Goal: Task Accomplishment & Management: Manage account settings

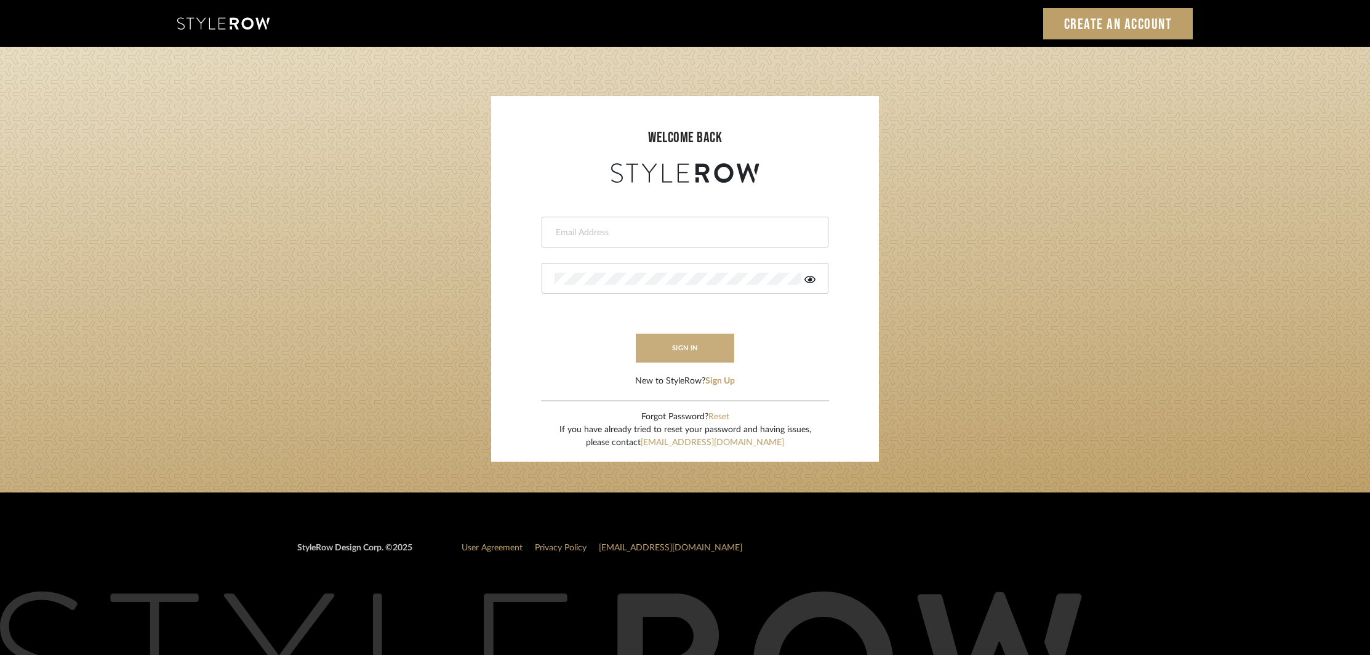
type input "khrysten@khrystentaylor.com"
click at [690, 344] on button "sign in" at bounding box center [685, 347] width 98 height 29
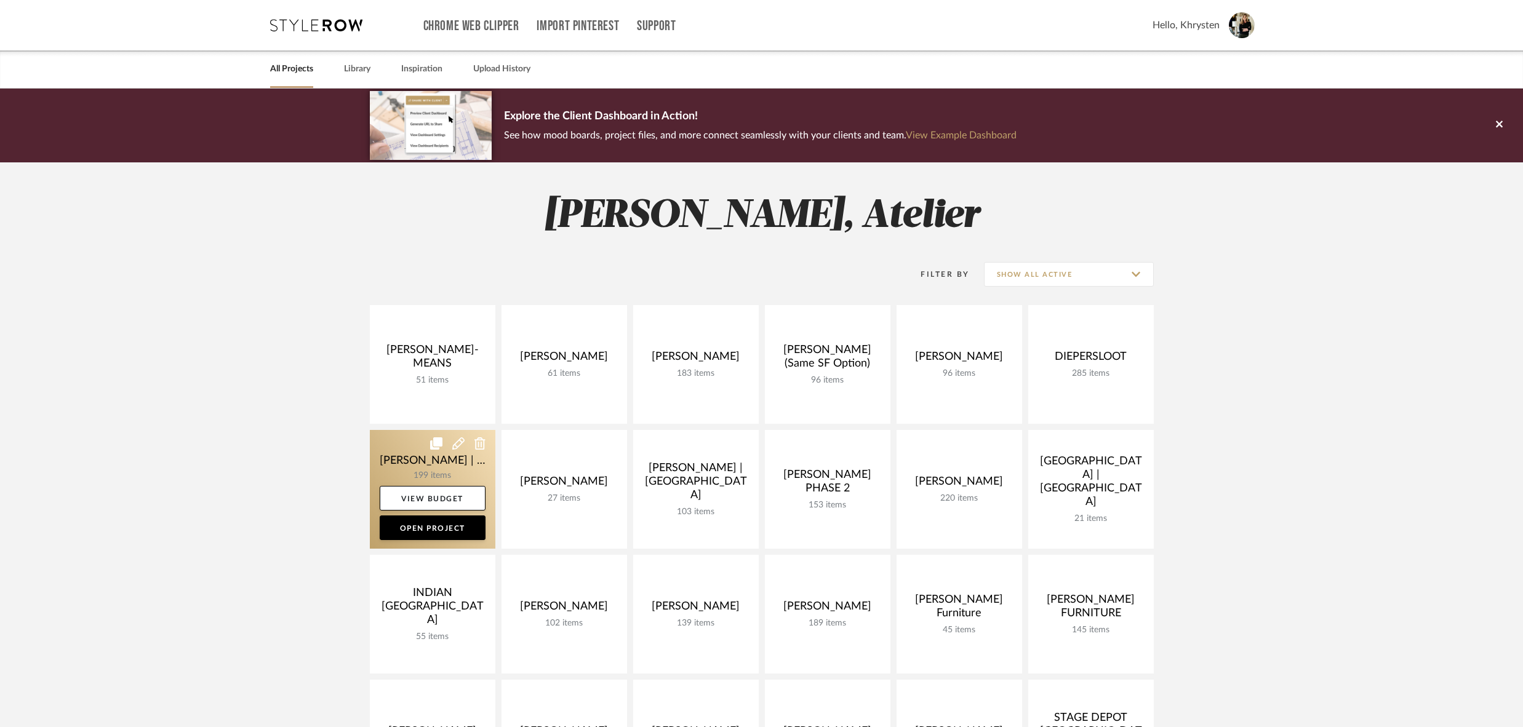
click at [420, 460] on link at bounding box center [433, 489] width 126 height 119
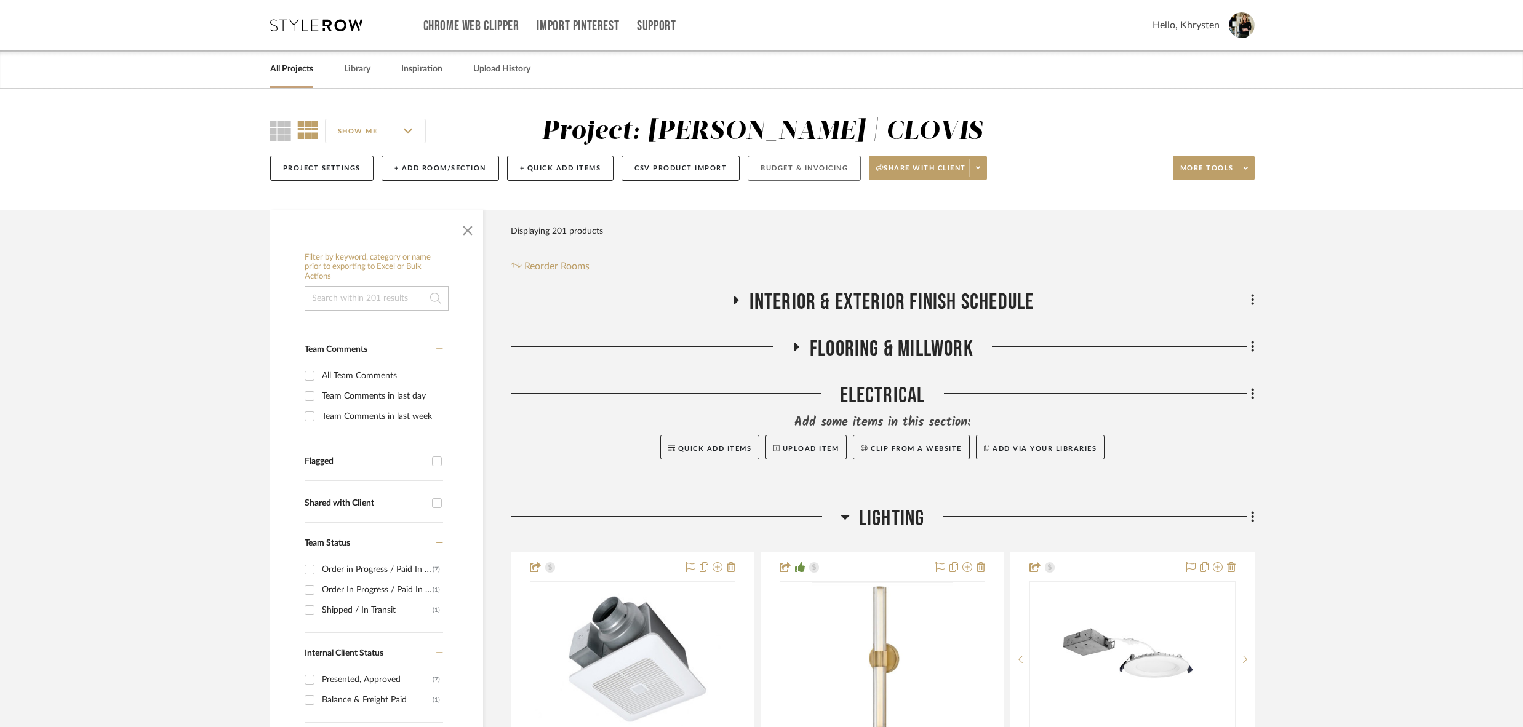
click at [797, 170] on button "Budget & Invoicing" at bounding box center [804, 168] width 113 height 25
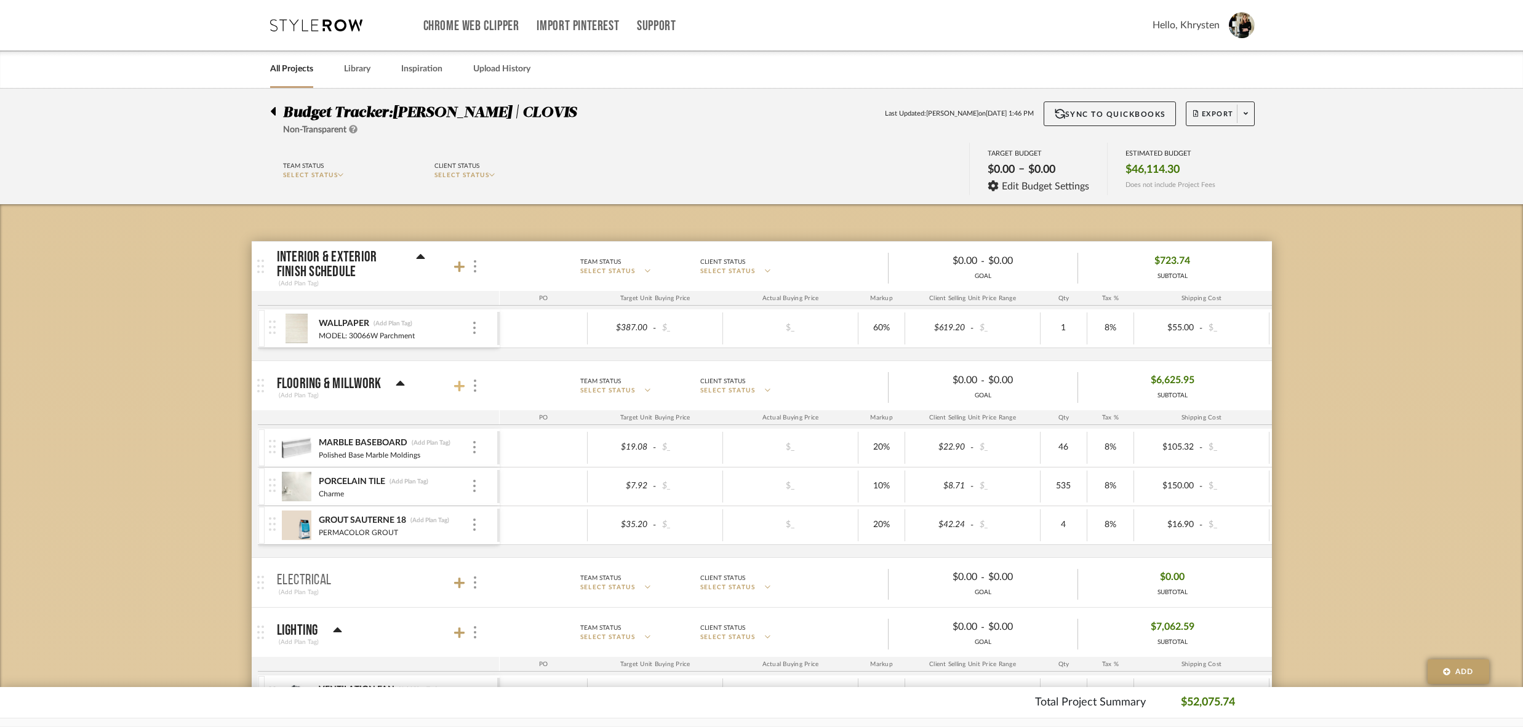
click at [460, 386] on icon at bounding box center [459, 386] width 11 height 12
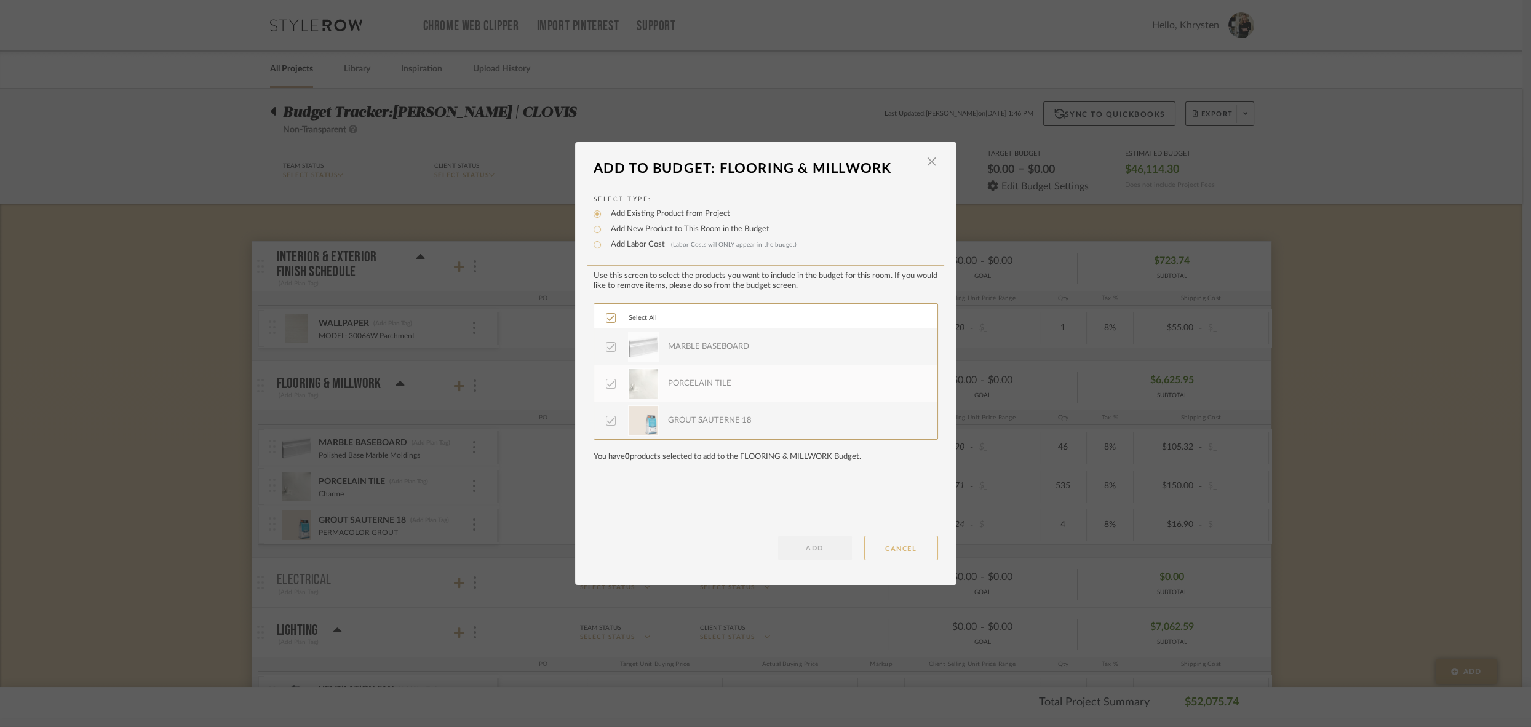
click at [885, 545] on button "CANCEL" at bounding box center [901, 548] width 74 height 25
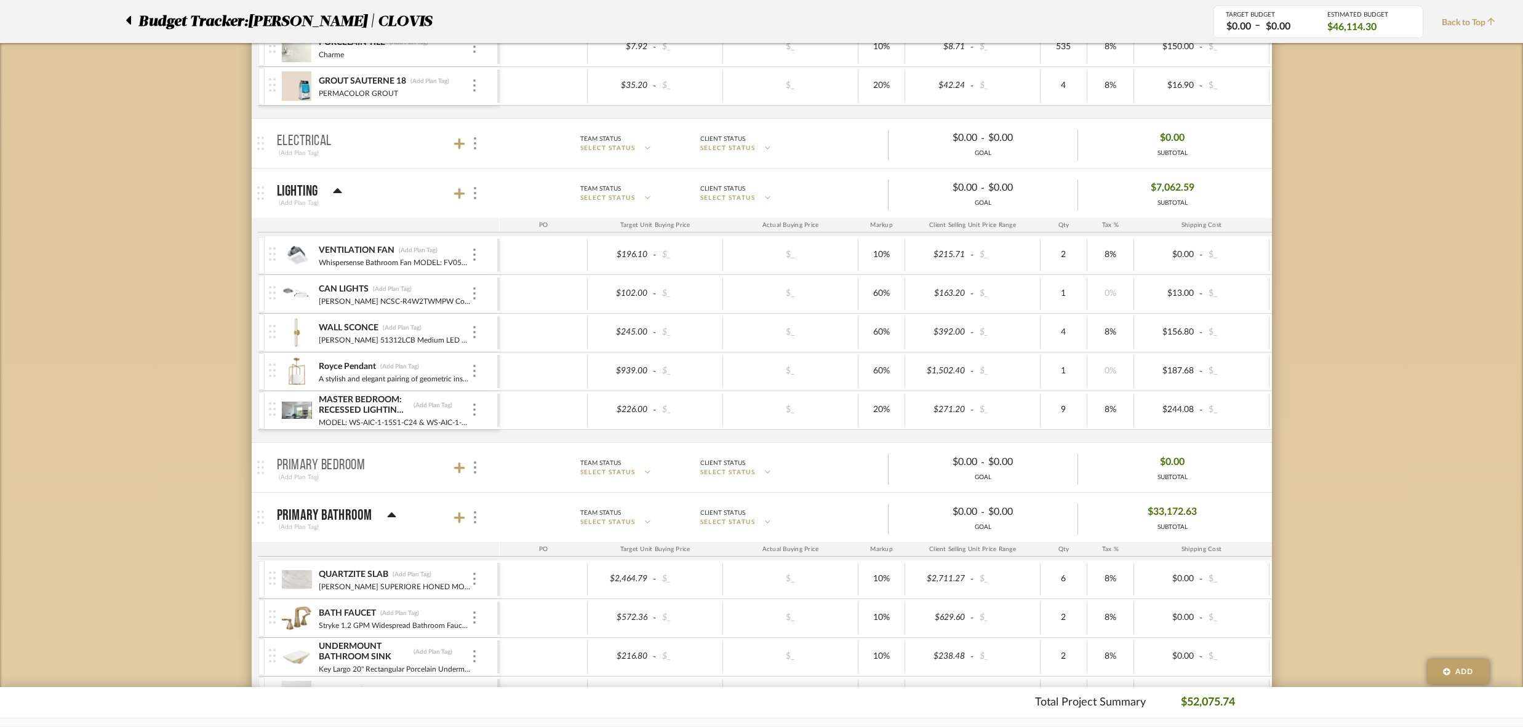
scroll to position [503, 0]
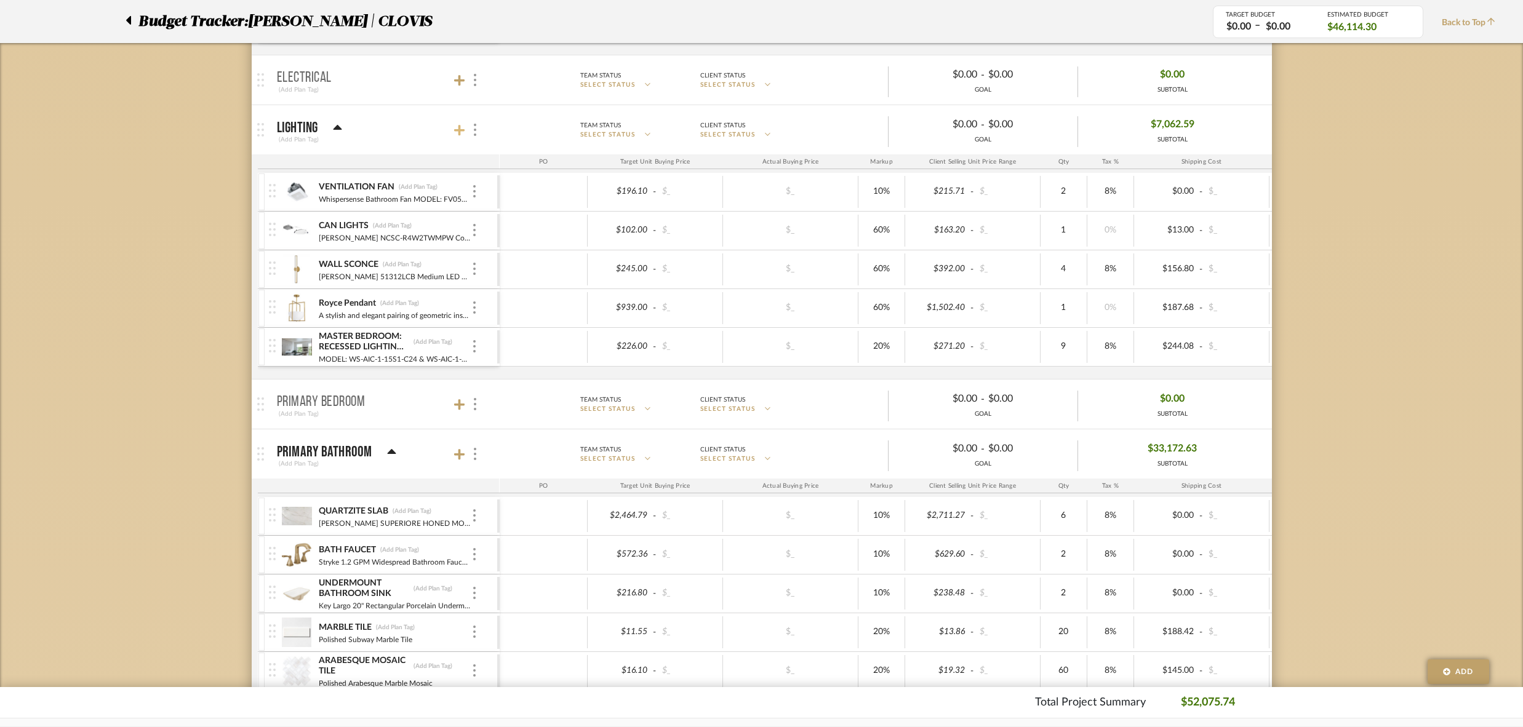
click at [458, 126] on icon at bounding box center [459, 130] width 11 height 11
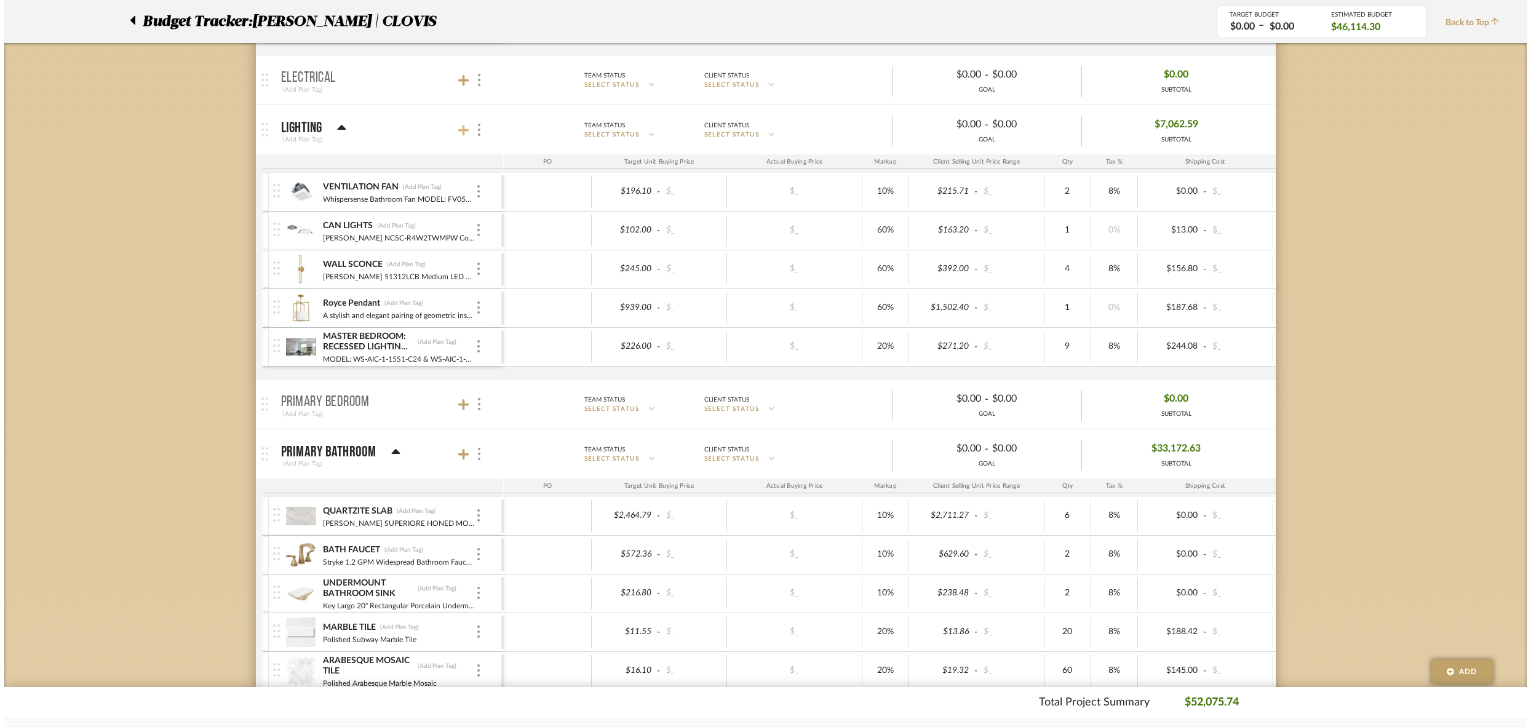
scroll to position [0, 0]
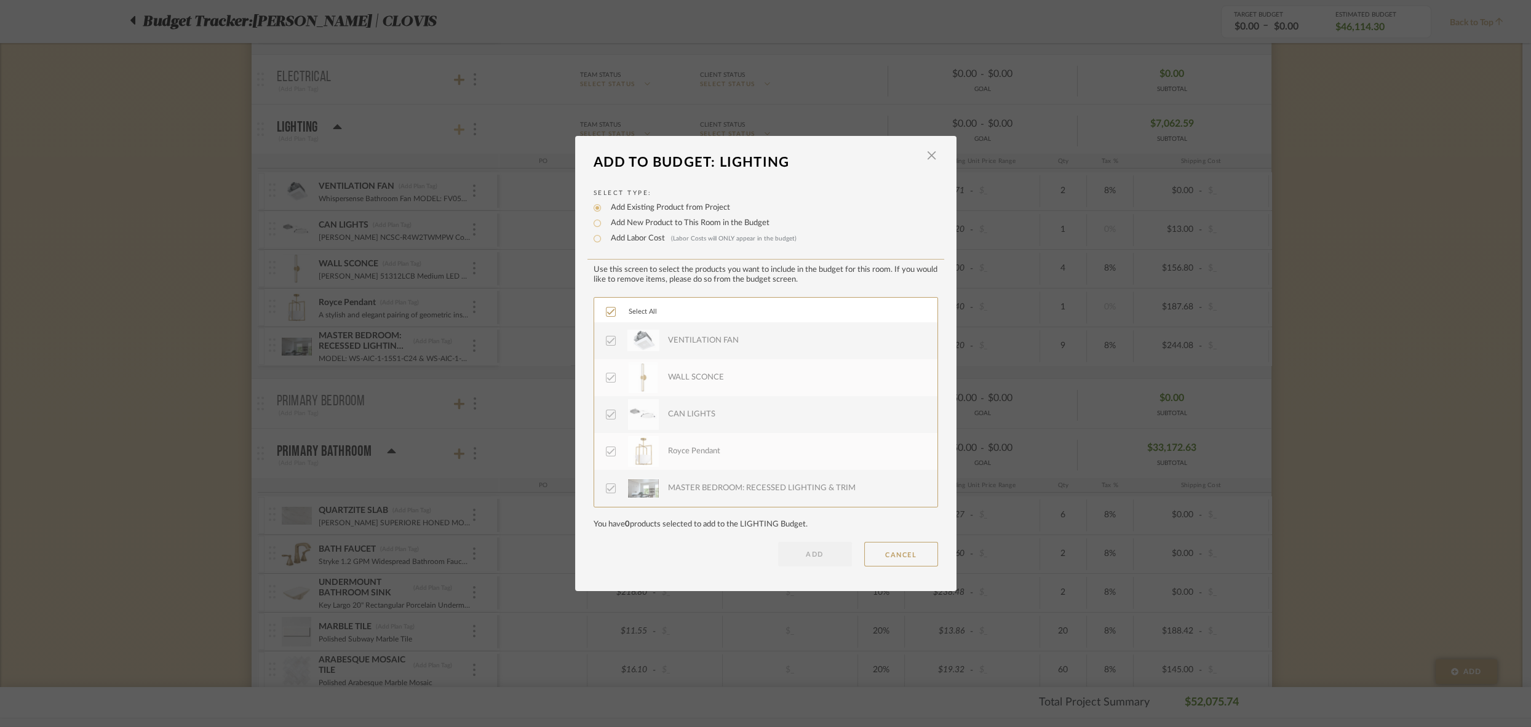
click at [458, 126] on div "LOADING" at bounding box center [765, 363] width 1531 height 727
click at [911, 552] on button "CANCEL" at bounding box center [901, 554] width 74 height 25
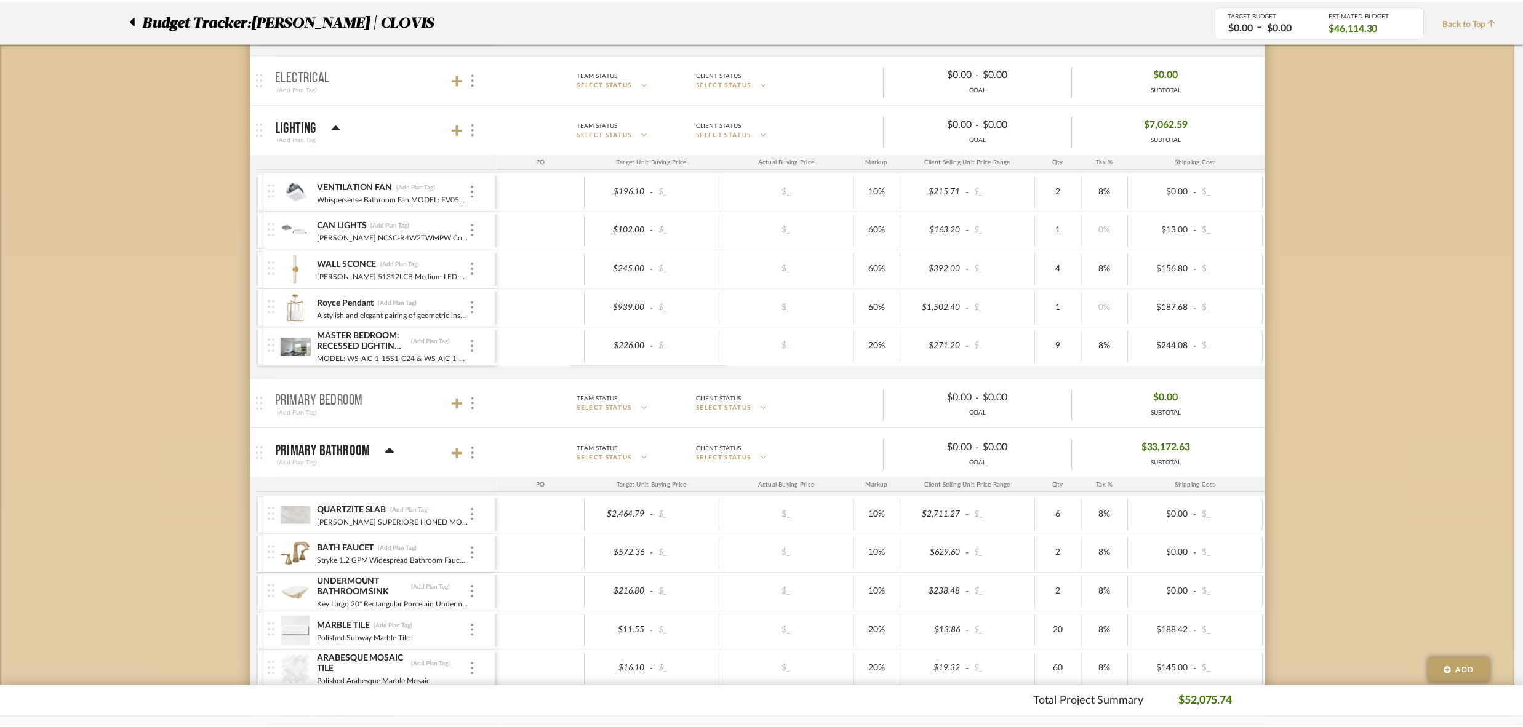
scroll to position [503, 0]
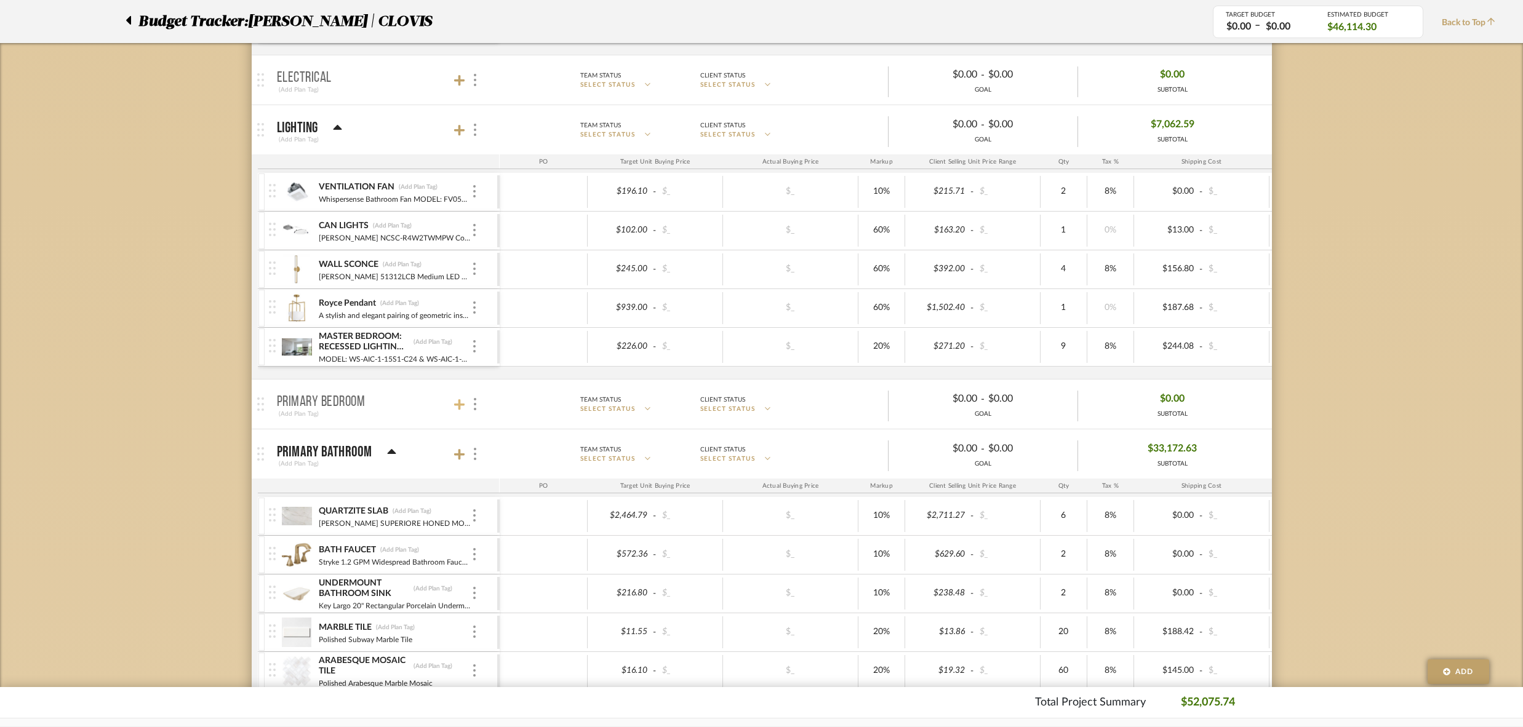
click at [459, 399] on icon at bounding box center [459, 404] width 11 height 11
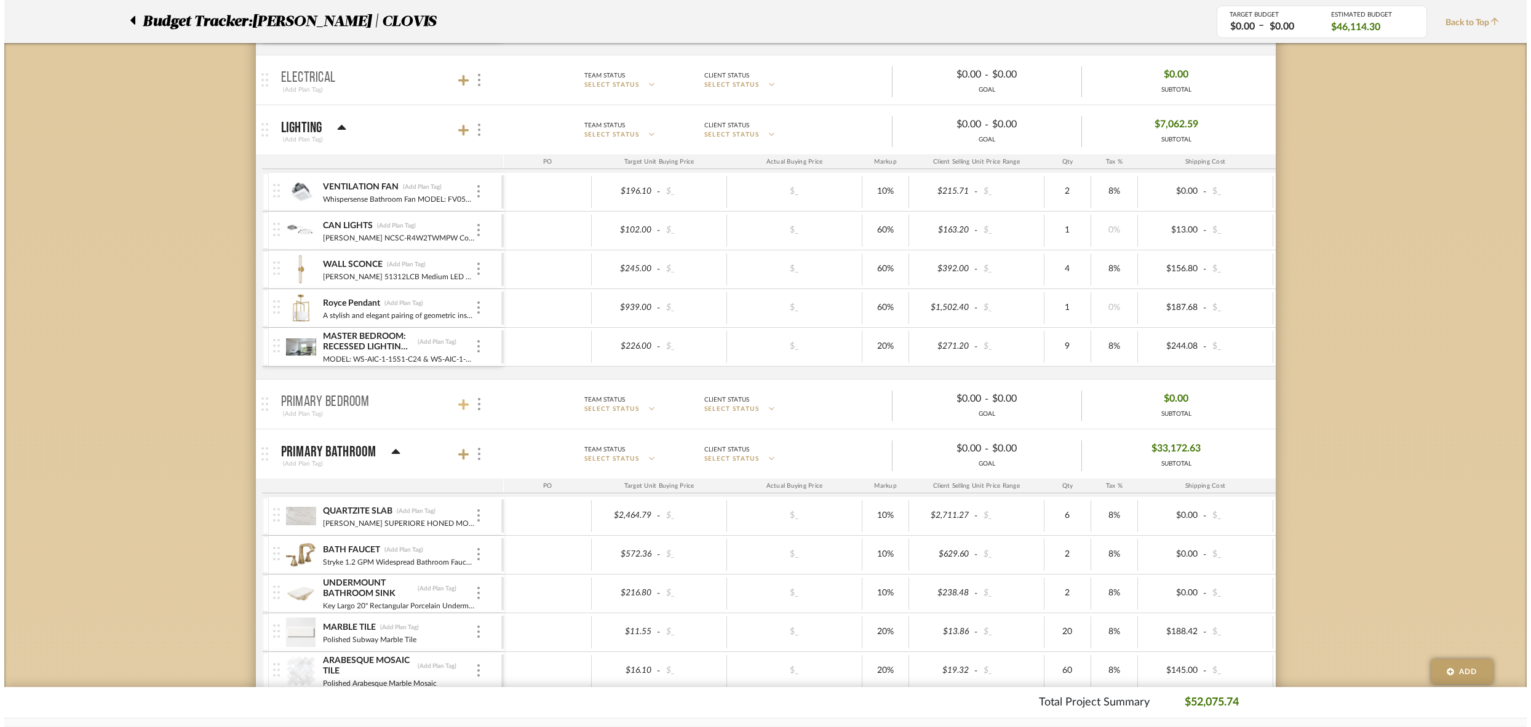
scroll to position [0, 0]
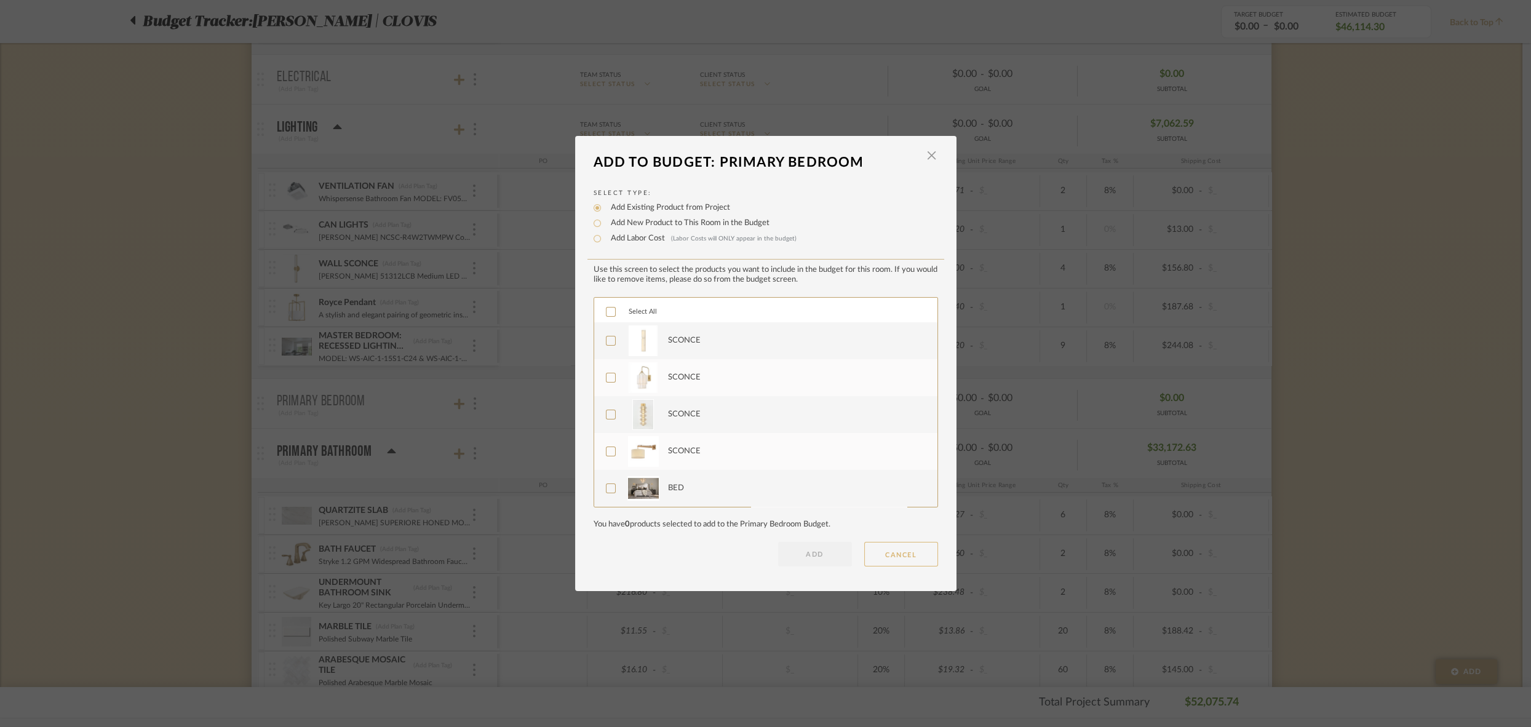
click at [896, 554] on button "CANCEL" at bounding box center [901, 554] width 74 height 25
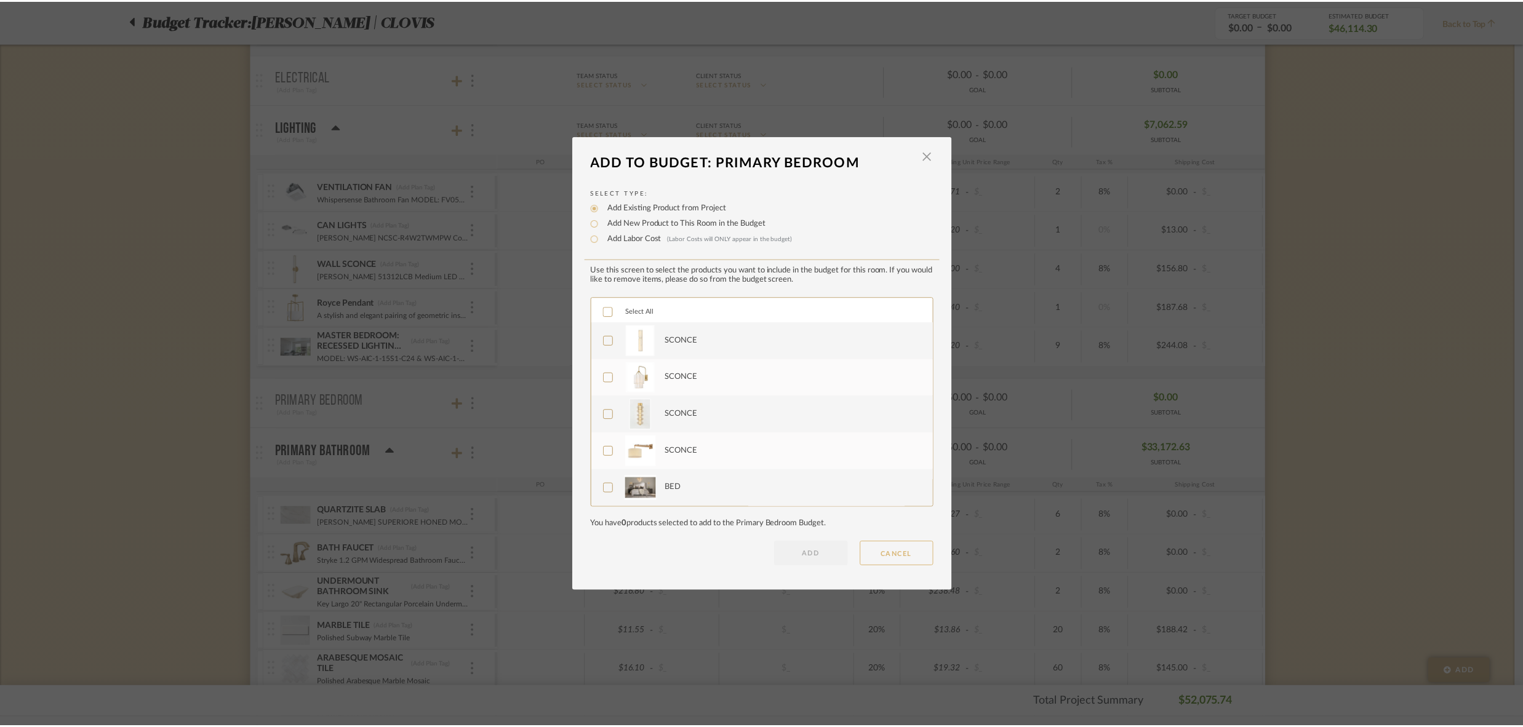
scroll to position [503, 0]
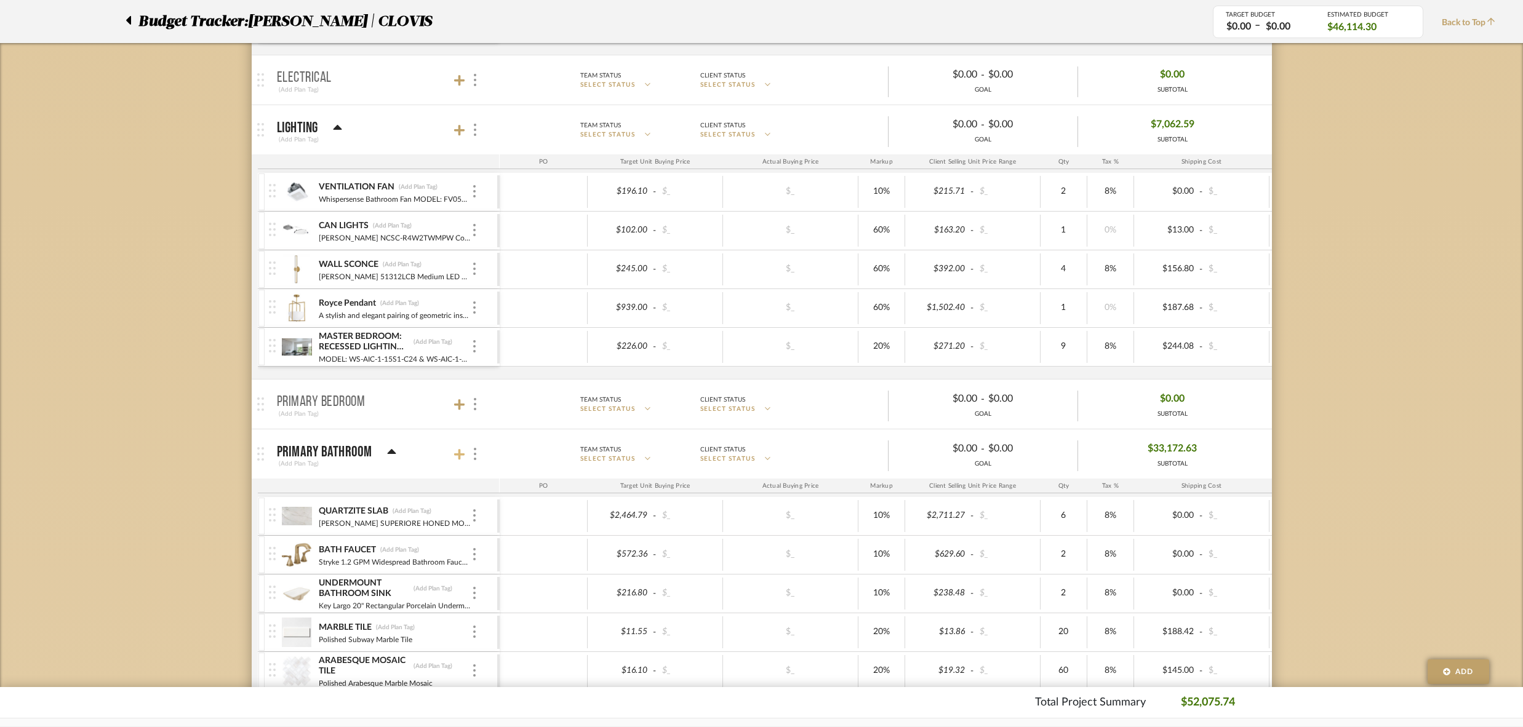
click at [460, 450] on icon at bounding box center [459, 454] width 11 height 11
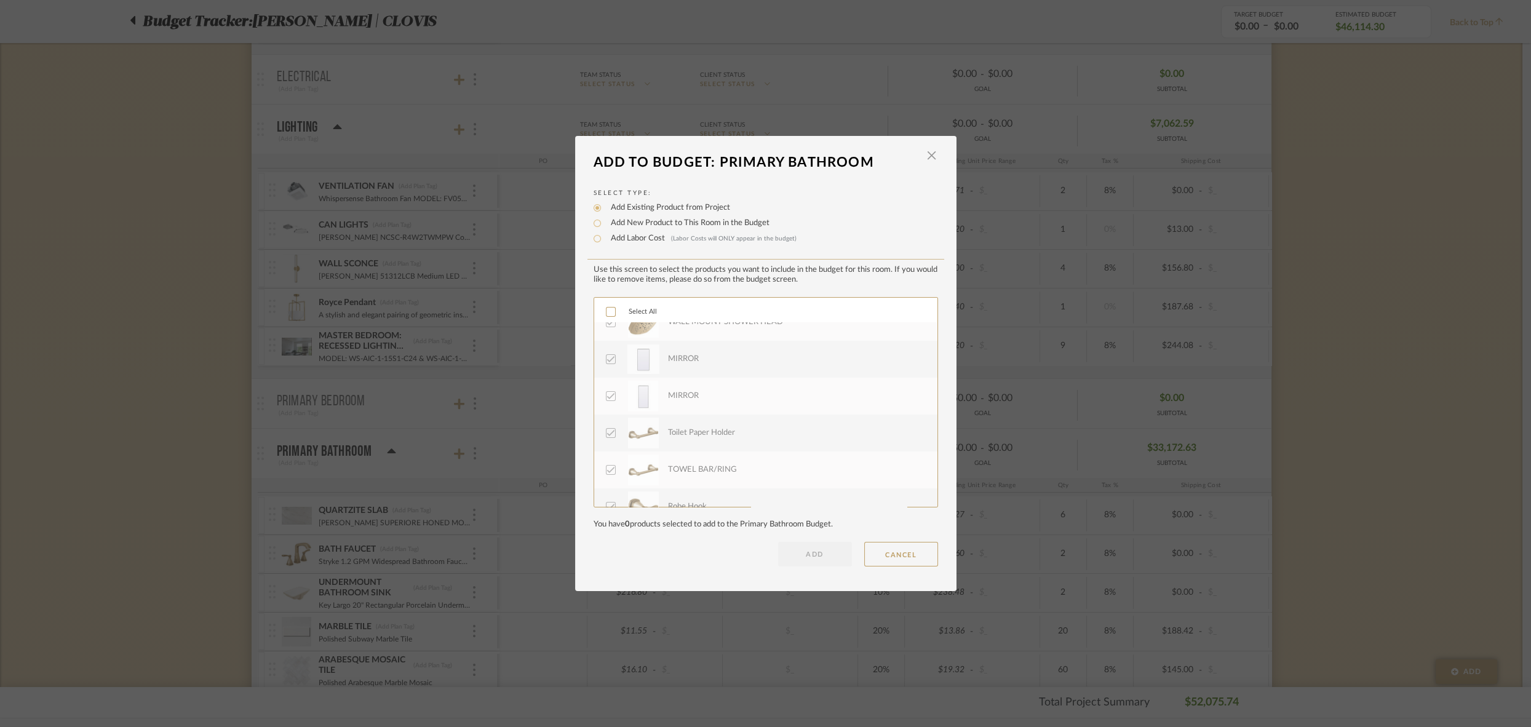
scroll to position [1034, 0]
click at [903, 557] on button "CANCEL" at bounding box center [901, 554] width 74 height 25
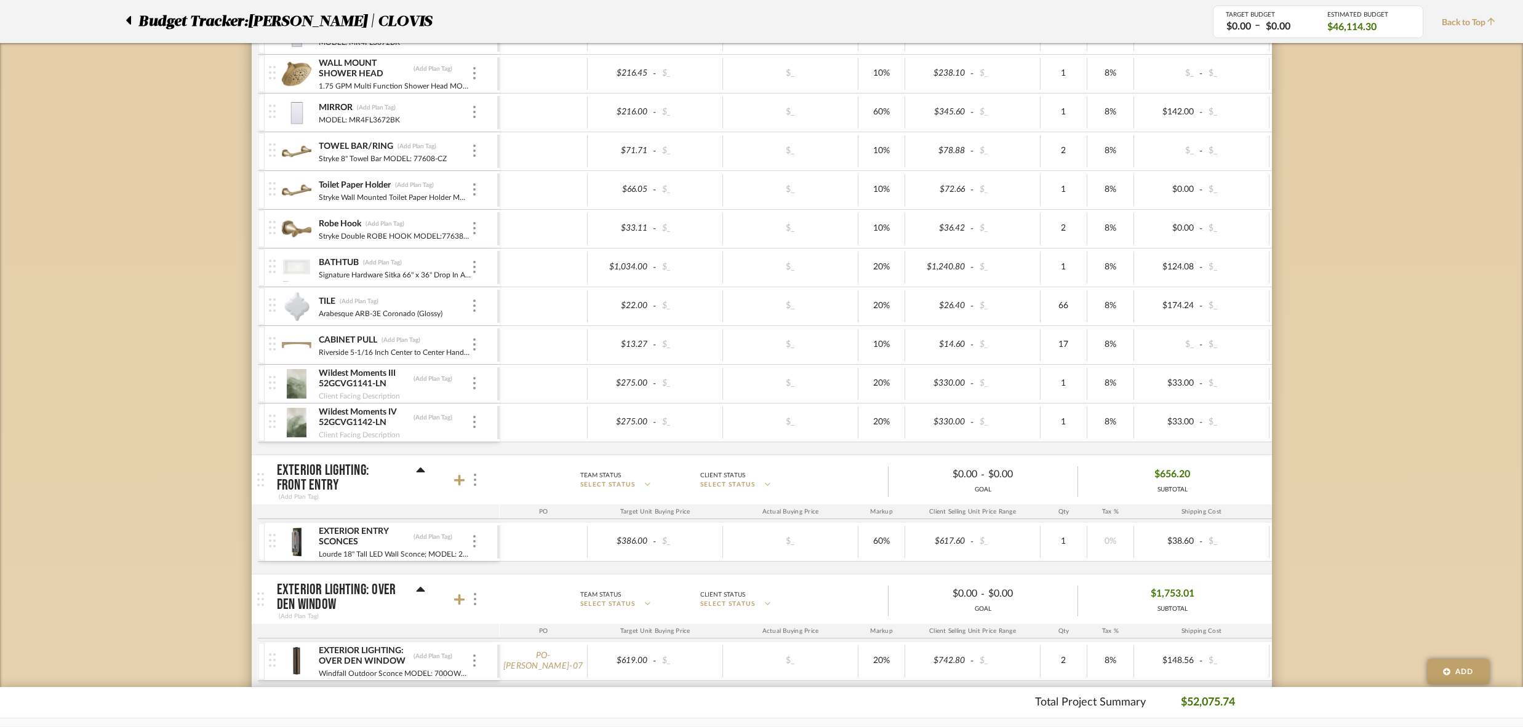
scroll to position [1803, 0]
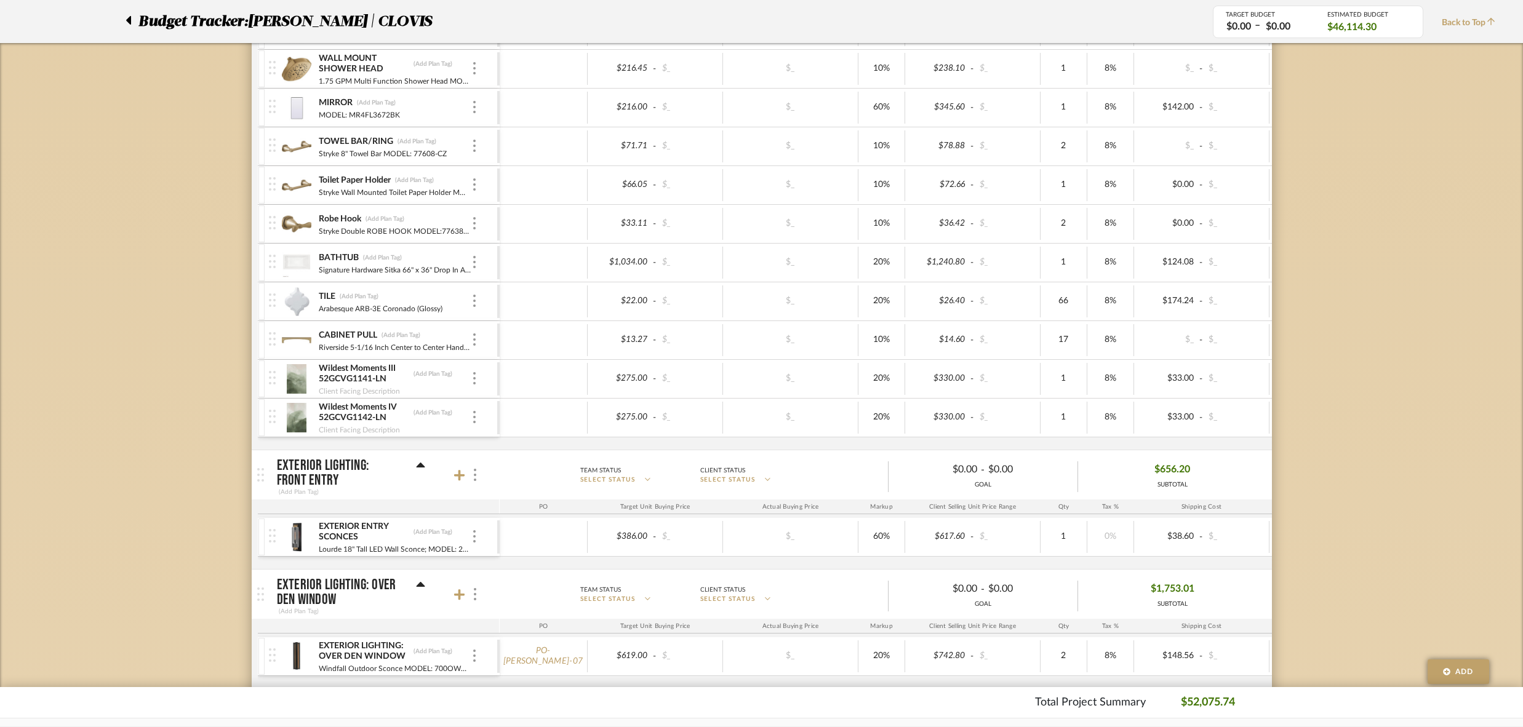
click at [478, 367] on div "Wildest Moments III 52GCVG1141-LN (Add Plan Tag) Client Facing Description" at bounding box center [383, 379] width 228 height 38
click at [471, 372] on div at bounding box center [474, 379] width 6 height 14
click at [528, 457] on span "Remove Item" at bounding box center [534, 457] width 76 height 10
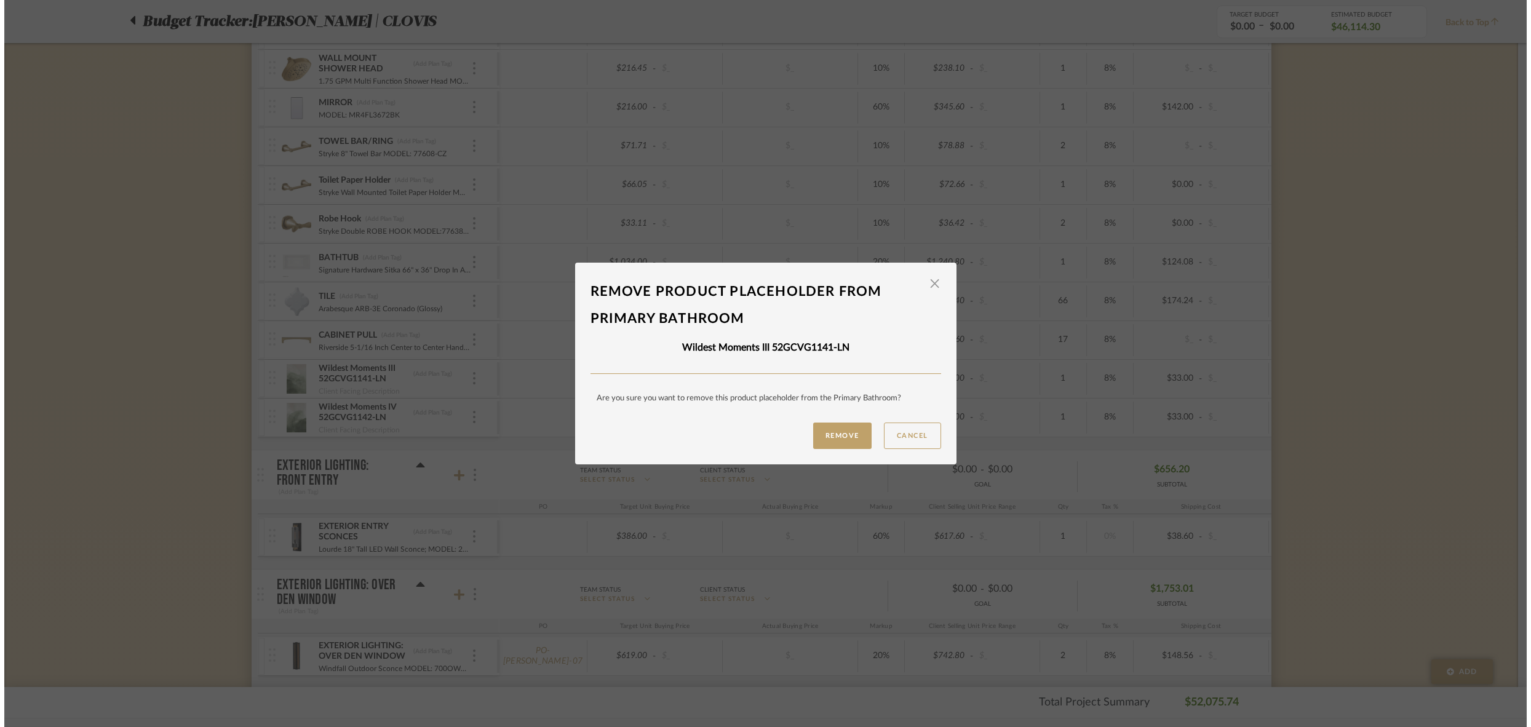
scroll to position [0, 0]
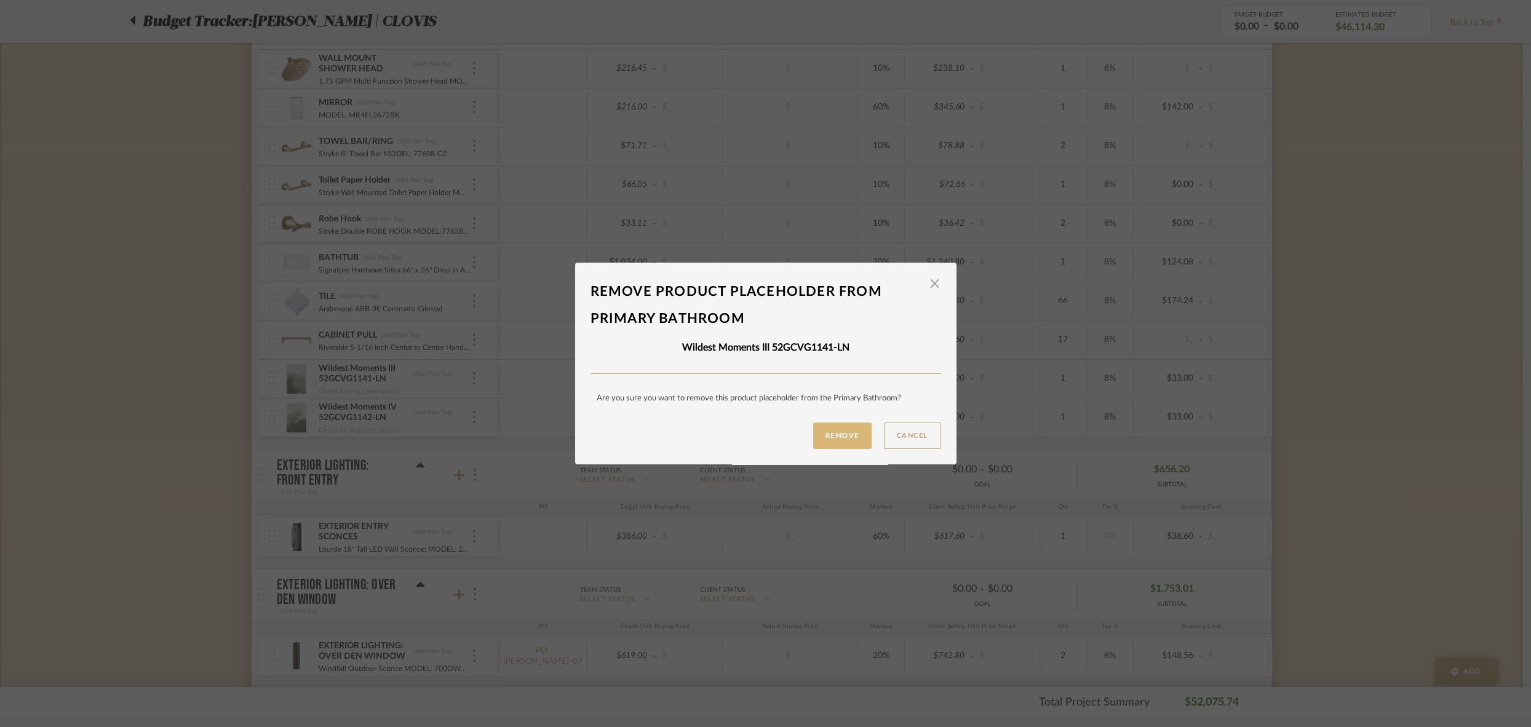
click at [834, 429] on button "Remove" at bounding box center [842, 436] width 58 height 26
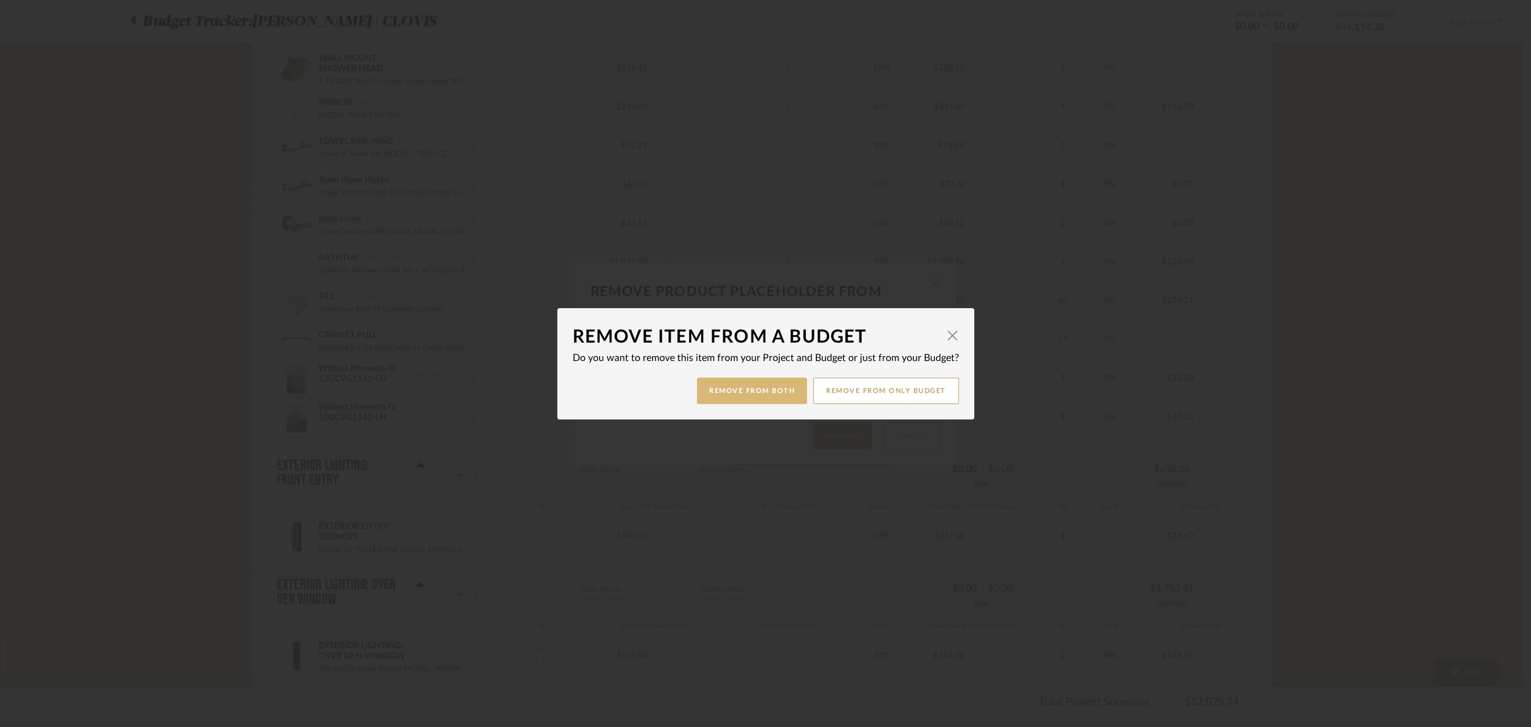
click at [739, 393] on button "Remove from Both" at bounding box center [752, 391] width 110 height 26
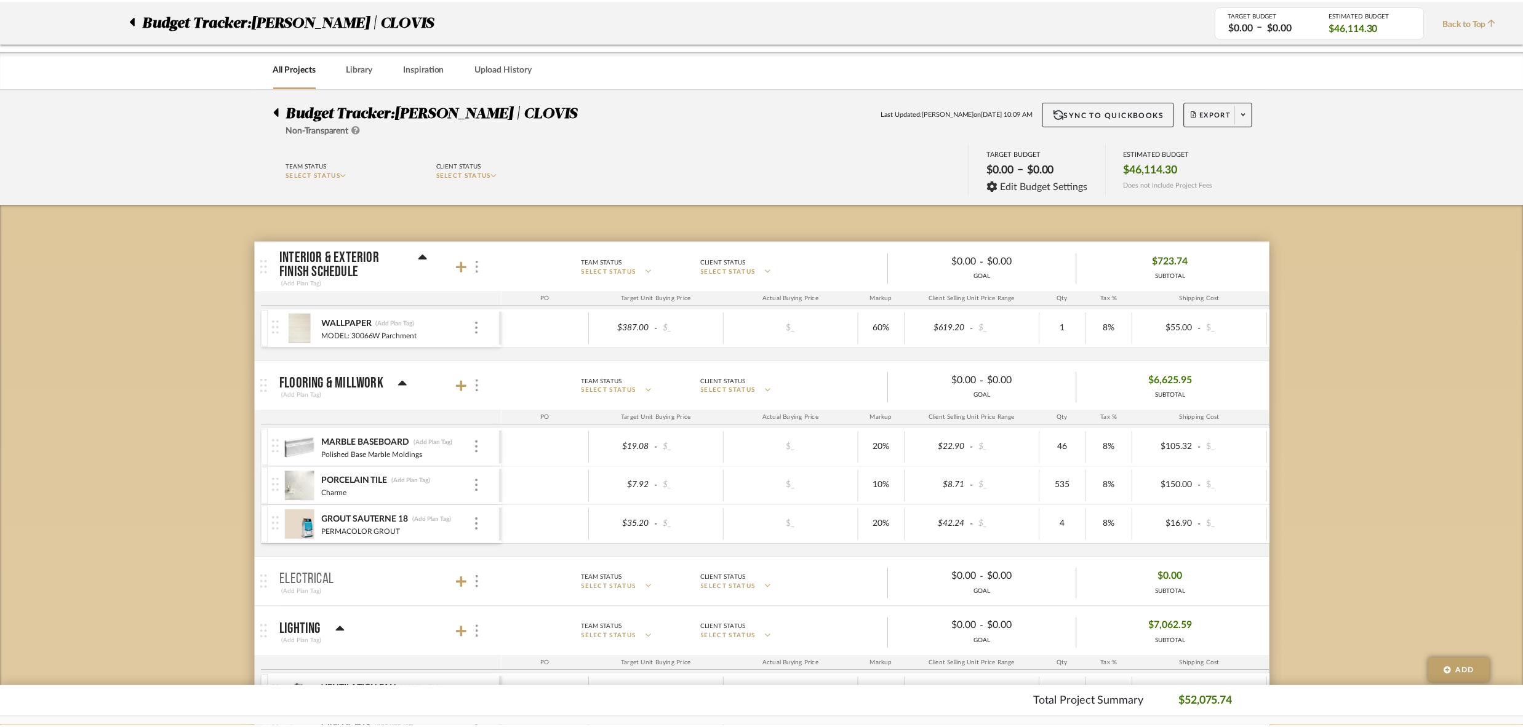
scroll to position [1803, 0]
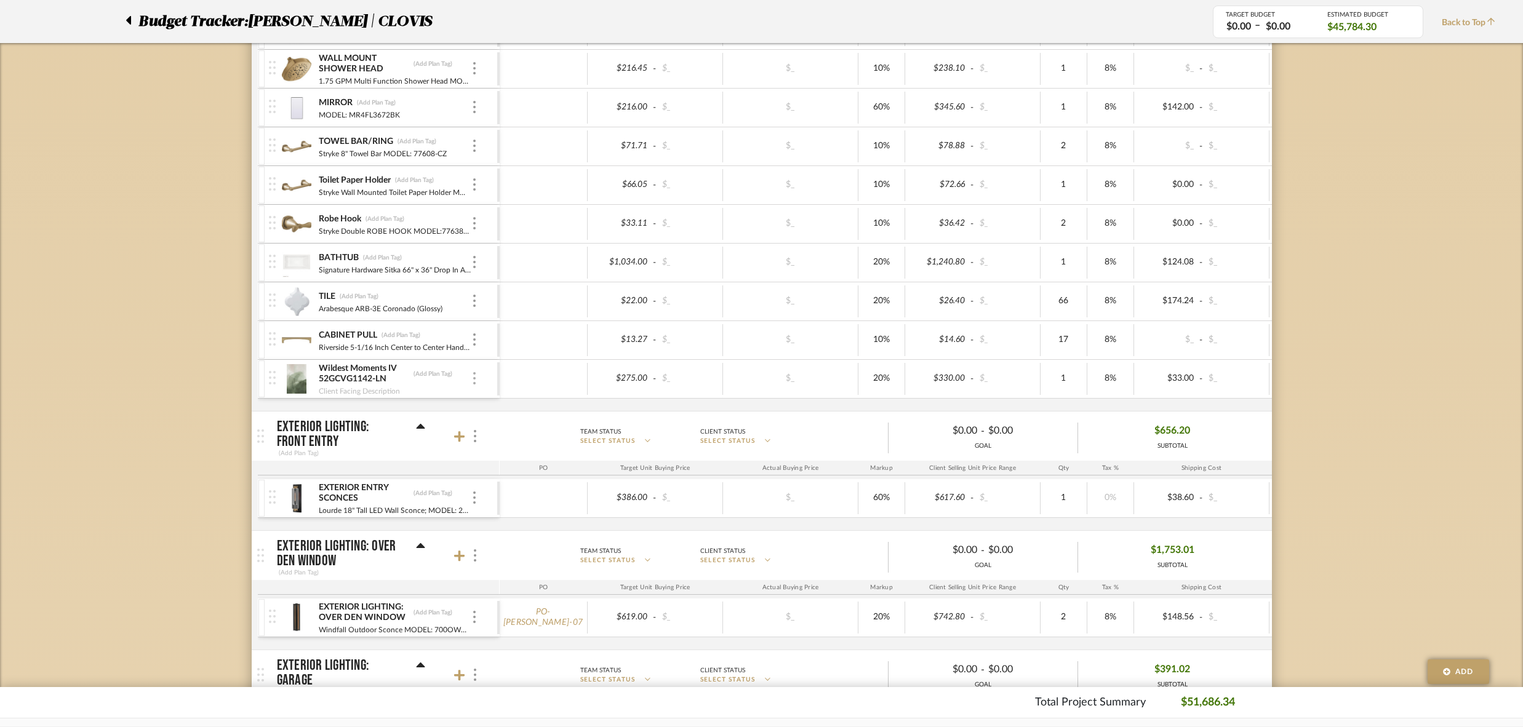
click at [475, 372] on img at bounding box center [474, 378] width 2 height 12
click at [537, 458] on span "Remove Item" at bounding box center [534, 457] width 76 height 10
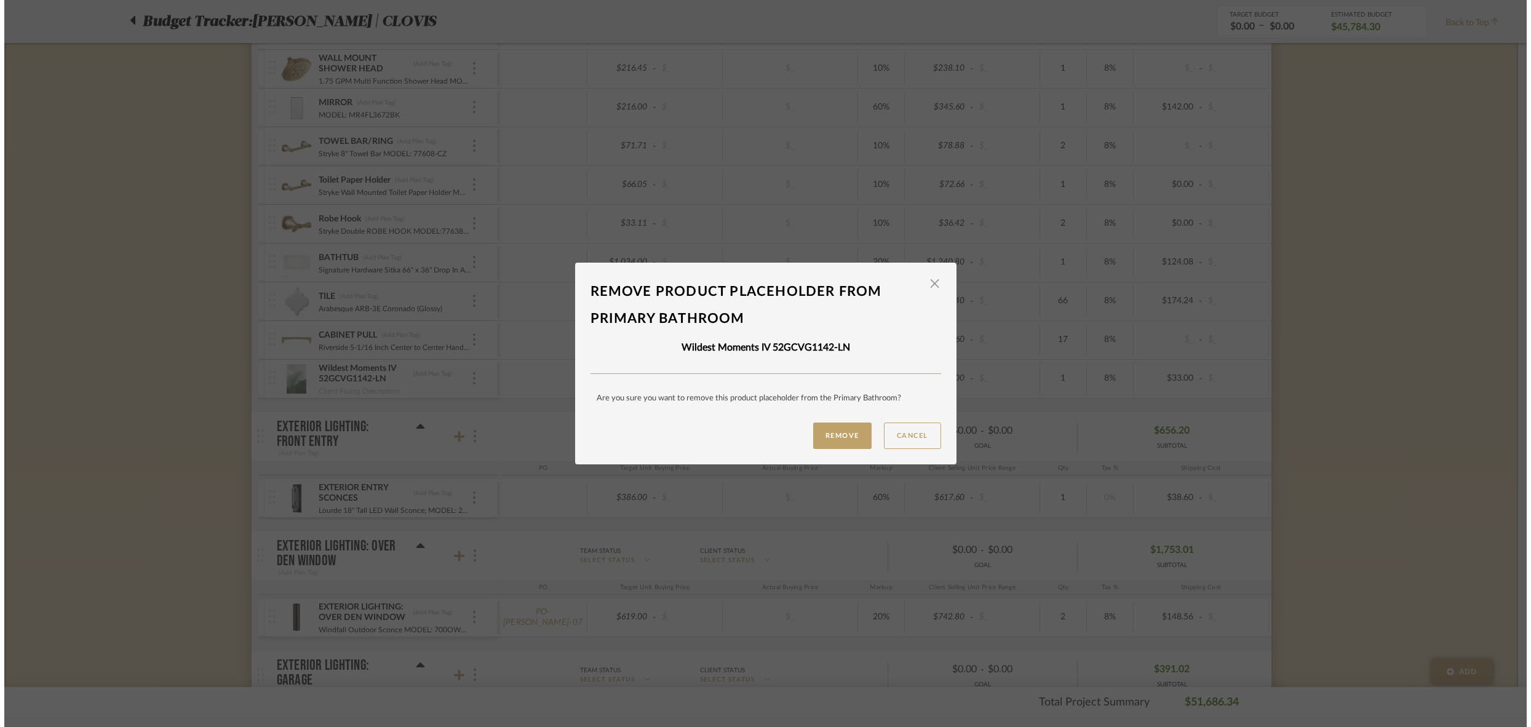
scroll to position [0, 0]
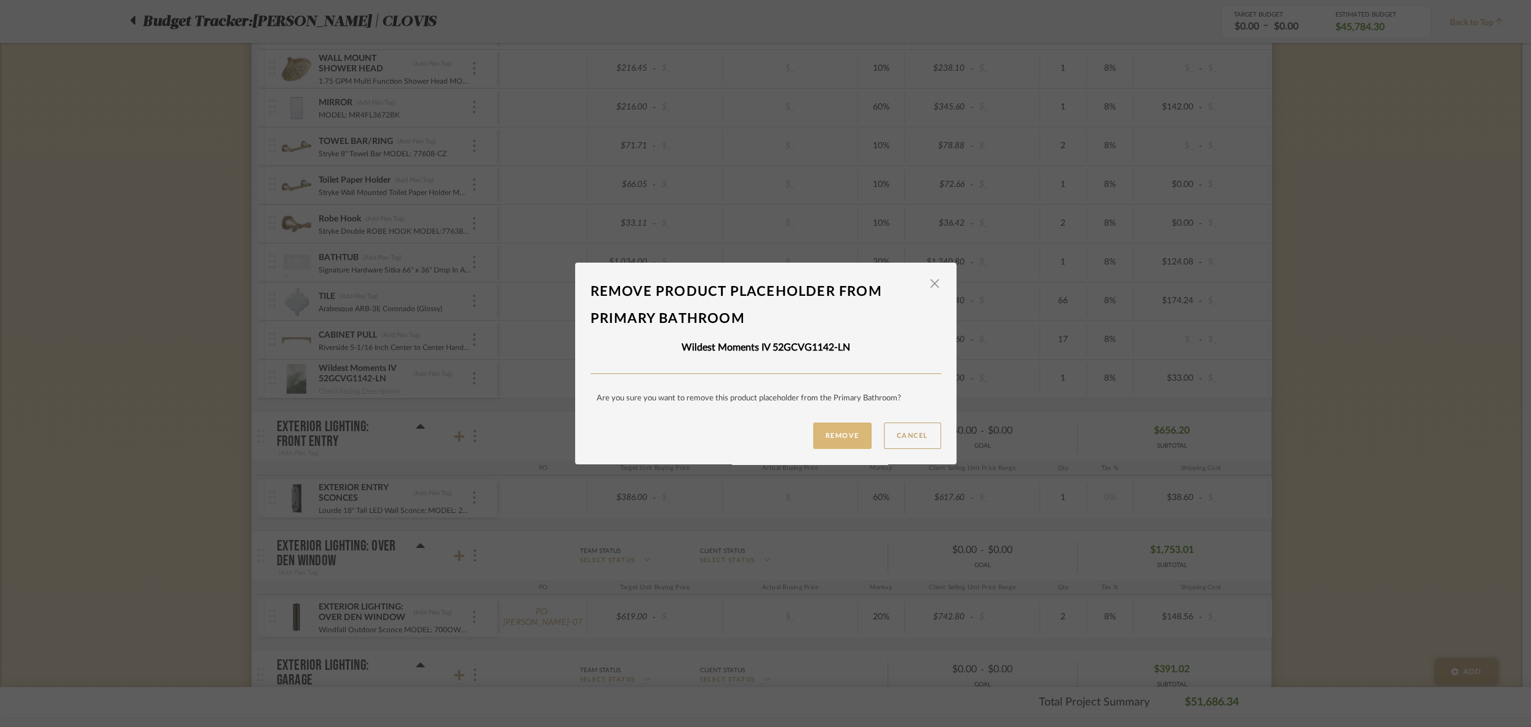
click at [842, 435] on button "Remove" at bounding box center [842, 436] width 58 height 26
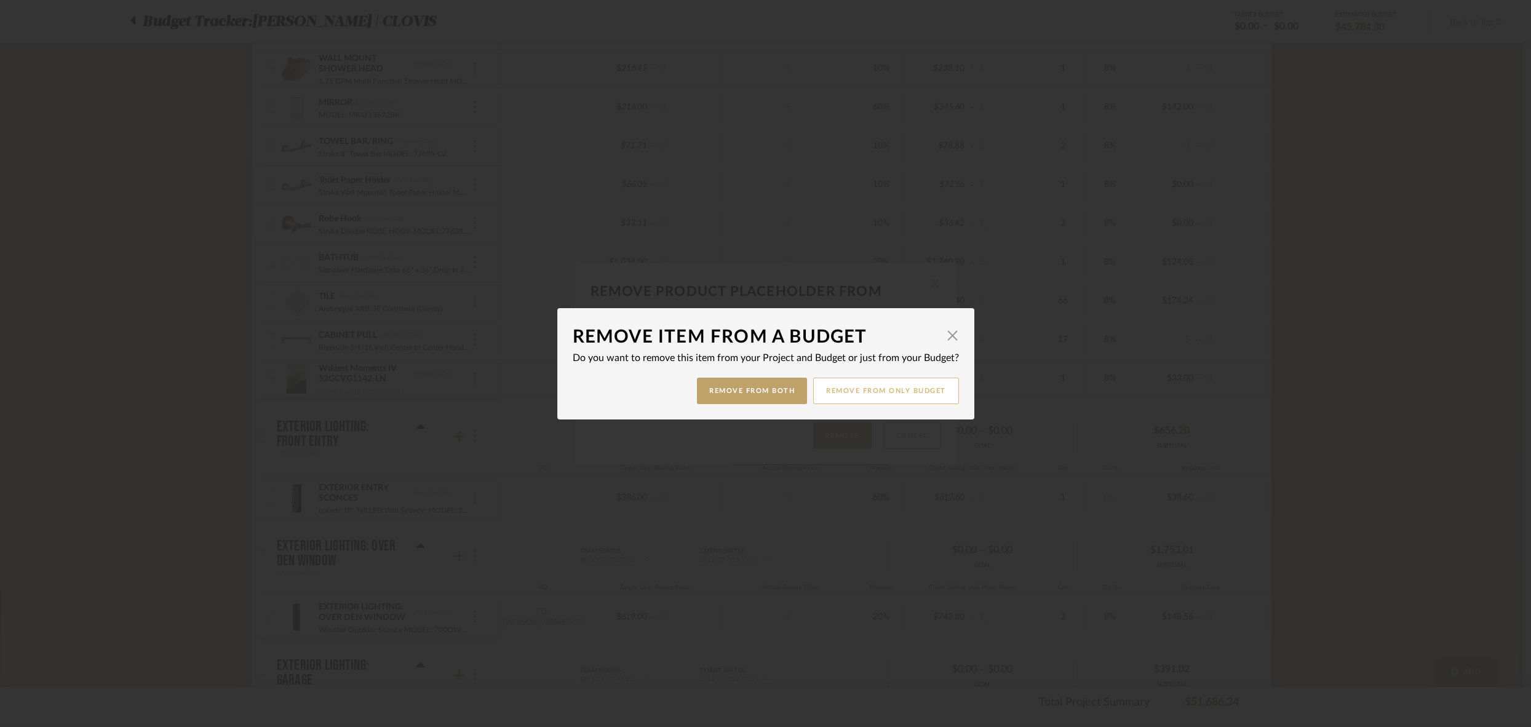
click at [880, 383] on button "Remove from only Budget" at bounding box center [886, 391] width 146 height 26
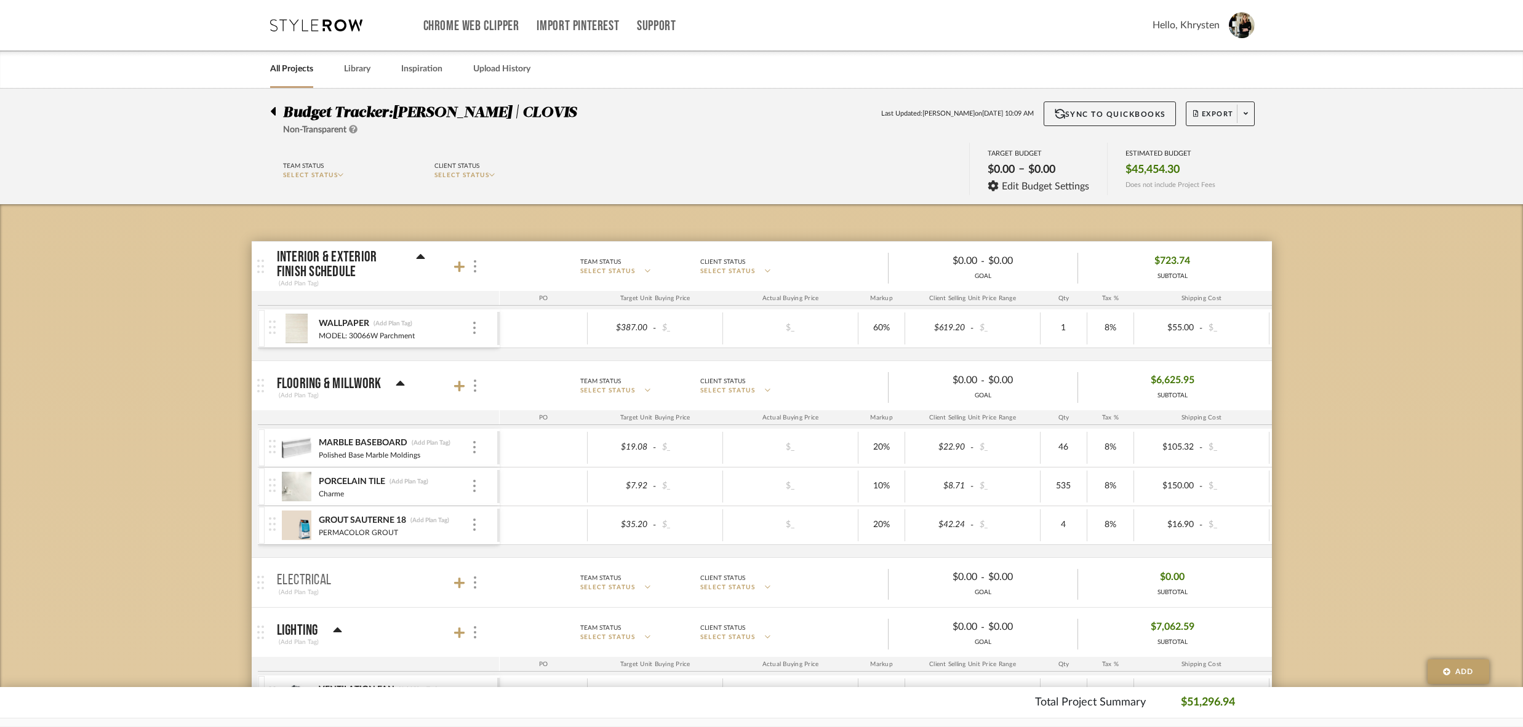
click at [295, 73] on link "All Projects" at bounding box center [291, 69] width 43 height 17
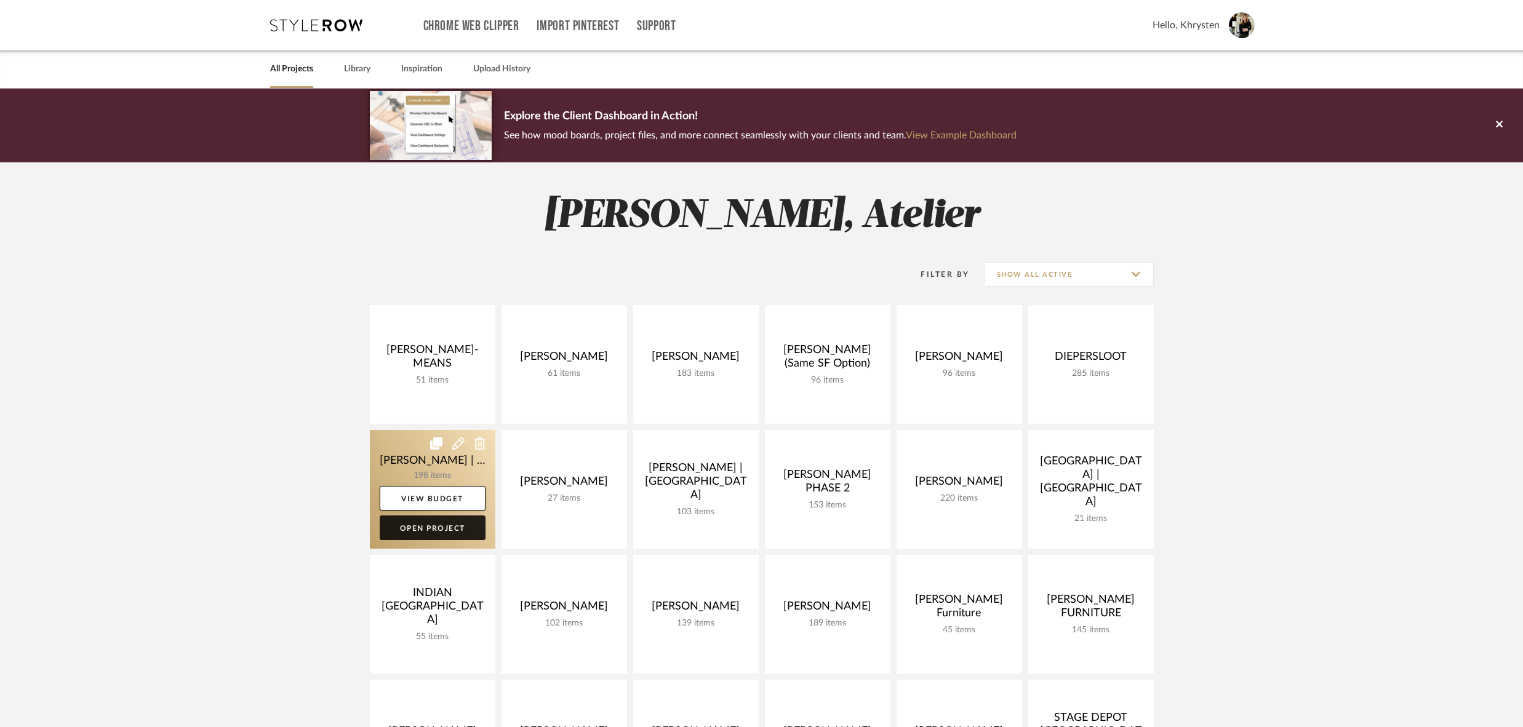
click at [428, 525] on link "Open Project" at bounding box center [433, 528] width 106 height 25
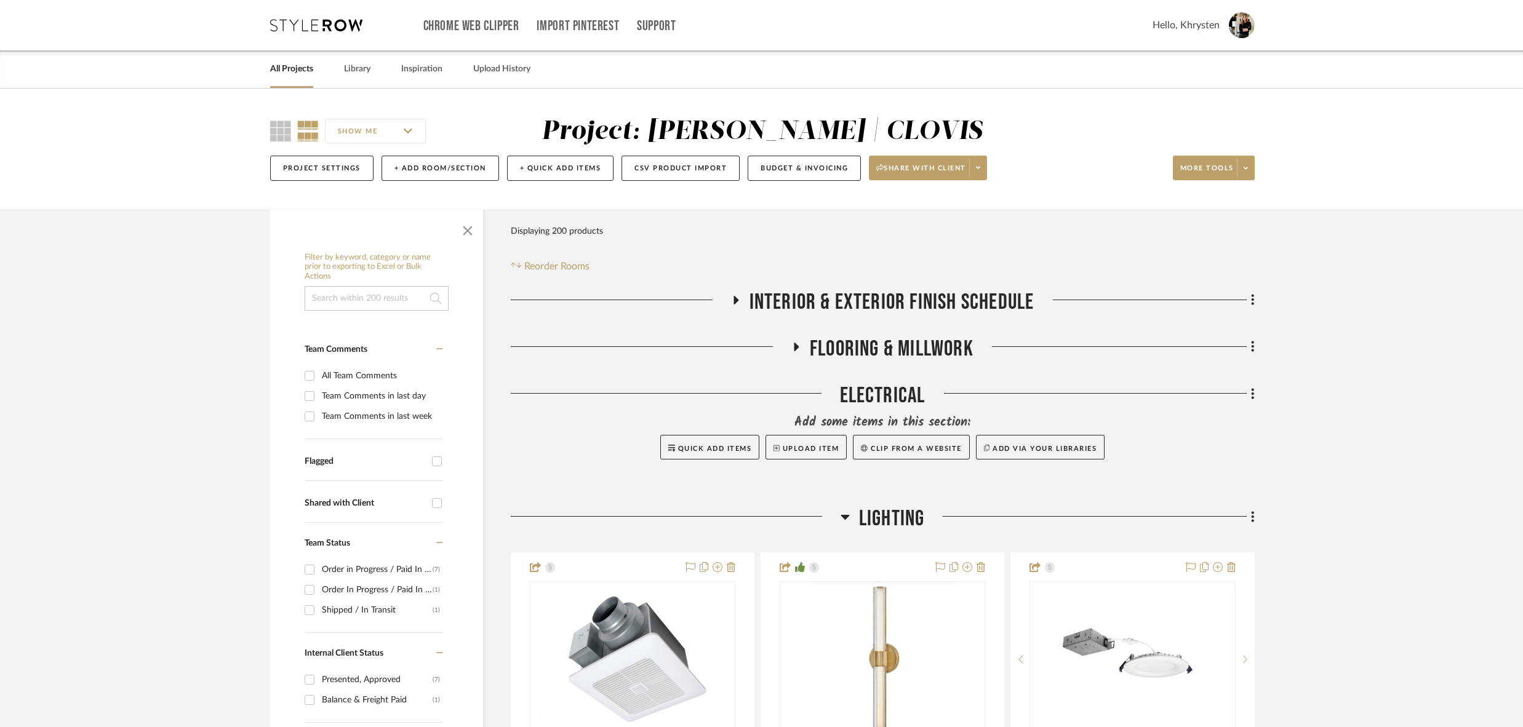
click at [845, 517] on icon at bounding box center [844, 517] width 9 height 5
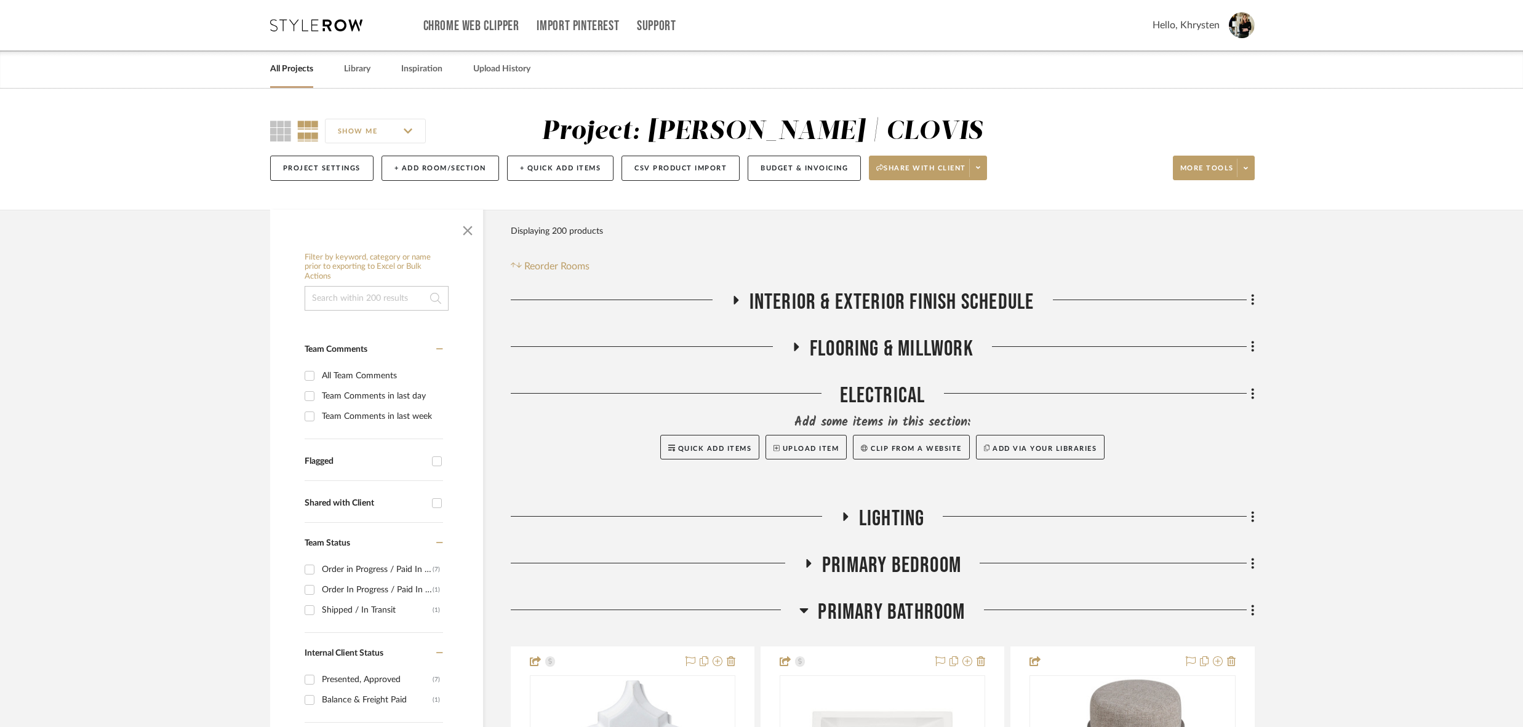
click at [808, 561] on icon at bounding box center [809, 563] width 5 height 9
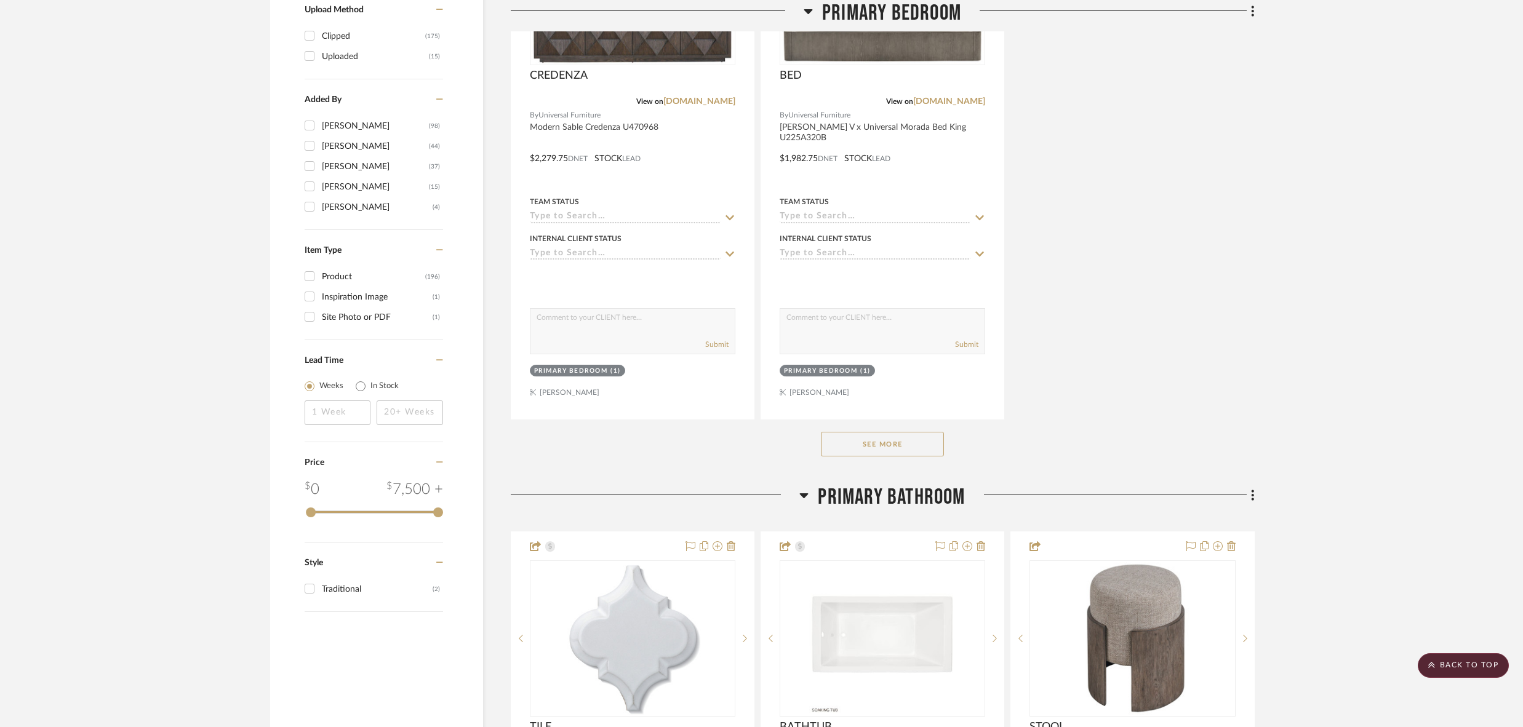
scroll to position [1771, 0]
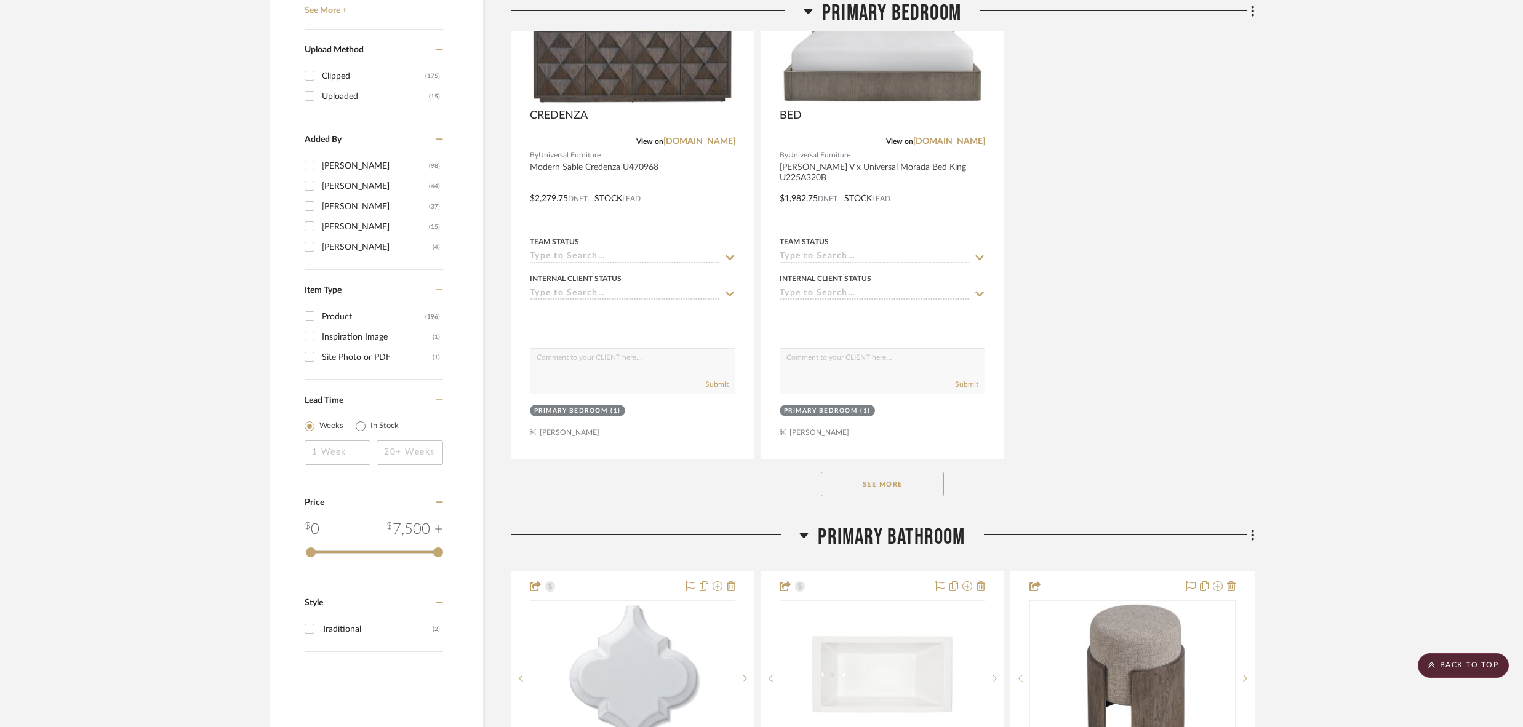
click at [858, 476] on button "See More" at bounding box center [882, 484] width 123 height 25
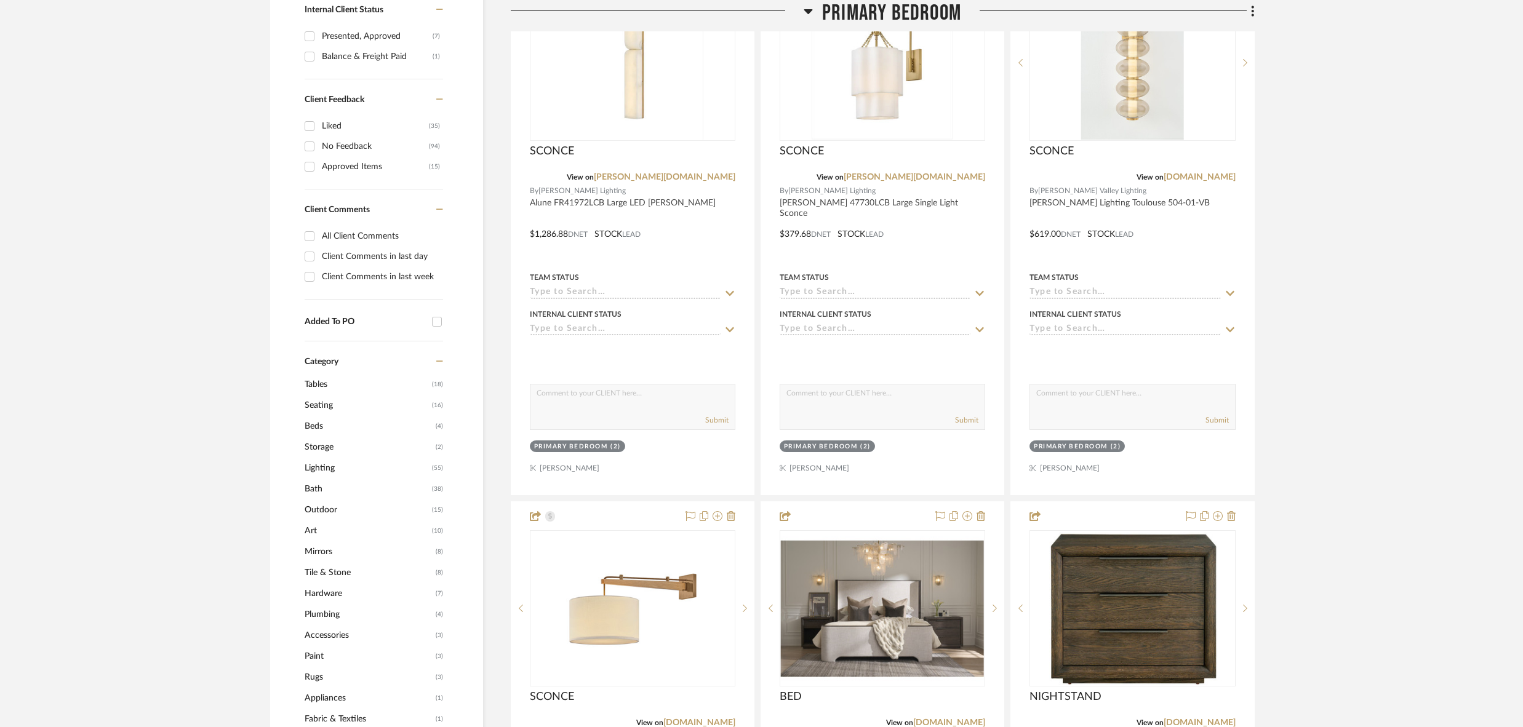
scroll to position [861, 0]
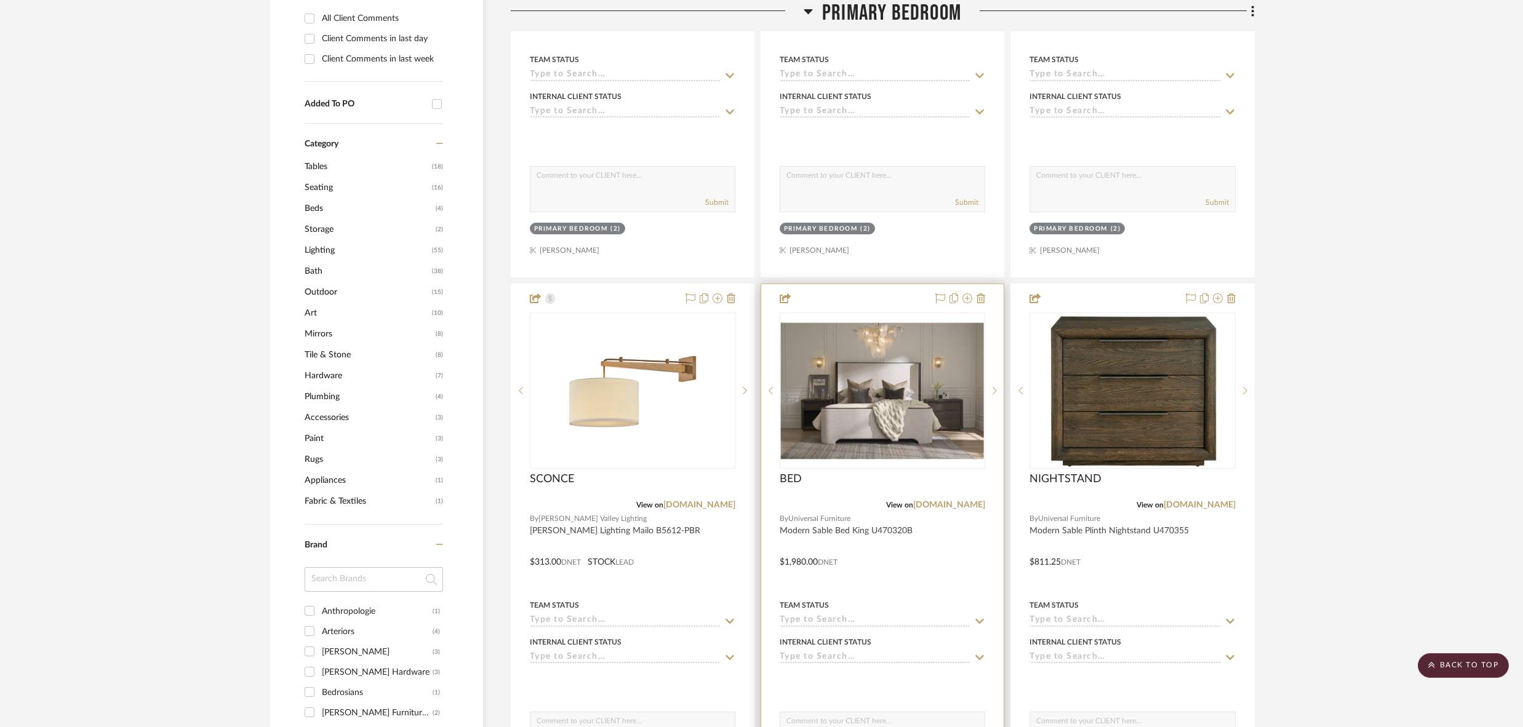
click at [862, 295] on div at bounding box center [882, 553] width 242 height 538
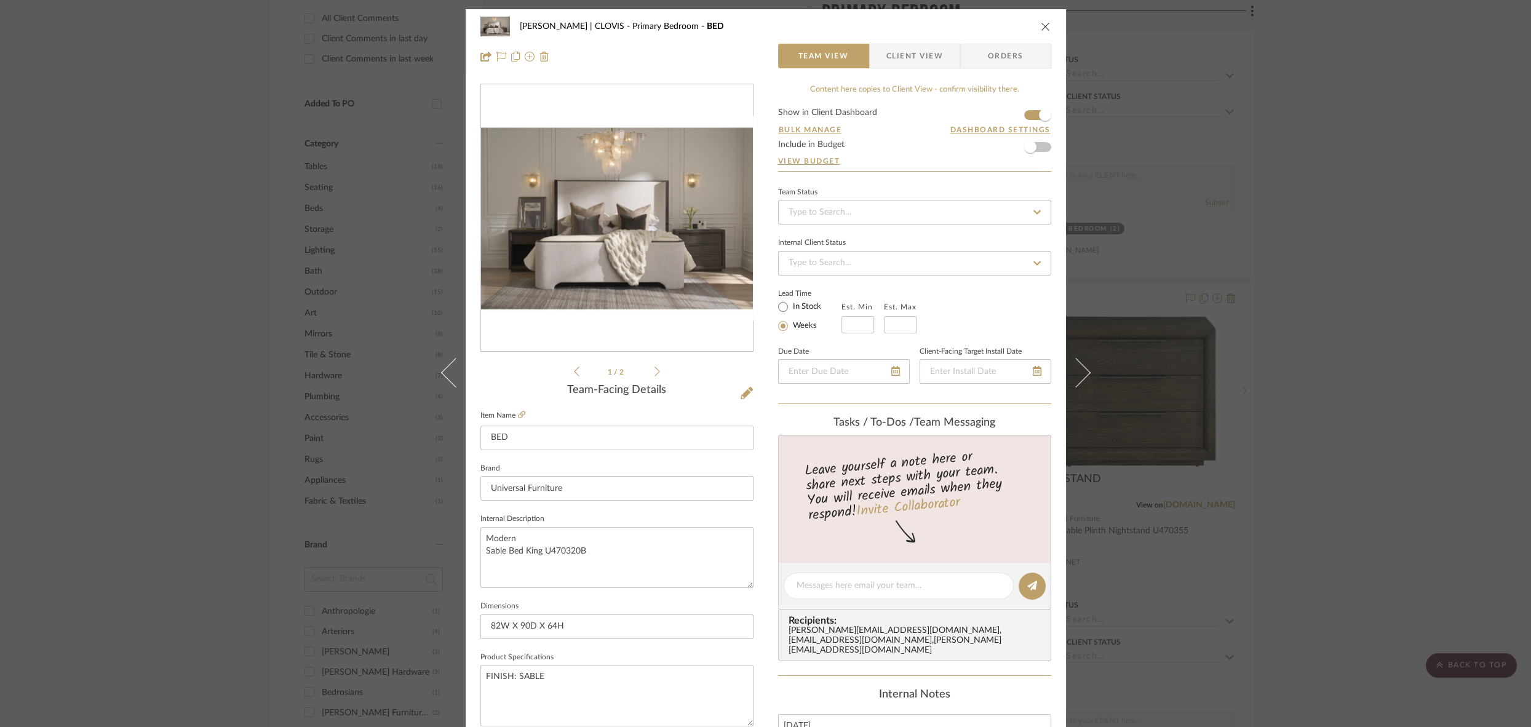
click at [1041, 22] on icon "close" at bounding box center [1046, 27] width 10 height 10
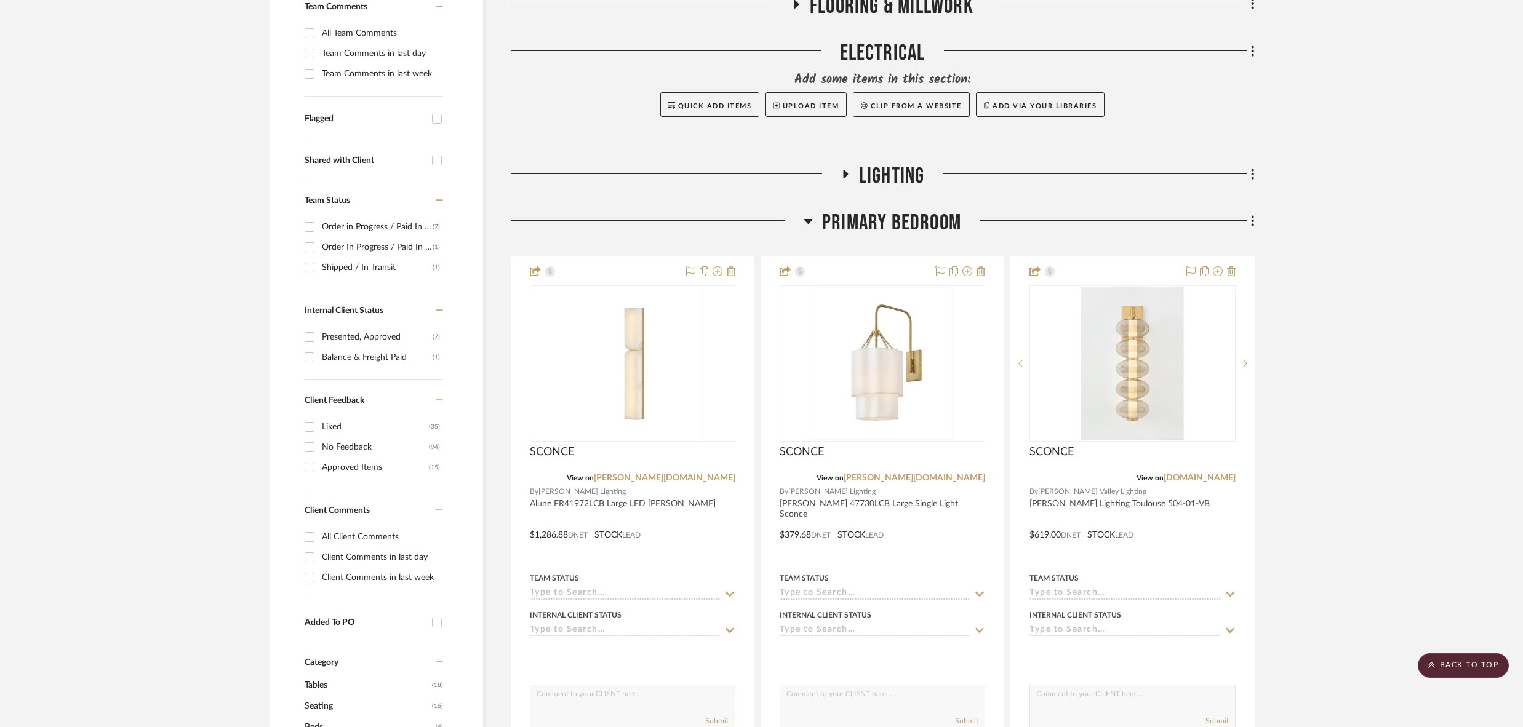
scroll to position [335, 0]
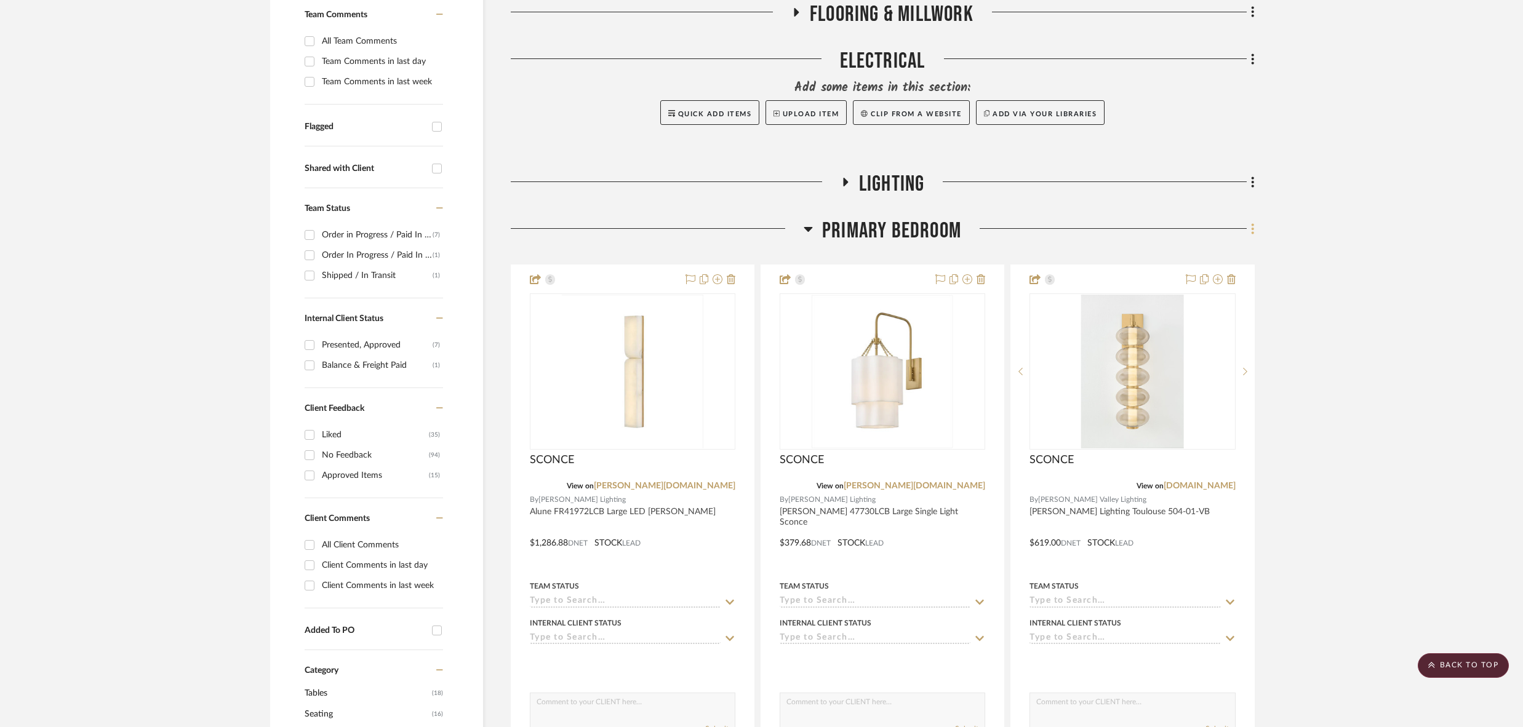
click at [1254, 227] on icon at bounding box center [1253, 229] width 4 height 14
click at [995, 221] on div at bounding box center [761, 363] width 1523 height 727
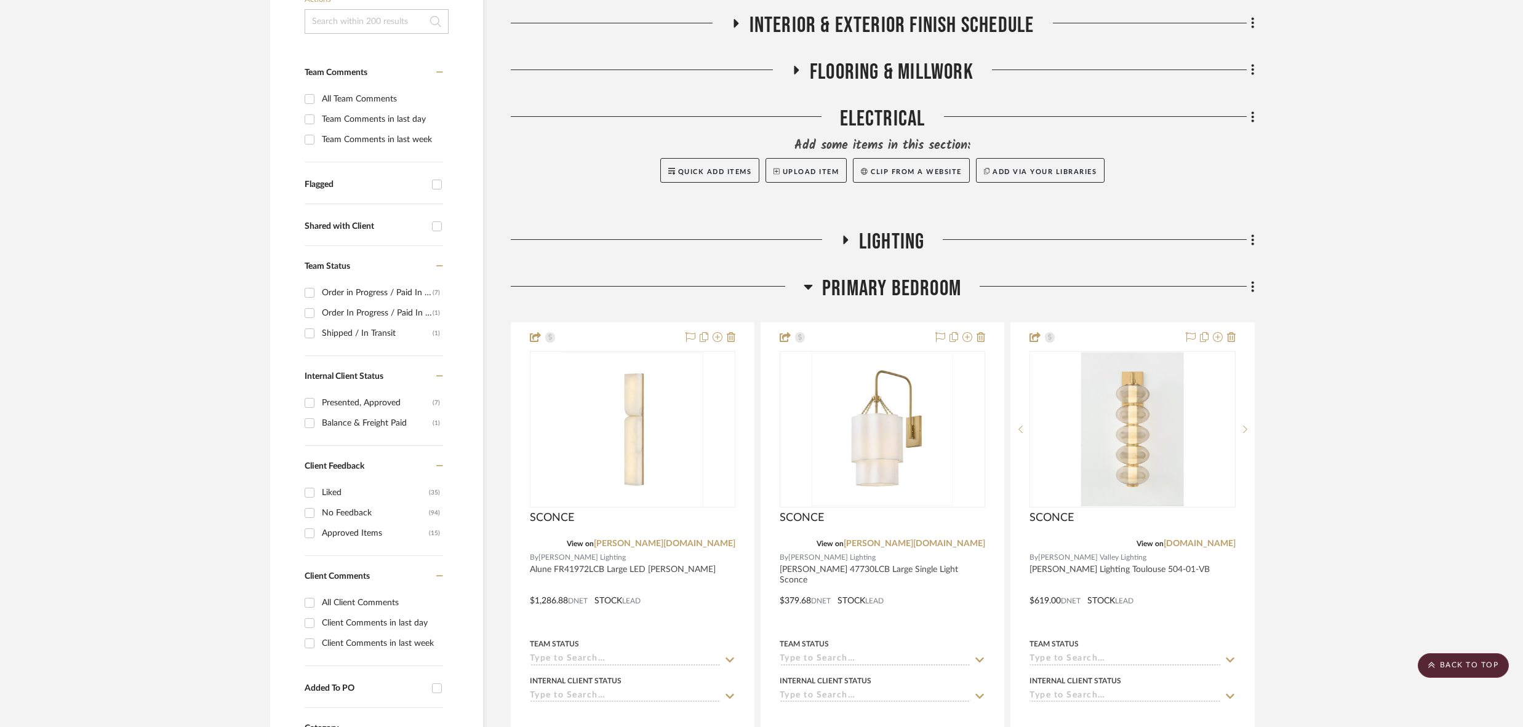
scroll to position [0, 0]
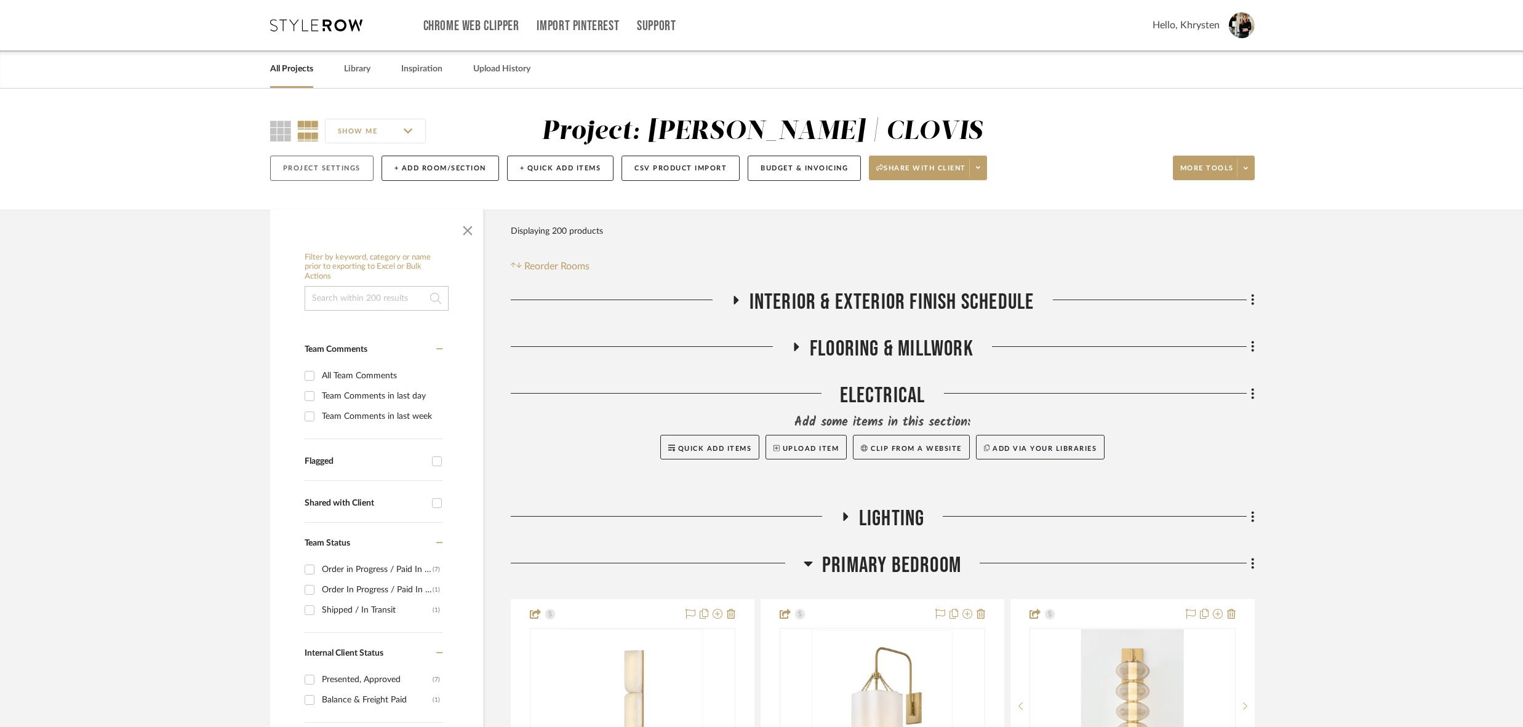
click at [295, 170] on button "Project Settings" at bounding box center [321, 168] width 103 height 25
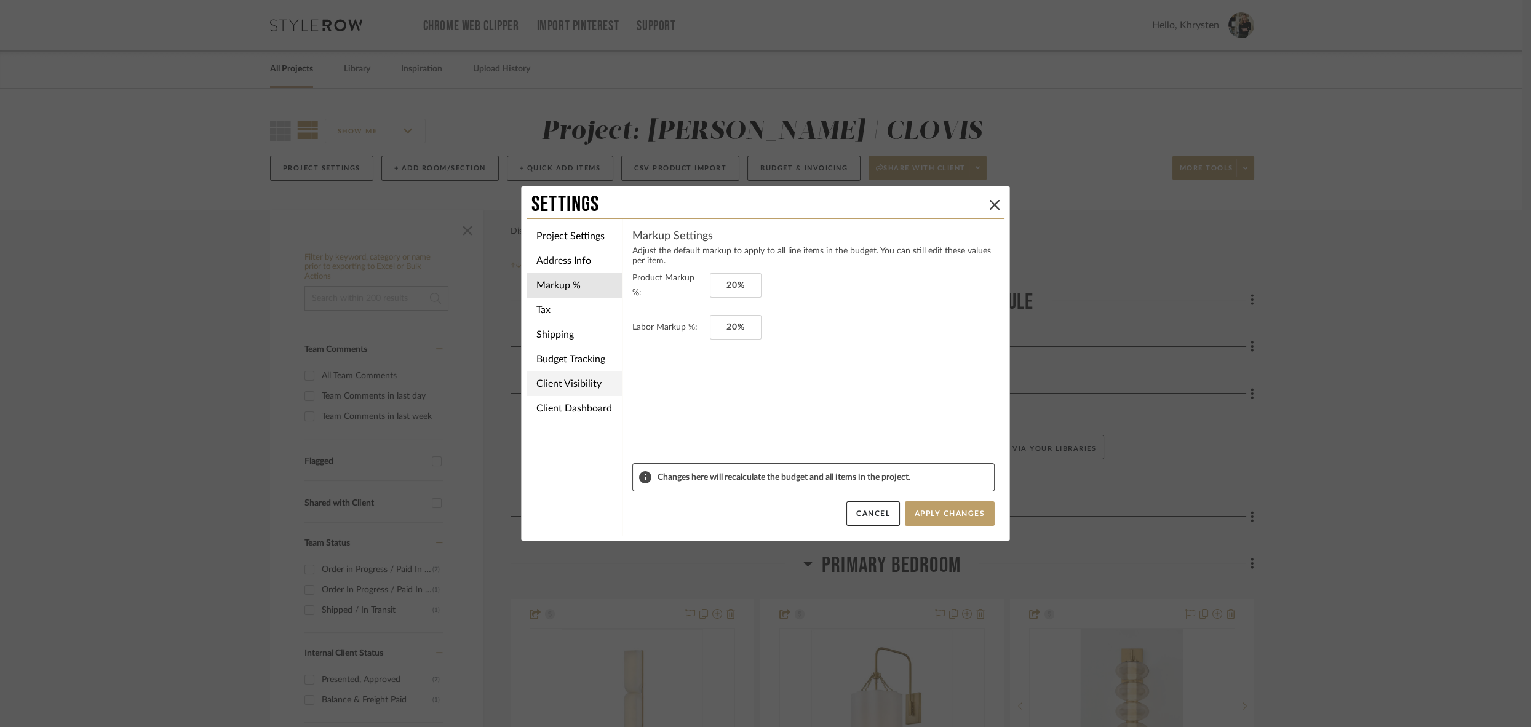
click at [580, 387] on li "Client Visibility" at bounding box center [574, 384] width 95 height 25
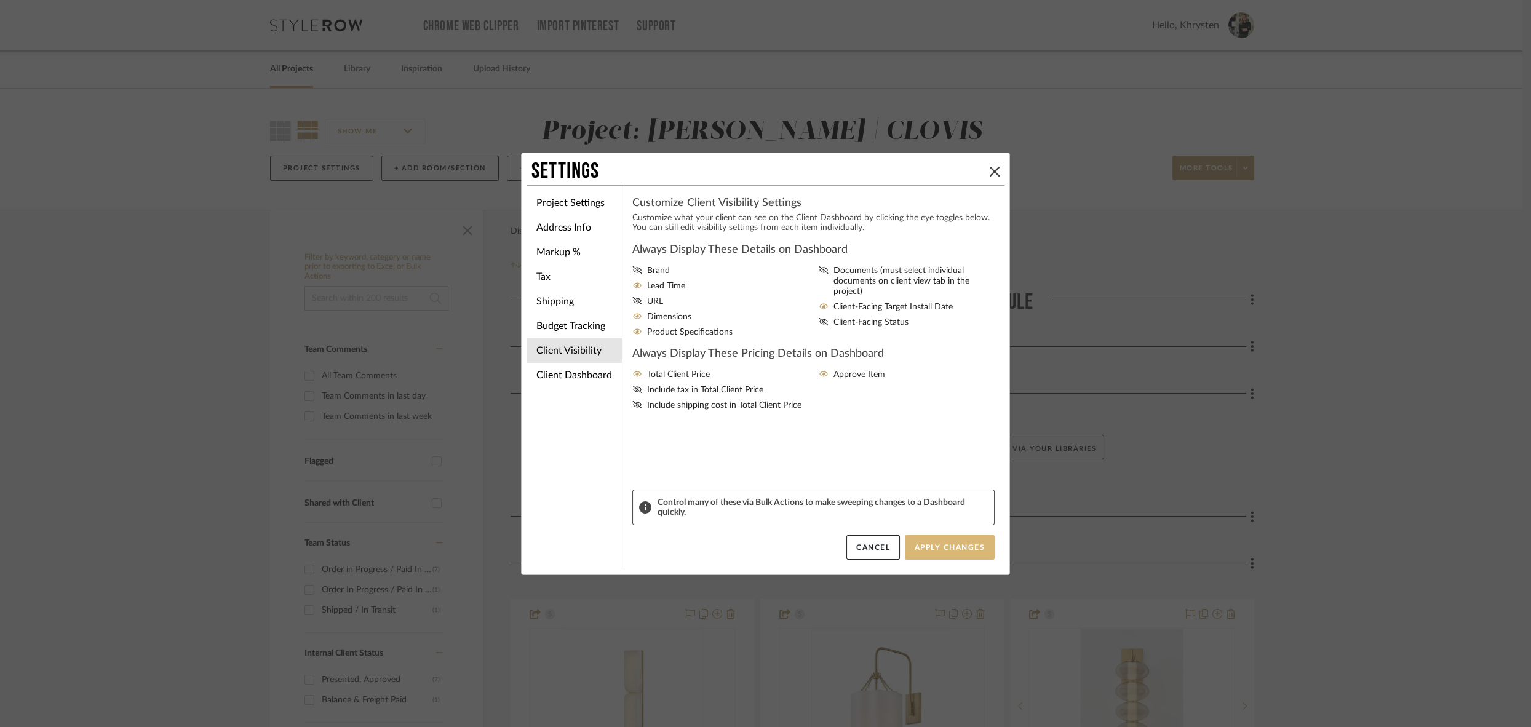
click at [955, 544] on button "Apply Changes" at bounding box center [950, 547] width 90 height 25
click at [947, 552] on button "Apply Changes" at bounding box center [950, 547] width 90 height 25
click at [561, 375] on li "Client Dashboard" at bounding box center [574, 375] width 95 height 25
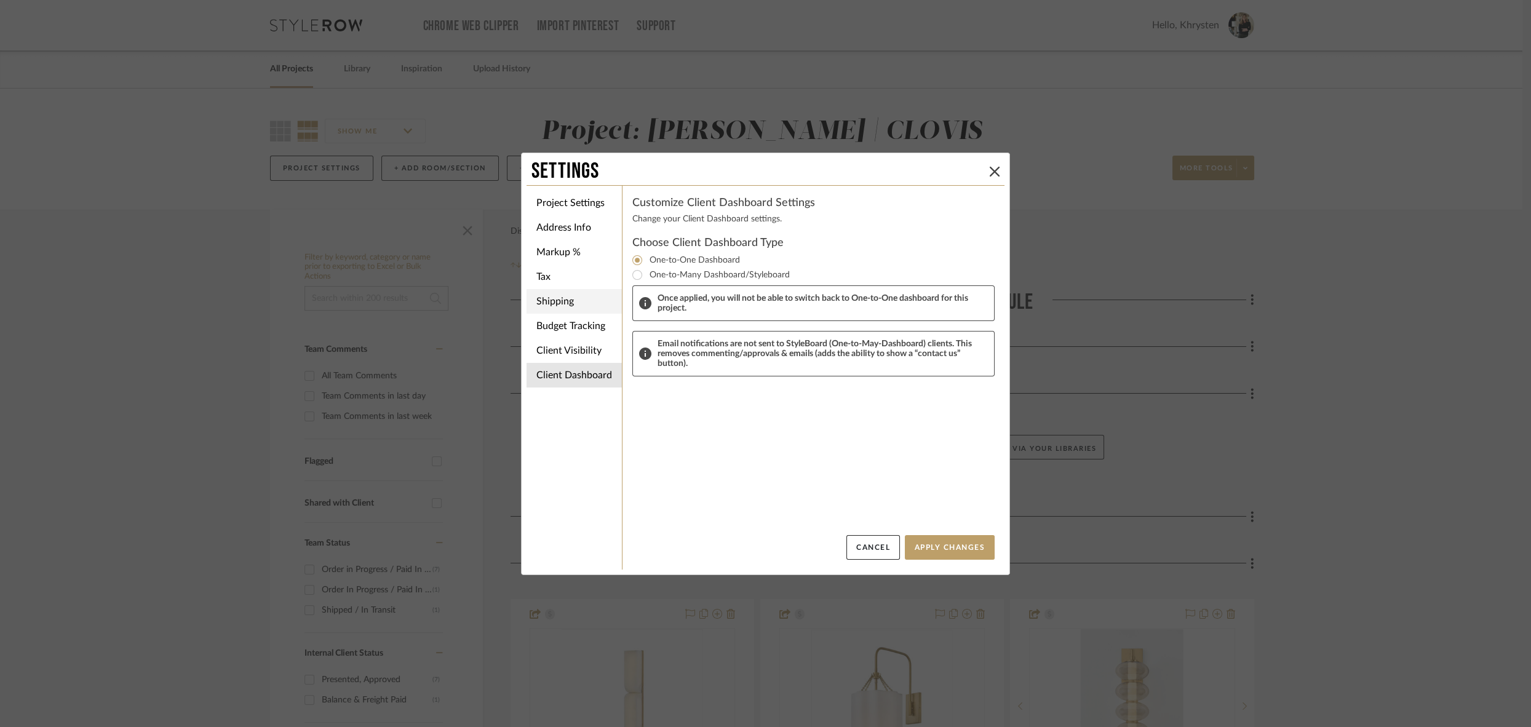
click at [540, 301] on li "Shipping" at bounding box center [574, 301] width 95 height 25
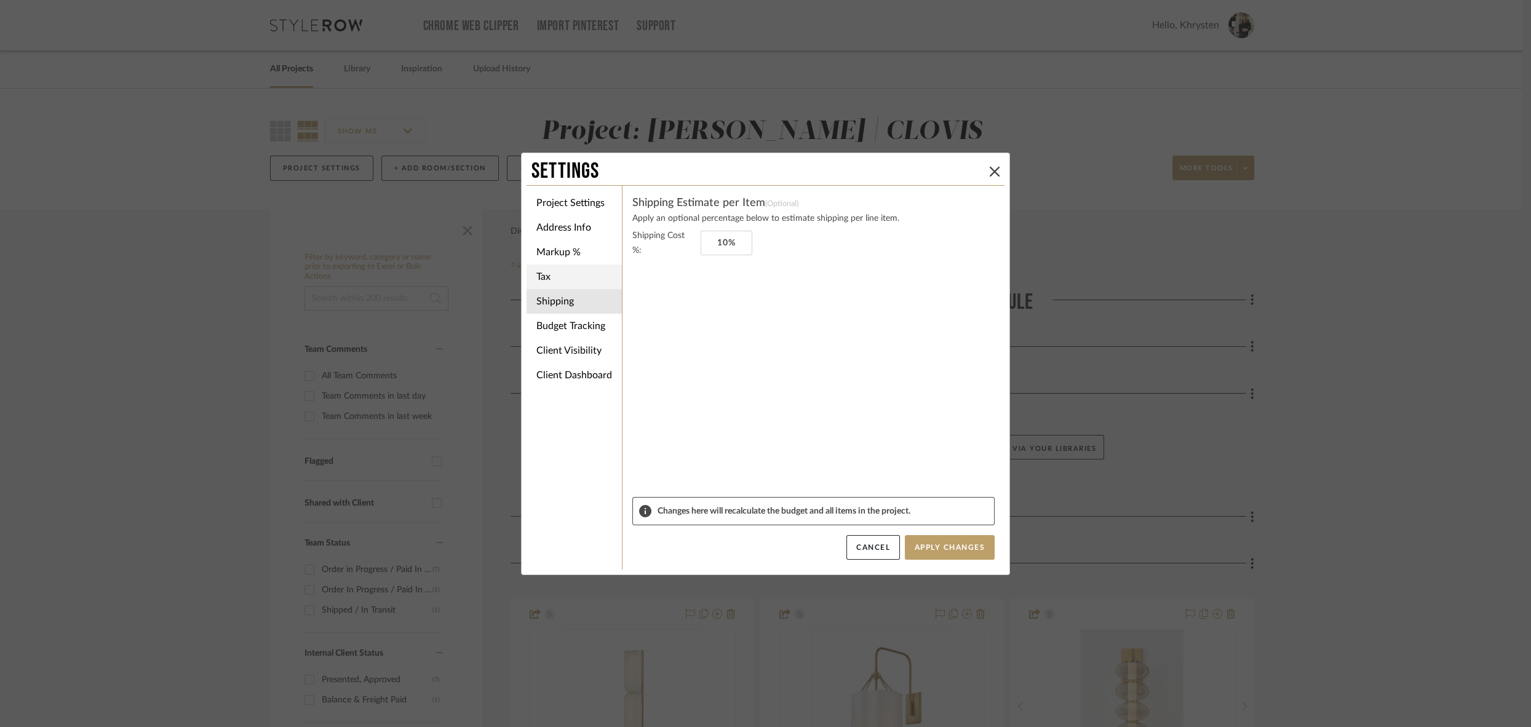
click at [540, 277] on li "Tax" at bounding box center [574, 277] width 95 height 25
type input "California"
click at [547, 252] on li "Markup %" at bounding box center [574, 252] width 95 height 25
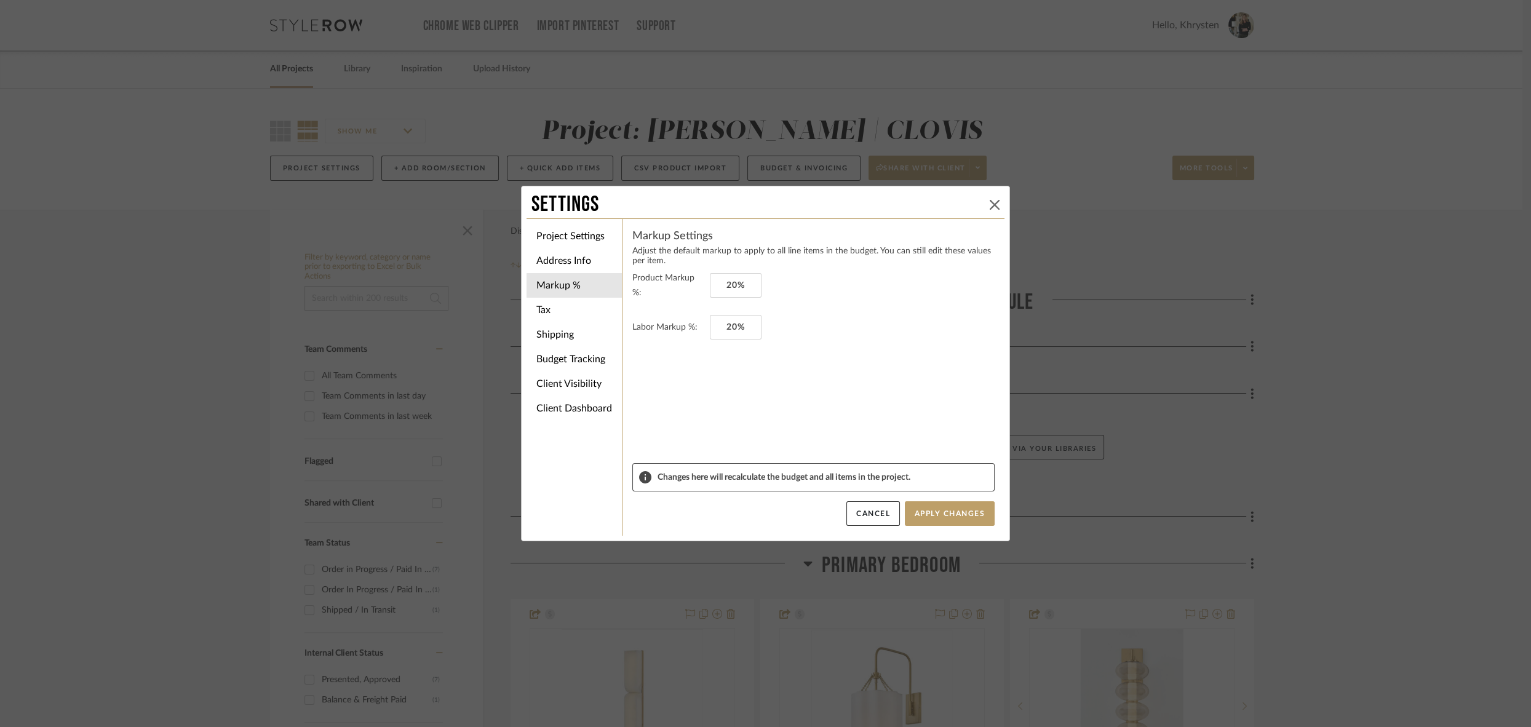
click at [990, 204] on icon at bounding box center [995, 205] width 10 height 10
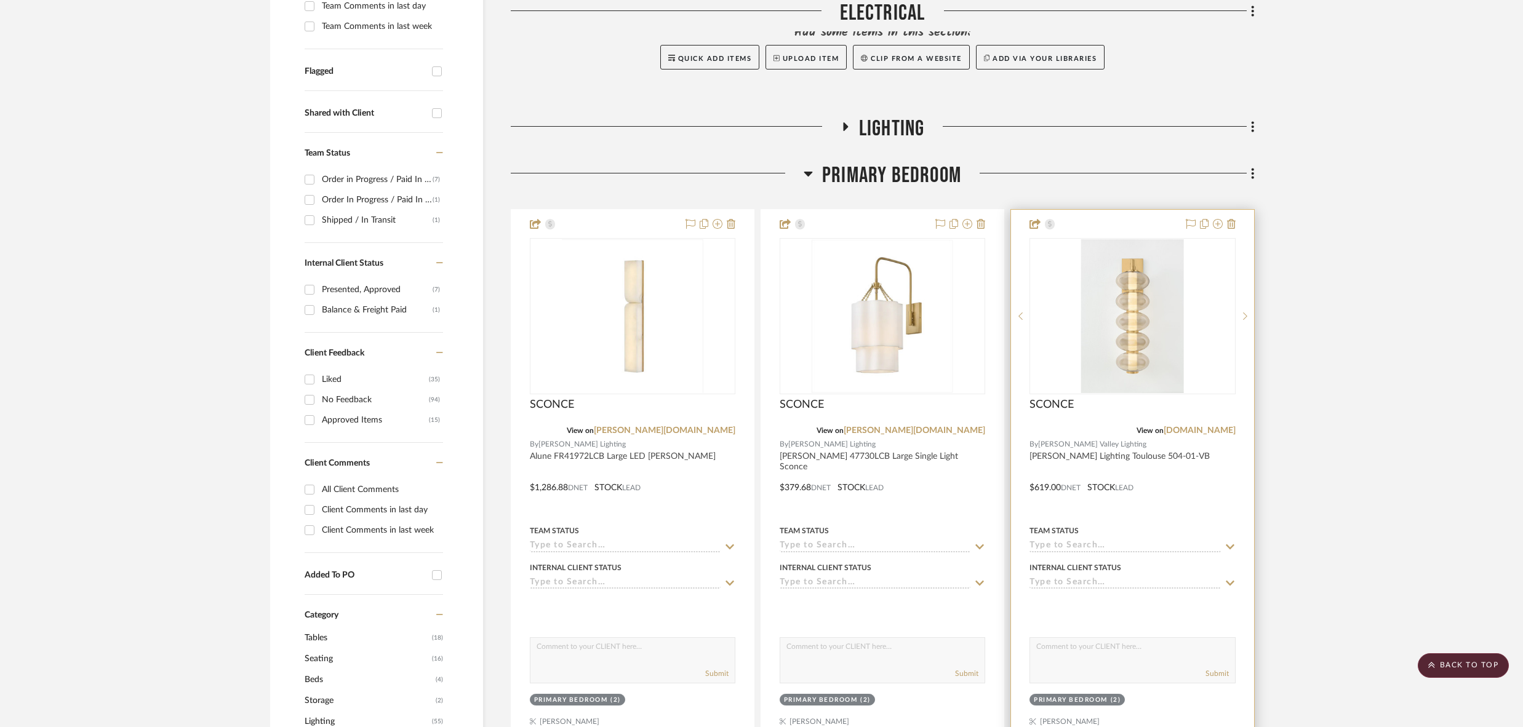
scroll to position [389, 0]
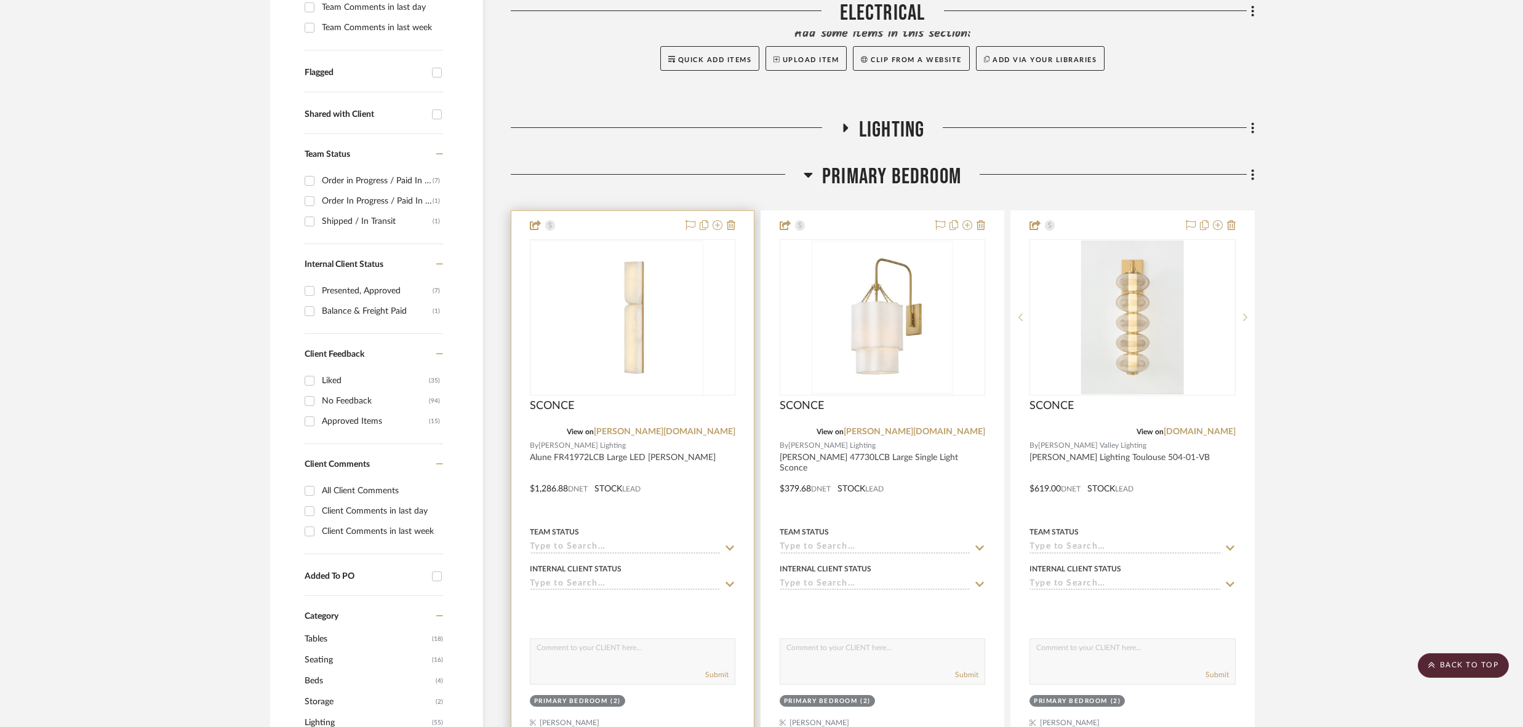
click at [720, 485] on div at bounding box center [632, 480] width 242 height 538
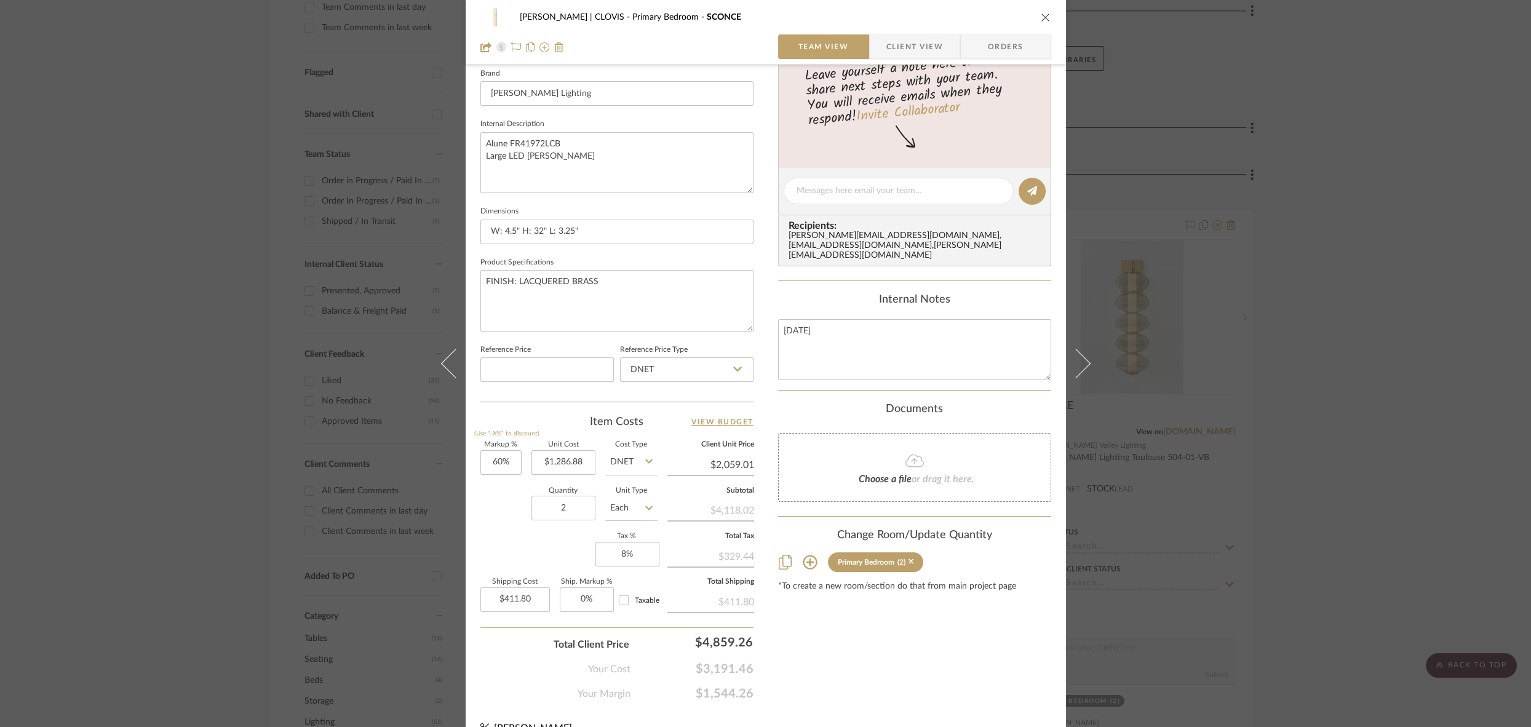
scroll to position [399, 0]
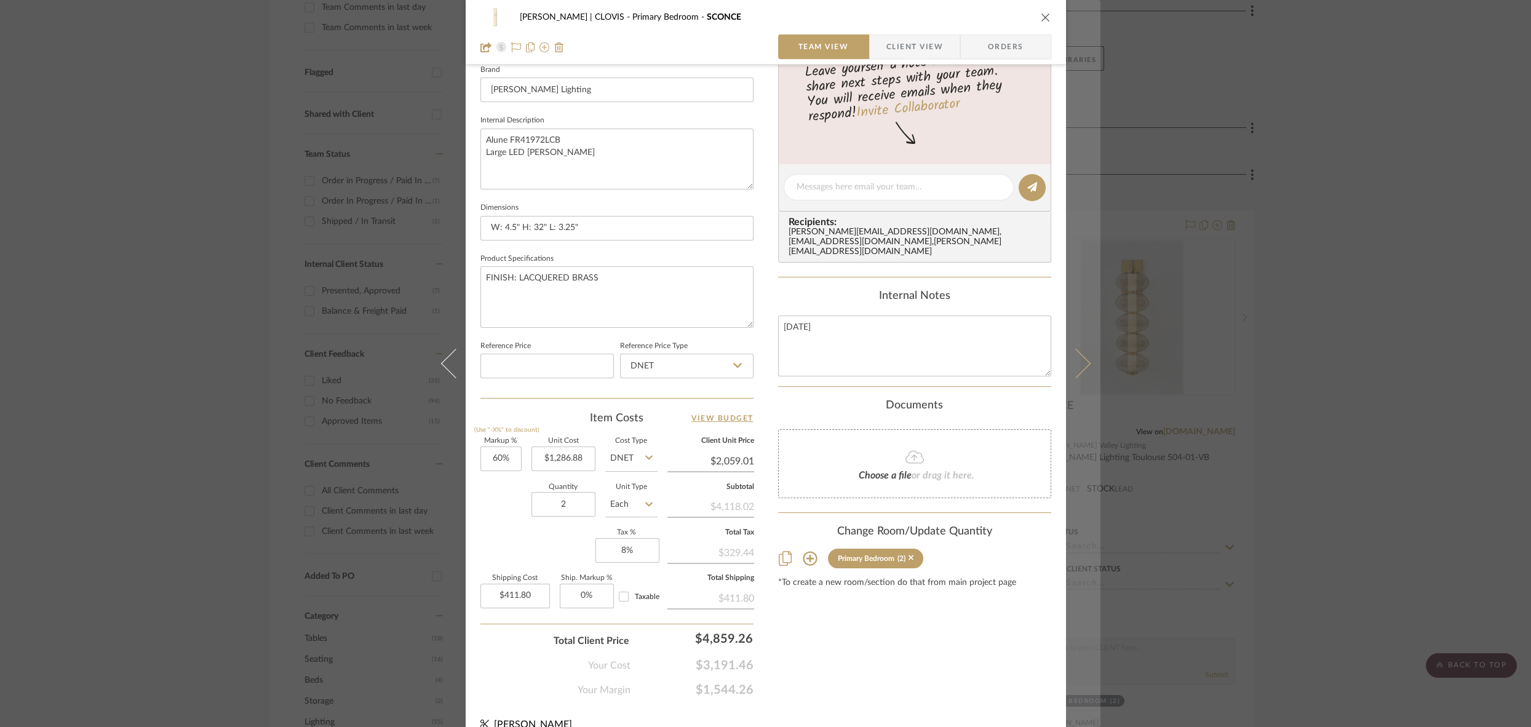
click at [1083, 360] on button at bounding box center [1083, 363] width 34 height 727
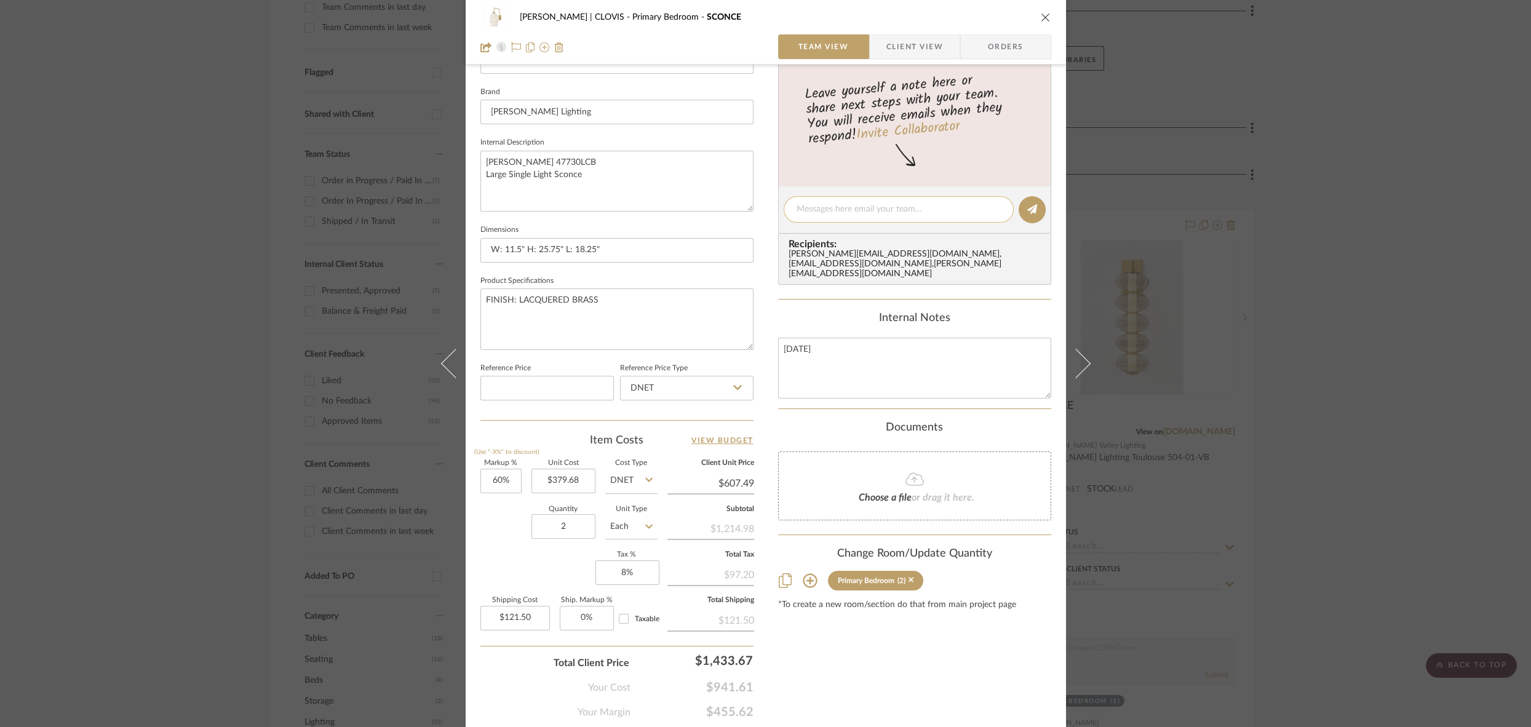
scroll to position [380, 0]
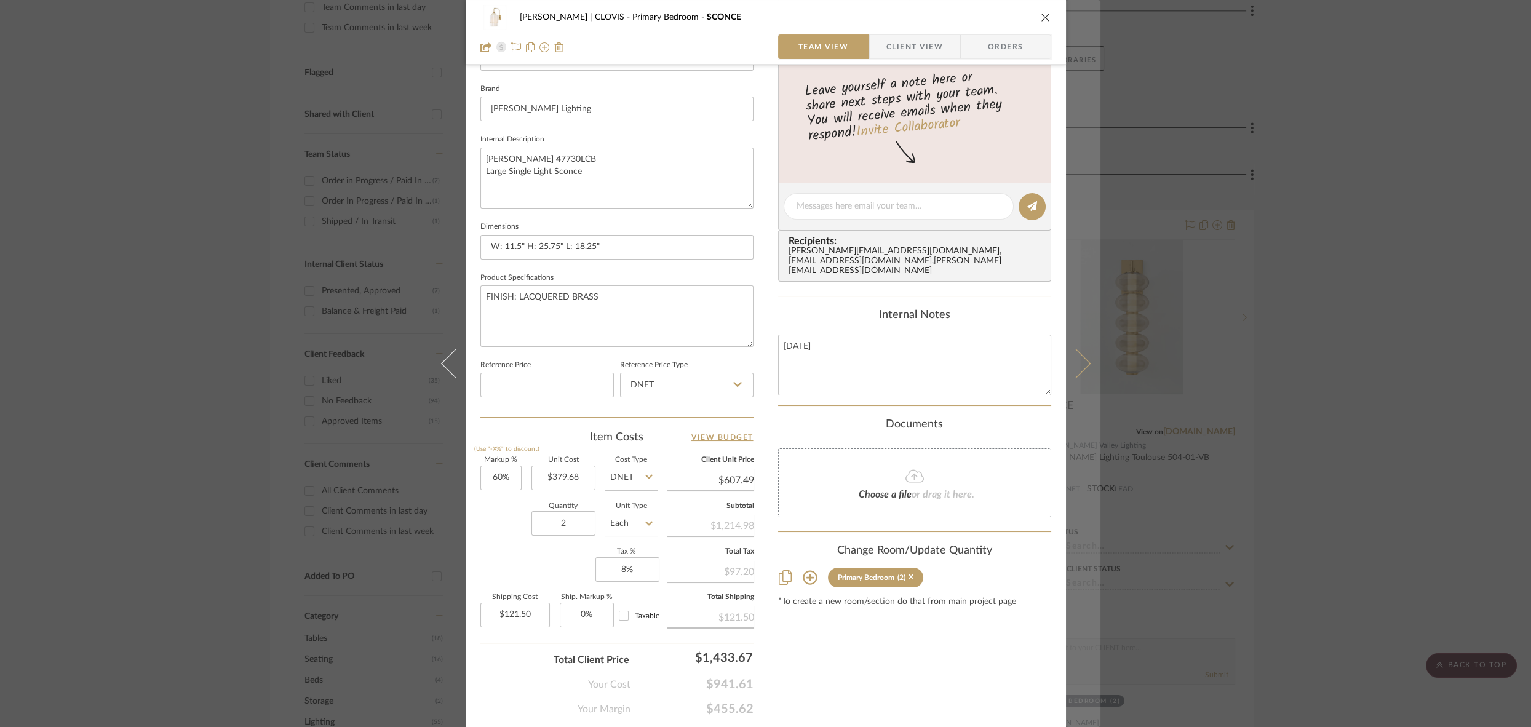
click at [1087, 356] on button at bounding box center [1083, 363] width 34 height 727
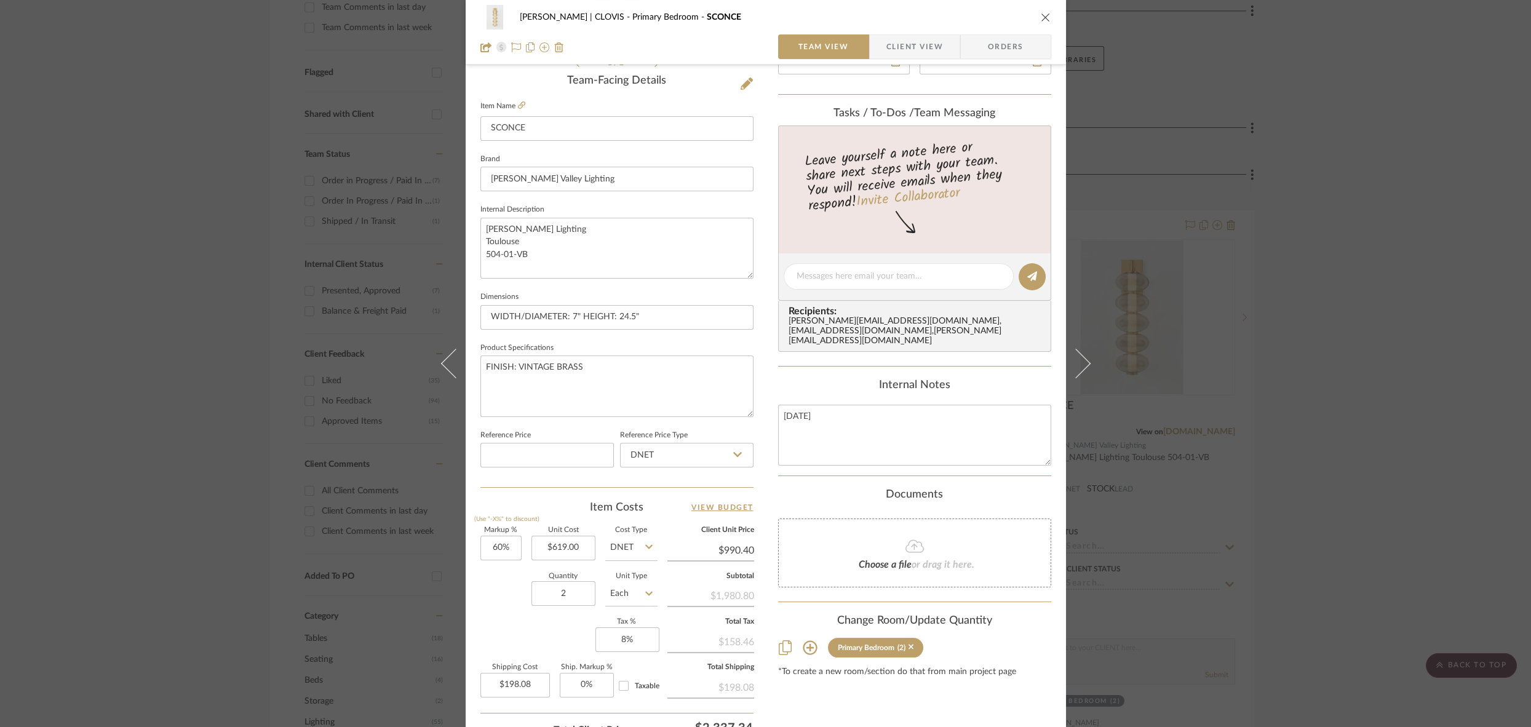
scroll to position [313, 0]
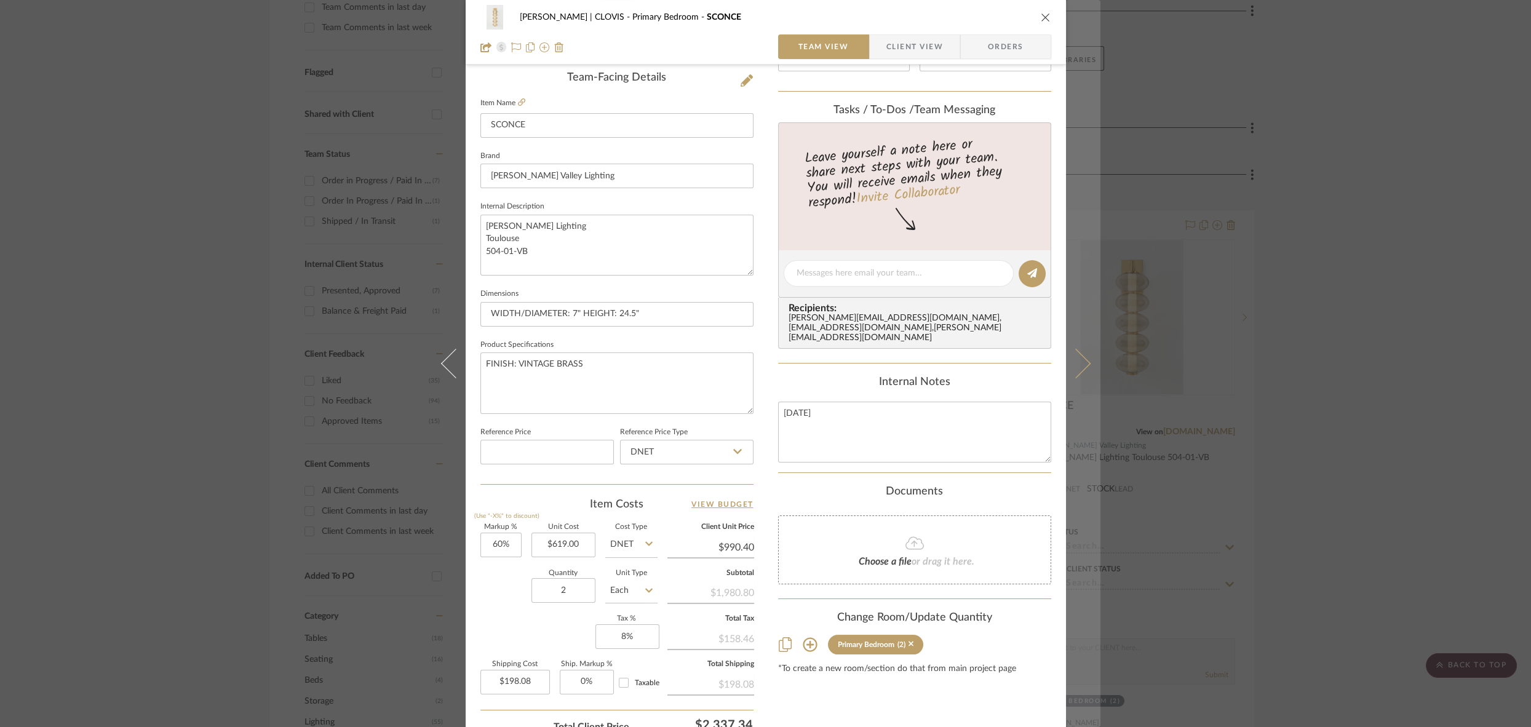
click at [1076, 371] on icon at bounding box center [1076, 364] width 30 height 30
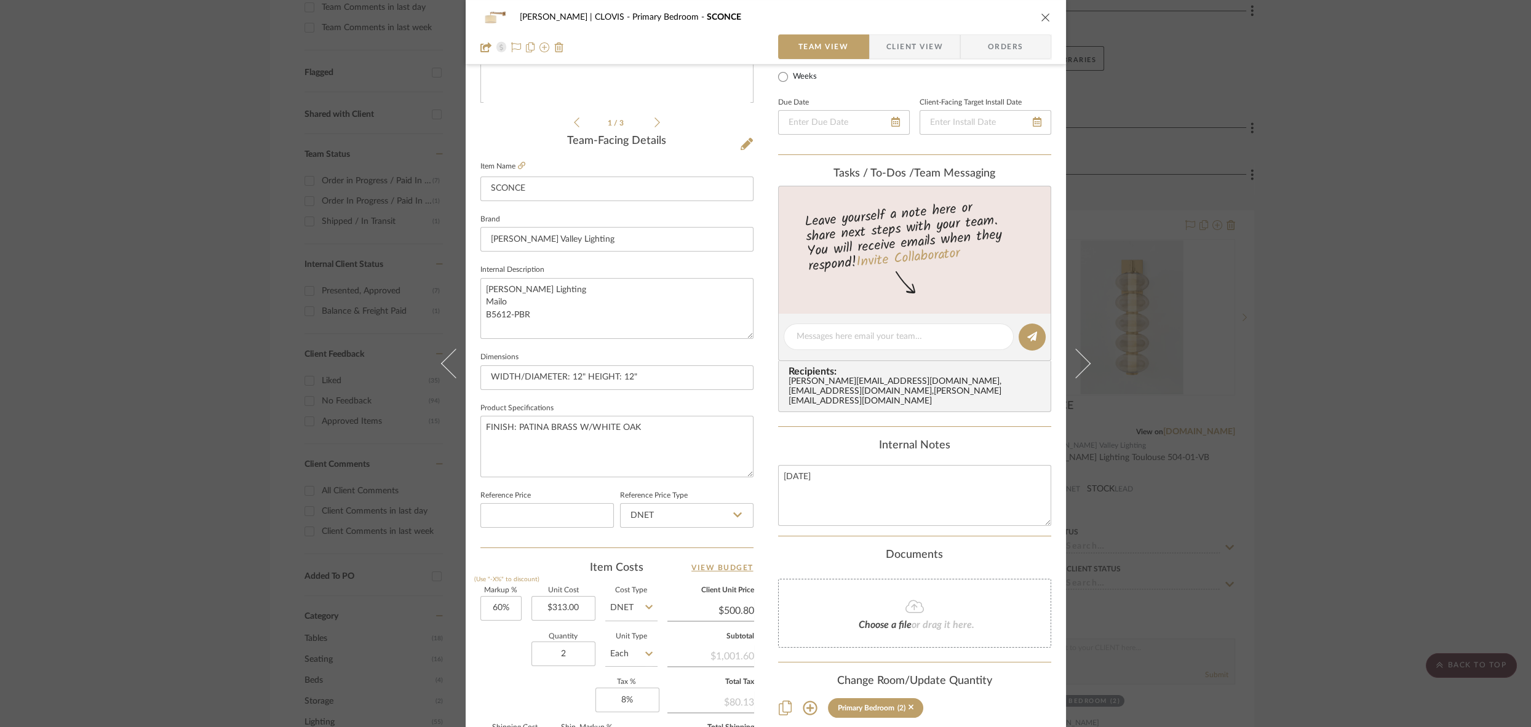
scroll to position [253, 0]
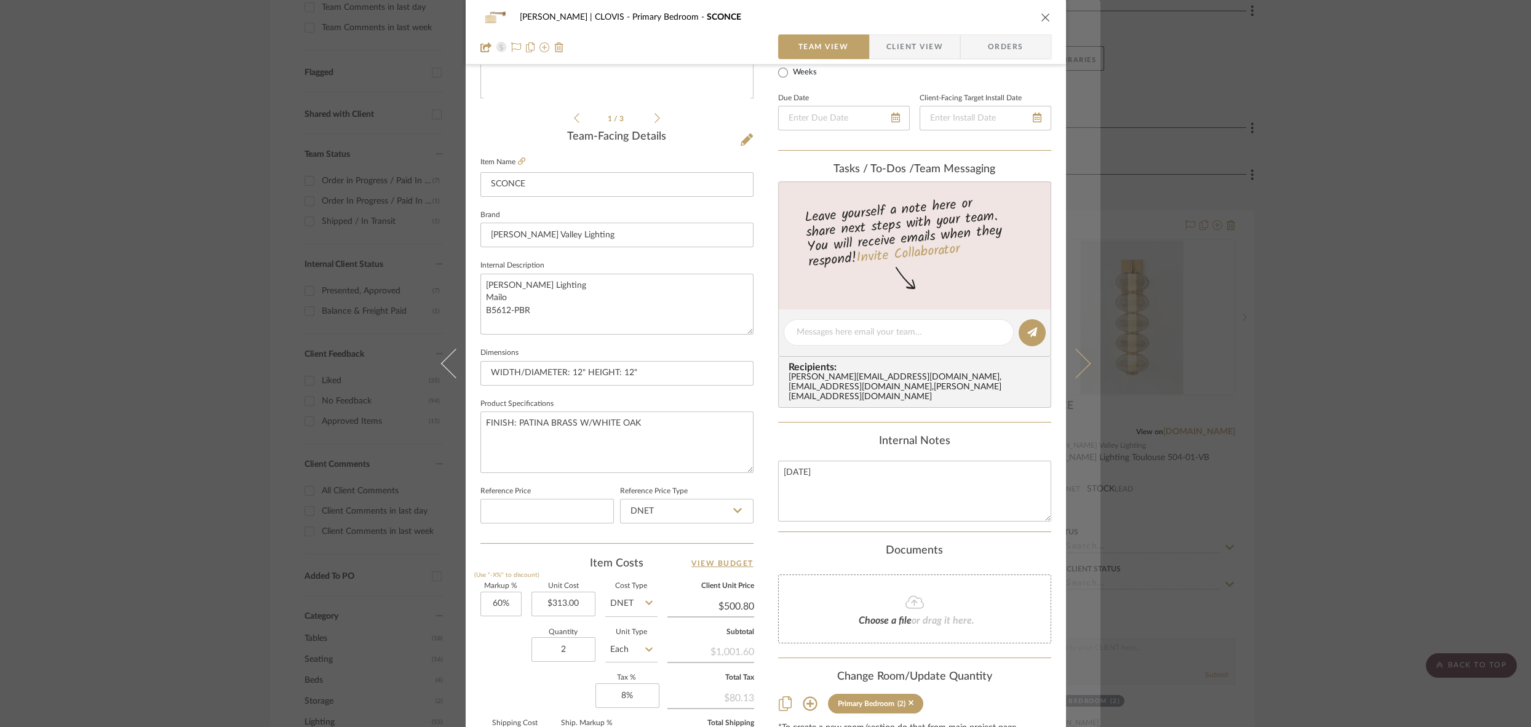
click at [1075, 370] on icon at bounding box center [1076, 364] width 30 height 30
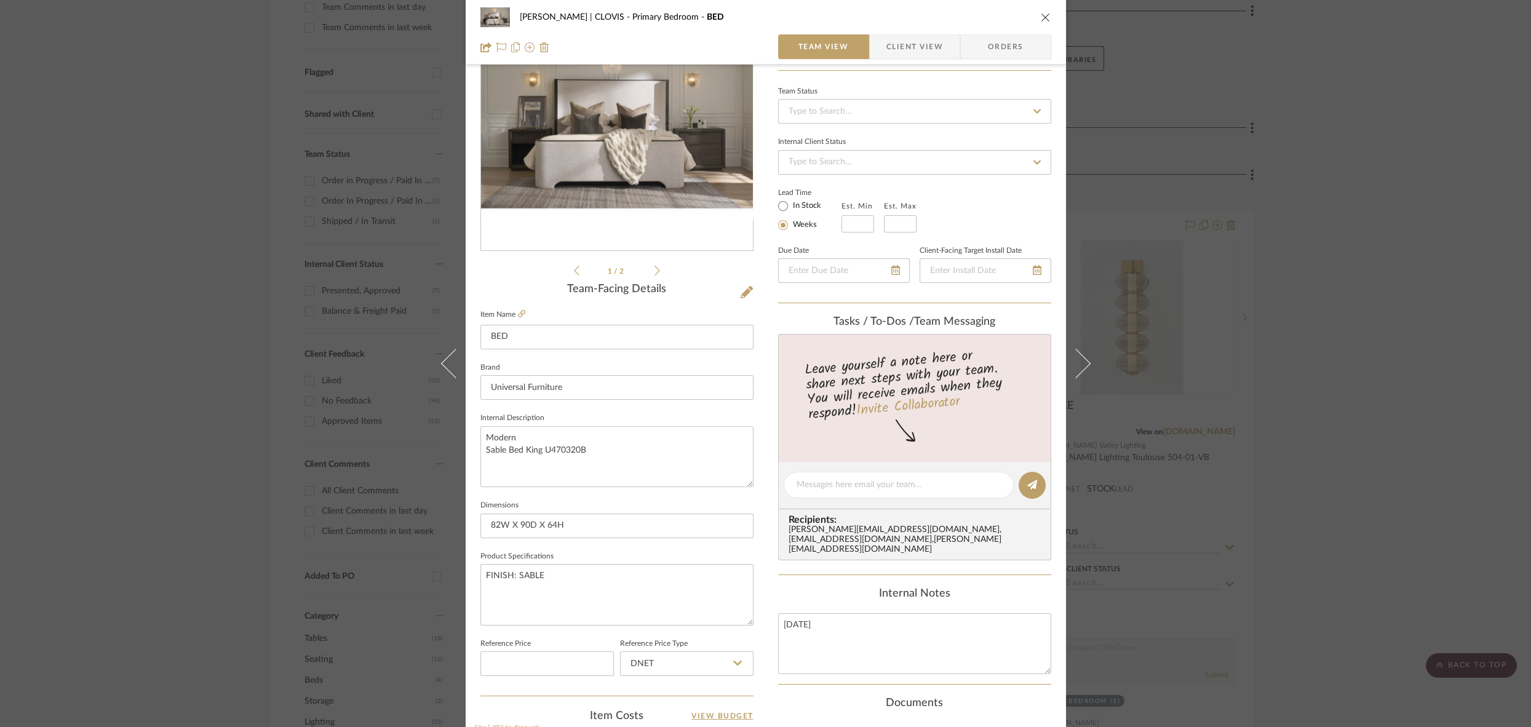
scroll to position [0, 0]
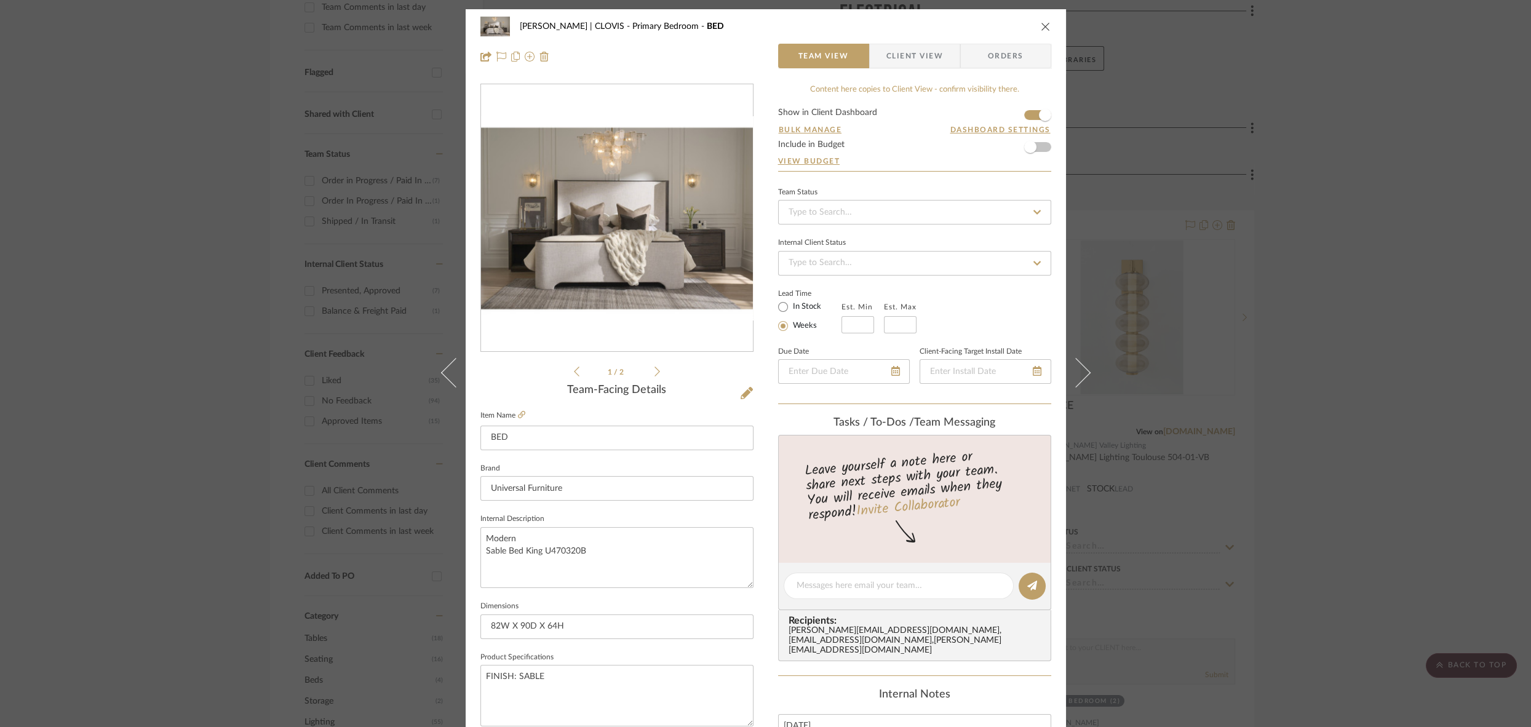
click at [1036, 26] on div "DUEKER | CLOVIS Primary Bedroom BED" at bounding box center [766, 26] width 571 height 25
click at [1046, 22] on icon "close" at bounding box center [1046, 27] width 10 height 10
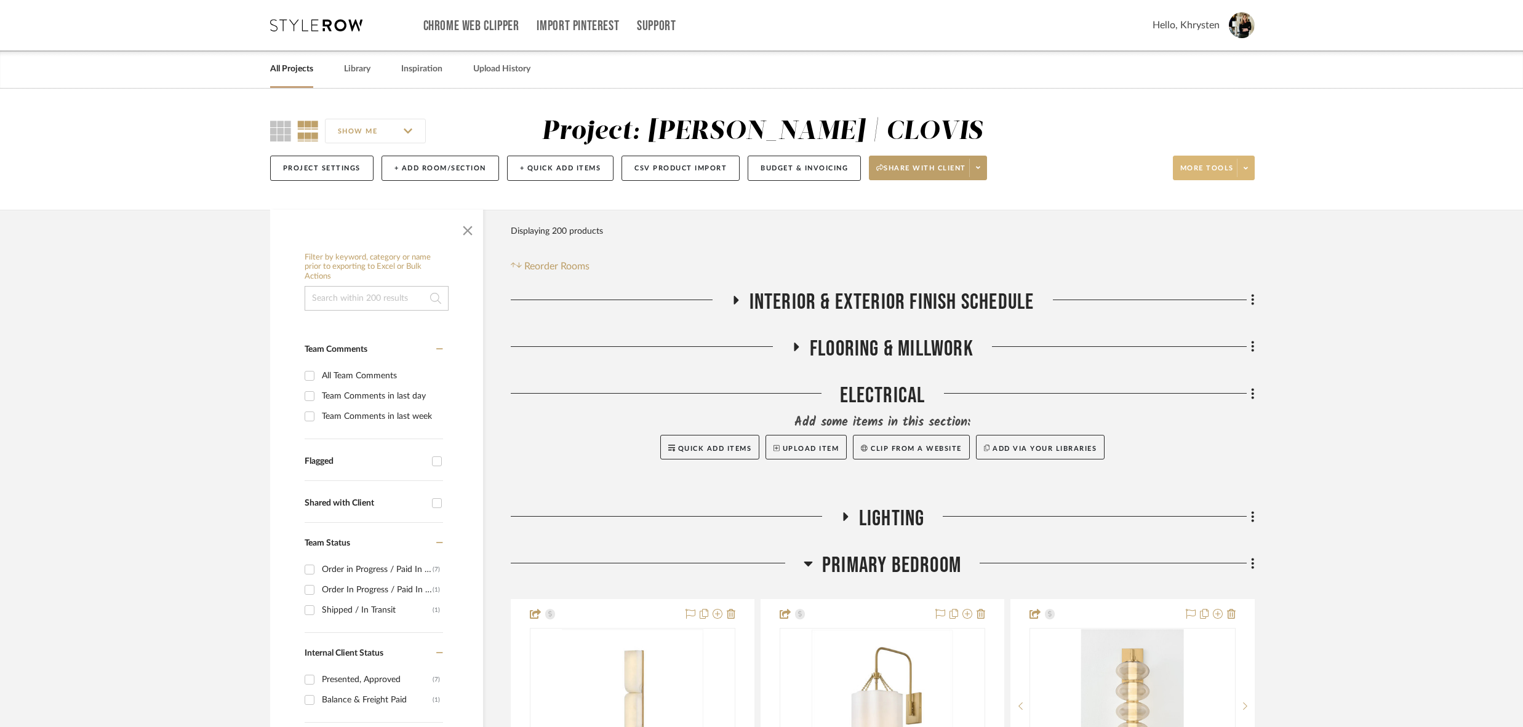
click at [1197, 161] on button "More tools" at bounding box center [1214, 168] width 82 height 25
click at [1200, 290] on span "Bulk Actions" at bounding box center [1225, 292] width 79 height 10
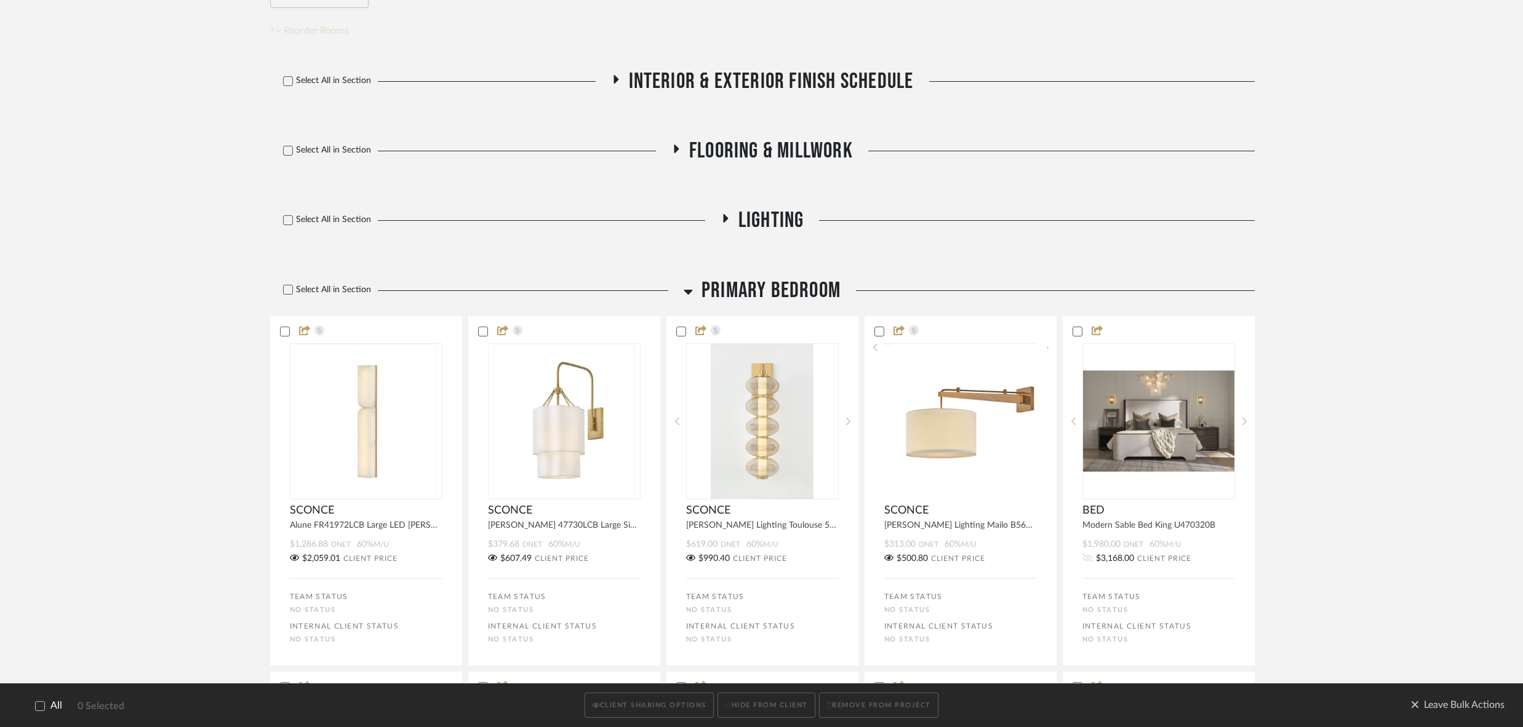
scroll to position [247, 0]
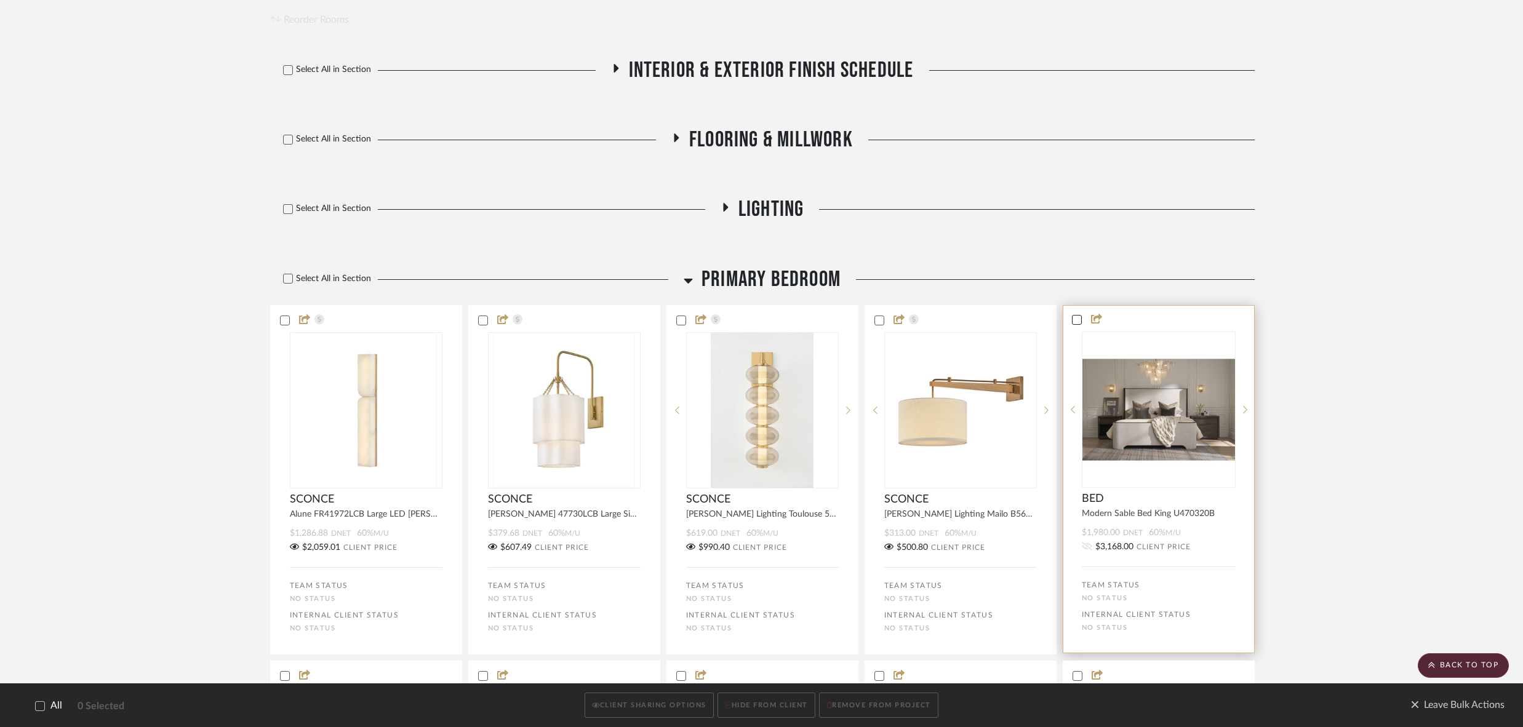
click at [1078, 317] on icon at bounding box center [1076, 320] width 9 height 9
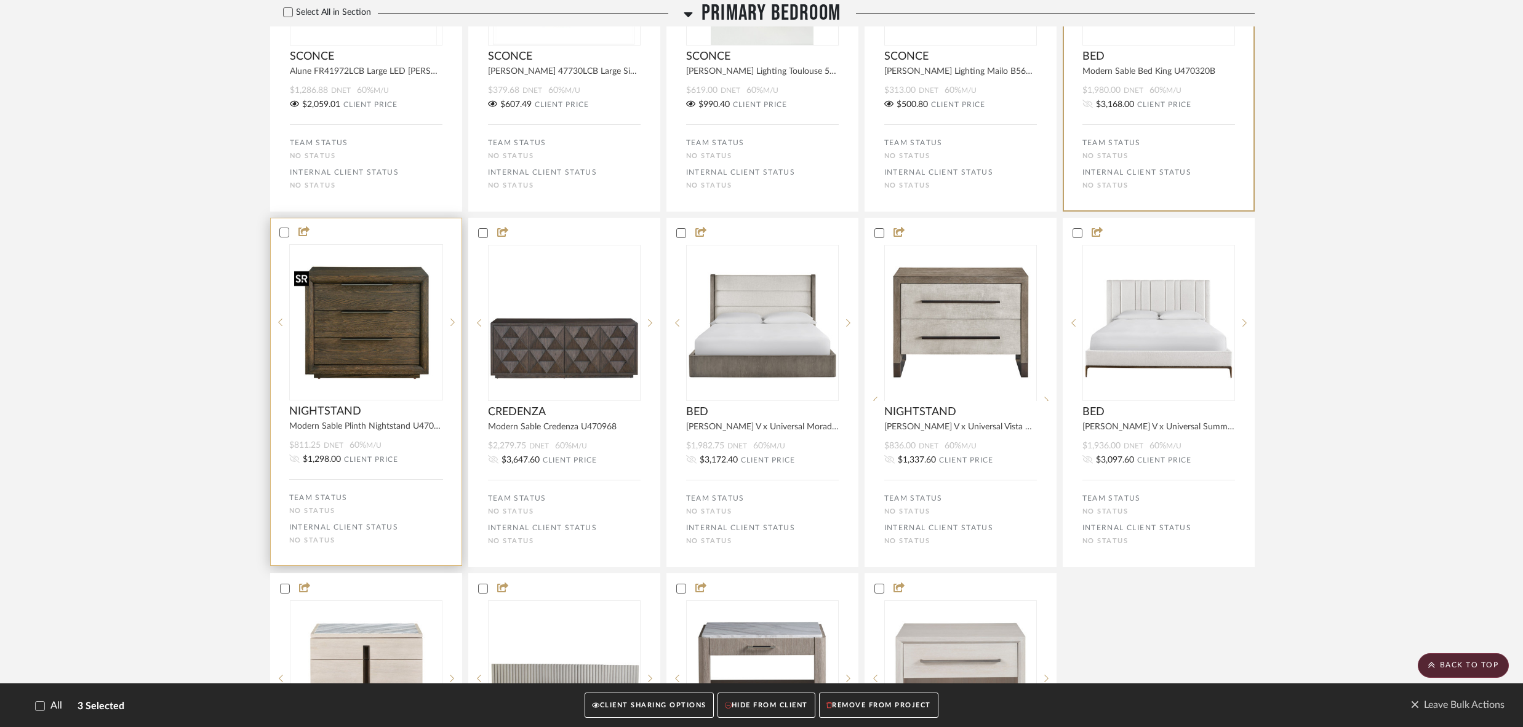
scroll to position [692, 0]
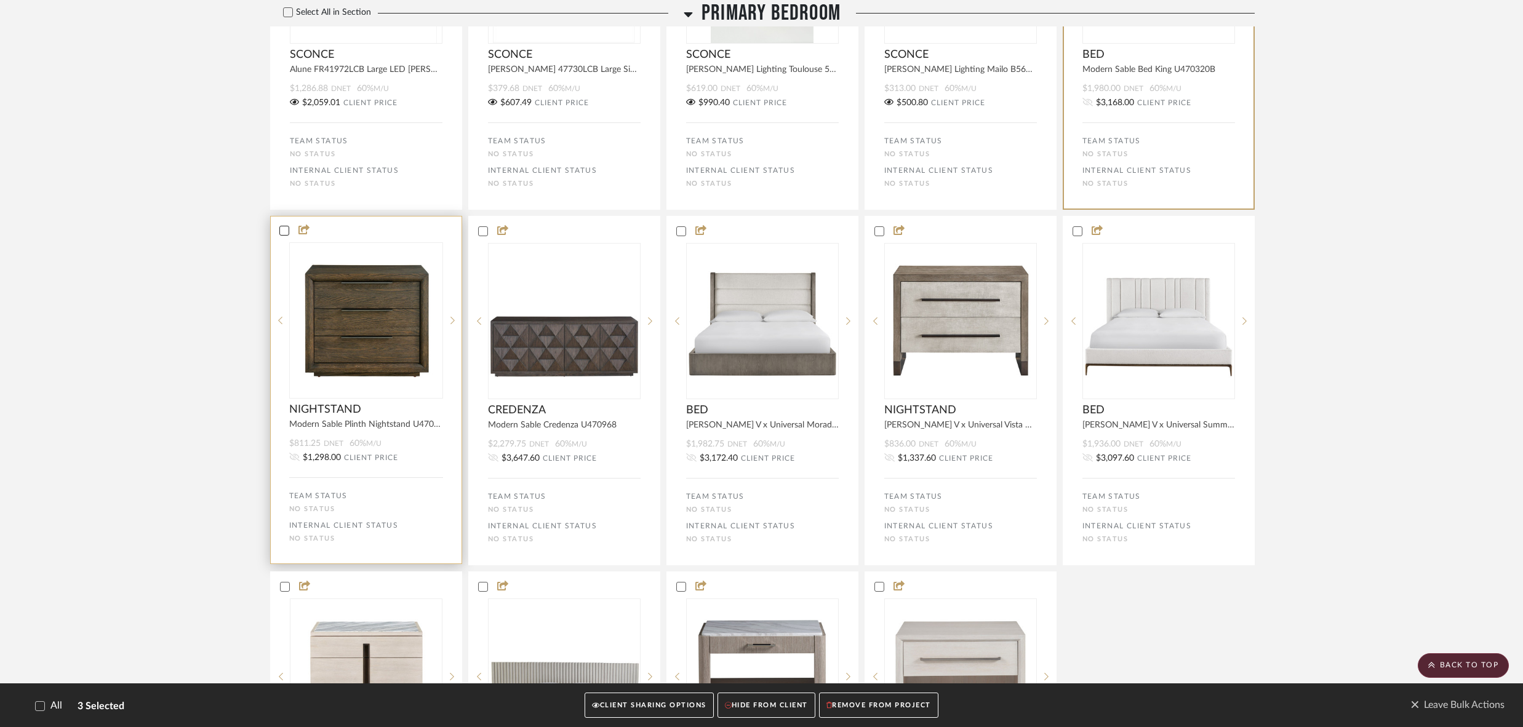
click at [285, 229] on icon at bounding box center [284, 231] width 8 height 6
click at [483, 235] on icon at bounding box center [482, 230] width 9 height 9
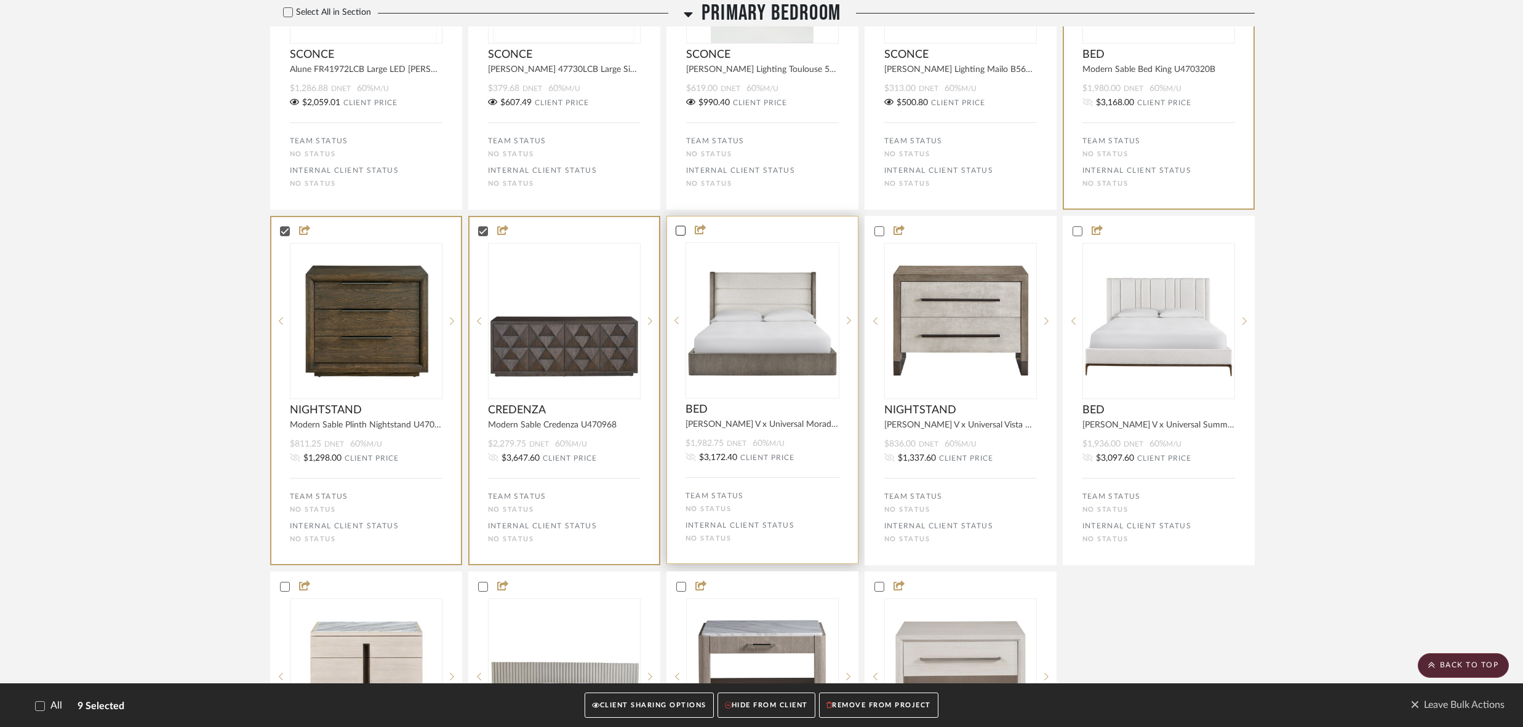
click at [678, 233] on icon at bounding box center [680, 231] width 8 height 6
drag, startPoint x: 880, startPoint y: 232, endPoint x: 938, endPoint y: 228, distance: 57.4
click at [883, 231] on div at bounding box center [879, 231] width 10 height 10
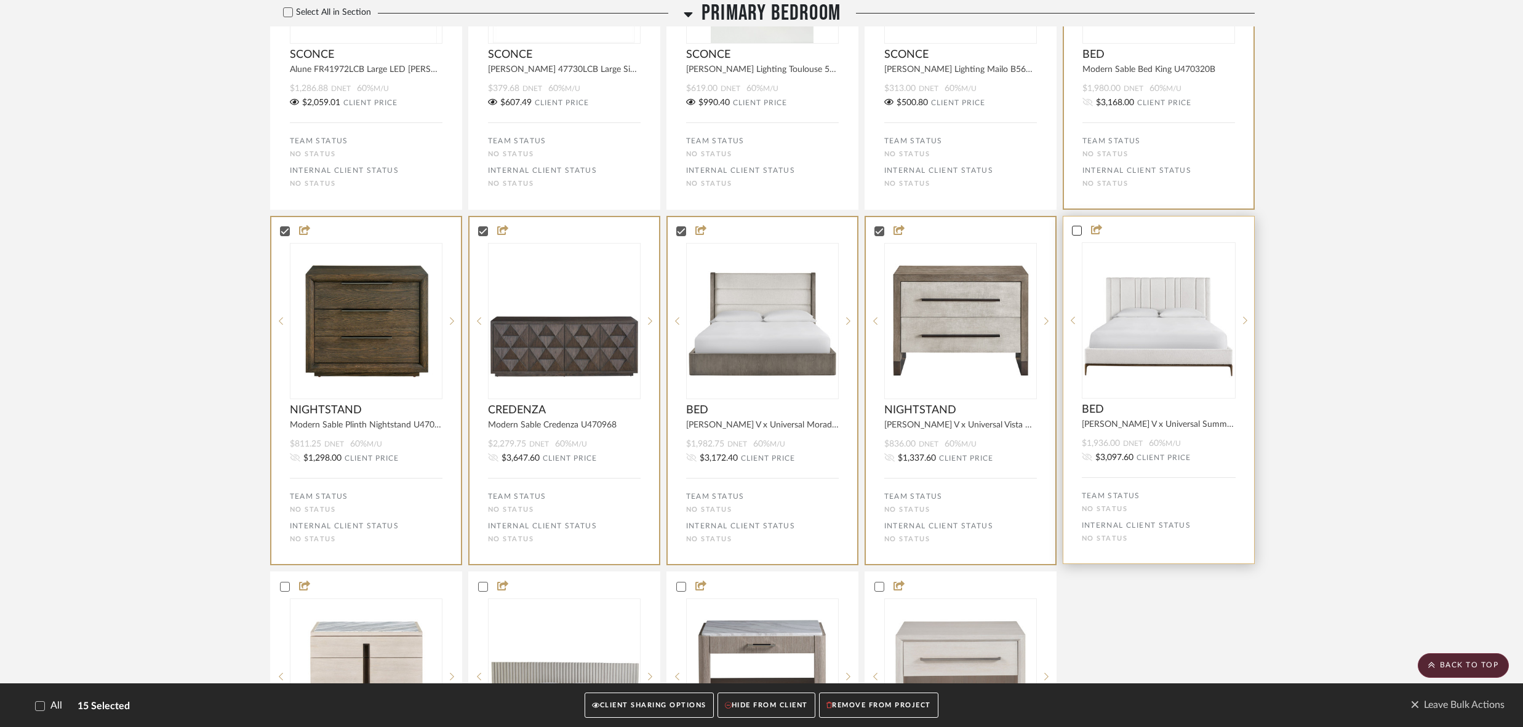
click at [1077, 228] on icon at bounding box center [1076, 230] width 9 height 9
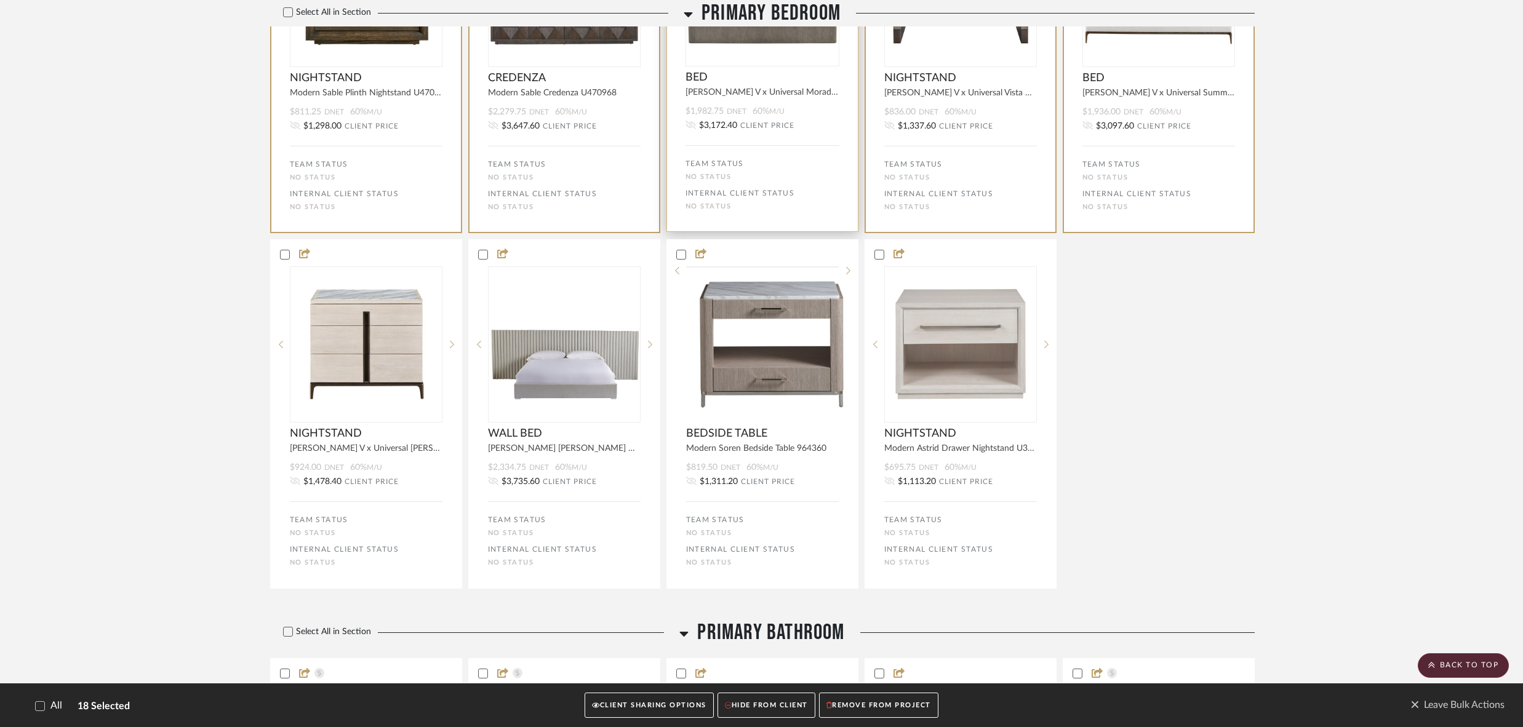
scroll to position [1046, 0]
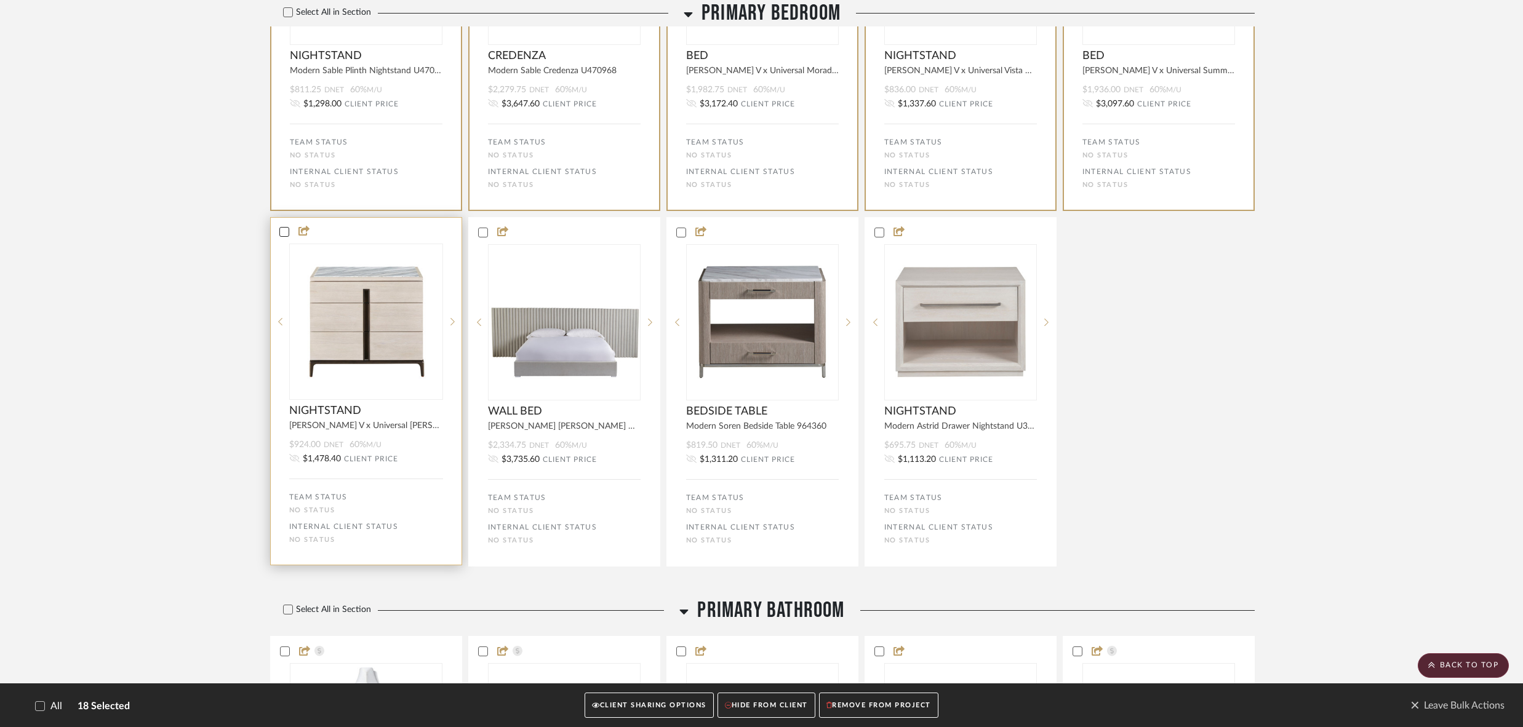
click at [280, 233] on icon at bounding box center [284, 232] width 9 height 9
click at [484, 234] on icon at bounding box center [482, 232] width 9 height 9
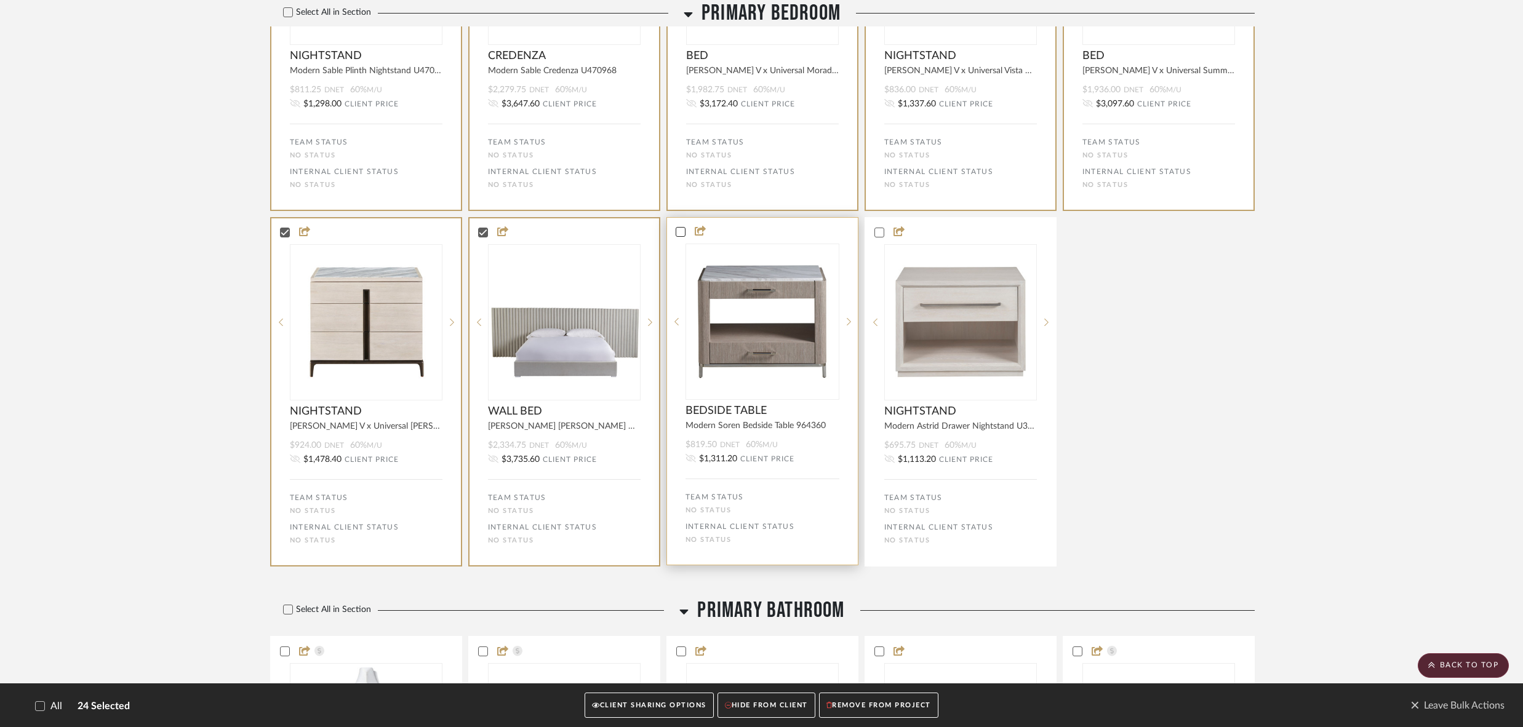
click at [679, 234] on icon at bounding box center [680, 232] width 9 height 9
click at [877, 231] on icon at bounding box center [878, 232] width 9 height 9
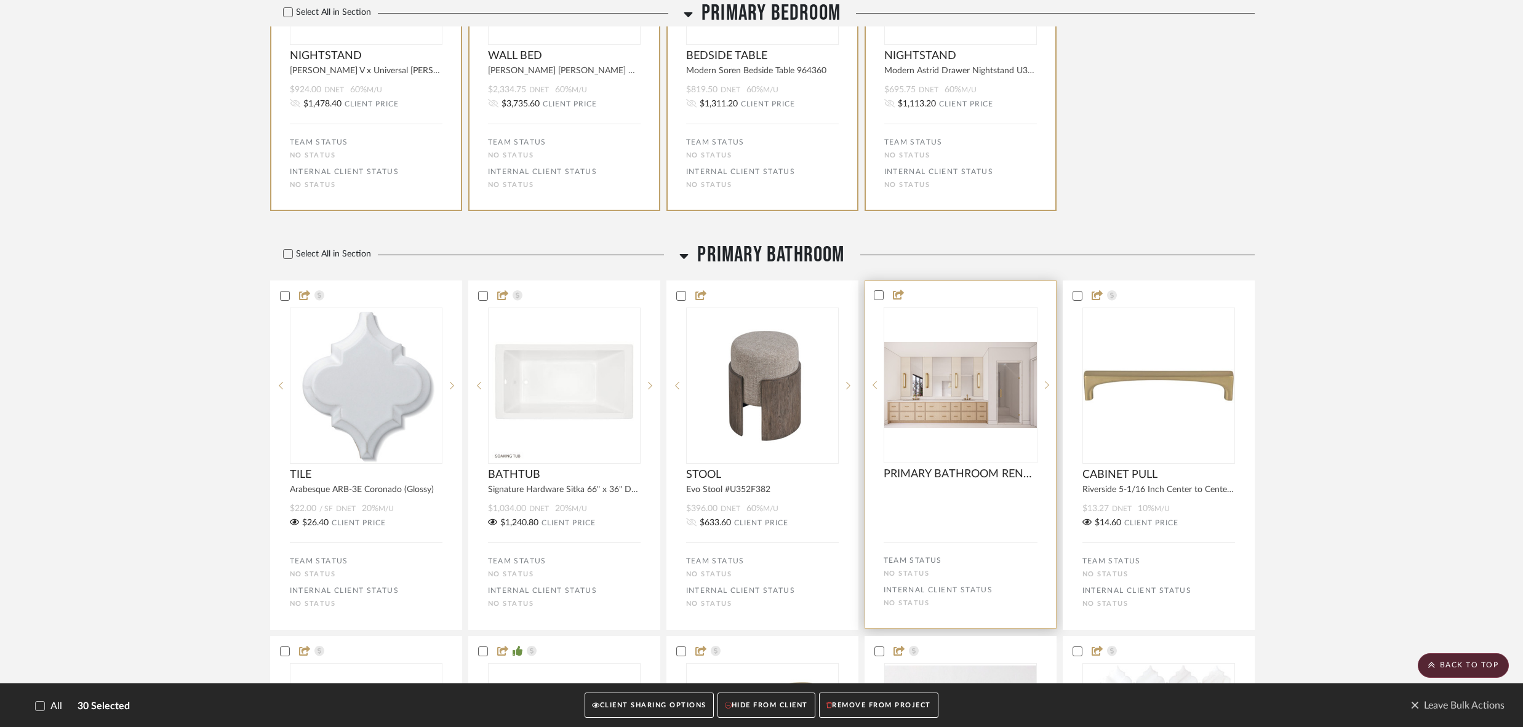
scroll to position [1412, 0]
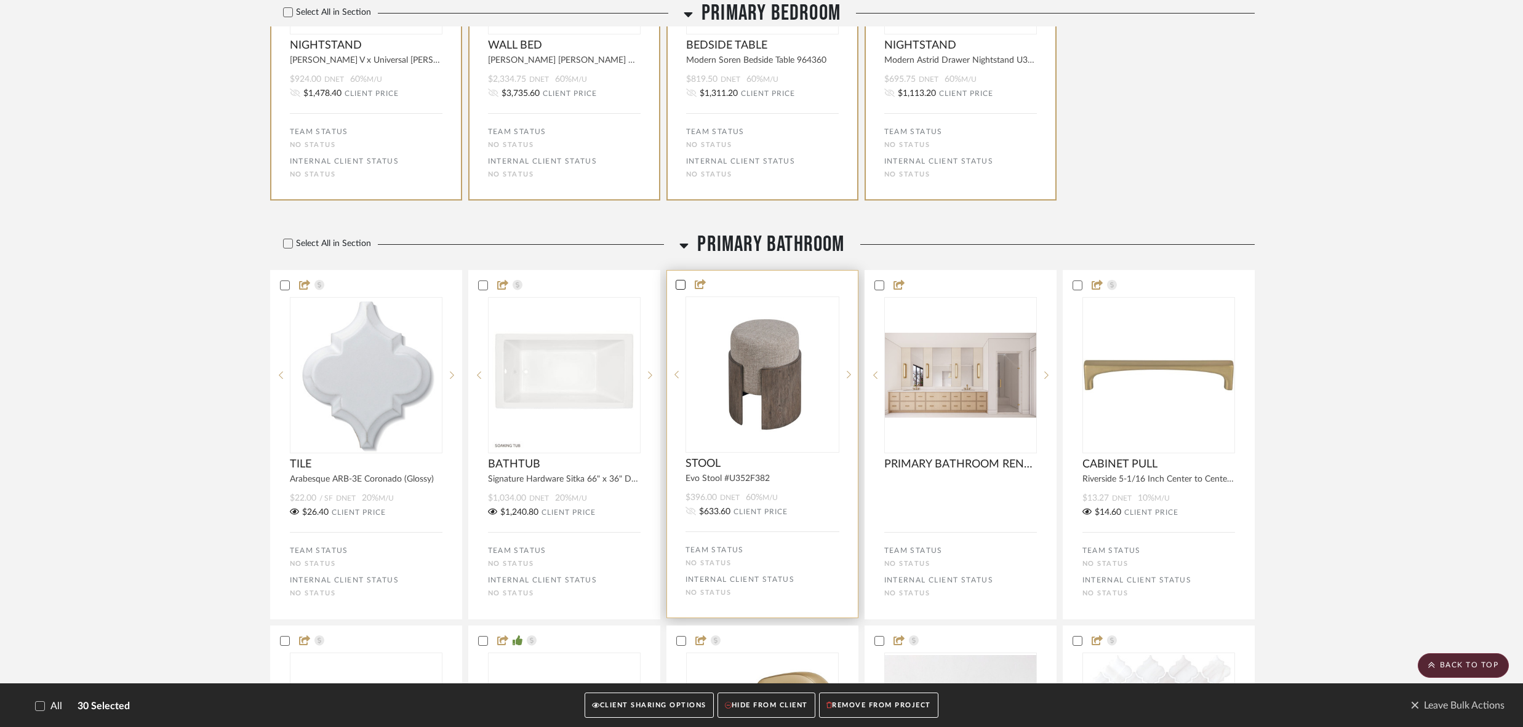
click at [680, 287] on icon at bounding box center [680, 285] width 9 height 9
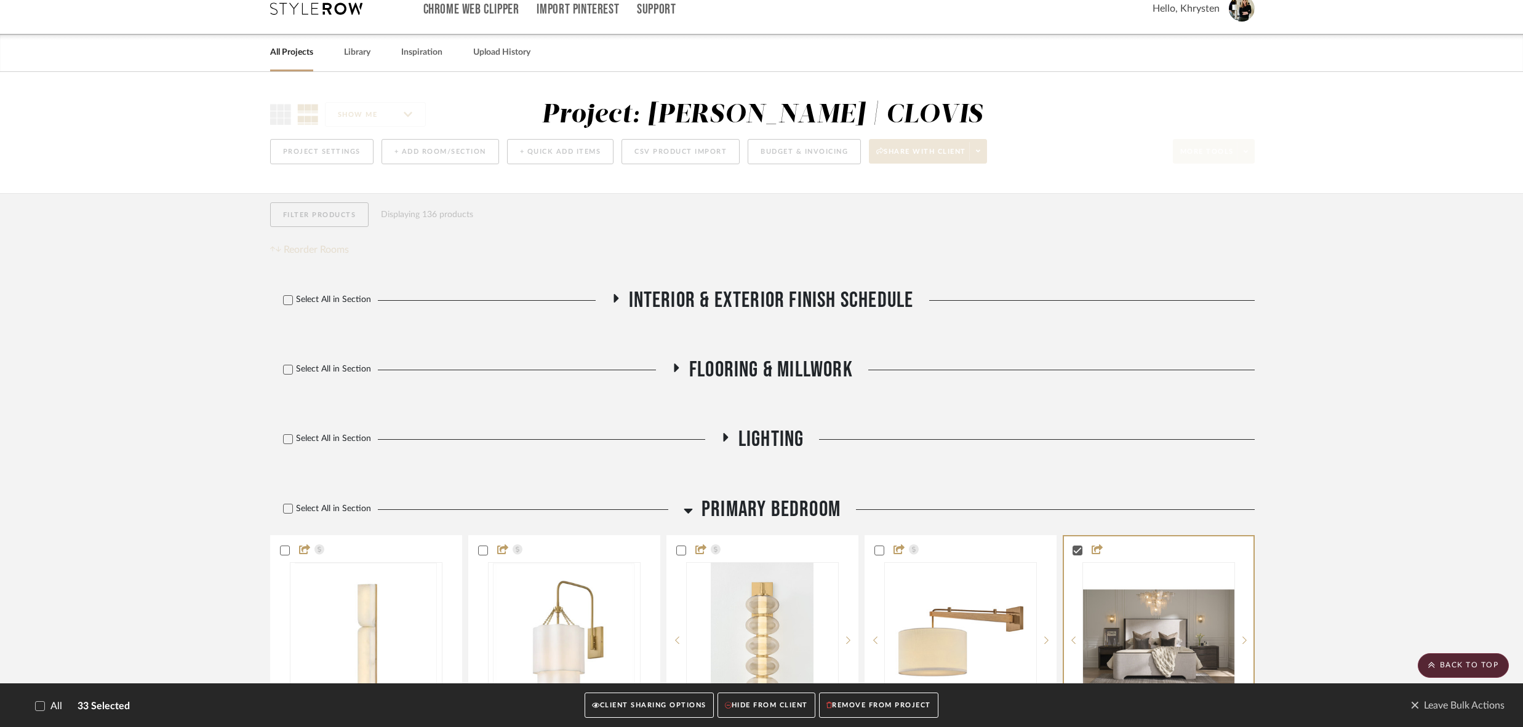
scroll to position [0, 0]
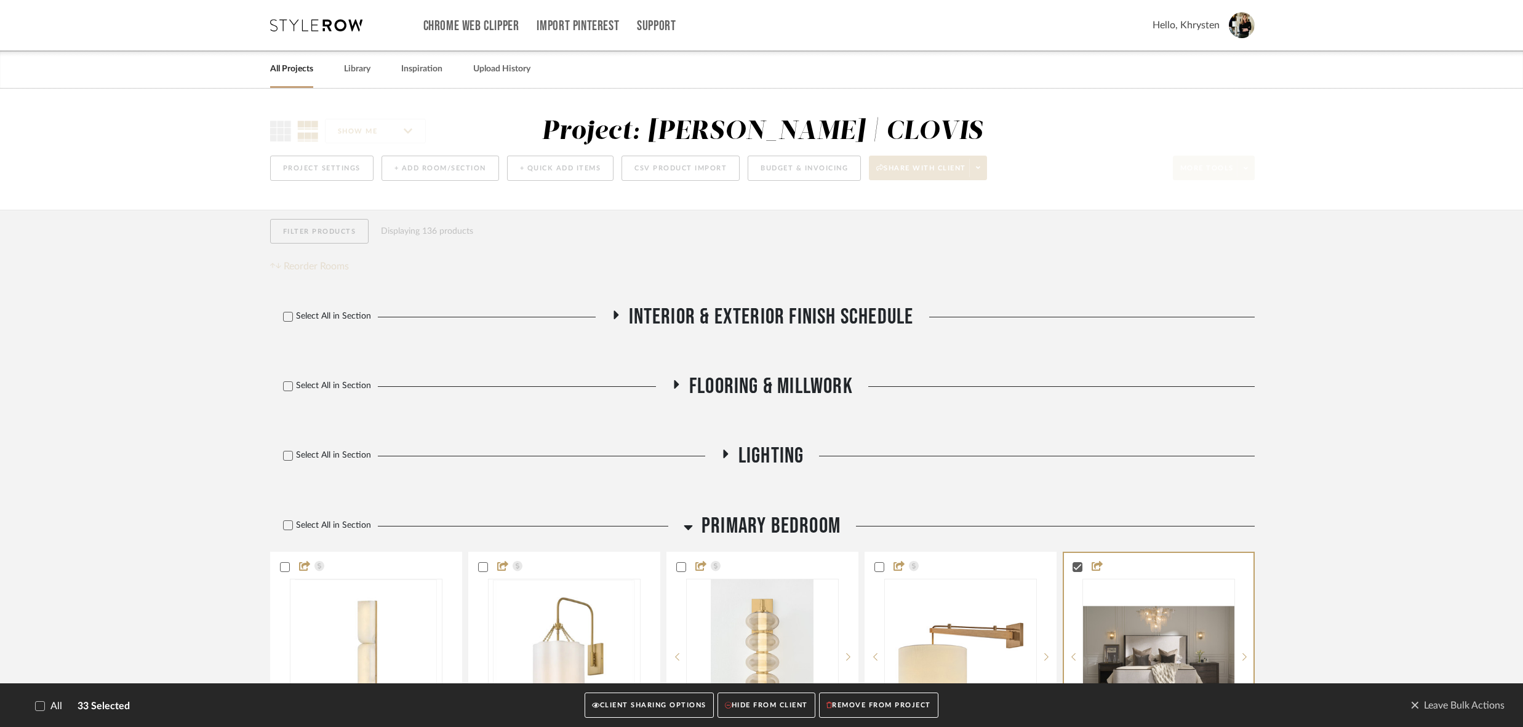
click at [642, 707] on button "CLIENT SHARING OPTIONS" at bounding box center [648, 705] width 129 height 25
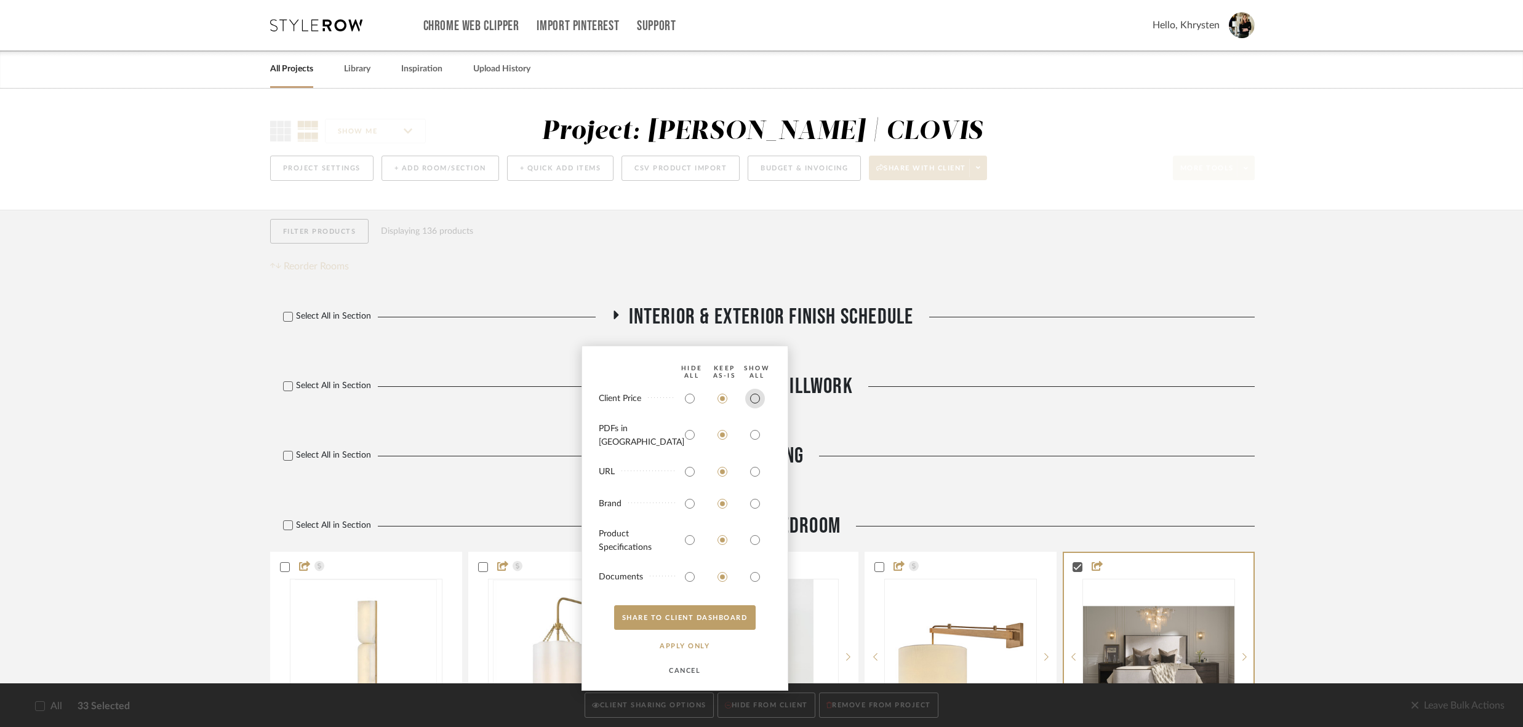
click at [759, 405] on input "radio" at bounding box center [755, 399] width 20 height 20
radio input "true"
drag, startPoint x: 752, startPoint y: 443, endPoint x: 744, endPoint y: 523, distance: 80.4
click at [752, 444] on input "radio" at bounding box center [755, 435] width 20 height 20
radio input "true"
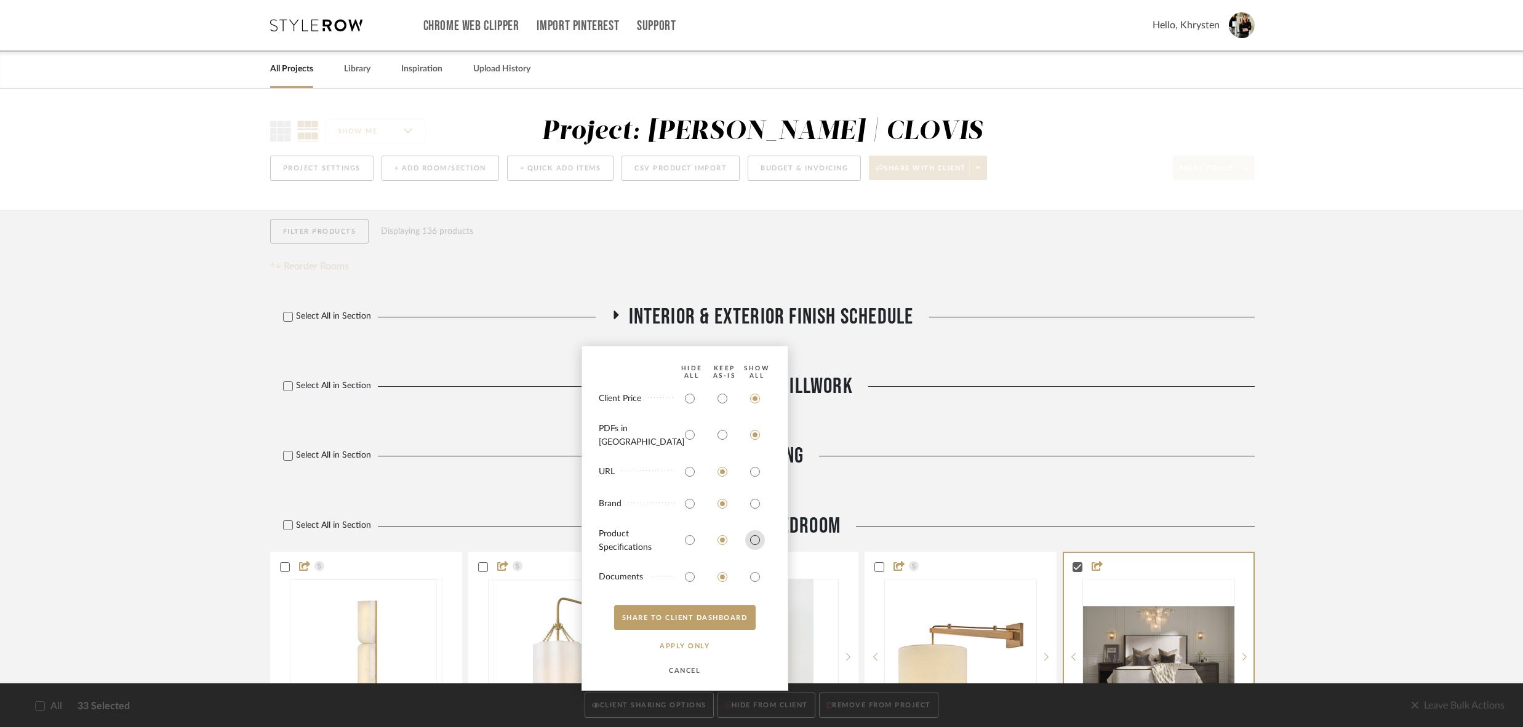
click at [754, 544] on input "radio" at bounding box center [755, 540] width 20 height 20
radio input "true"
click at [754, 570] on input "radio" at bounding box center [755, 577] width 20 height 20
radio input "true"
click at [725, 622] on button "SHARE TO CLIENT Dashboard" at bounding box center [685, 617] width 142 height 25
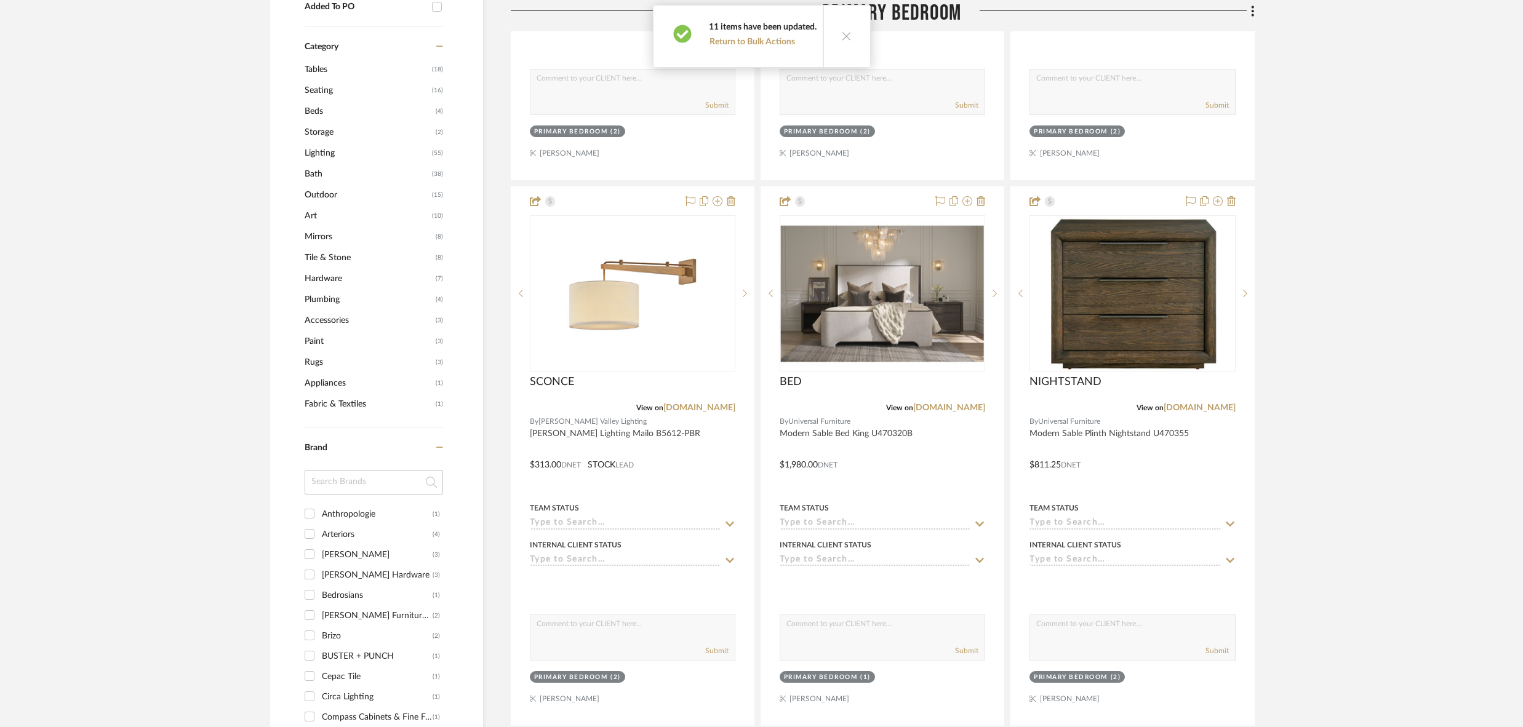
scroll to position [1011, 0]
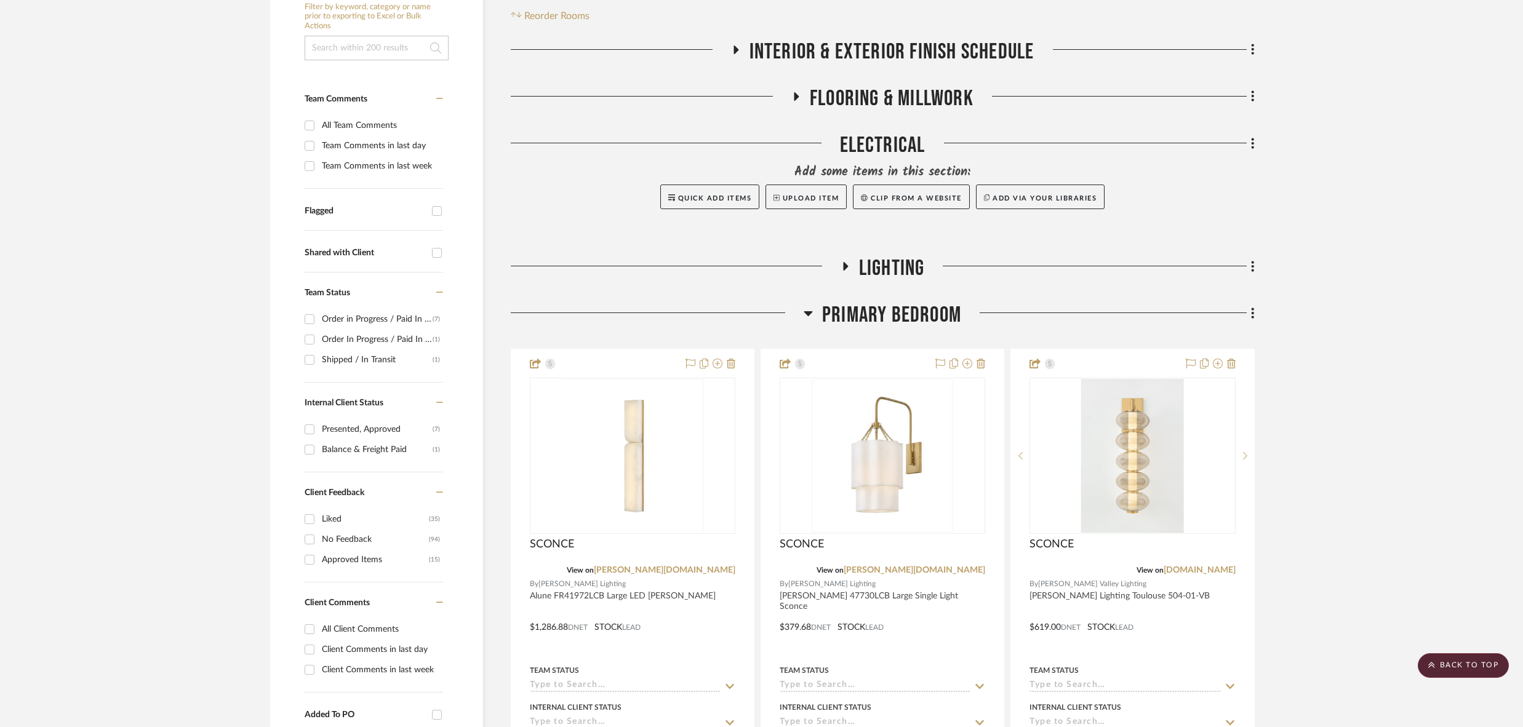
scroll to position [0, 0]
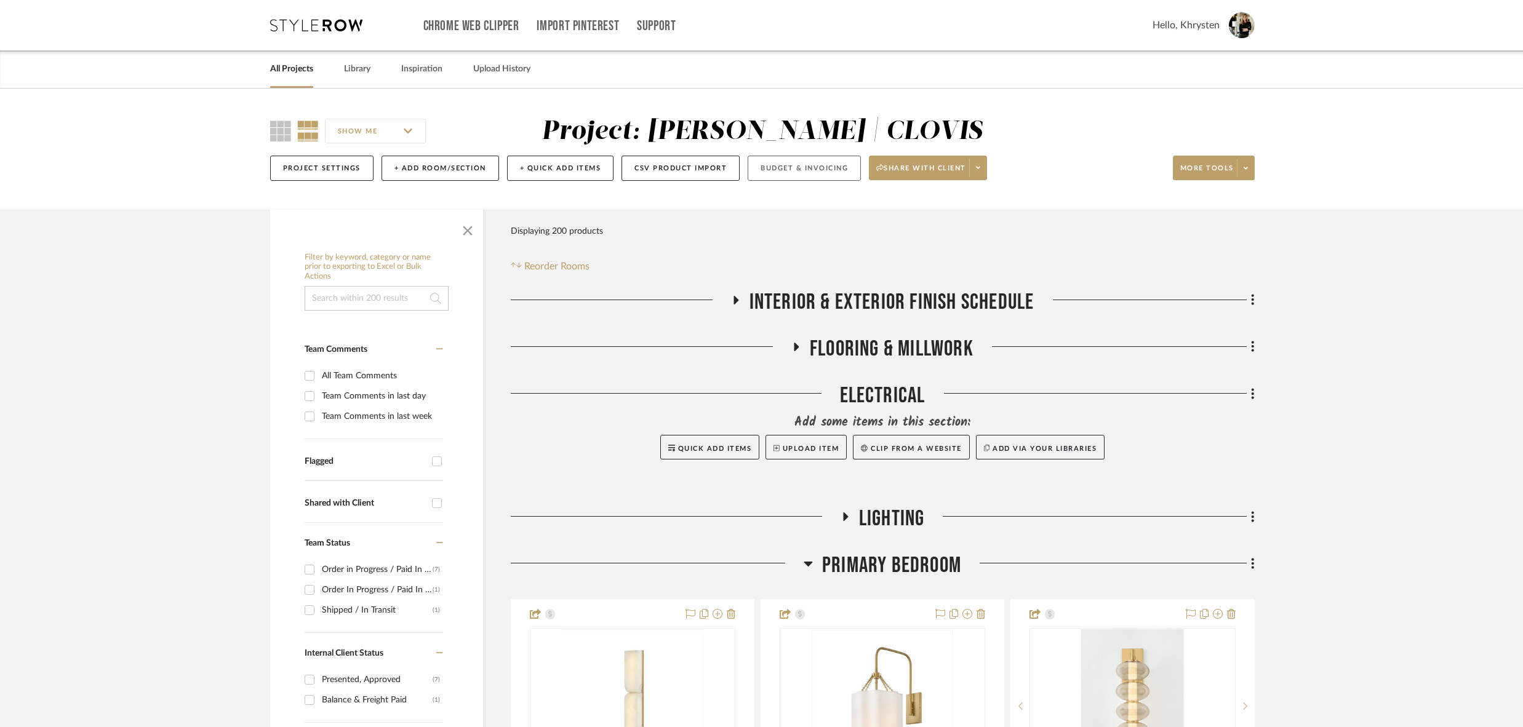
click at [799, 168] on button "Budget & Invoicing" at bounding box center [804, 168] width 113 height 25
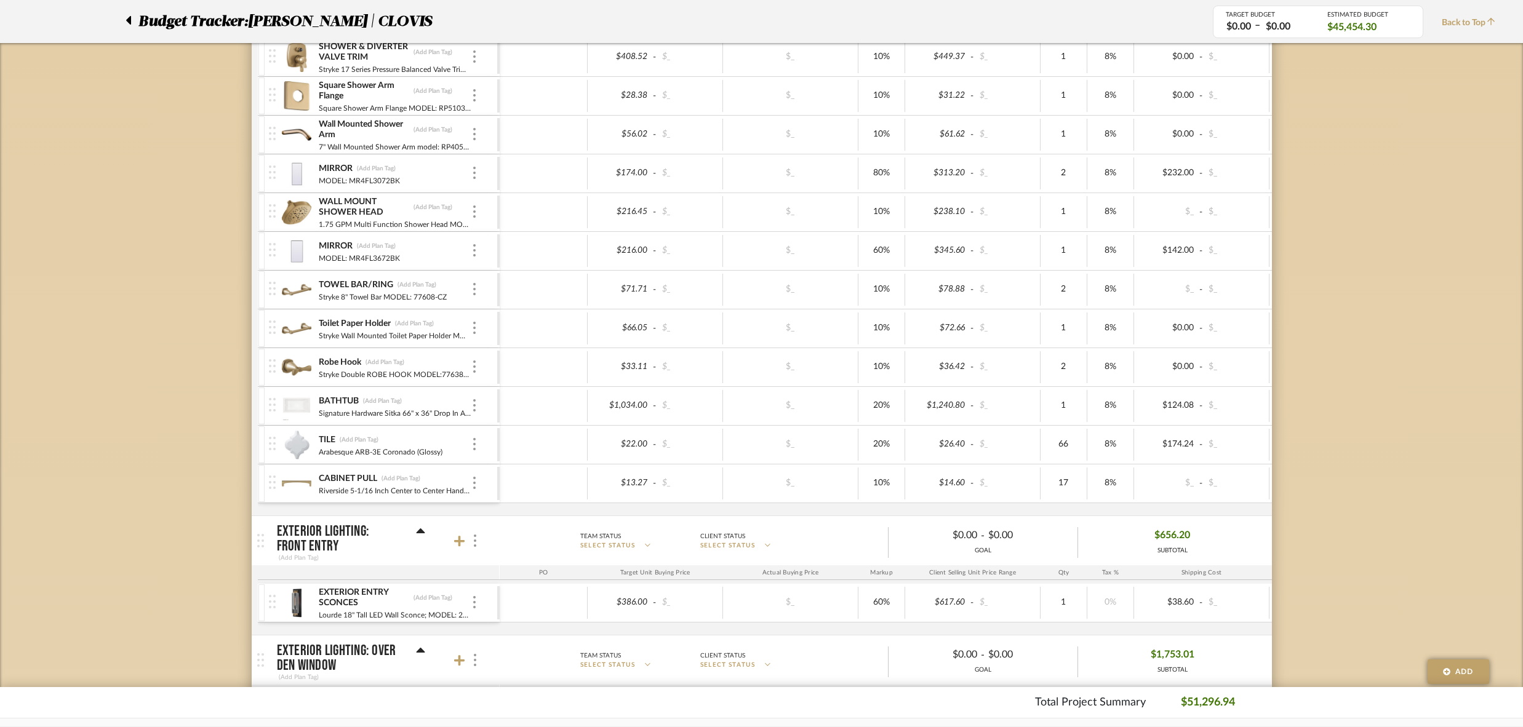
scroll to position [1660, 0]
click at [467, 532] on div at bounding box center [467, 540] width 27 height 17
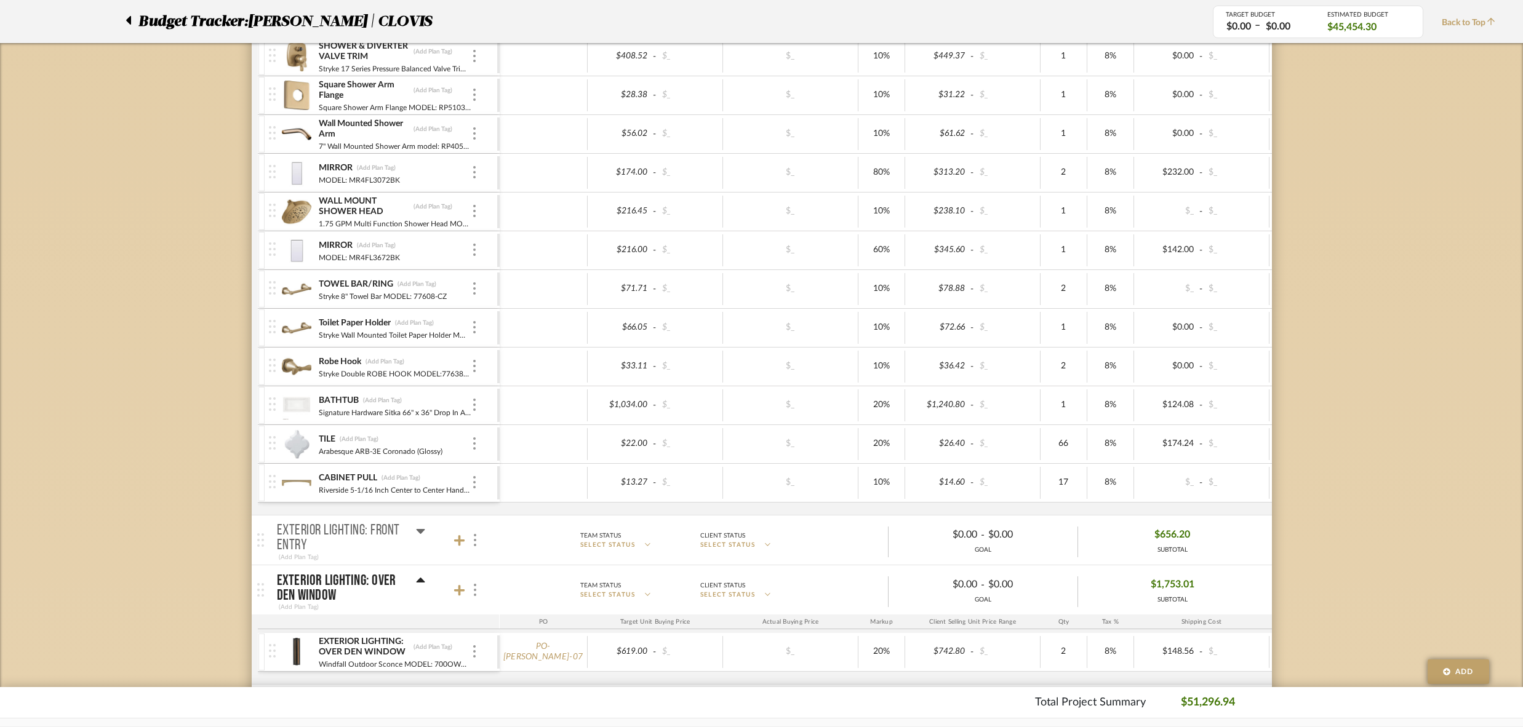
click at [467, 532] on div at bounding box center [467, 540] width 27 height 17
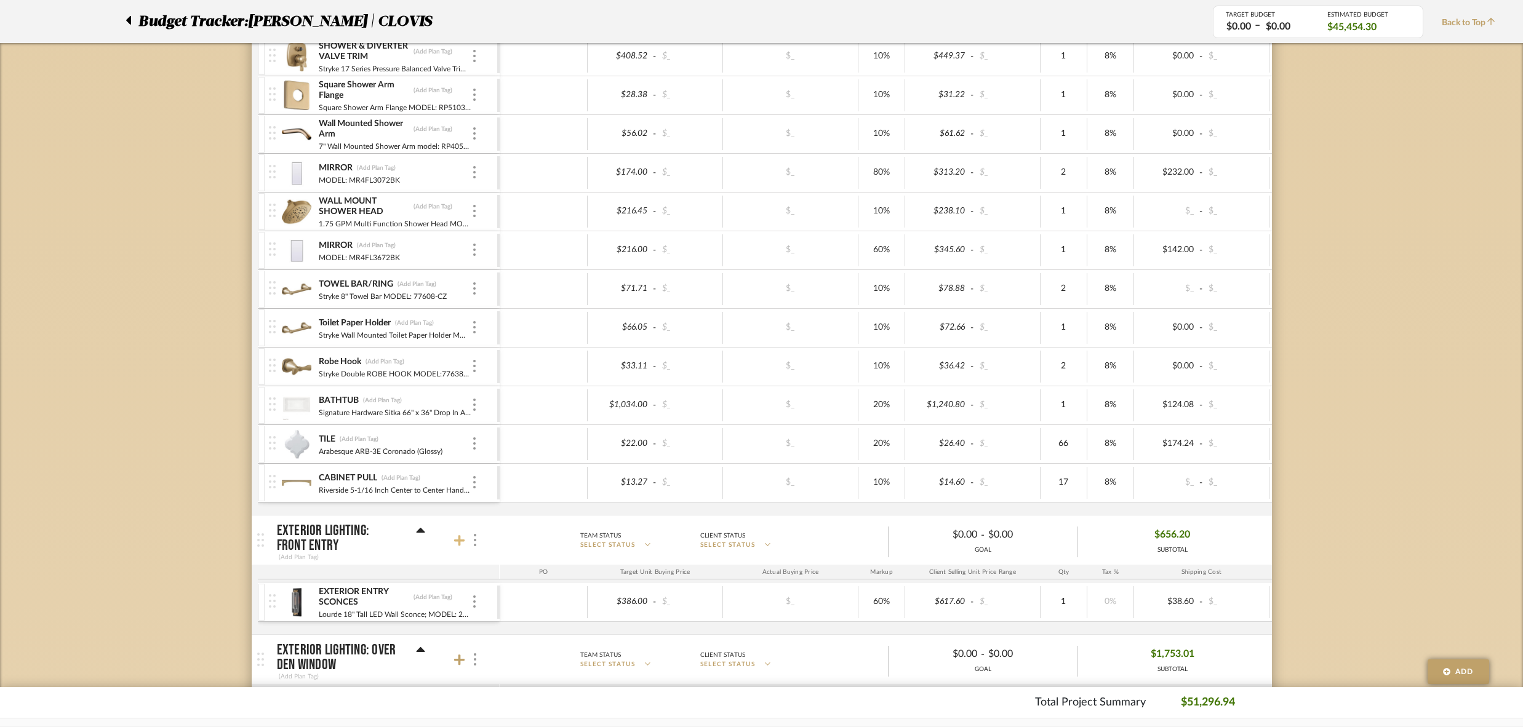
click at [458, 535] on icon at bounding box center [459, 540] width 11 height 11
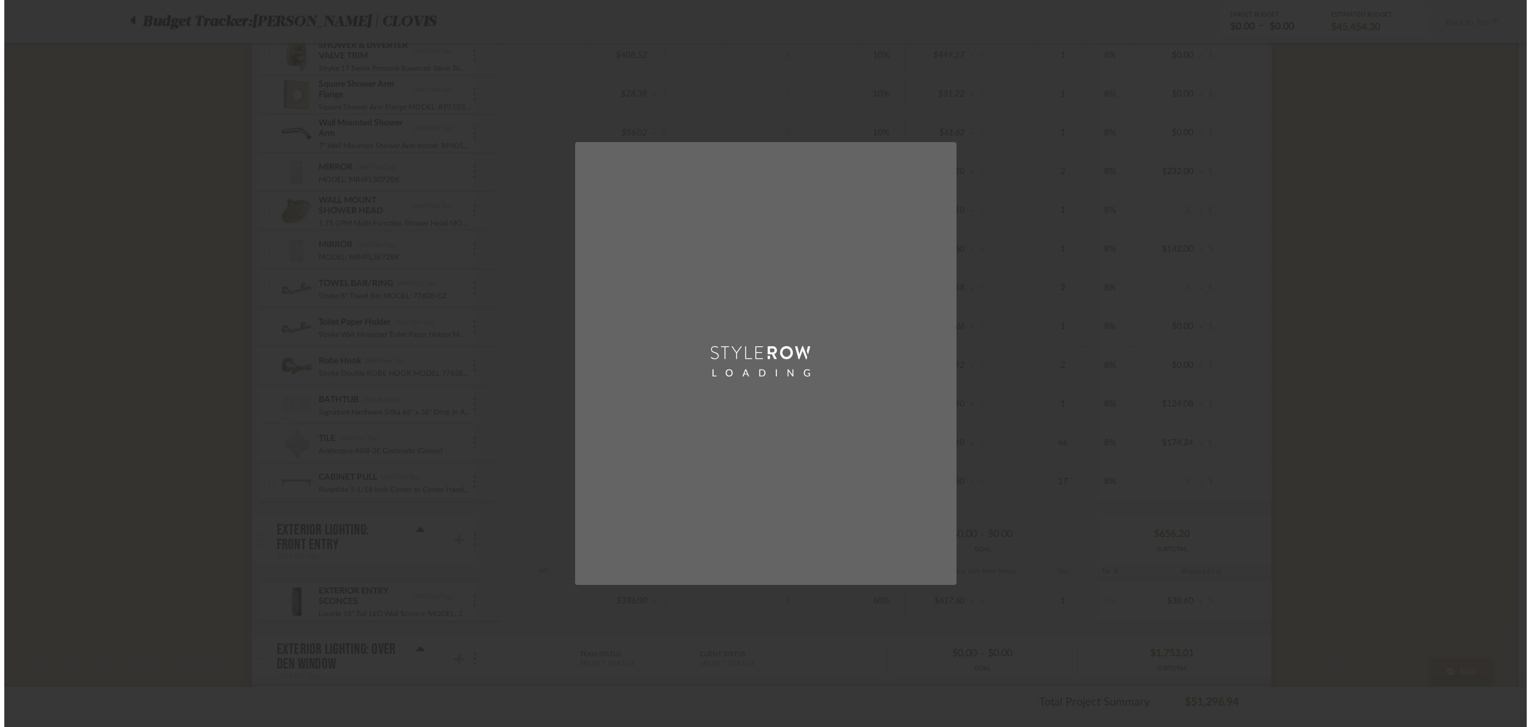
scroll to position [0, 0]
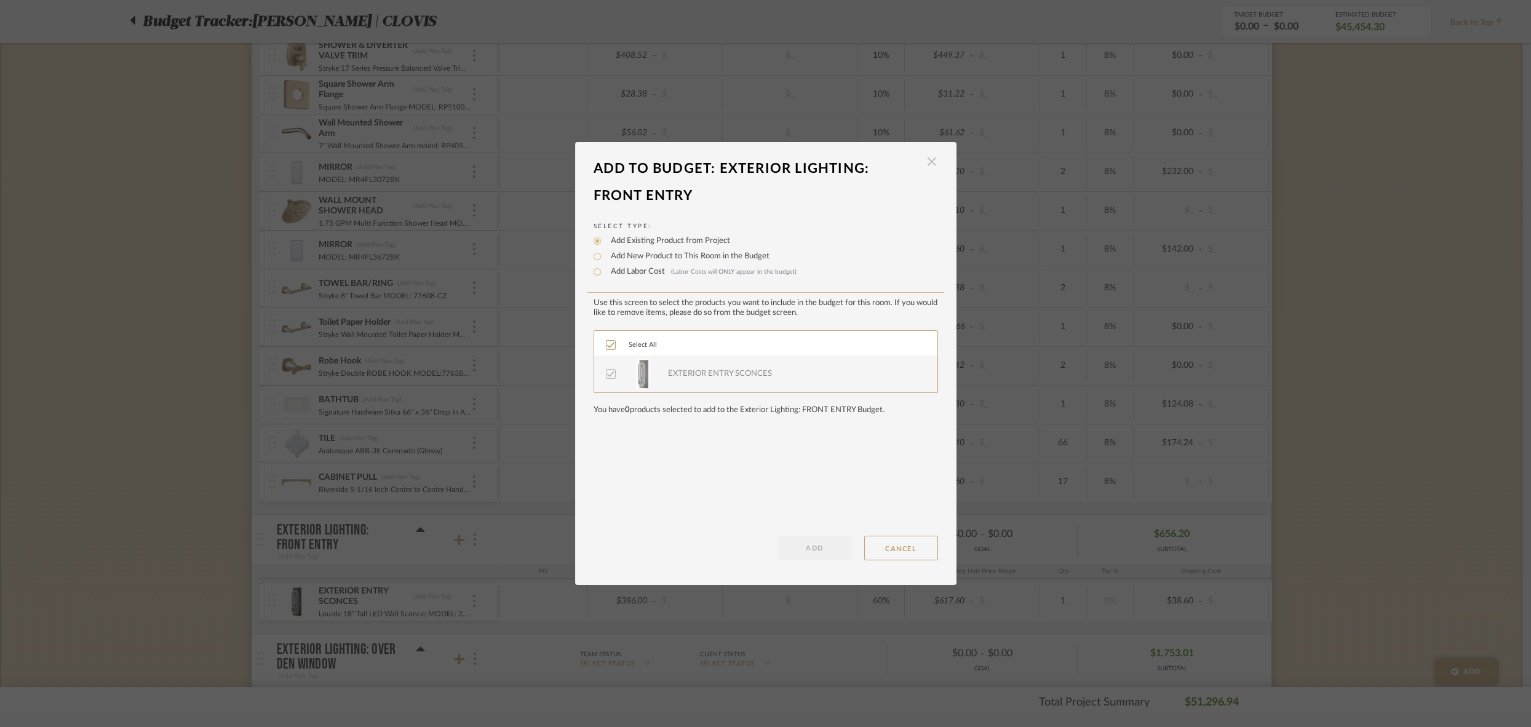
click at [929, 165] on span "button" at bounding box center [932, 162] width 25 height 25
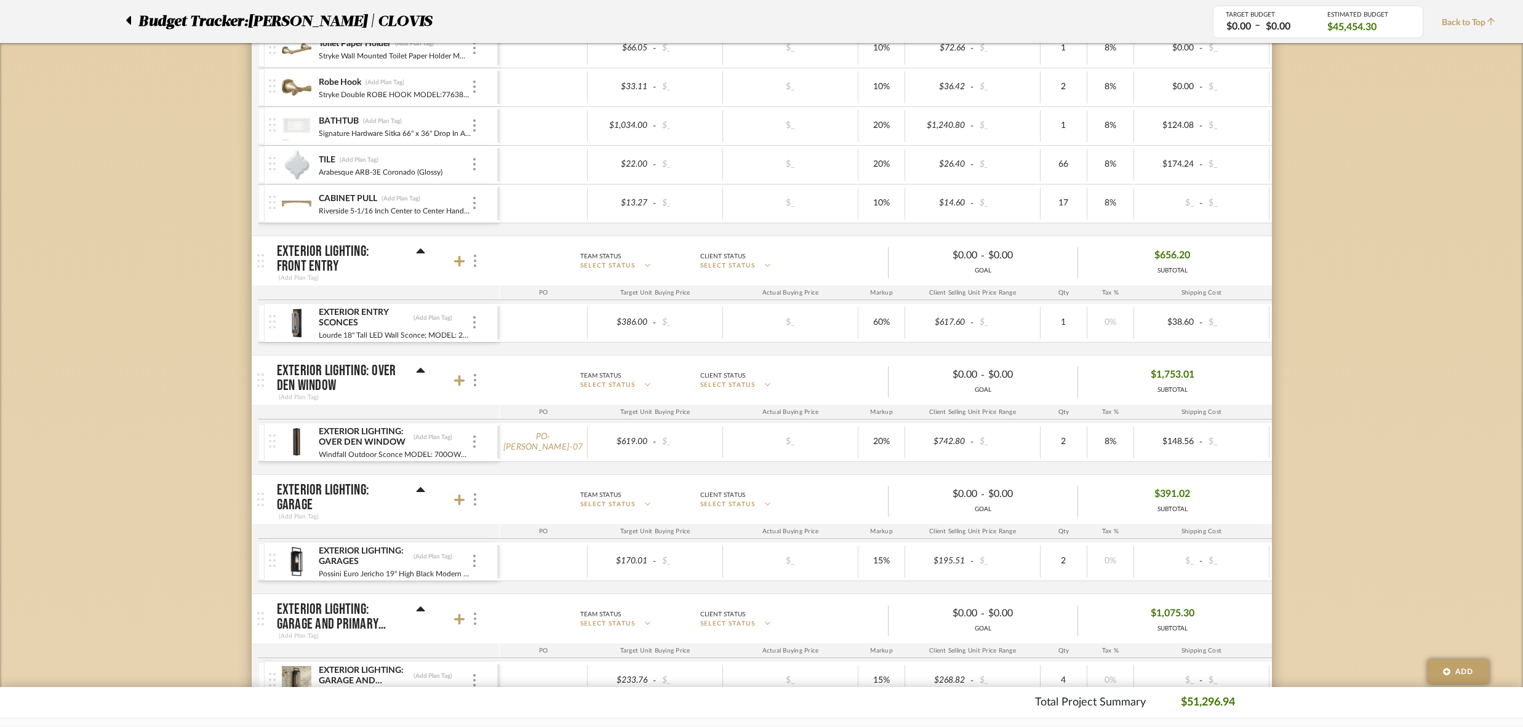
scroll to position [1969, 0]
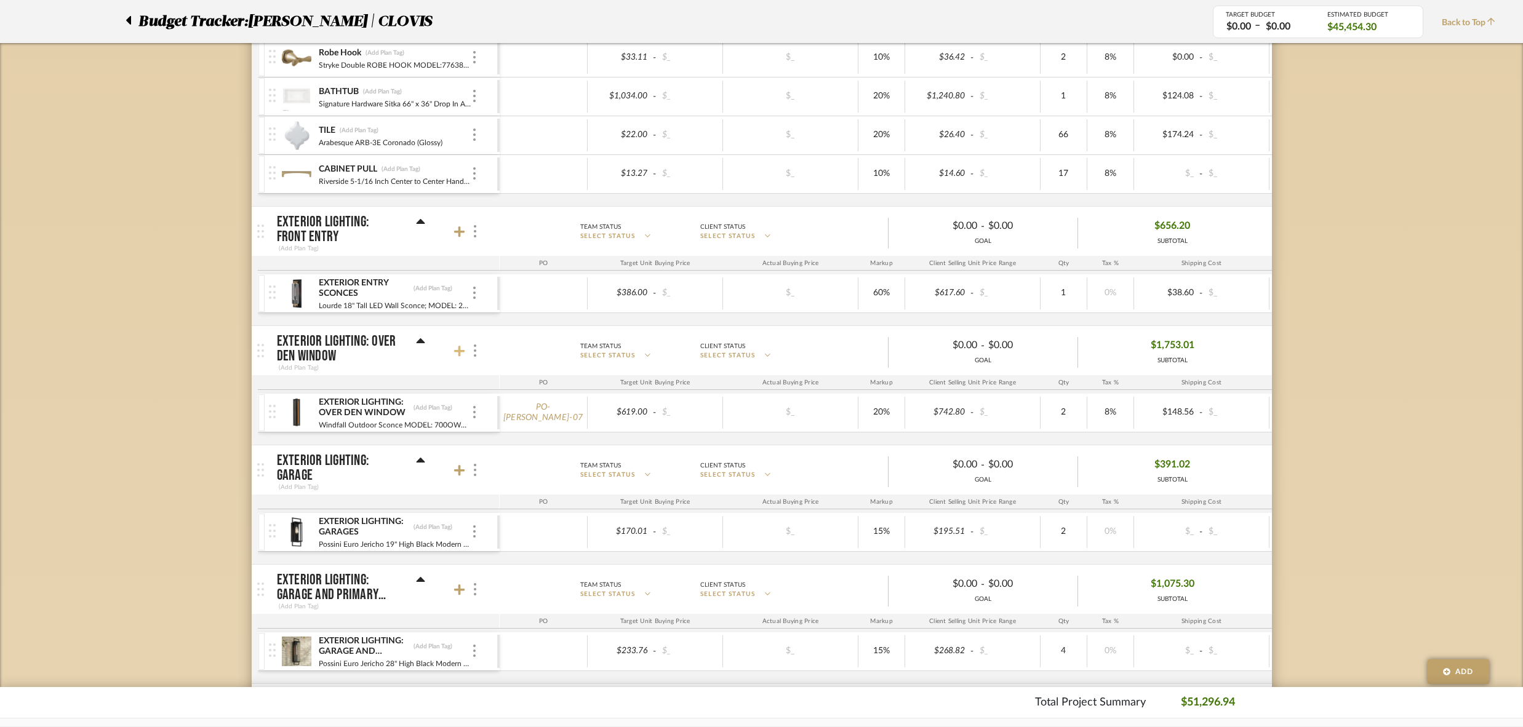
click at [460, 346] on icon at bounding box center [459, 351] width 11 height 11
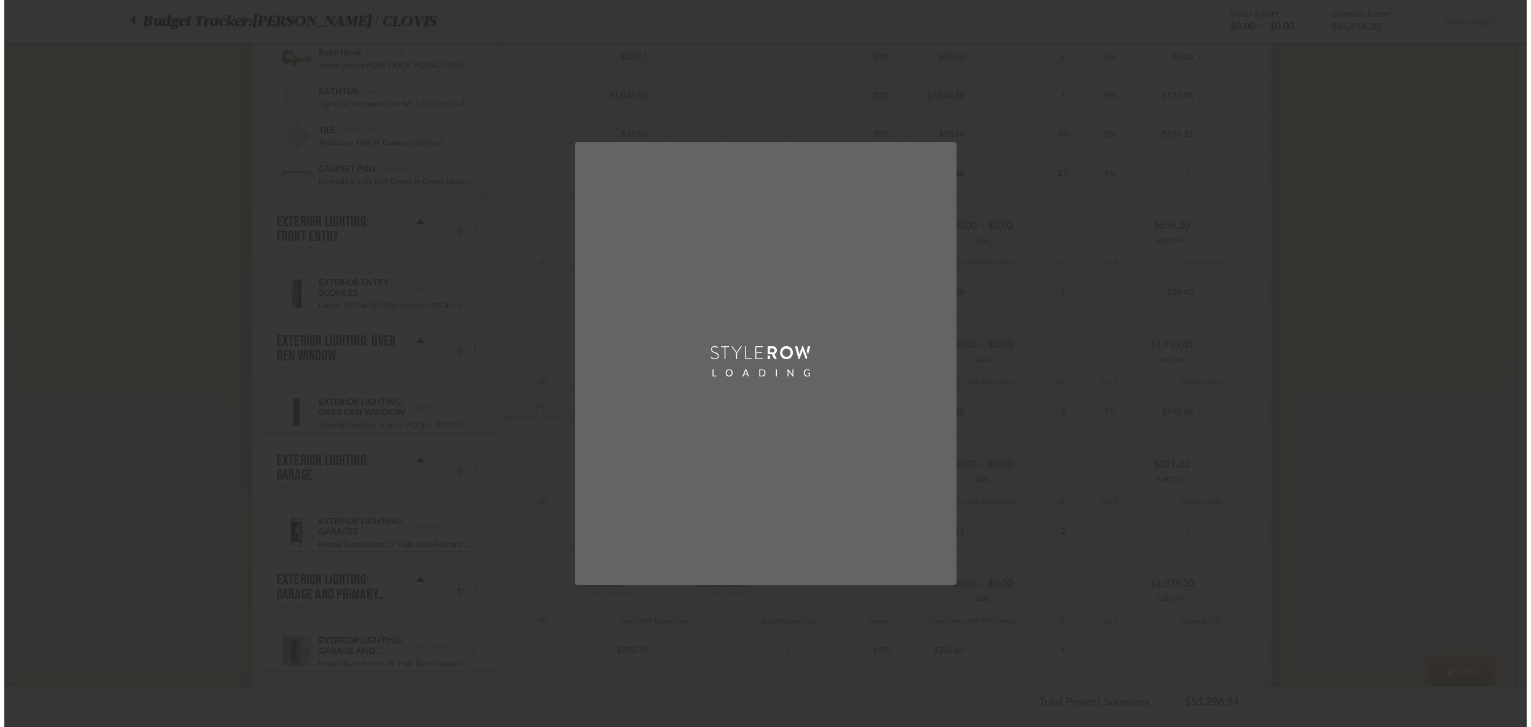
scroll to position [0, 0]
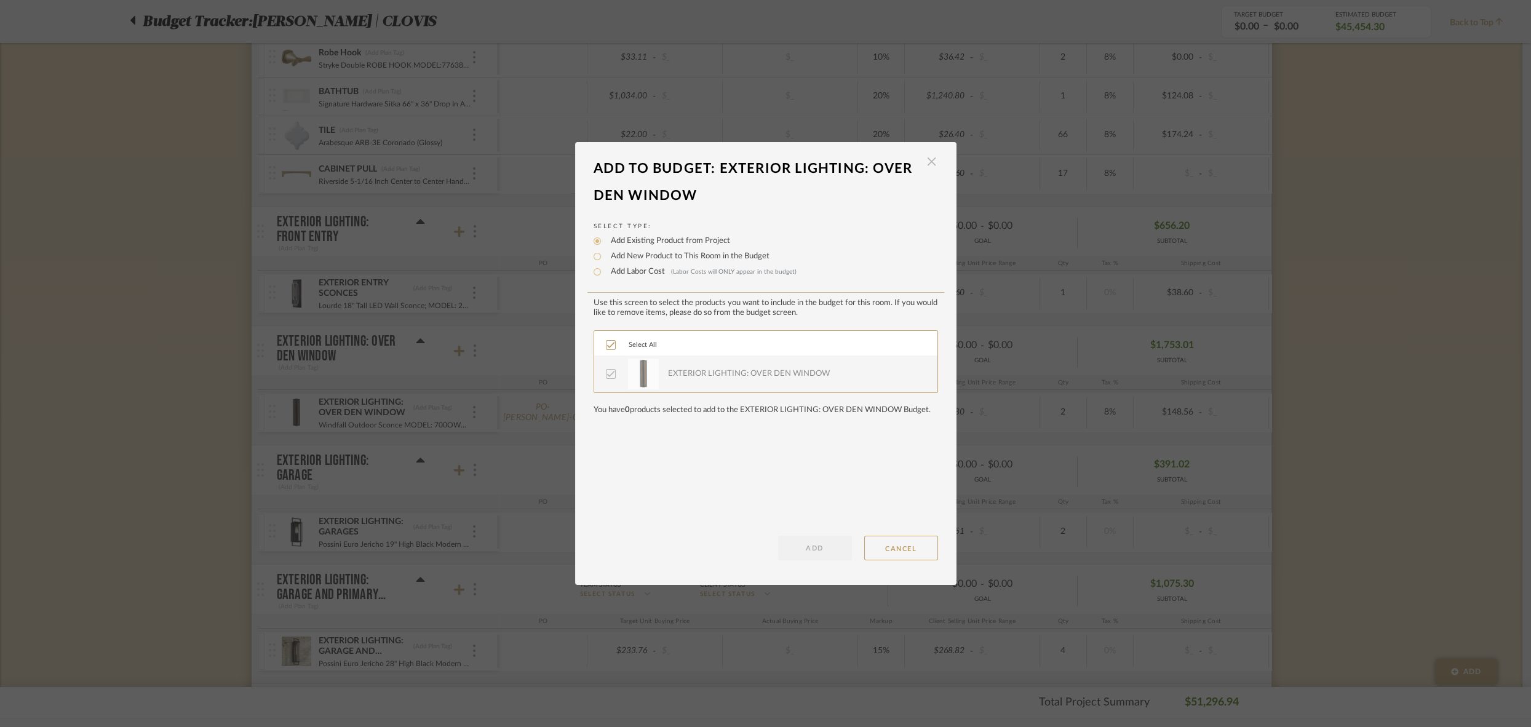
click at [931, 162] on span "button" at bounding box center [932, 162] width 25 height 25
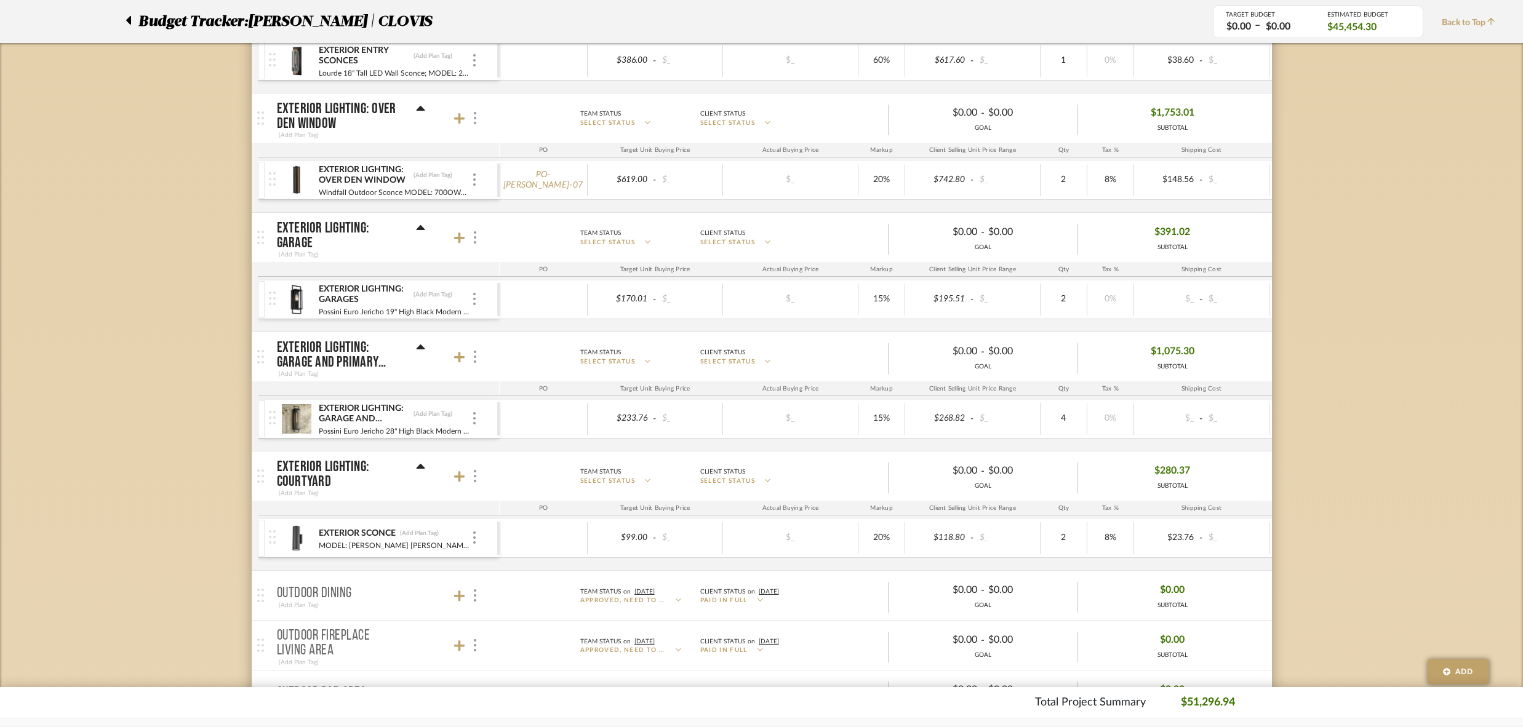
scroll to position [2203, 0]
click at [456, 350] on icon at bounding box center [459, 356] width 11 height 12
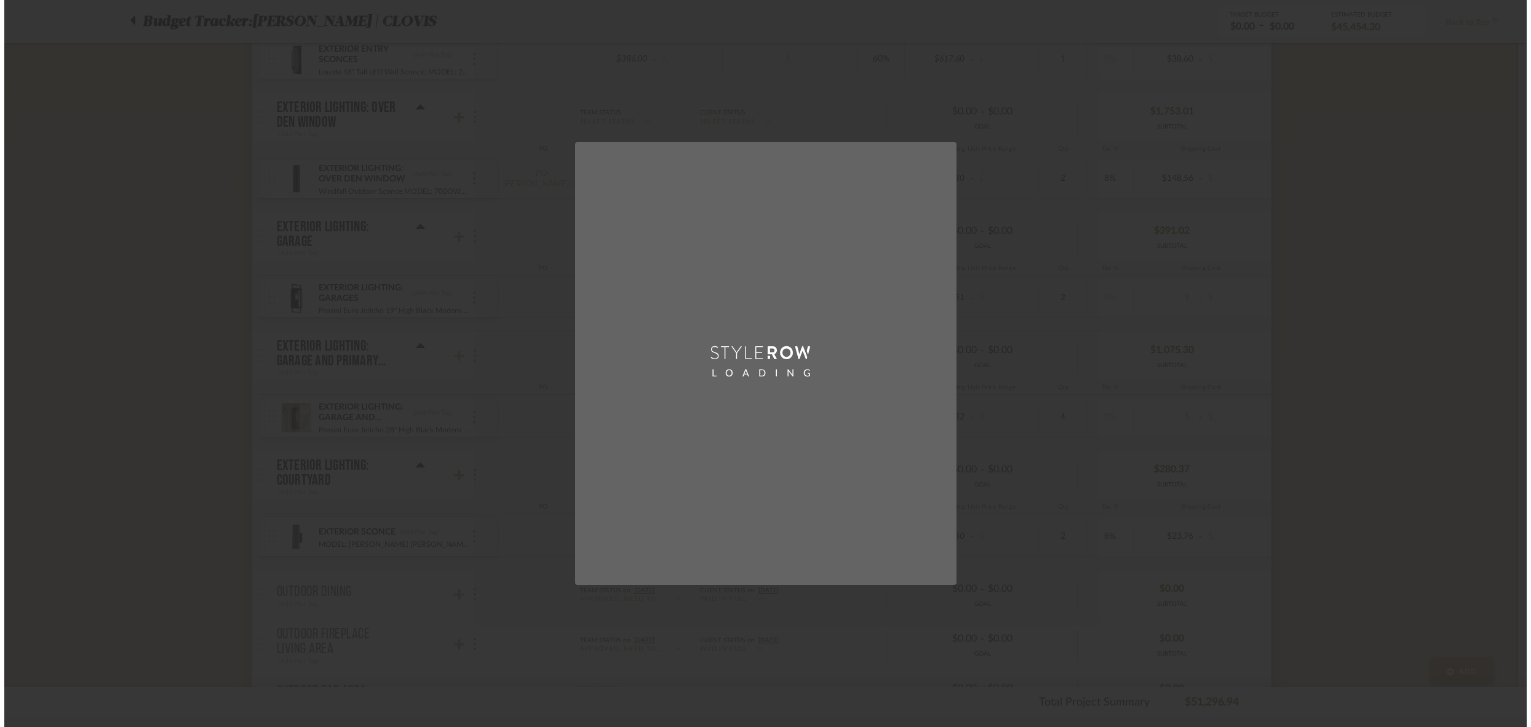
scroll to position [0, 0]
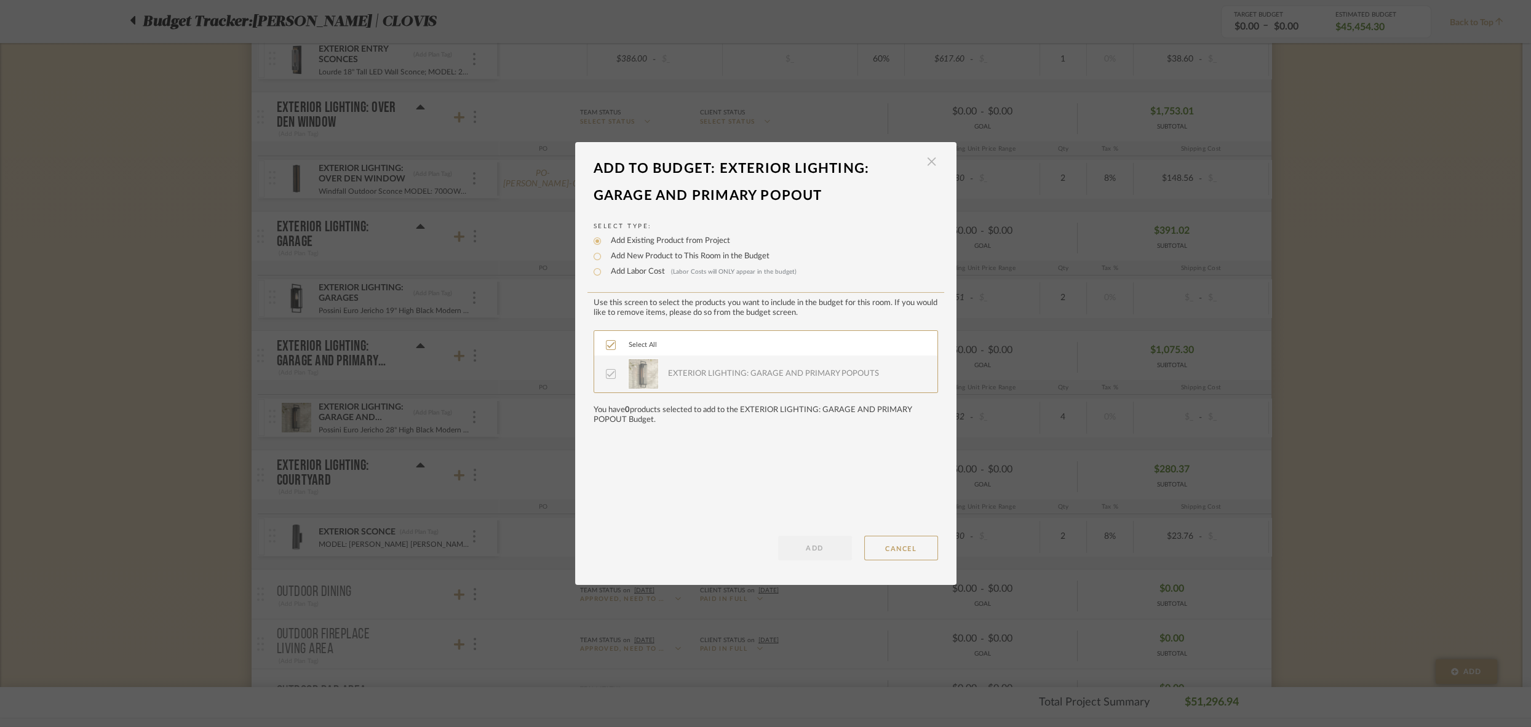
click at [932, 163] on span "button" at bounding box center [932, 162] width 25 height 25
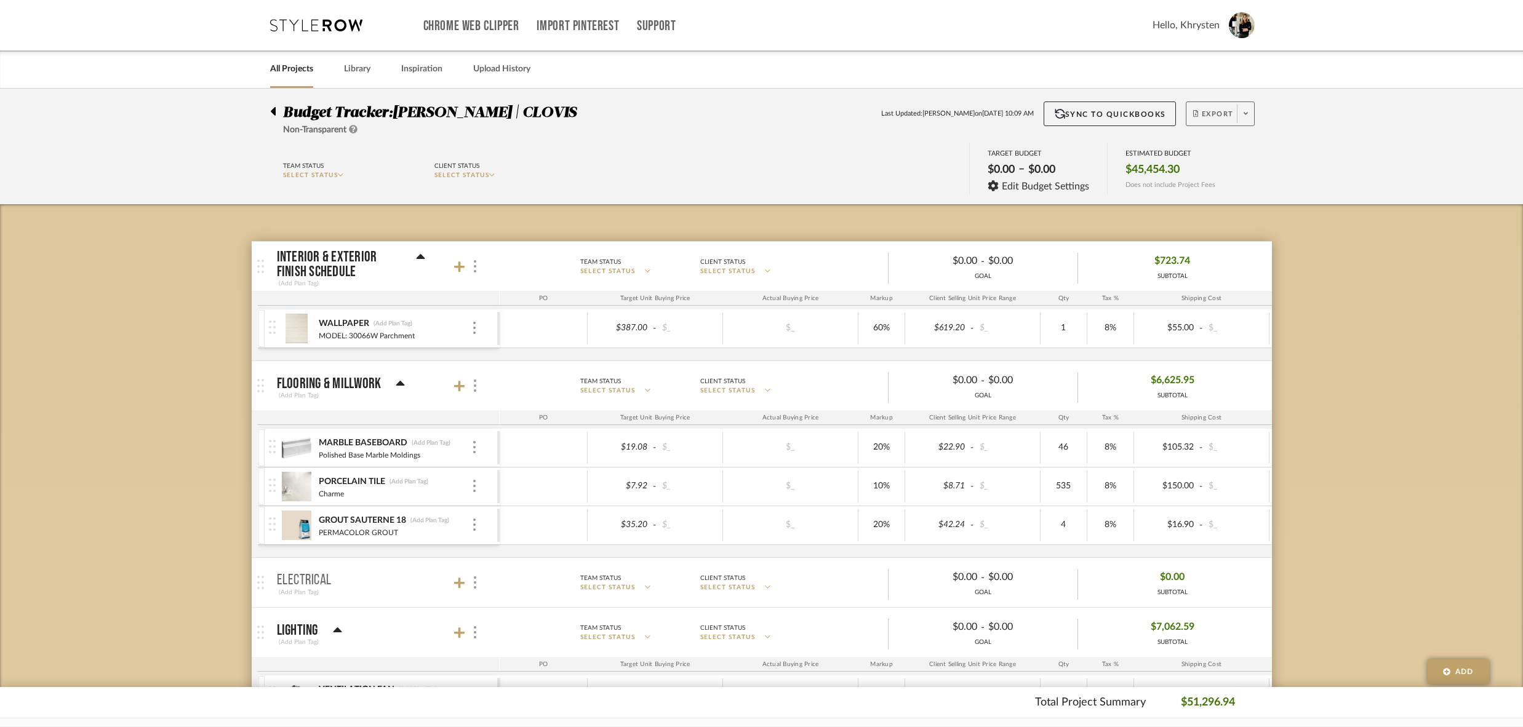
click at [1220, 115] on span "Export" at bounding box center [1213, 119] width 41 height 18
click at [1212, 146] on span "Export PDF" at bounding box center [1242, 148] width 92 height 10
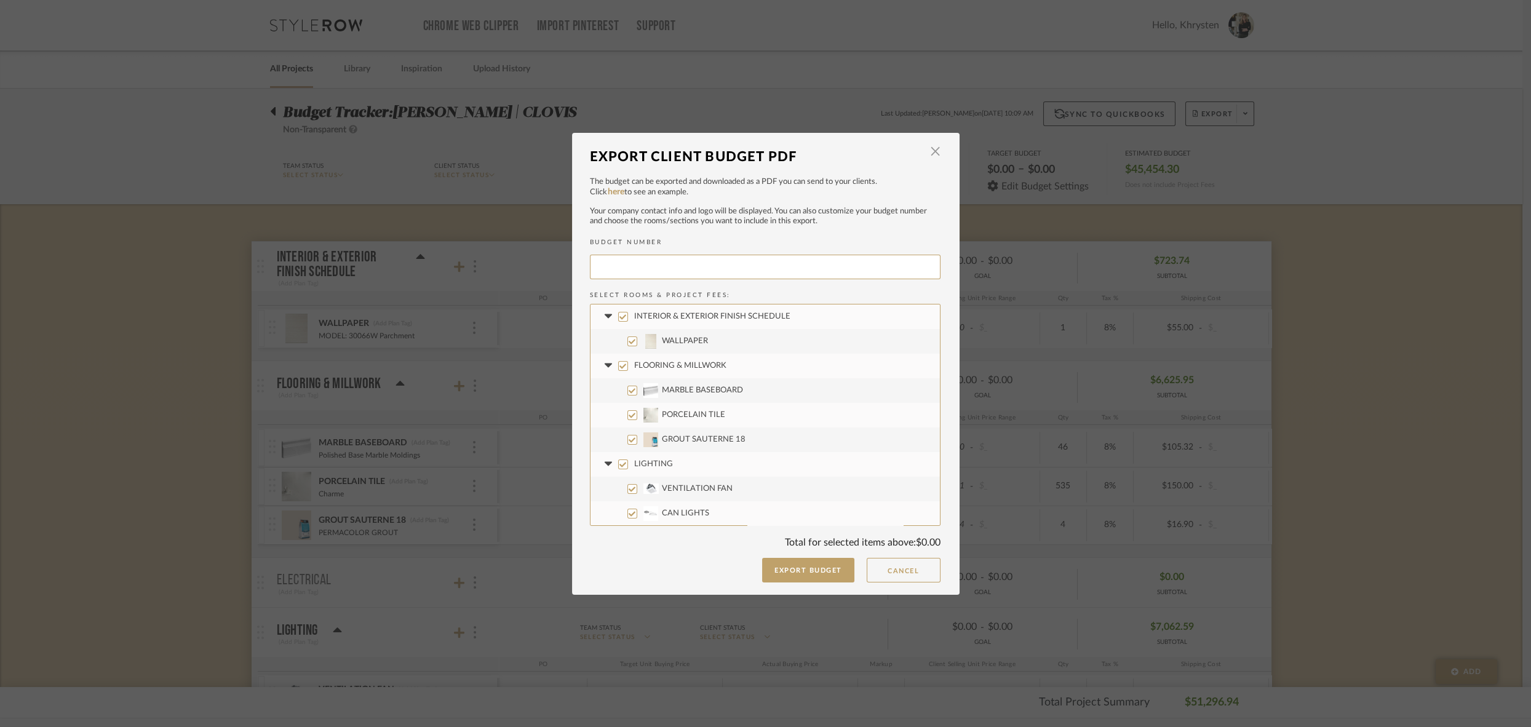
type input "[PERSON_NAME]-009"
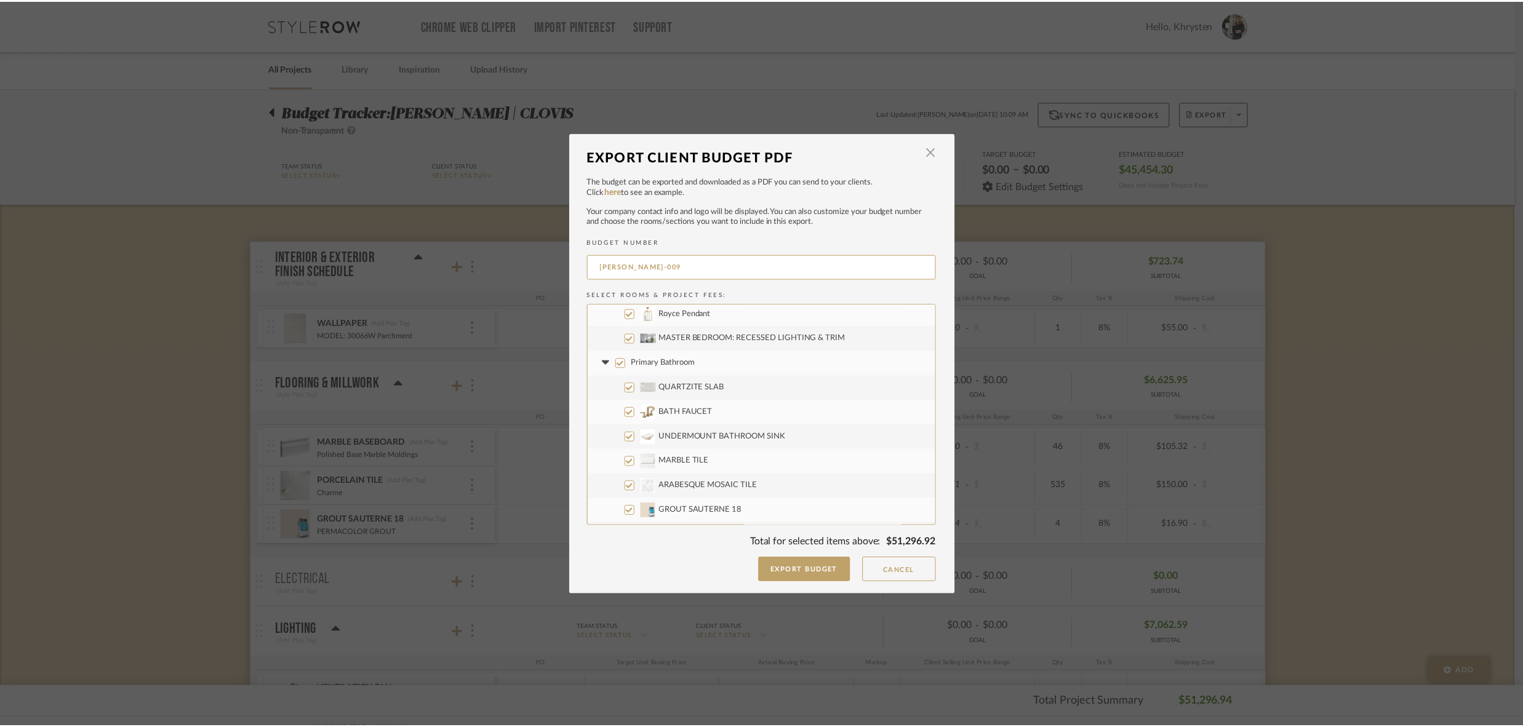
scroll to position [251, 0]
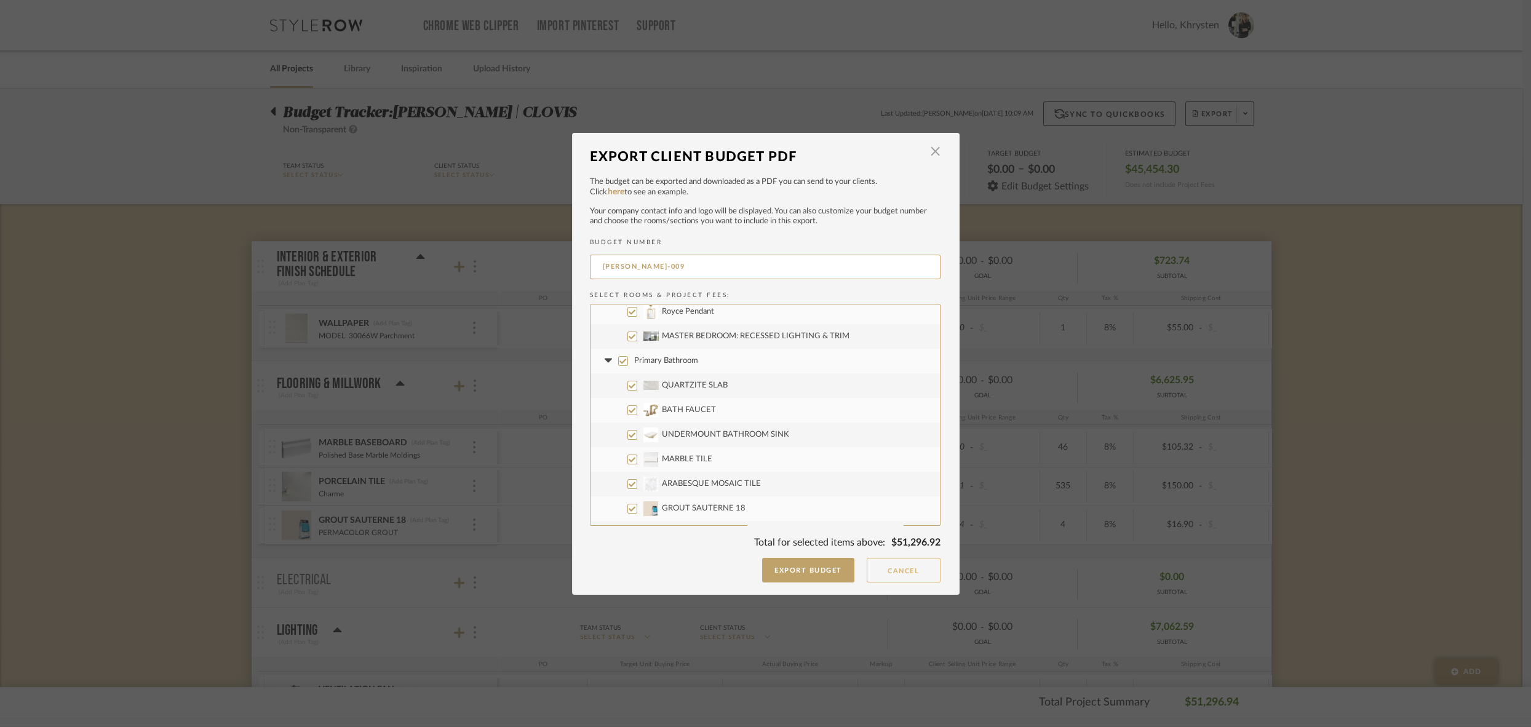
click at [908, 569] on button "Cancel" at bounding box center [904, 570] width 74 height 25
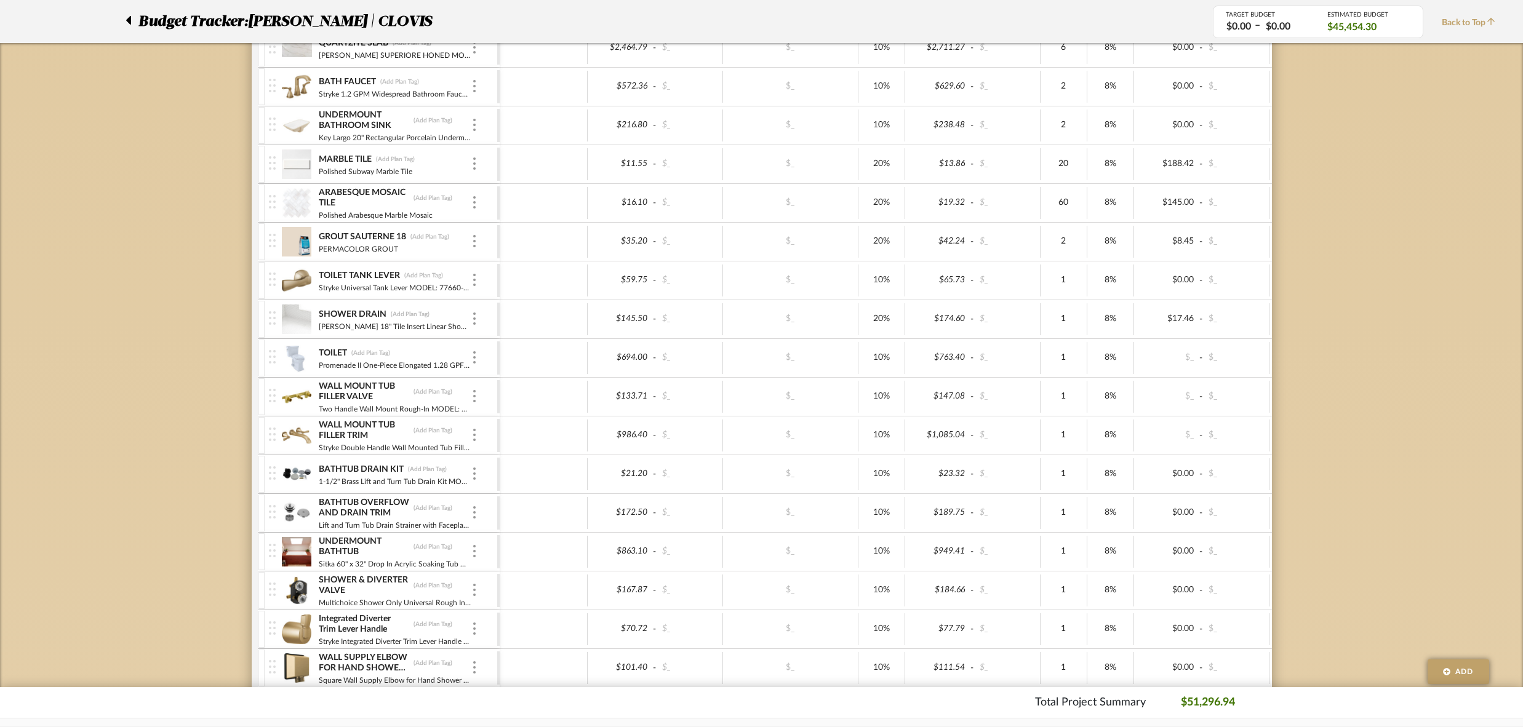
scroll to position [975, 0]
click at [298, 189] on img at bounding box center [297, 199] width 30 height 30
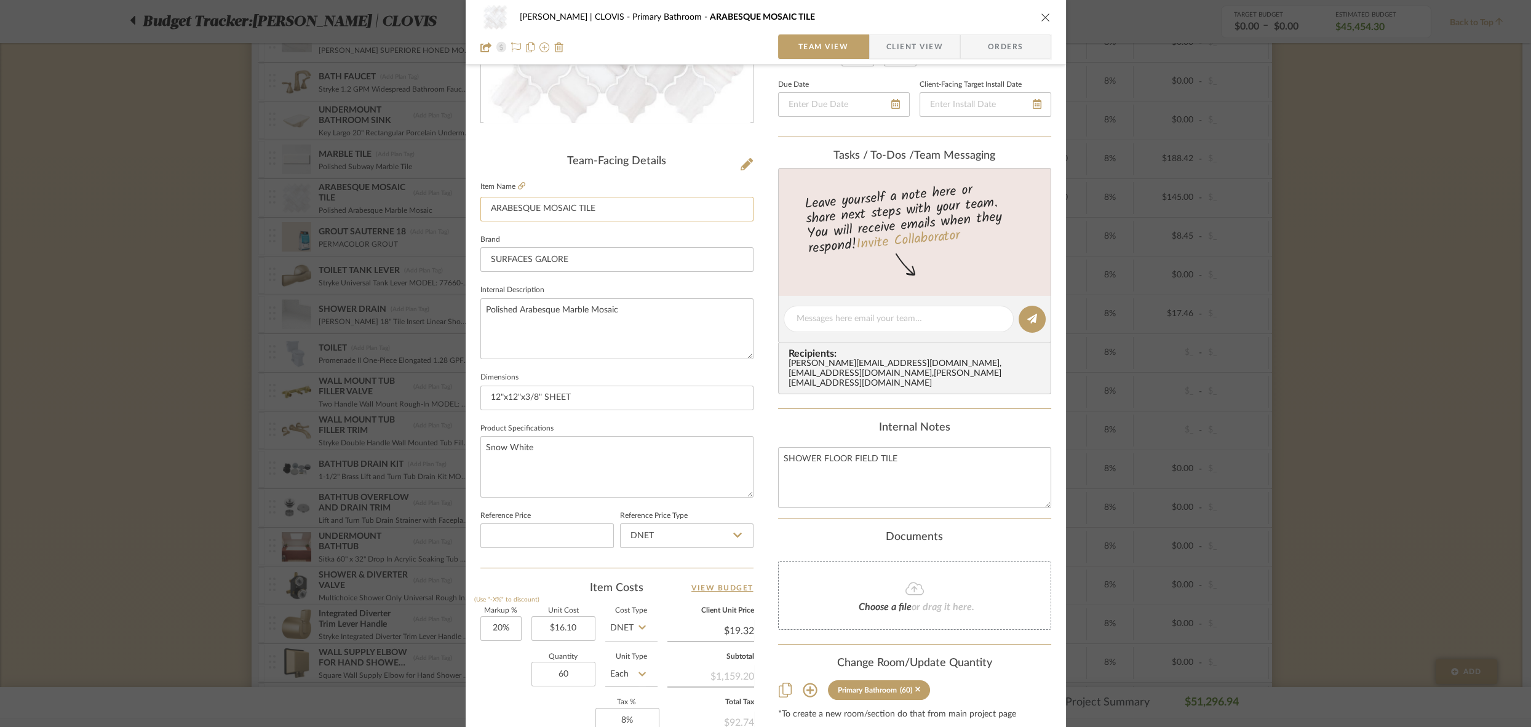
scroll to position [326, 0]
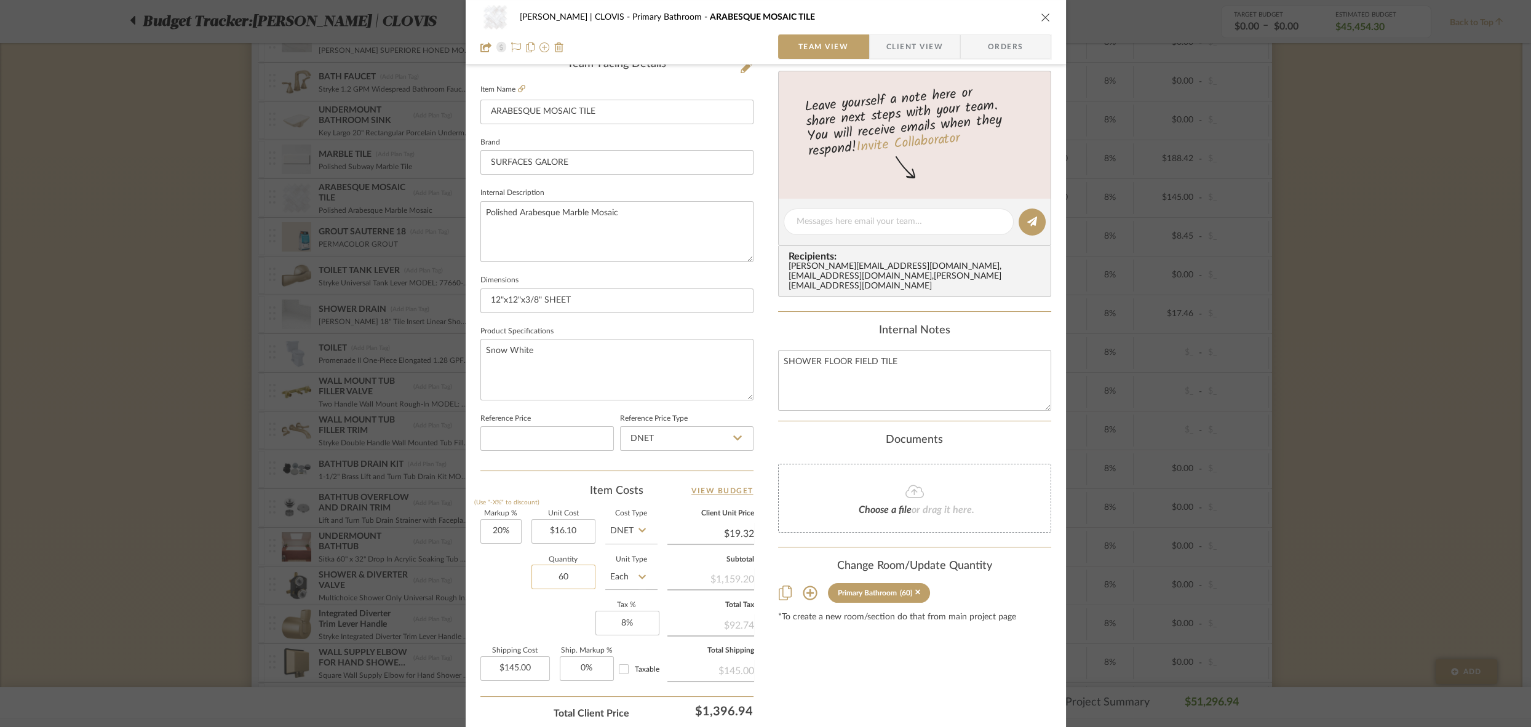
click at [545, 576] on input "60" at bounding box center [564, 577] width 64 height 25
type input "38"
click at [808, 641] on div "Content here copies to Client View - confirm visibility there. Show in Client D…" at bounding box center [914, 264] width 273 height 1013
click at [1041, 17] on icon "close" at bounding box center [1046, 17] width 10 height 10
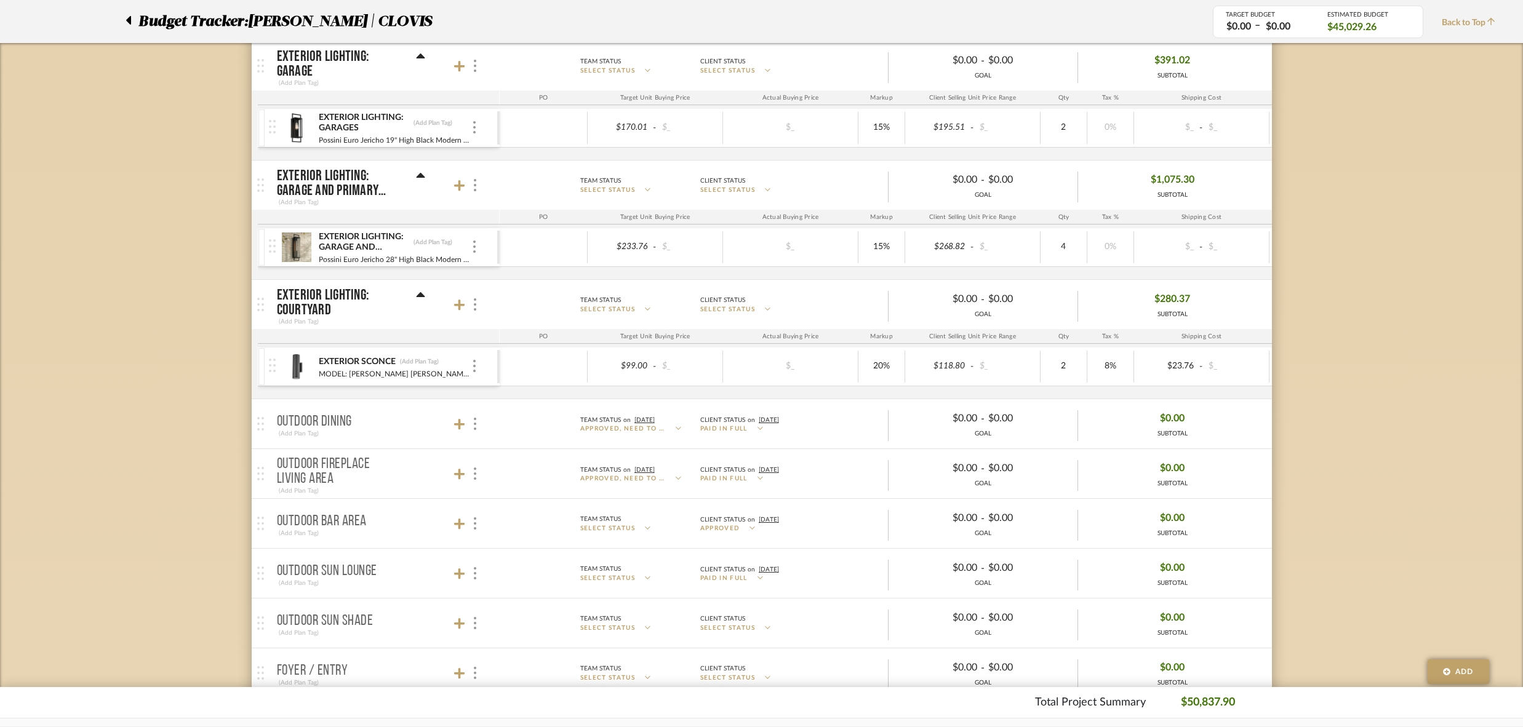
scroll to position [2377, 0]
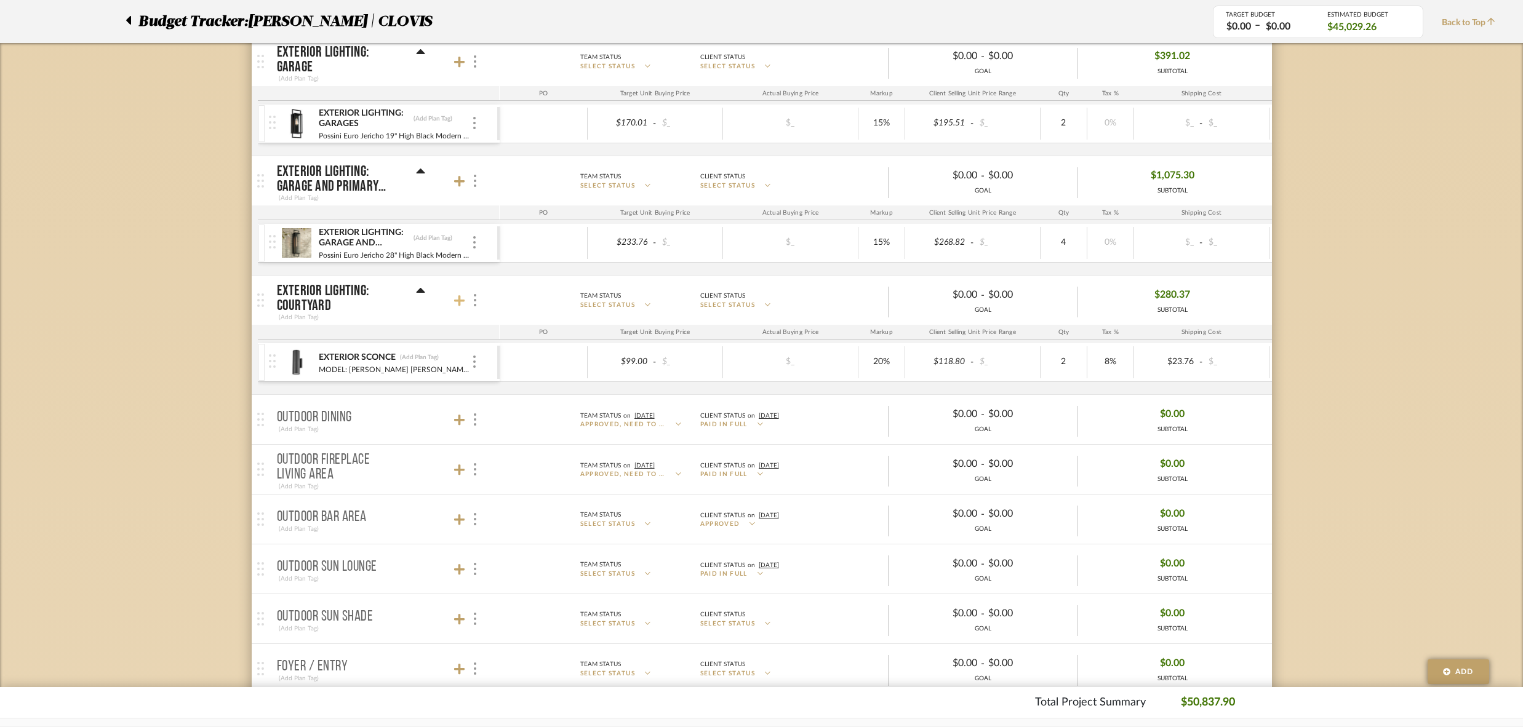
click at [458, 295] on icon at bounding box center [459, 300] width 11 height 11
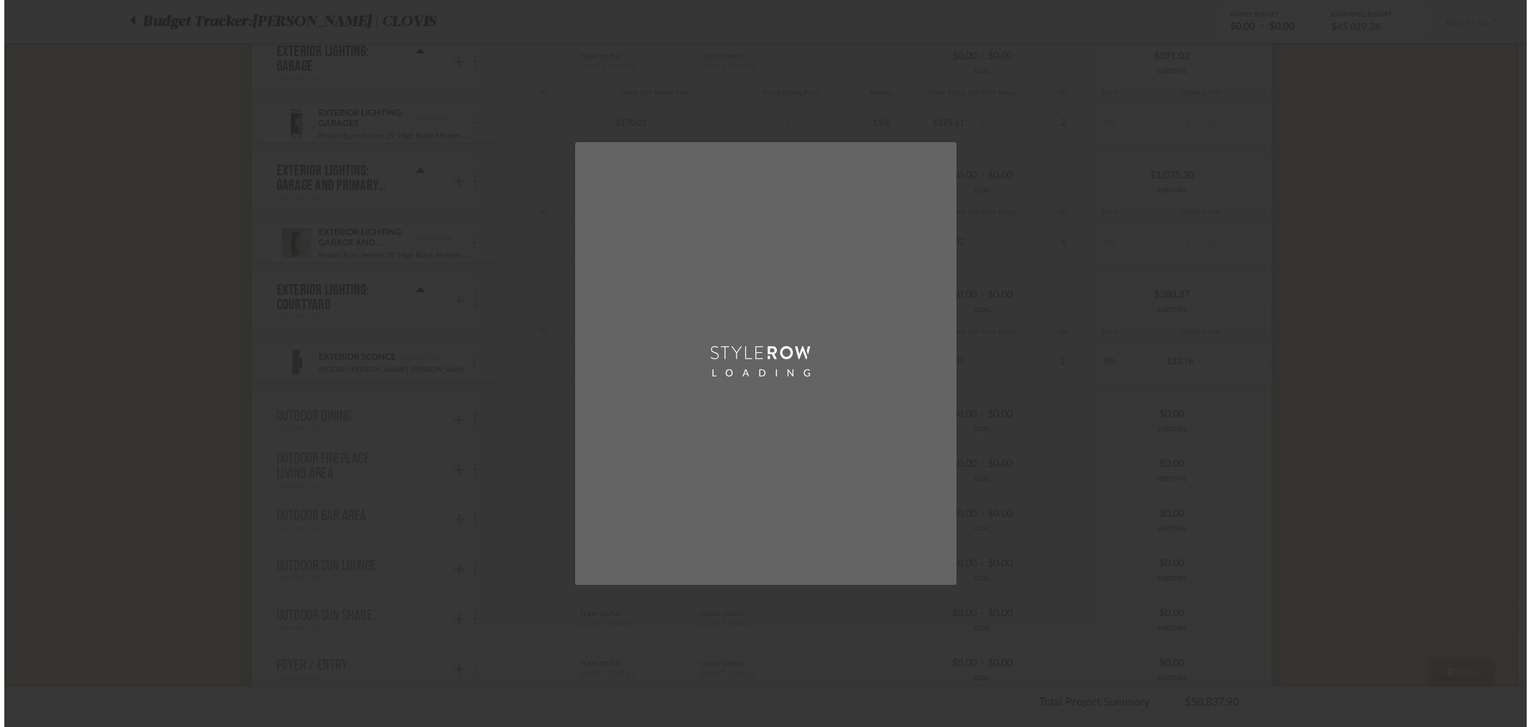
scroll to position [0, 0]
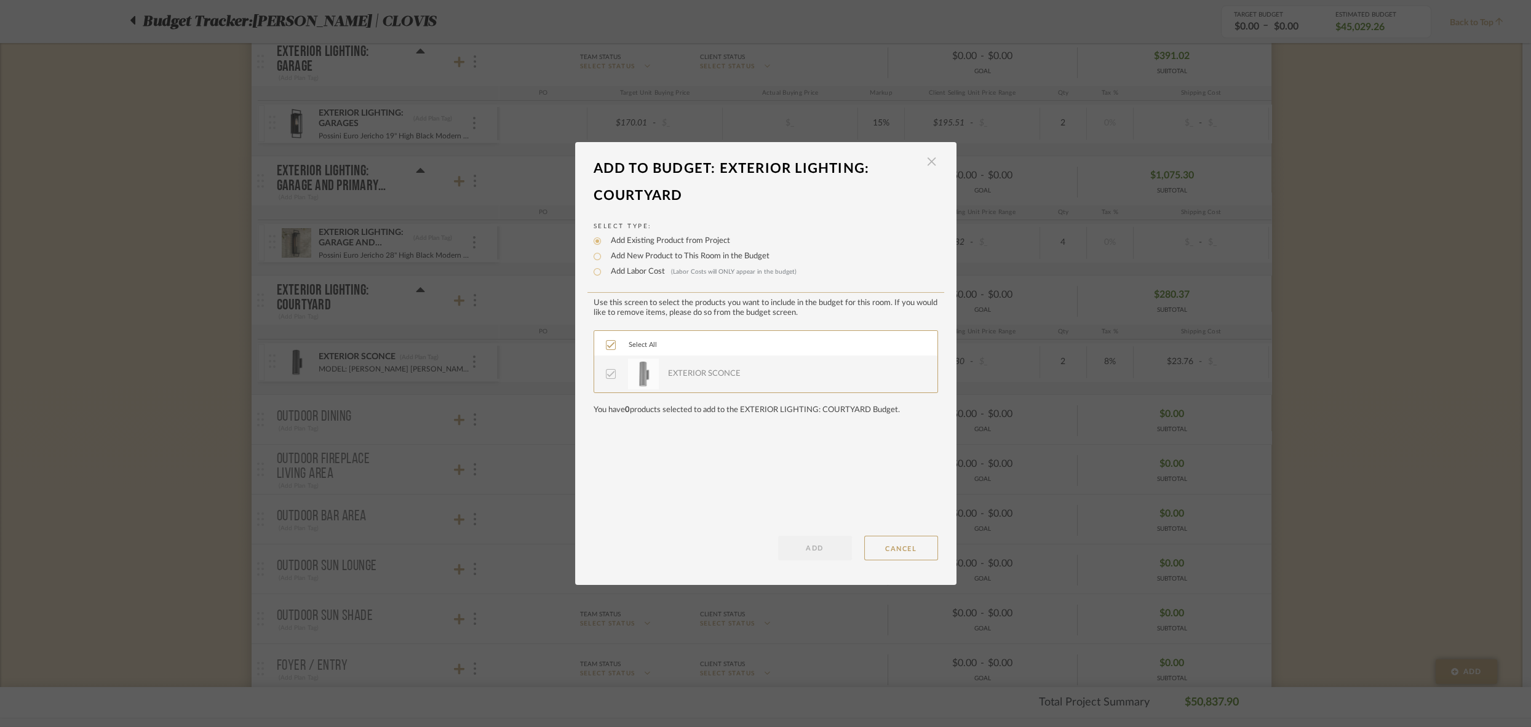
click at [925, 164] on span "button" at bounding box center [932, 162] width 25 height 25
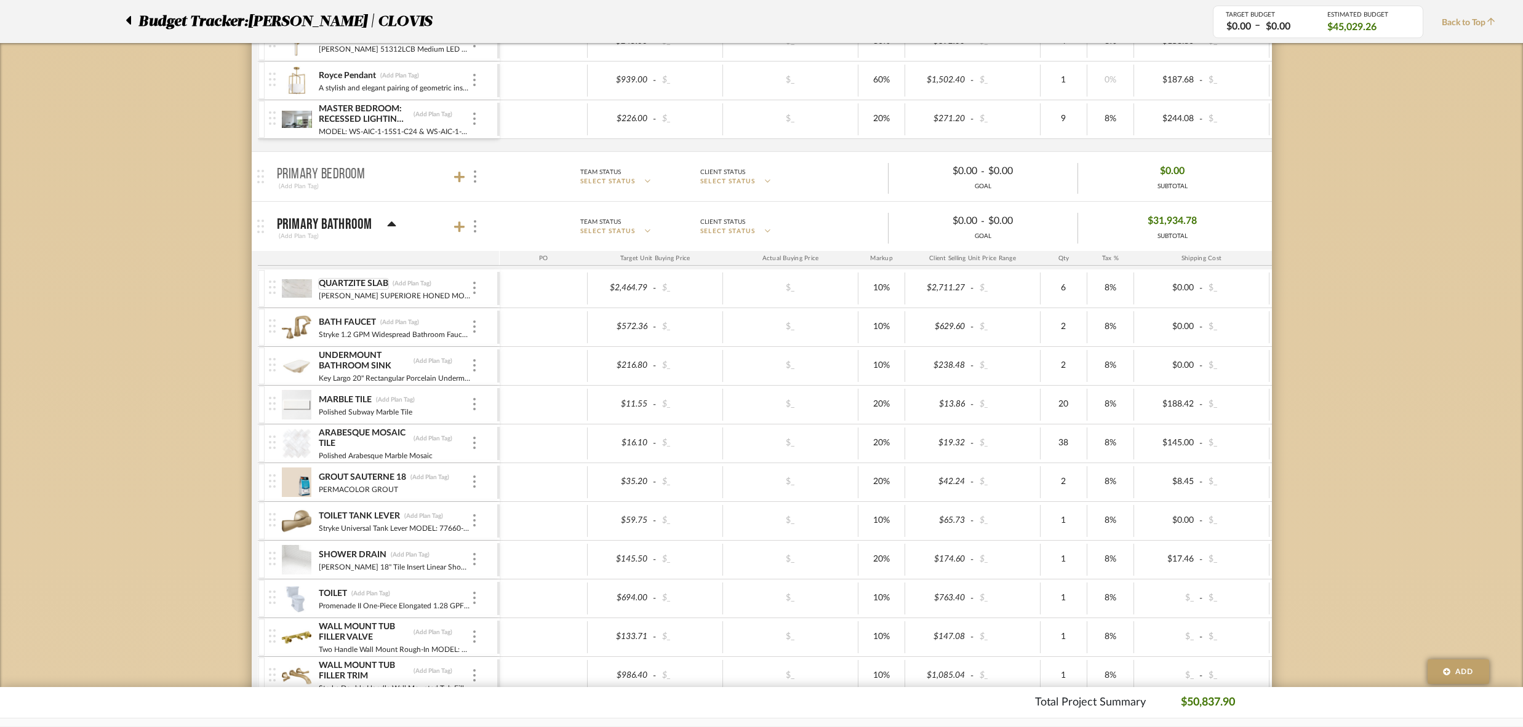
scroll to position [733, 0]
click at [293, 396] on img at bounding box center [297, 402] width 30 height 30
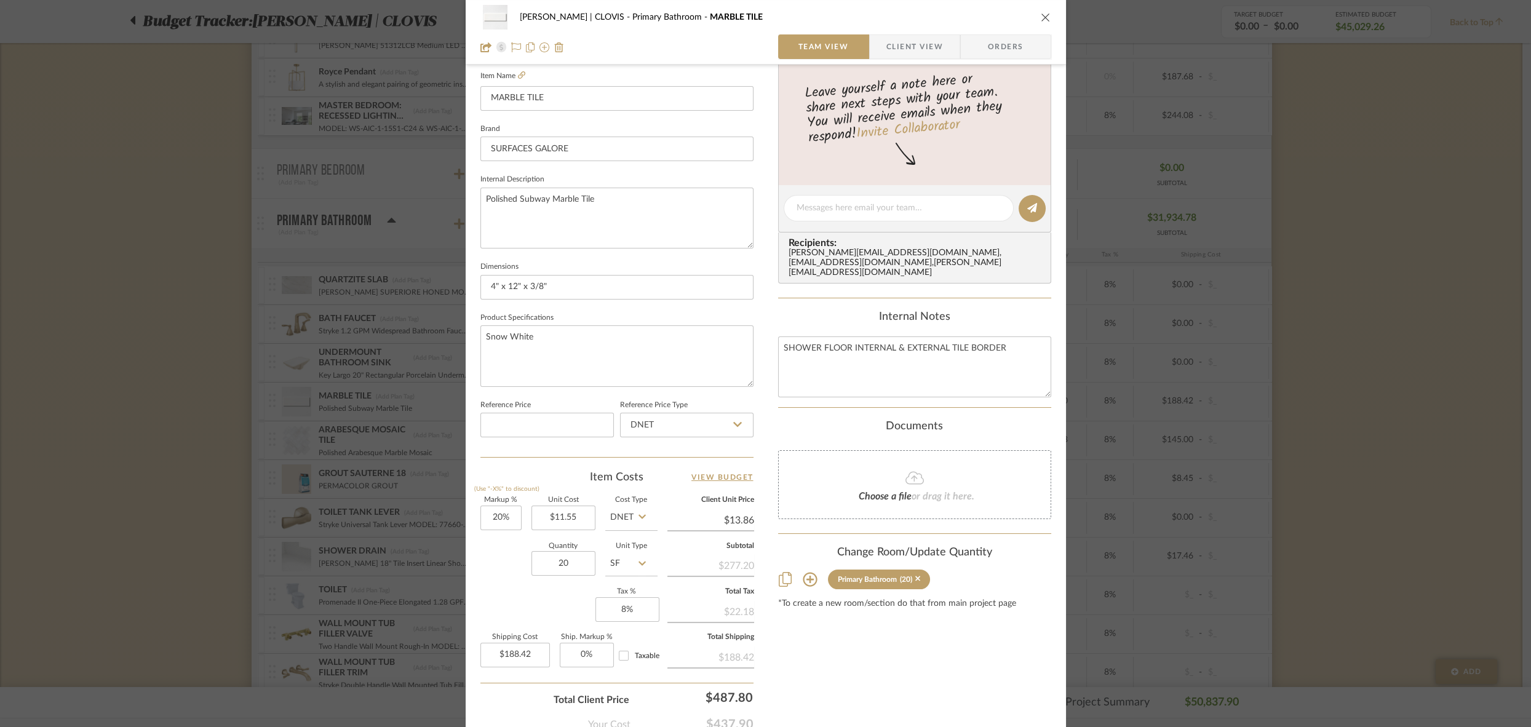
scroll to position [341, 0]
click at [548, 565] on input "20" at bounding box center [564, 562] width 64 height 25
type input "15"
click at [933, 674] on div "Content here copies to Client View - confirm visibility there. Show in Client D…" at bounding box center [914, 249] width 273 height 1013
click at [1041, 17] on icon "close" at bounding box center [1046, 17] width 10 height 10
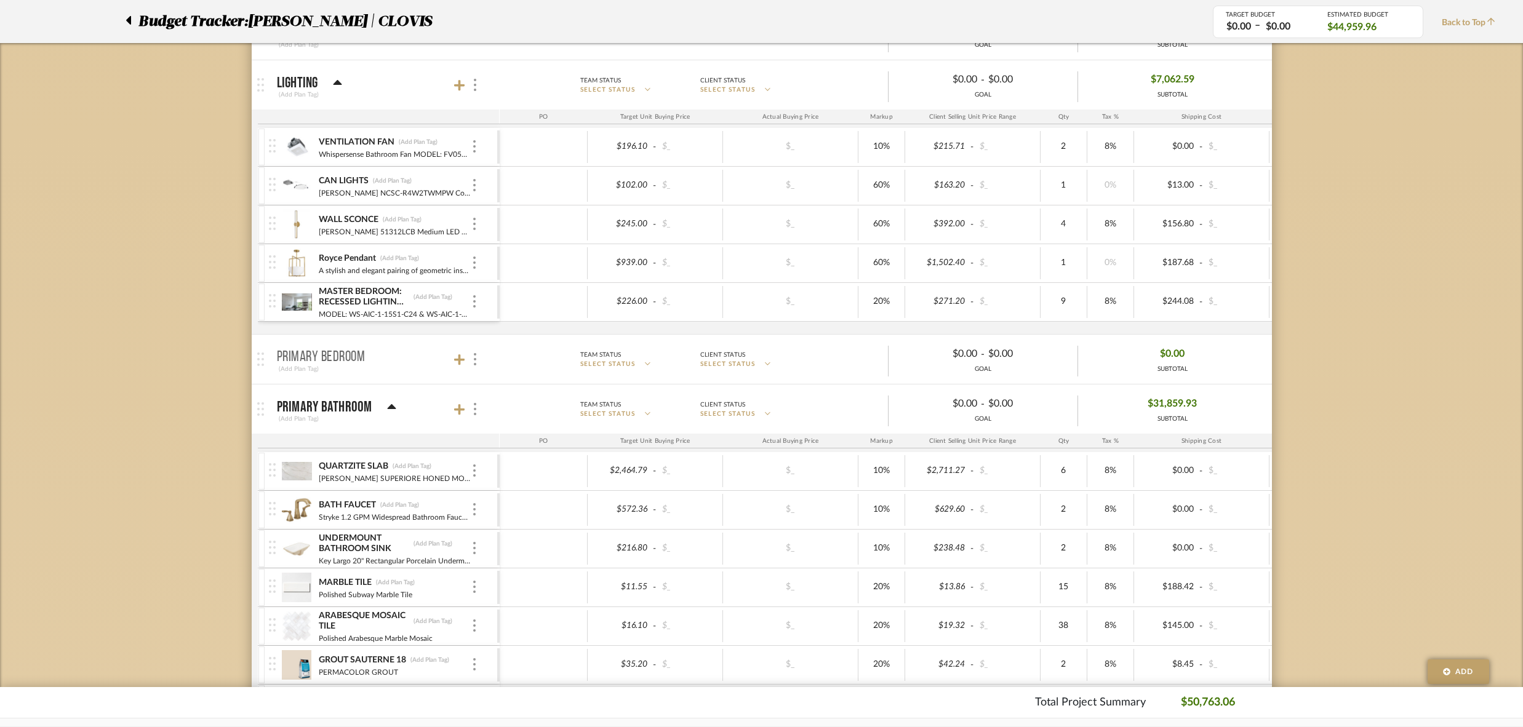
scroll to position [571, 0]
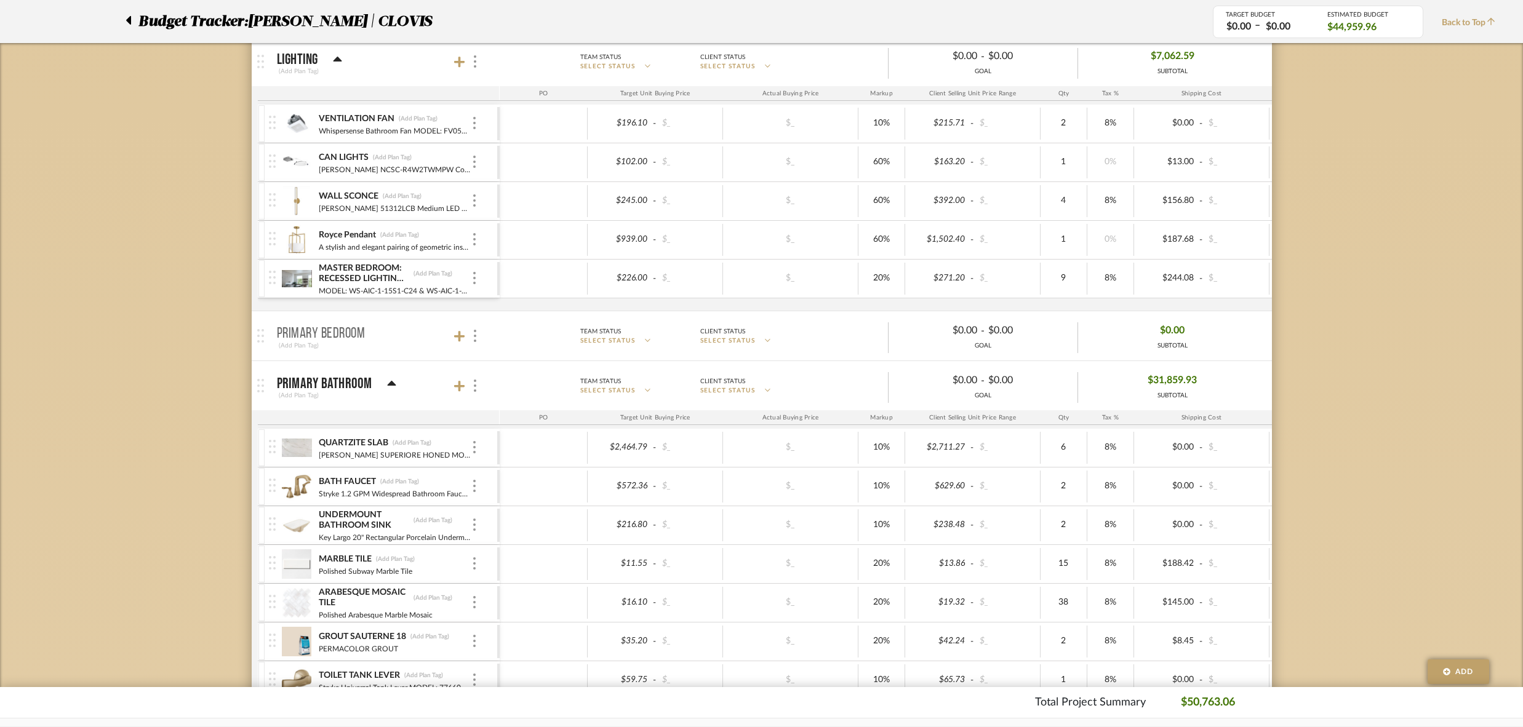
click at [295, 439] on img at bounding box center [297, 448] width 30 height 30
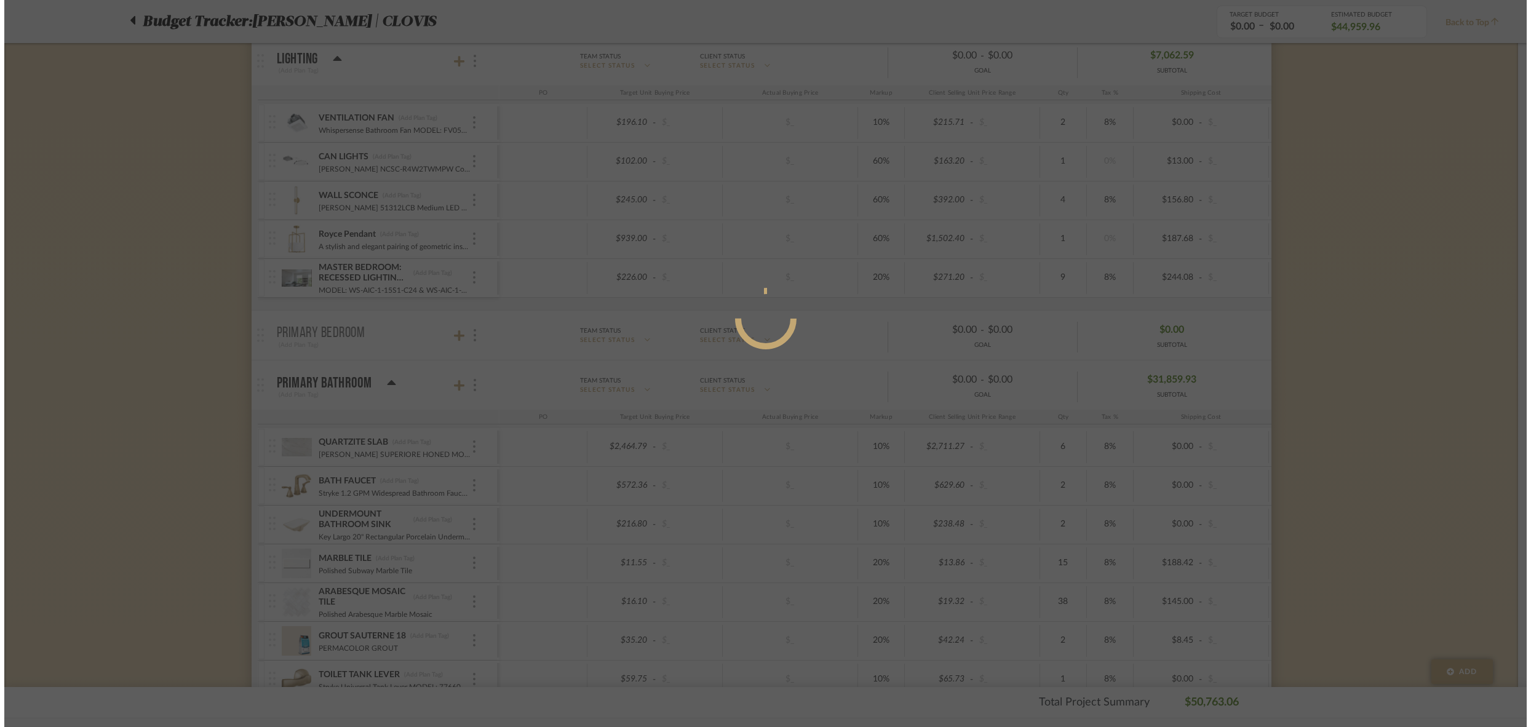
scroll to position [0, 0]
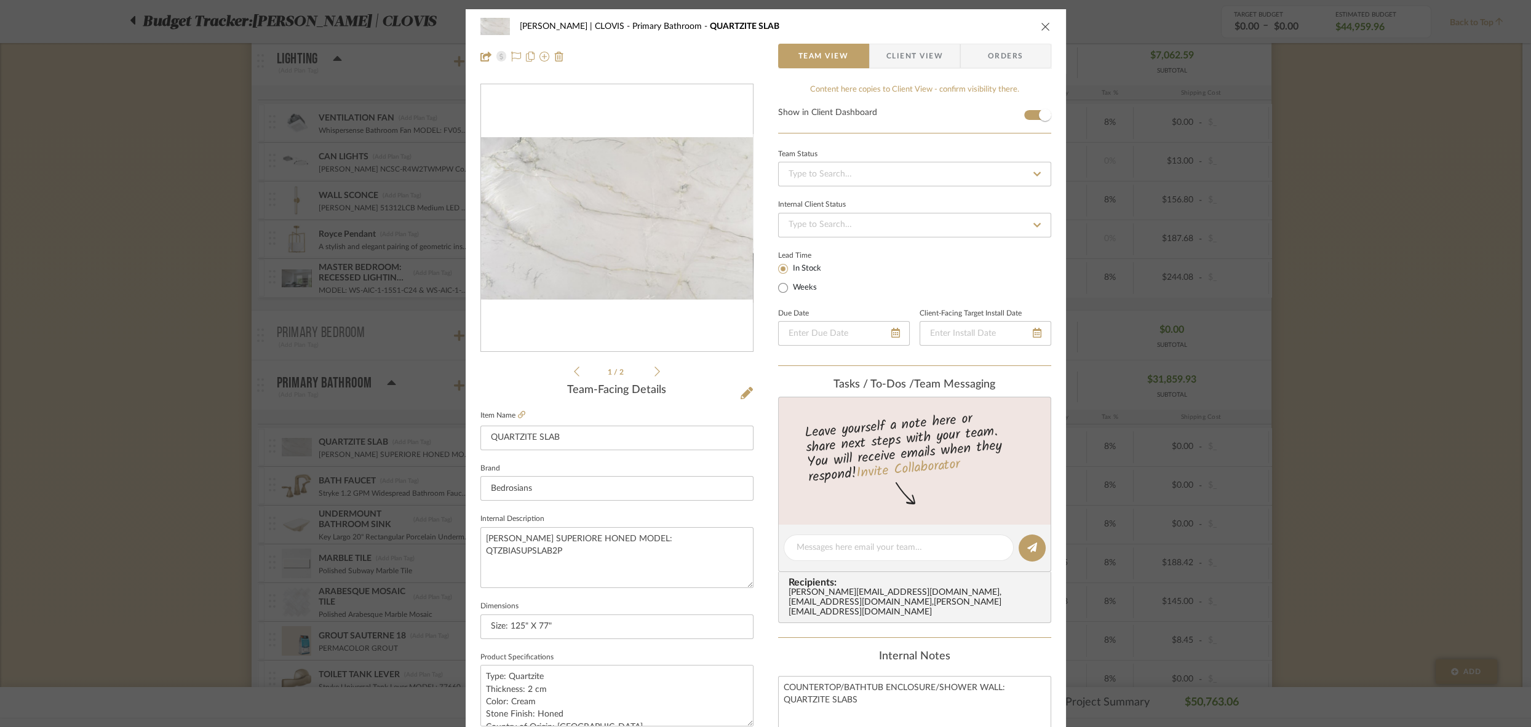
click at [1041, 26] on icon "close" at bounding box center [1046, 27] width 10 height 10
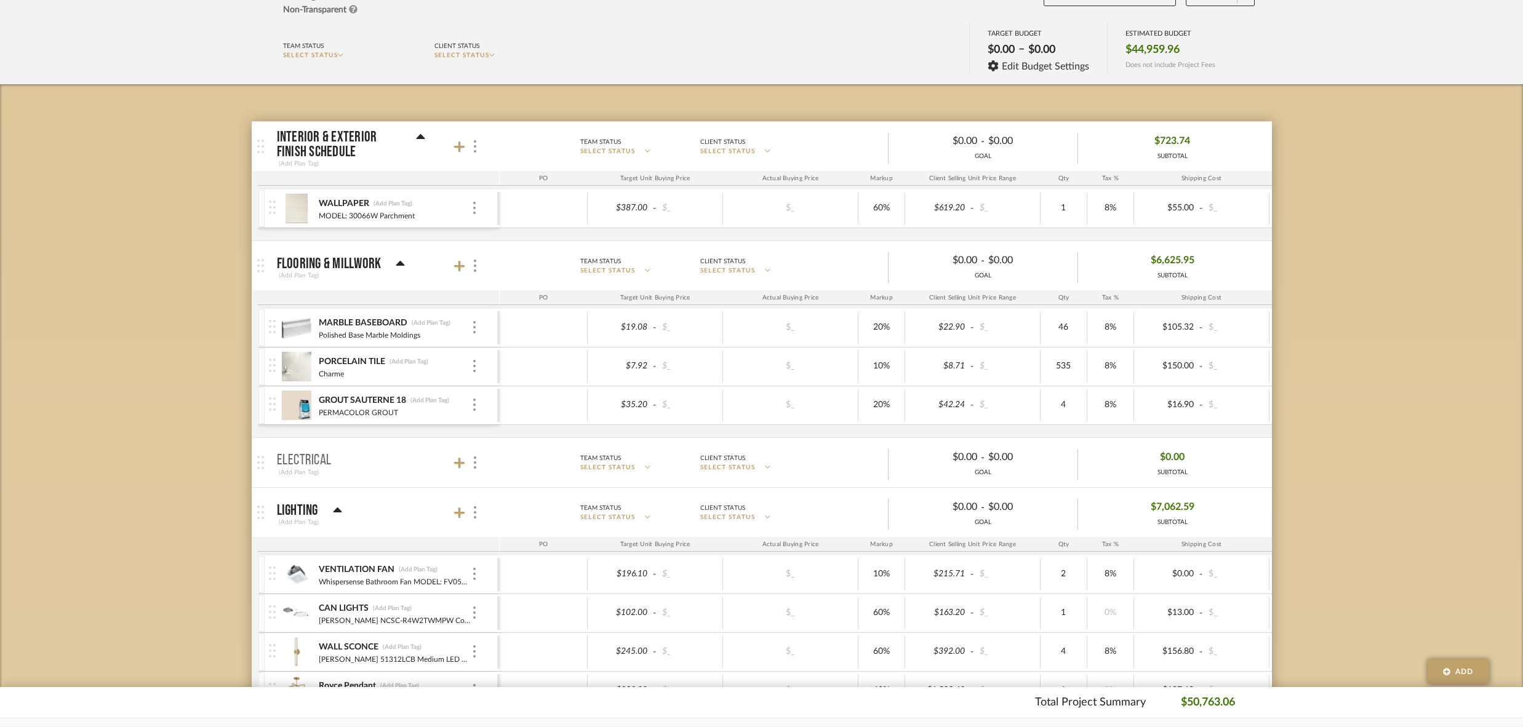
scroll to position [123, 0]
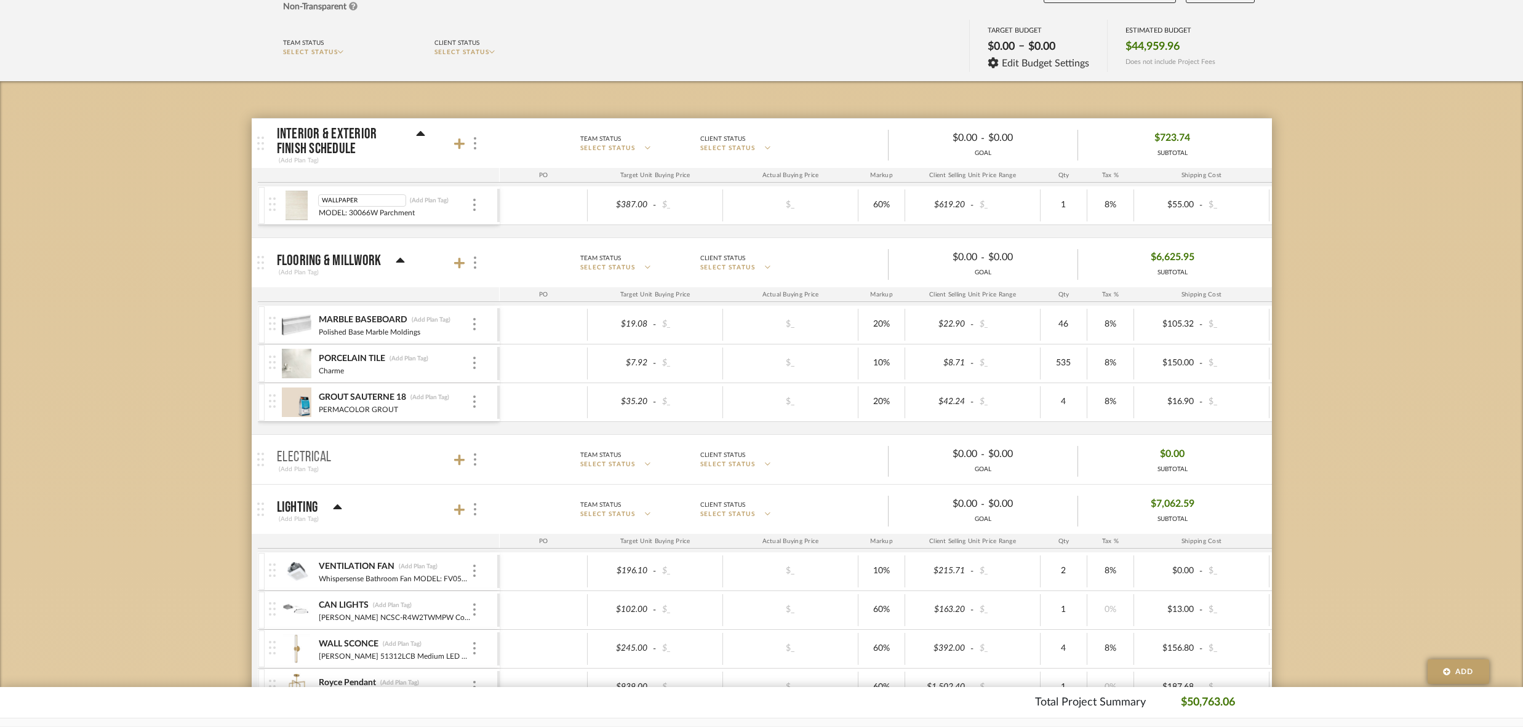
click at [303, 197] on img at bounding box center [297, 206] width 30 height 30
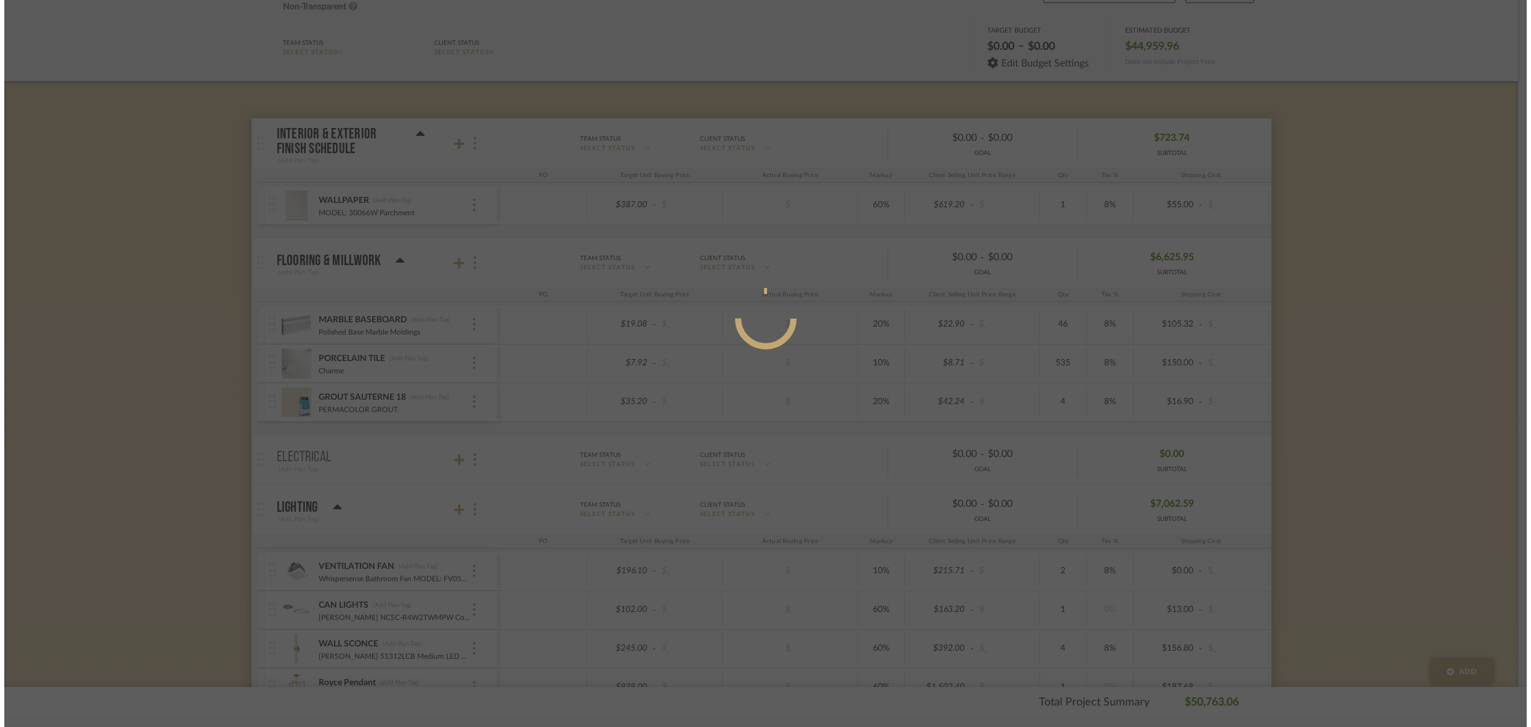
scroll to position [0, 0]
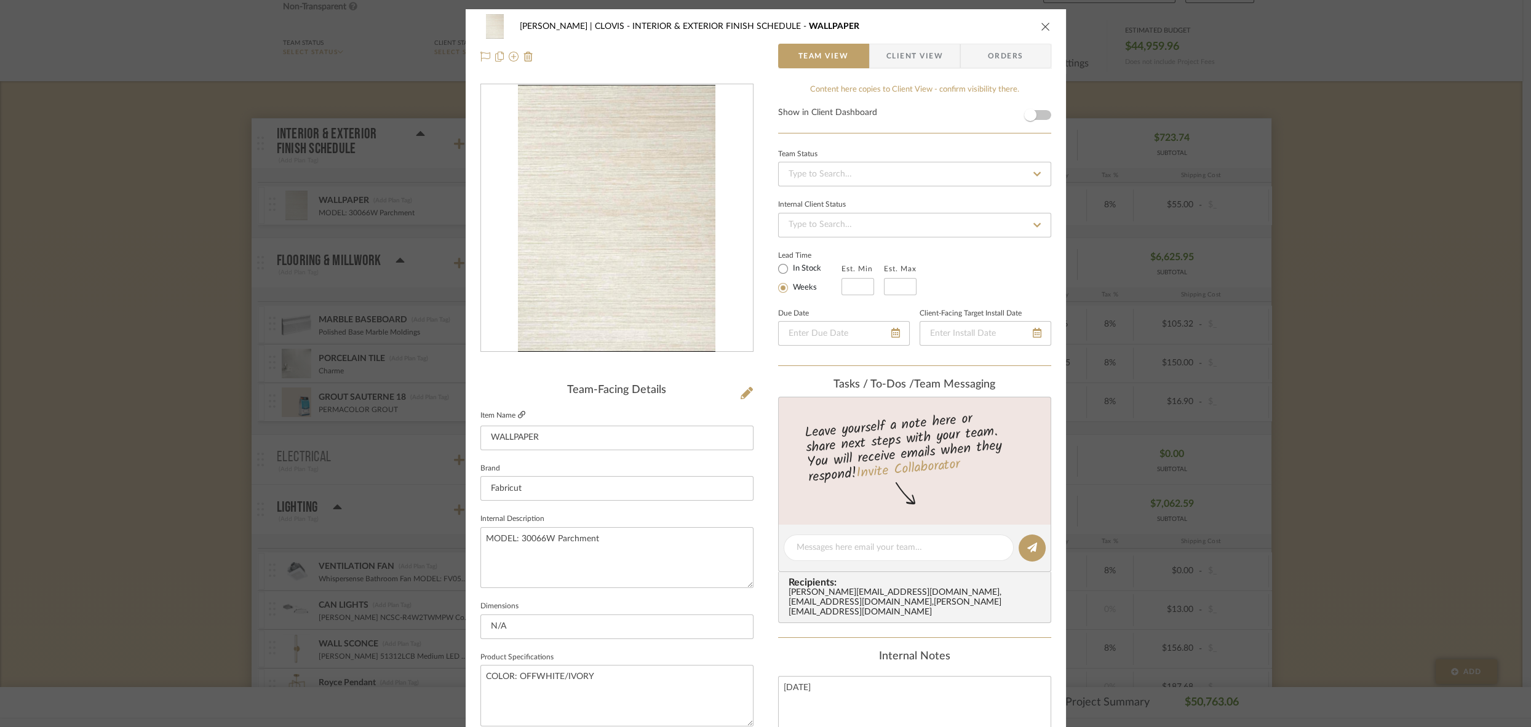
click at [519, 414] on icon at bounding box center [521, 414] width 7 height 7
click at [1045, 26] on icon "close" at bounding box center [1046, 27] width 10 height 10
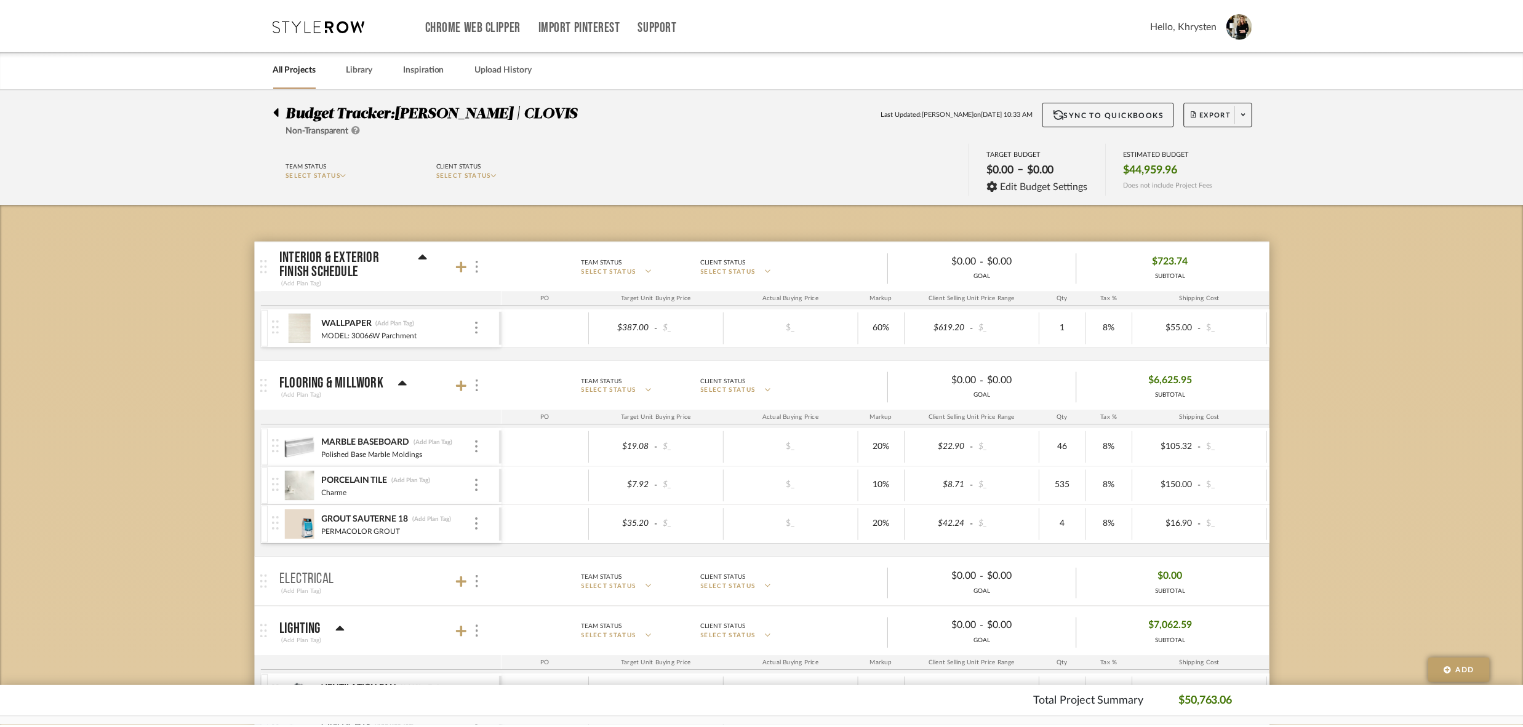
scroll to position [123, 0]
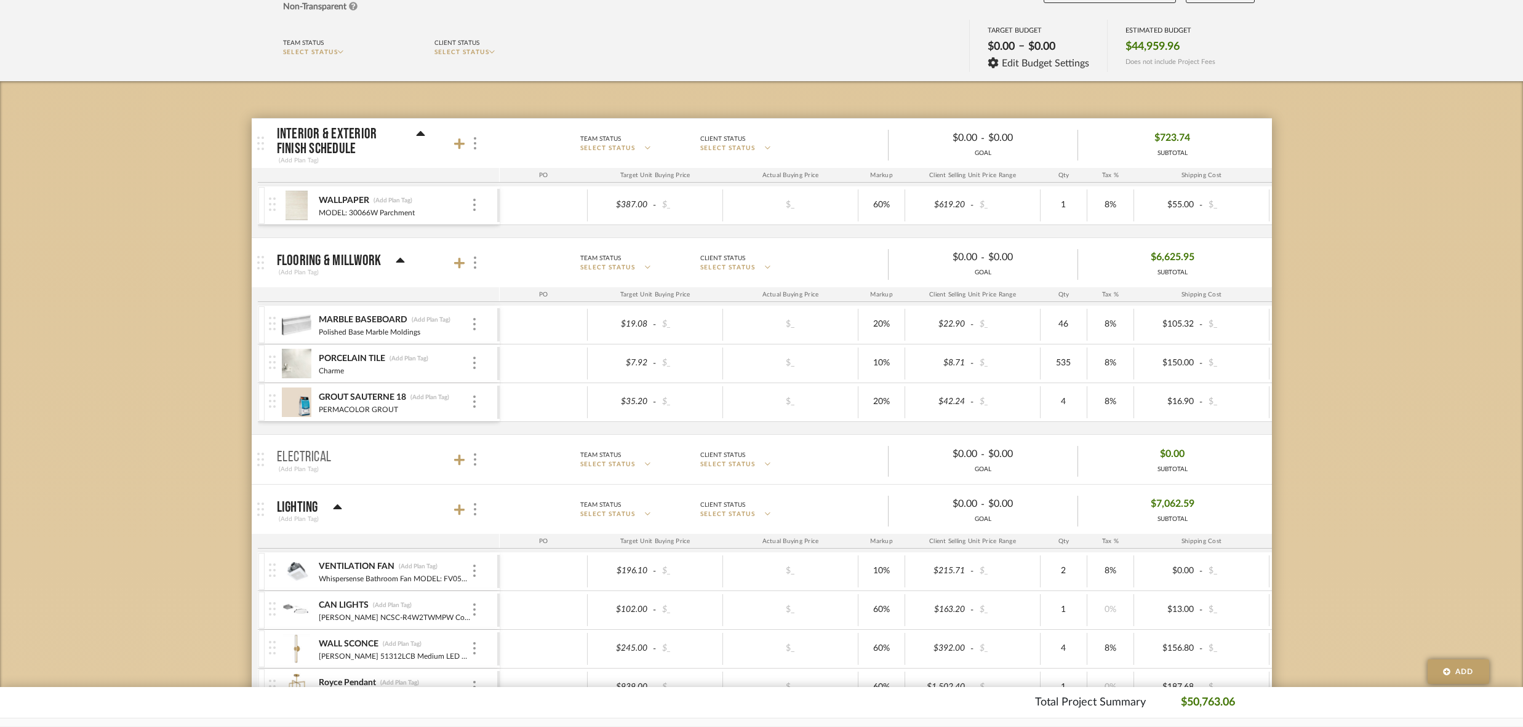
click at [293, 359] on img at bounding box center [297, 364] width 30 height 30
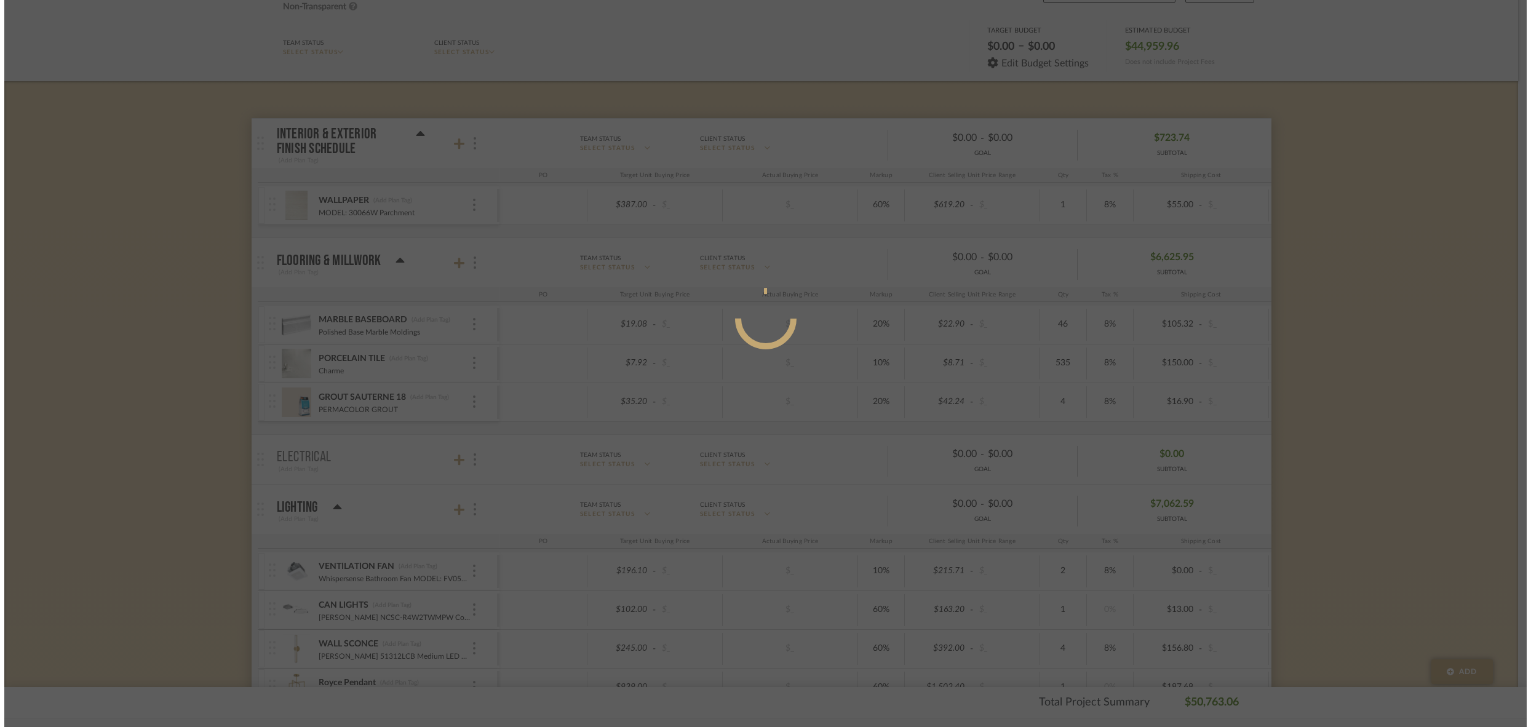
scroll to position [0, 0]
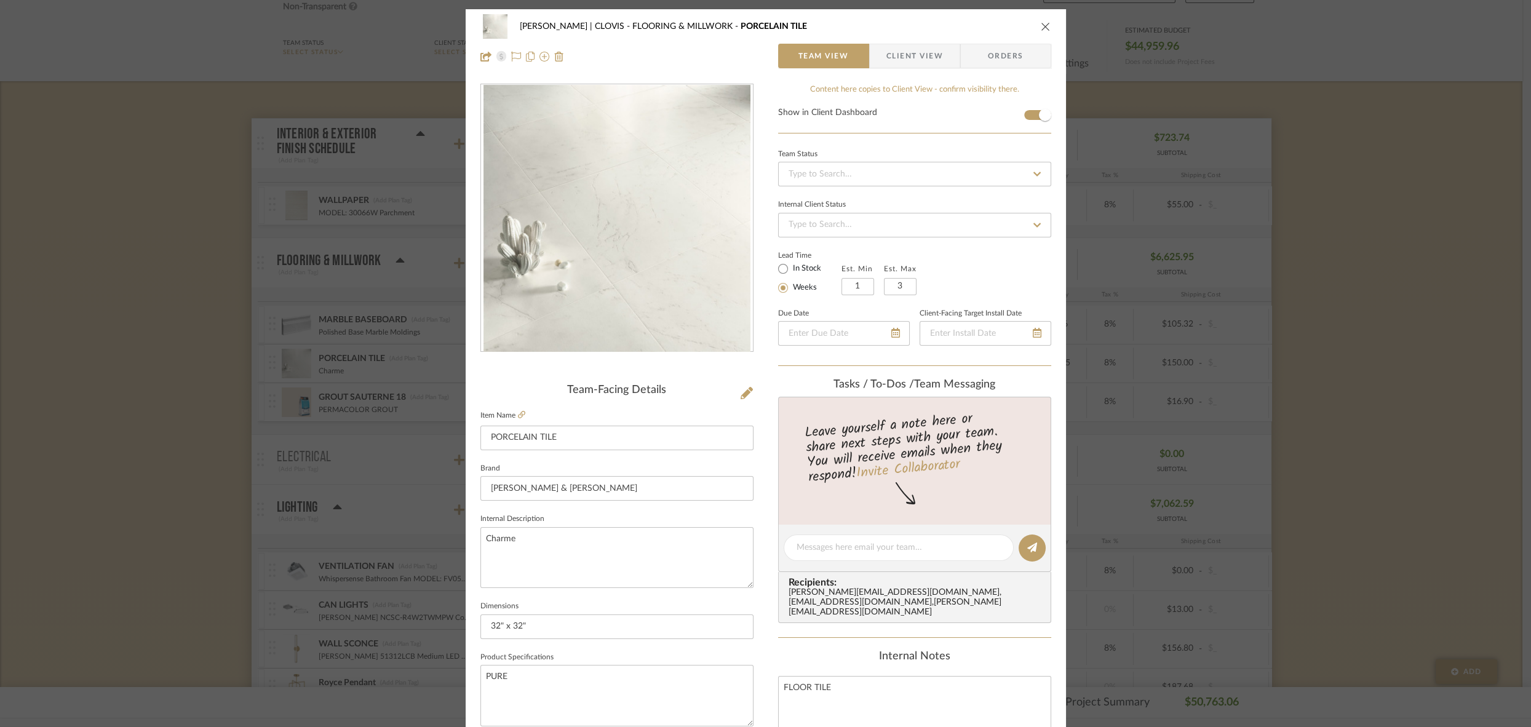
click at [1041, 27] on icon "close" at bounding box center [1046, 27] width 10 height 10
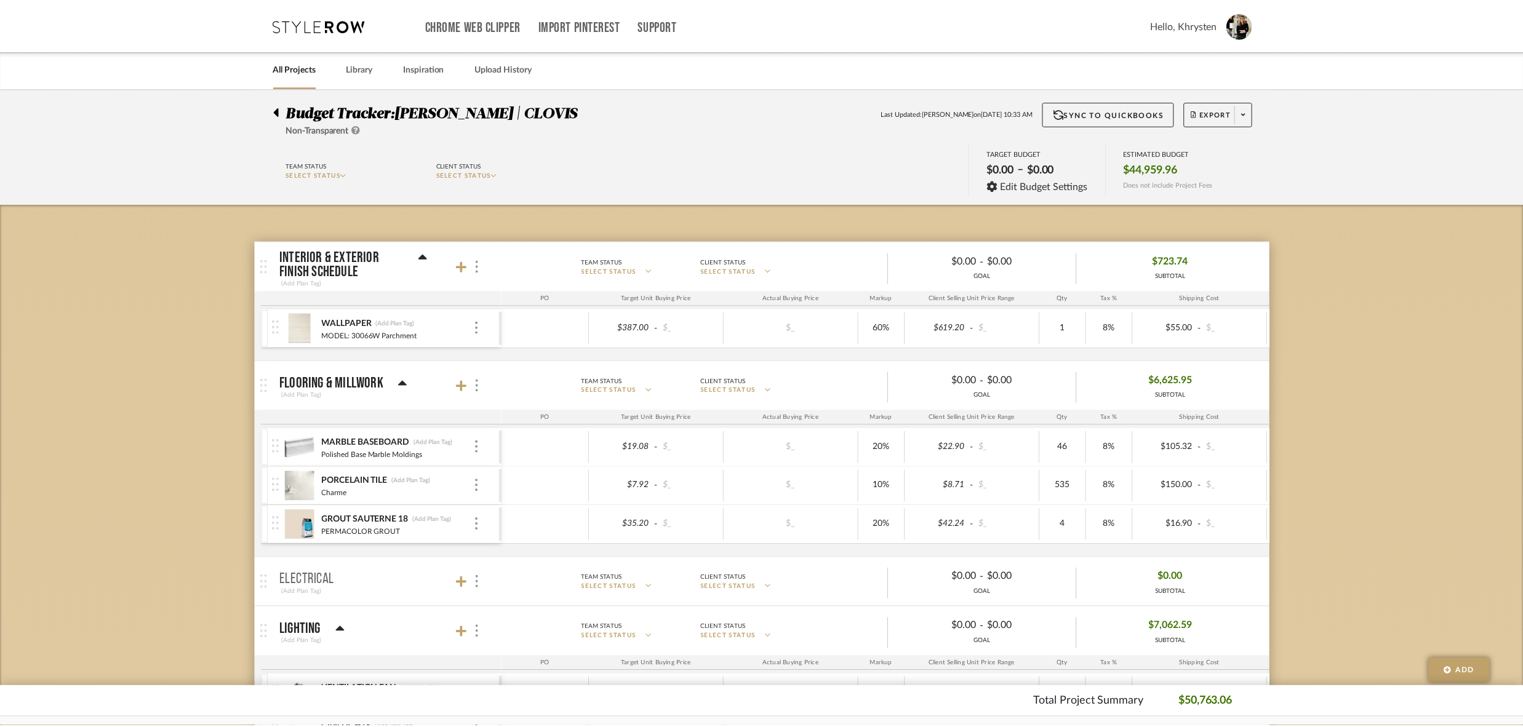
scroll to position [123, 0]
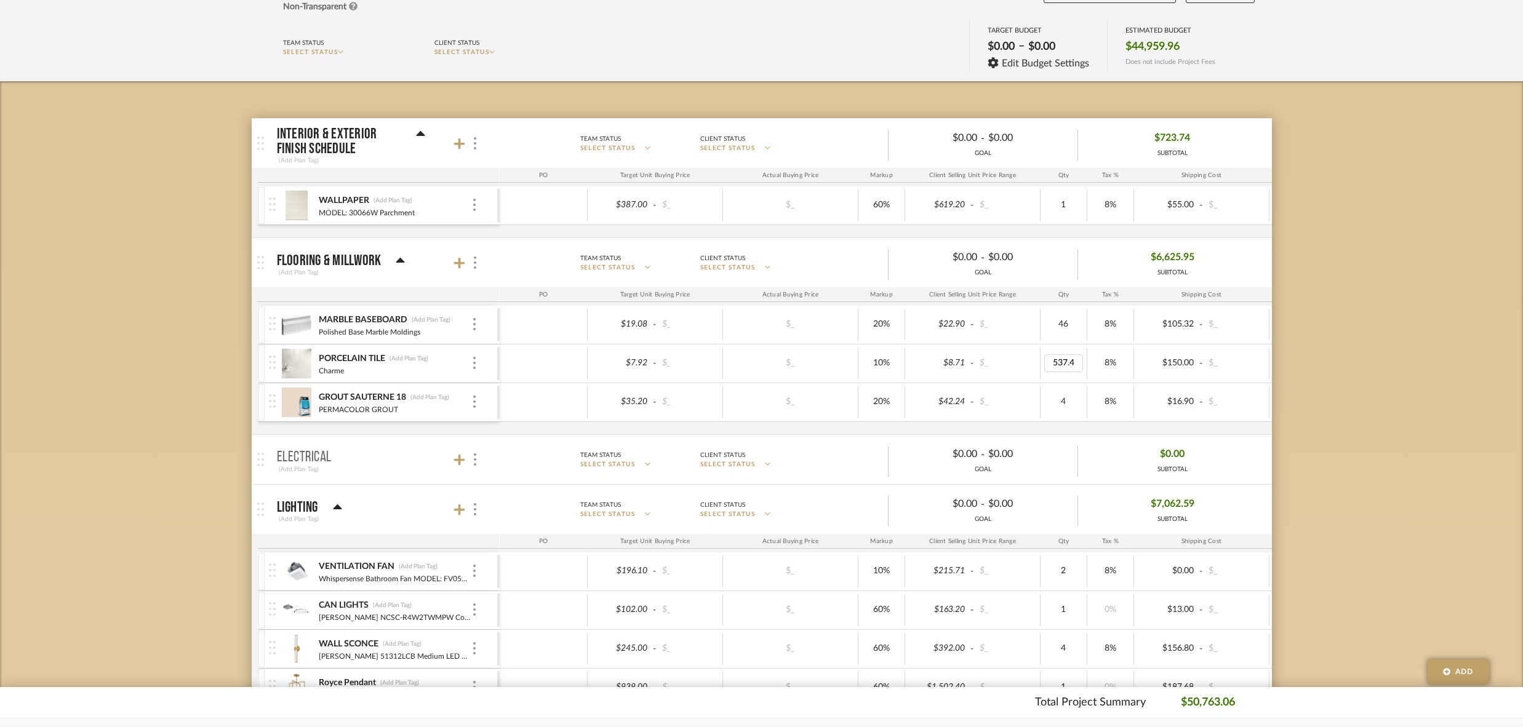
type input "537.42"
click at [449, 365] on div "Charme" at bounding box center [394, 370] width 153 height 10
click at [287, 355] on img at bounding box center [297, 364] width 30 height 30
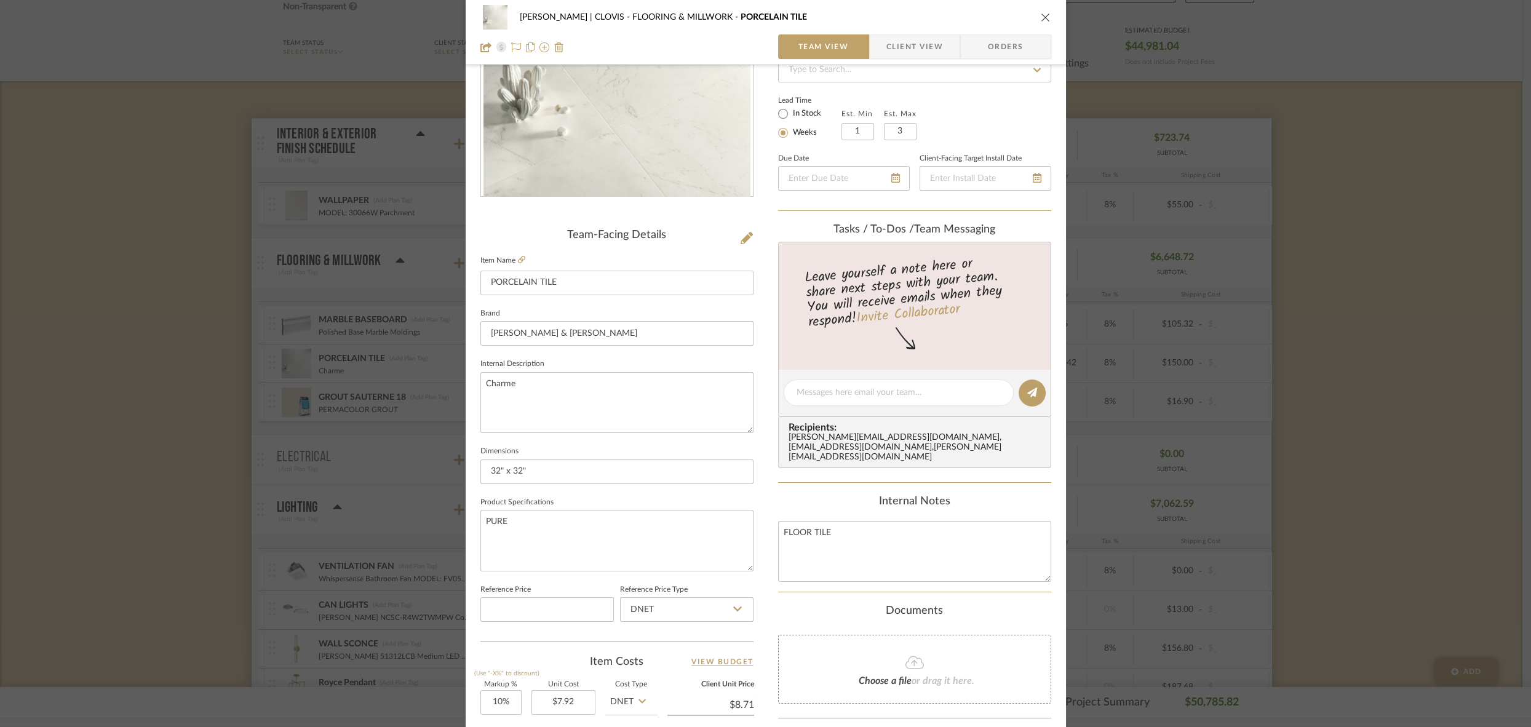
scroll to position [416, 0]
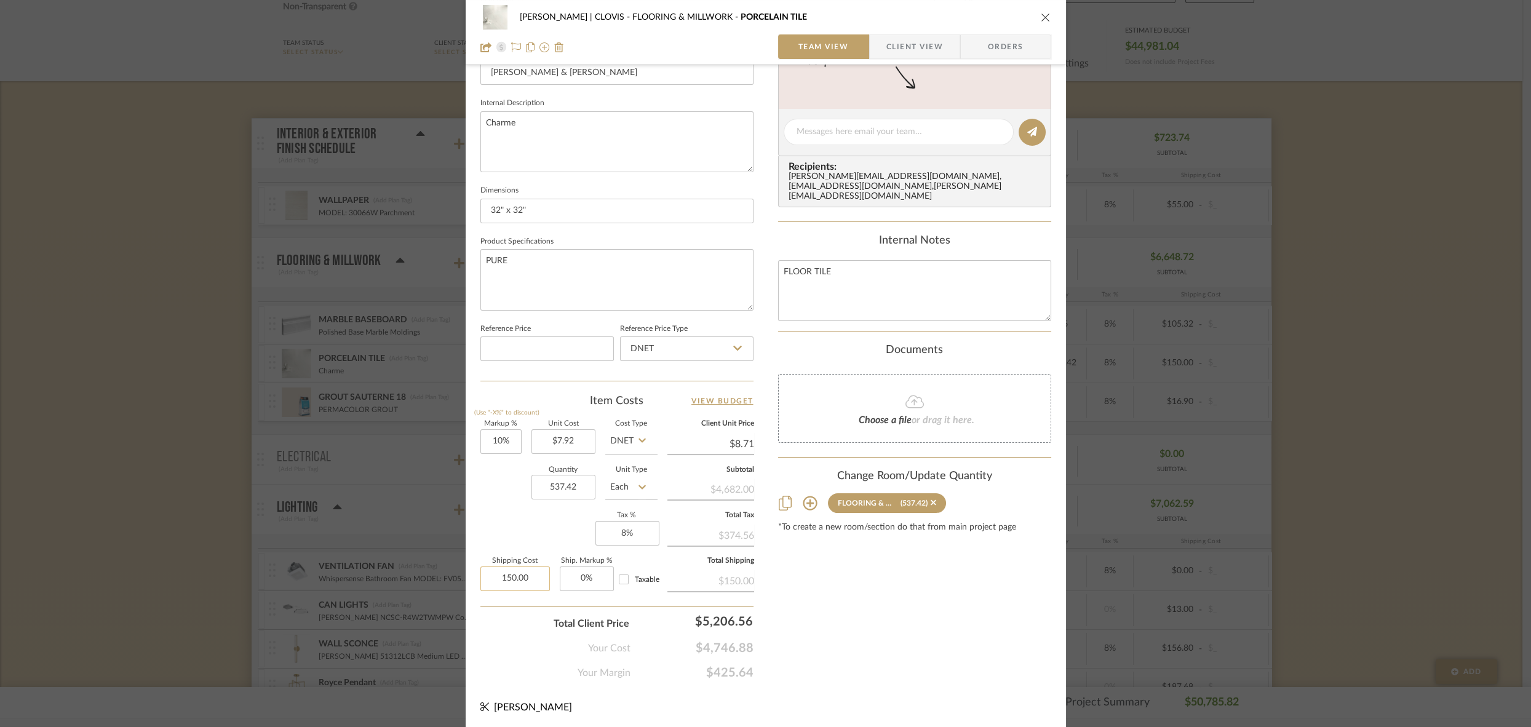
click at [486, 580] on input "150.00" at bounding box center [516, 579] width 70 height 25
type input "$230.00"
type input "0"
type input "0%"
click at [1042, 17] on icon "close" at bounding box center [1046, 17] width 10 height 10
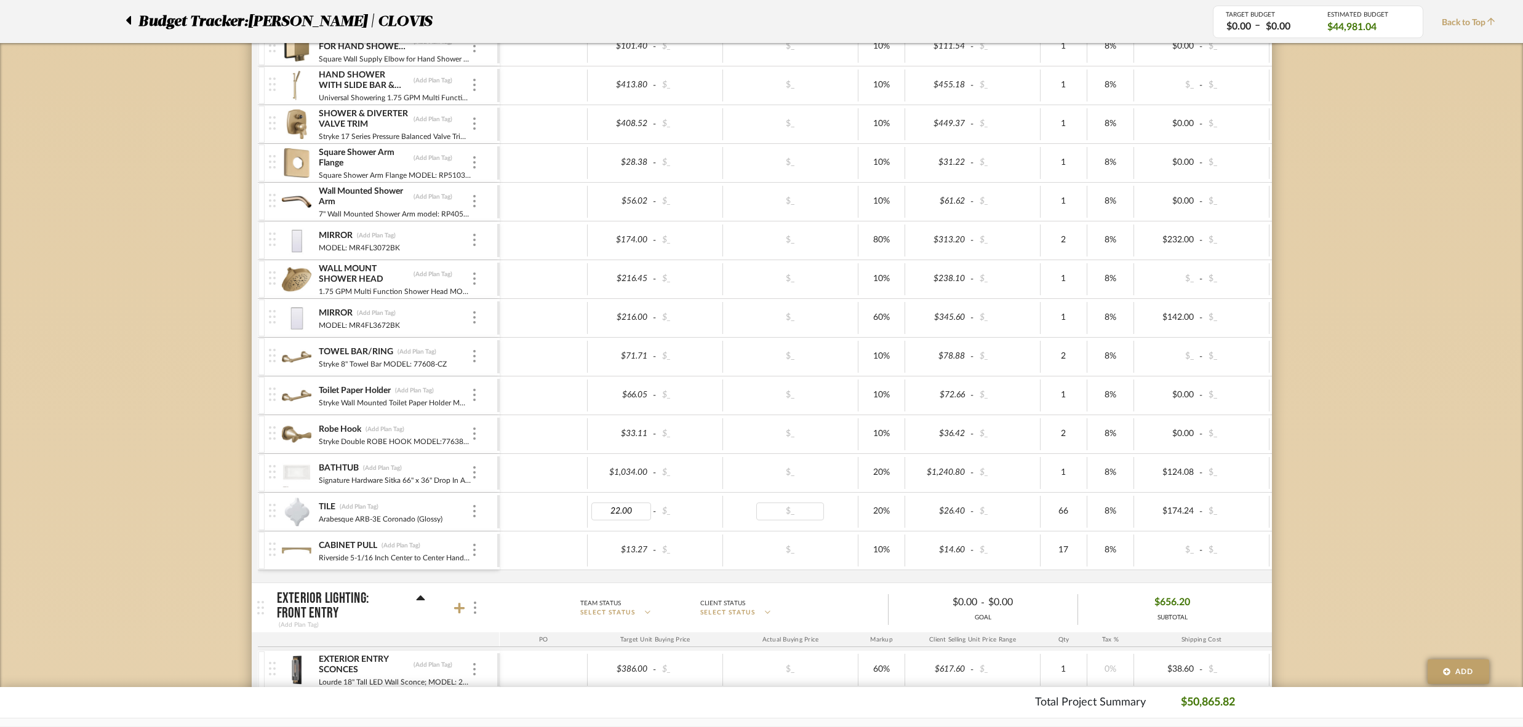
scroll to position [0, 0]
click at [536, 504] on div at bounding box center [543, 512] width 88 height 32
click at [609, 503] on input "22.00" at bounding box center [621, 512] width 60 height 18
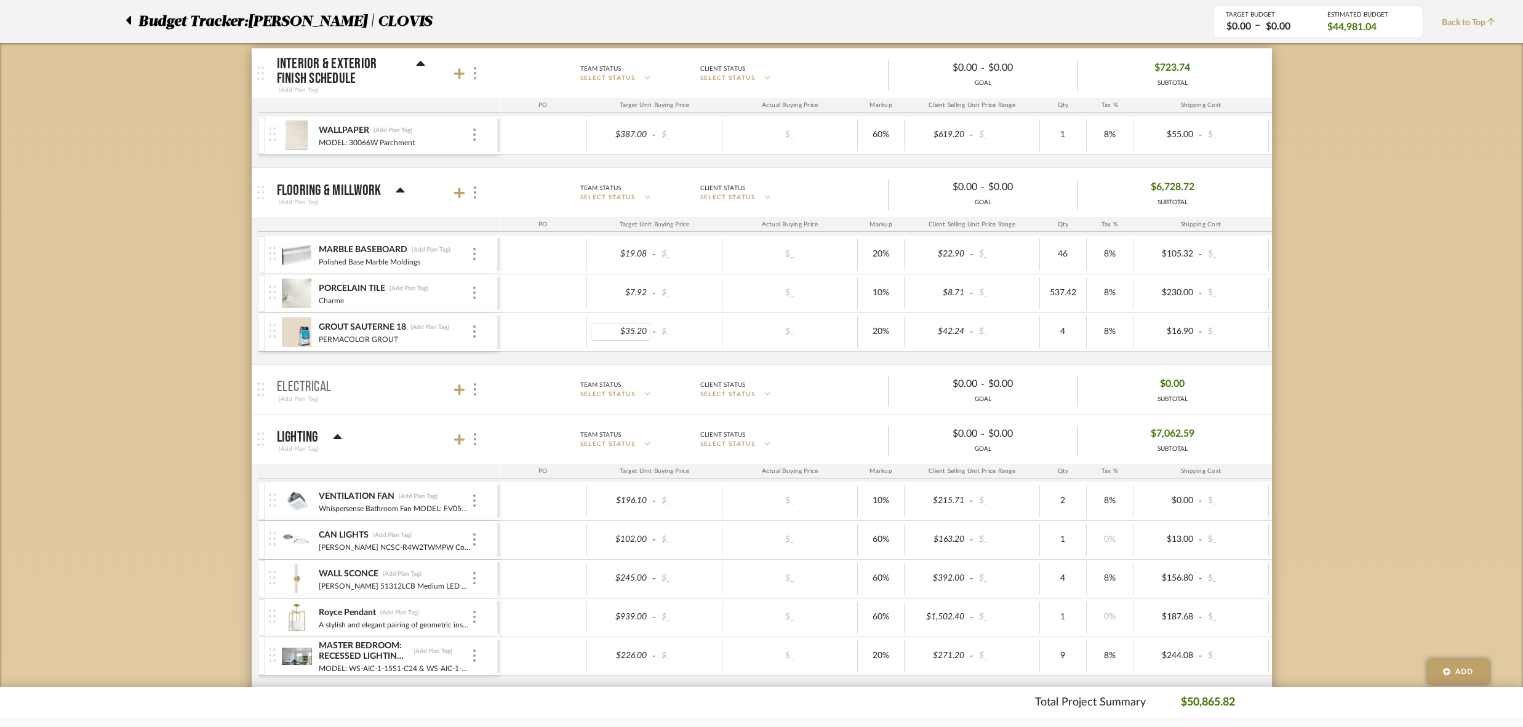
scroll to position [188, 0]
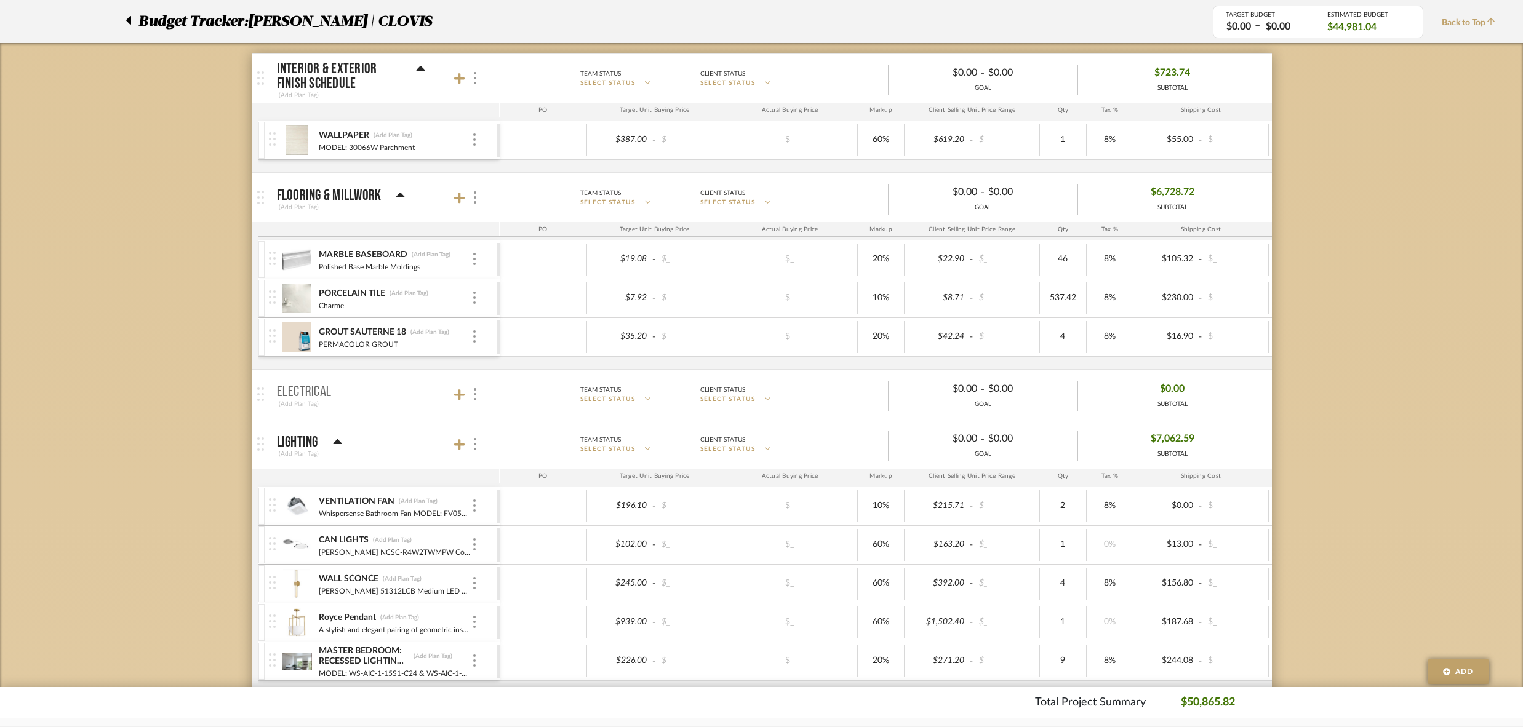
click at [295, 293] on img at bounding box center [297, 299] width 30 height 30
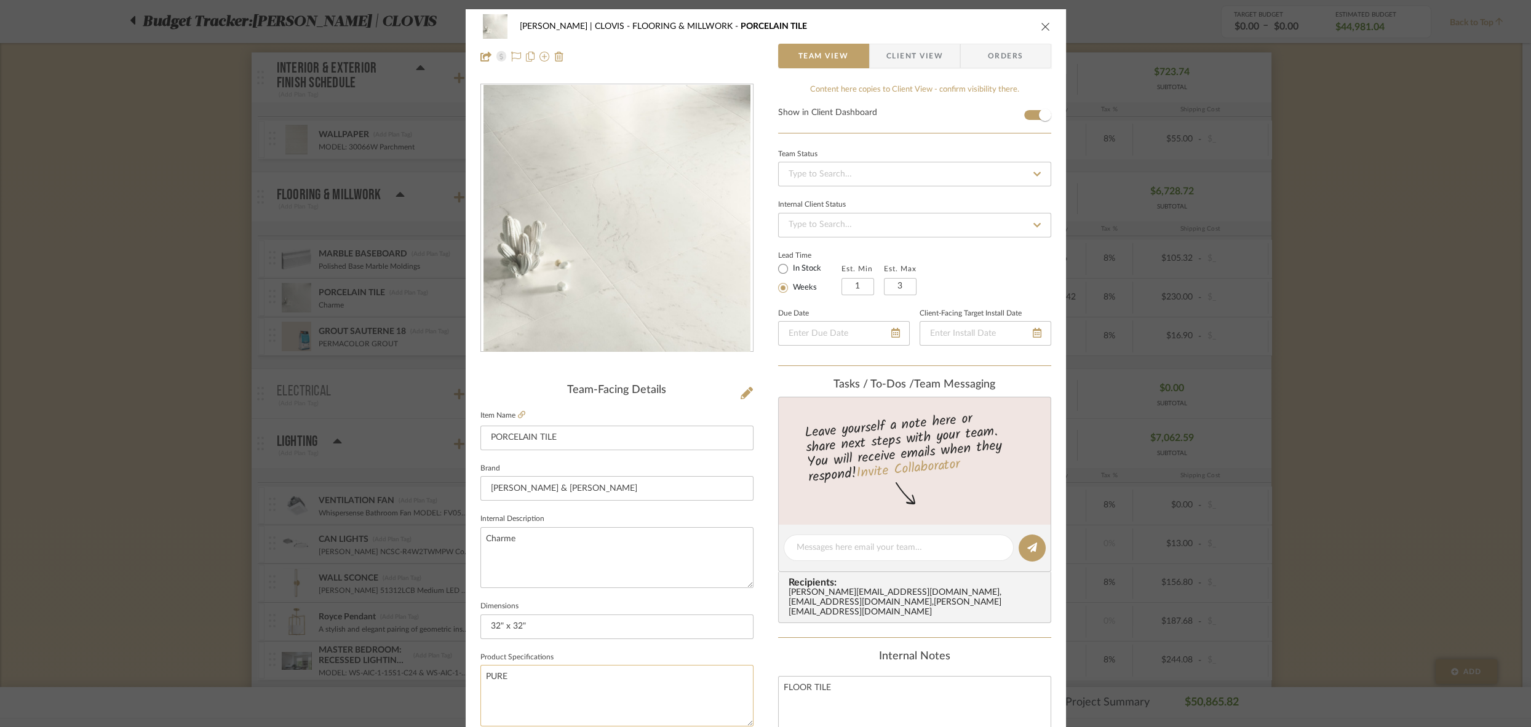
scroll to position [416, 0]
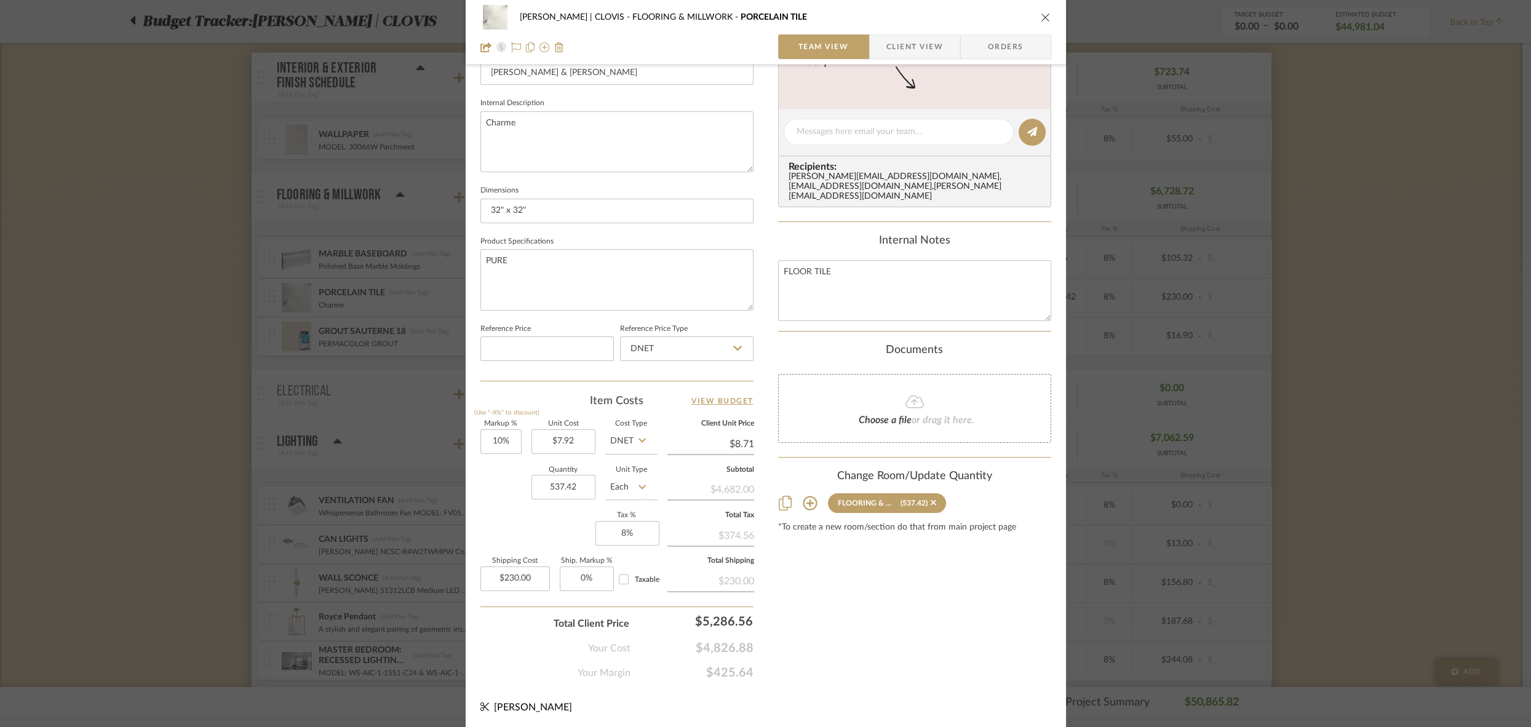
click at [372, 404] on div "DUEKER | CLOVIS FLOORING & MILLWORK PORCELAIN TILE Team View Client View Orders…" at bounding box center [765, 363] width 1531 height 727
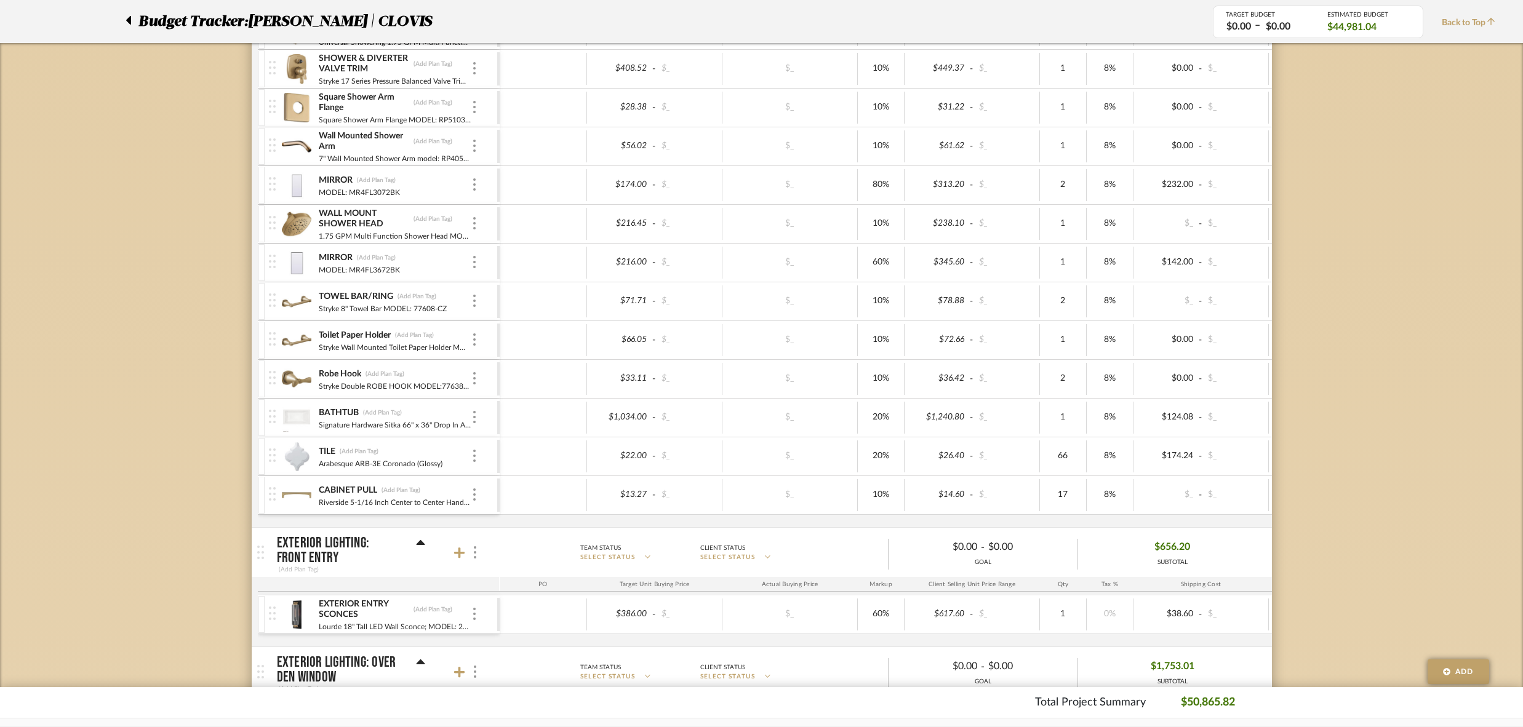
click at [414, 446] on div "TILE (Add Plan Tag)" at bounding box center [394, 452] width 153 height 12
click at [449, 437] on div "TILE (Add Plan Tag) Arabesque ARB-3E Coronado (Glossy)" at bounding box center [394, 456] width 153 height 38
click at [292, 444] on img at bounding box center [297, 457] width 30 height 30
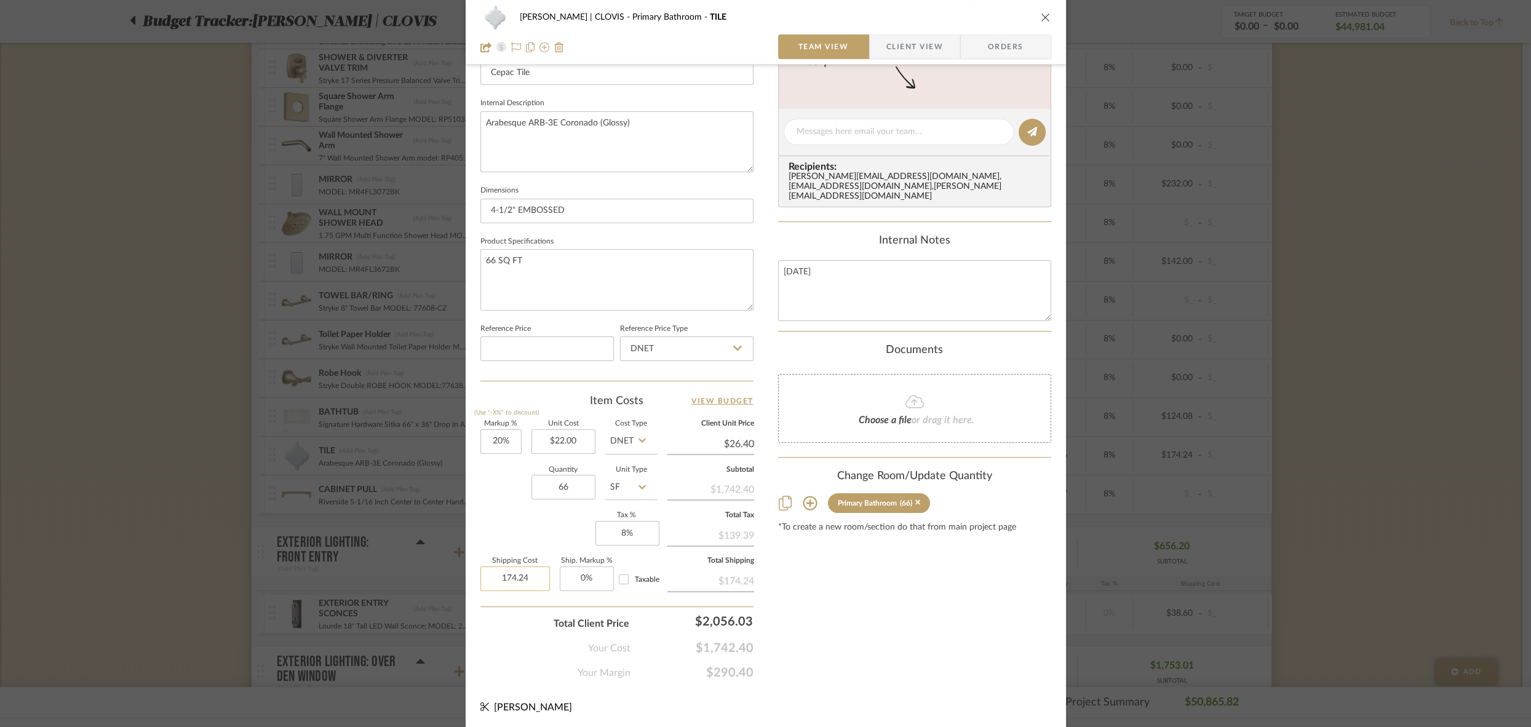
click at [481, 573] on input "174.24" at bounding box center [516, 579] width 70 height 25
type input "$120.00"
type input "0%"
click at [870, 639] on div "Content here copies to Client View - confirm visibility there. Show in Client D…" at bounding box center [914, 174] width 273 height 1013
click at [1039, 15] on div "DUEKER | CLOVIS Primary Bathroom TILE" at bounding box center [766, 17] width 571 height 25
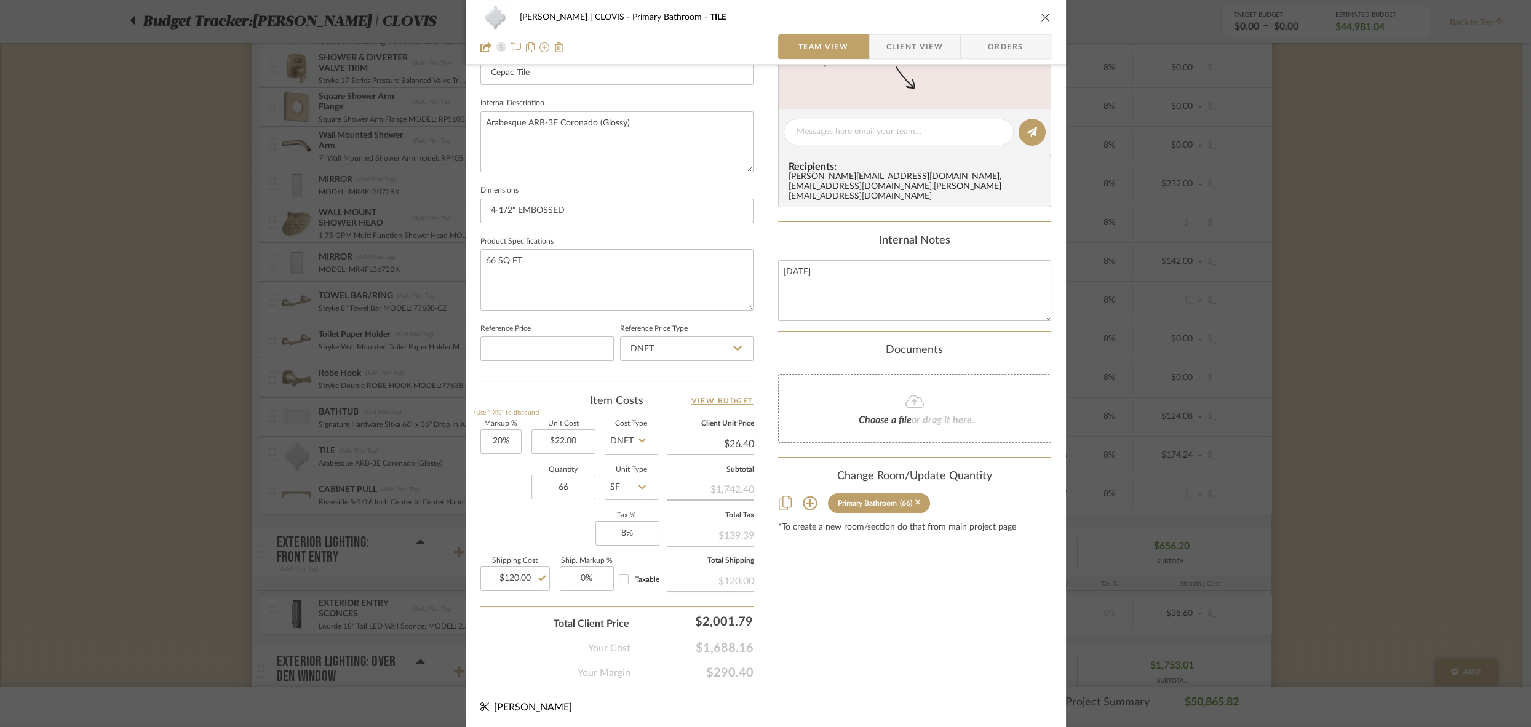
click at [1041, 21] on icon "close" at bounding box center [1046, 17] width 10 height 10
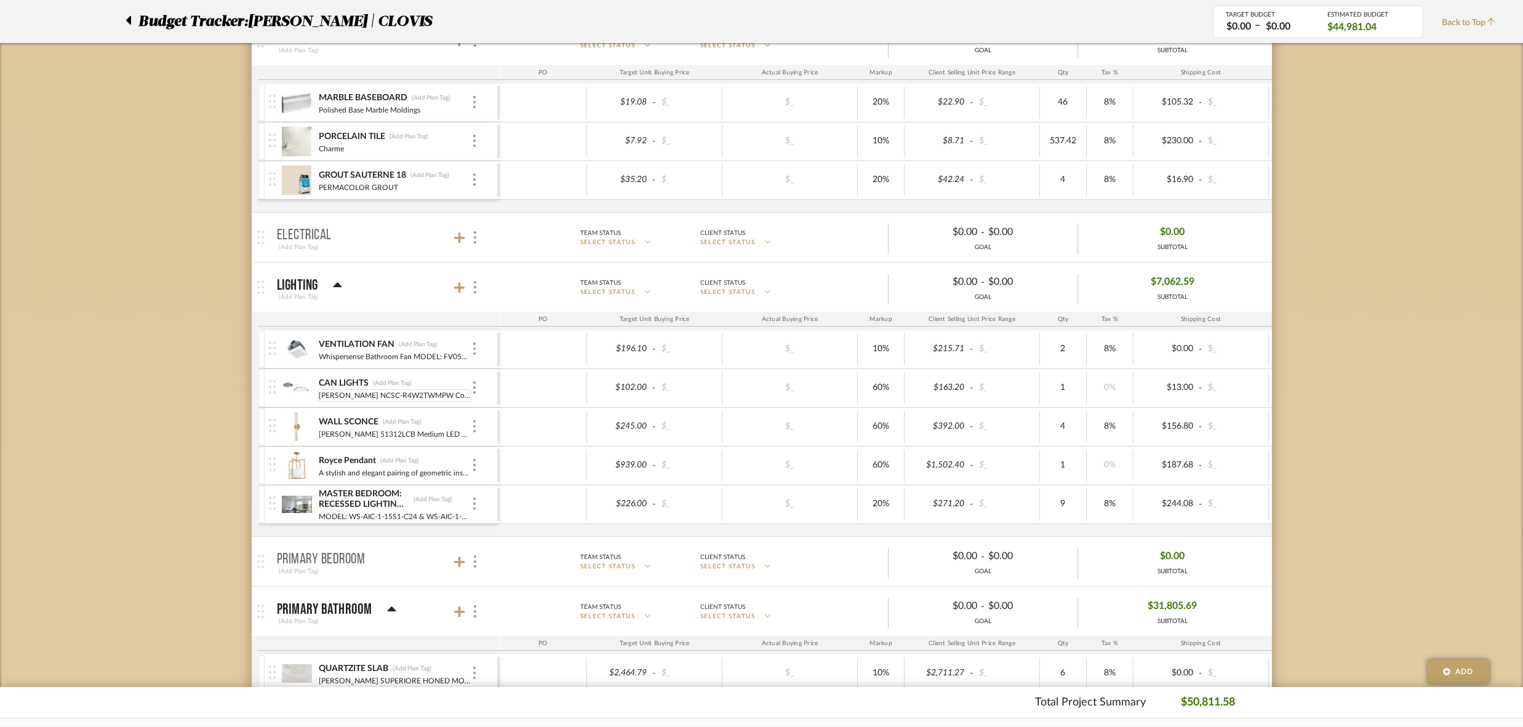
scroll to position [0, 0]
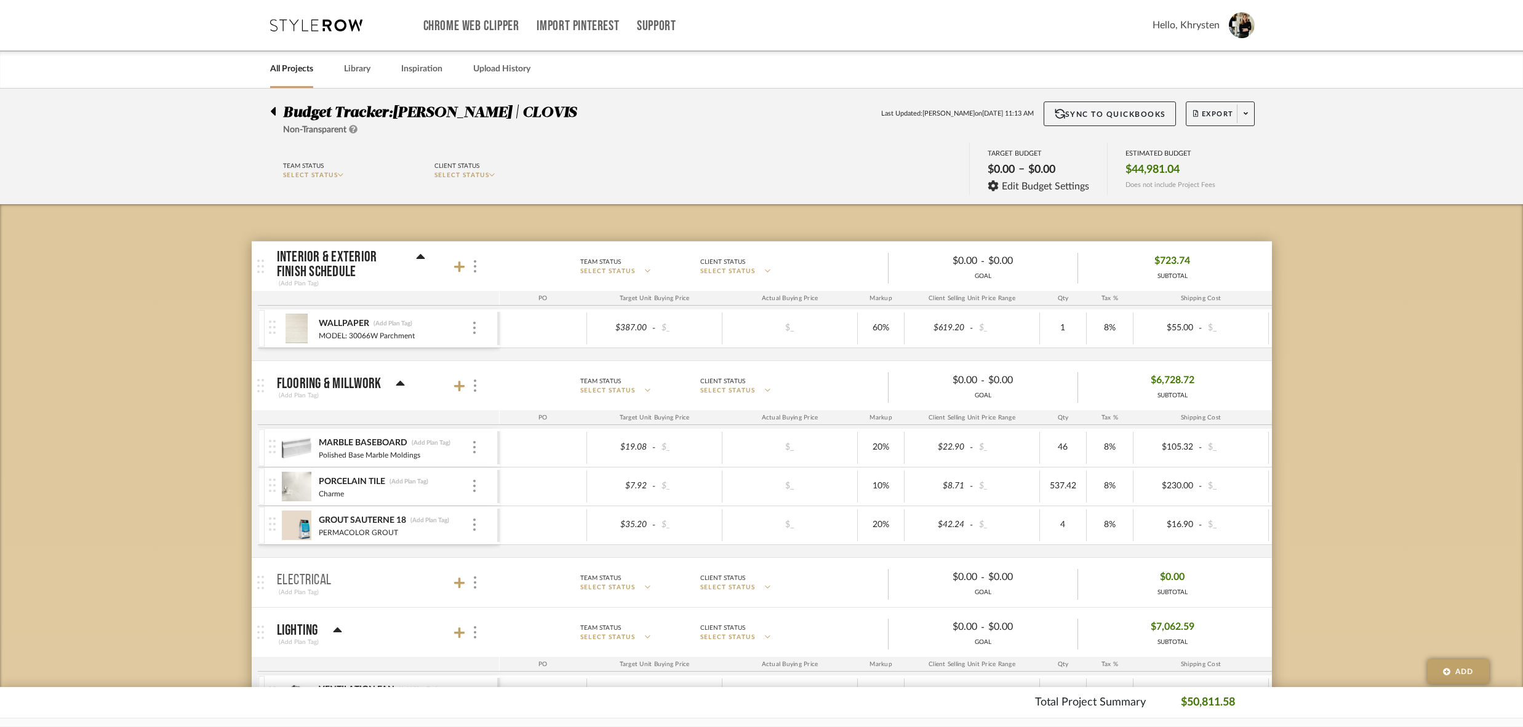
click at [445, 325] on div "WALLPAPER (Add Plan Tag)" at bounding box center [394, 324] width 153 height 12
click at [434, 320] on div "WALLPAPER (Add Plan Tag)" at bounding box center [394, 324] width 153 height 12
click at [293, 319] on img at bounding box center [297, 329] width 30 height 30
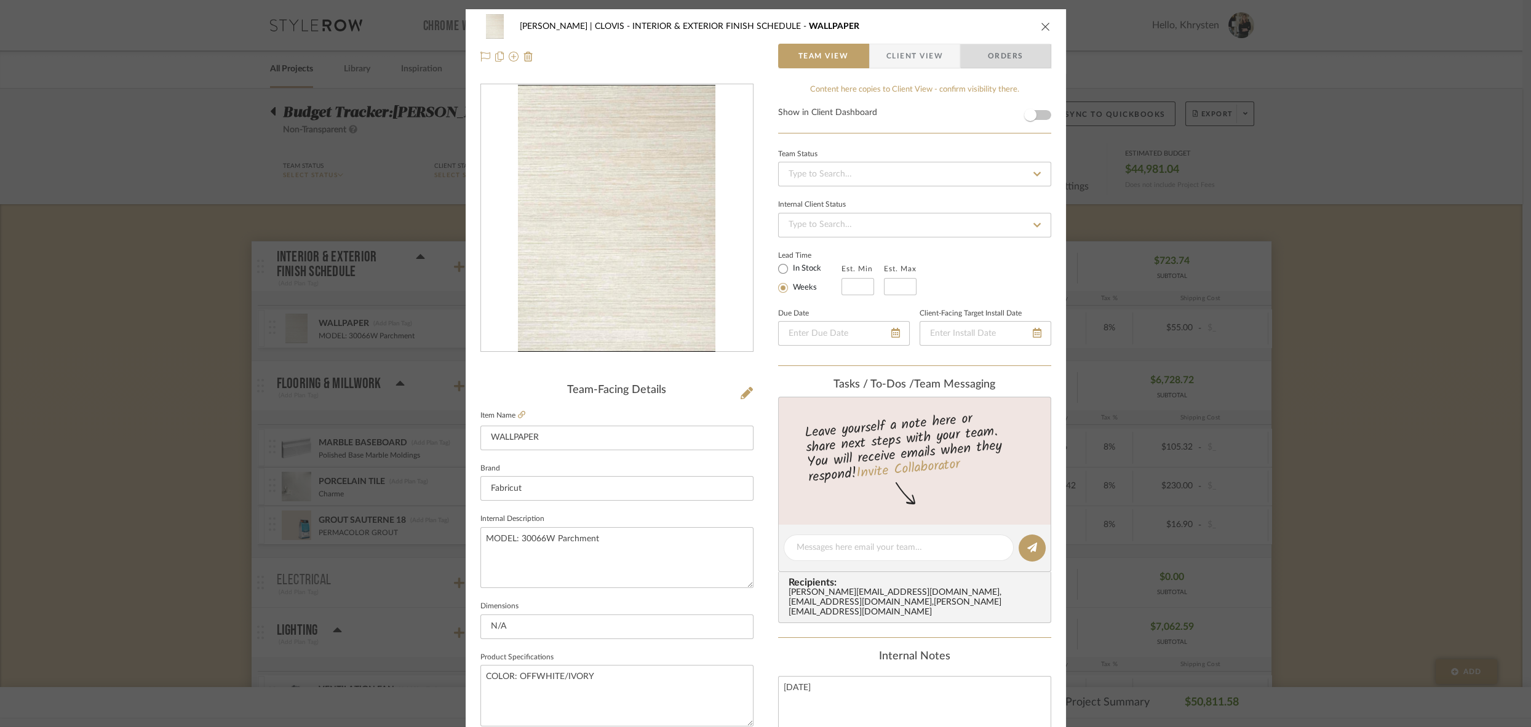
click at [1005, 52] on span "Orders" at bounding box center [1006, 56] width 63 height 25
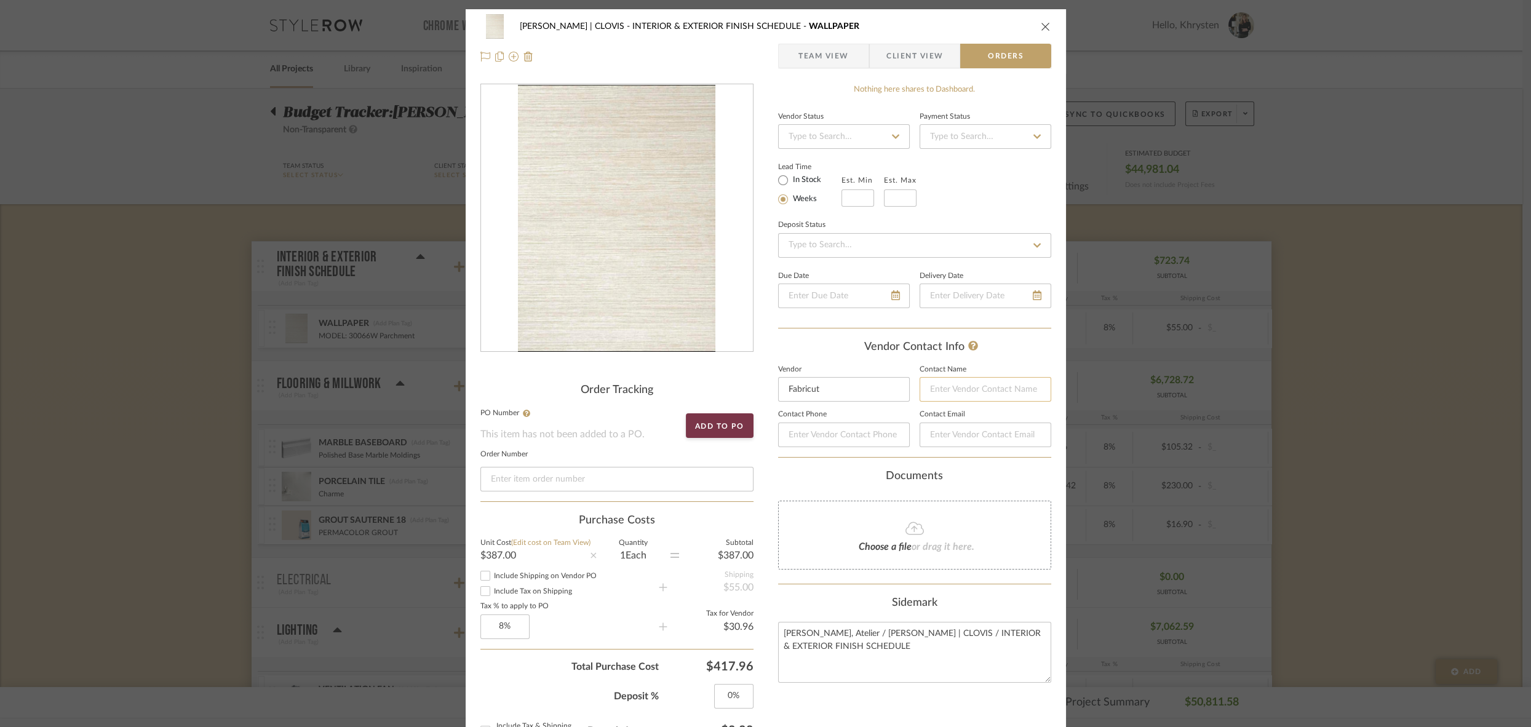
click at [962, 386] on input at bounding box center [986, 389] width 132 height 25
type input "Maria Costa"
click at [826, 344] on div "Vendor Contact Info" at bounding box center [914, 348] width 273 height 14
click at [1035, 23] on div "DUEKER | CLOVIS INTERIOR & EXTERIOR FINISH SCHEDULE WALLPAPER" at bounding box center [766, 26] width 571 height 25
click at [1043, 25] on icon "close" at bounding box center [1046, 27] width 10 height 10
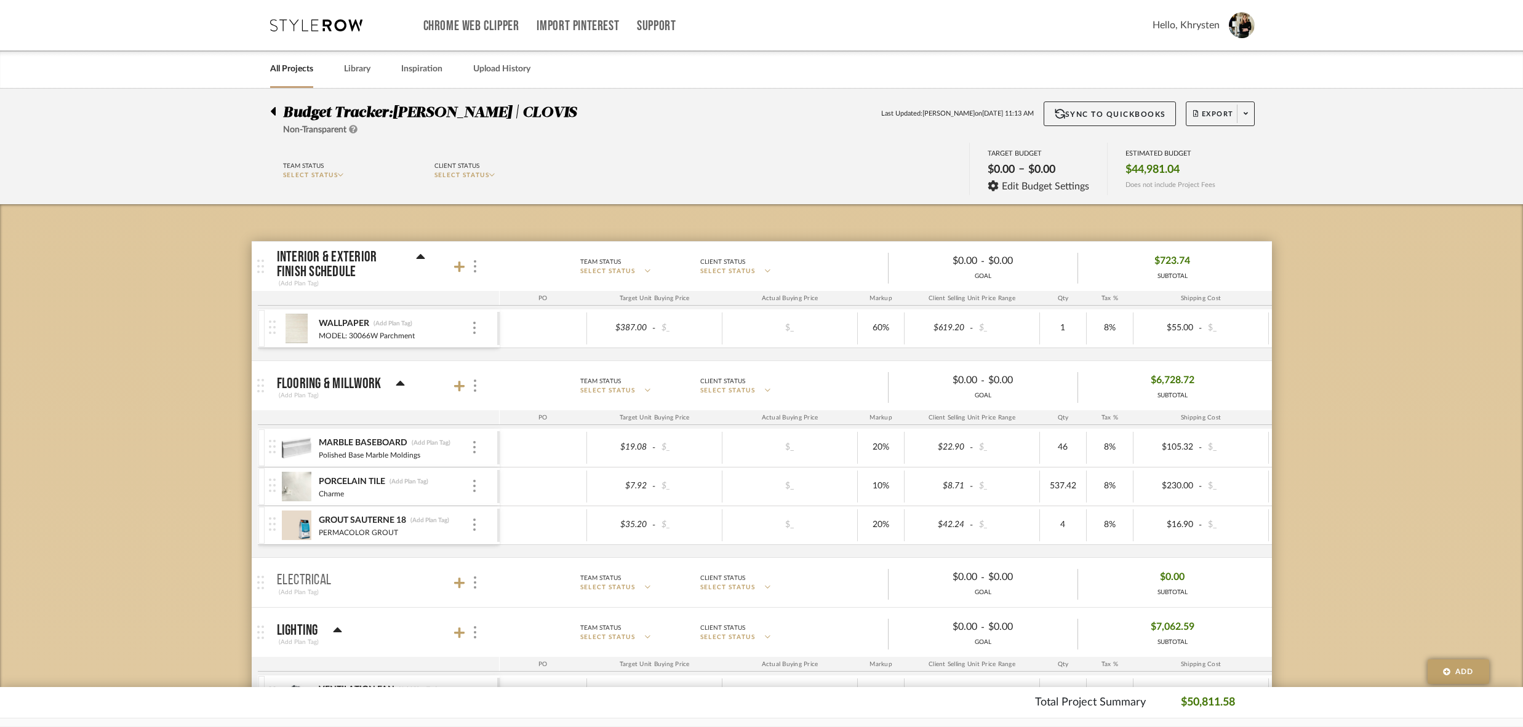
click at [451, 458] on div "MARBLE BASEBOARD (Add Plan Tag) Polished Base Marble Moldings" at bounding box center [394, 448] width 153 height 38
click at [308, 443] on img at bounding box center [297, 448] width 30 height 30
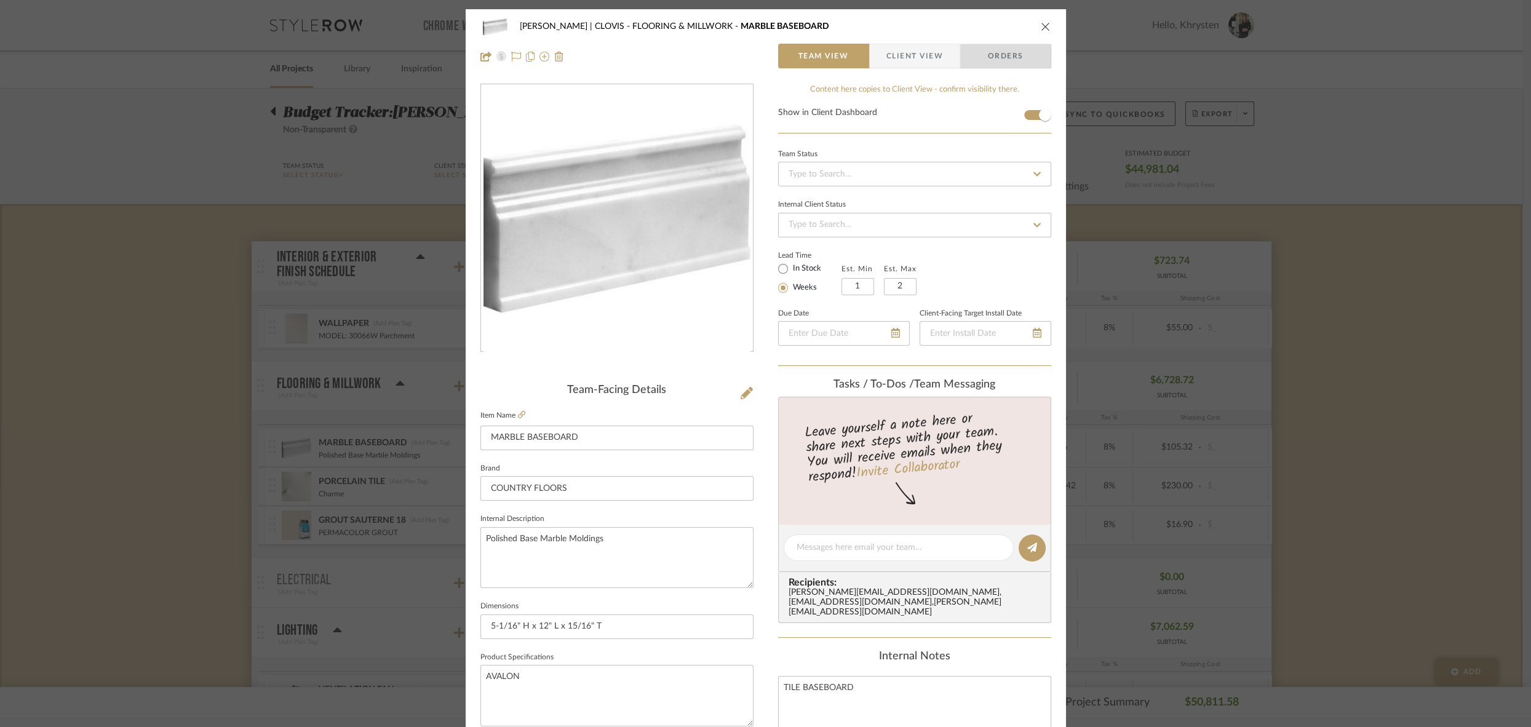
click at [1009, 49] on span "Orders" at bounding box center [1006, 56] width 63 height 25
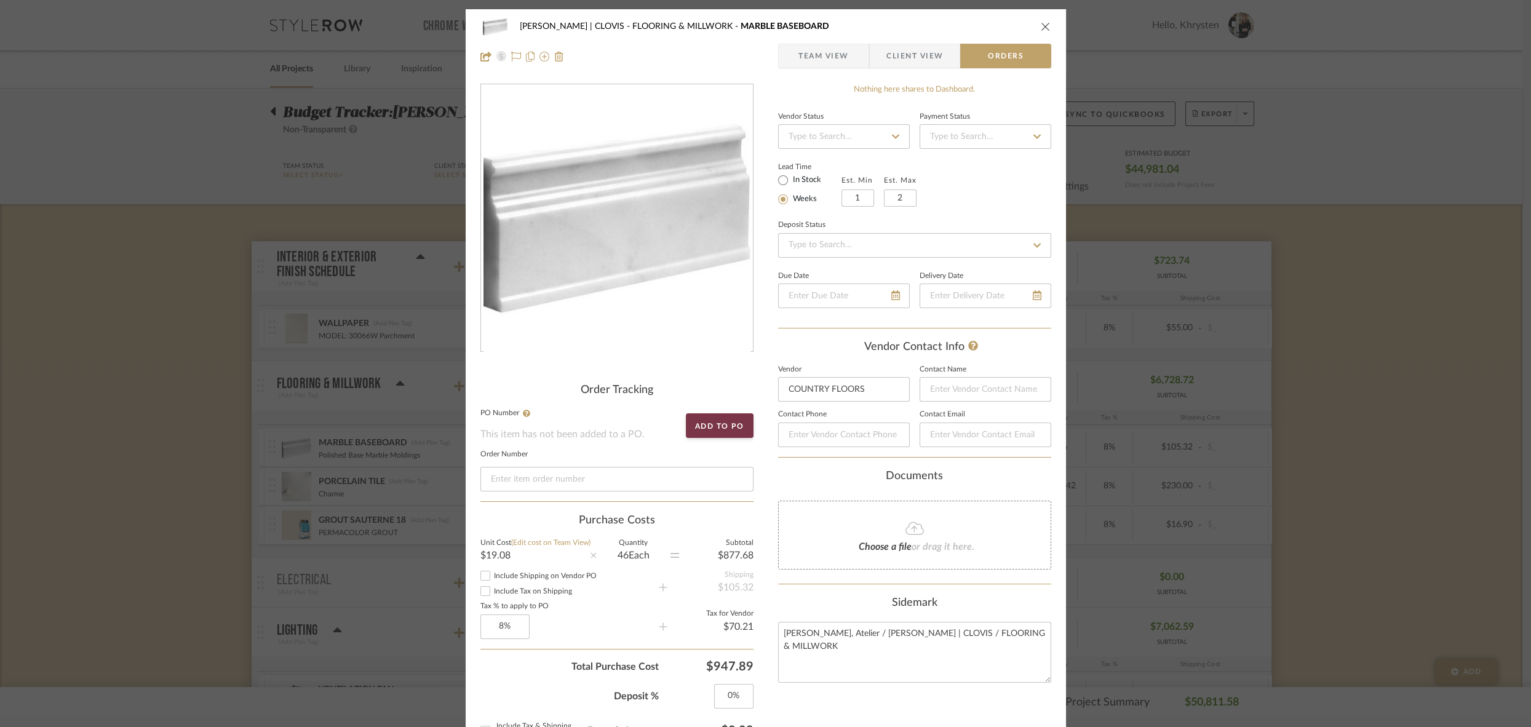
click at [1043, 27] on icon "close" at bounding box center [1046, 27] width 10 height 10
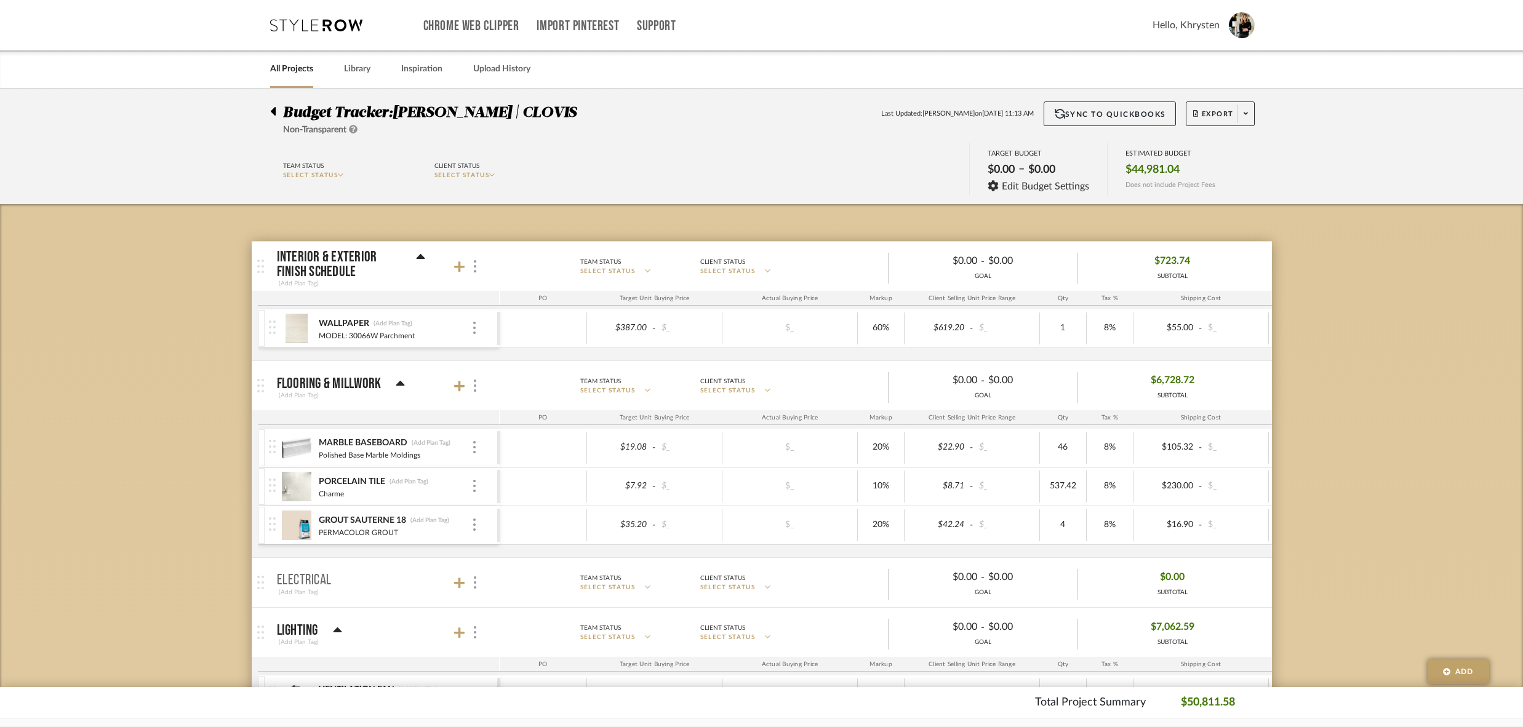
click at [460, 490] on div "Charme" at bounding box center [394, 493] width 153 height 10
click at [298, 480] on img at bounding box center [297, 487] width 30 height 30
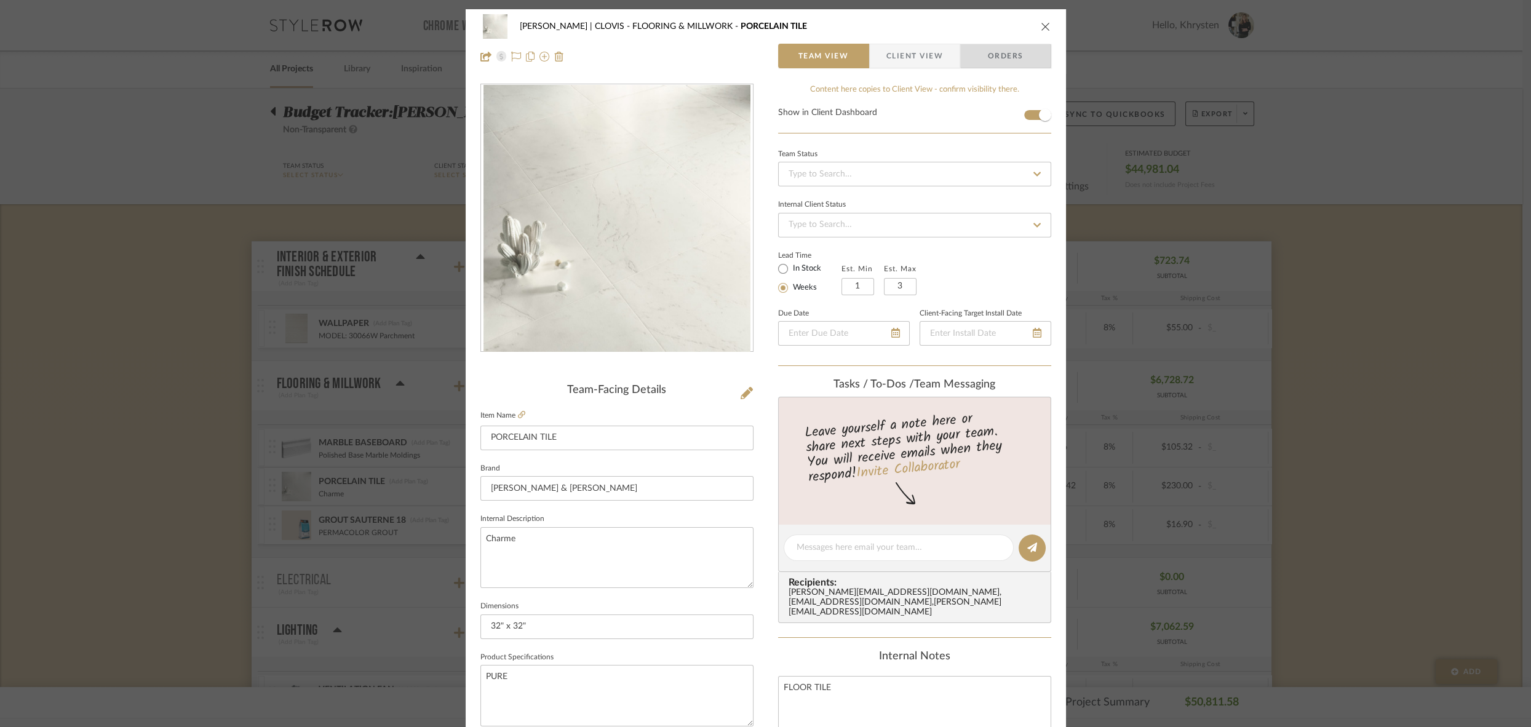
click at [994, 57] on span "Orders" at bounding box center [1006, 56] width 63 height 25
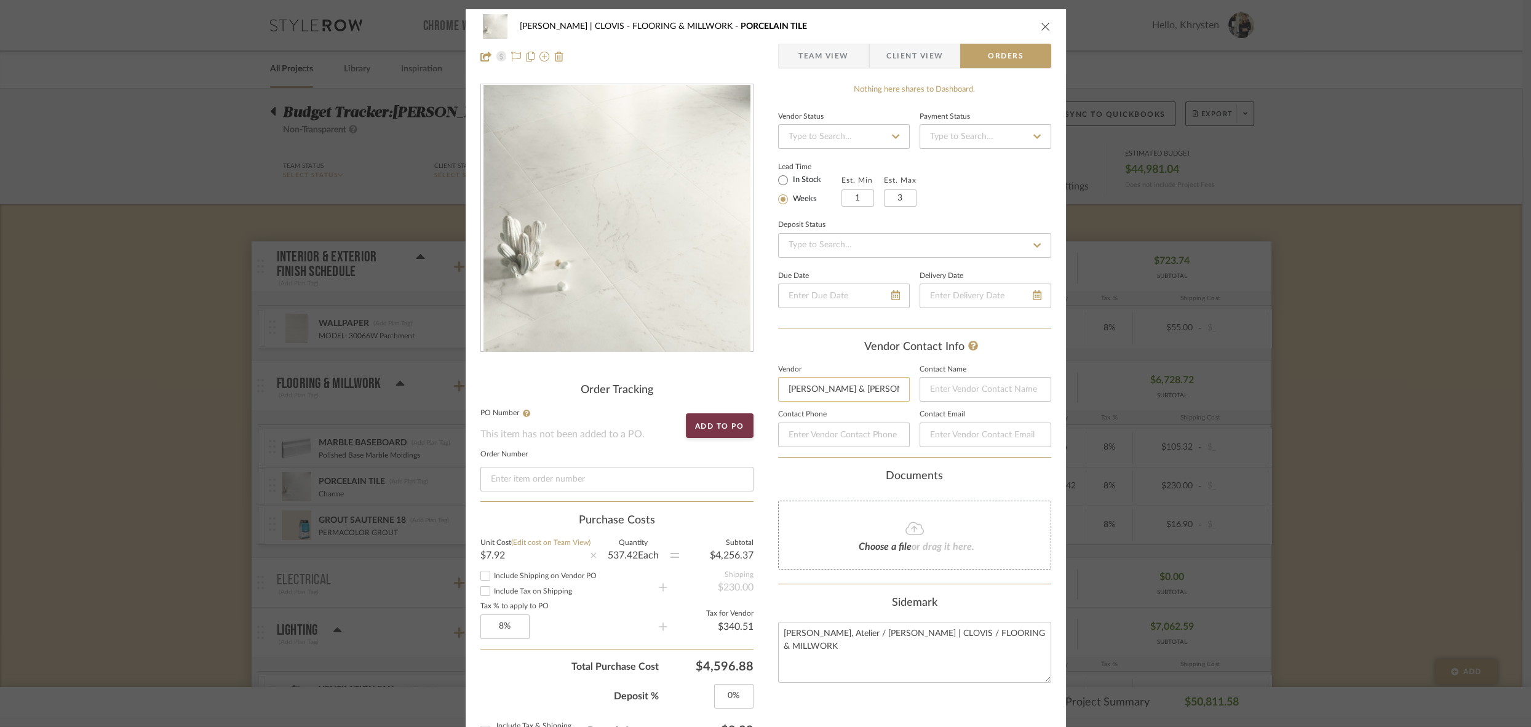
click at [876, 386] on input "Richards & Sterling" at bounding box center [844, 389] width 132 height 25
click at [875, 423] on span "Creative Tile" at bounding box center [844, 421] width 95 height 10
type input "Creative Tile"
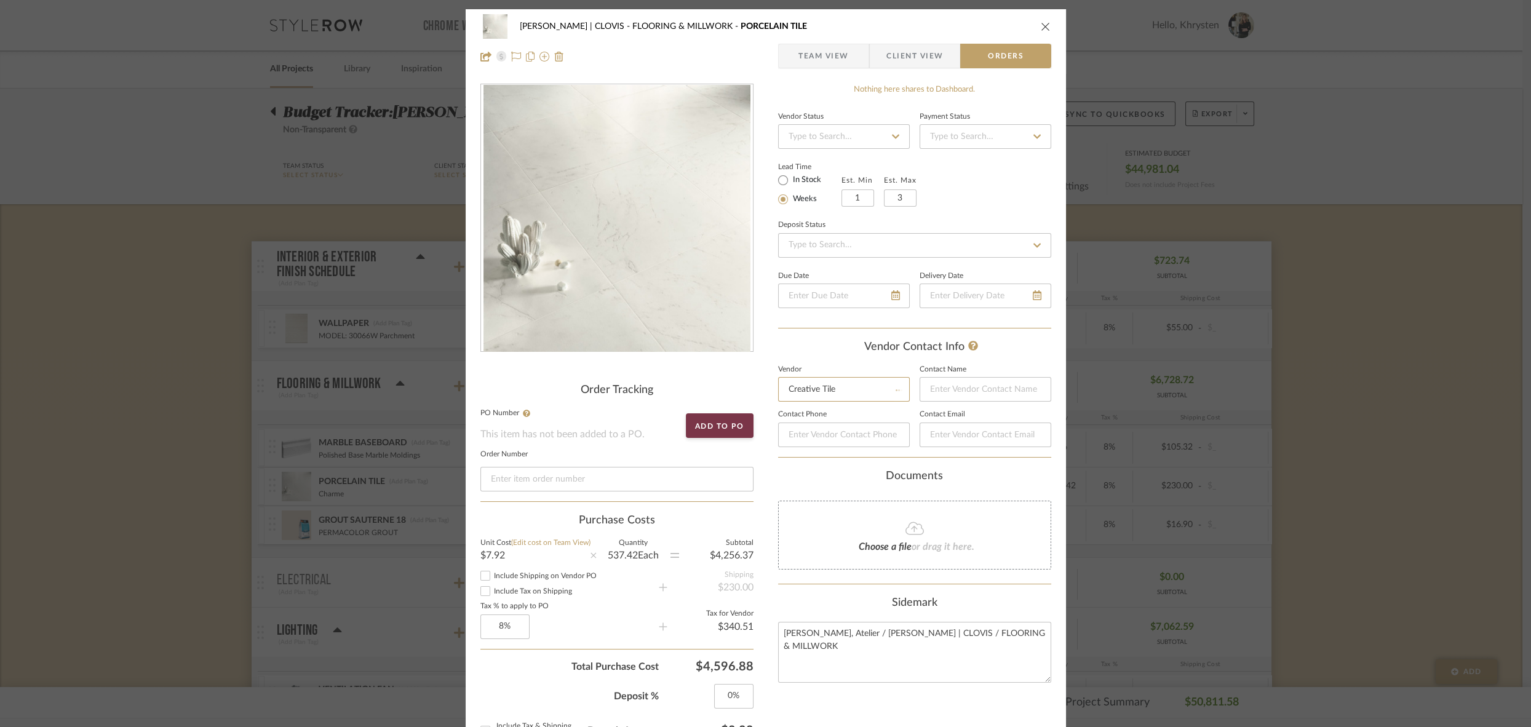
type input "KRIS SALINAS"
type input "+15594368453"
type input "ksalinas@mycreativetile.com"
click at [401, 581] on div "DUEKER | CLOVIS FLOORING & MILLWORK PORCELAIN TILE Team View Client View Orders…" at bounding box center [765, 363] width 1531 height 727
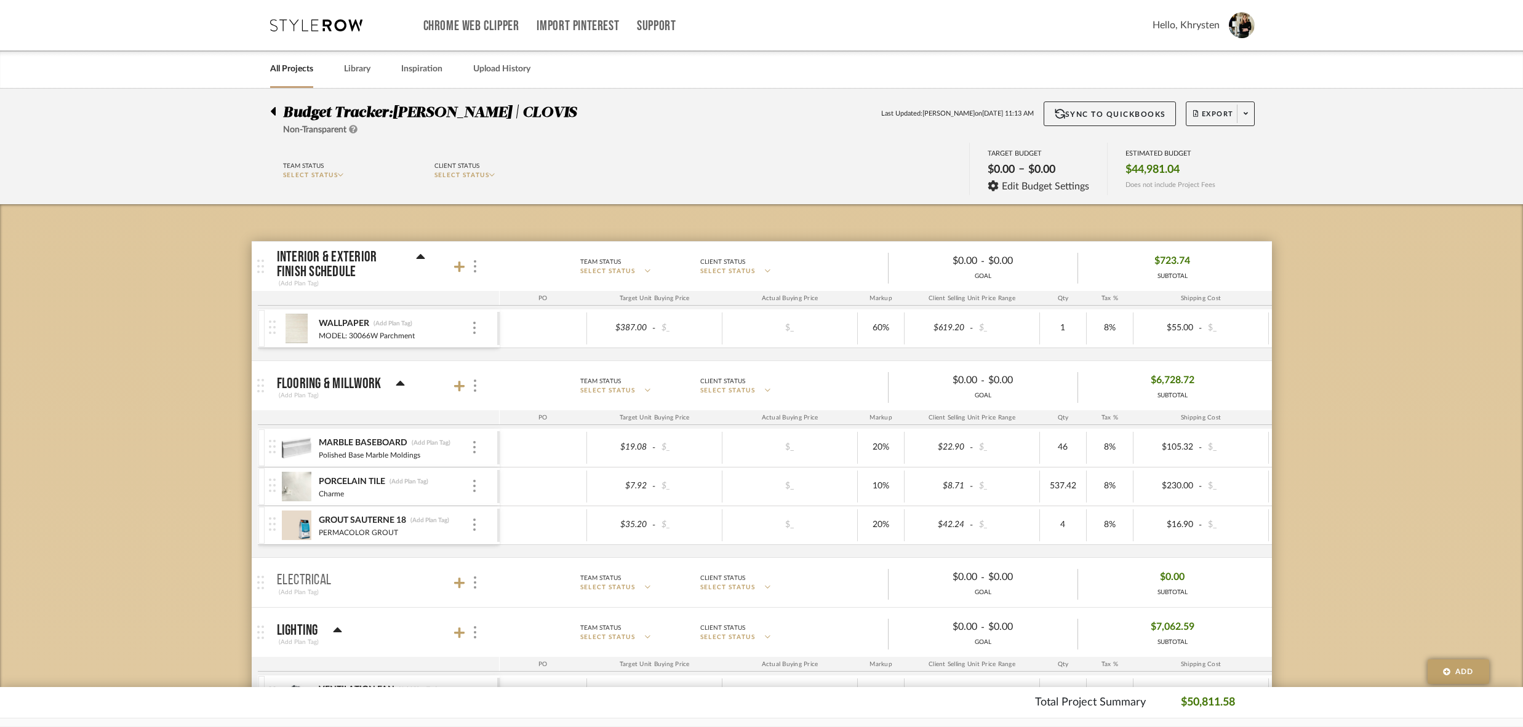
click at [436, 534] on div "GROUT SAUTERNE 18 (Add Plan Tag) PERMACOLOR GROUT" at bounding box center [394, 525] width 153 height 38
click at [295, 524] on img at bounding box center [297, 526] width 30 height 30
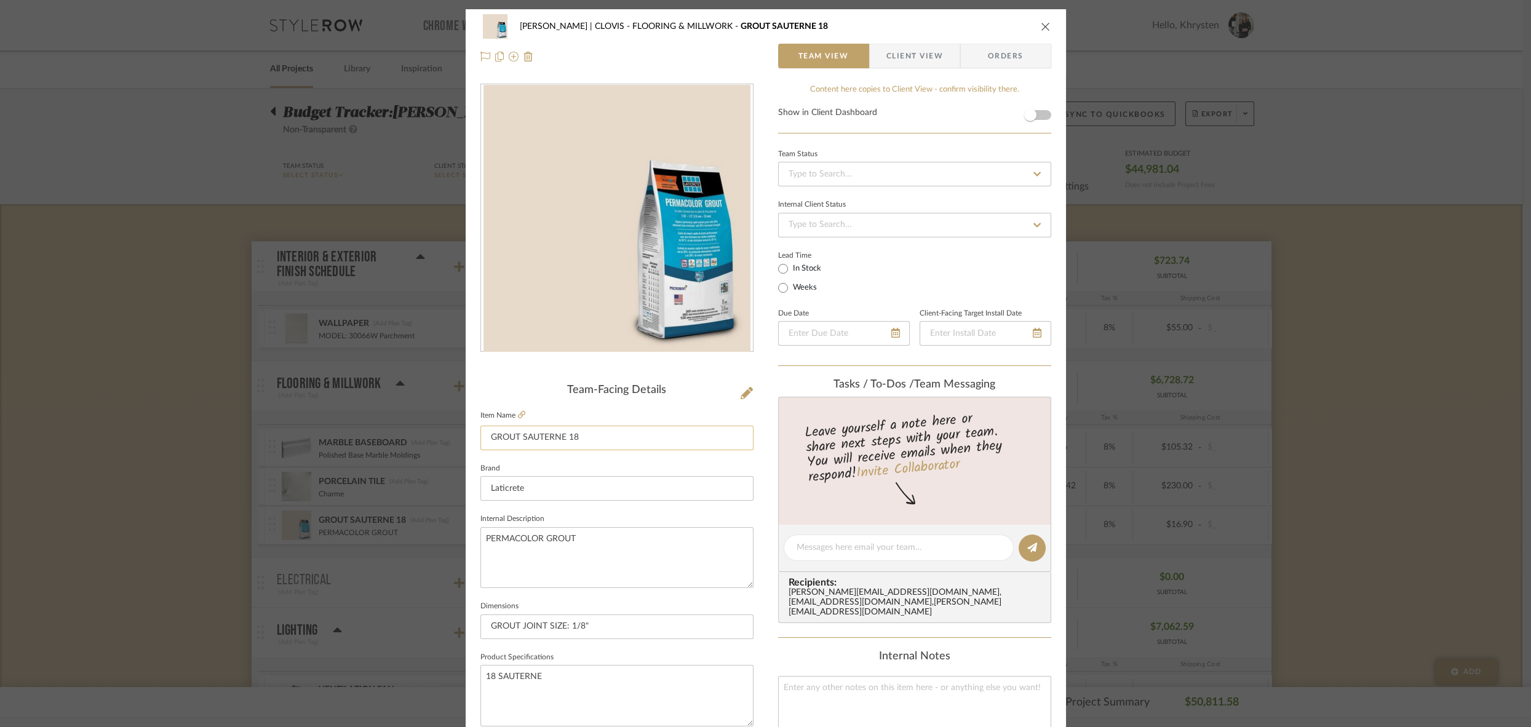
drag, startPoint x: 517, startPoint y: 437, endPoint x: 602, endPoint y: 433, distance: 85.0
click at [602, 433] on input "GROUT SAUTERNE 18" at bounding box center [617, 438] width 273 height 25
click at [175, 553] on div "DUEKER | CLOVIS FLOORING & MILLWORK GROUT SAUTERNE 18 Team View Client View Ord…" at bounding box center [765, 363] width 1531 height 727
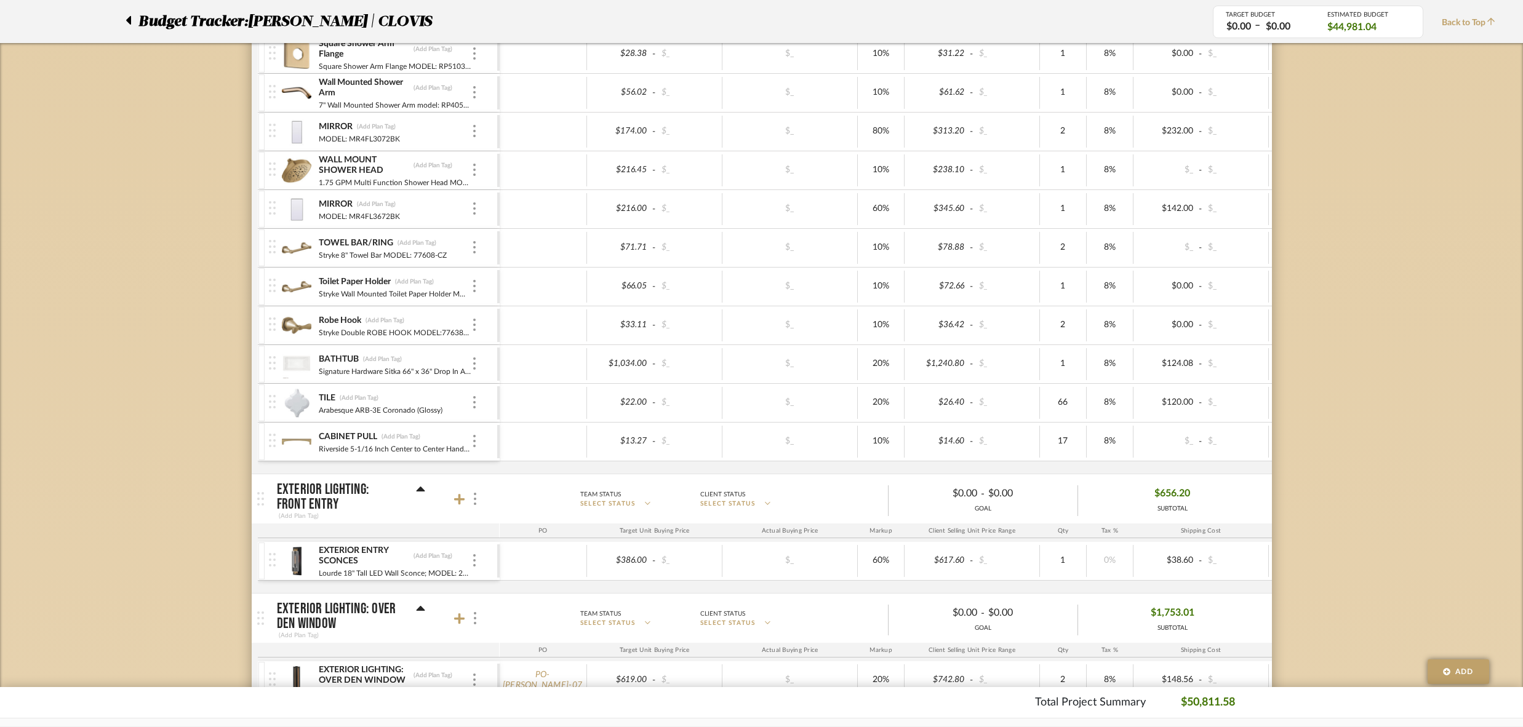
scroll to position [1706, 0]
click at [276, 383] on div at bounding box center [273, 398] width 17 height 38
click at [298, 386] on img at bounding box center [297, 398] width 30 height 30
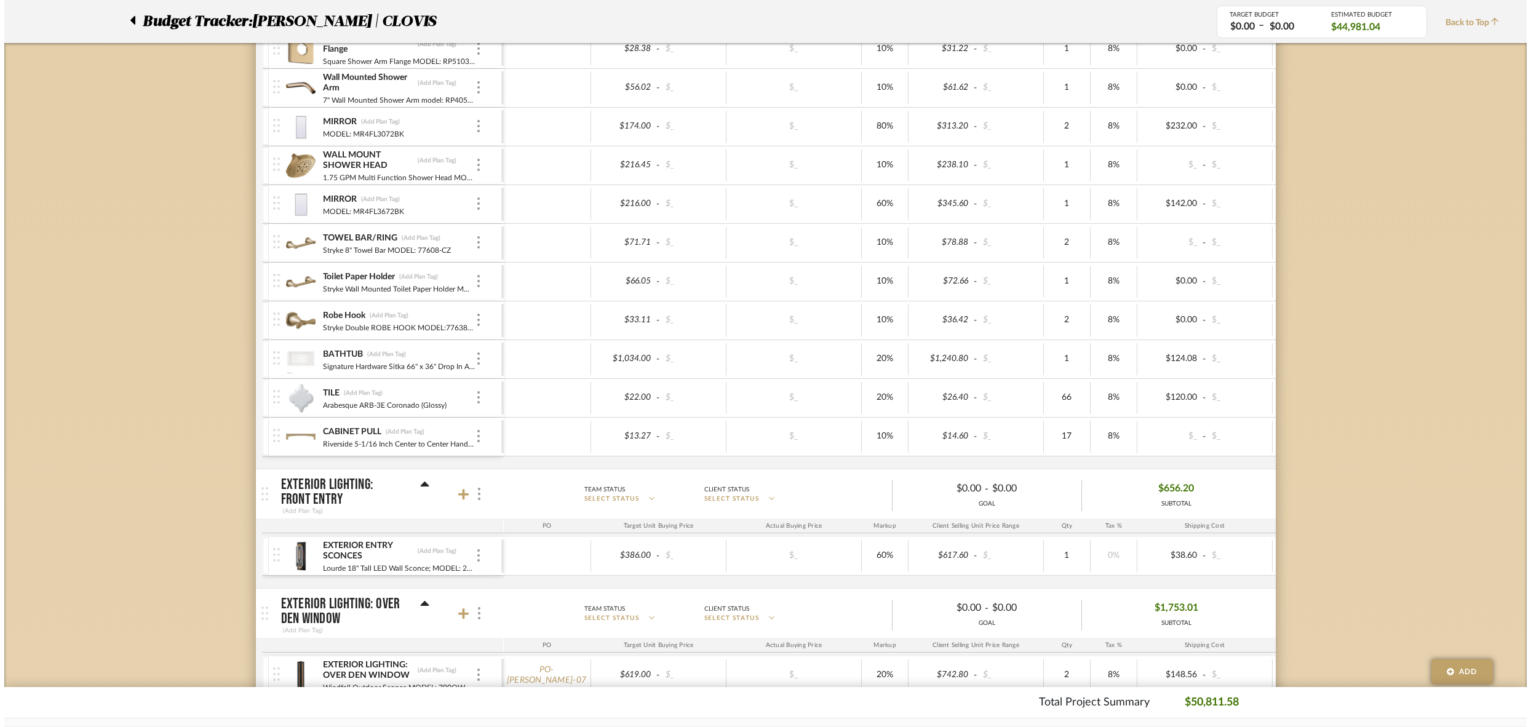
scroll to position [0, 0]
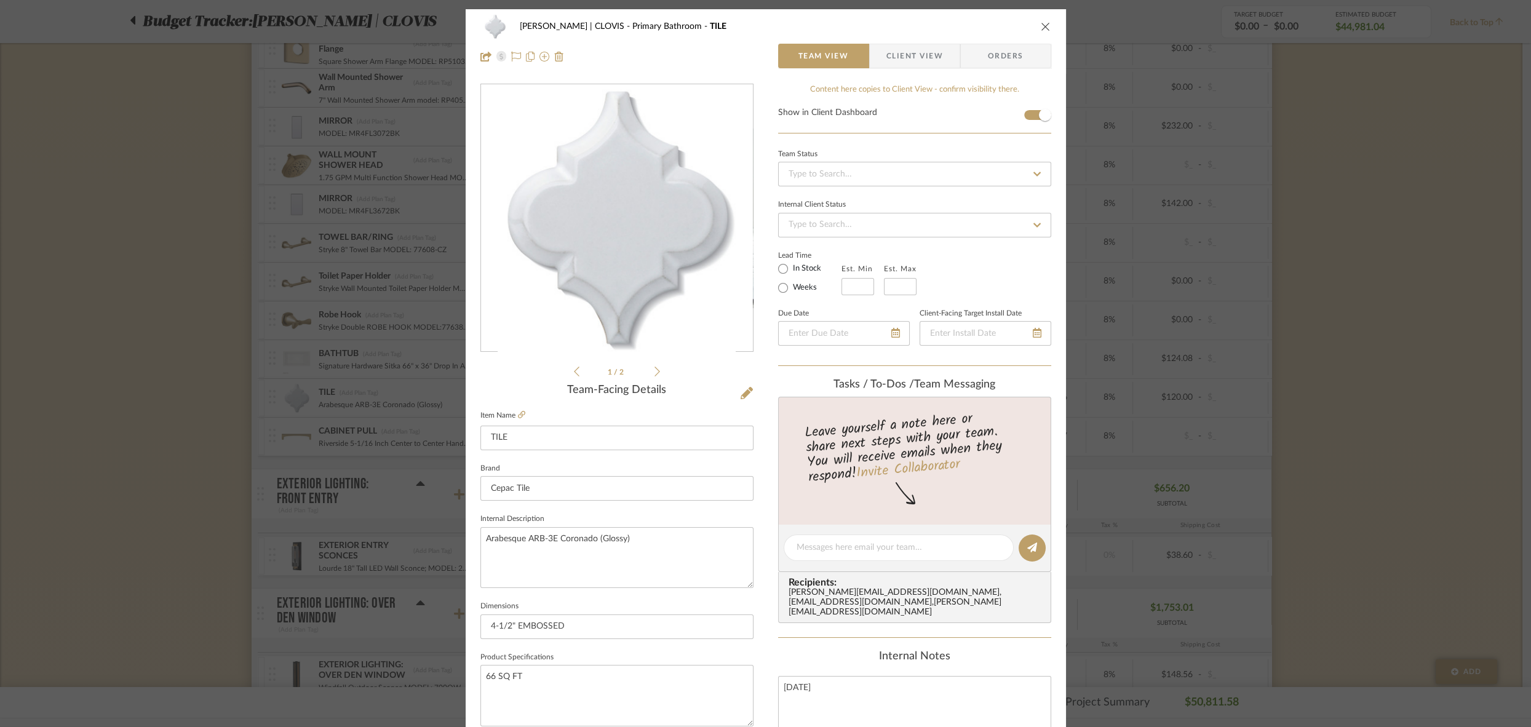
click at [989, 54] on span "Orders" at bounding box center [1006, 56] width 63 height 25
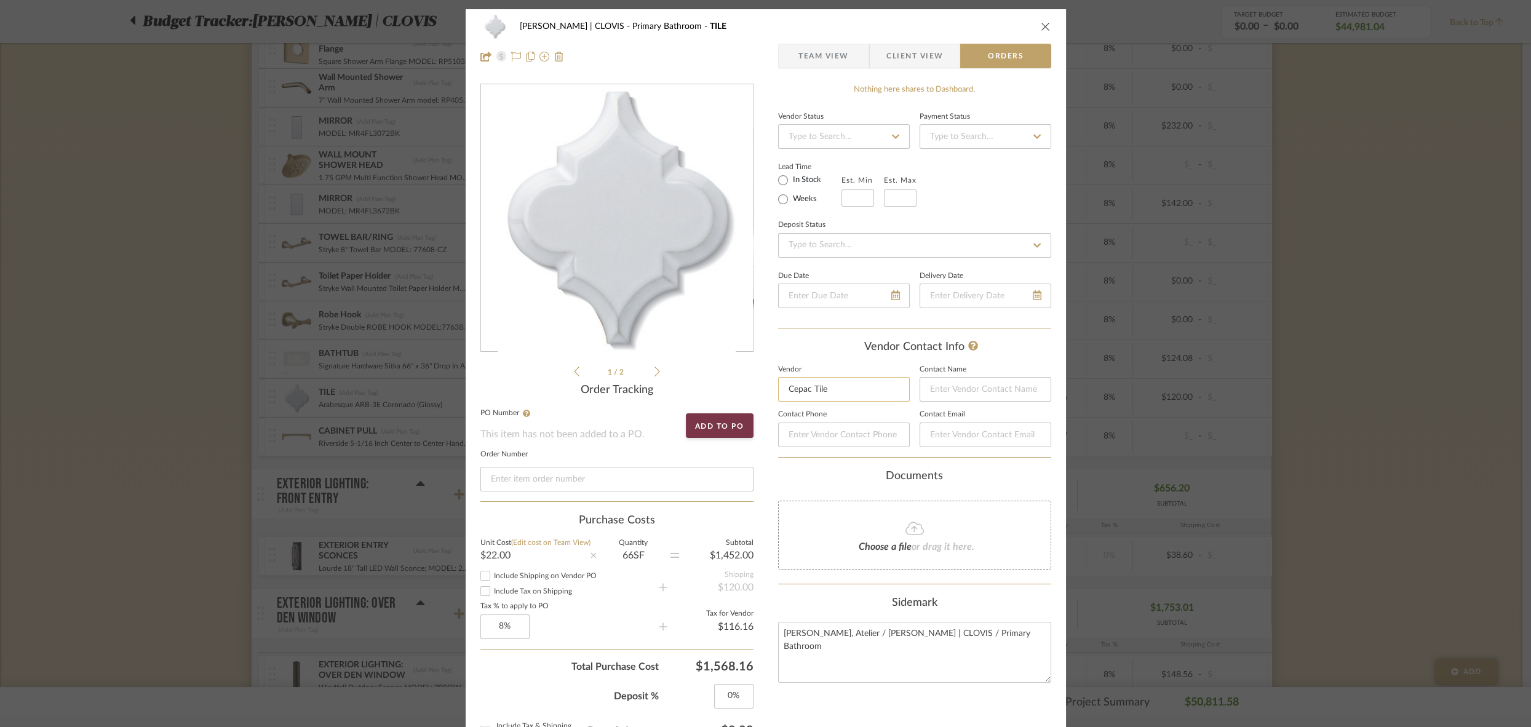
click at [835, 389] on input "Cepac Tile" at bounding box center [844, 389] width 132 height 25
click at [864, 422] on span "Creative Tile" at bounding box center [844, 421] width 95 height 10
type input "Creative Tile"
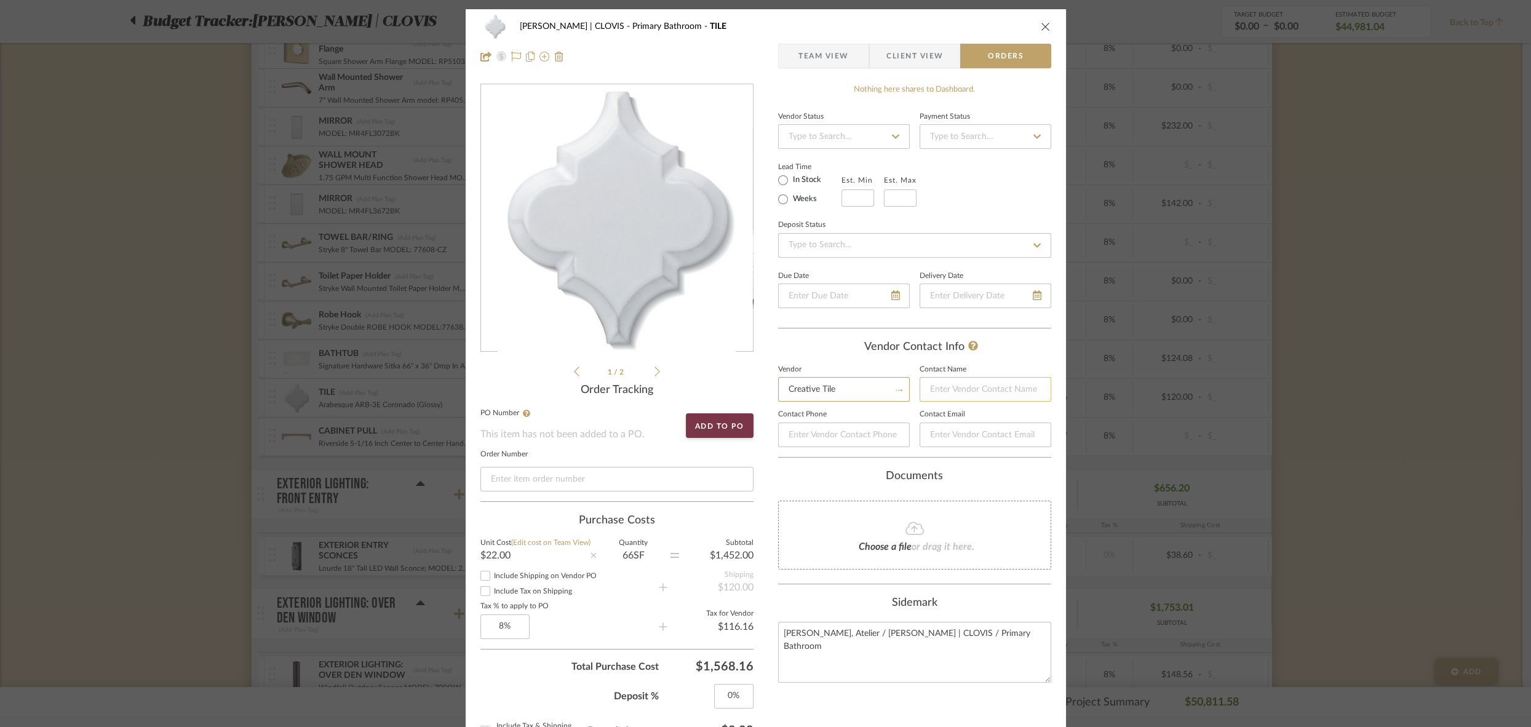
type input "KRIS SALINAS"
type input "+15594368453"
click at [927, 433] on input "ksalinas@mycreativetile.com" at bounding box center [986, 435] width 132 height 25
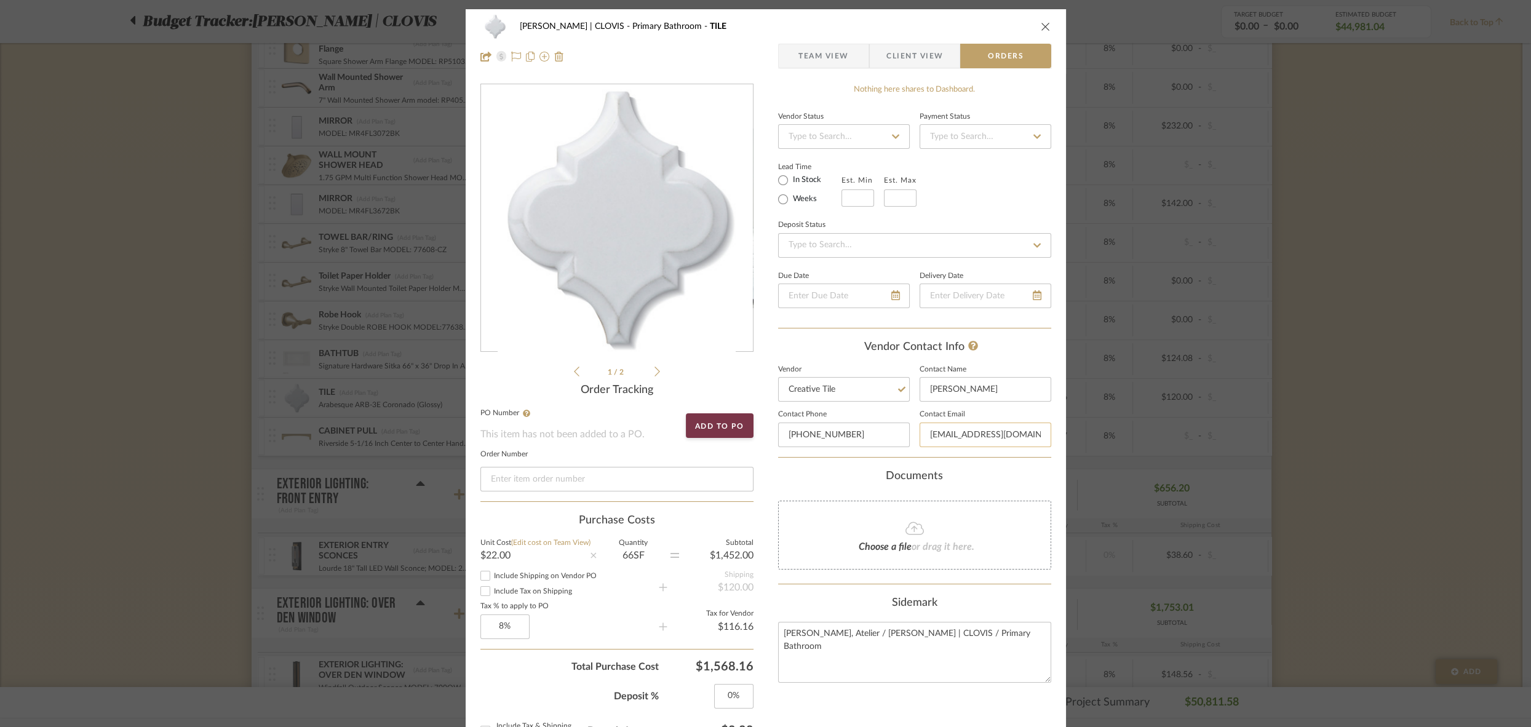
paste input "Kristopher"
type input "Kristopher@mycreativetile.com"
drag, startPoint x: 851, startPoint y: 438, endPoint x: 746, endPoint y: 430, distance: 104.9
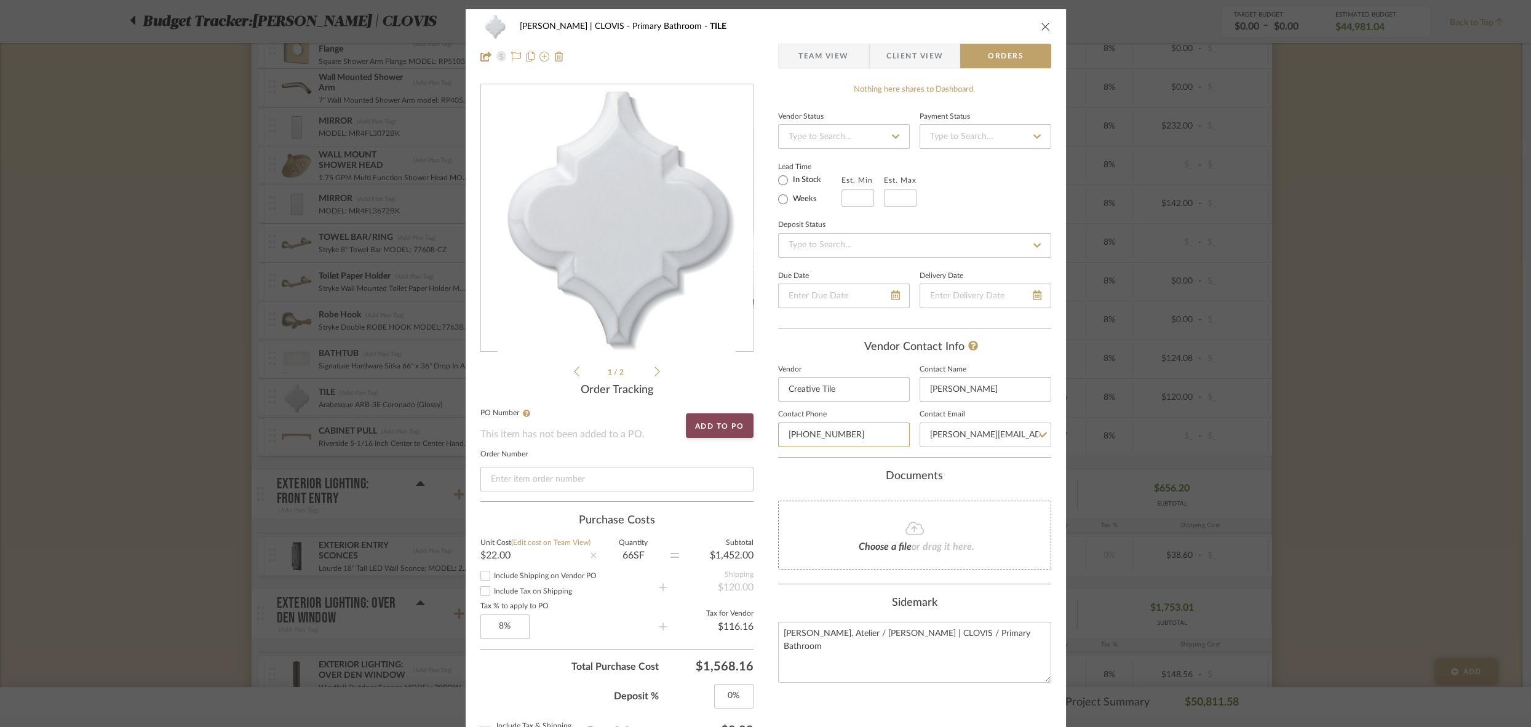
click at [746, 430] on div "DUEKER | CLOVIS Primary Bathroom TILE Team View Client View Orders 1 / 2 Order …" at bounding box center [766, 658] width 600 height 1299
click at [941, 391] on input "KRIS SALINAS" at bounding box center [986, 389] width 132 height 25
click at [952, 388] on input "KRIStopher SALINAS" at bounding box center [986, 389] width 132 height 25
click at [952, 389] on input "KRIStopher SALINAS" at bounding box center [986, 389] width 132 height 25
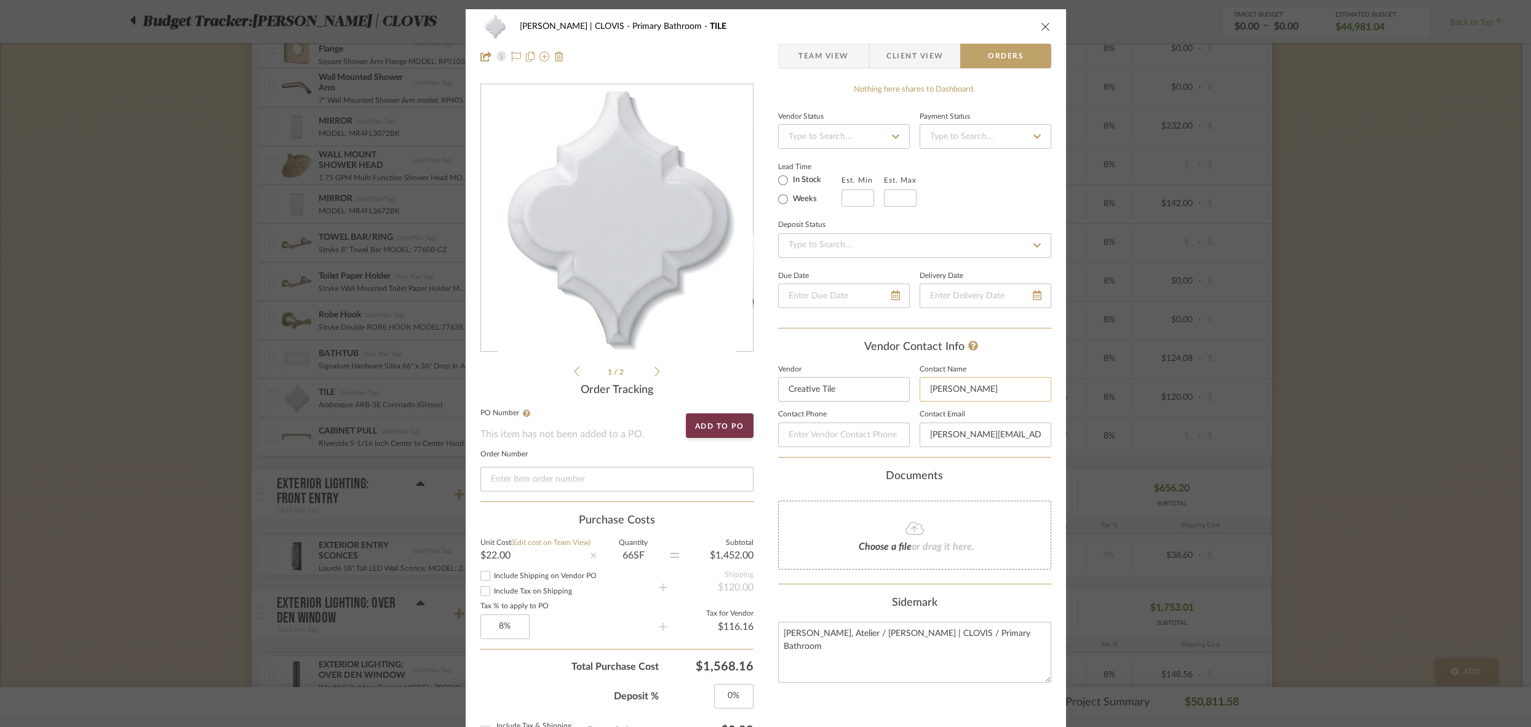
click at [952, 389] on input "KRIStopher SALINAS" at bounding box center [986, 389] width 132 height 25
type input "Kristopher Salinas"
click at [1021, 476] on div "Documents" at bounding box center [914, 477] width 273 height 14
click at [1041, 28] on icon "close" at bounding box center [1046, 27] width 10 height 10
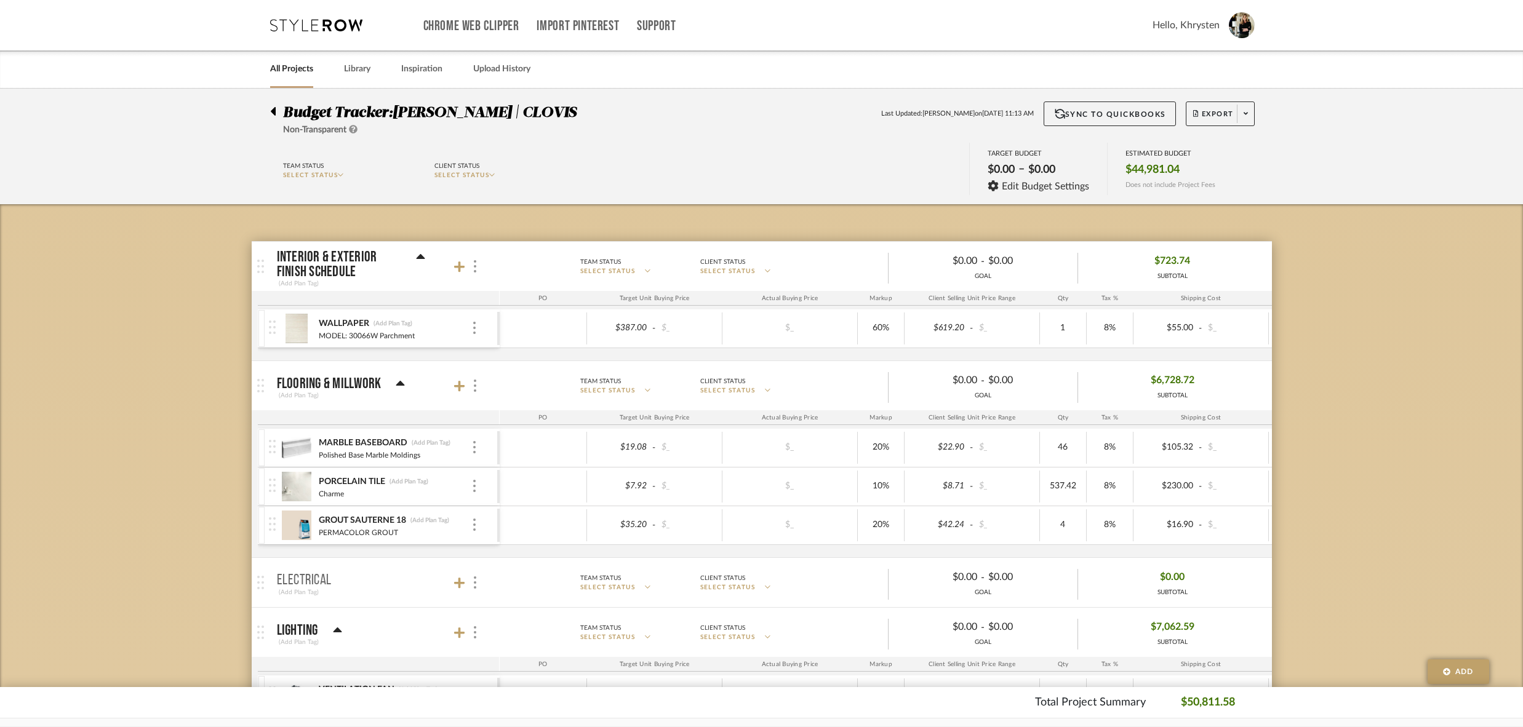
click at [300, 481] on img at bounding box center [297, 487] width 30 height 30
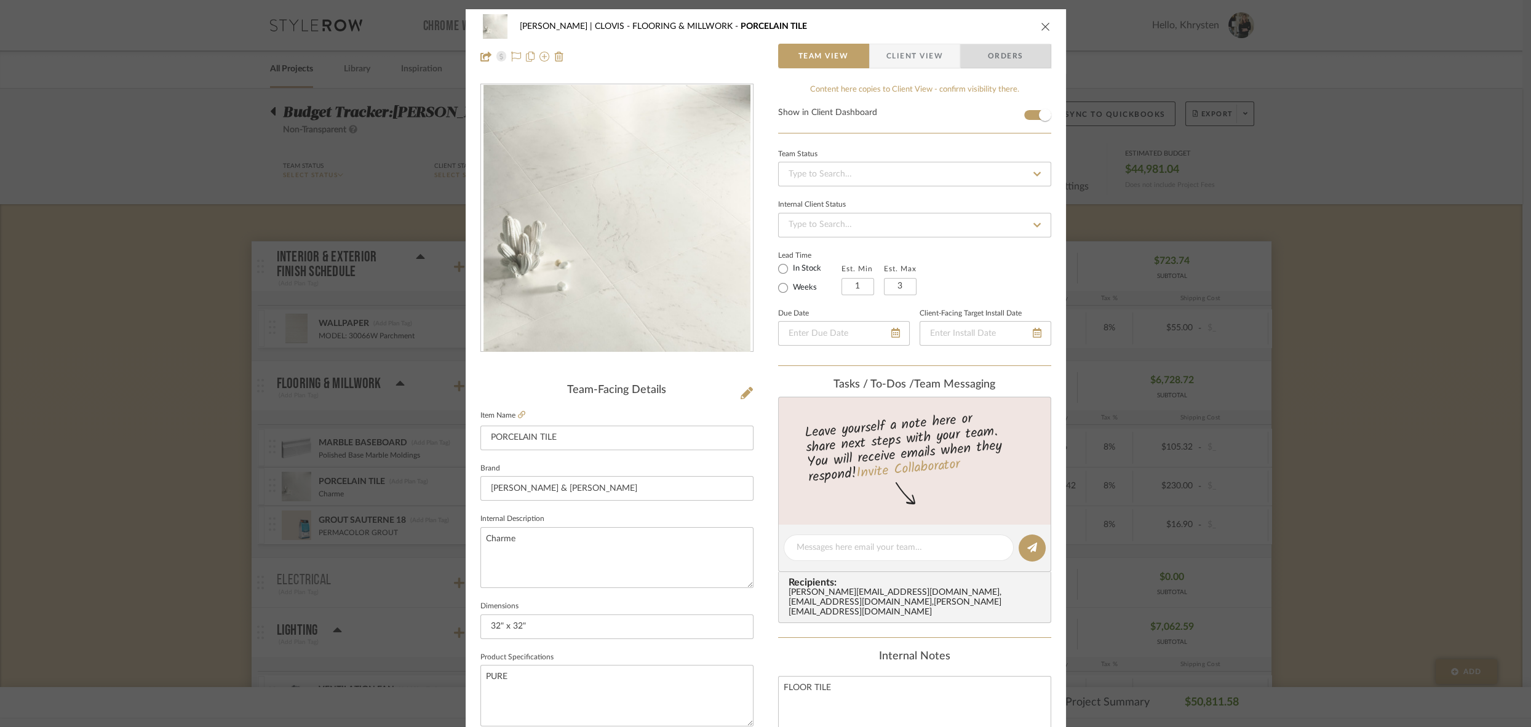
click at [999, 62] on span "Orders" at bounding box center [1006, 56] width 63 height 25
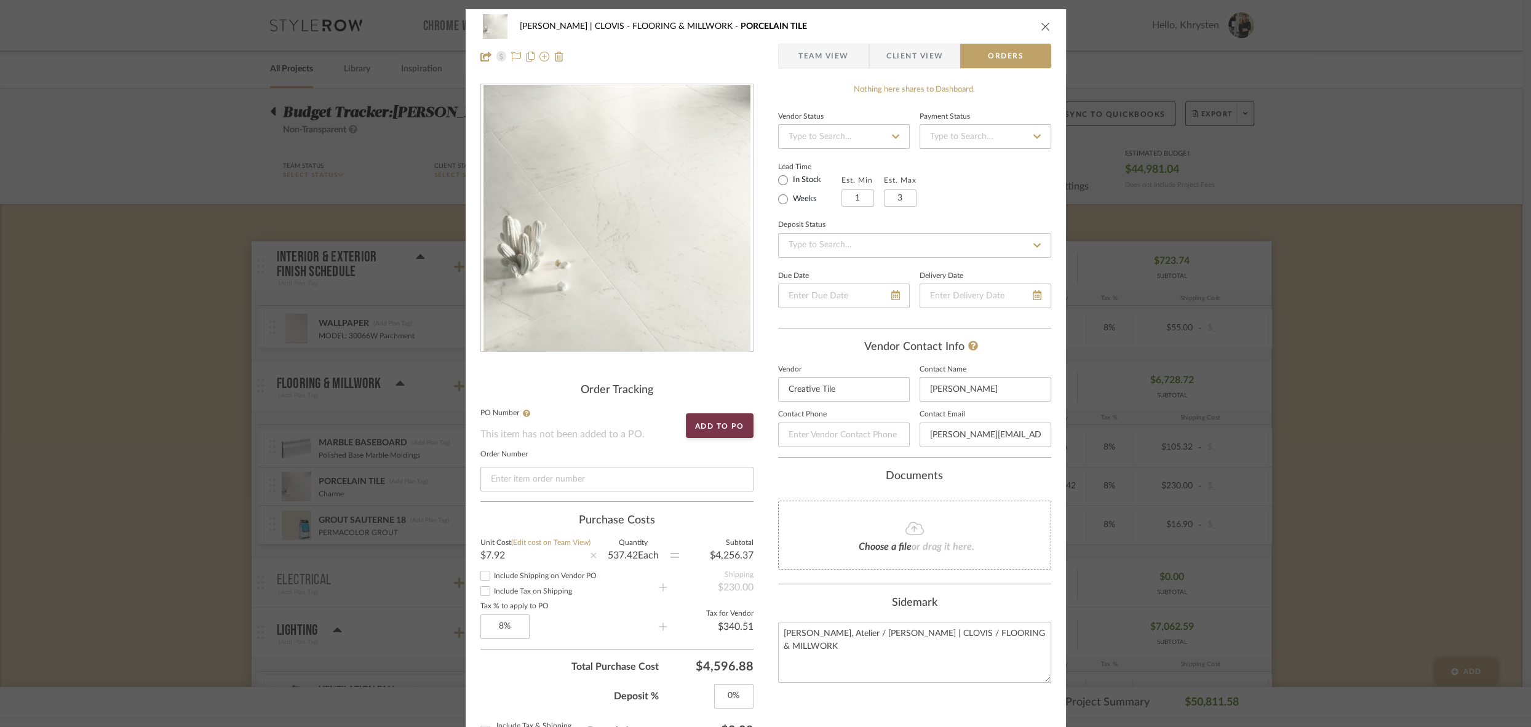
click at [1043, 25] on icon "close" at bounding box center [1046, 27] width 10 height 10
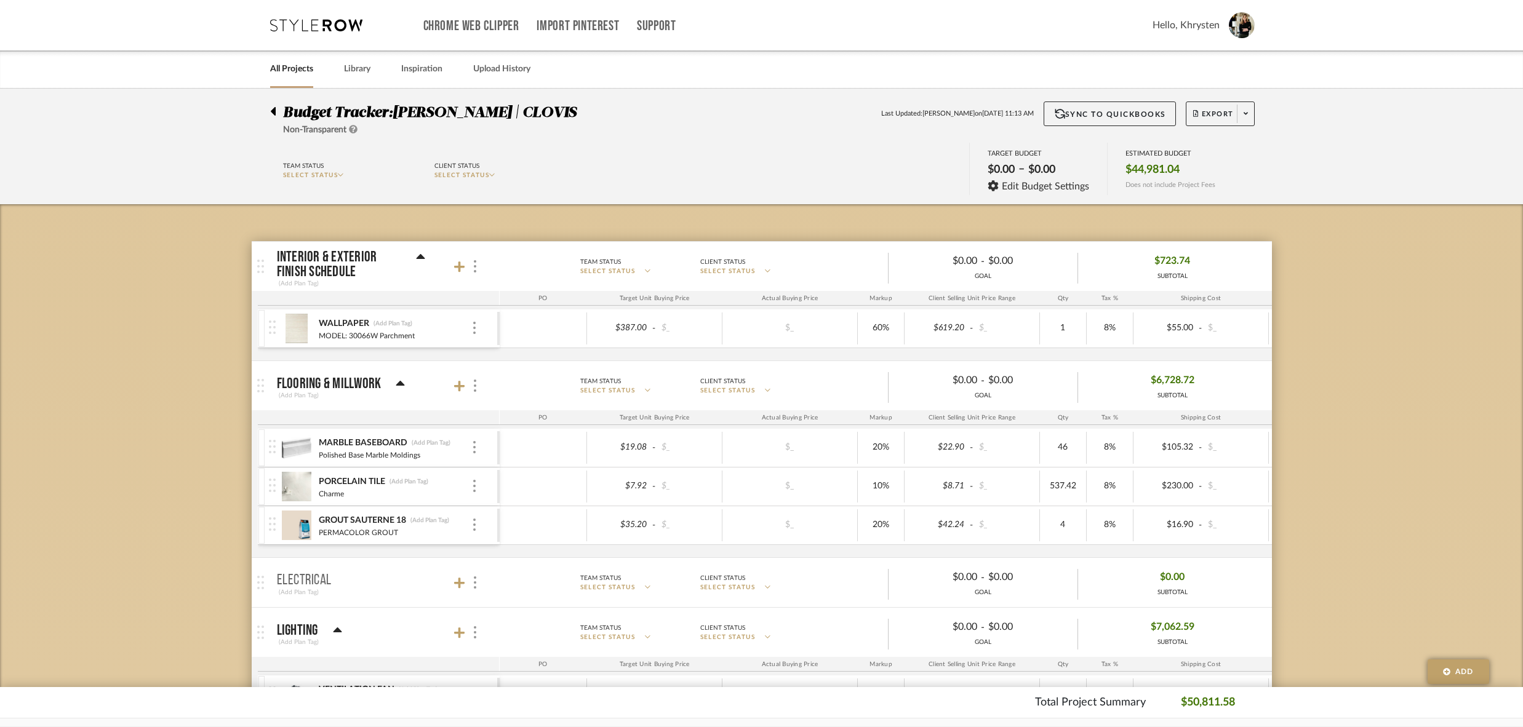
click at [272, 523] on img at bounding box center [272, 524] width 7 height 14
click at [465, 528] on div "PERMACOLOR GROUT" at bounding box center [394, 532] width 153 height 10
click at [289, 516] on img at bounding box center [297, 526] width 30 height 30
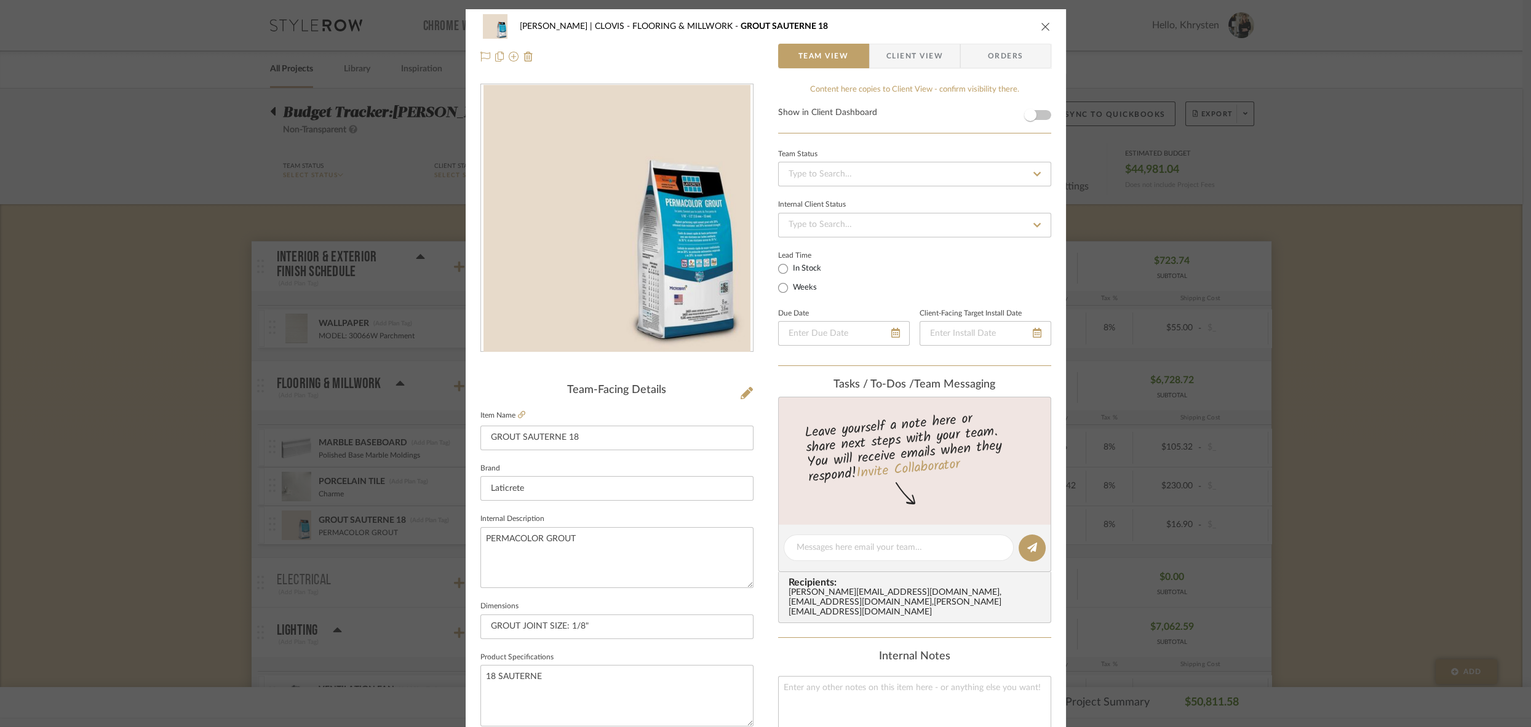
click at [1011, 58] on span "Orders" at bounding box center [1006, 56] width 63 height 25
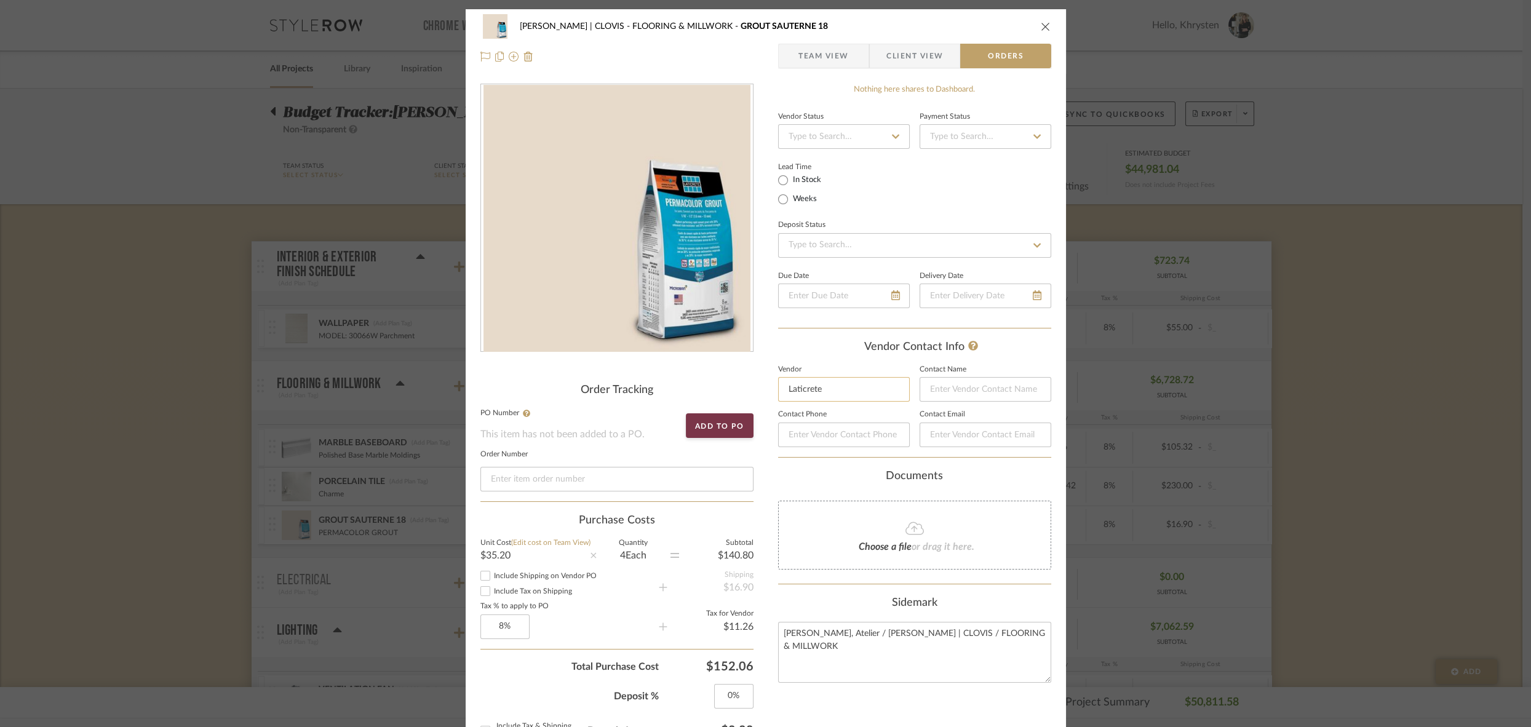
click at [807, 386] on input "Laticrete" at bounding box center [844, 389] width 132 height 25
click at [826, 420] on span "Creative Tile" at bounding box center [844, 421] width 95 height 10
type input "Creative Tile"
type input "Kristopher Salinas"
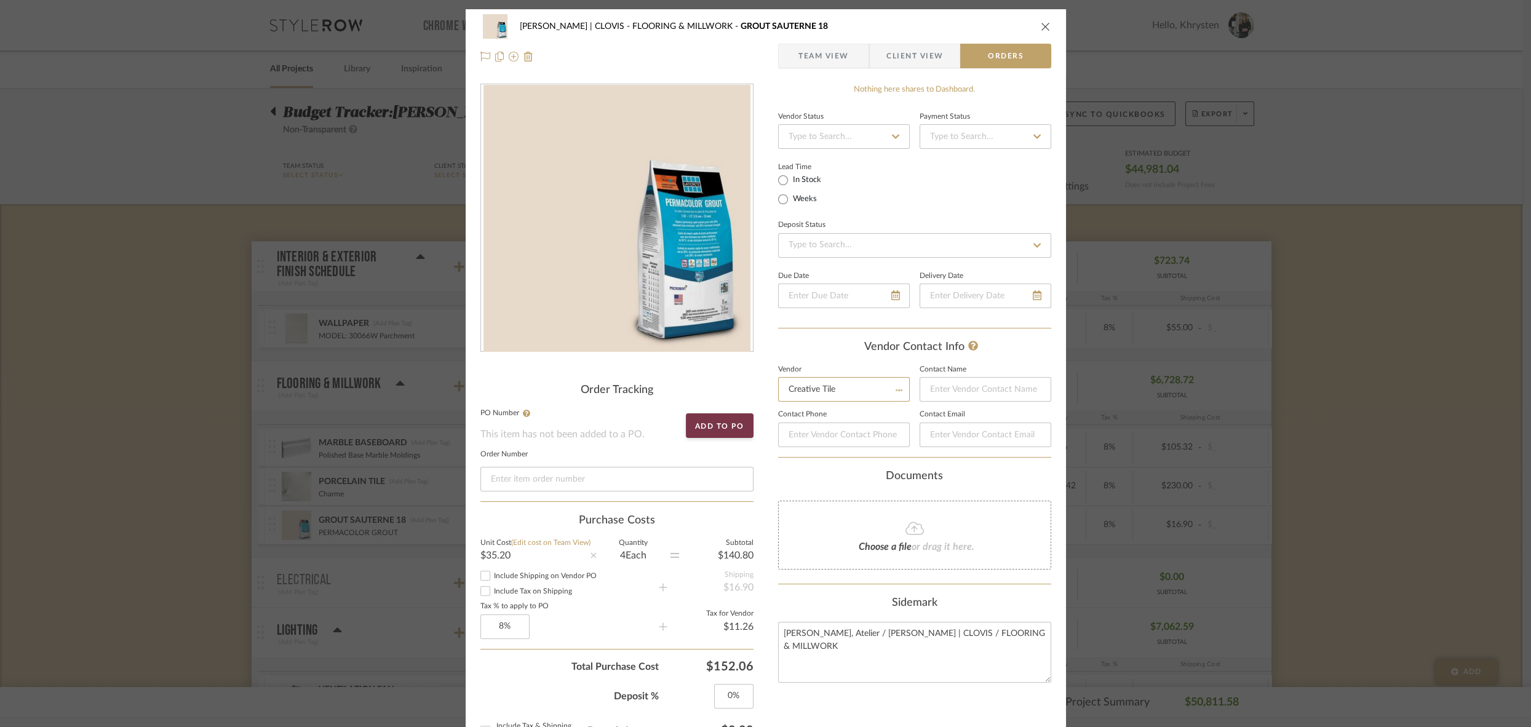
type input "Kristopher@mycreativetile.com"
click at [1040, 21] on button "close" at bounding box center [1045, 26] width 11 height 11
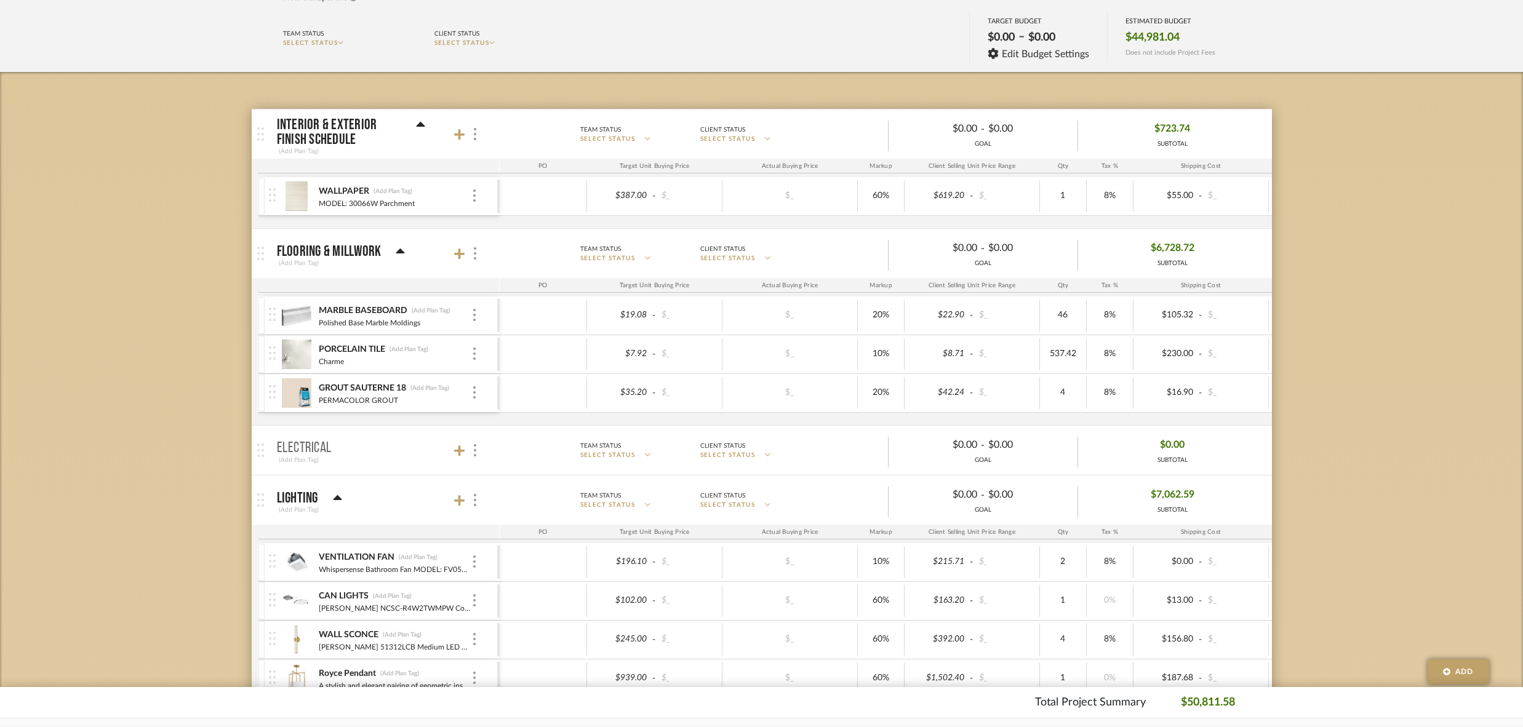
click at [453, 547] on div "VENTILATION FAN (Add Plan Tag) Whispersense Bathroom Fan MODEL: FV0511VQ1" at bounding box center [394, 562] width 153 height 38
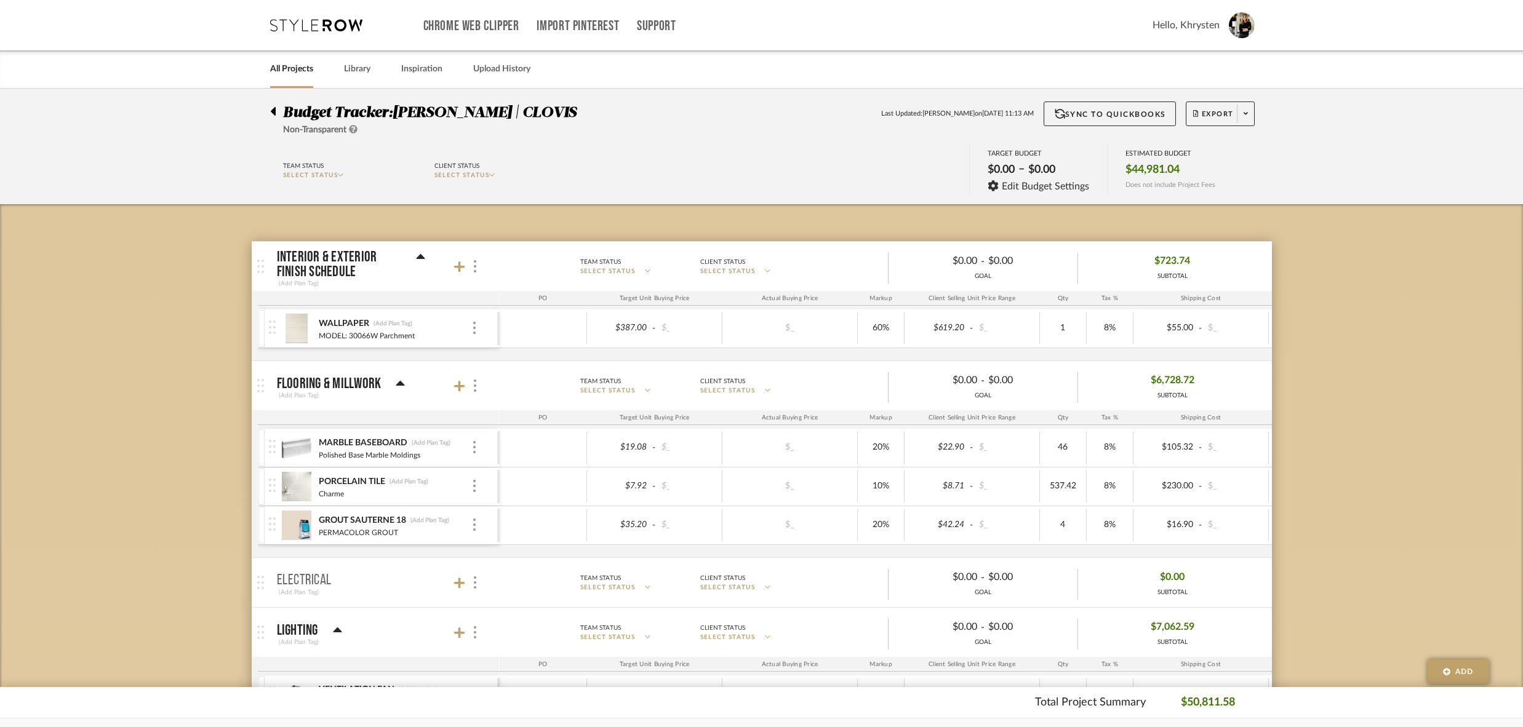
click at [274, 110] on icon at bounding box center [273, 111] width 5 height 9
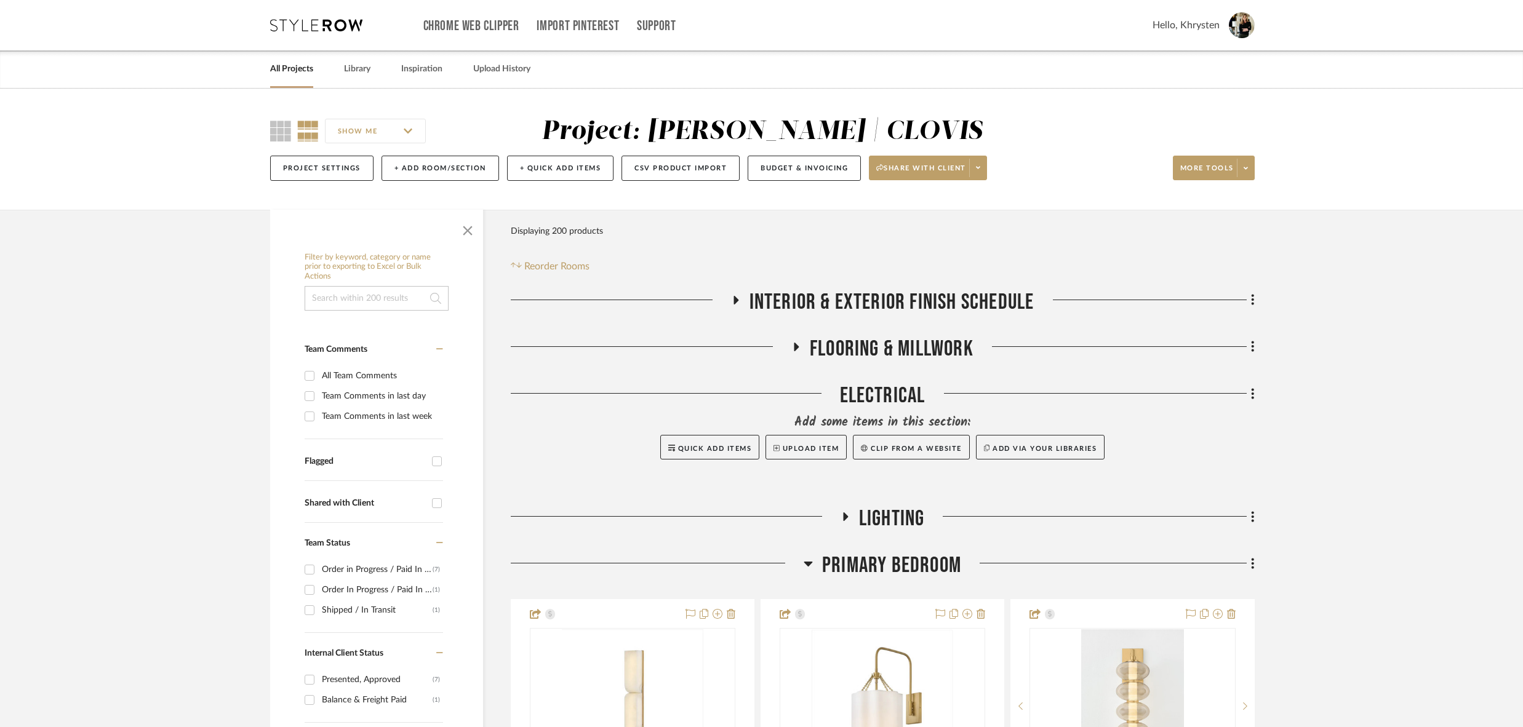
click at [842, 514] on icon at bounding box center [844, 516] width 15 height 9
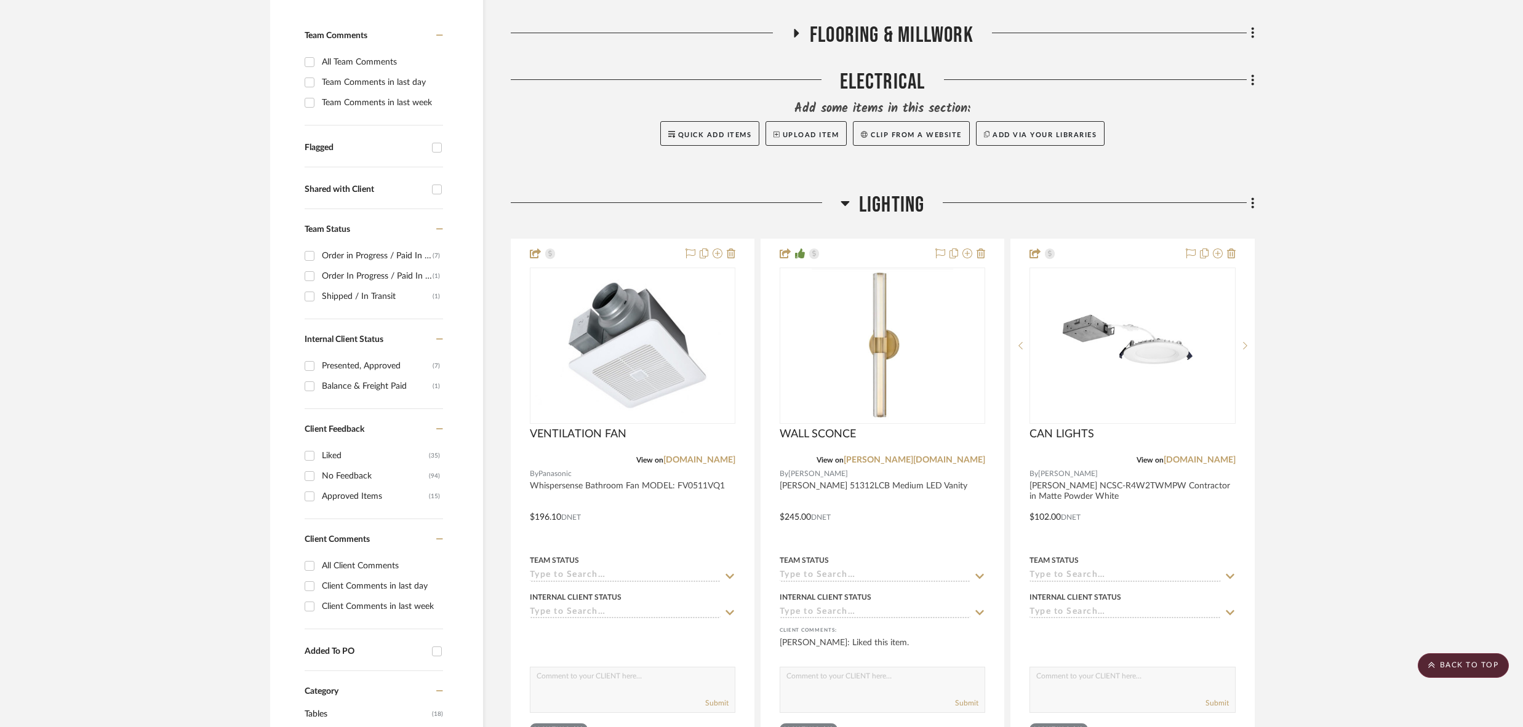
scroll to position [314, 0]
click at [700, 536] on div at bounding box center [632, 508] width 242 height 538
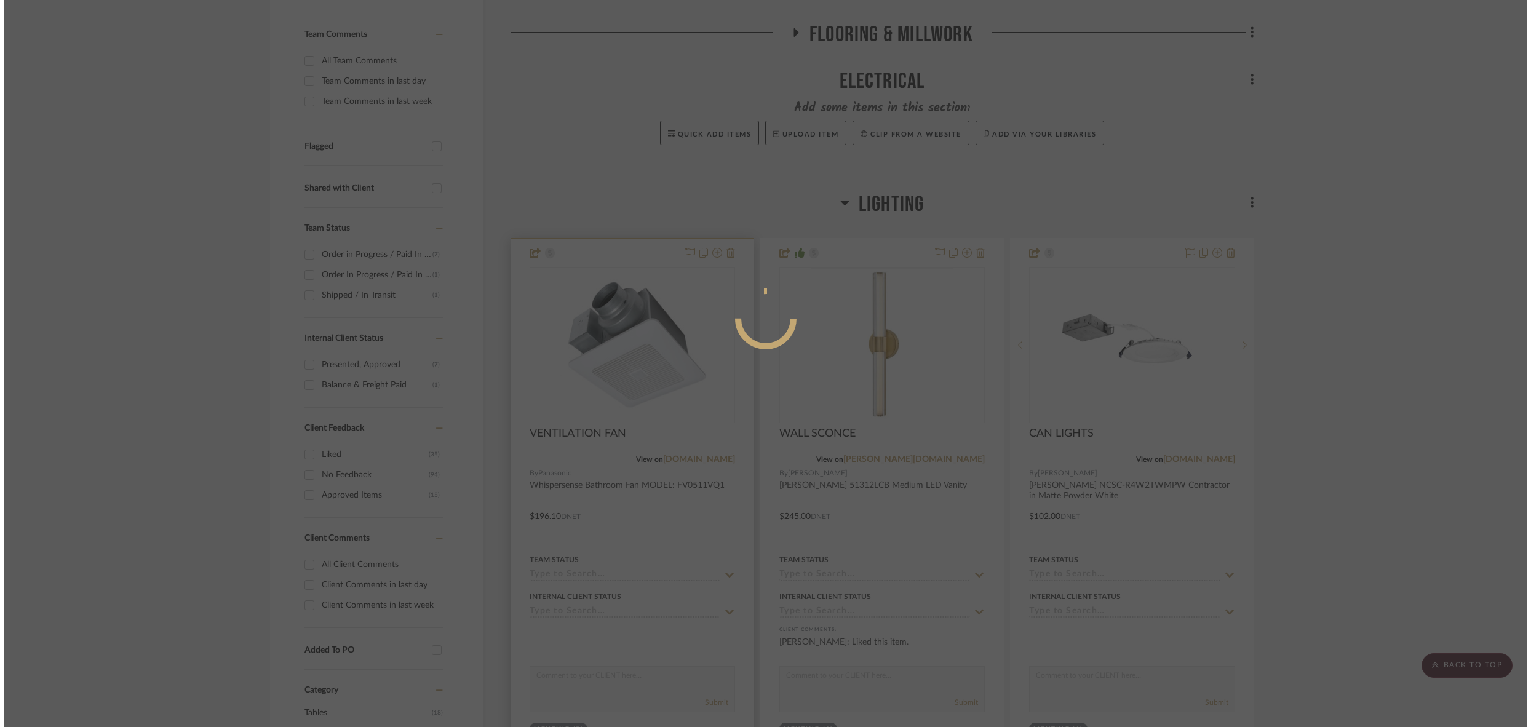
scroll to position [0, 0]
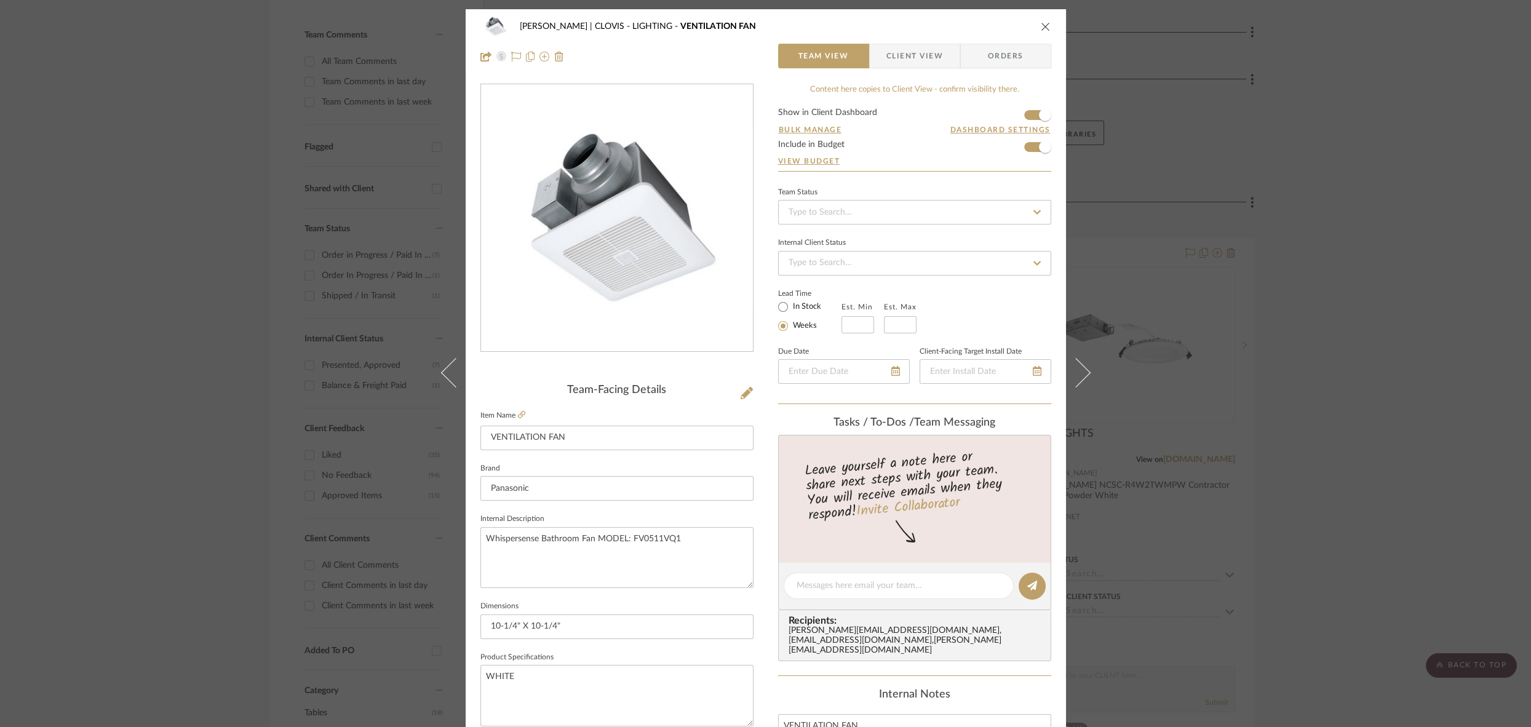
click at [989, 52] on span "Orders" at bounding box center [1006, 56] width 63 height 25
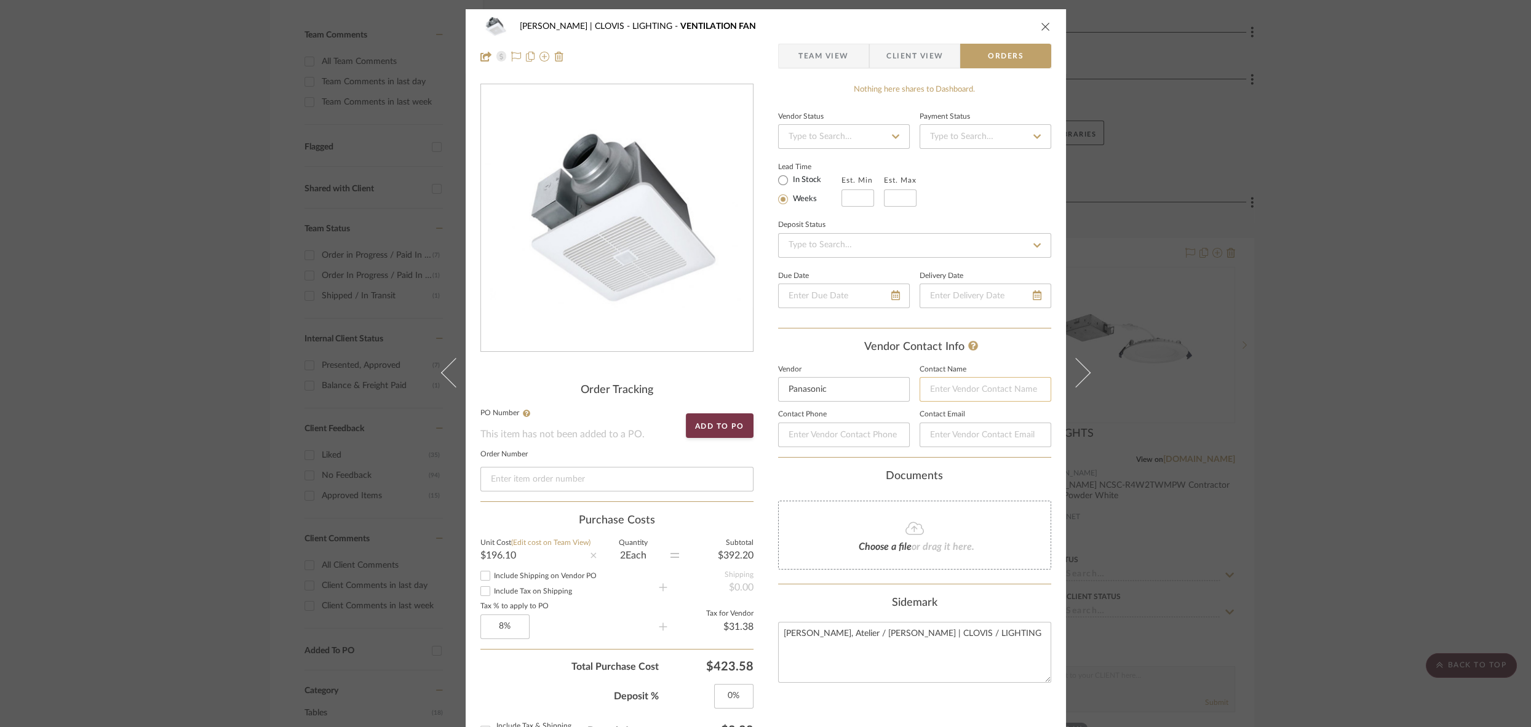
scroll to position [3, 0]
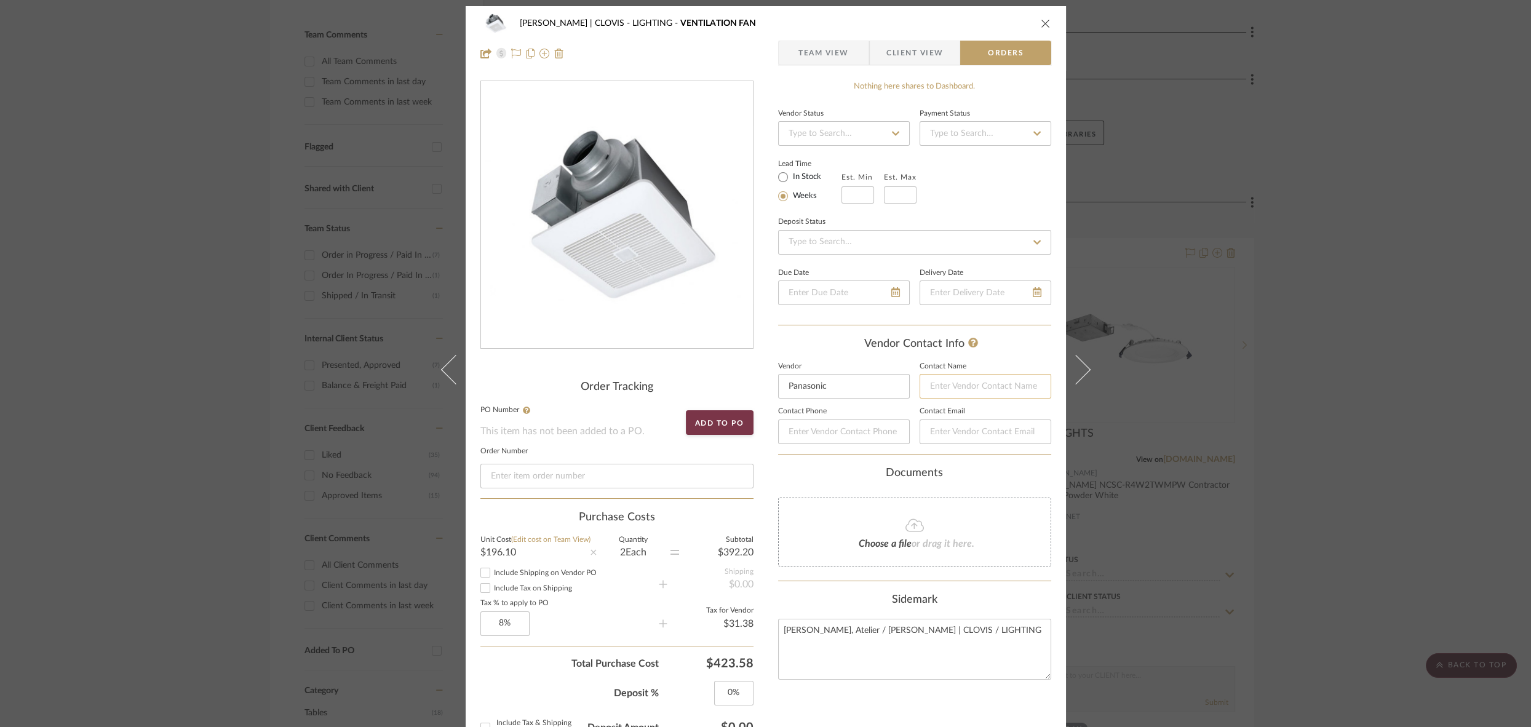
click at [966, 397] on input at bounding box center [986, 386] width 132 height 25
click at [837, 388] on input "Panasonic" at bounding box center [844, 386] width 132 height 25
click at [931, 381] on input at bounding box center [986, 386] width 132 height 25
click at [939, 385] on input "[PERSON_NAME]" at bounding box center [986, 386] width 132 height 25
type input "[PERSON_NAME]"
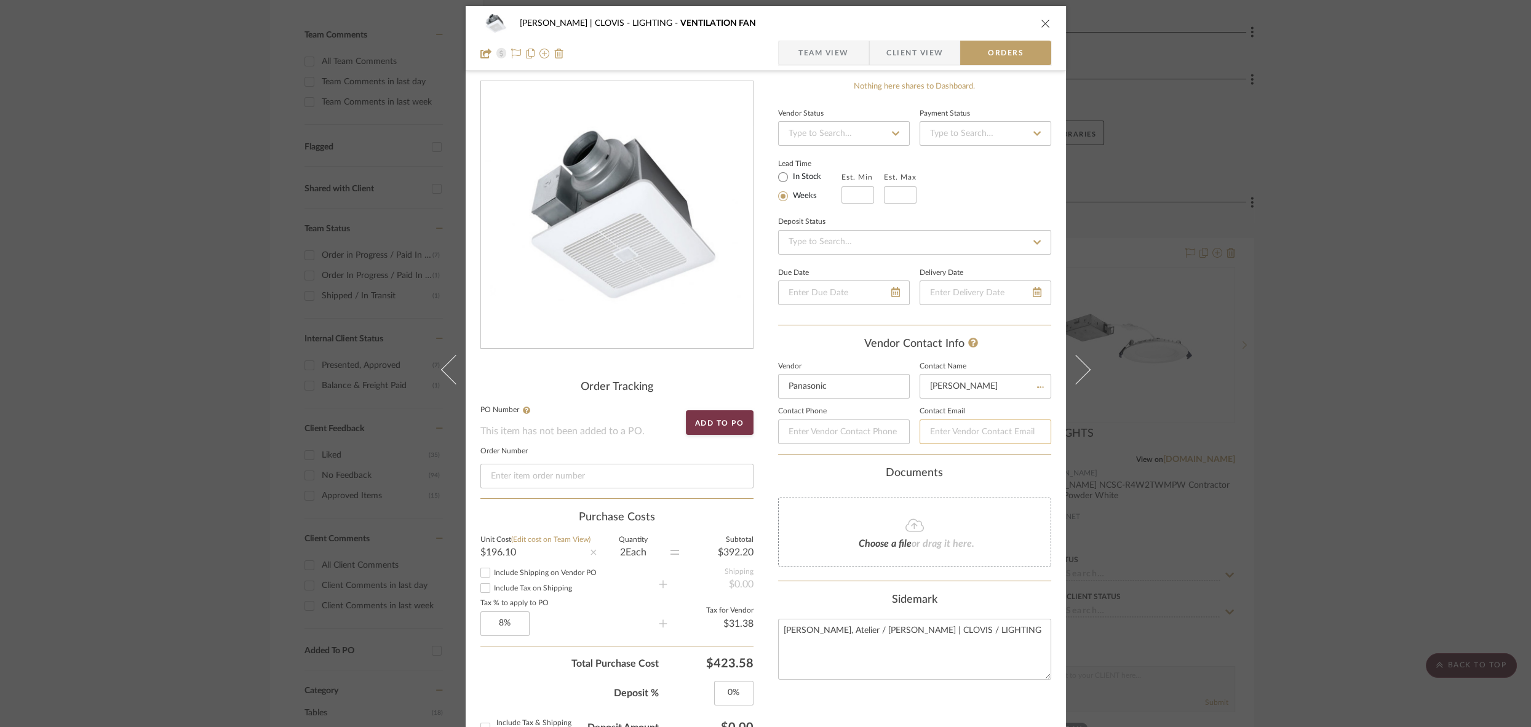
click at [931, 427] on input at bounding box center [986, 432] width 132 height 25
click at [1038, 16] on div "[PERSON_NAME] | CLOVIS LIGHTING VENTILATION FAN" at bounding box center [766, 23] width 571 height 25
click at [1041, 24] on icon "close" at bounding box center [1046, 23] width 10 height 10
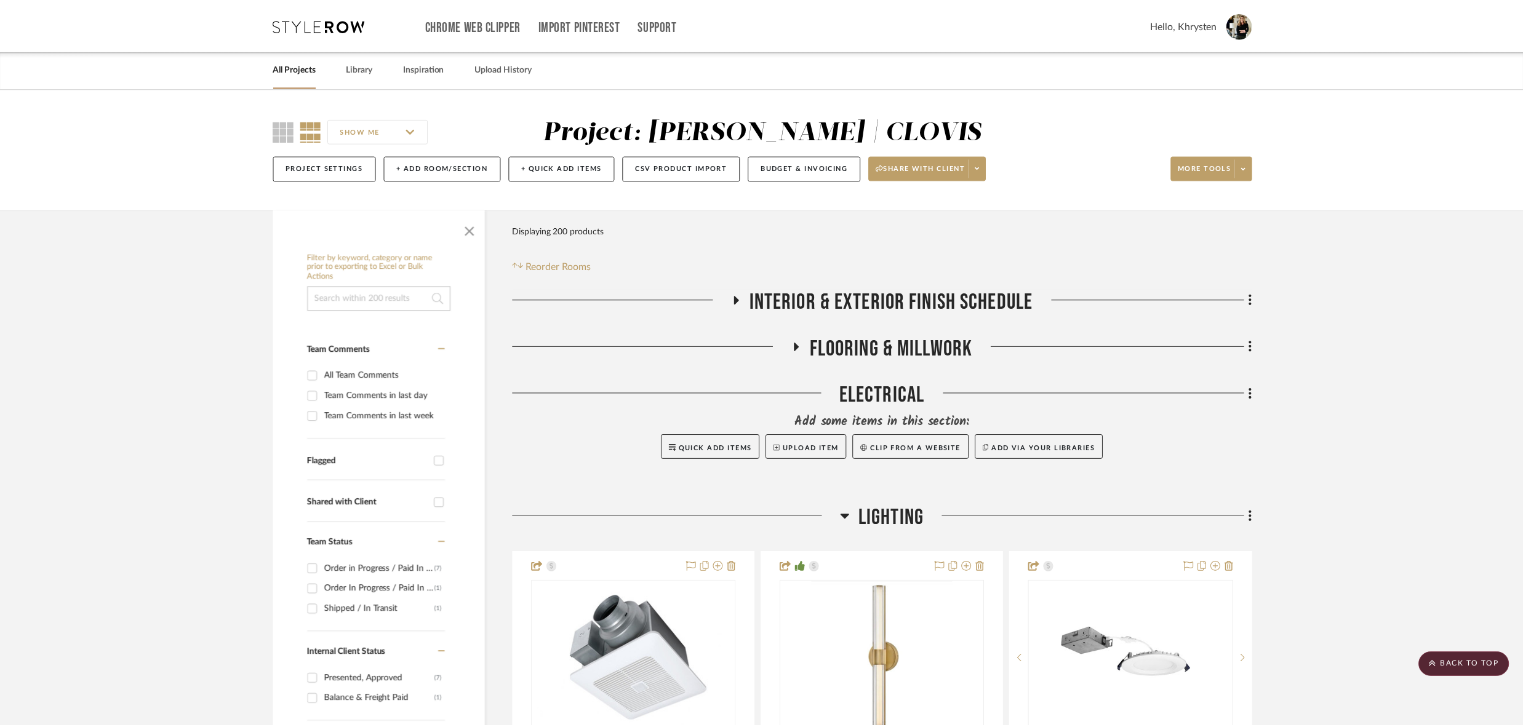
scroll to position [314, 0]
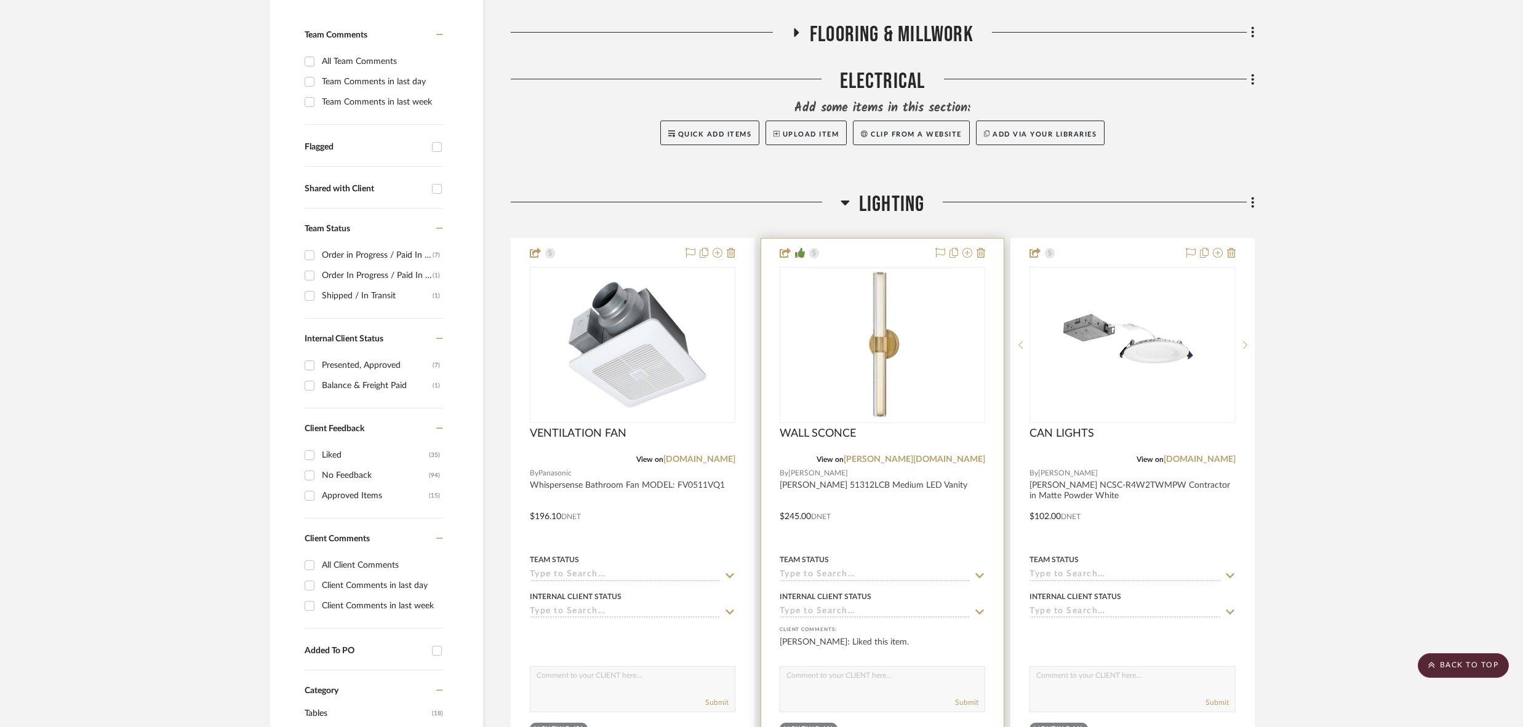
click at [923, 531] on div at bounding box center [882, 508] width 242 height 538
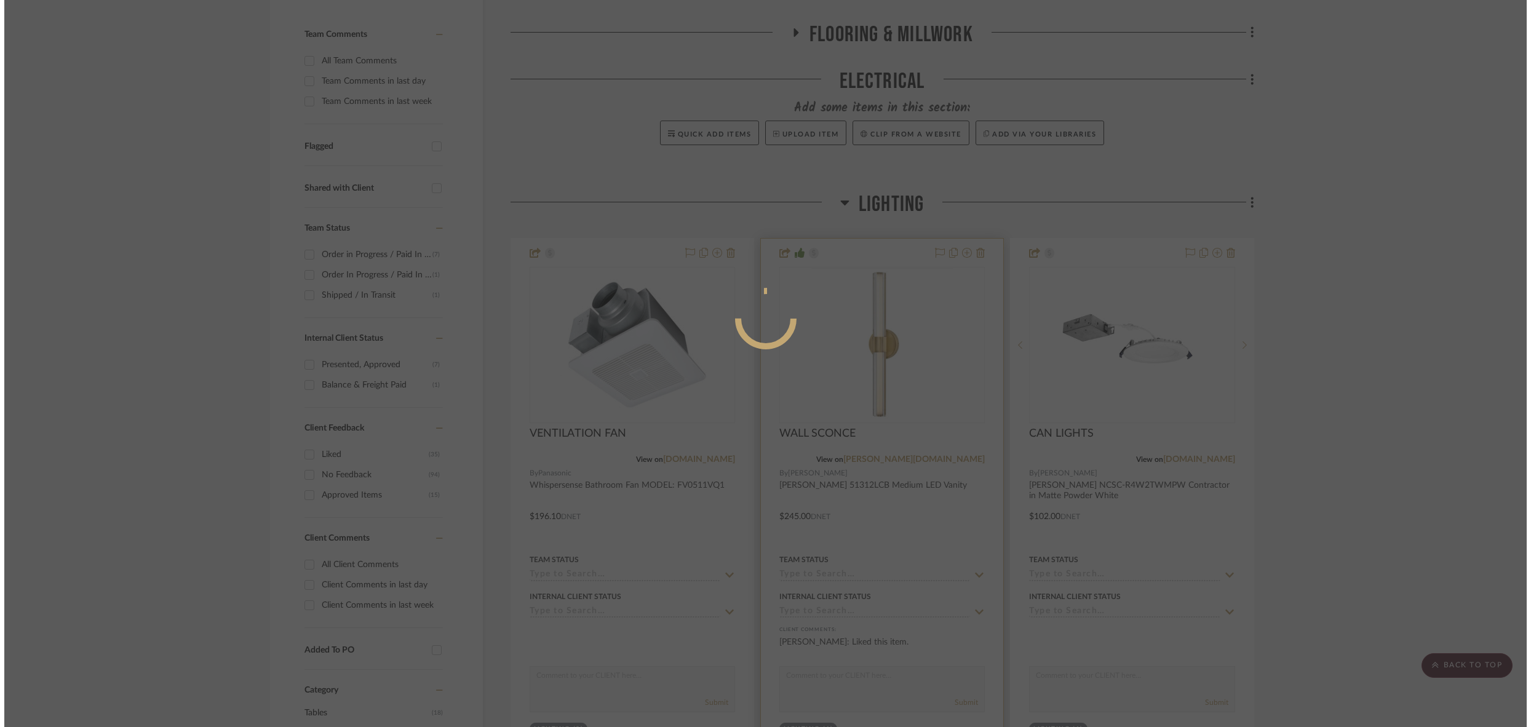
scroll to position [0, 0]
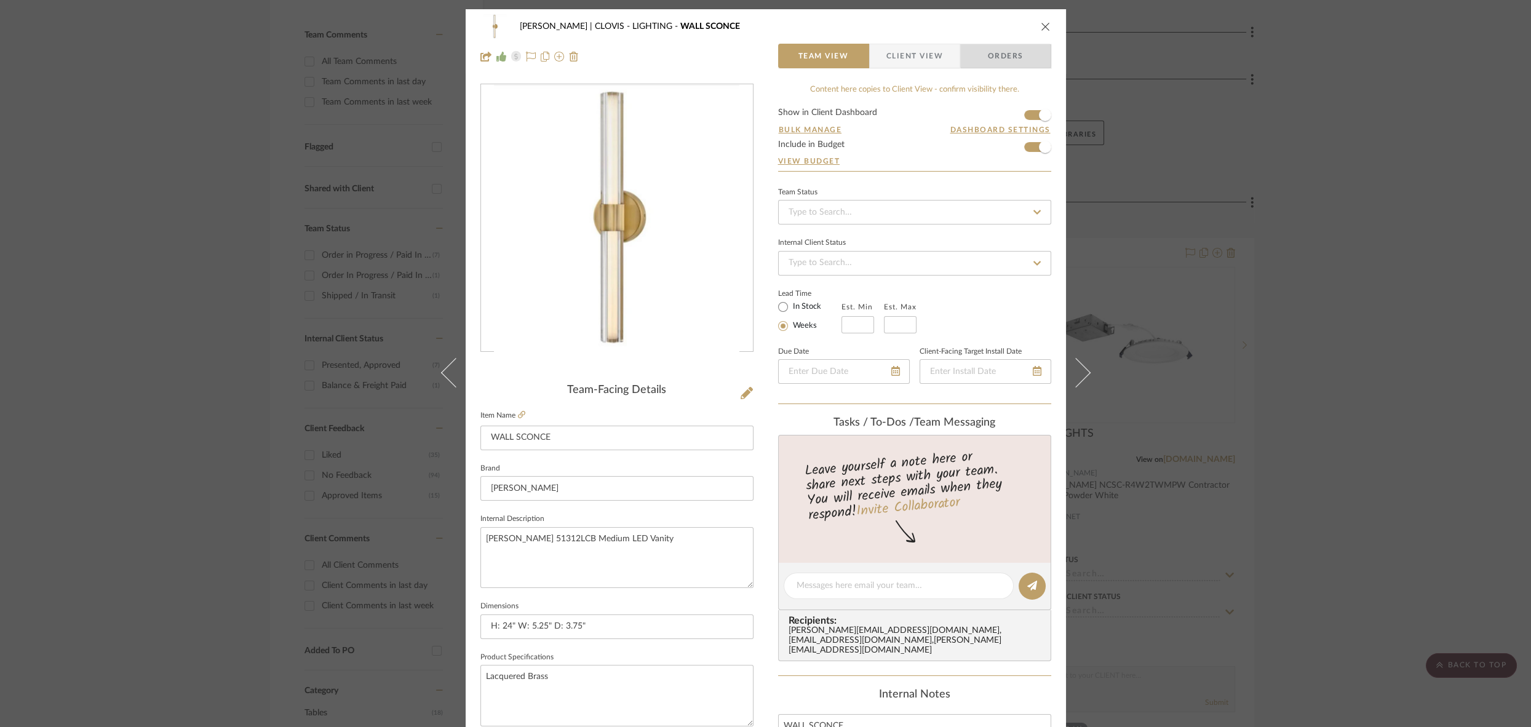
drag, startPoint x: 1002, startPoint y: 59, endPoint x: 995, endPoint y: 63, distance: 7.7
click at [1000, 60] on span "Orders" at bounding box center [1006, 56] width 63 height 25
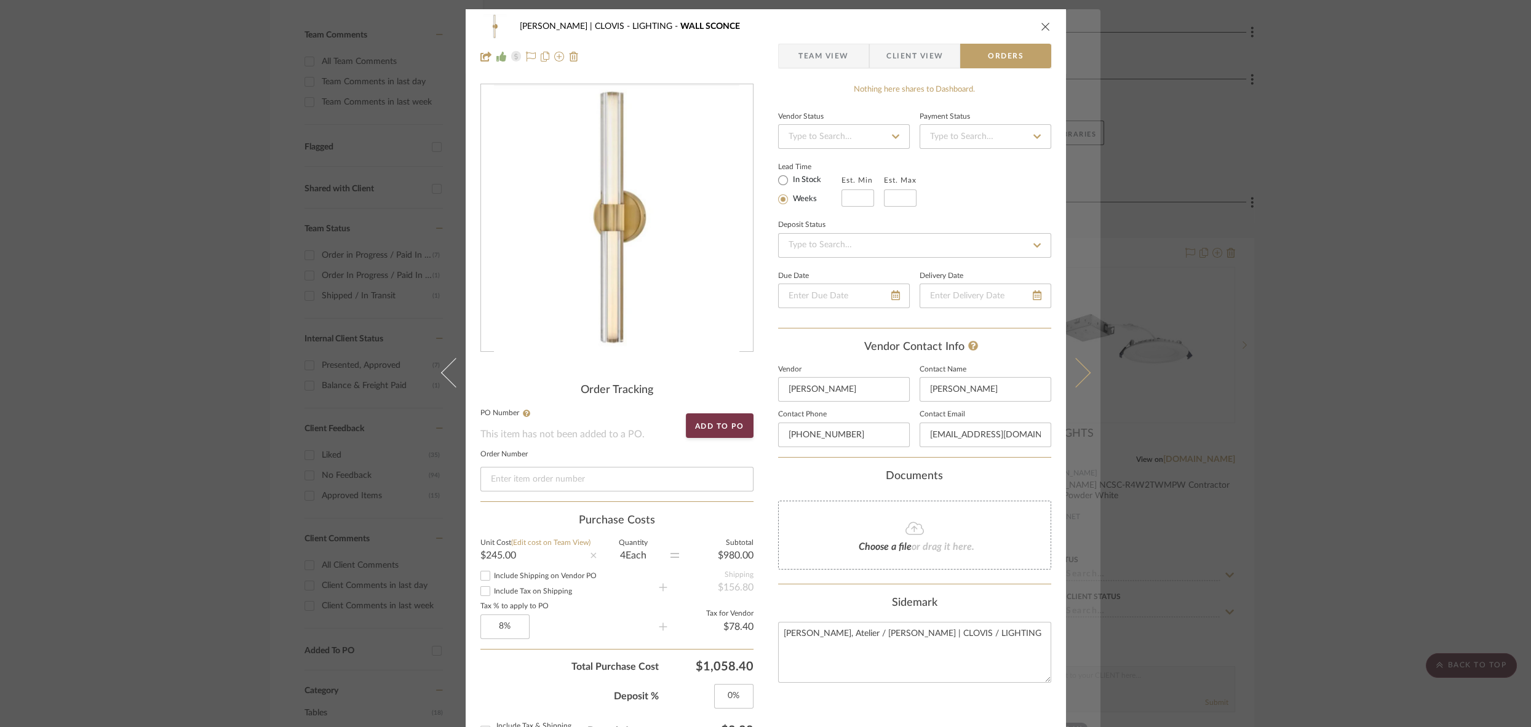
click at [1078, 363] on button at bounding box center [1083, 372] width 34 height 727
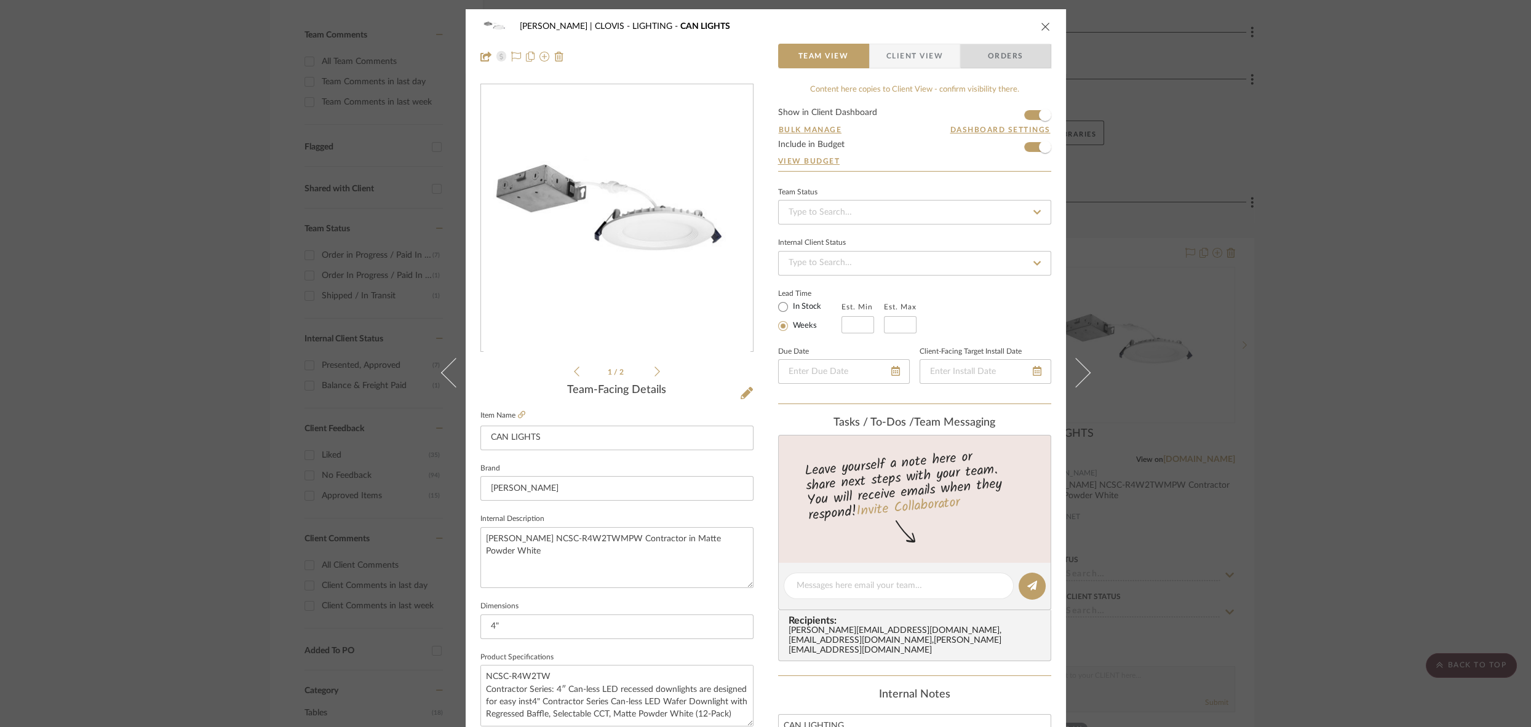
click at [1017, 55] on span "Orders" at bounding box center [1006, 56] width 63 height 25
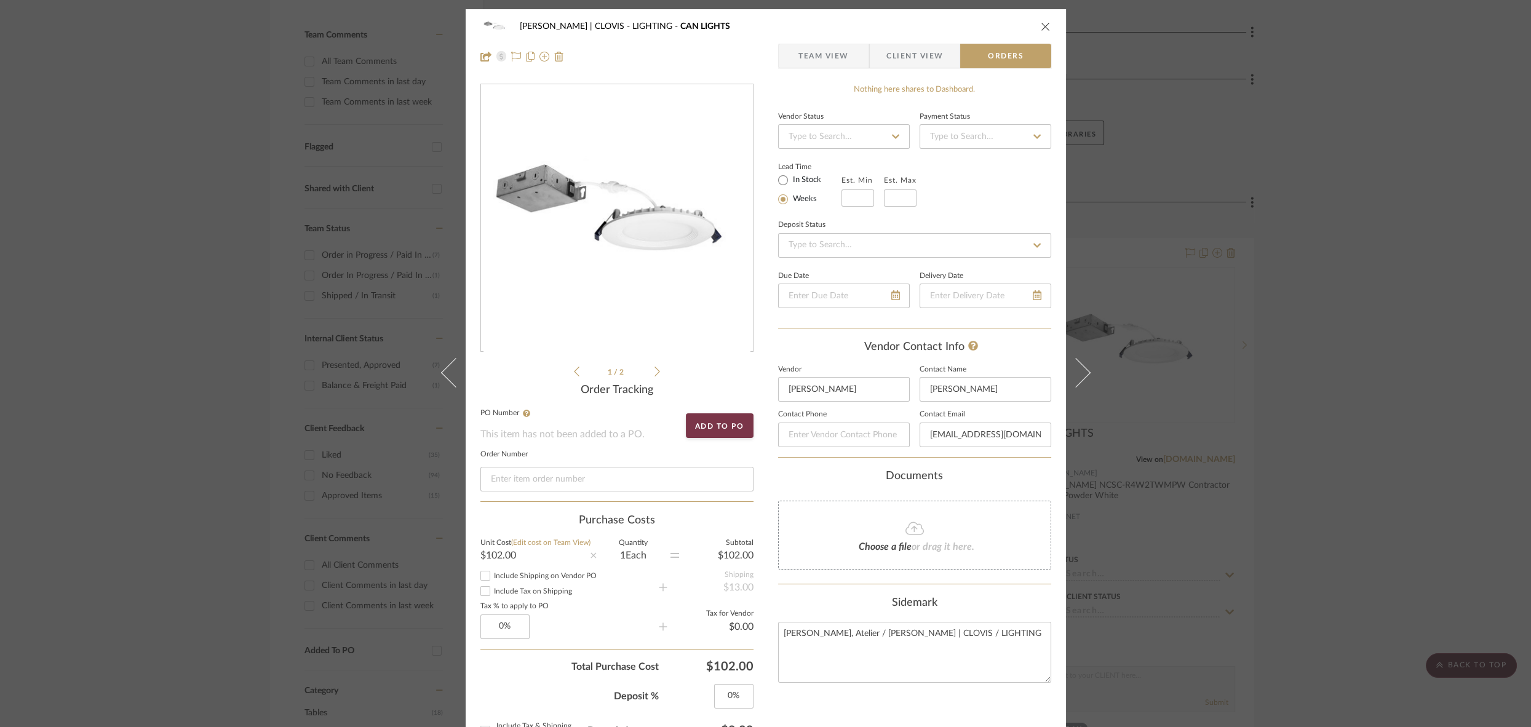
click at [1043, 26] on icon "close" at bounding box center [1046, 27] width 10 height 10
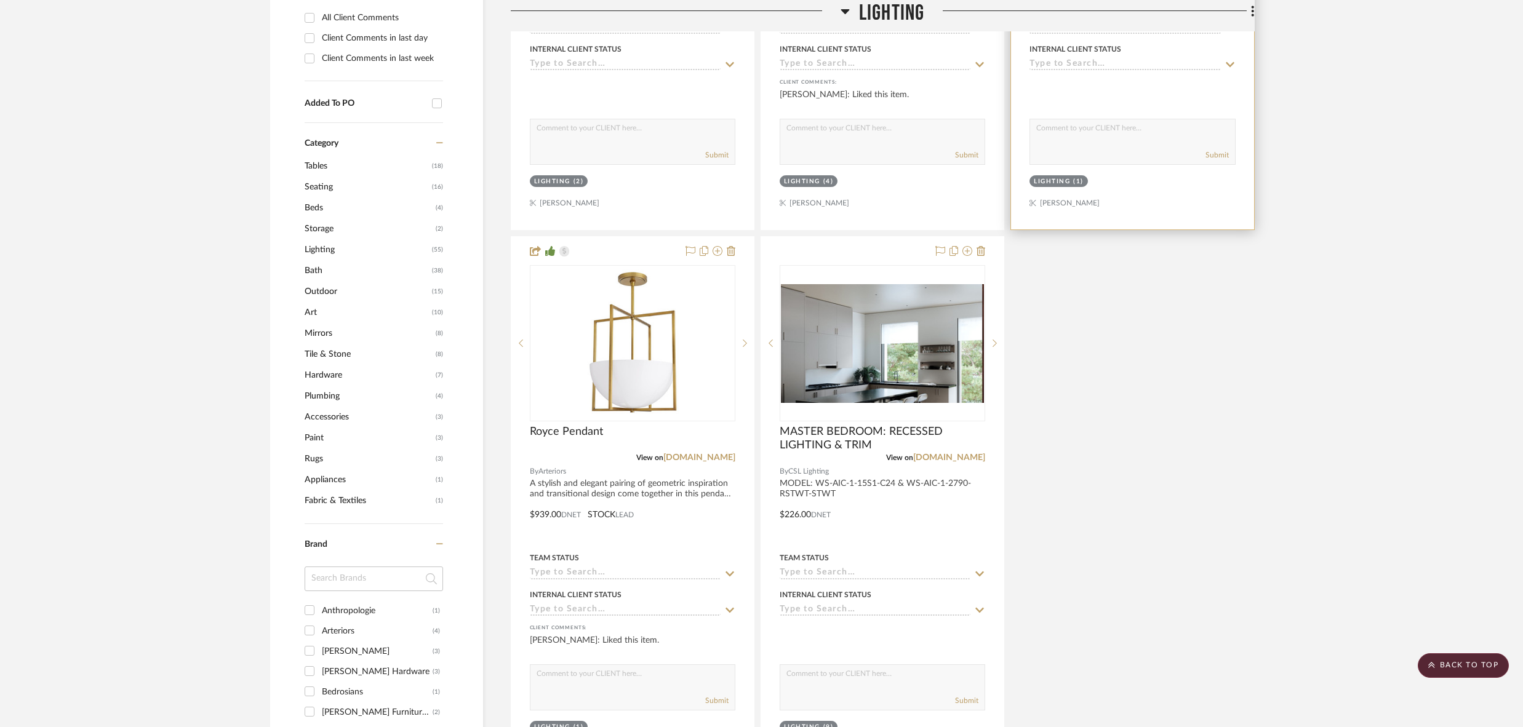
scroll to position [900, 0]
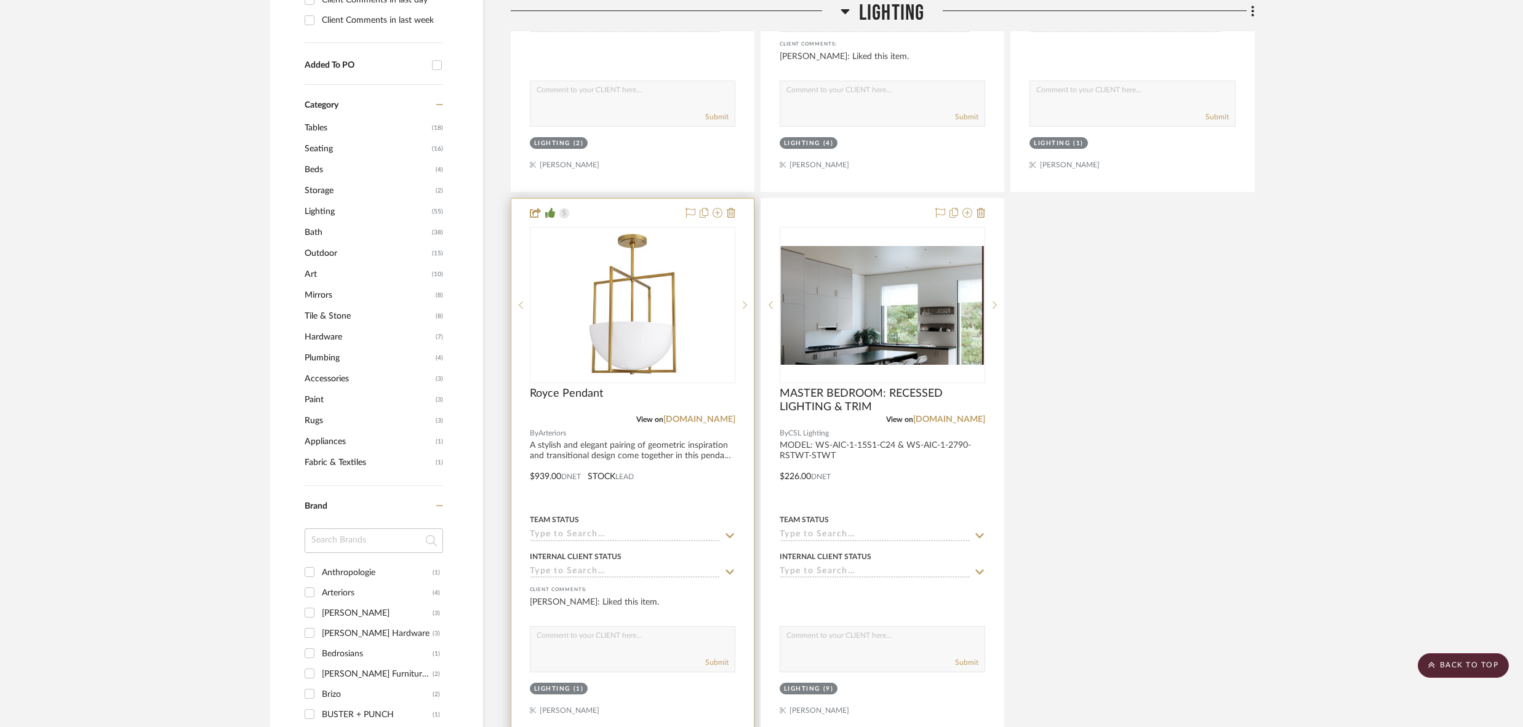
click at [684, 512] on div "Team Status" at bounding box center [632, 527] width 205 height 30
click at [658, 210] on div at bounding box center [632, 468] width 242 height 538
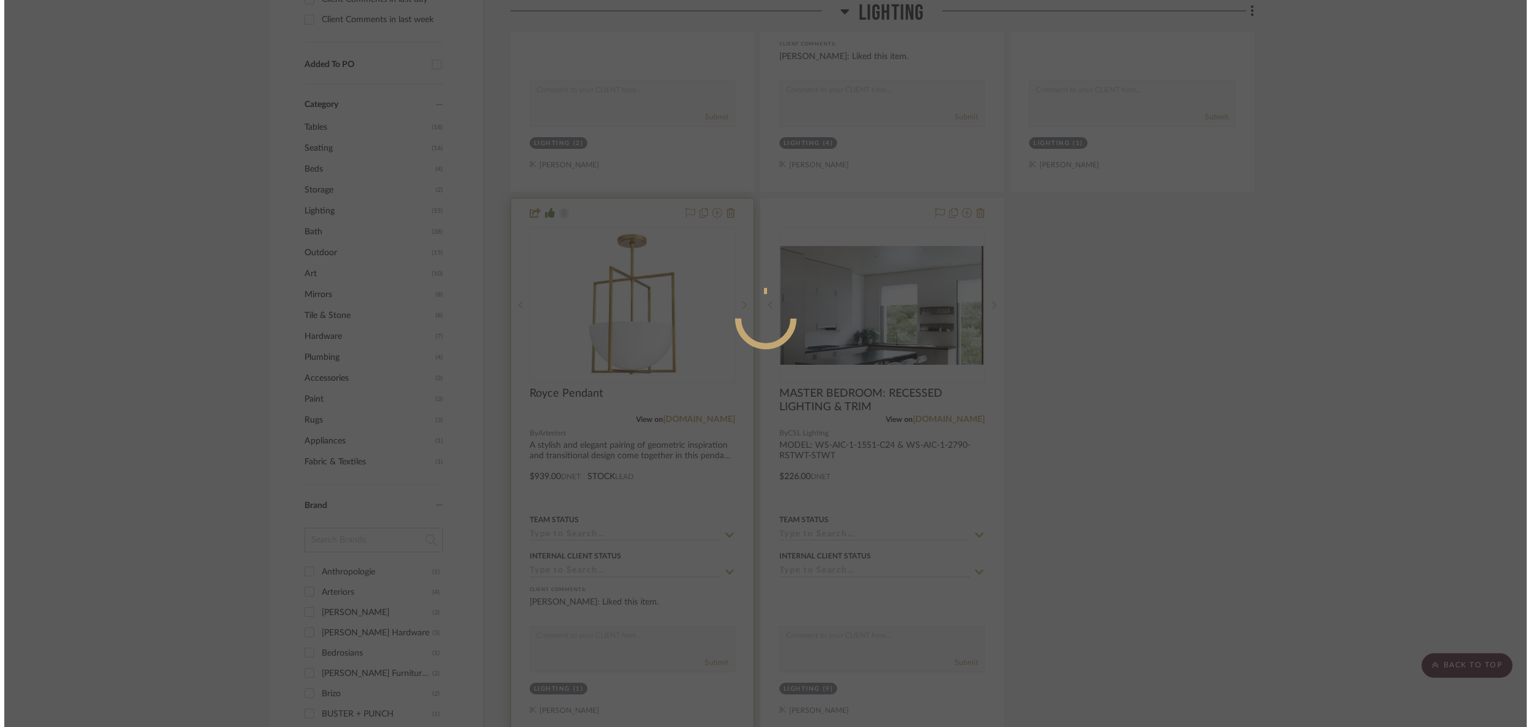
scroll to position [0, 0]
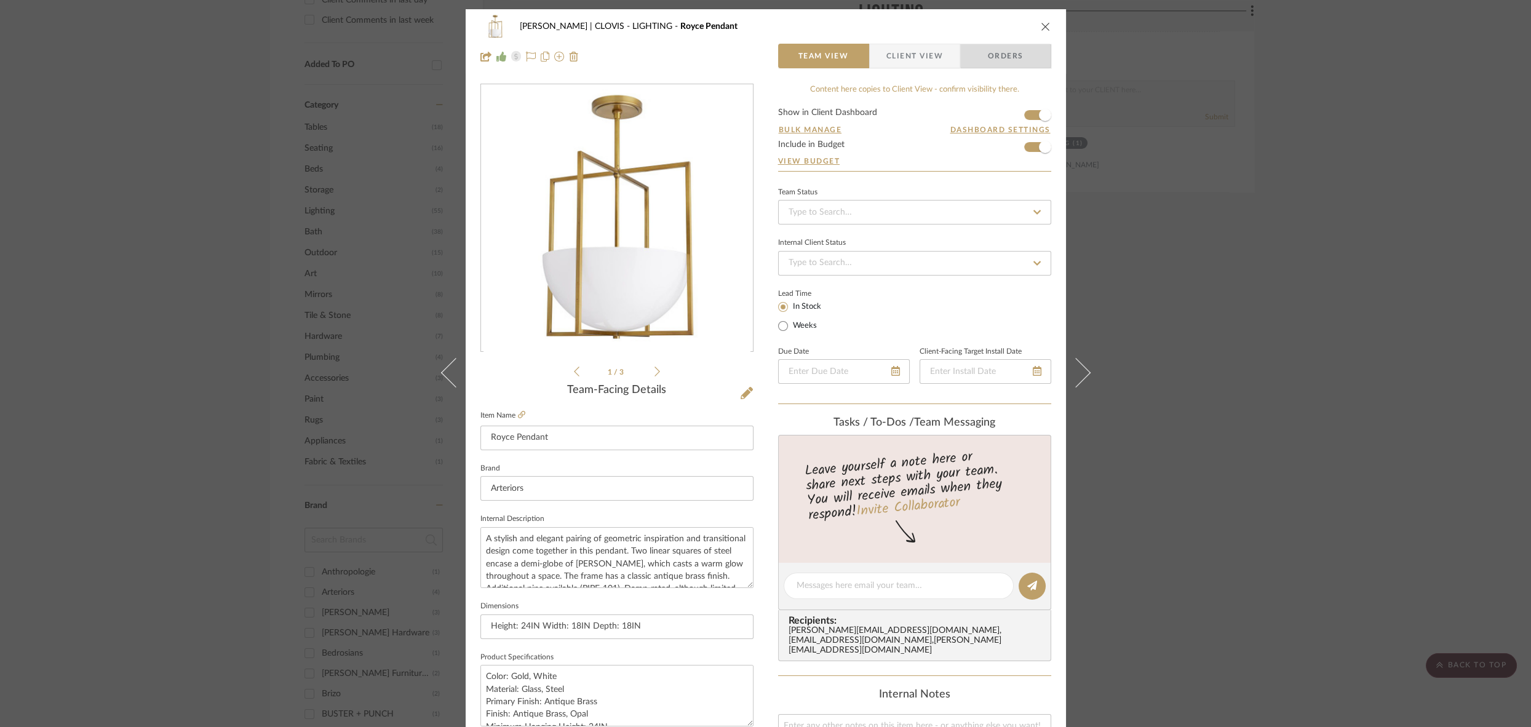
click at [1002, 57] on span "Orders" at bounding box center [1006, 56] width 63 height 25
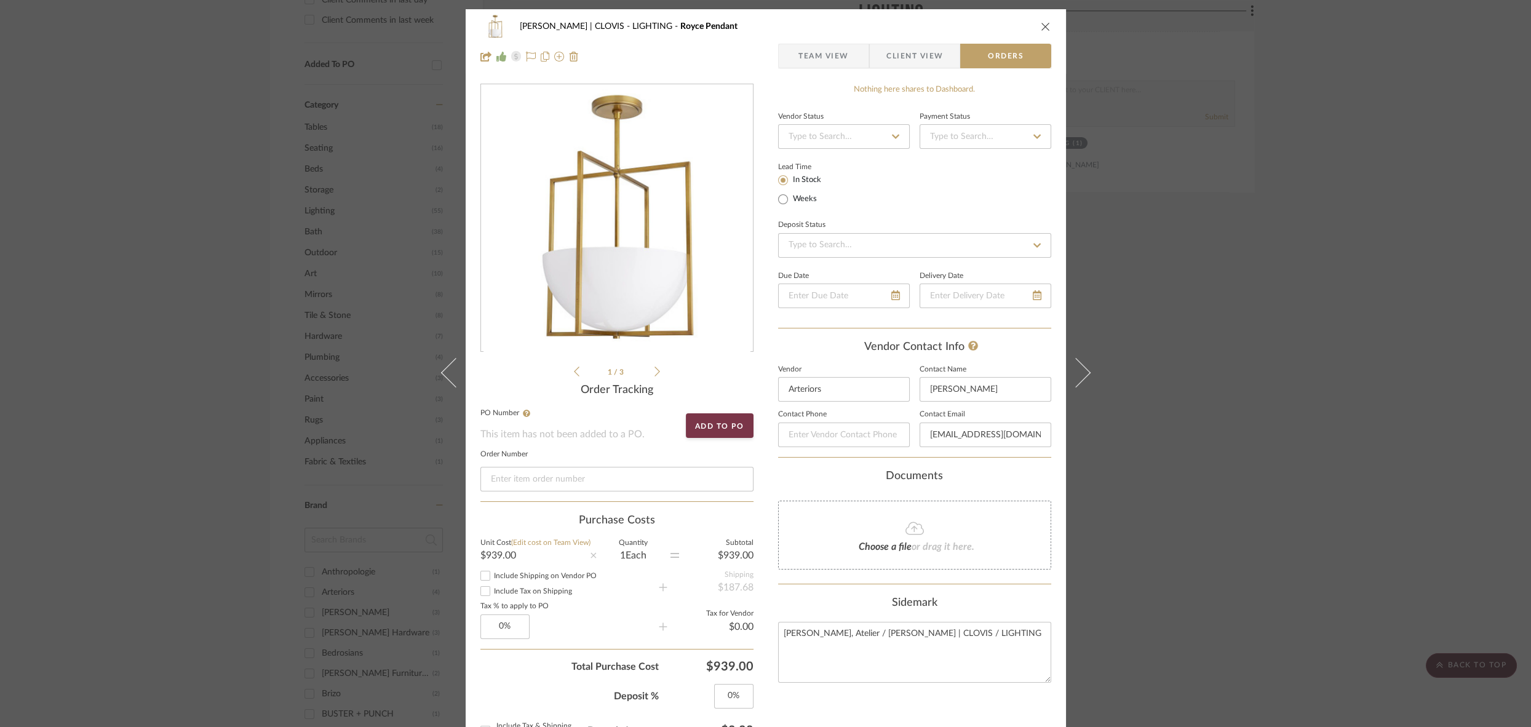
click at [1044, 25] on icon "close" at bounding box center [1046, 27] width 10 height 10
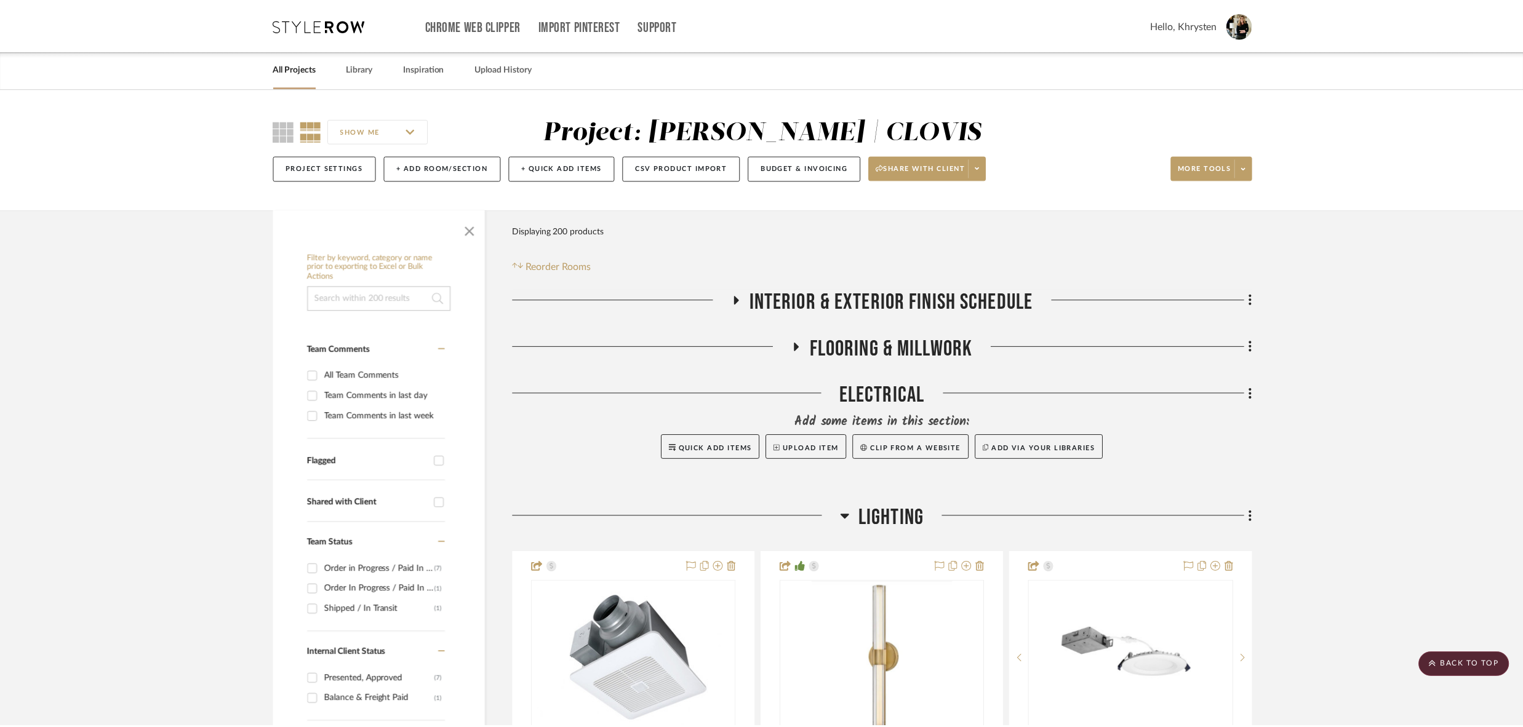
scroll to position [900, 0]
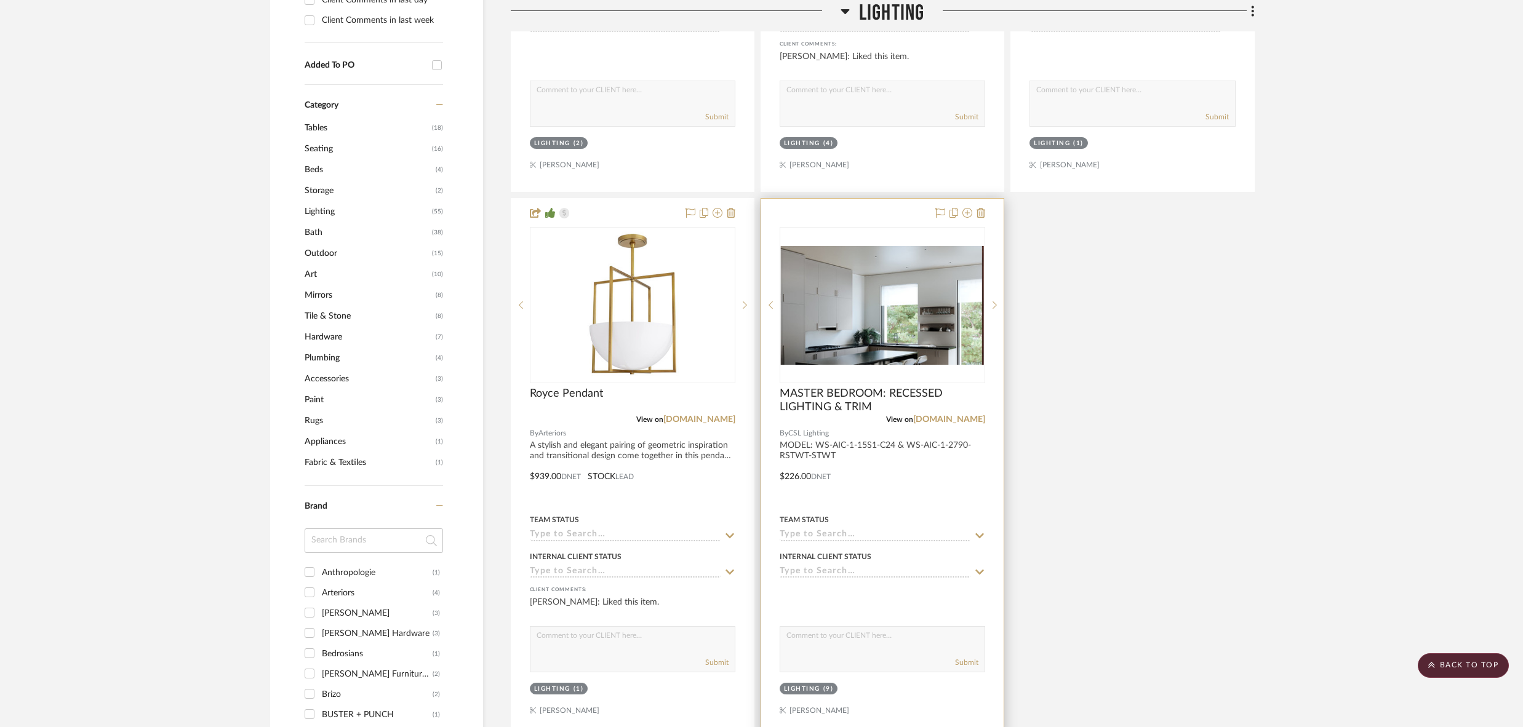
click at [941, 496] on div at bounding box center [882, 468] width 242 height 538
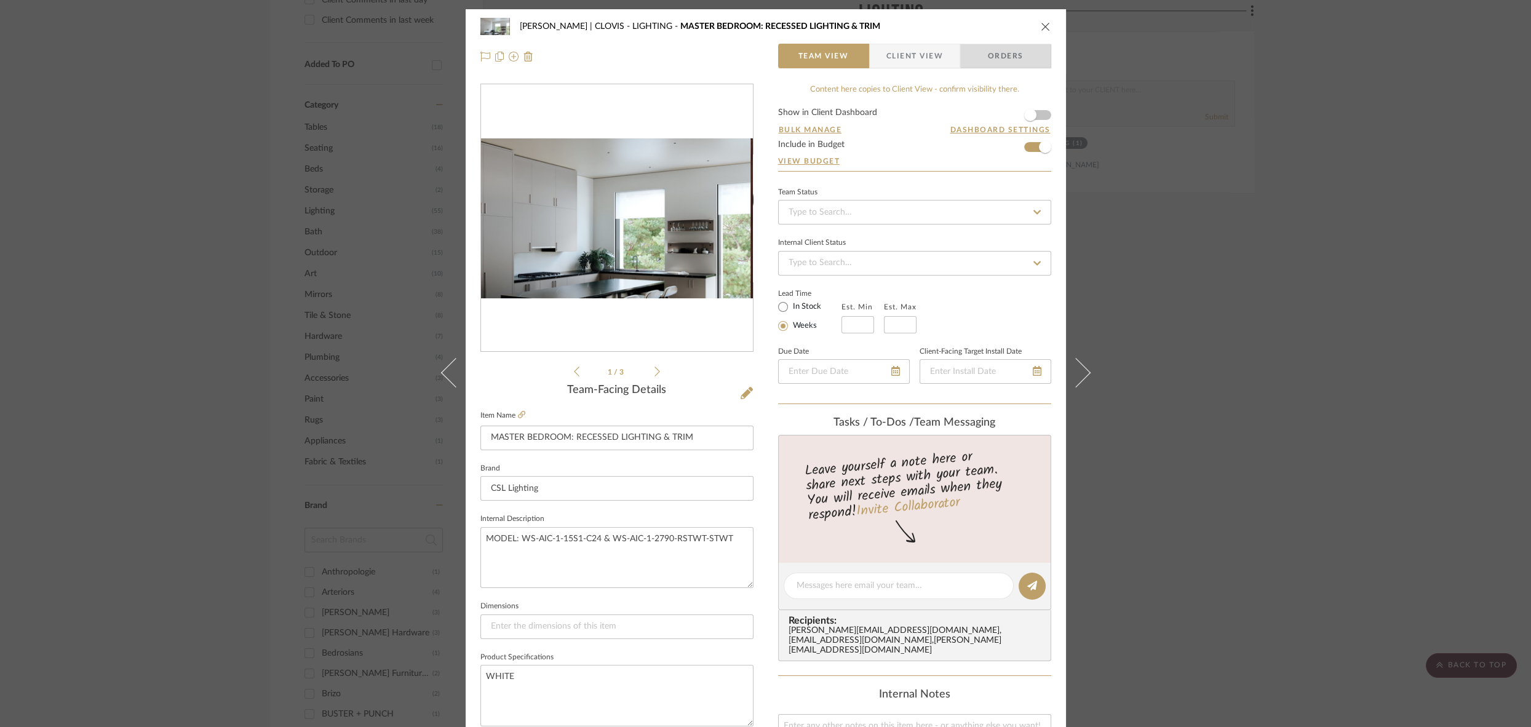
click at [1005, 53] on span "Orders" at bounding box center [1006, 56] width 63 height 25
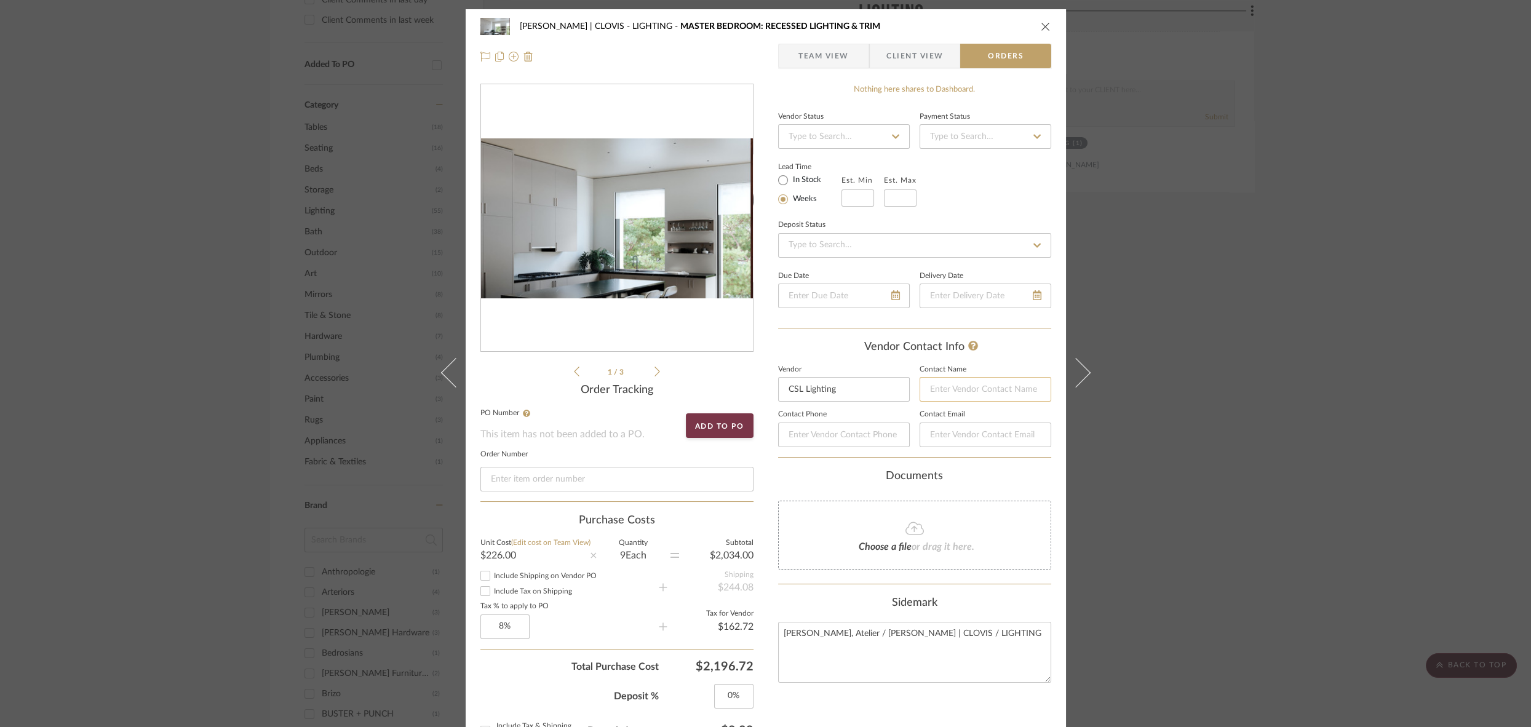
click at [961, 397] on input at bounding box center [986, 389] width 132 height 25
click at [935, 386] on input "[PERSON_NAME]" at bounding box center [986, 389] width 132 height 25
type input "[PERSON_NAME]"
click at [983, 183] on div "Lead Time In Stock Weeks Est. Min Est. Max" at bounding box center [914, 183] width 273 height 48
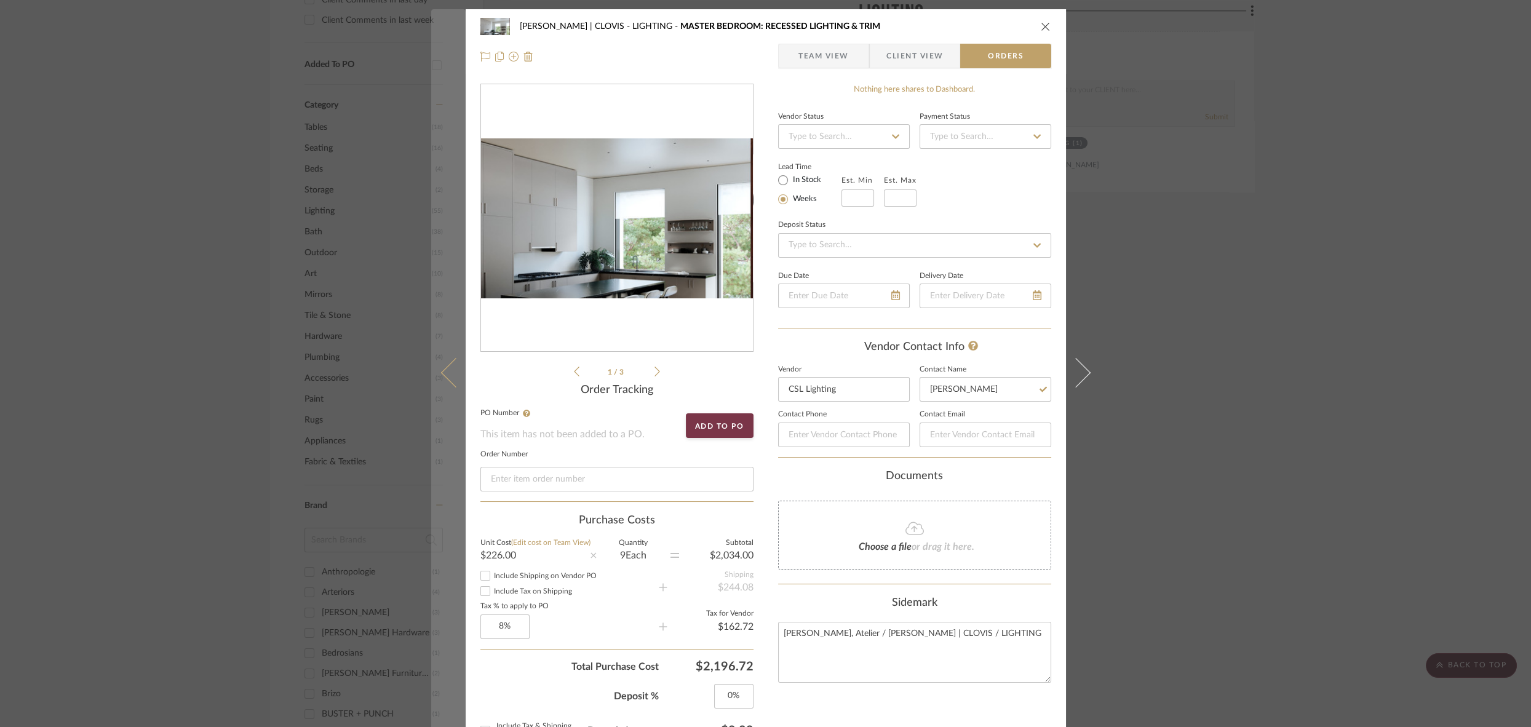
click at [444, 377] on icon at bounding box center [456, 373] width 30 height 30
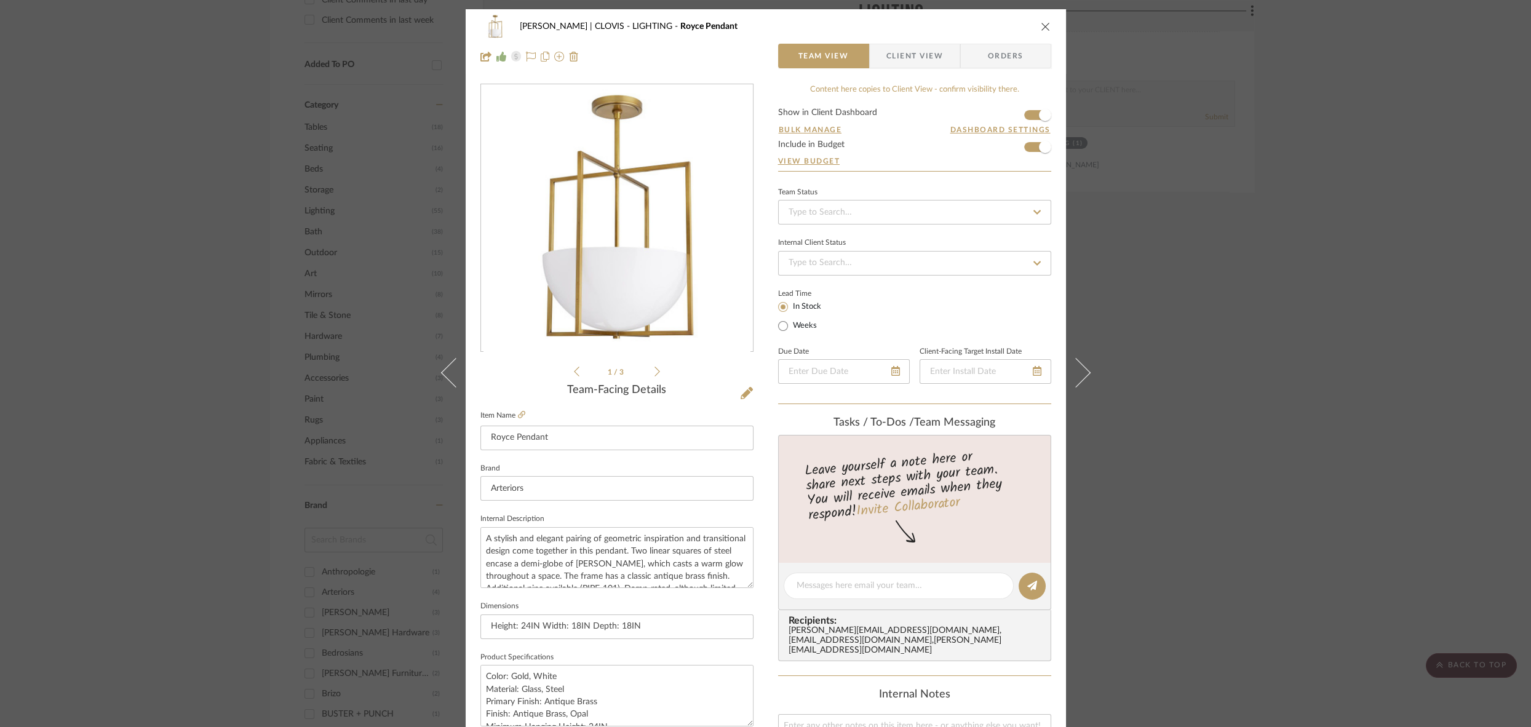
click at [1010, 56] on span "Orders" at bounding box center [1006, 56] width 63 height 25
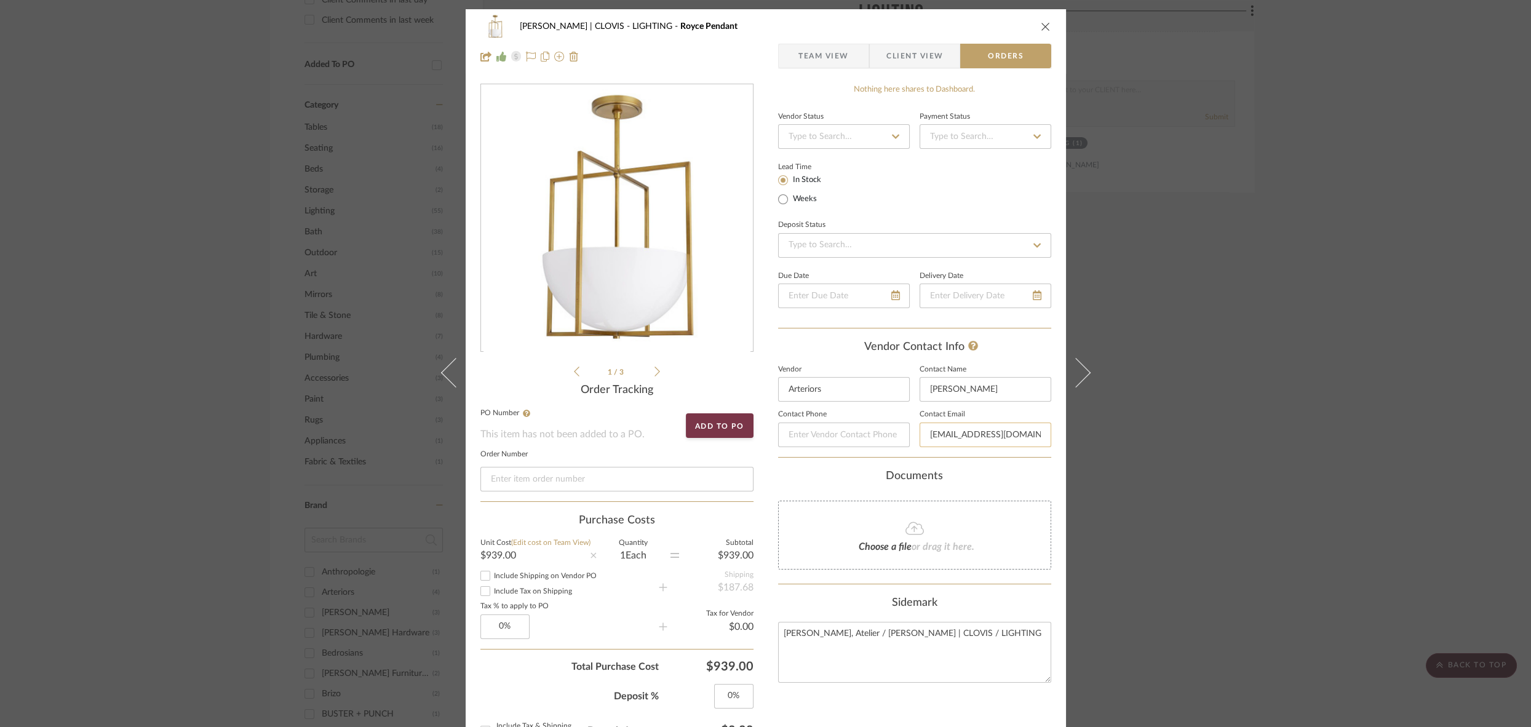
click at [1008, 433] on input "[EMAIL_ADDRESS][DOMAIN_NAME]" at bounding box center [986, 435] width 132 height 25
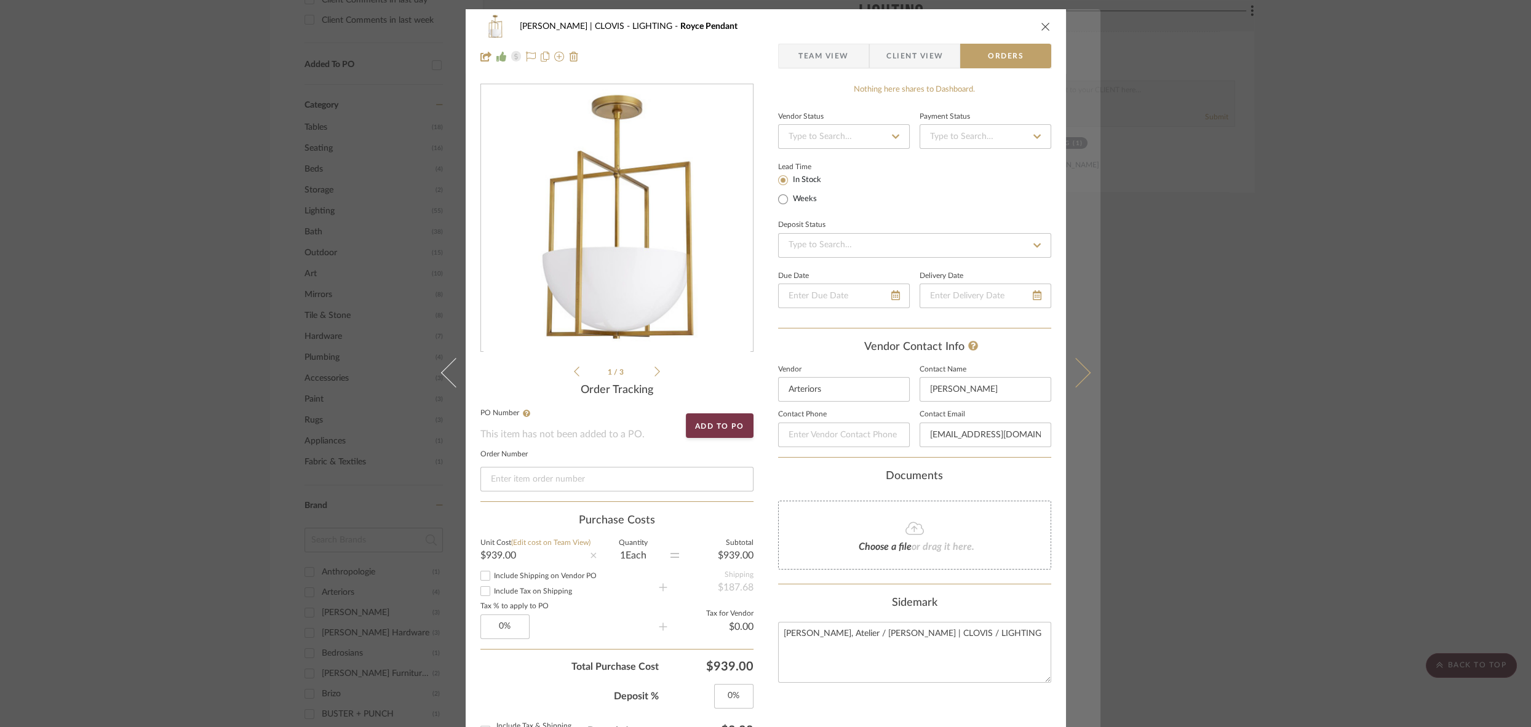
click at [1077, 377] on icon at bounding box center [1076, 373] width 30 height 30
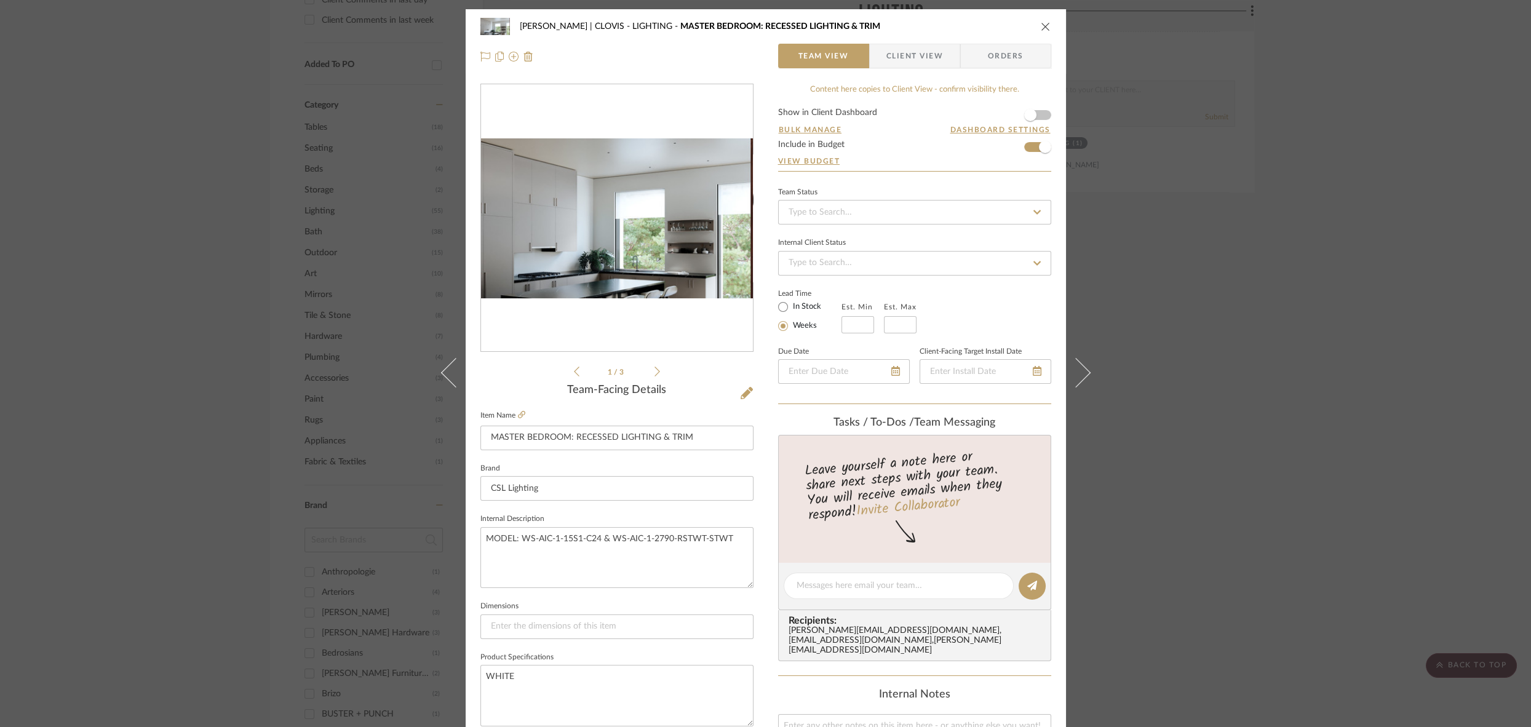
click at [992, 58] on span "Orders" at bounding box center [1006, 56] width 63 height 25
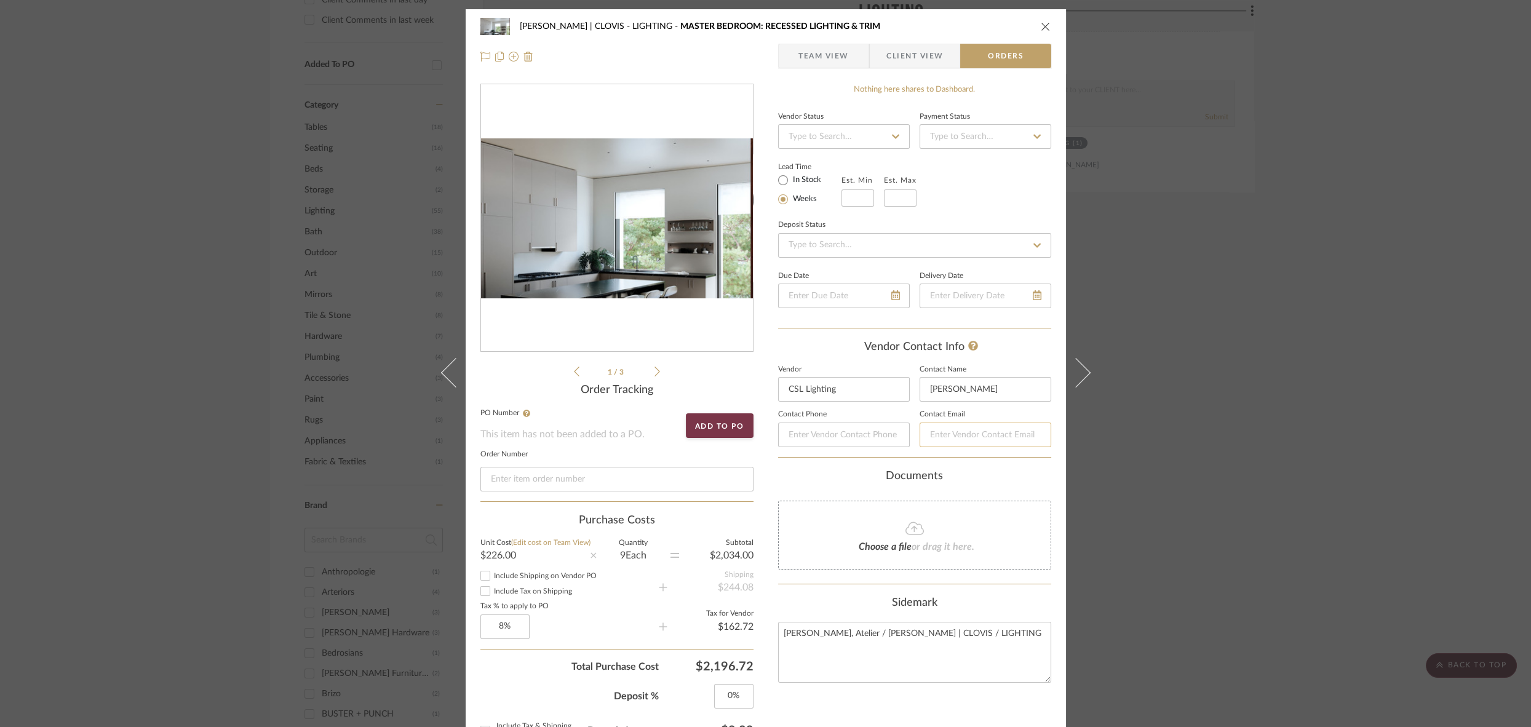
click at [960, 431] on input at bounding box center [986, 435] width 132 height 25
paste input "[EMAIL_ADDRESS][DOMAIN_NAME]"
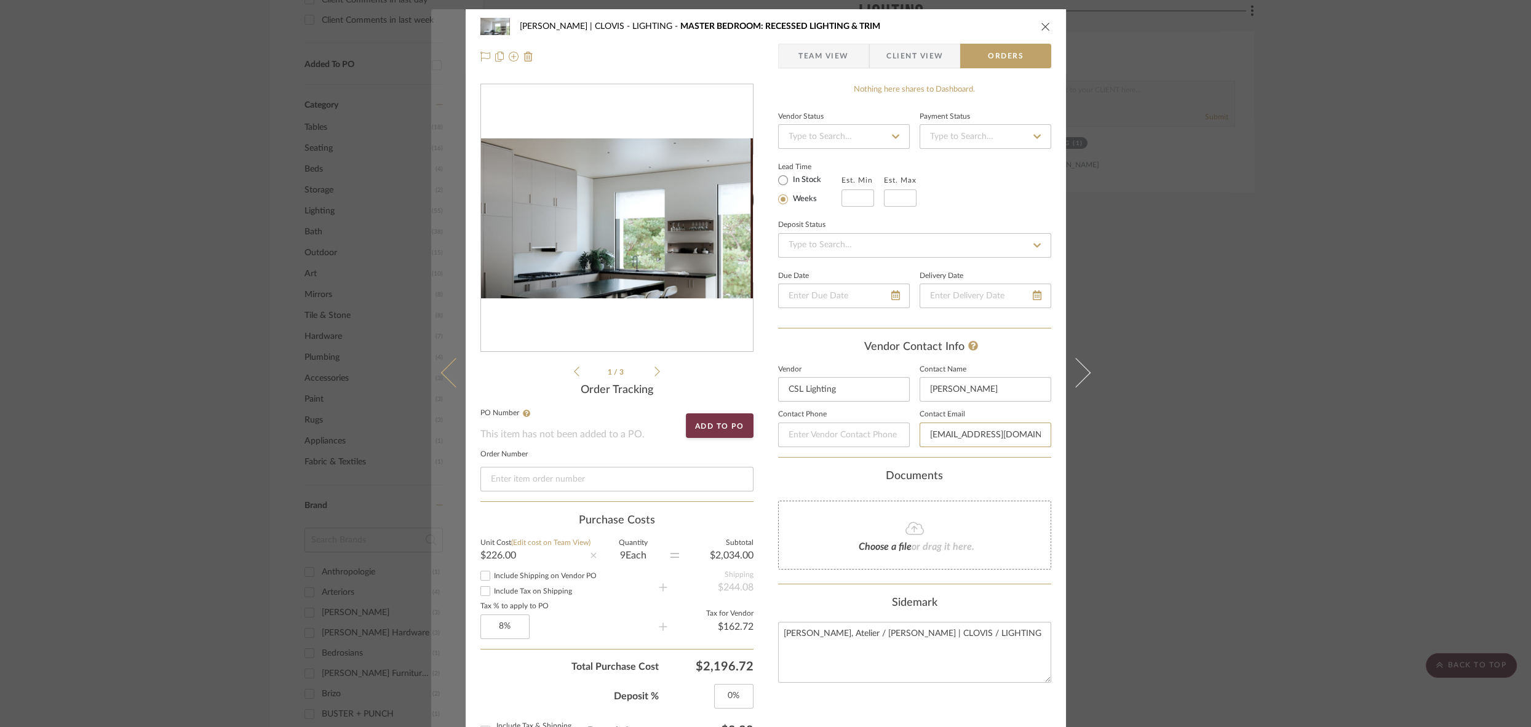
type input "[EMAIL_ADDRESS][DOMAIN_NAME]"
click at [441, 373] on icon at bounding box center [456, 373] width 30 height 30
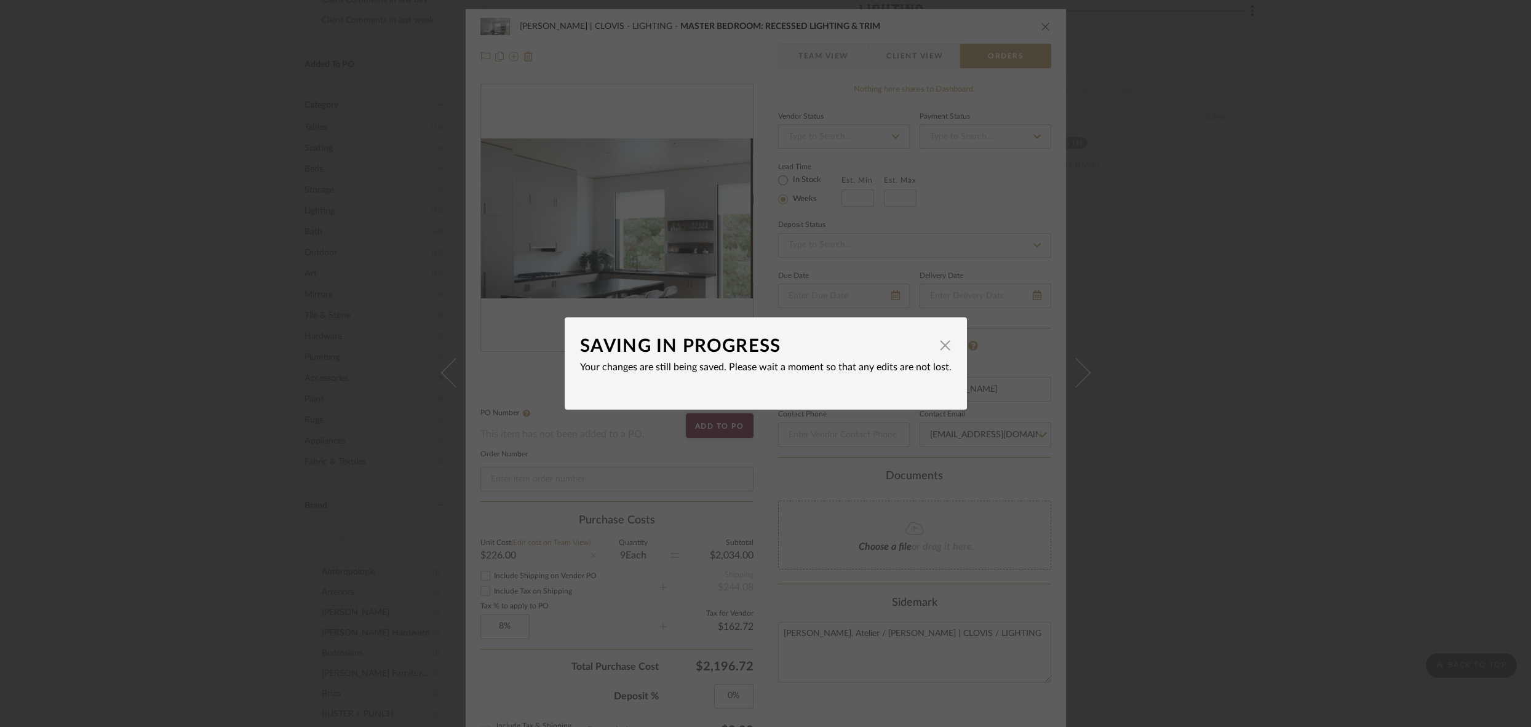
drag, startPoint x: 504, startPoint y: 369, endPoint x: 685, endPoint y: 364, distance: 180.4
click at [504, 369] on div "SAVING IN PROGRESS × Your changes are still being saved. Please wait a moment s…" at bounding box center [765, 363] width 1531 height 727
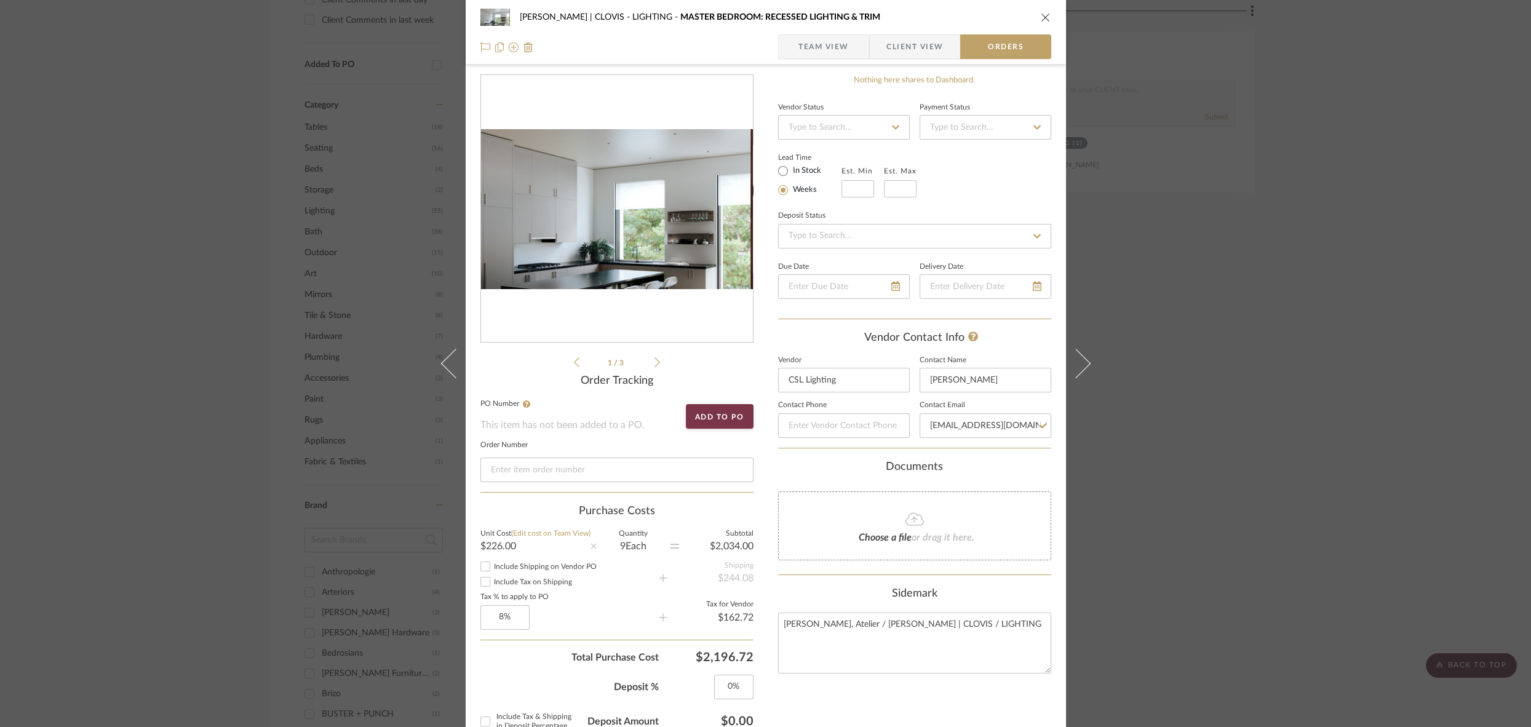
click at [520, 362] on div "1 / 3" at bounding box center [617, 221] width 273 height 295
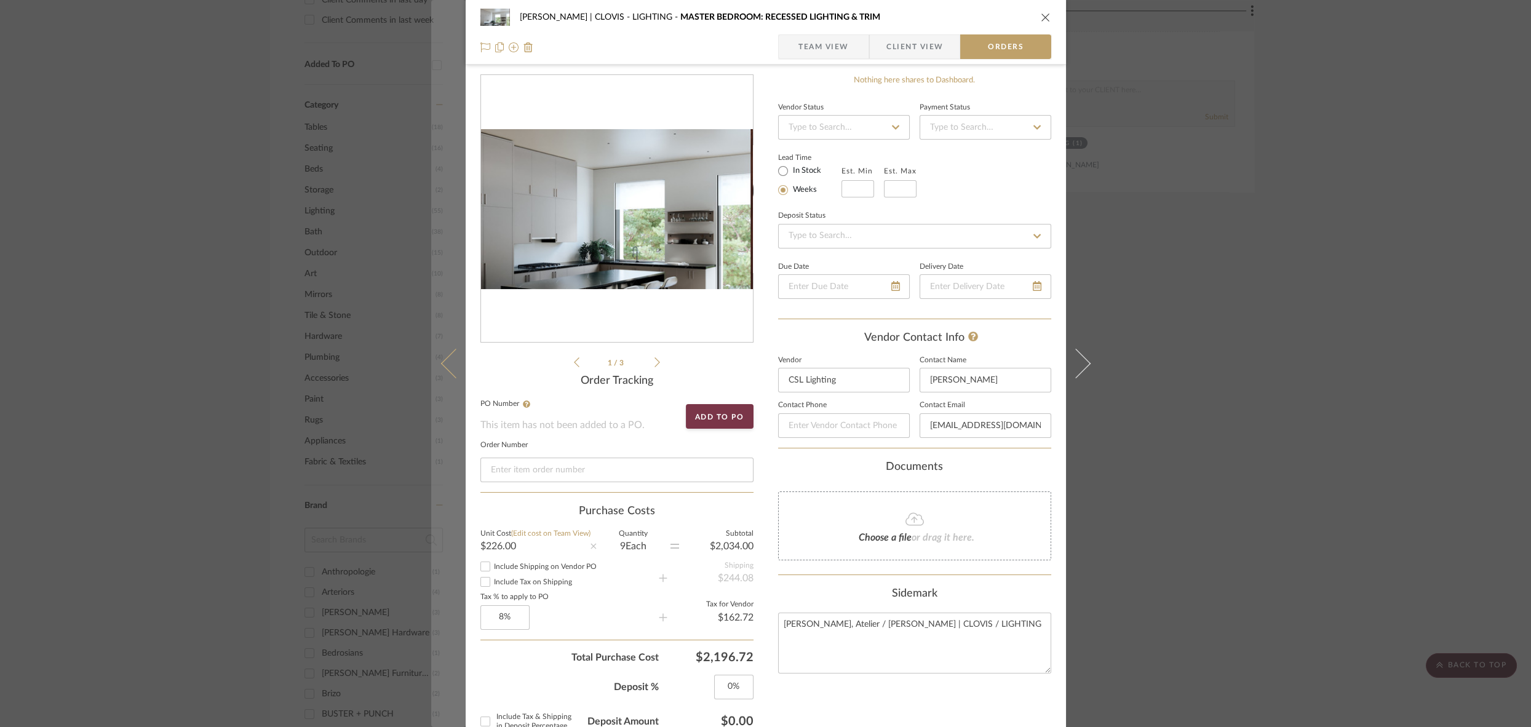
click at [445, 364] on icon at bounding box center [456, 364] width 30 height 30
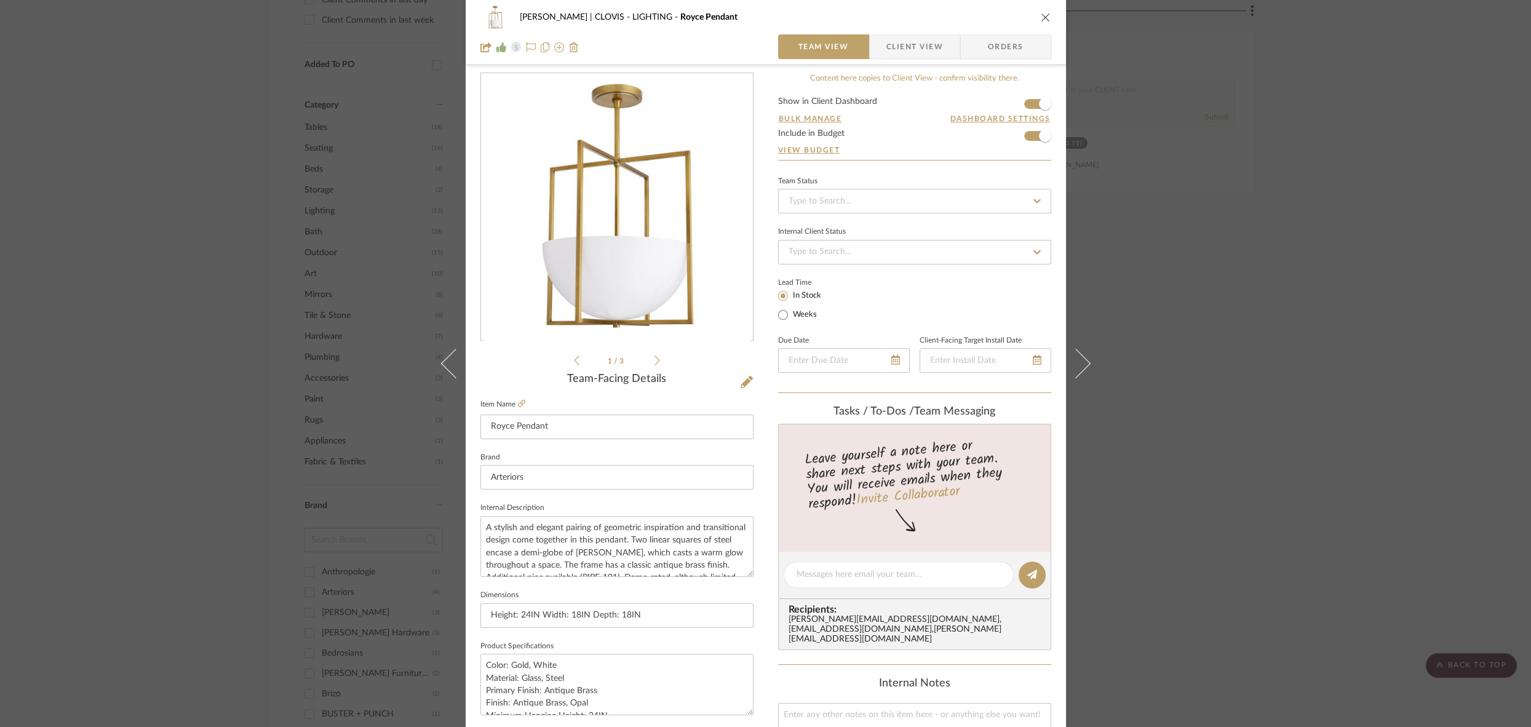
scroll to position [0, 0]
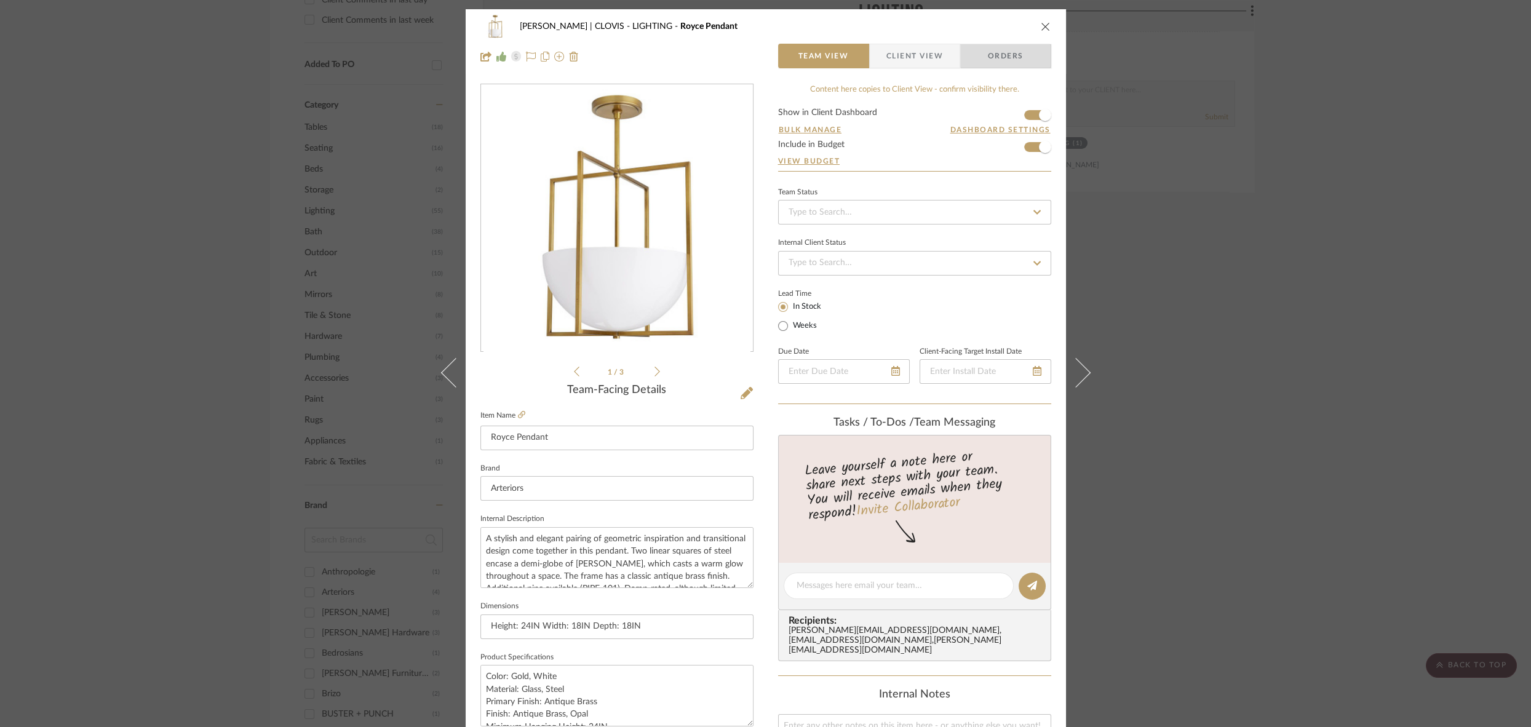
click at [1009, 49] on span "Orders" at bounding box center [1006, 56] width 63 height 25
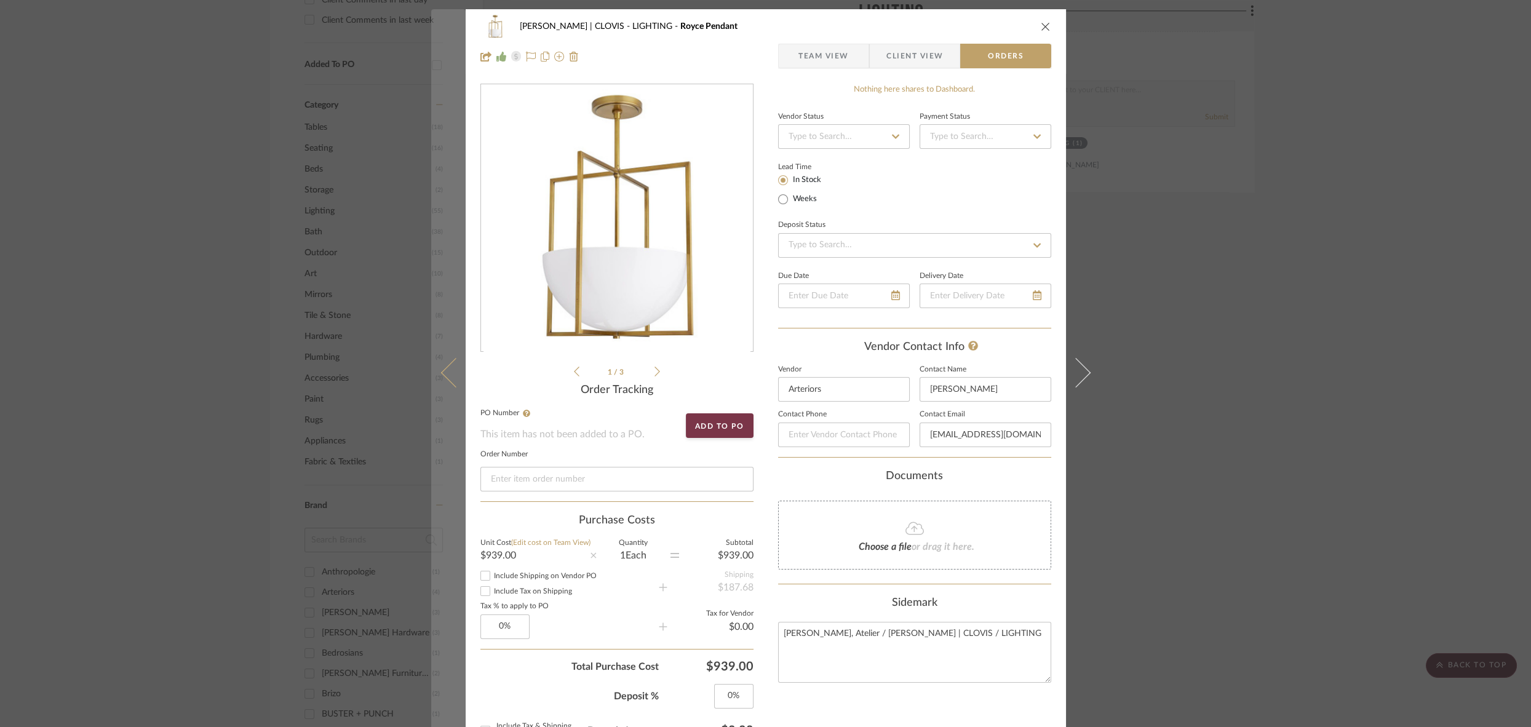
click at [442, 377] on icon at bounding box center [456, 373] width 30 height 30
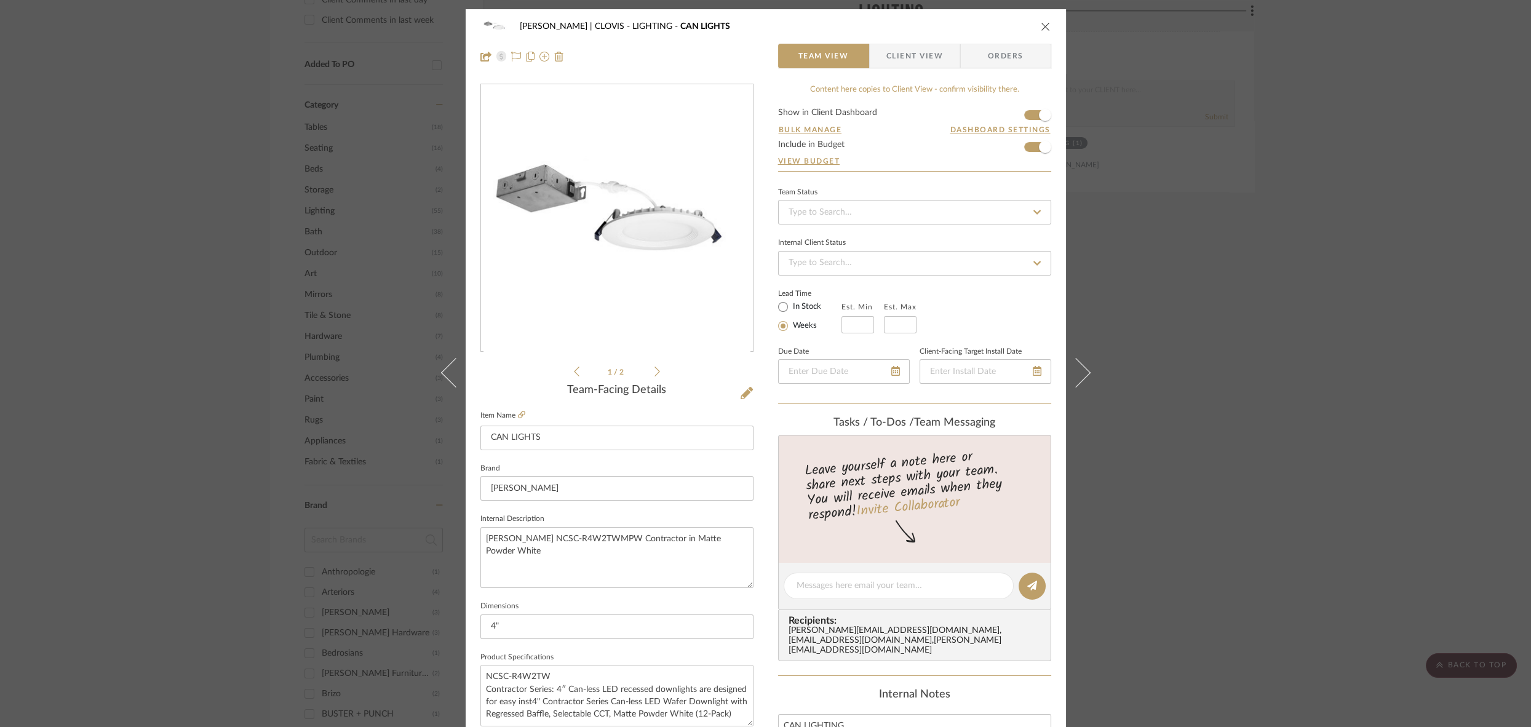
click at [996, 63] on span "Orders" at bounding box center [1006, 56] width 63 height 25
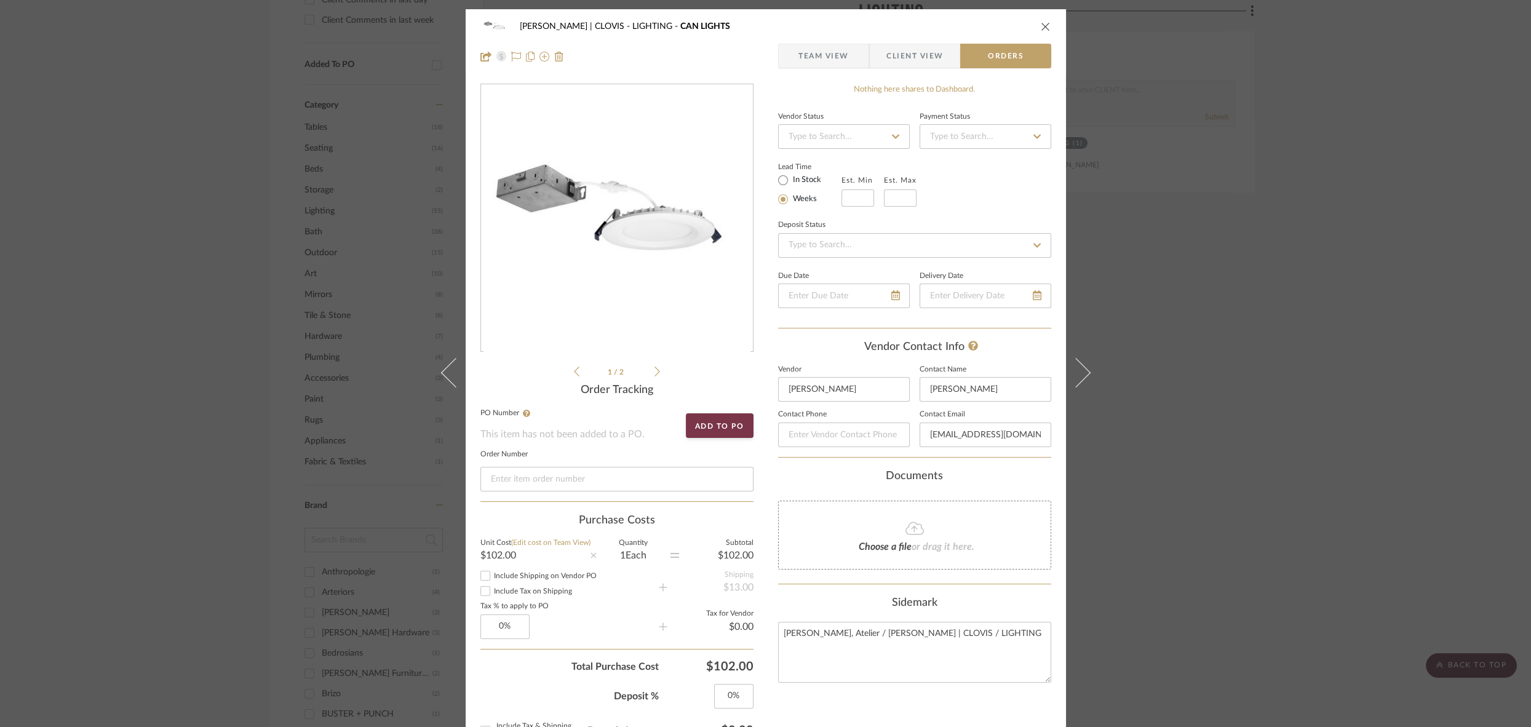
drag, startPoint x: 1040, startPoint y: 25, endPoint x: 1039, endPoint y: 31, distance: 6.4
click at [1041, 25] on icon "close" at bounding box center [1046, 27] width 10 height 10
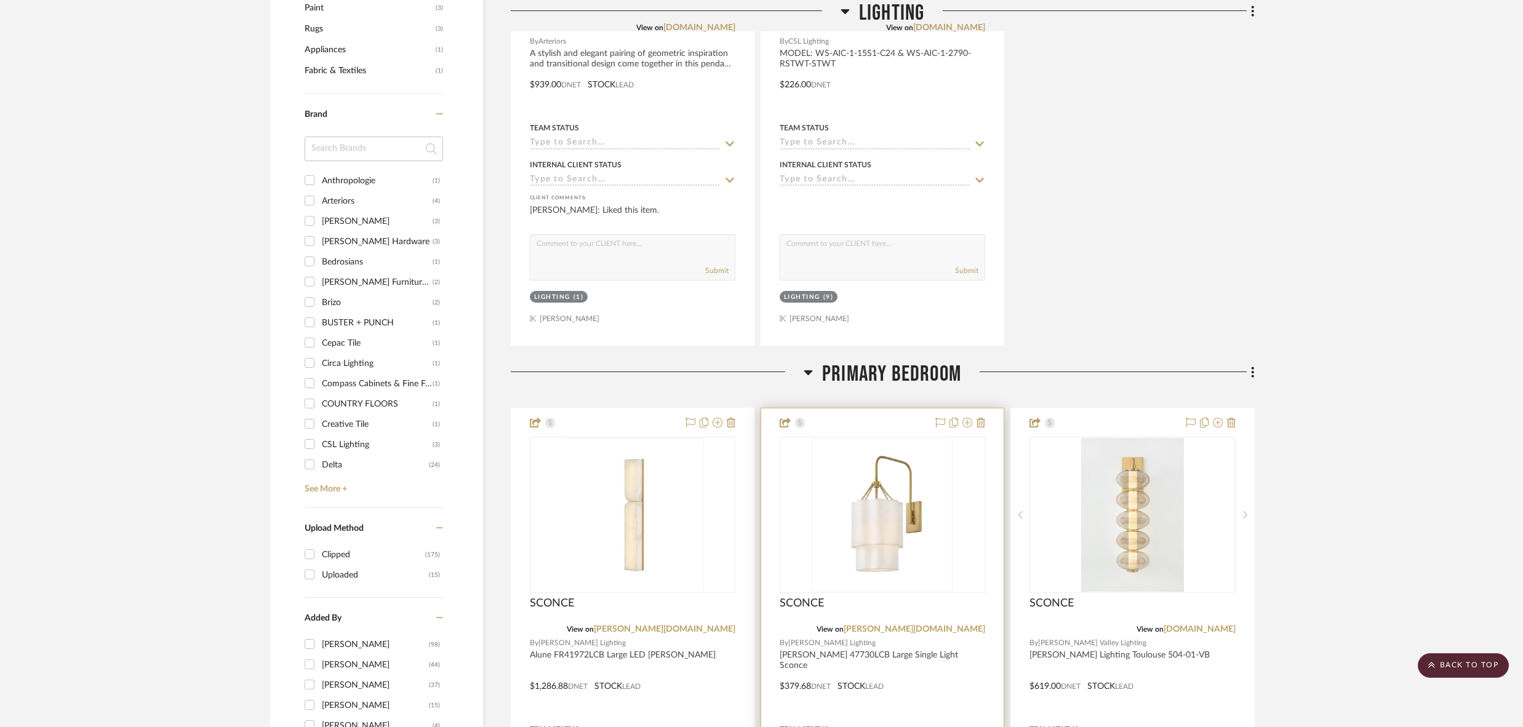
scroll to position [1442, 0]
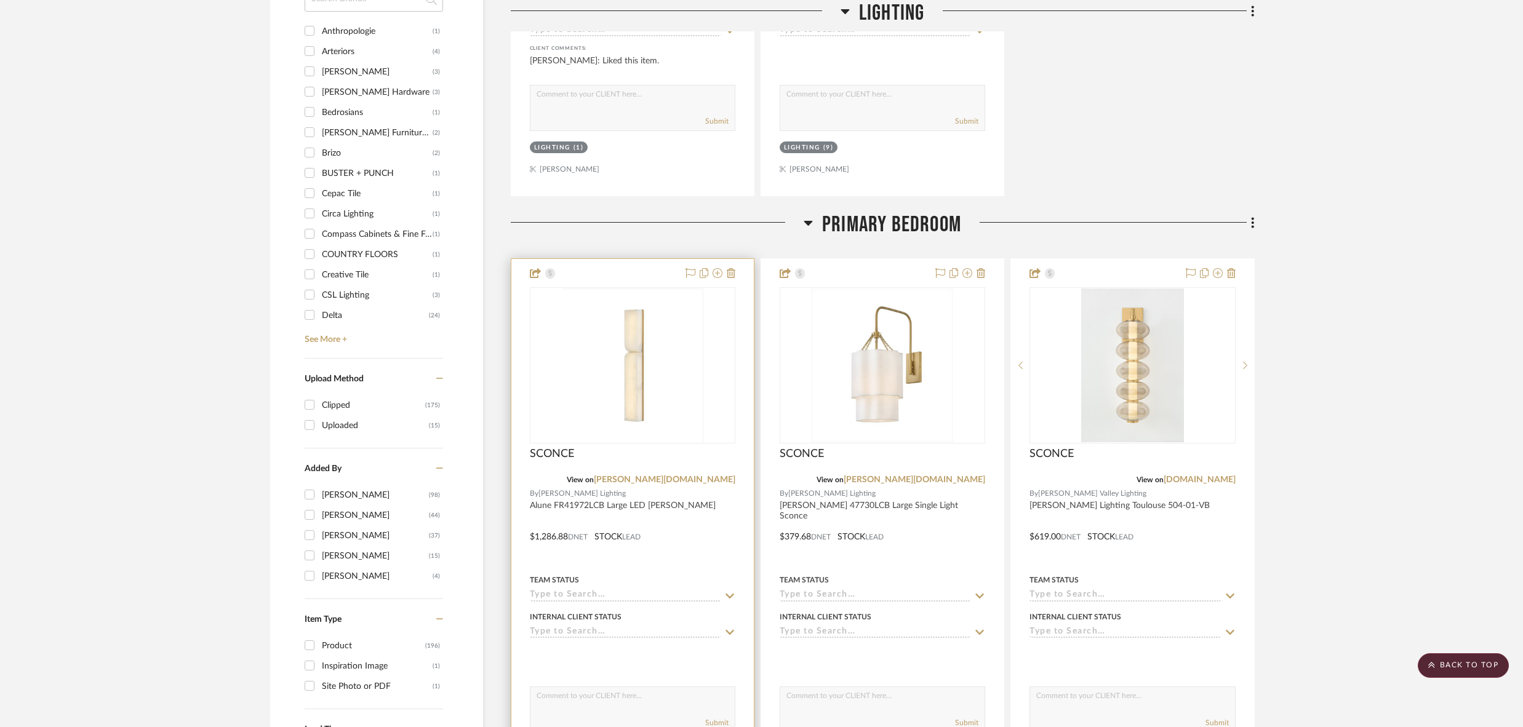
click at [714, 529] on div at bounding box center [632, 528] width 242 height 538
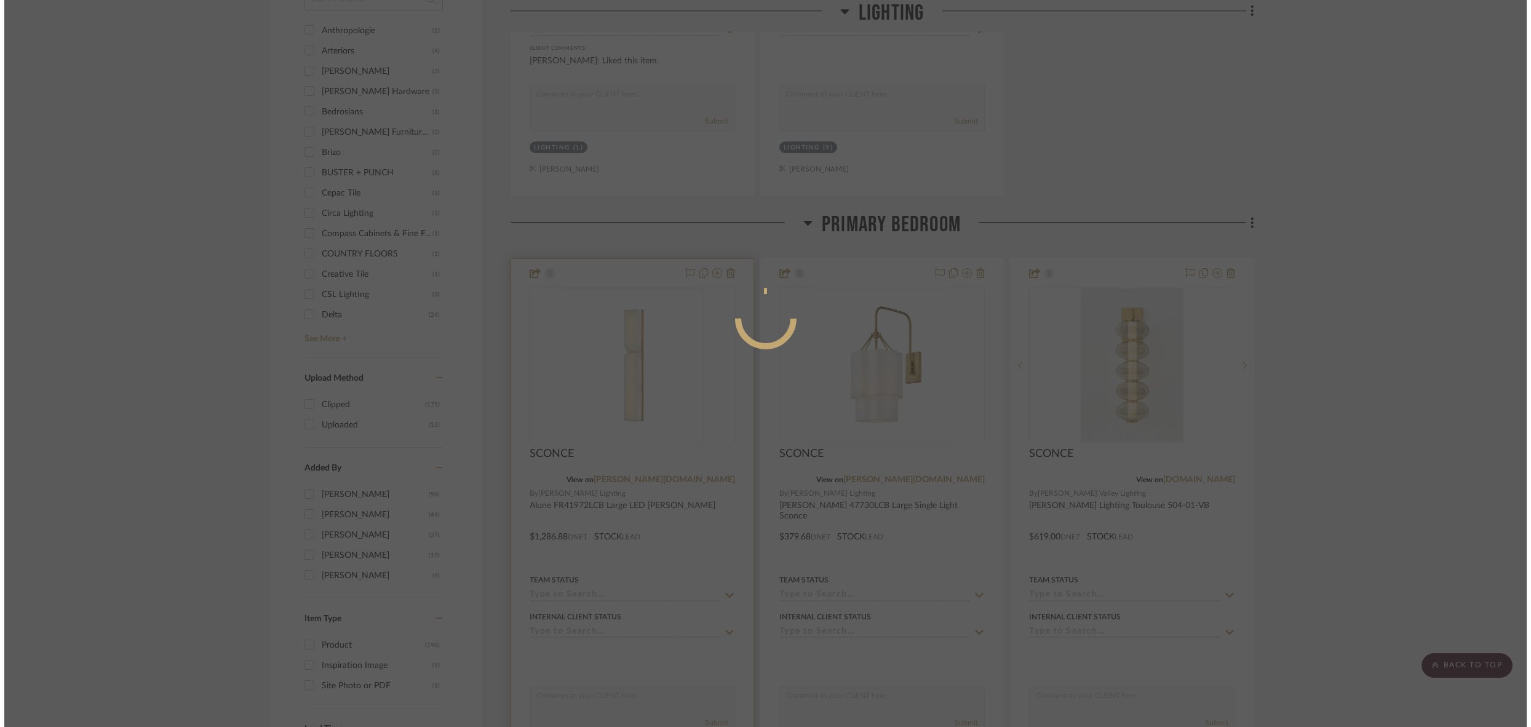
scroll to position [0, 0]
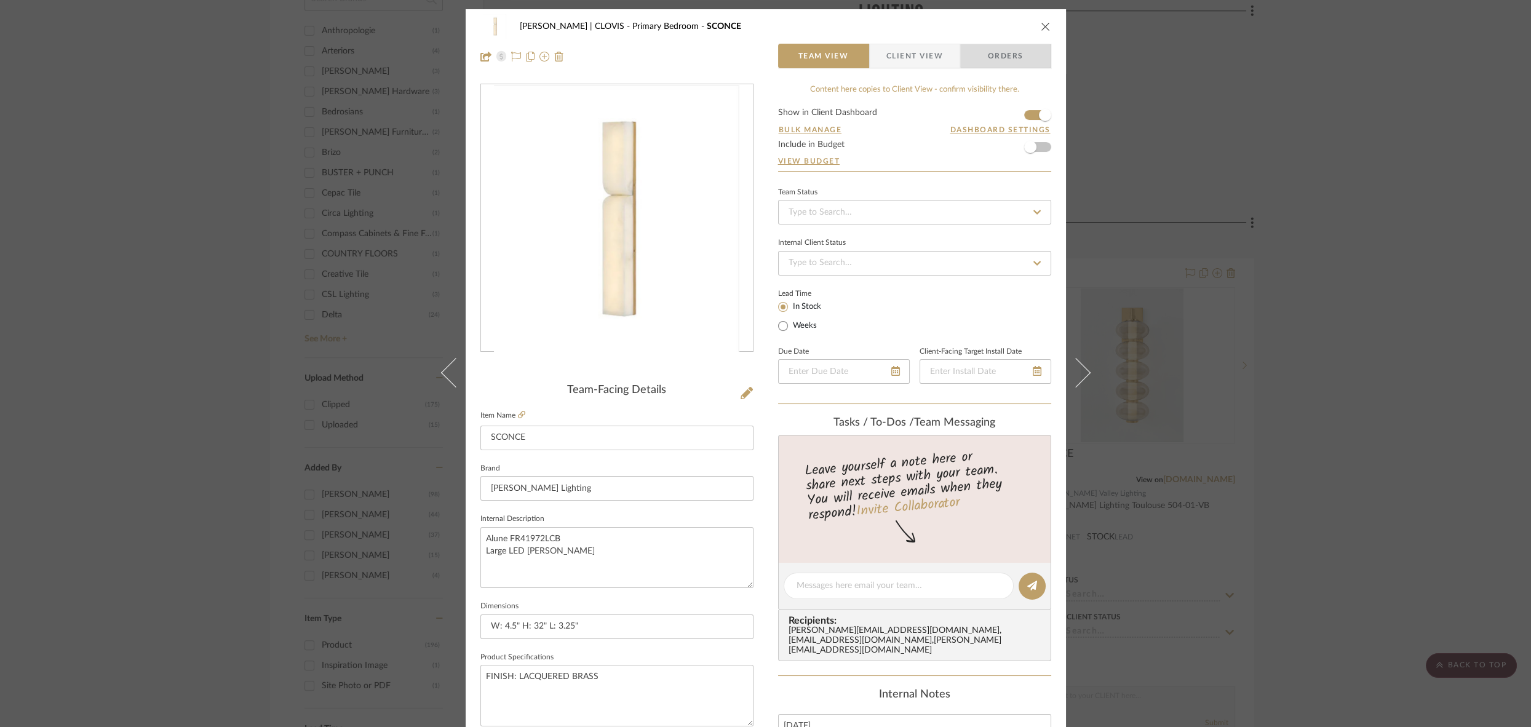
click at [1005, 53] on span "Orders" at bounding box center [1006, 56] width 63 height 25
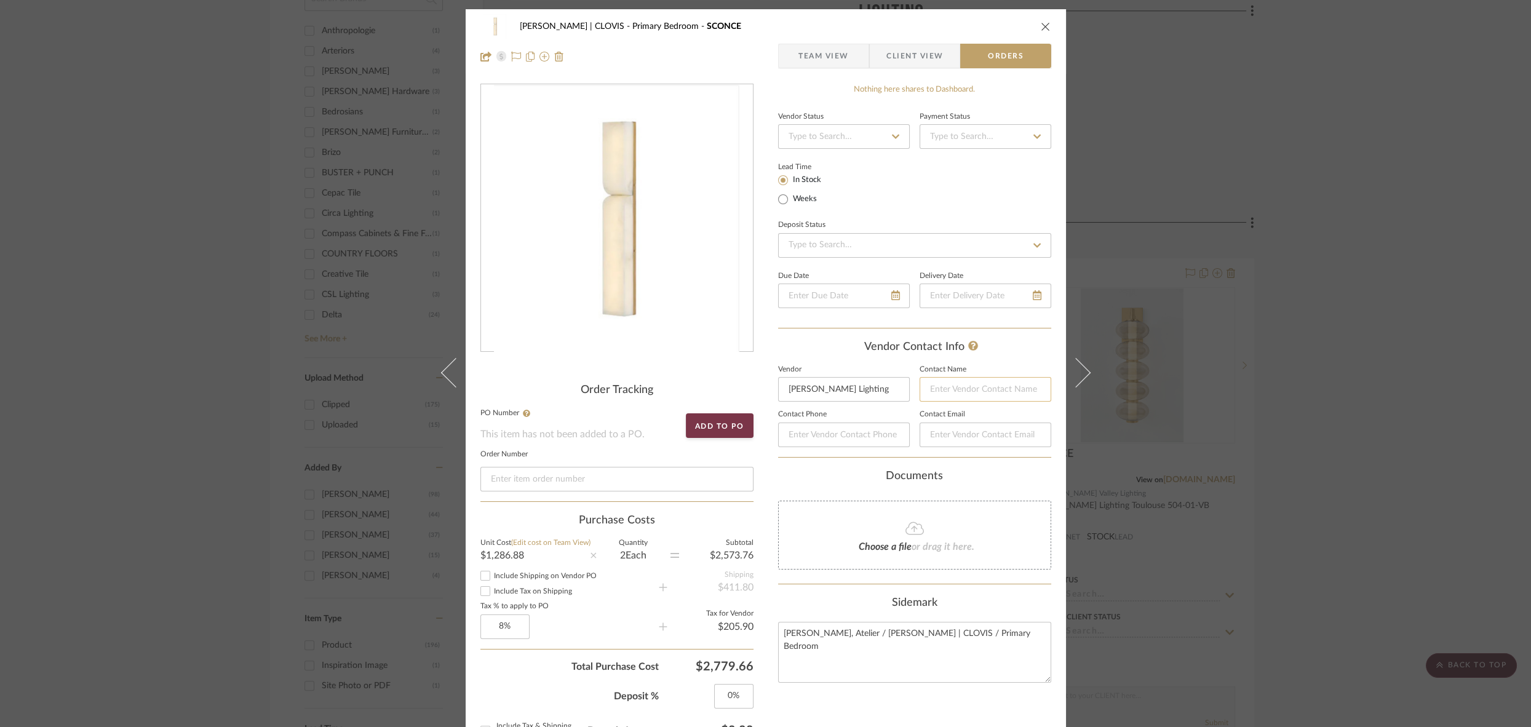
click at [962, 389] on input at bounding box center [986, 389] width 132 height 25
click at [957, 433] on input at bounding box center [986, 435] width 132 height 25
paste input "[EMAIL_ADDRESS][DOMAIN_NAME]"
type input "[EMAIL_ADDRESS][DOMAIN_NAME]"
click at [950, 386] on input at bounding box center [986, 389] width 132 height 25
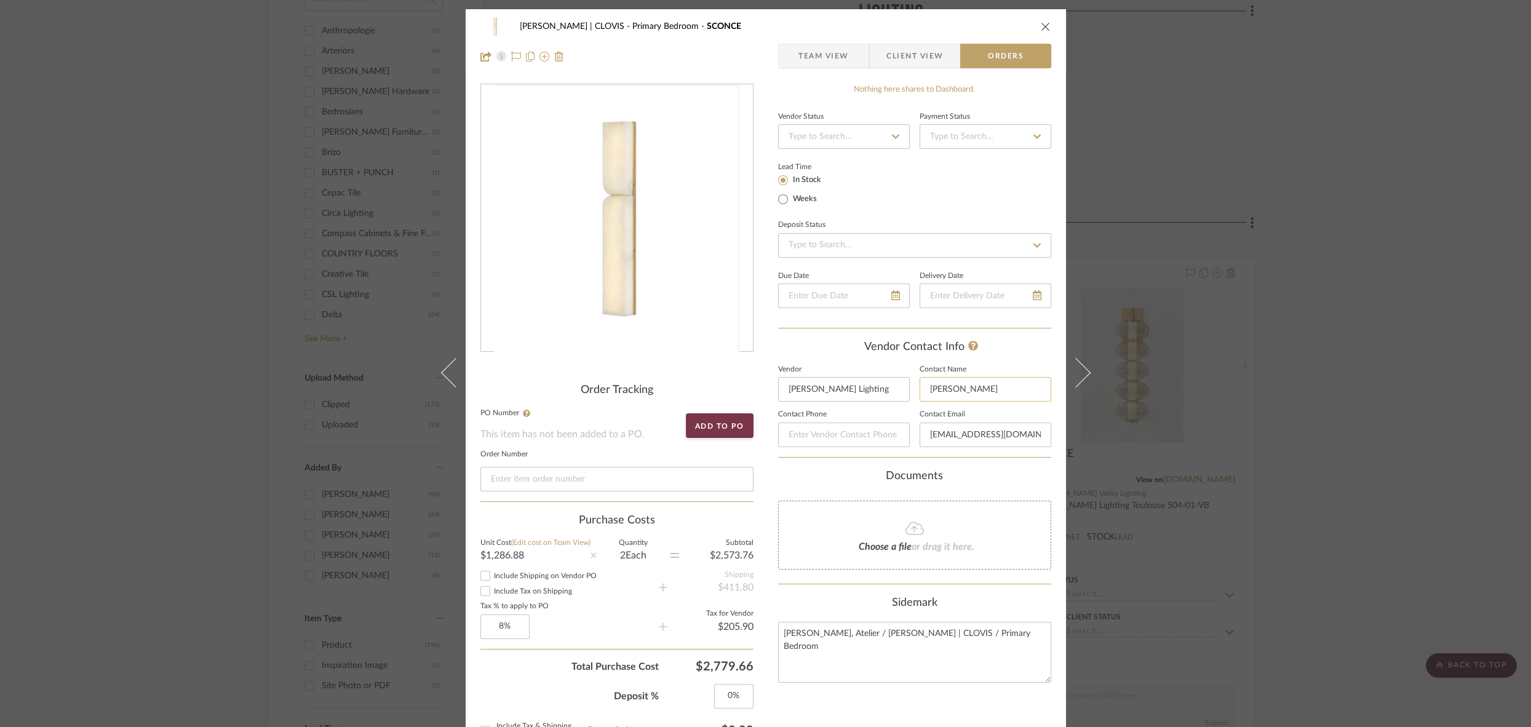
click at [938, 392] on input "[PERSON_NAME]" at bounding box center [986, 389] width 132 height 25
type input "[PERSON_NAME]"
click at [1031, 497] on div "Documents Choose a file or drag it here." at bounding box center [914, 520] width 273 height 100
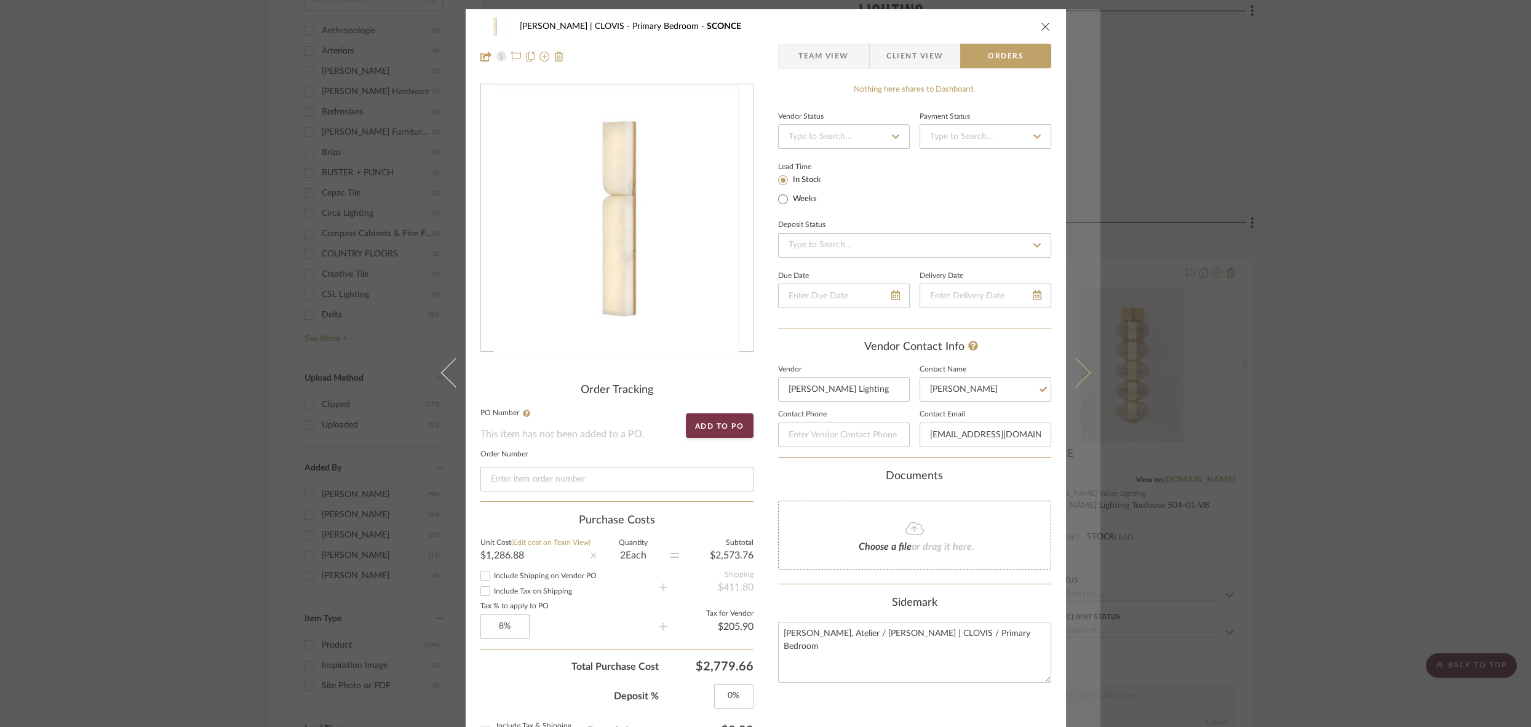
click at [1070, 378] on icon at bounding box center [1076, 373] width 30 height 30
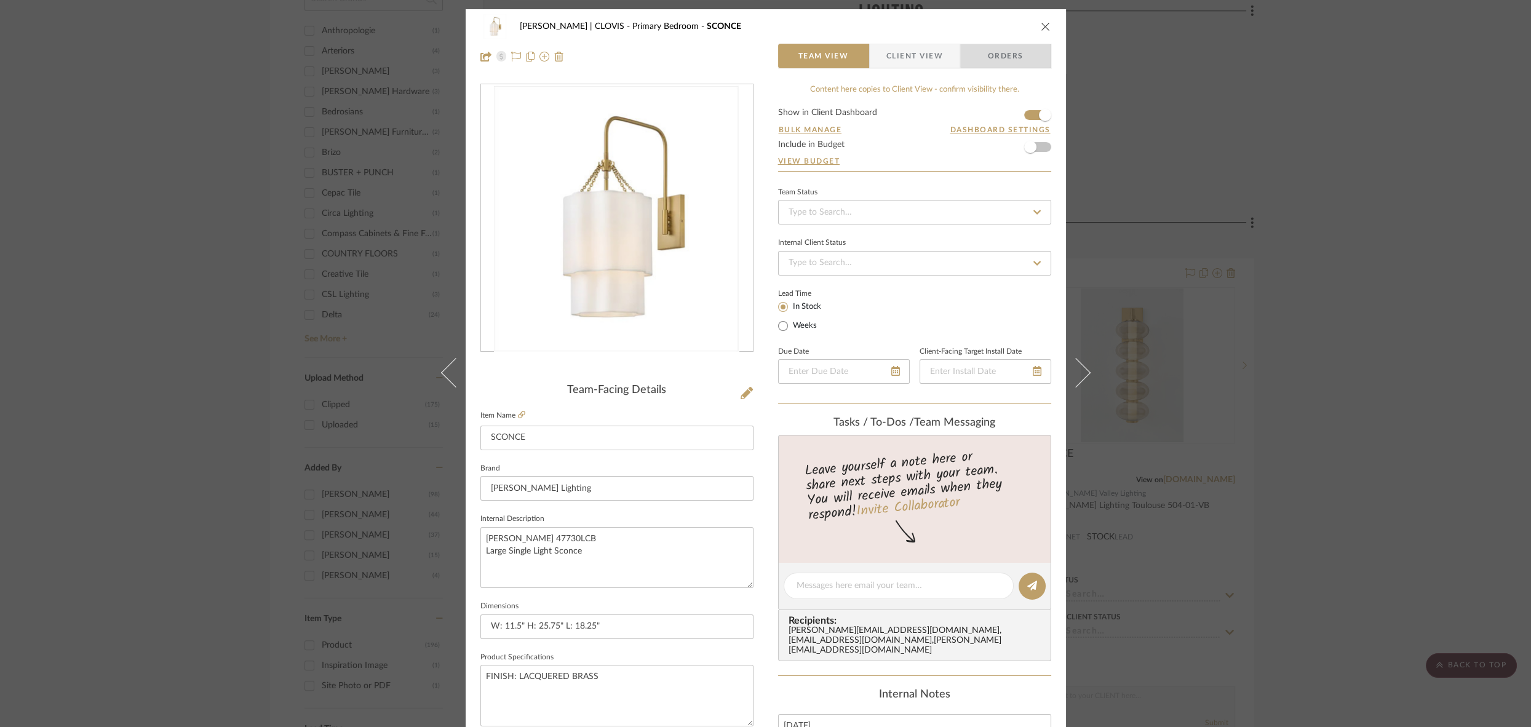
click at [1005, 57] on span "Orders" at bounding box center [1006, 56] width 63 height 25
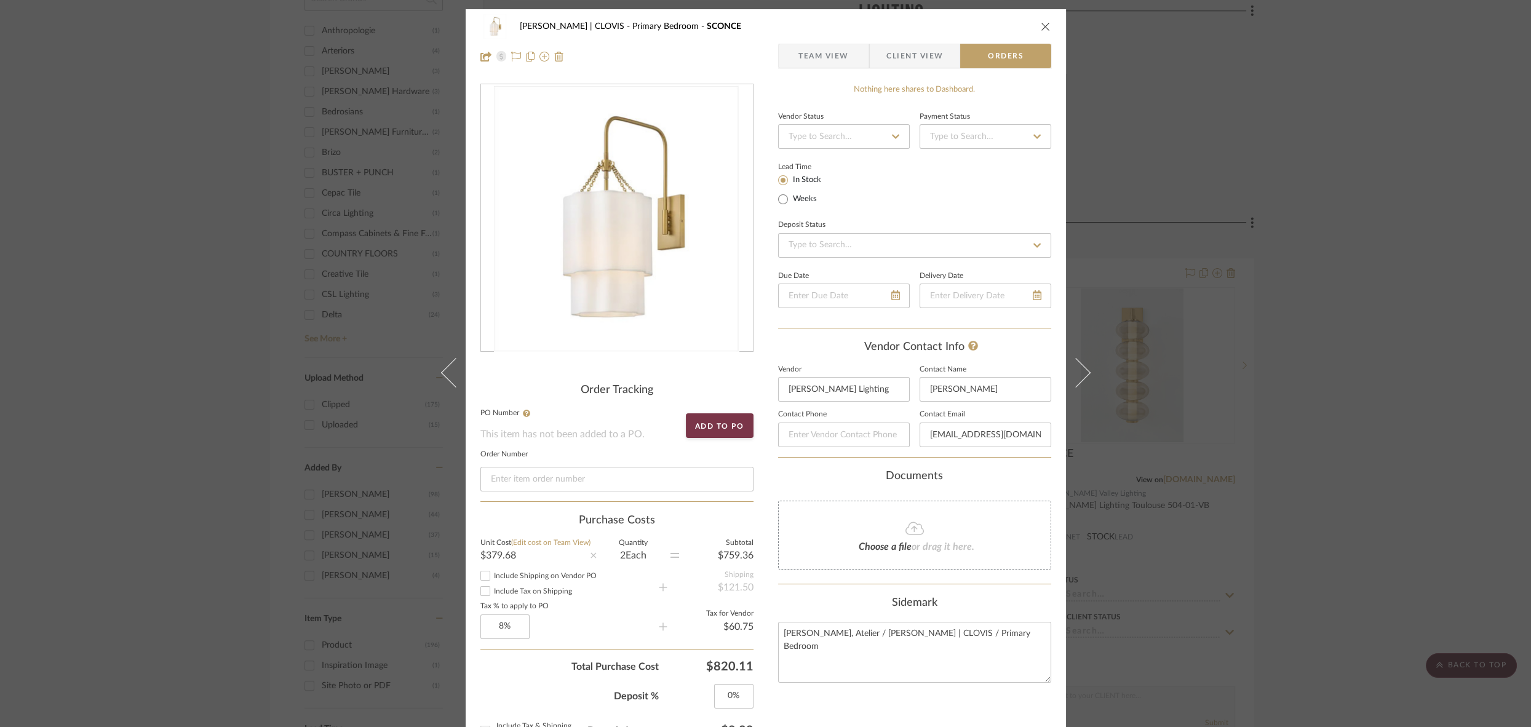
click at [1075, 370] on icon at bounding box center [1076, 373] width 30 height 30
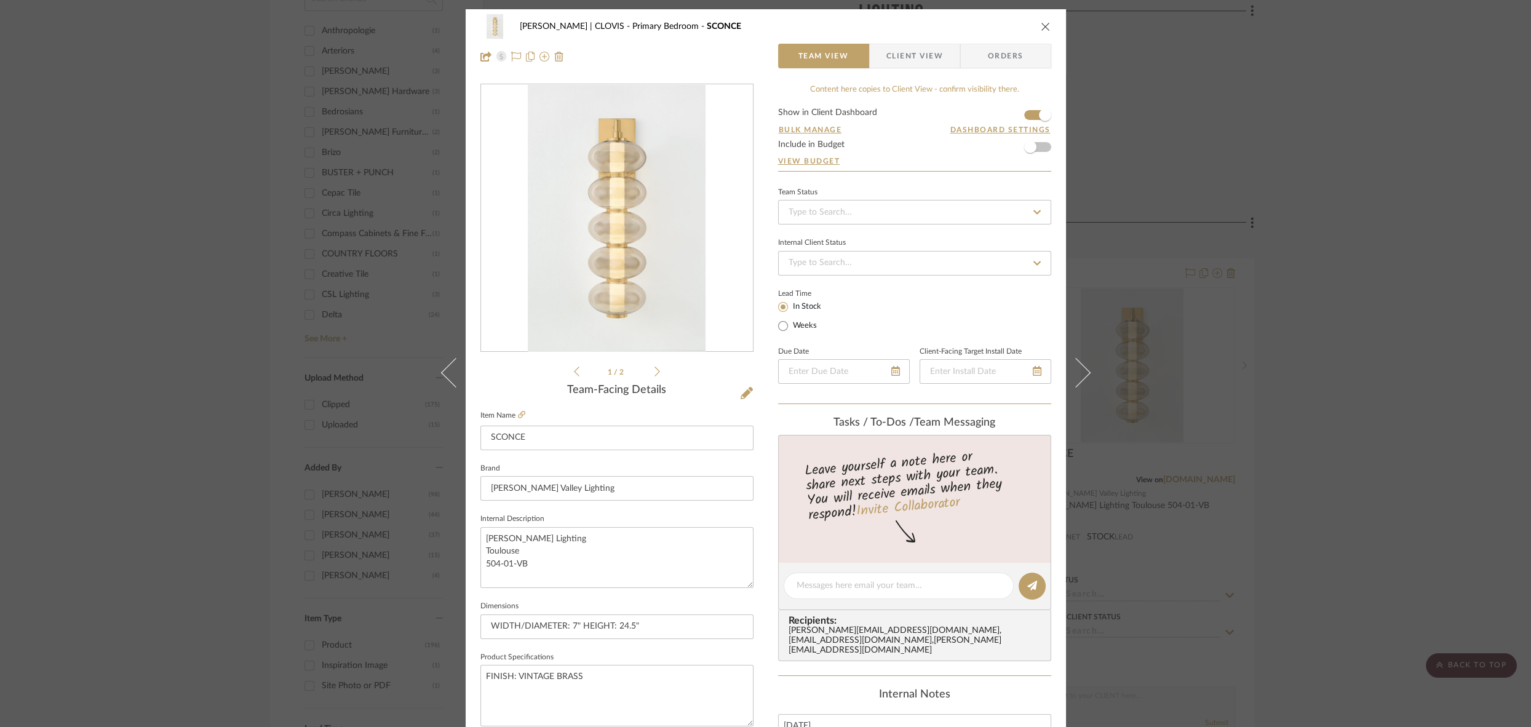
click at [1013, 60] on span "Orders" at bounding box center [1006, 56] width 63 height 25
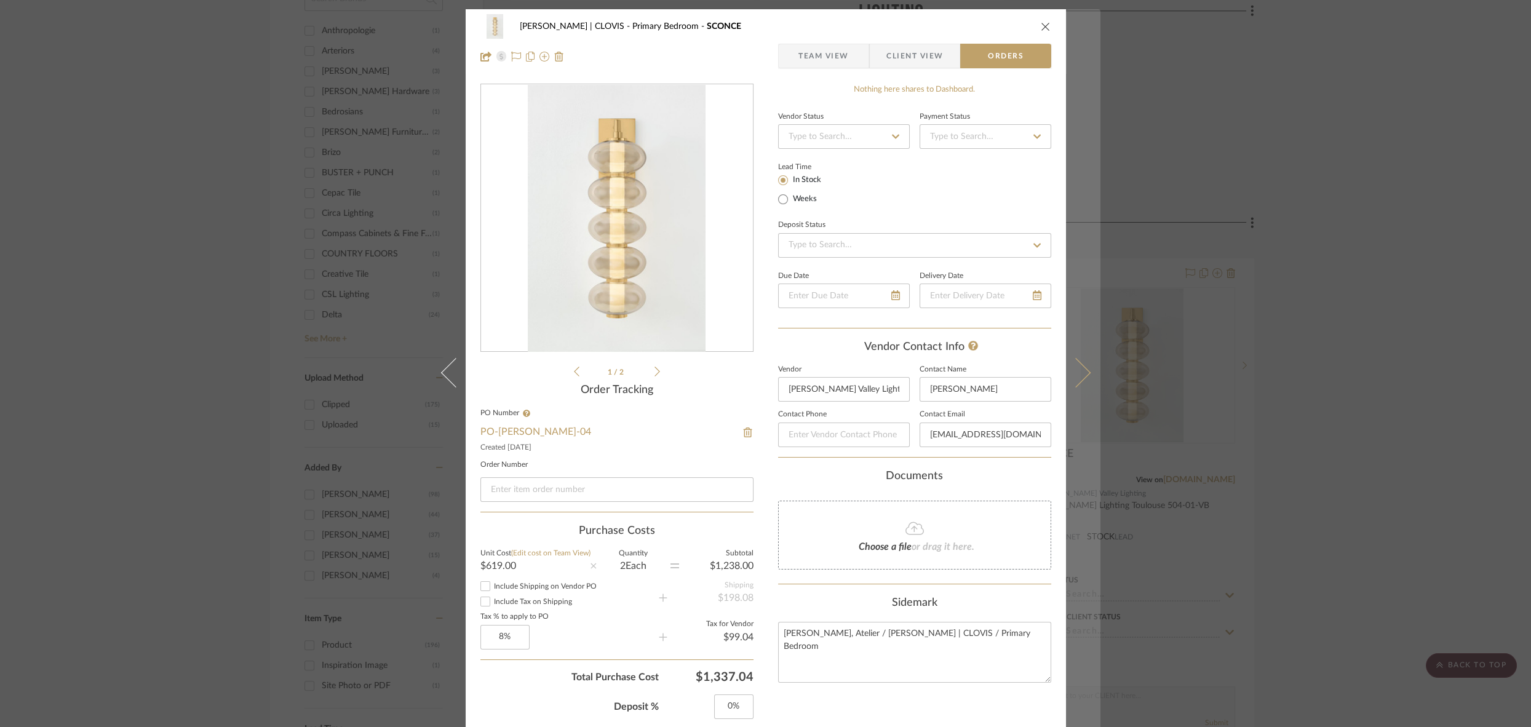
click at [1083, 372] on icon at bounding box center [1076, 373] width 30 height 30
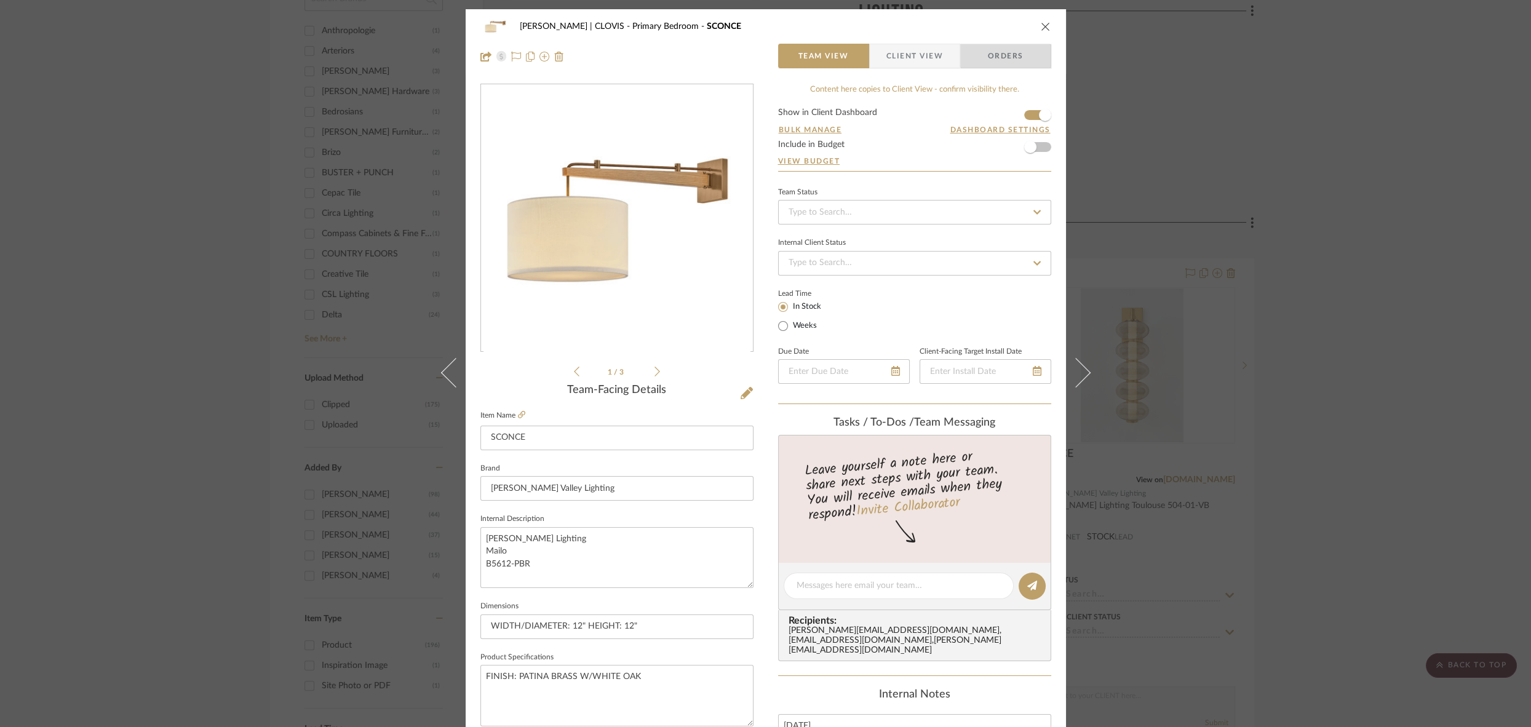
click at [999, 57] on span "Orders" at bounding box center [1006, 56] width 63 height 25
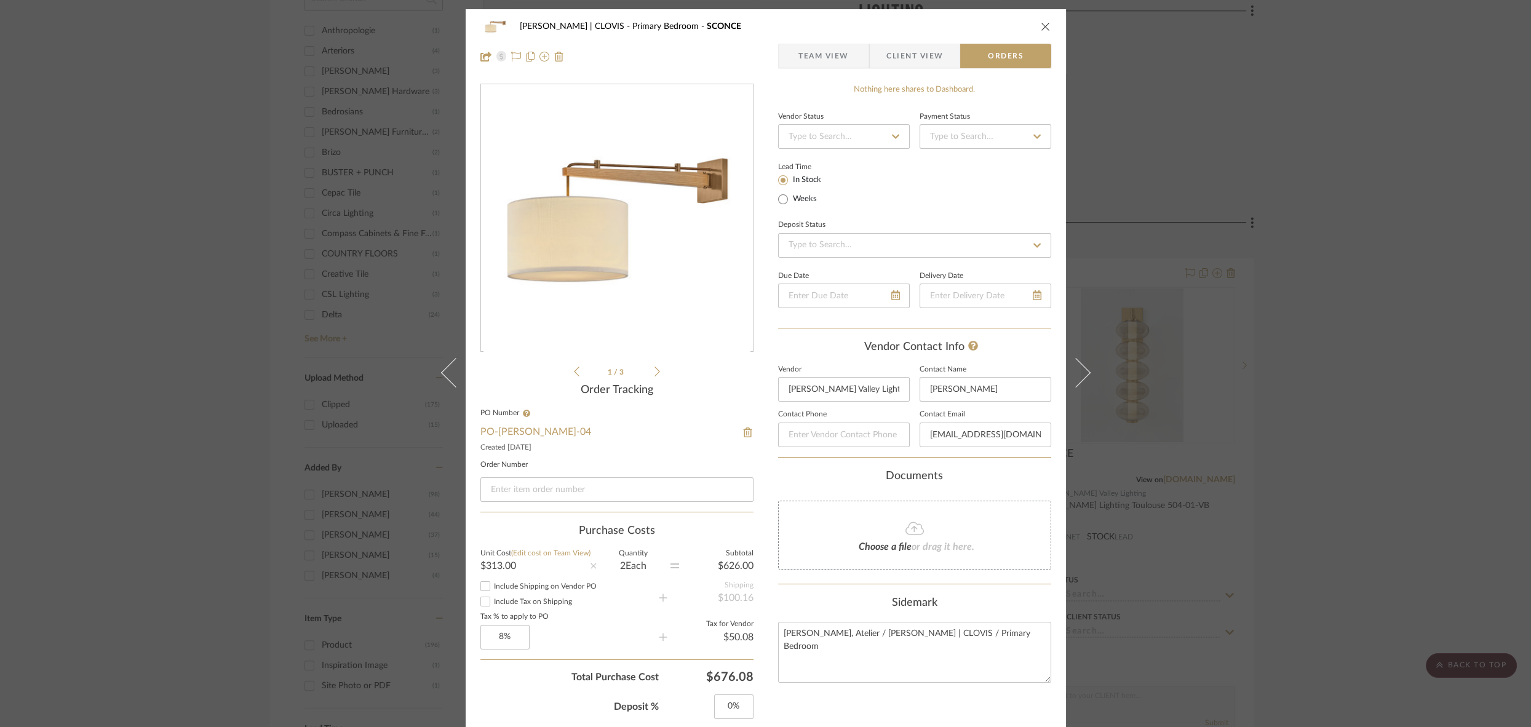
click at [1041, 25] on icon "close" at bounding box center [1046, 27] width 10 height 10
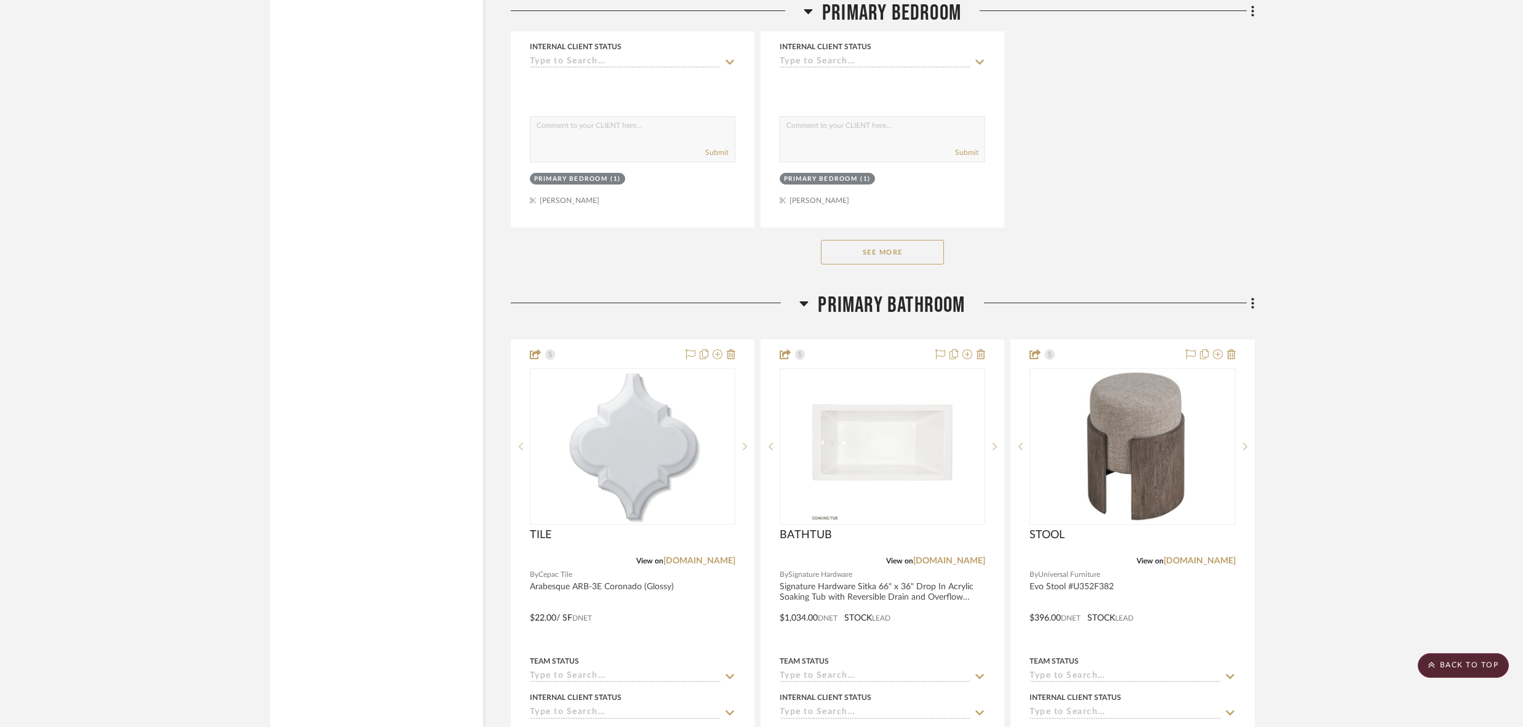
scroll to position [3106, 0]
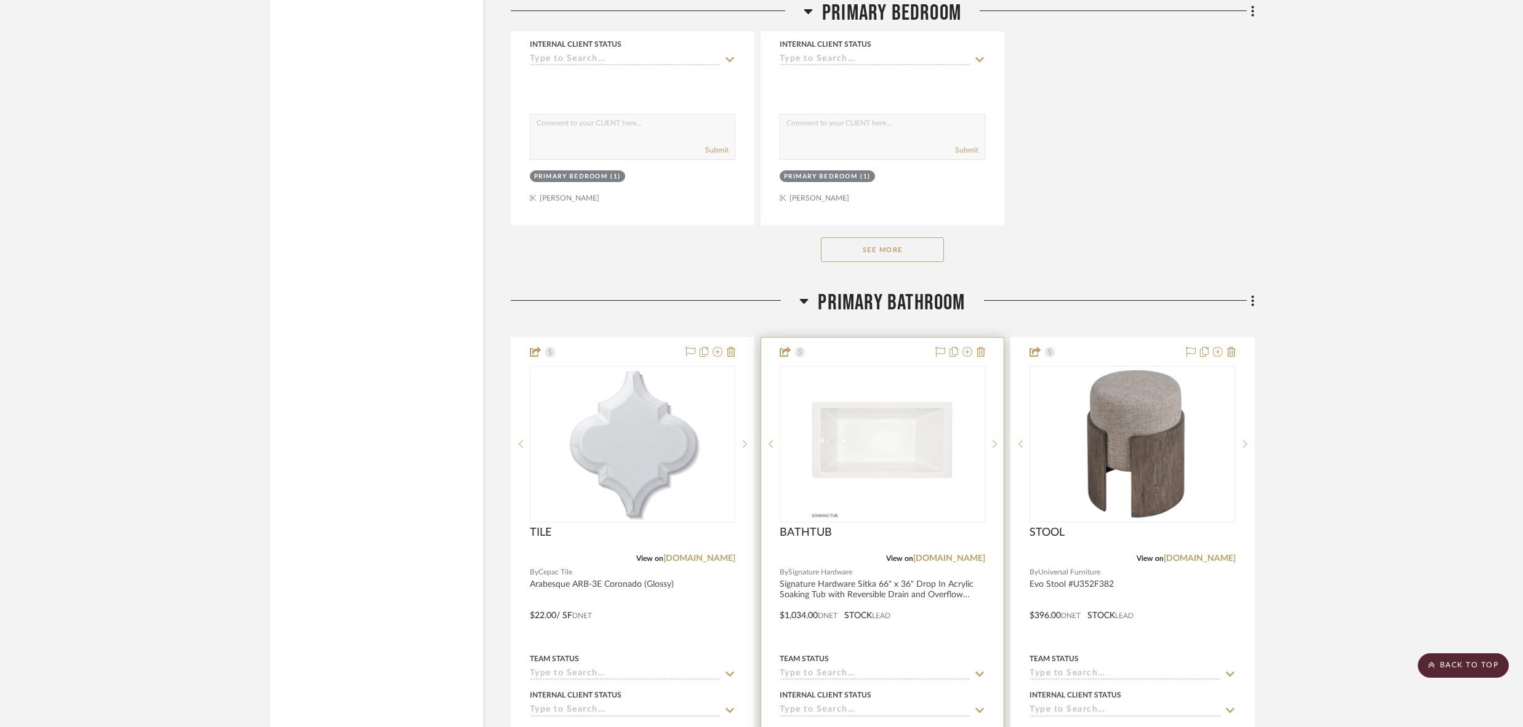
click at [871, 341] on div at bounding box center [882, 607] width 242 height 538
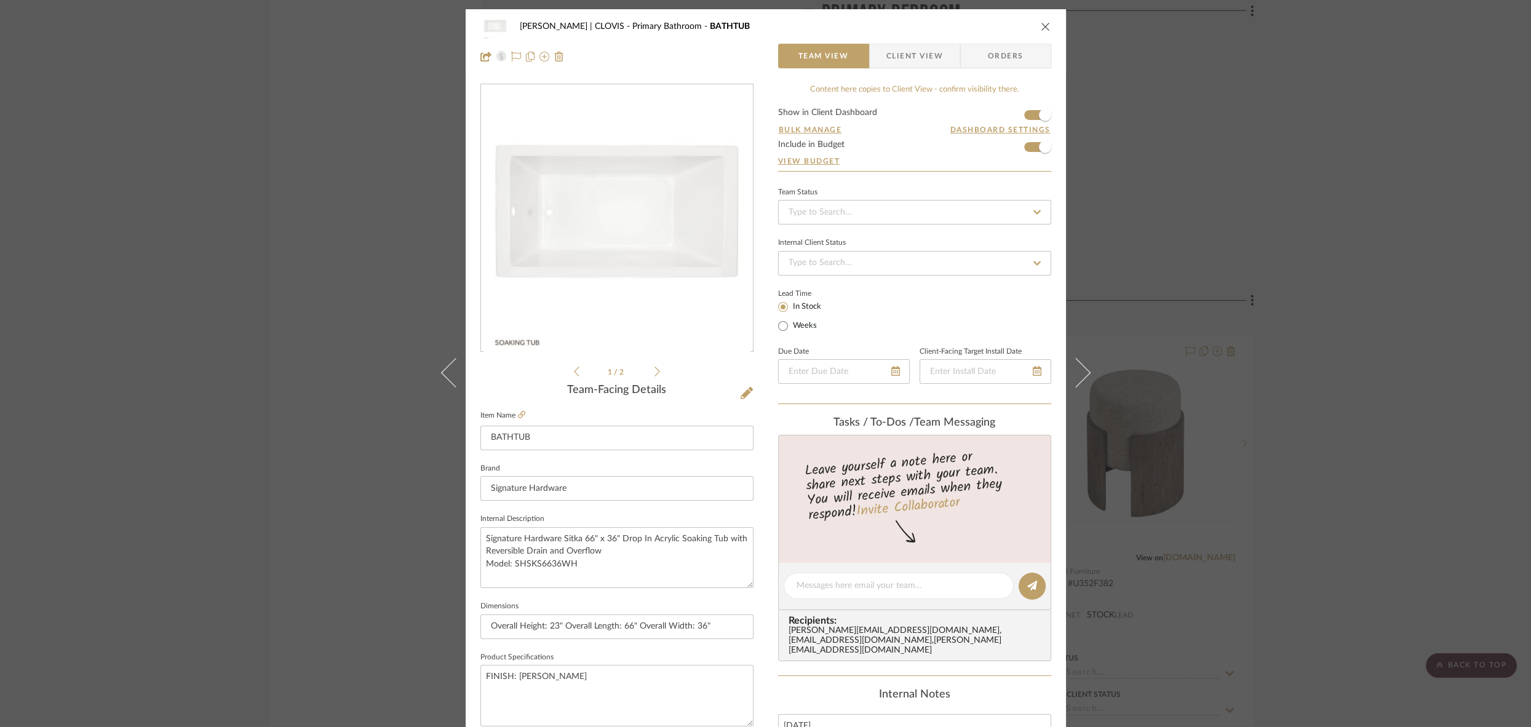
click at [1012, 53] on span "Orders" at bounding box center [1006, 56] width 63 height 25
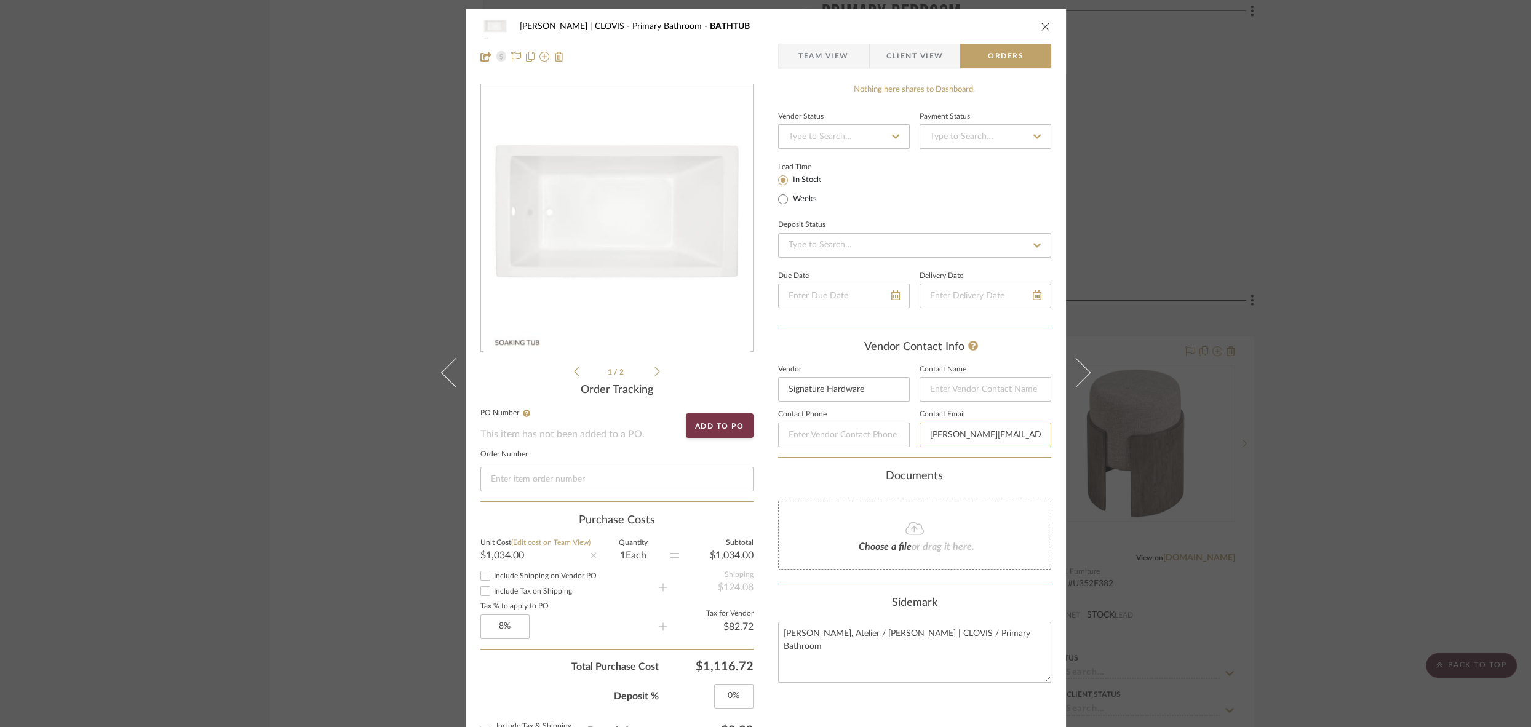
click at [968, 429] on input "[PERSON_NAME][EMAIL_ADDRESS][PERSON_NAME][PERSON_NAME][DOMAIN_NAME]" at bounding box center [986, 435] width 132 height 25
click at [1041, 26] on icon "close" at bounding box center [1046, 27] width 10 height 10
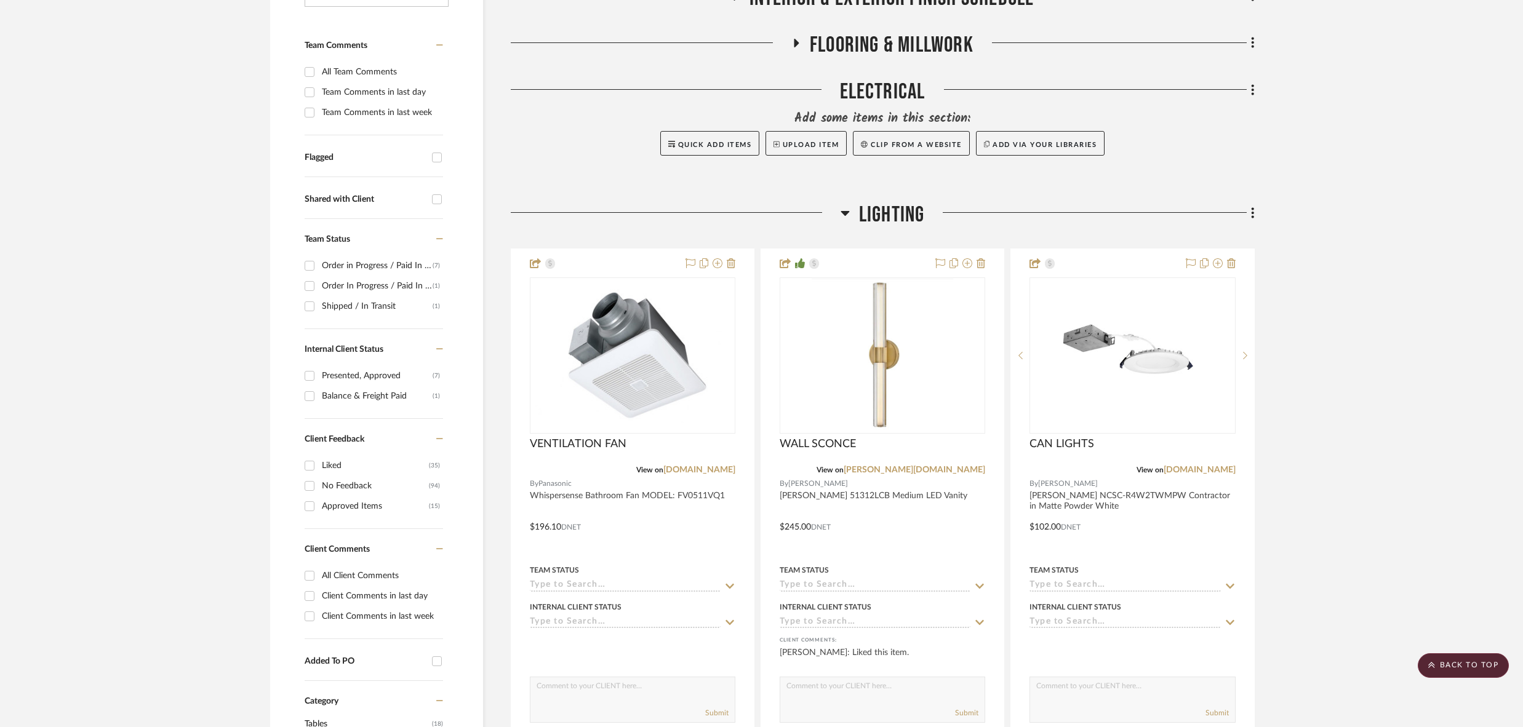
scroll to position [316, 0]
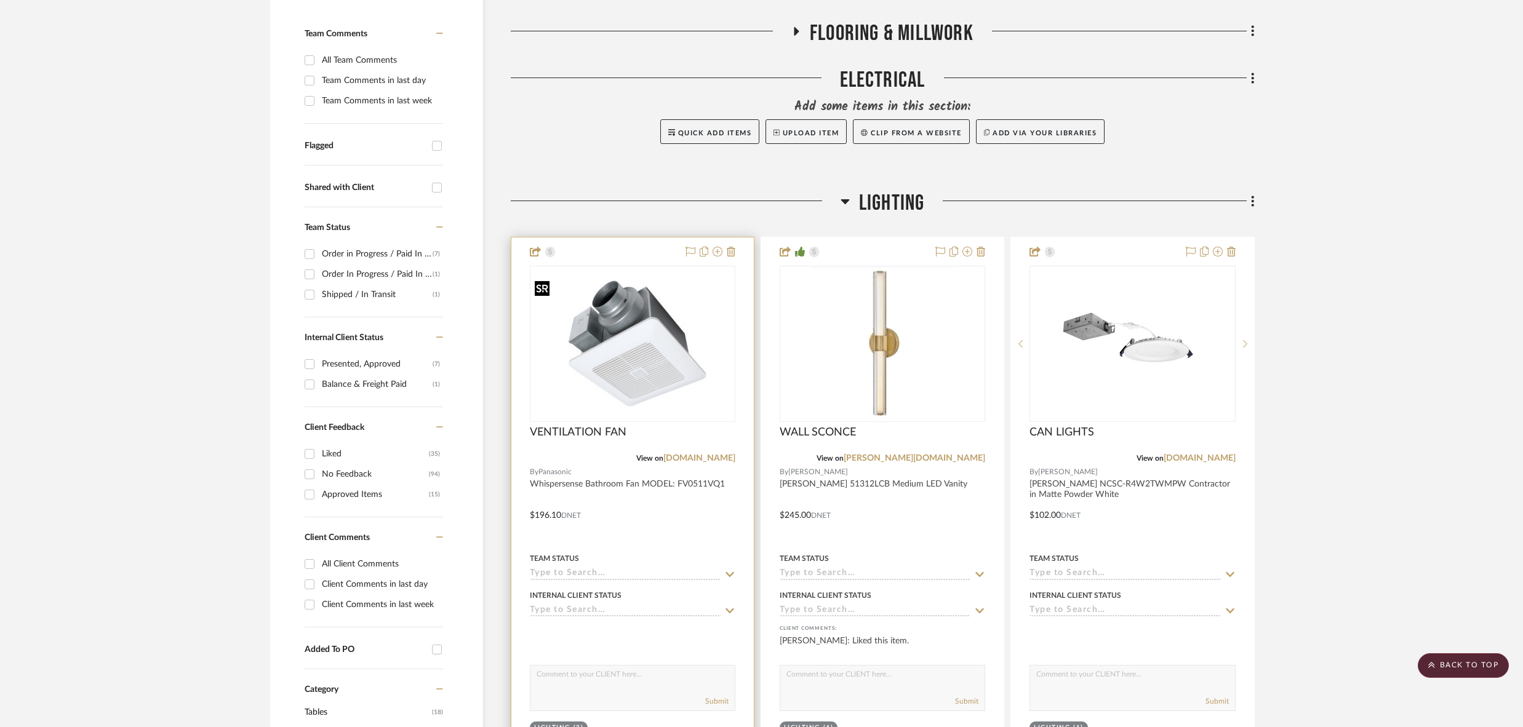
click at [0, 0] on img at bounding box center [0, 0] width 0 height 0
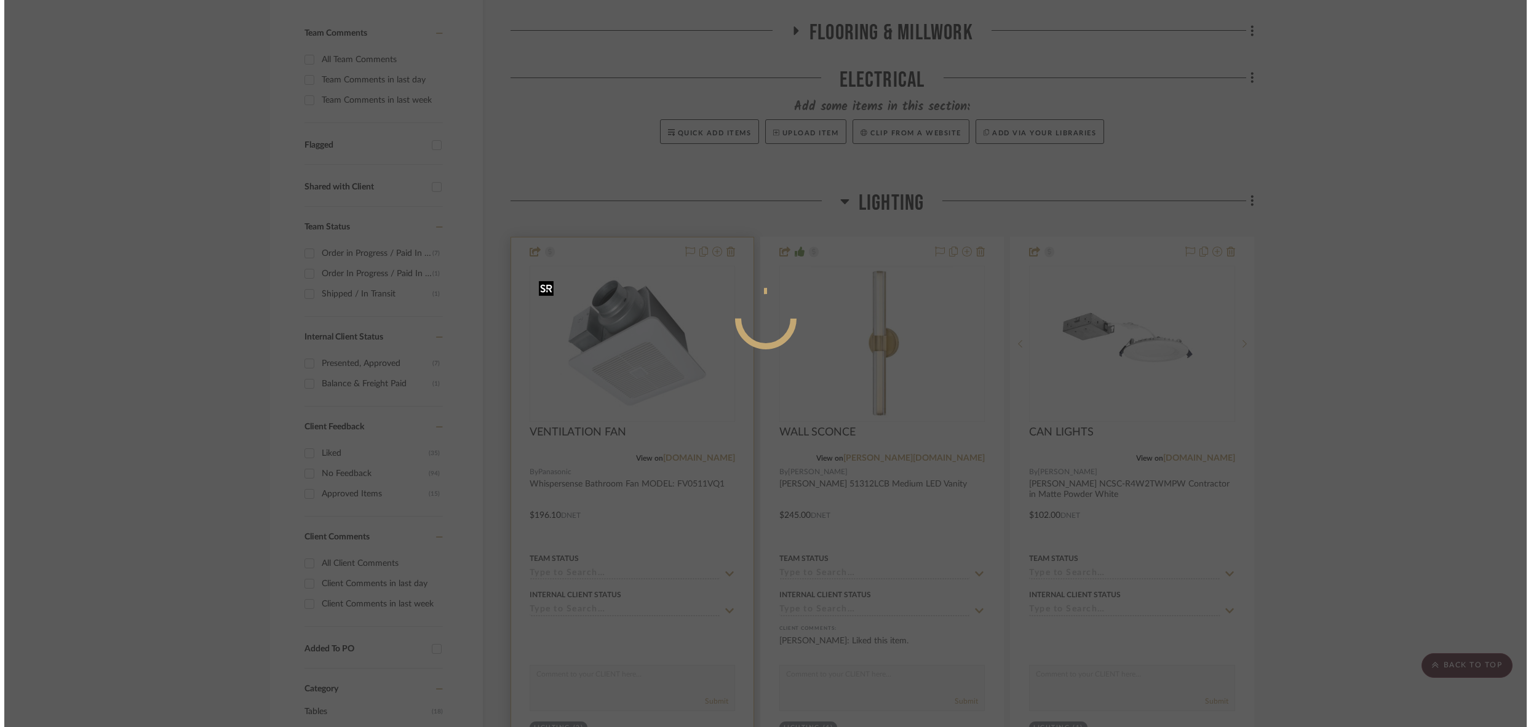
scroll to position [0, 0]
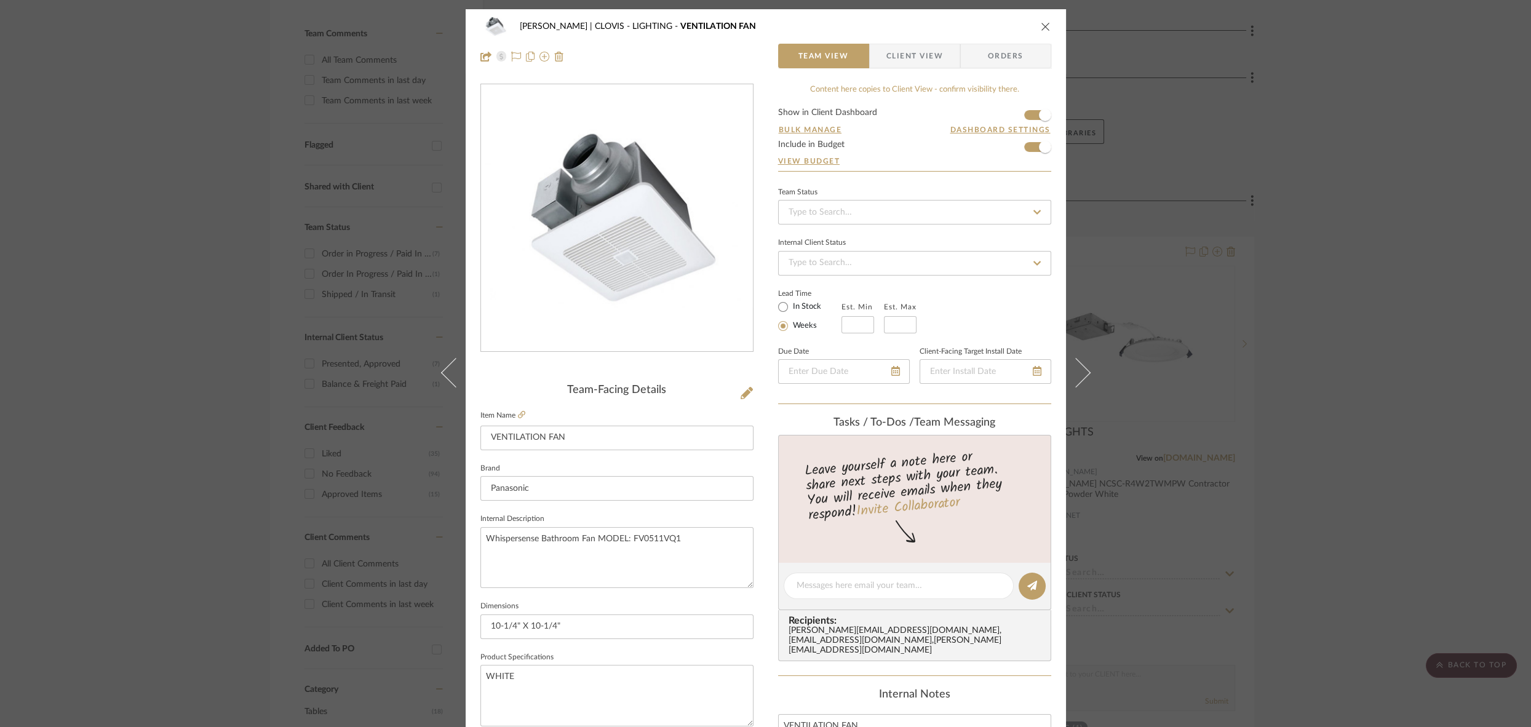
click at [997, 54] on span "Orders" at bounding box center [1006, 56] width 63 height 25
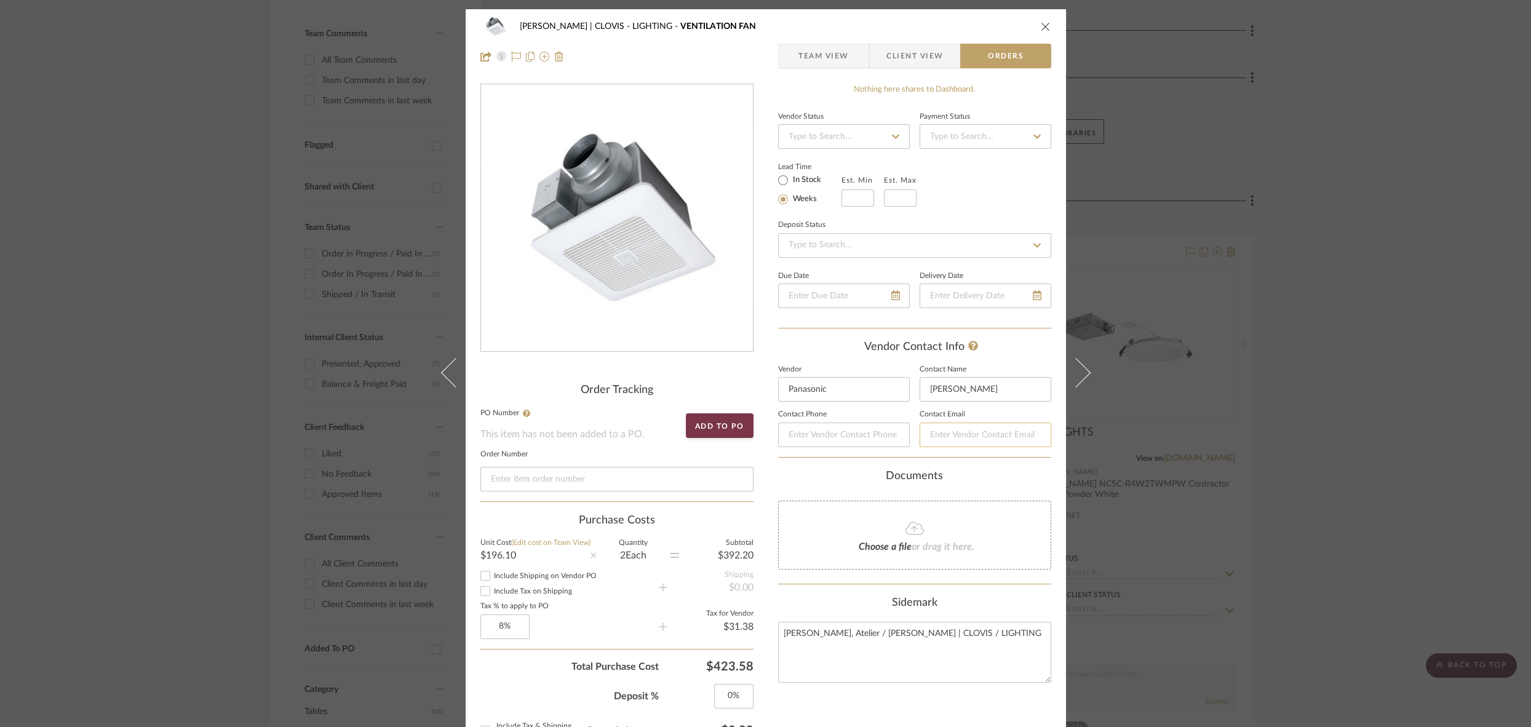
click at [923, 428] on input at bounding box center [986, 435] width 132 height 25
paste input "[PERSON_NAME][EMAIL_ADDRESS][PERSON_NAME][PERSON_NAME][DOMAIN_NAME]"
type input "[PERSON_NAME][EMAIL_ADDRESS][PERSON_NAME][PERSON_NAME][DOMAIN_NAME]"
click at [1007, 473] on div "Documents" at bounding box center [914, 477] width 273 height 14
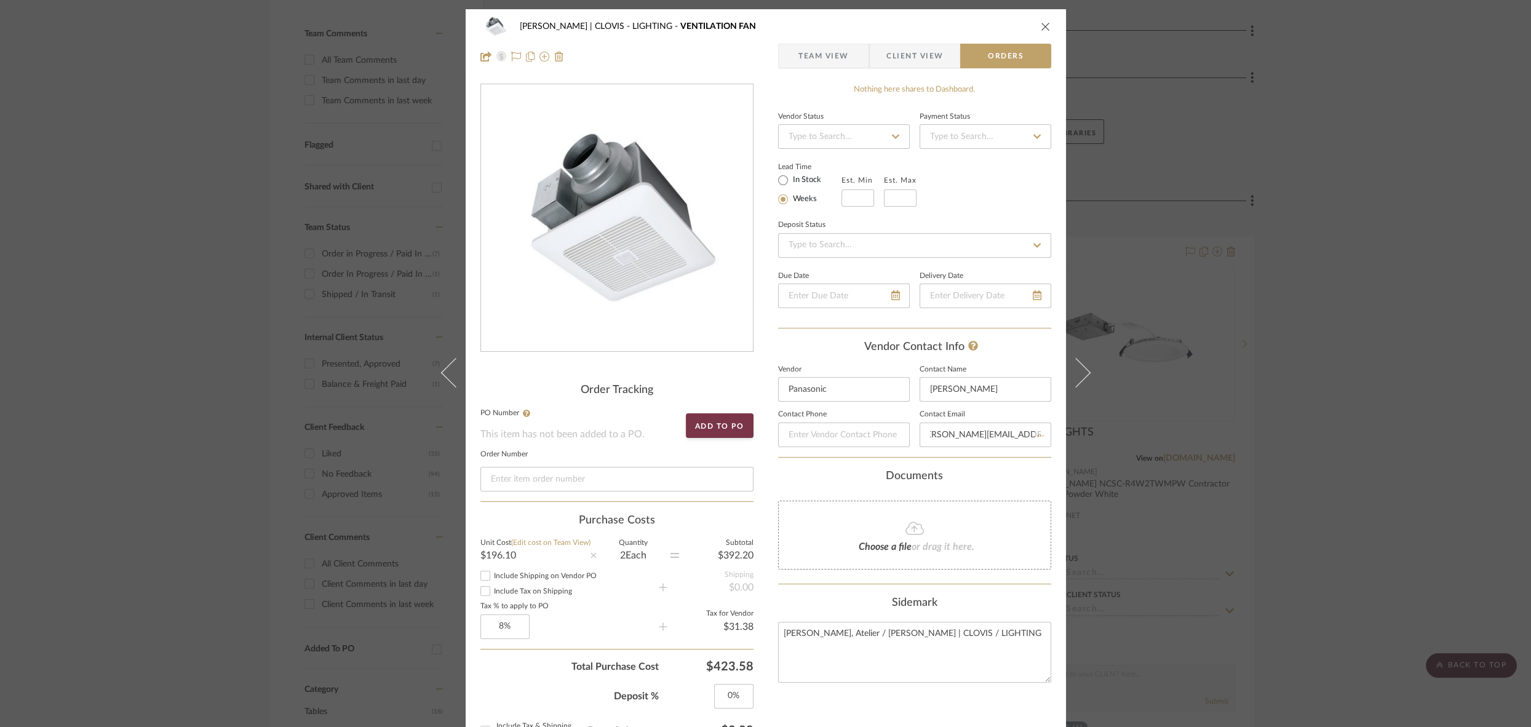
scroll to position [0, 0]
drag, startPoint x: 1039, startPoint y: 18, endPoint x: 1037, endPoint y: 25, distance: 7.0
click at [1039, 19] on div "[PERSON_NAME] | CLOVIS LIGHTING VENTILATION FAN" at bounding box center [766, 26] width 571 height 25
click at [1047, 27] on button "close" at bounding box center [1045, 26] width 11 height 11
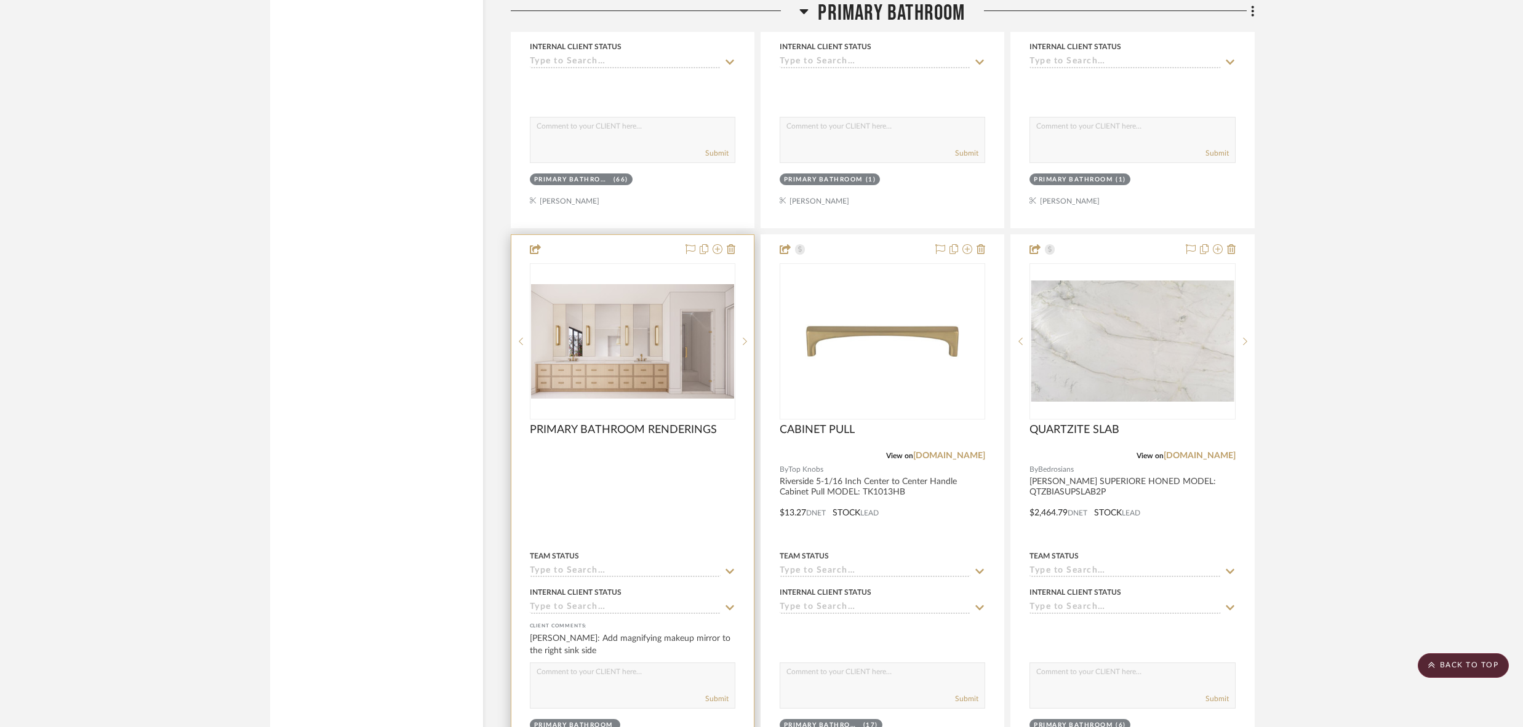
scroll to position [3755, 0]
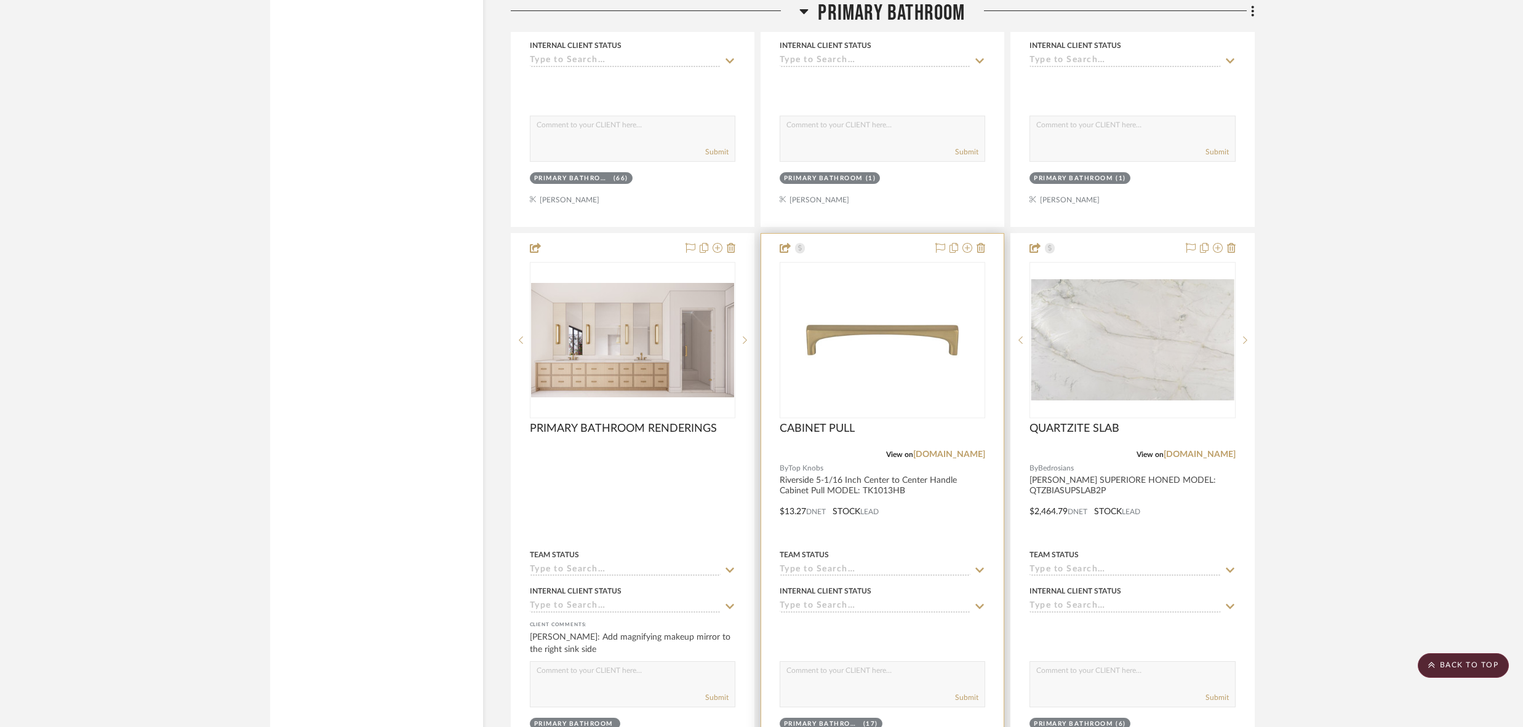
click at [946, 508] on div at bounding box center [882, 503] width 242 height 538
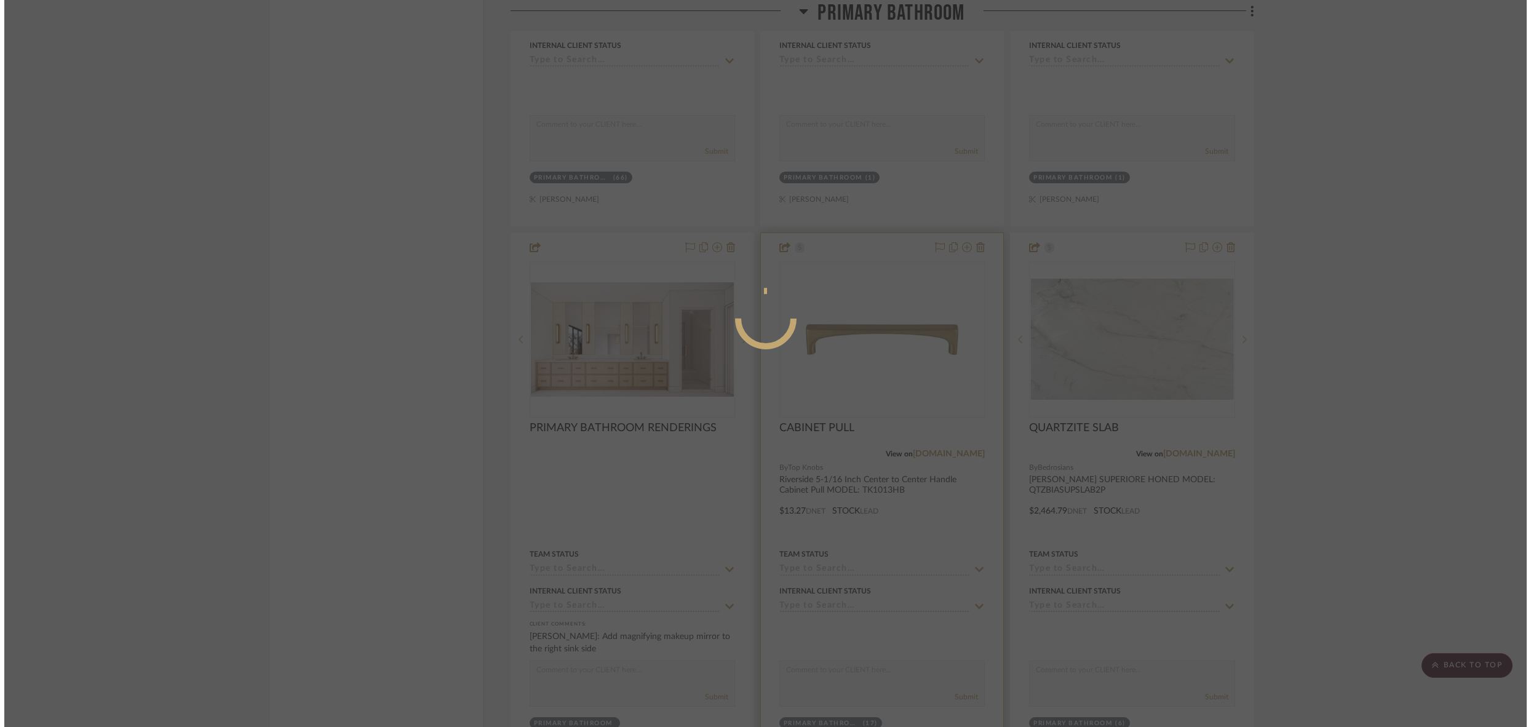
scroll to position [0, 0]
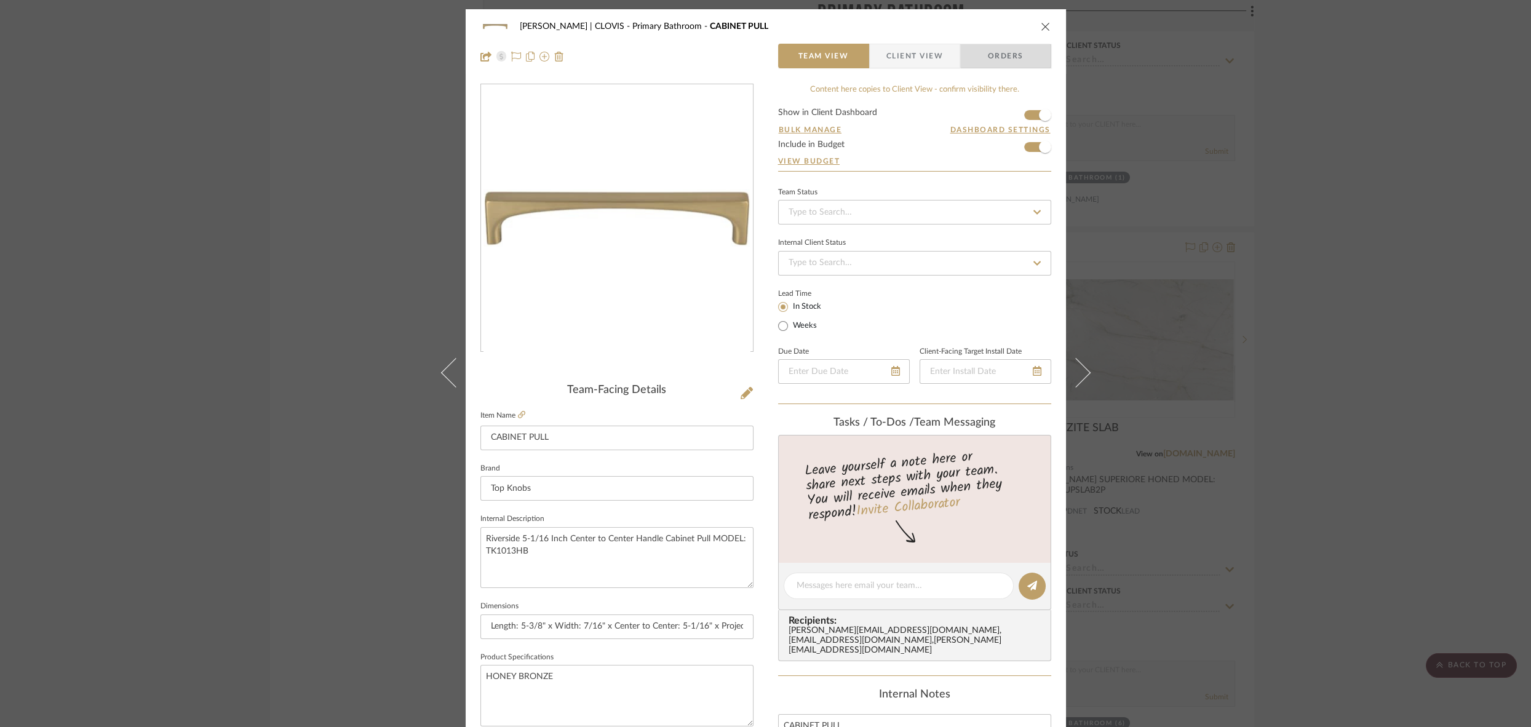
click at [1002, 55] on span "Orders" at bounding box center [1006, 56] width 63 height 25
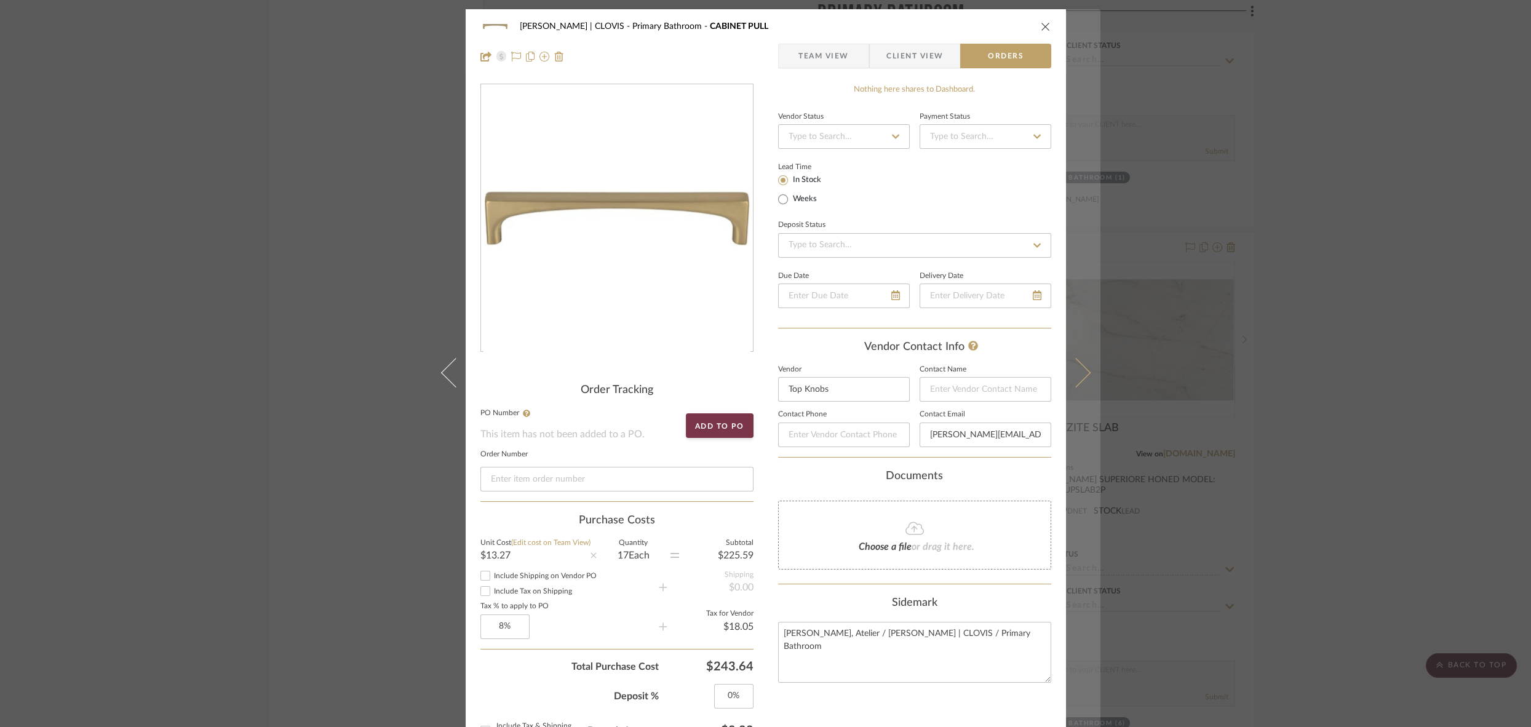
click at [1081, 377] on button at bounding box center [1083, 372] width 34 height 727
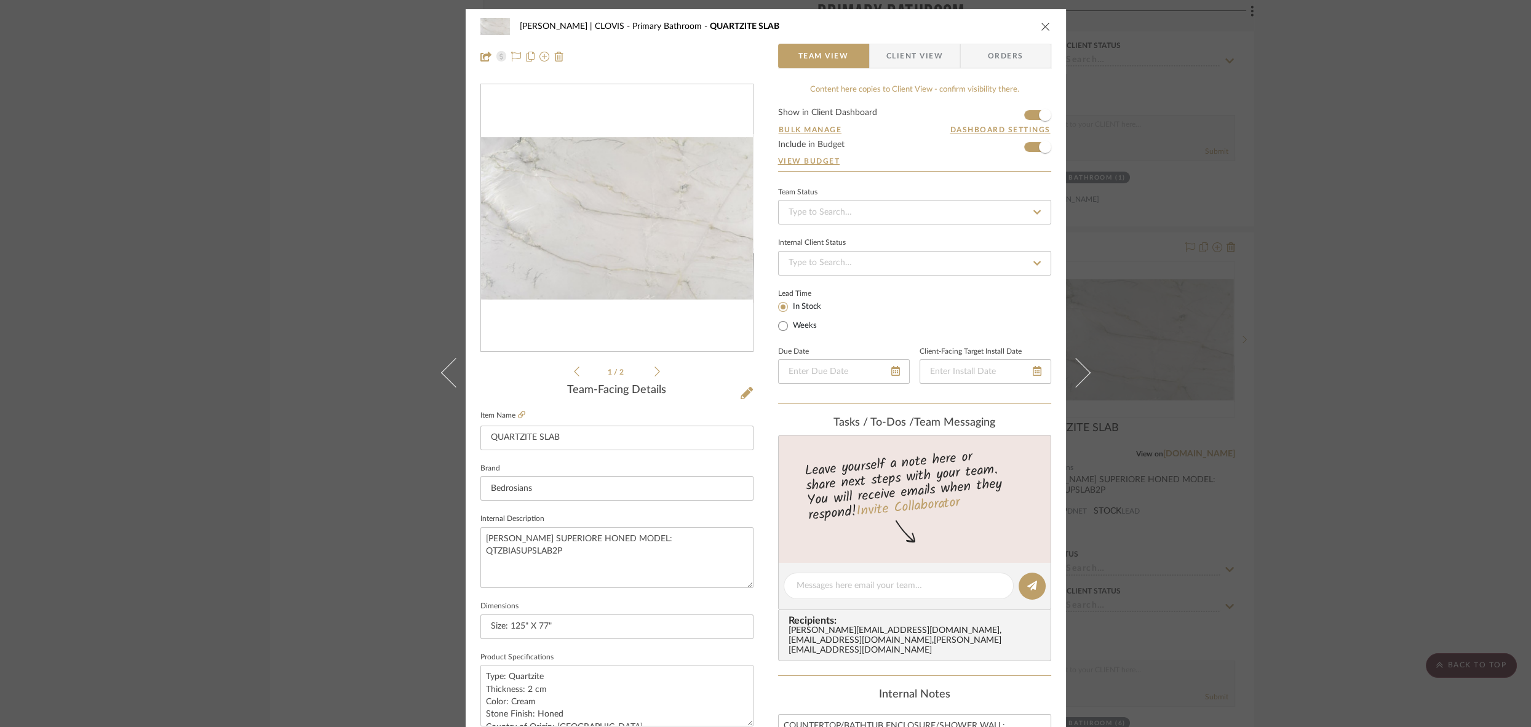
click at [1006, 58] on span "Orders" at bounding box center [1006, 56] width 63 height 25
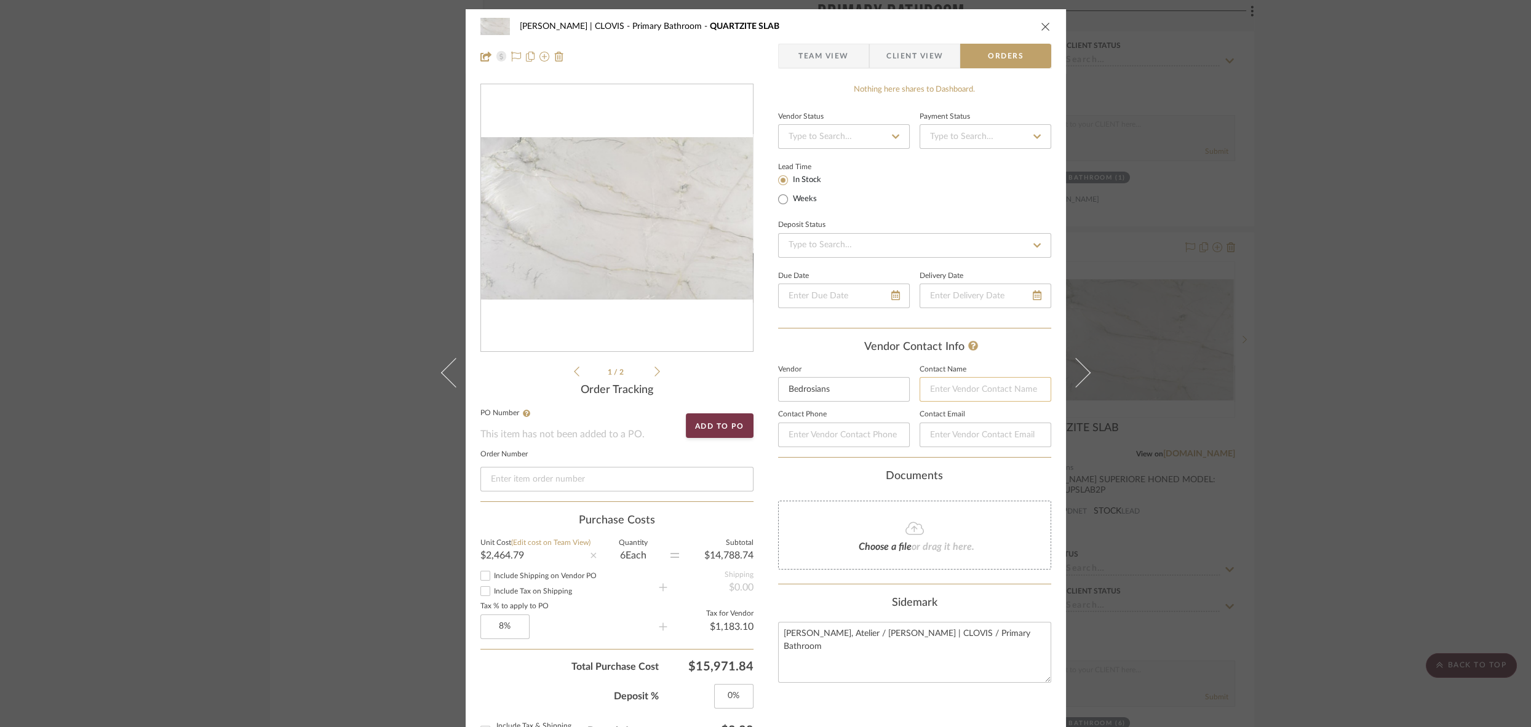
click at [968, 386] on input at bounding box center [986, 389] width 132 height 25
type input "[PERSON_NAME]"
click at [972, 467] on div "Nothing here shares to Dashboard. Vendor Status Payment Status Lead Time In Sto…" at bounding box center [914, 672] width 273 height 1176
click at [1044, 25] on icon "close" at bounding box center [1046, 27] width 10 height 10
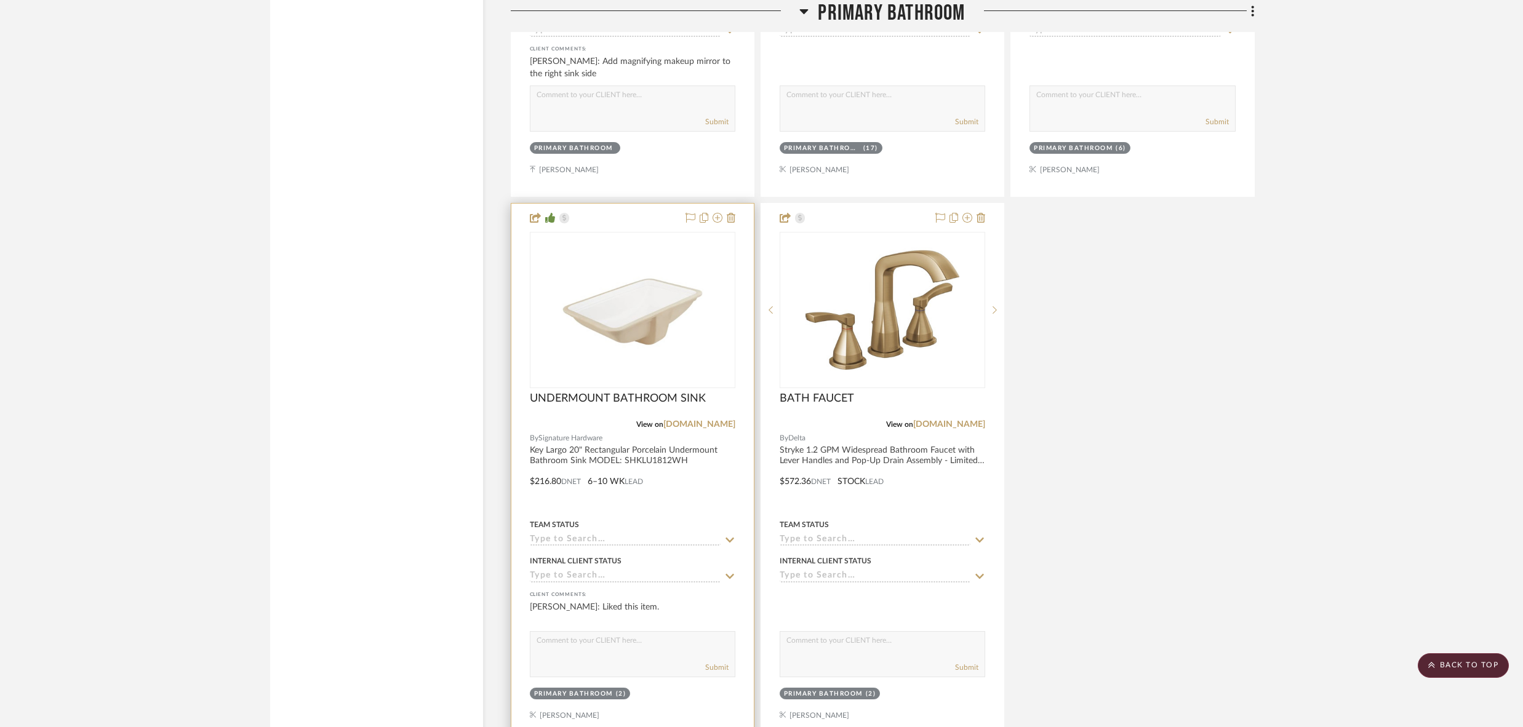
scroll to position [4333, 0]
click at [698, 489] on div at bounding box center [632, 471] width 242 height 538
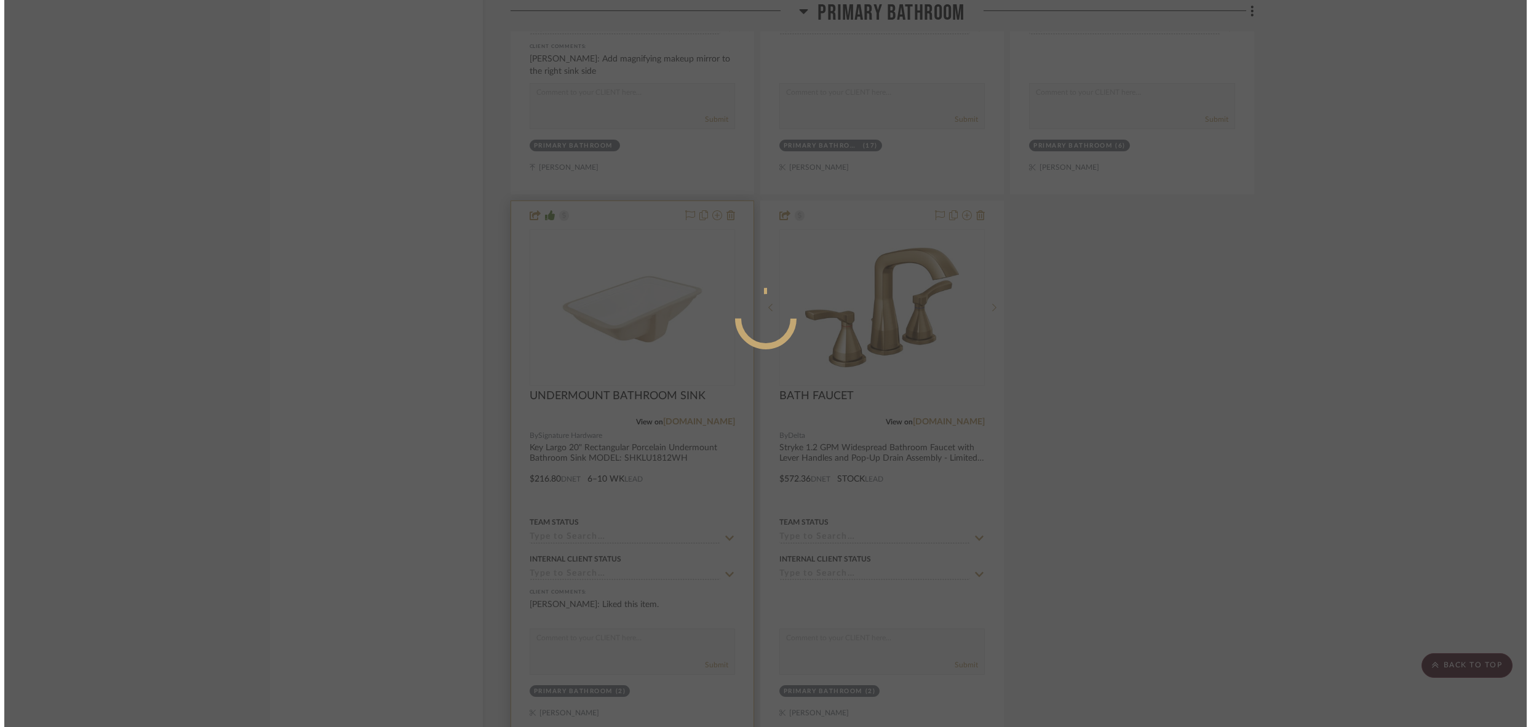
scroll to position [0, 0]
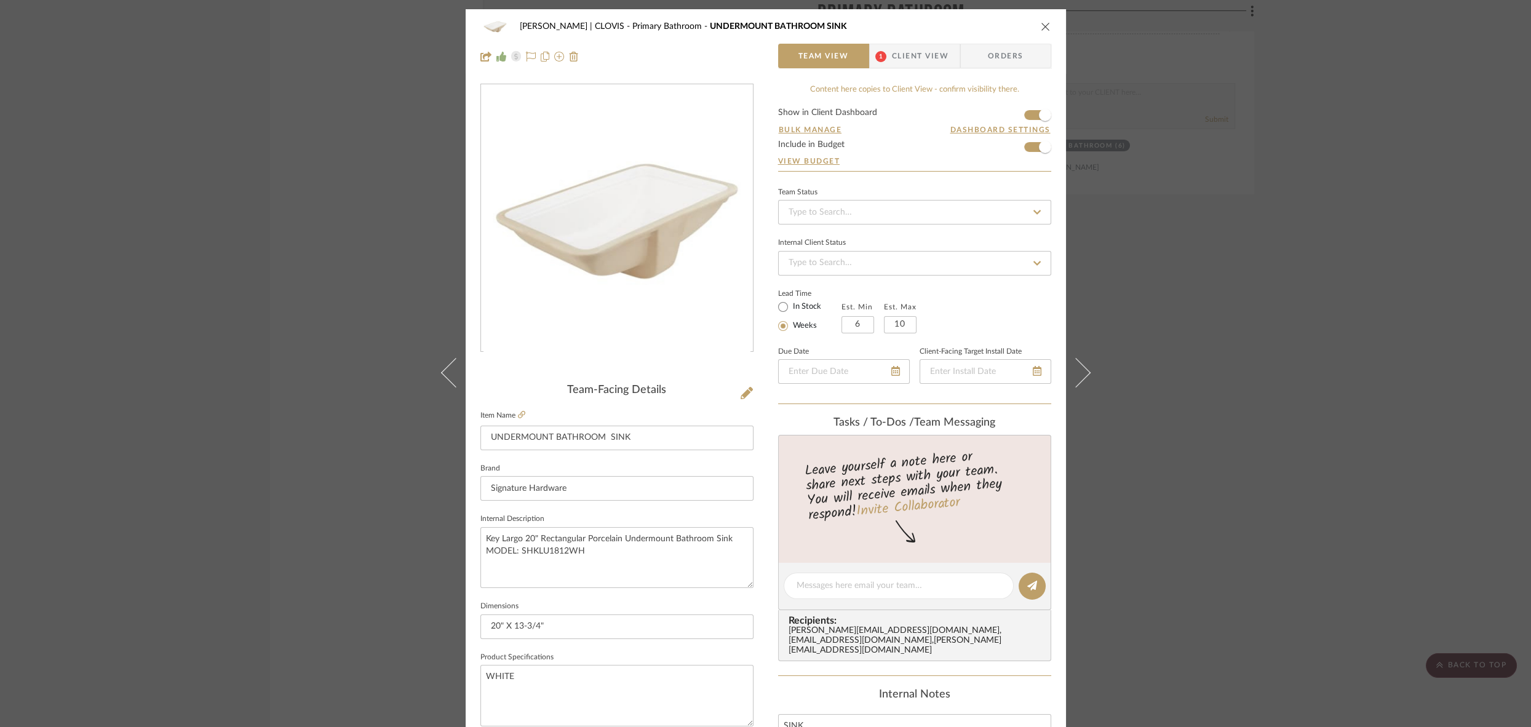
click at [1010, 58] on span "Orders" at bounding box center [1006, 56] width 63 height 25
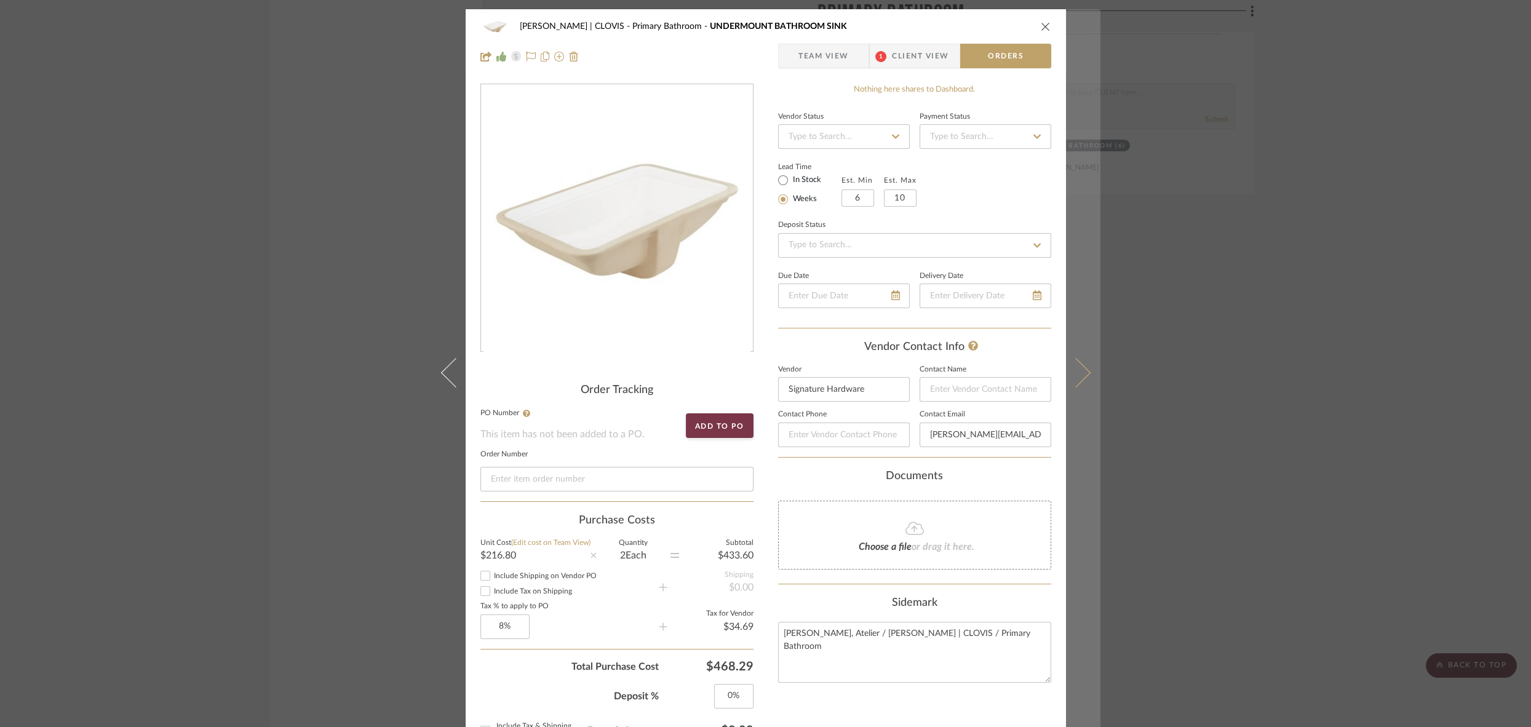
click at [1076, 369] on icon at bounding box center [1076, 373] width 30 height 30
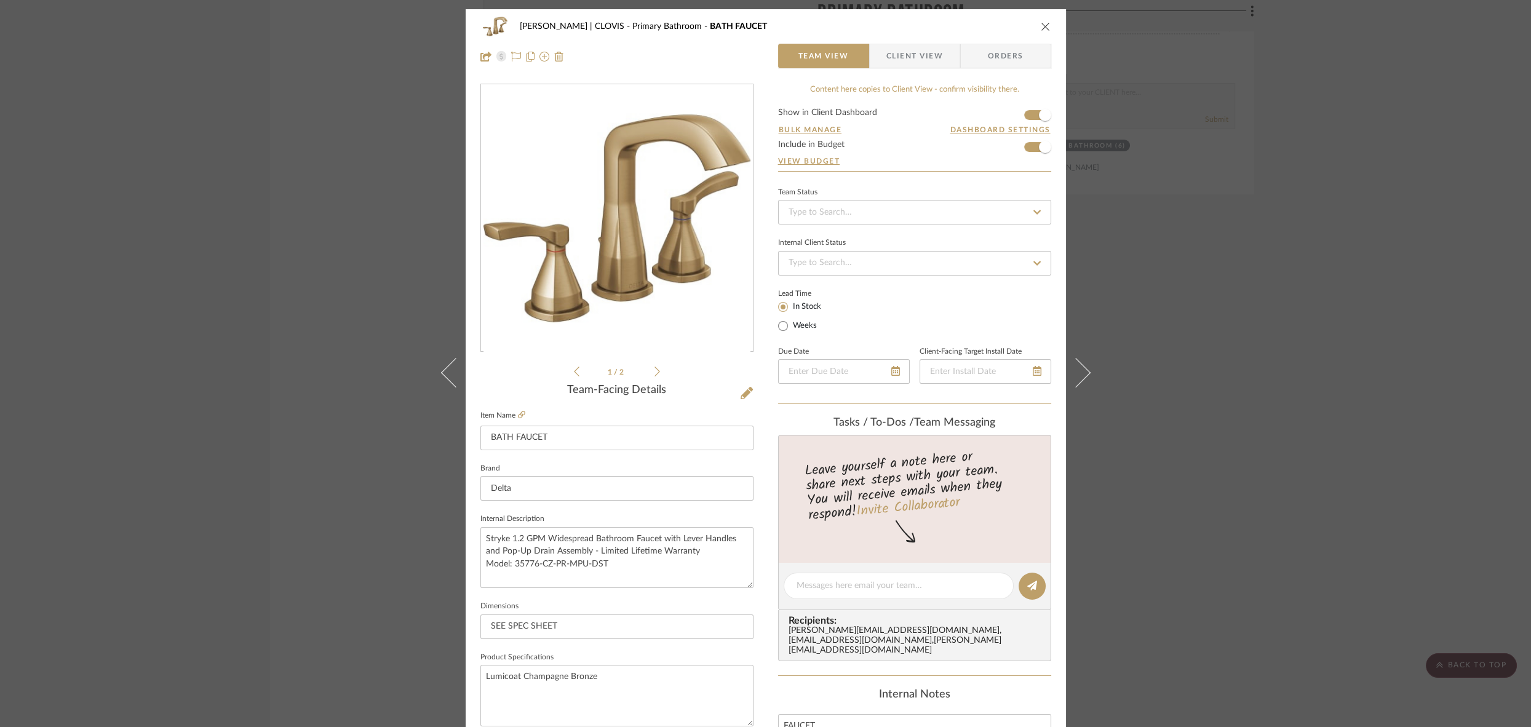
click at [1000, 60] on span "Orders" at bounding box center [1006, 56] width 63 height 25
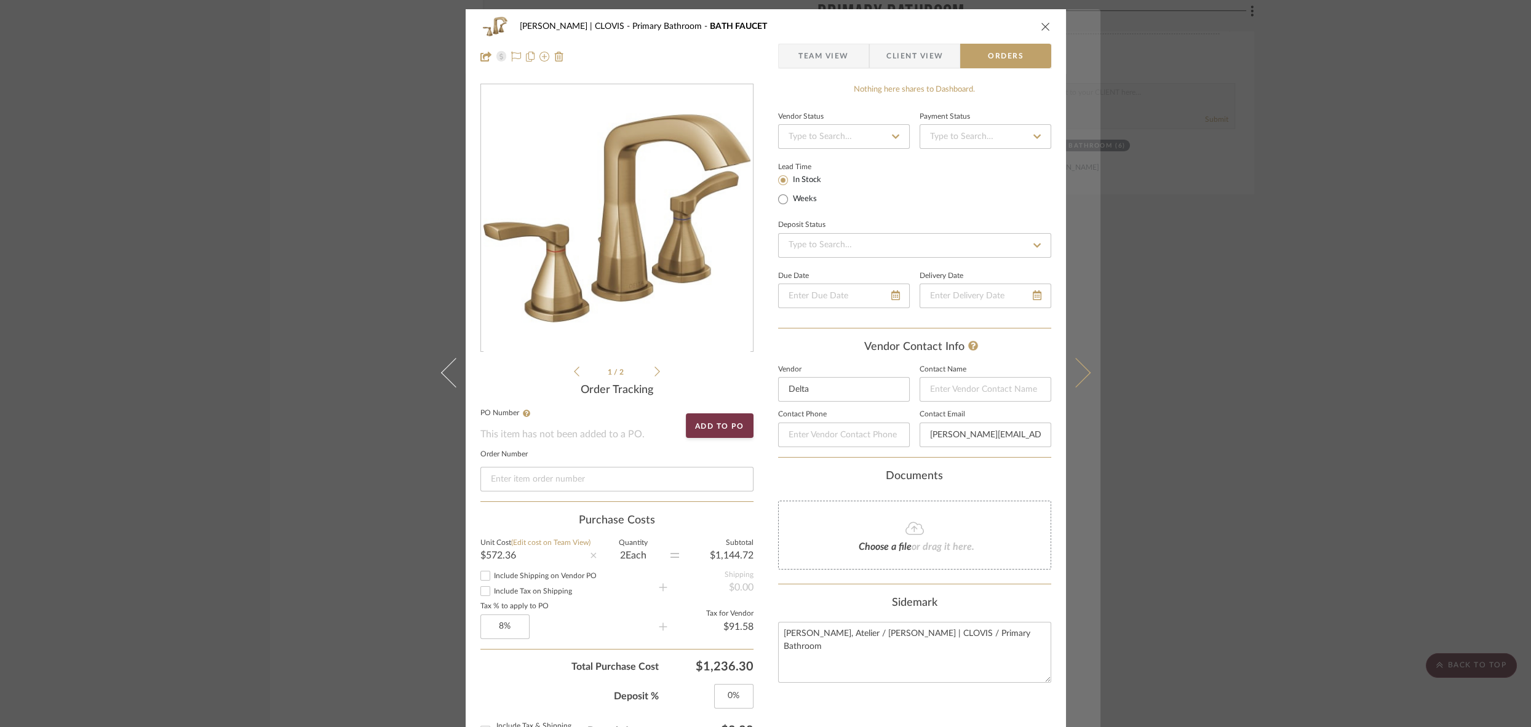
click at [1075, 377] on icon at bounding box center [1076, 373] width 30 height 30
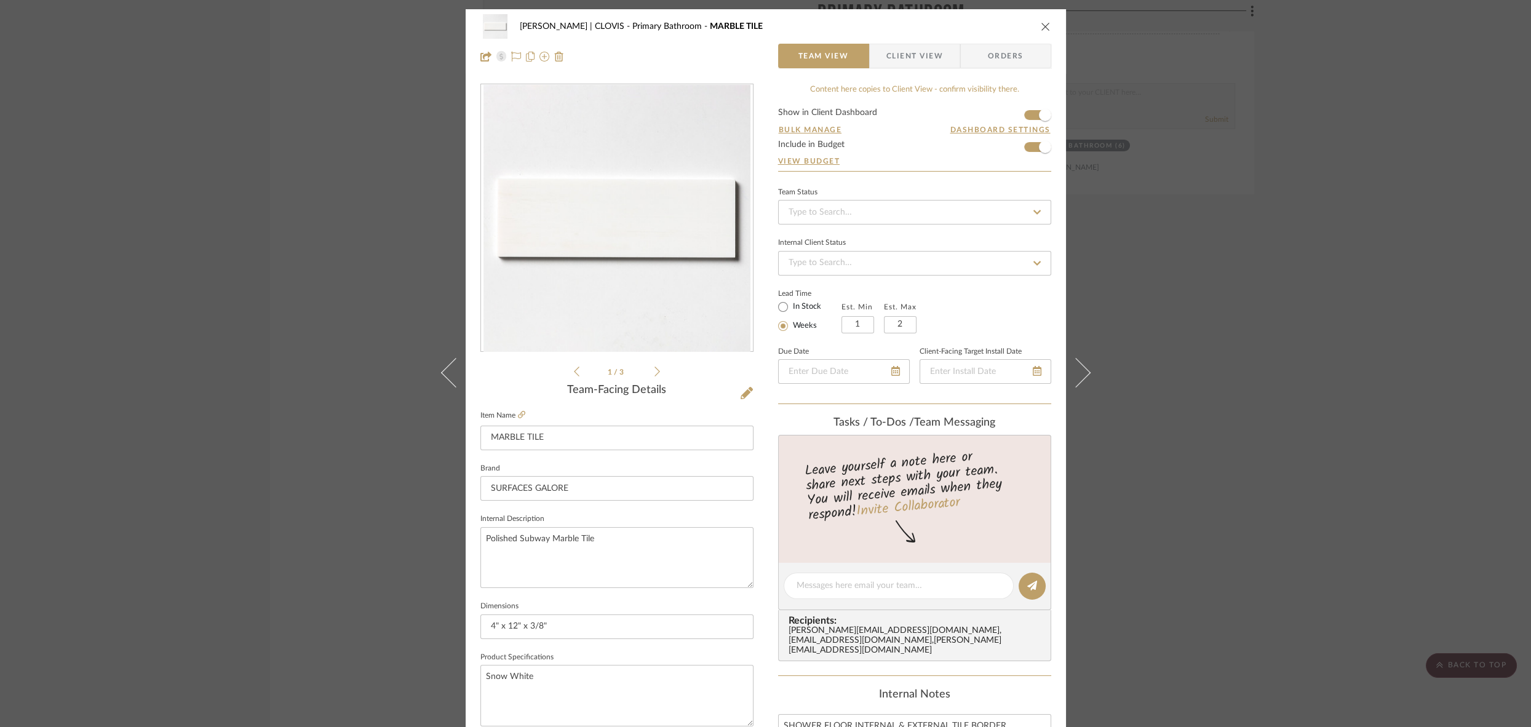
click at [1017, 53] on span "Orders" at bounding box center [1006, 56] width 63 height 25
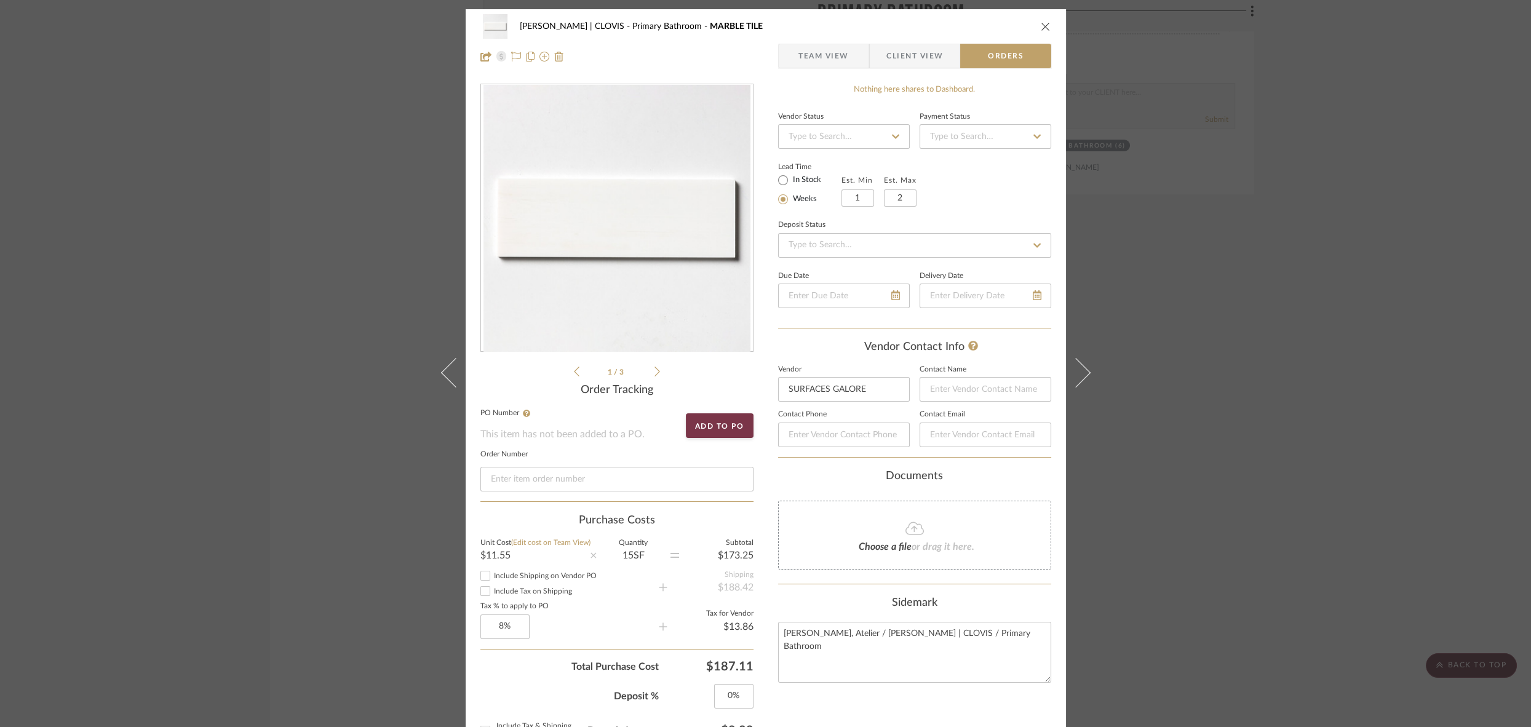
click at [1041, 26] on icon "close" at bounding box center [1046, 27] width 10 height 10
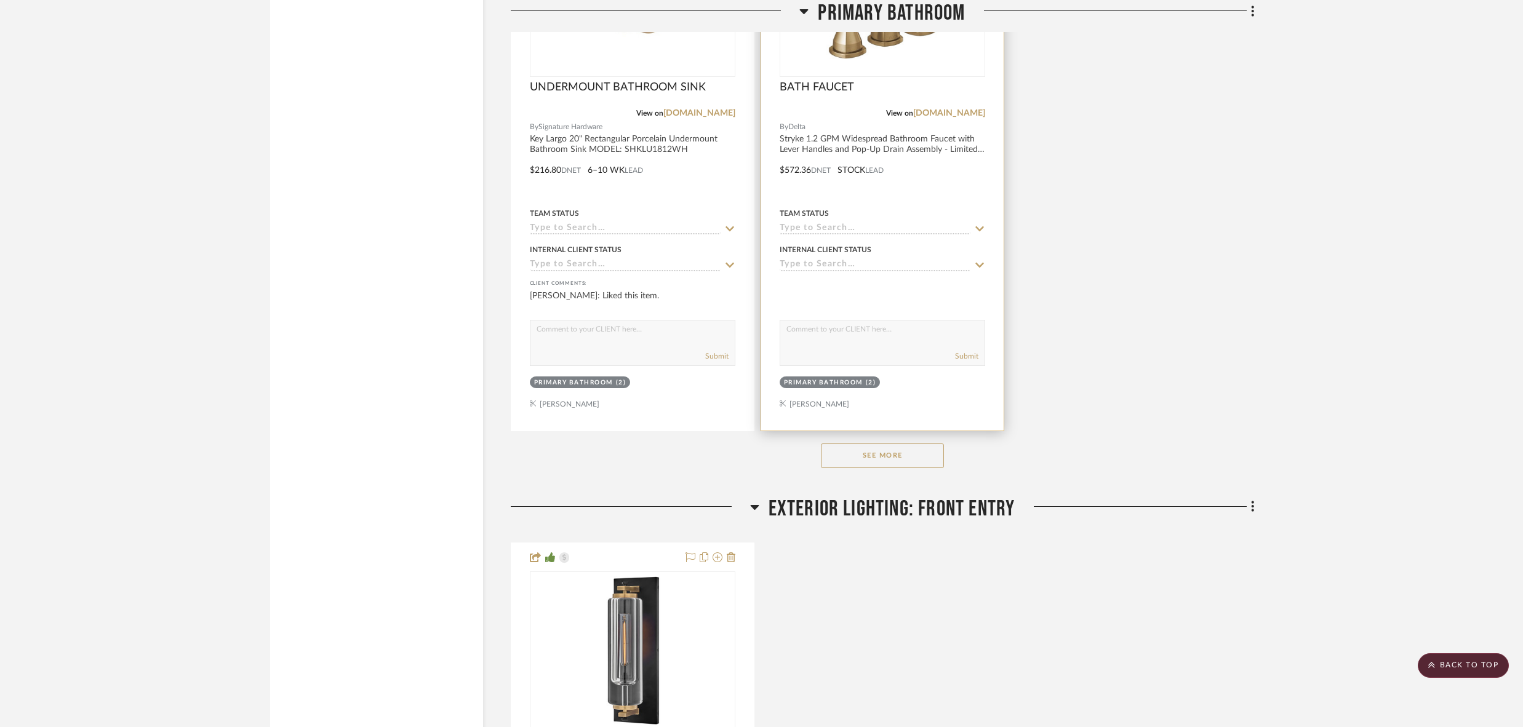
scroll to position [4913, 0]
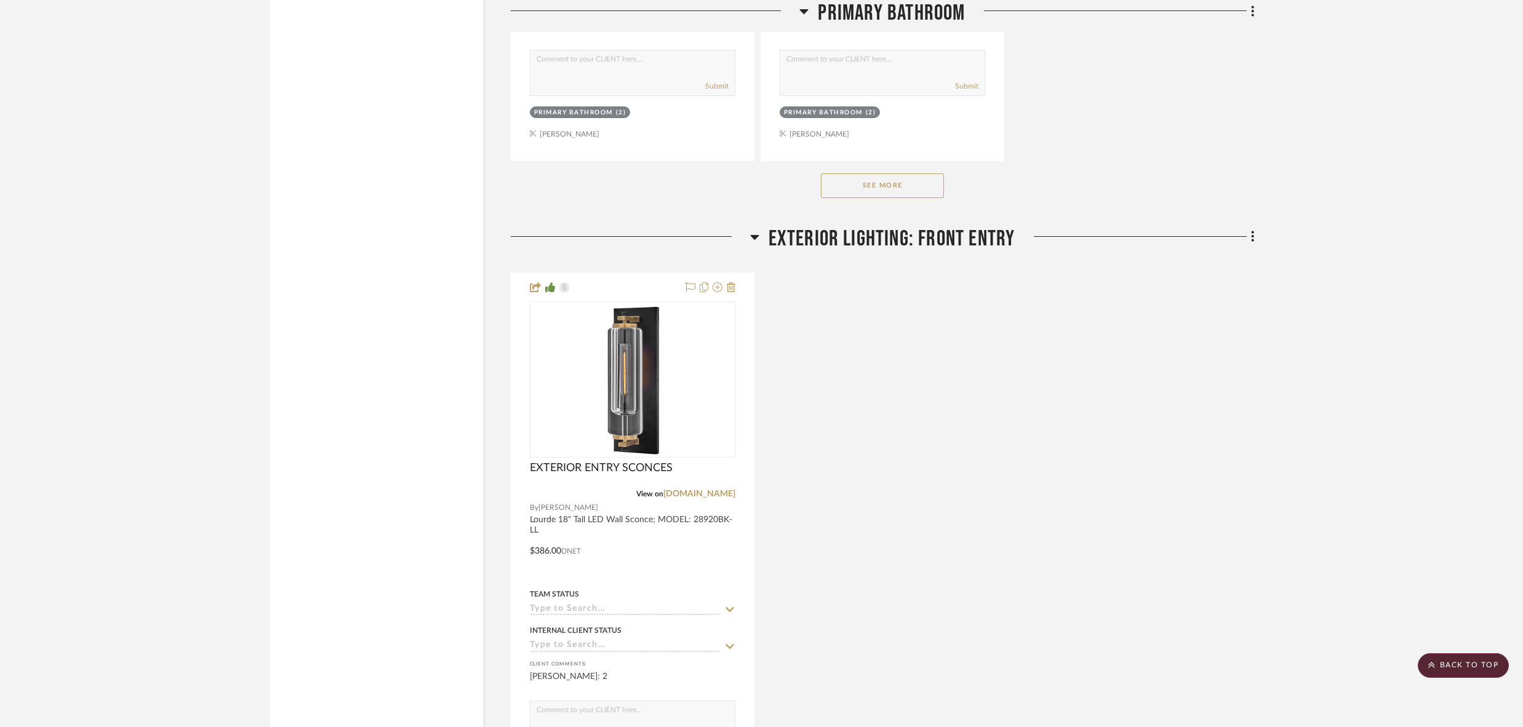
click at [876, 173] on button "See More" at bounding box center [882, 185] width 123 height 25
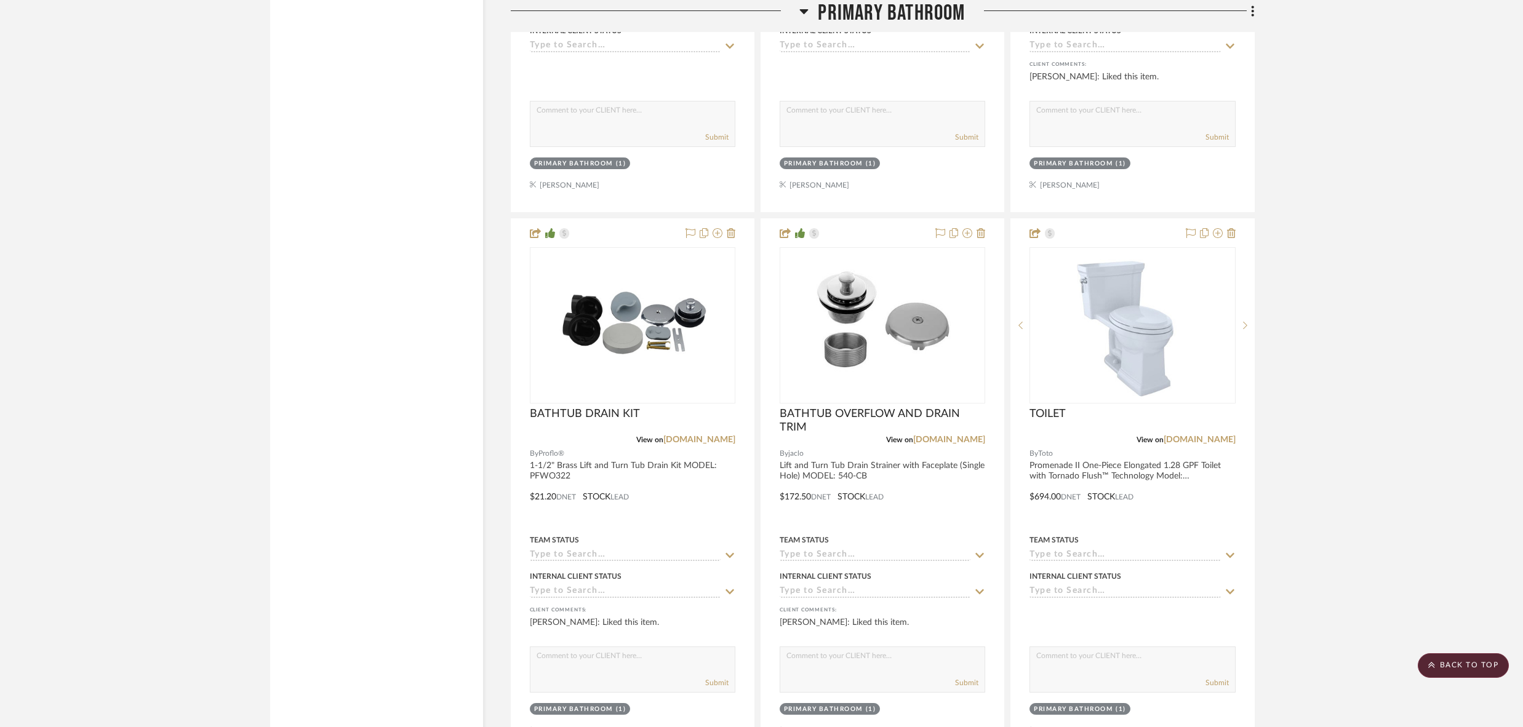
scroll to position [6059, 0]
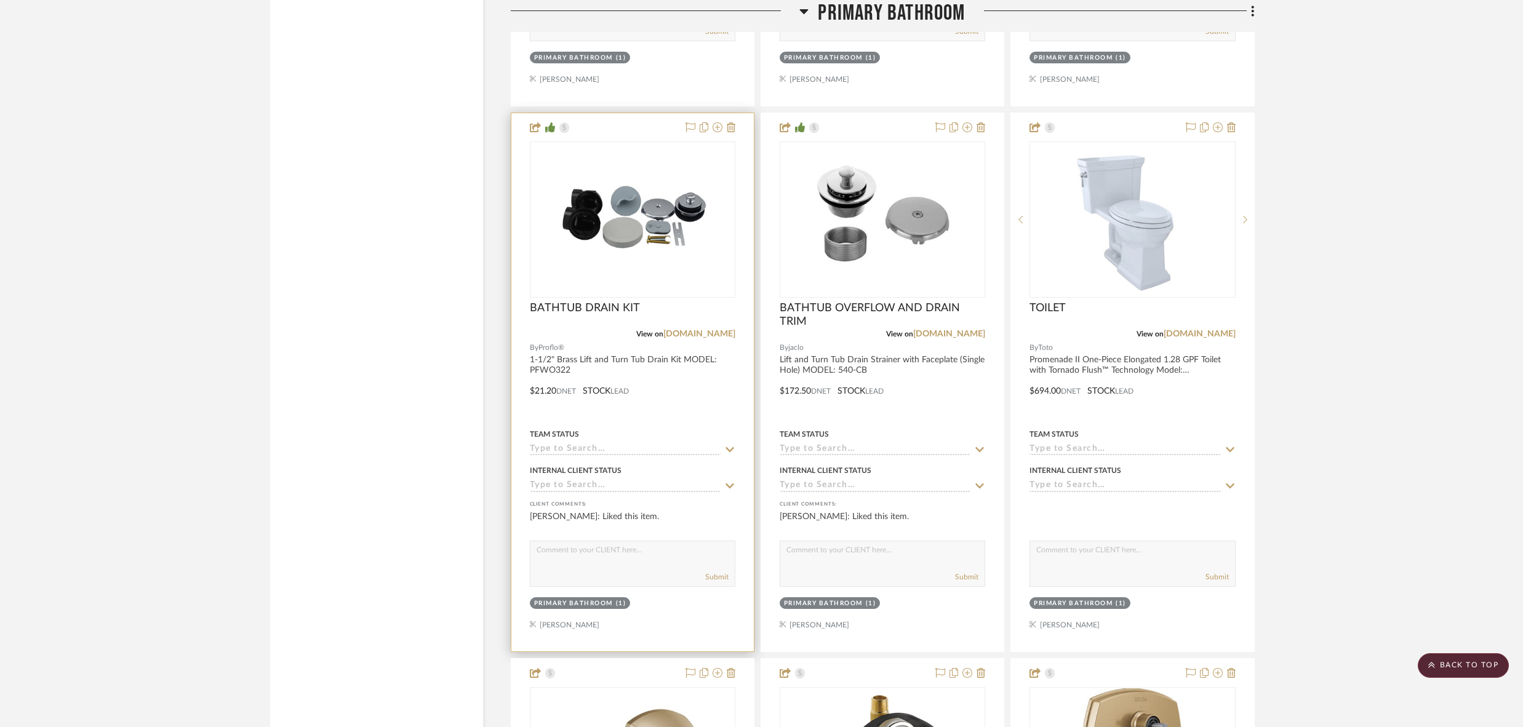
click at [688, 368] on div at bounding box center [632, 382] width 242 height 538
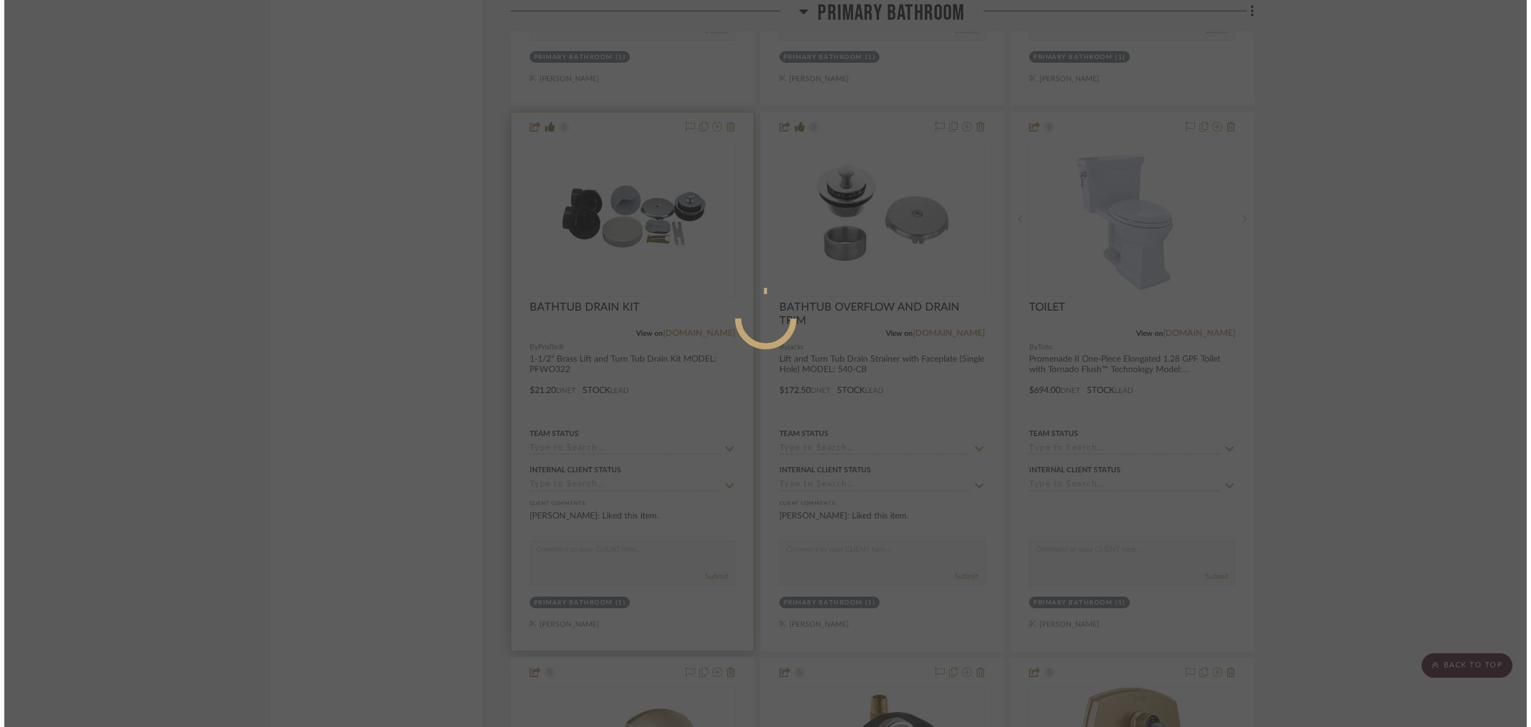
scroll to position [0, 0]
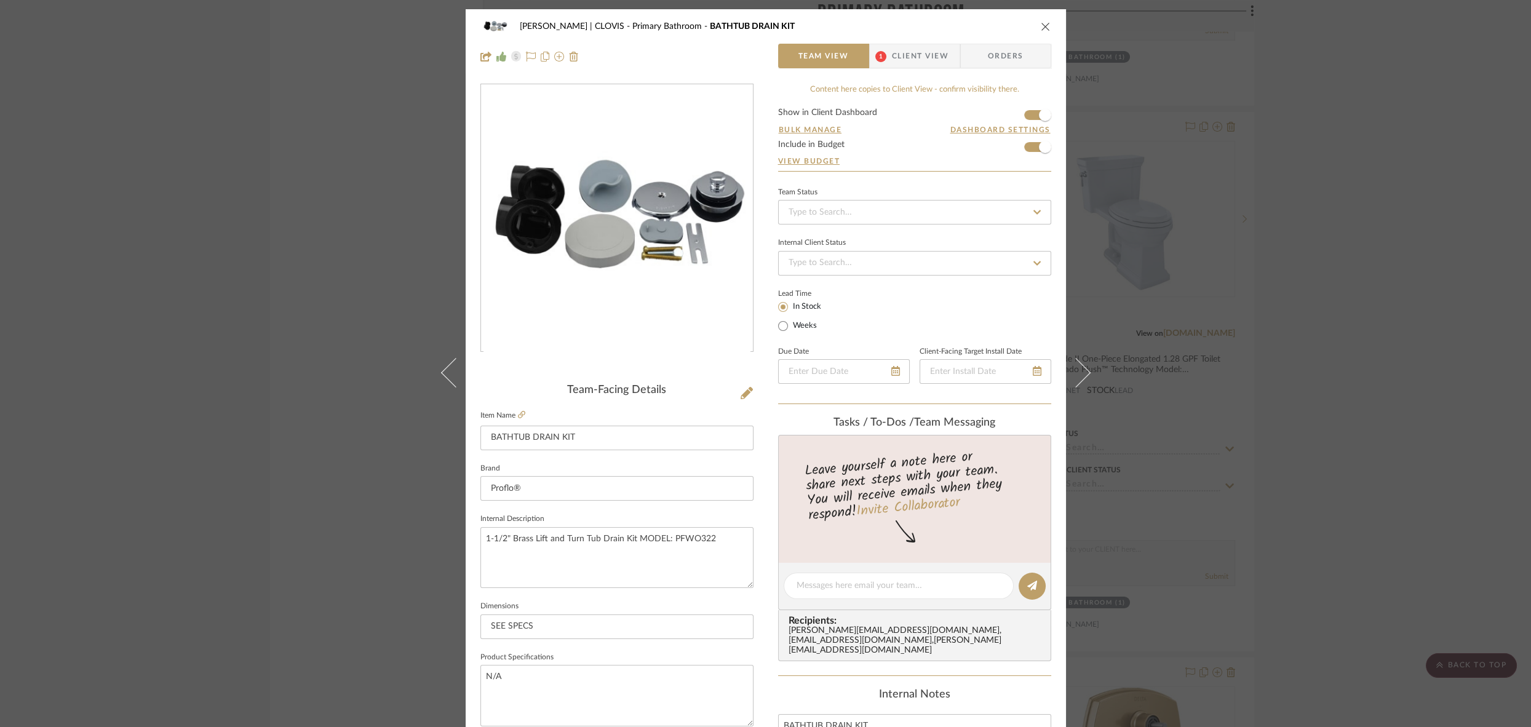
click at [1004, 59] on span "Orders" at bounding box center [1006, 56] width 63 height 25
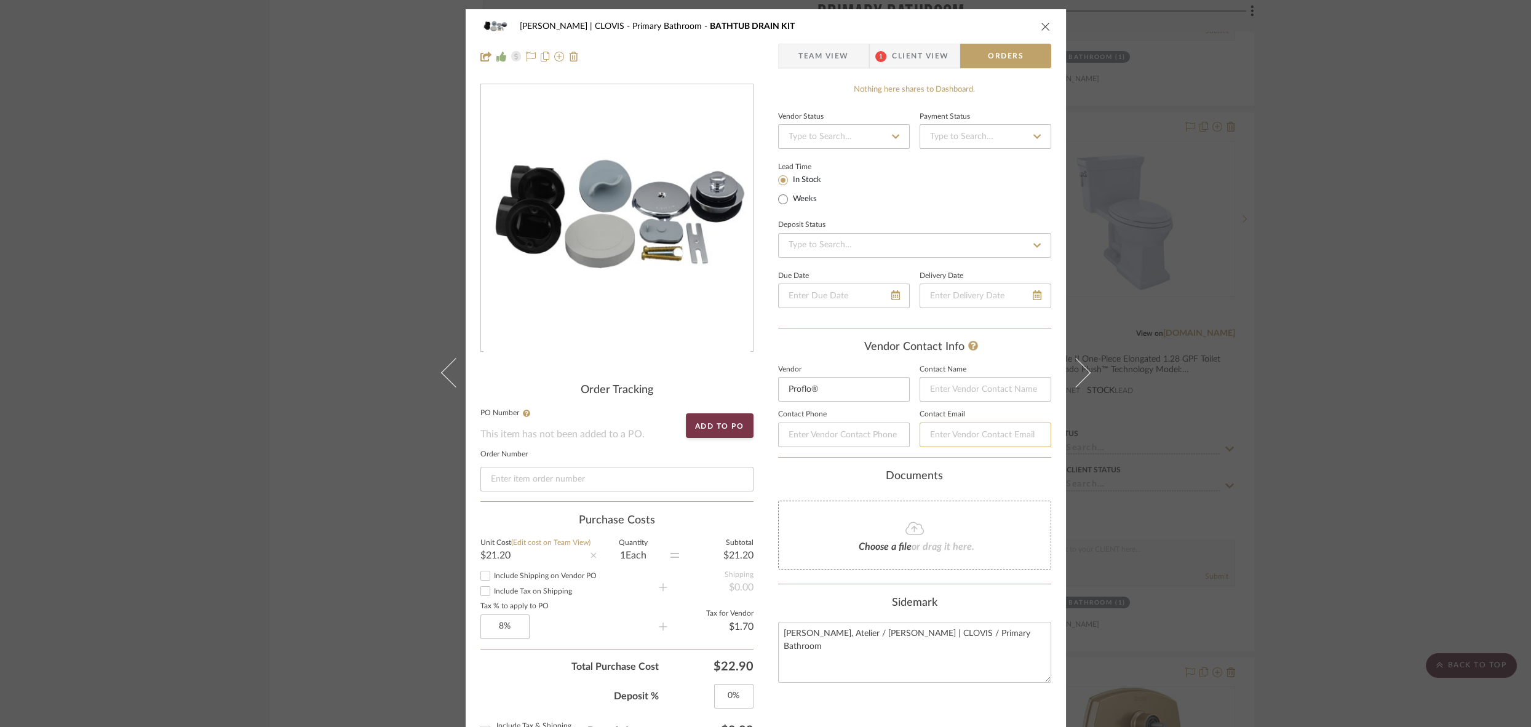
click at [970, 433] on input at bounding box center [986, 435] width 132 height 25
paste input "[PERSON_NAME][EMAIL_ADDRESS][PERSON_NAME][PERSON_NAME][DOMAIN_NAME]"
type input "[PERSON_NAME][EMAIL_ADDRESS][PERSON_NAME][PERSON_NAME][DOMAIN_NAME]"
click at [1015, 356] on div "Vendor Contact Info Vendor Proflo® Contact Name Contact Phone Contact Email [PE…" at bounding box center [914, 399] width 273 height 116
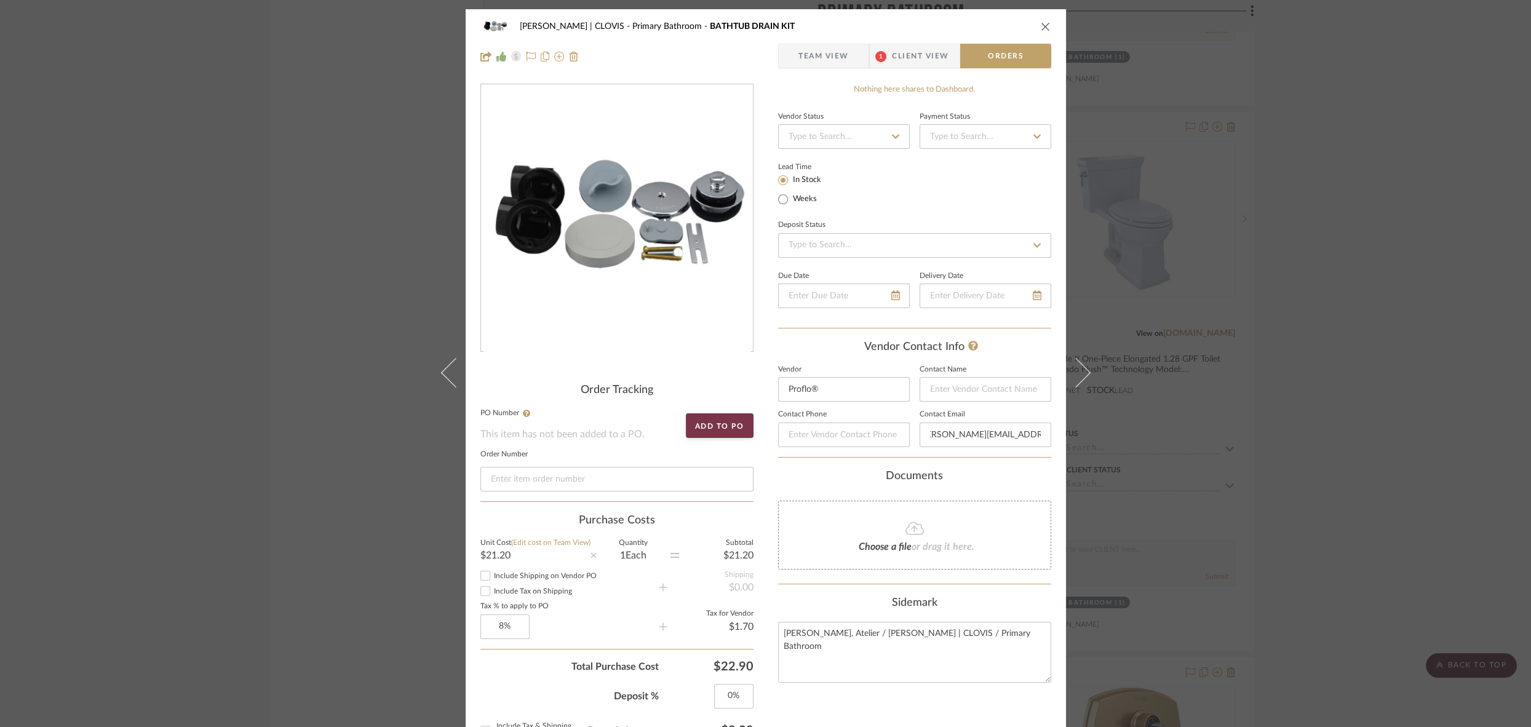
scroll to position [0, 0]
click at [1041, 24] on icon "close" at bounding box center [1046, 27] width 10 height 10
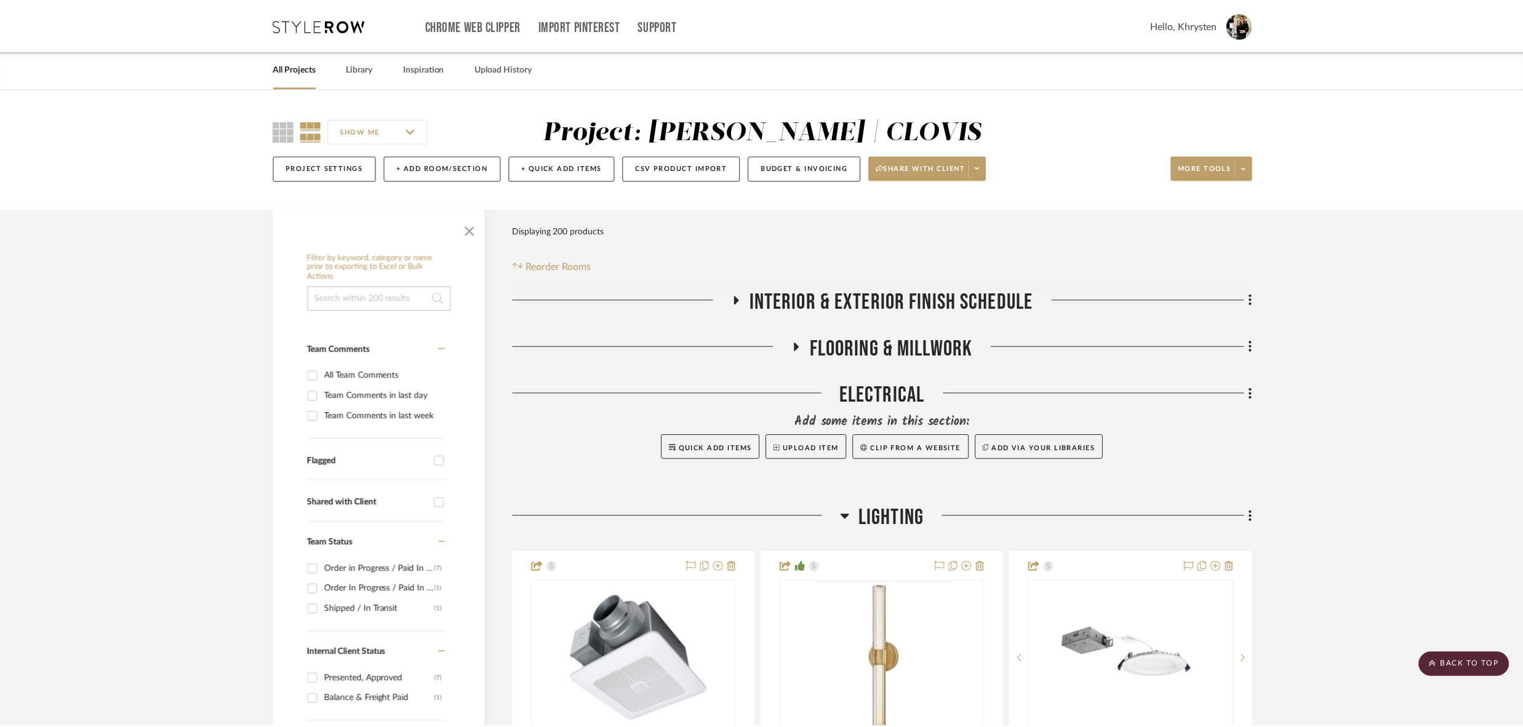
scroll to position [6059, 0]
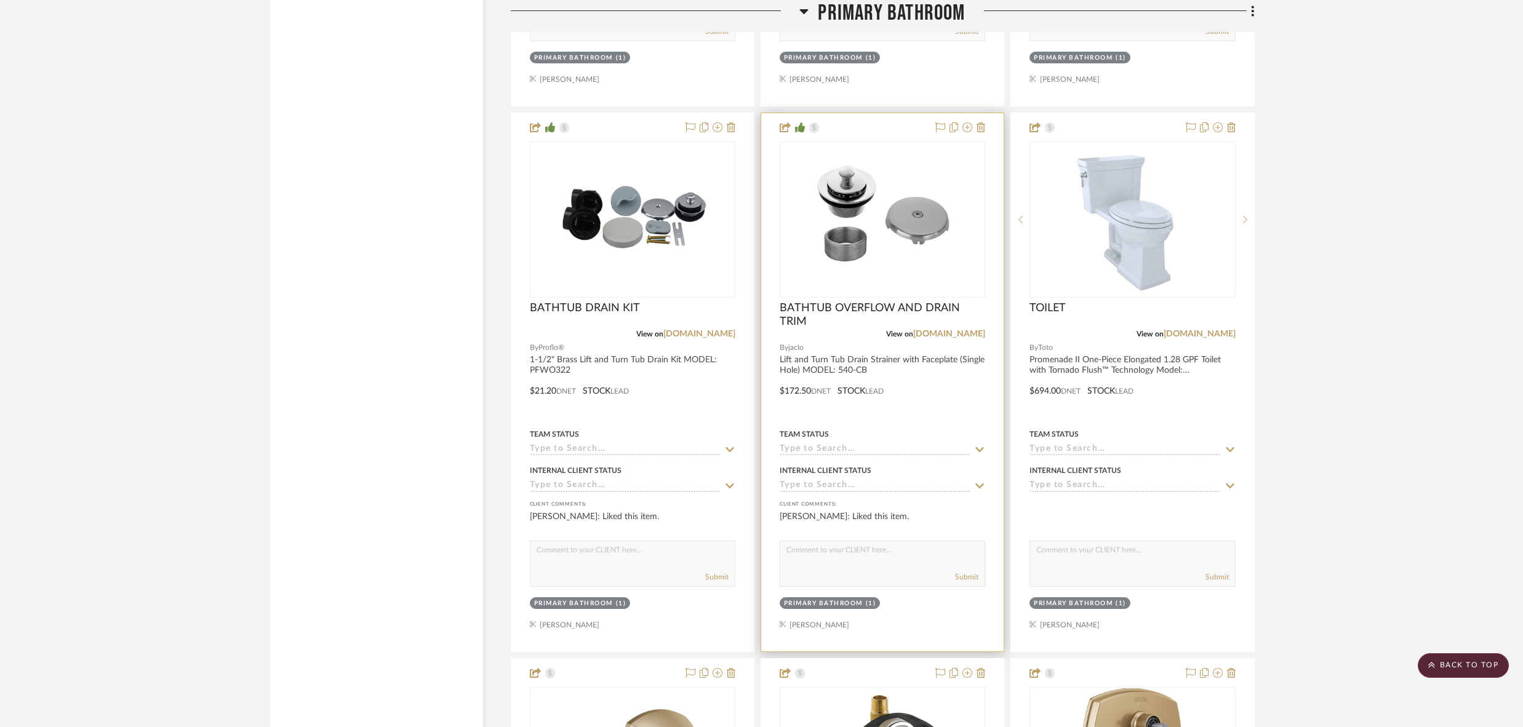
click at [937, 373] on div at bounding box center [882, 382] width 242 height 538
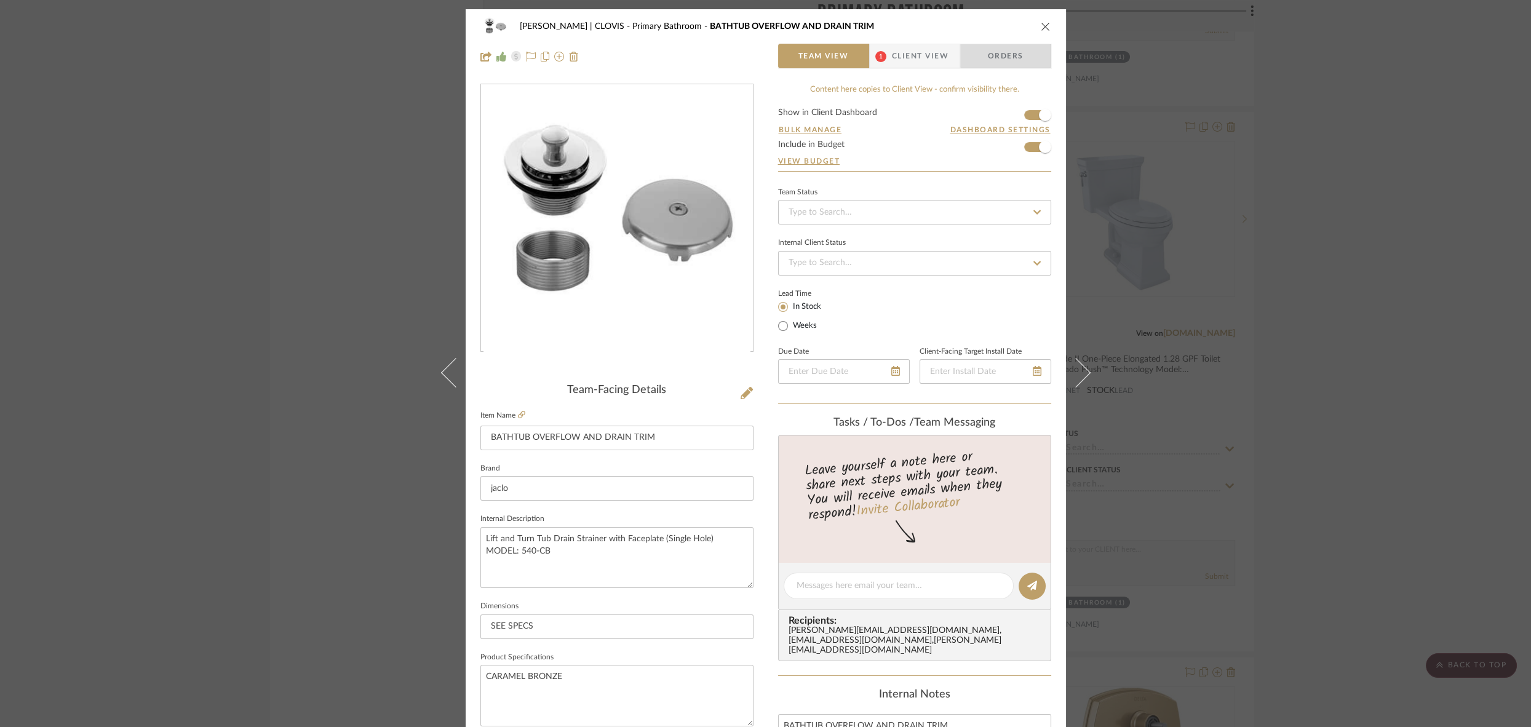
click at [991, 47] on span "Orders" at bounding box center [1006, 56] width 63 height 25
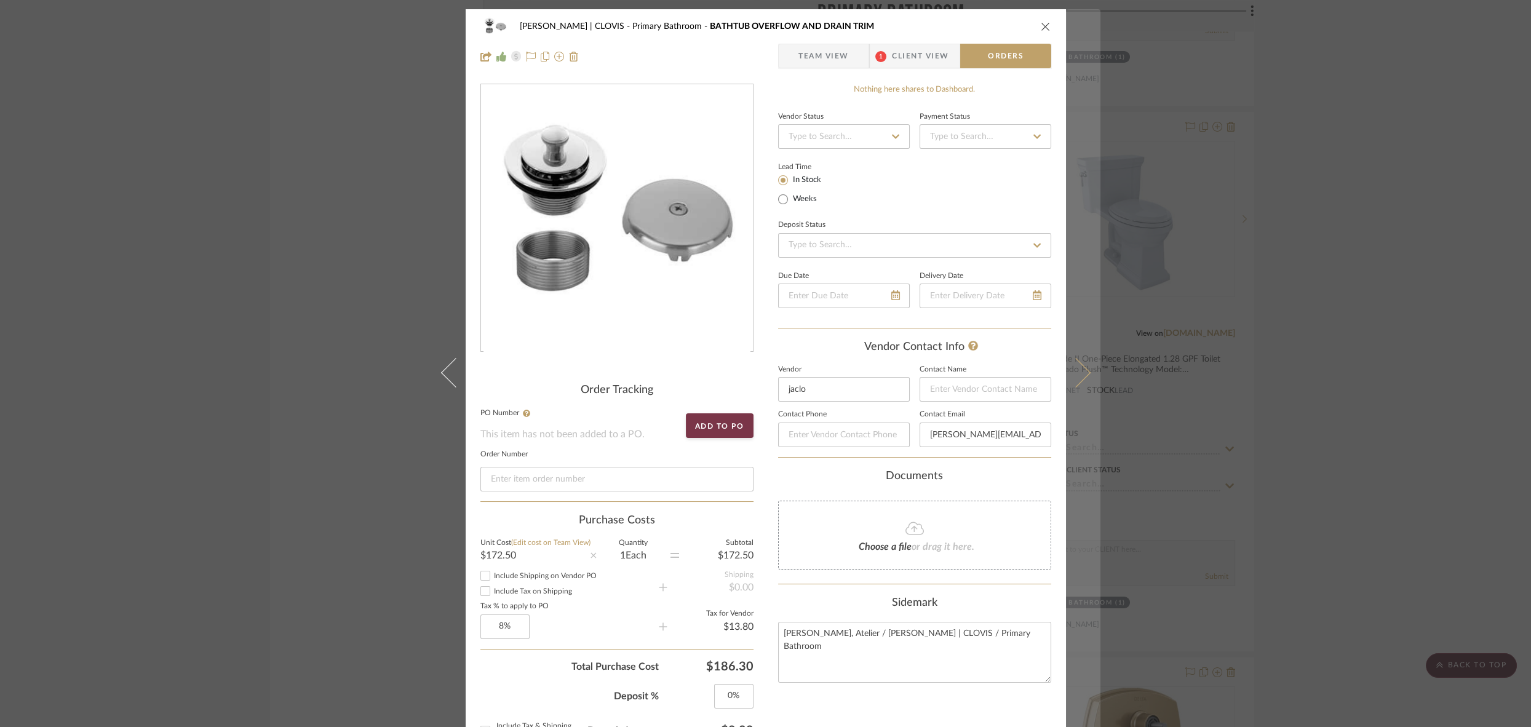
click at [1083, 368] on button at bounding box center [1083, 372] width 34 height 727
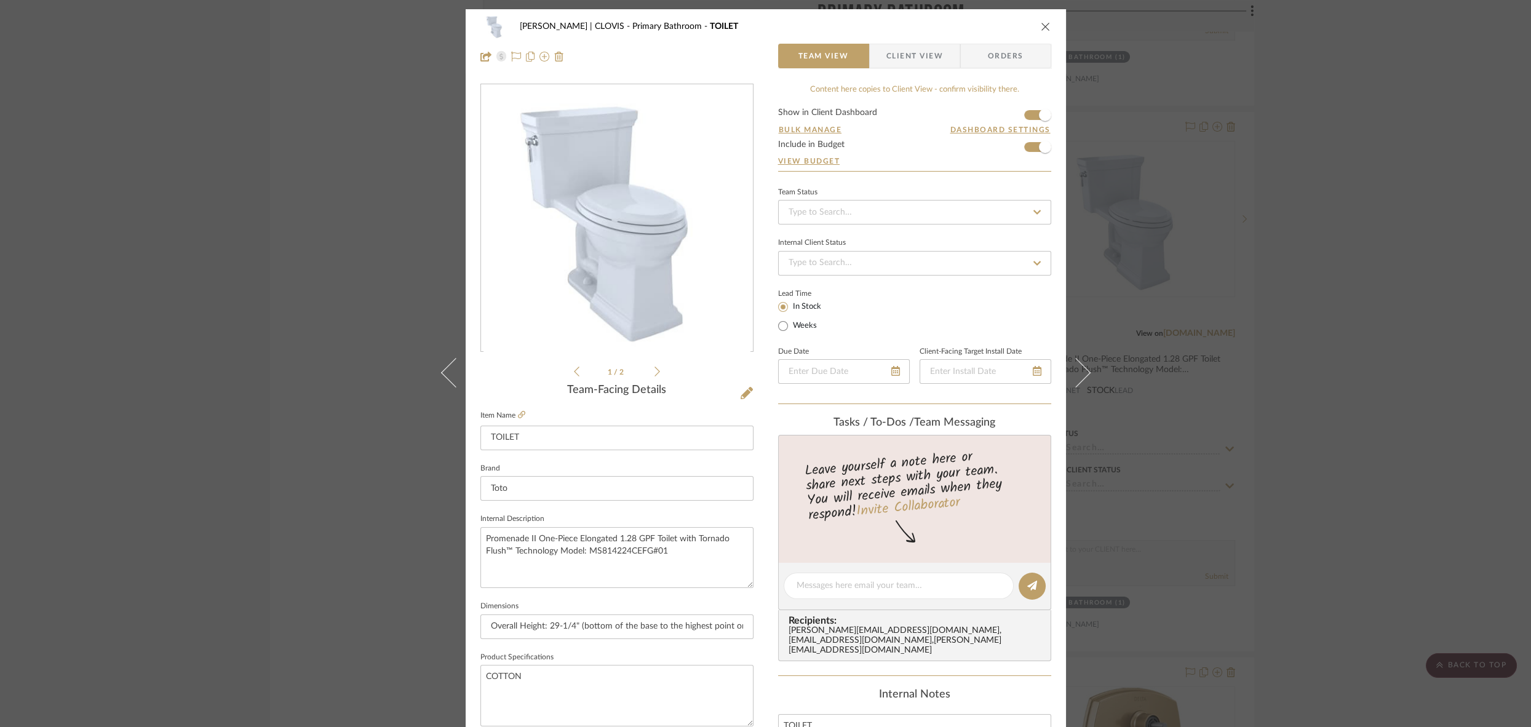
click at [995, 64] on span "Orders" at bounding box center [1006, 56] width 63 height 25
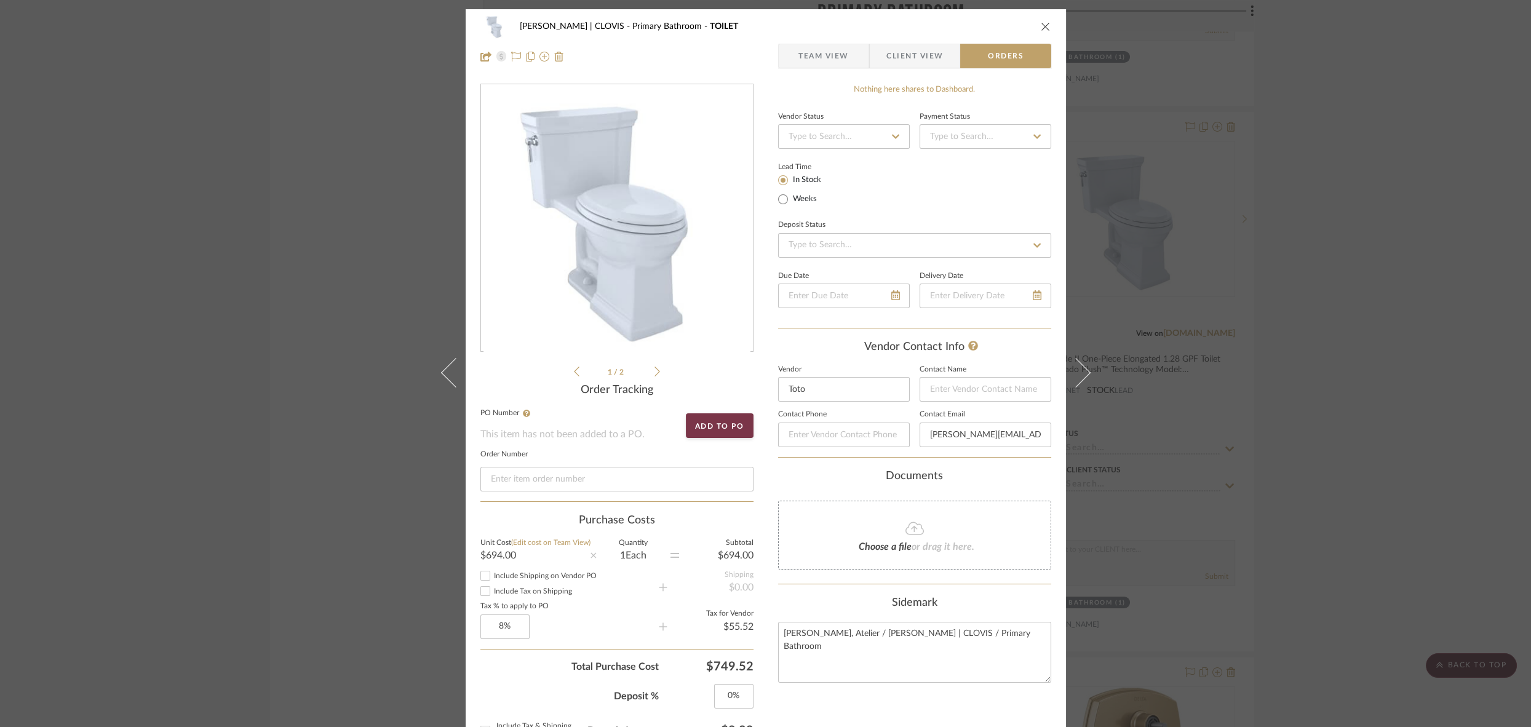
click at [1043, 28] on icon "close" at bounding box center [1046, 27] width 10 height 10
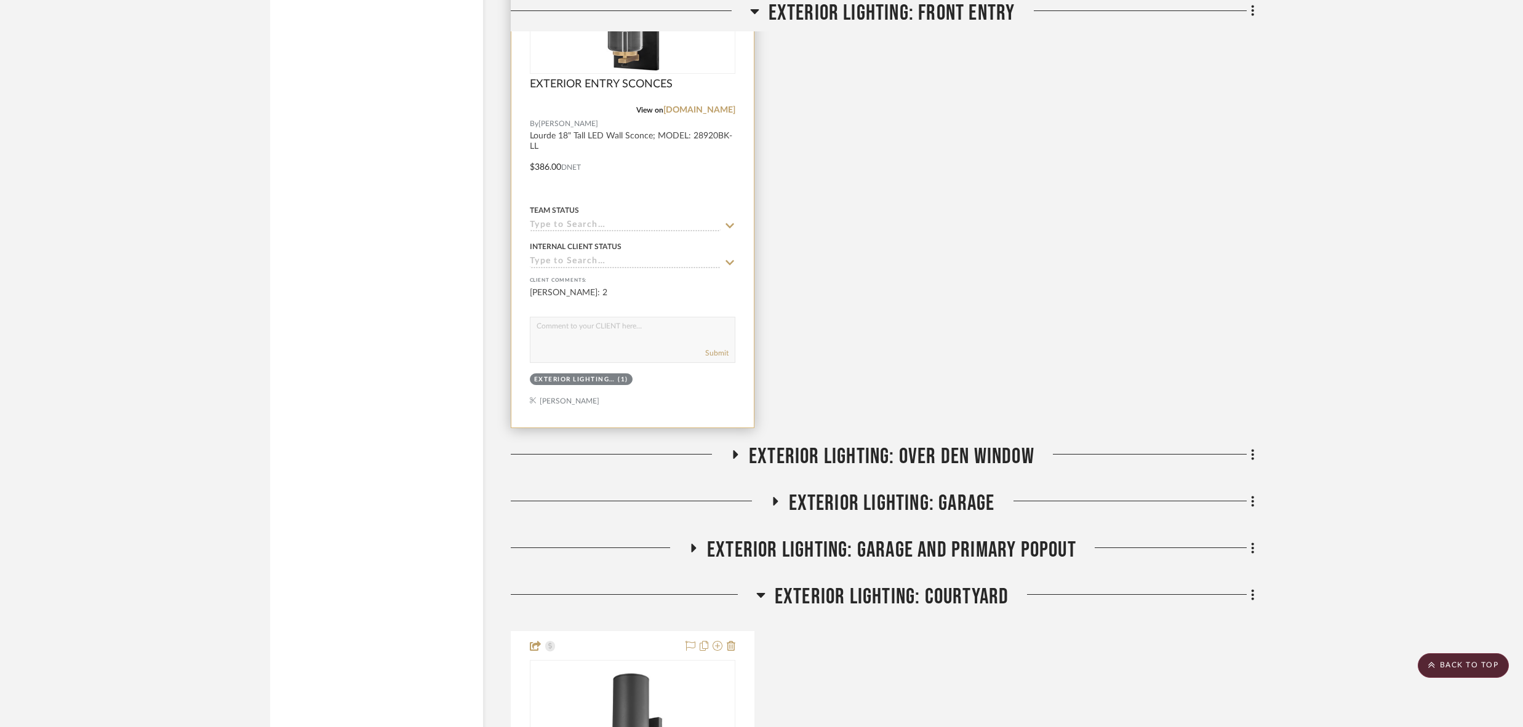
scroll to position [9803, 0]
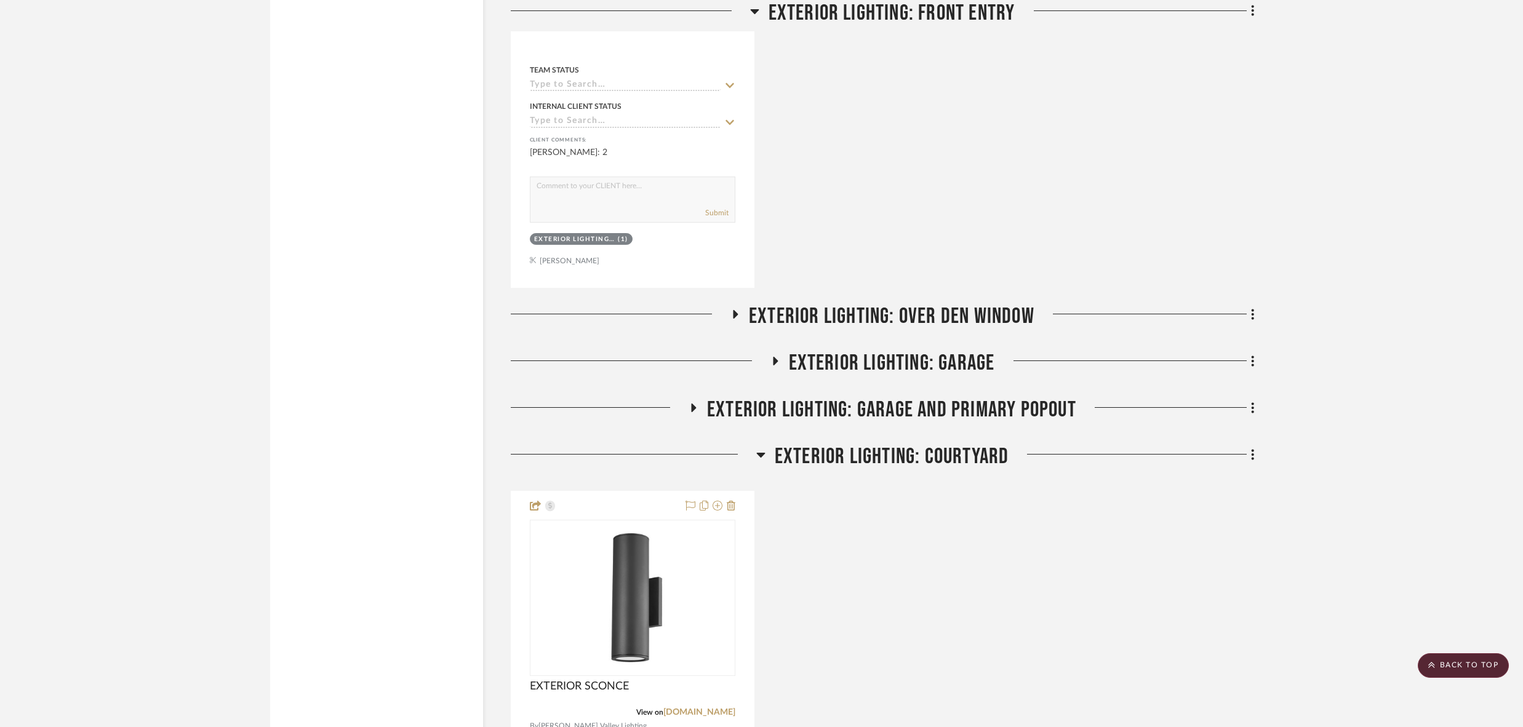
click at [732, 309] on icon at bounding box center [735, 313] width 15 height 9
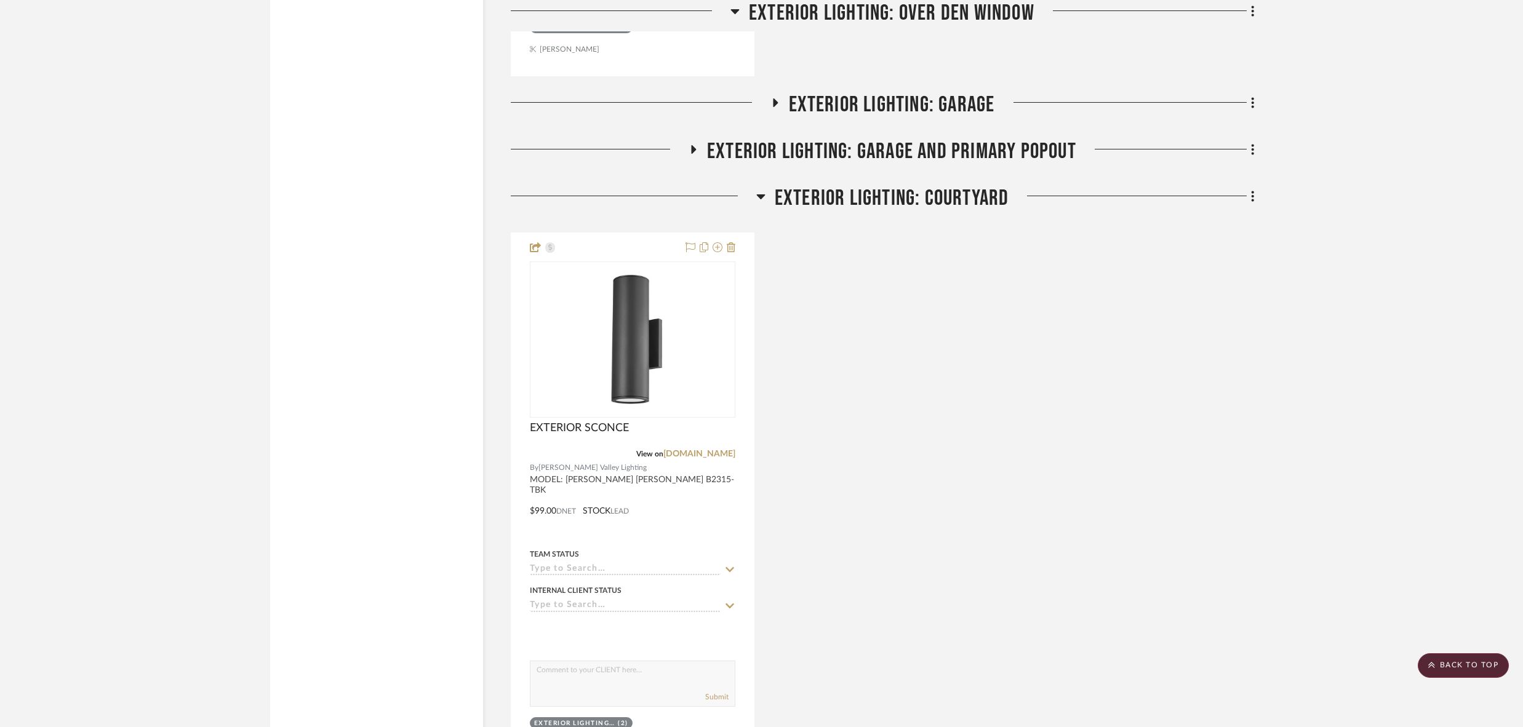
scroll to position [10656, 0]
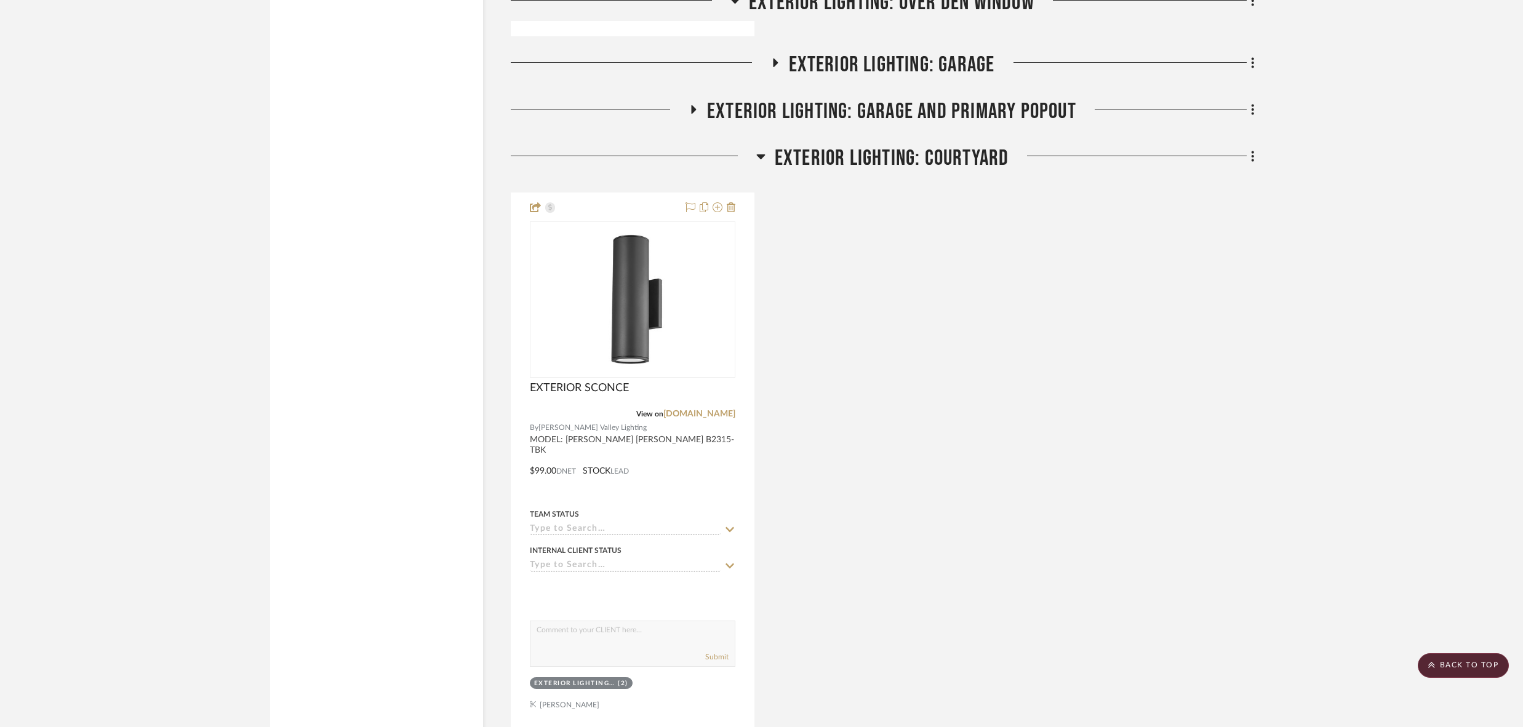
click at [690, 105] on icon at bounding box center [693, 109] width 15 height 9
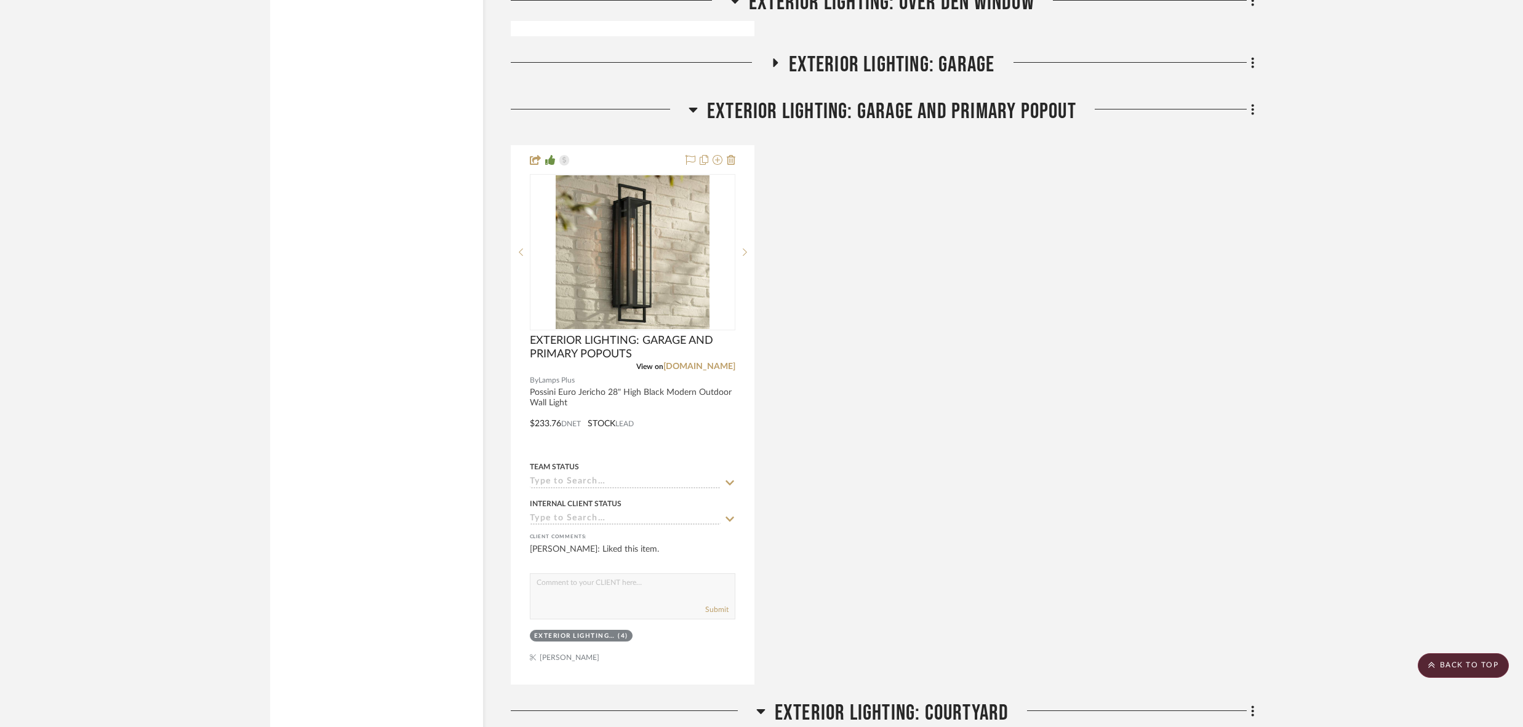
click at [772, 58] on icon at bounding box center [774, 62] width 15 height 9
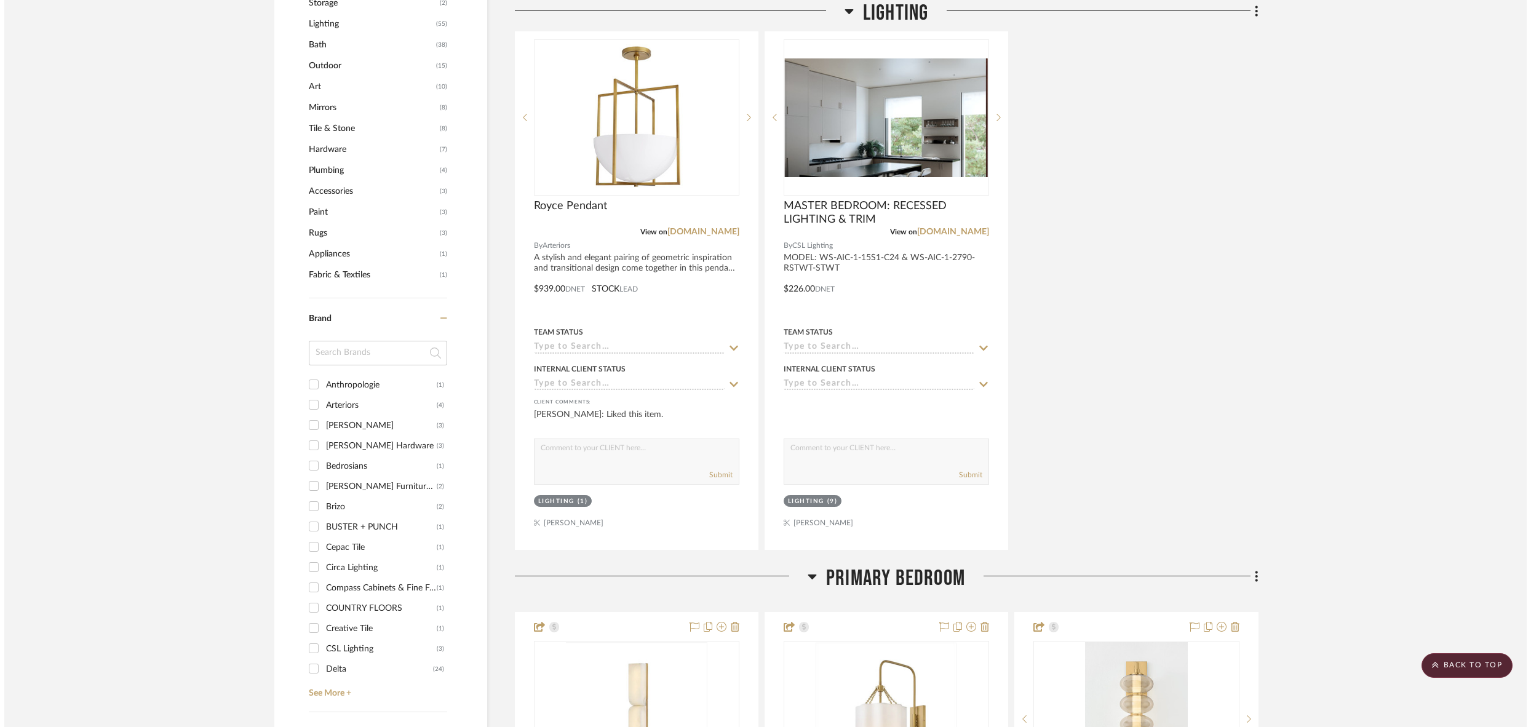
scroll to position [0, 0]
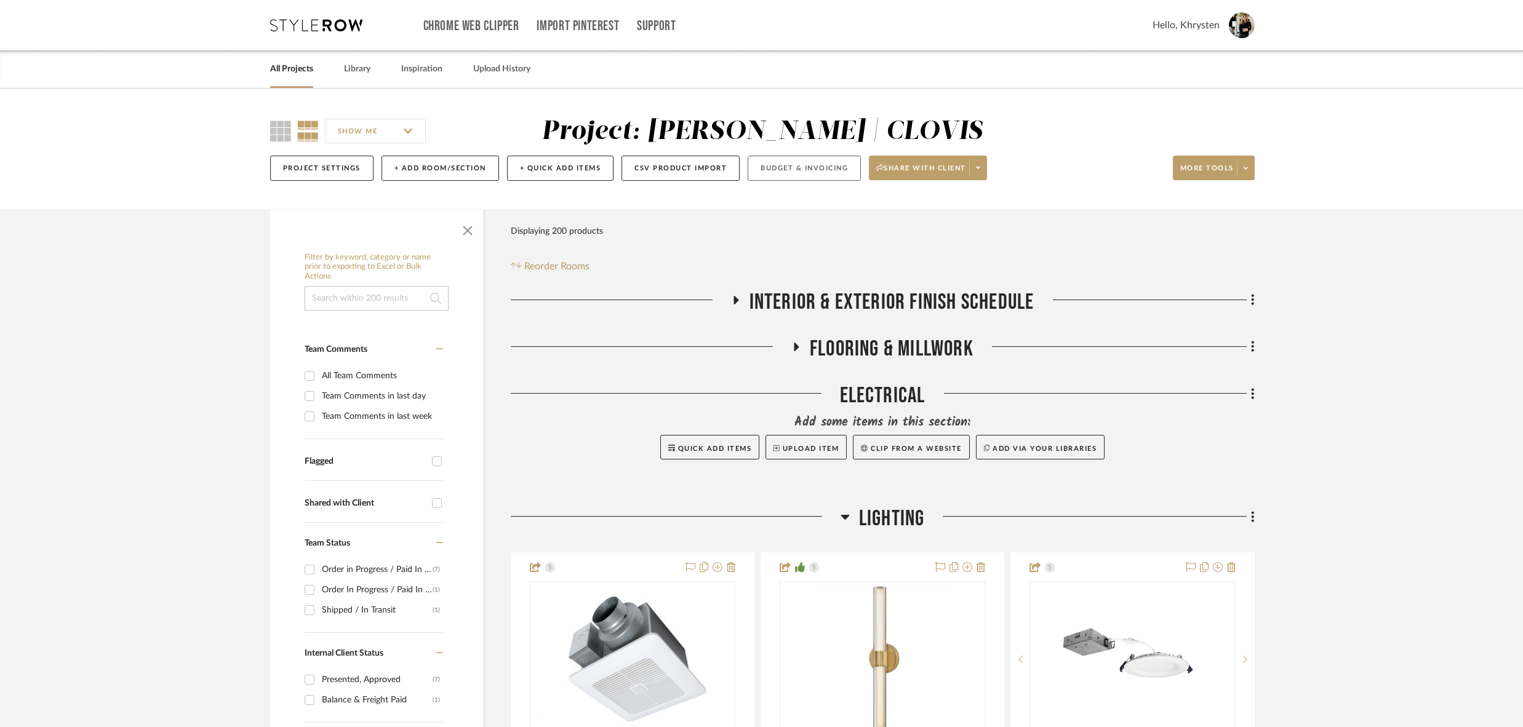
click at [799, 166] on button "Budget & Invoicing" at bounding box center [804, 168] width 113 height 25
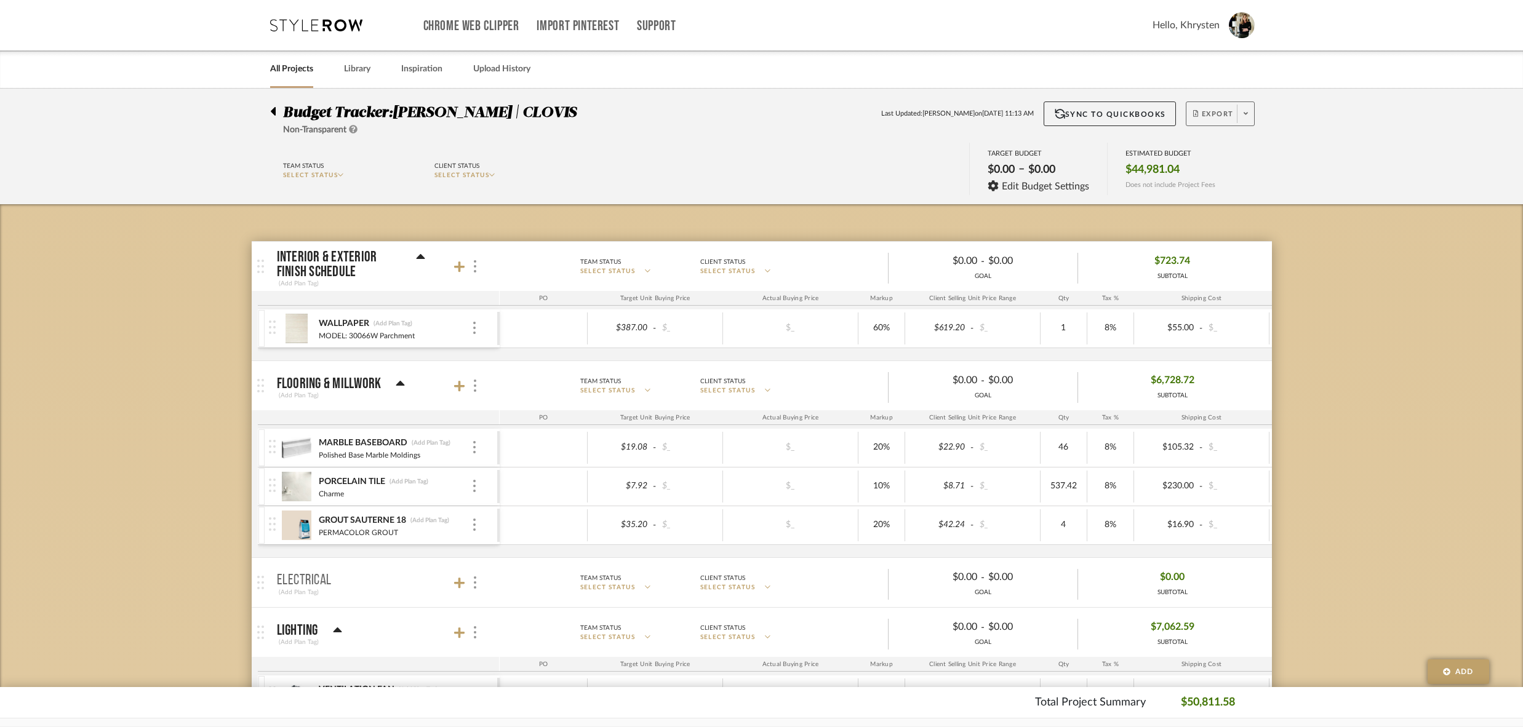
click at [1214, 113] on span "Export" at bounding box center [1213, 119] width 41 height 18
click at [1206, 146] on span "Export PDF" at bounding box center [1242, 148] width 92 height 10
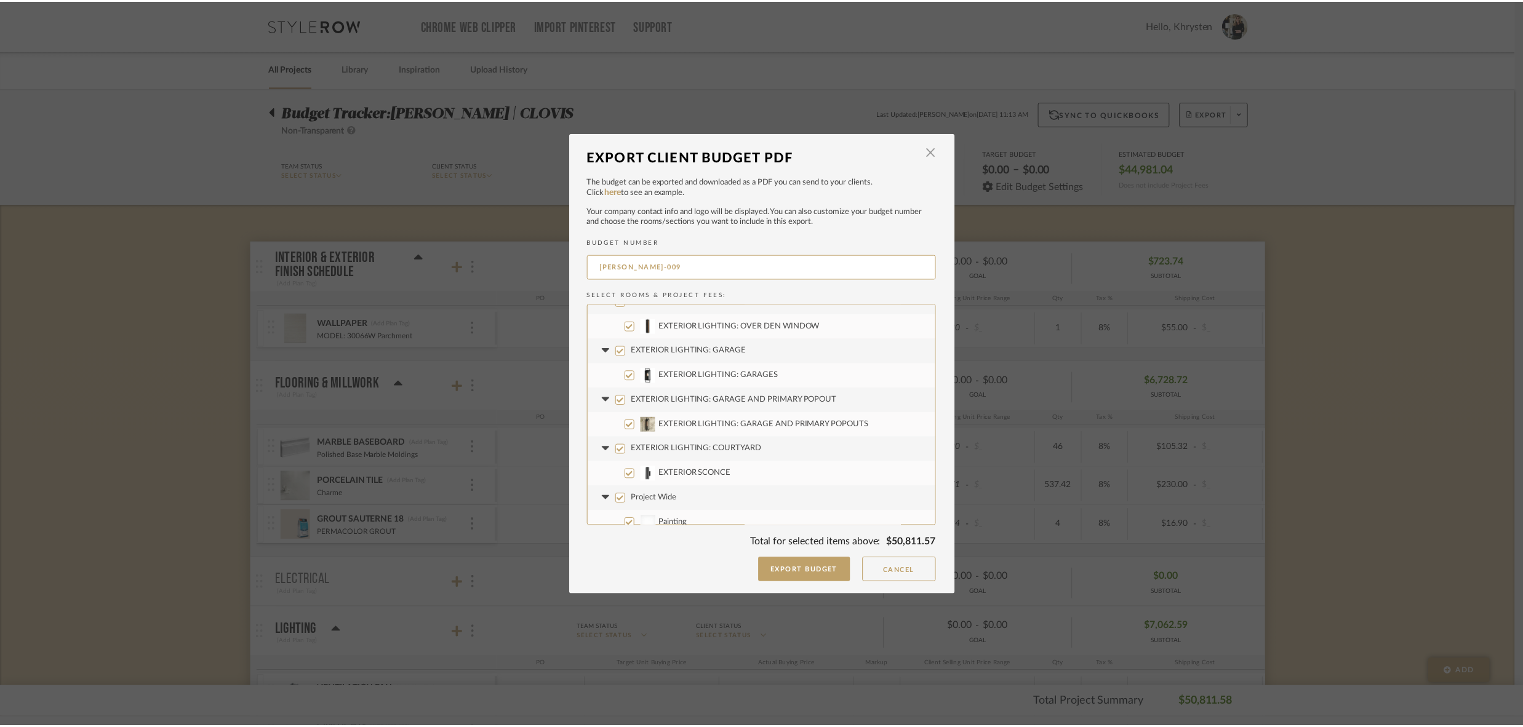
scroll to position [1206, 0]
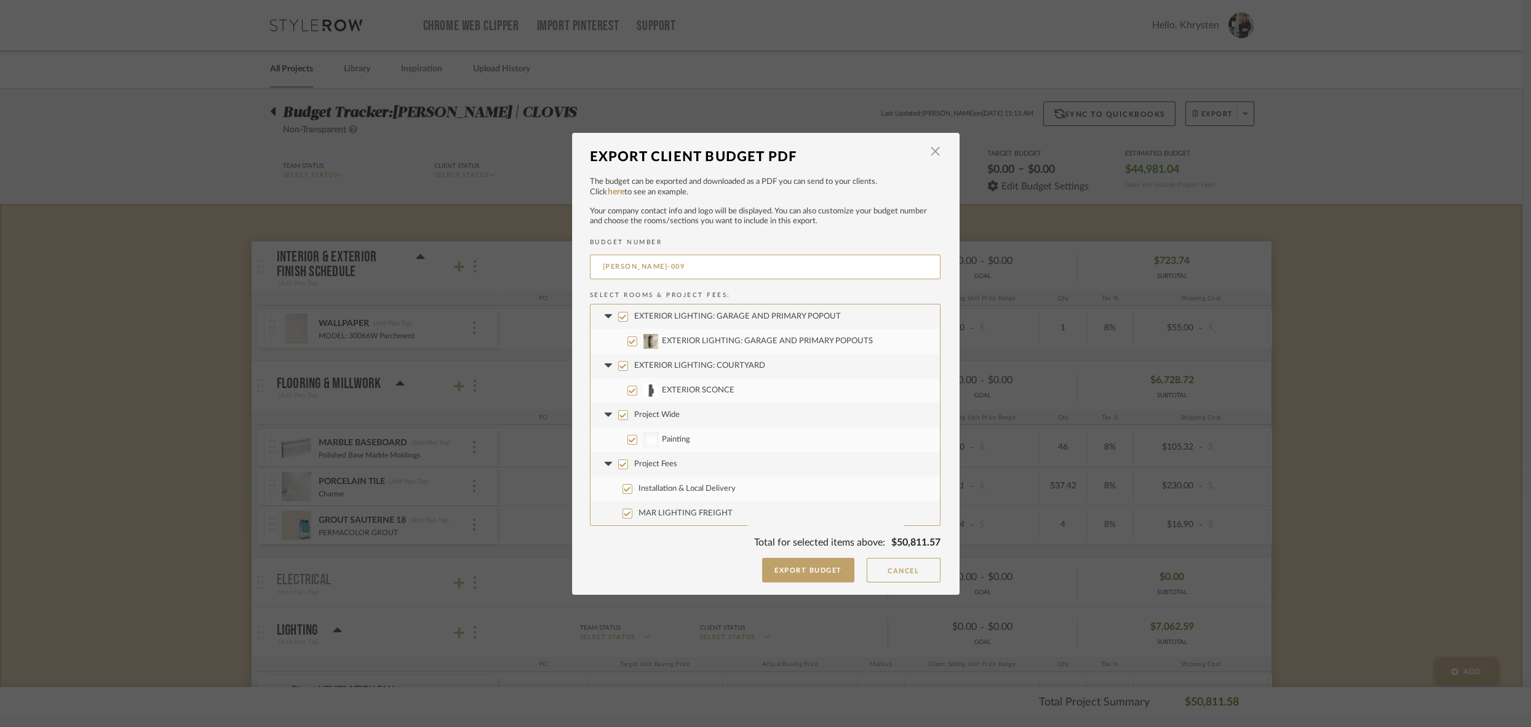
click at [618, 415] on input "Project Wide" at bounding box center [623, 415] width 10 height 10
checkbox input "false"
click at [795, 565] on button "Export Budget" at bounding box center [808, 570] width 92 height 25
